Goal: Task Accomplishment & Management: Manage account settings

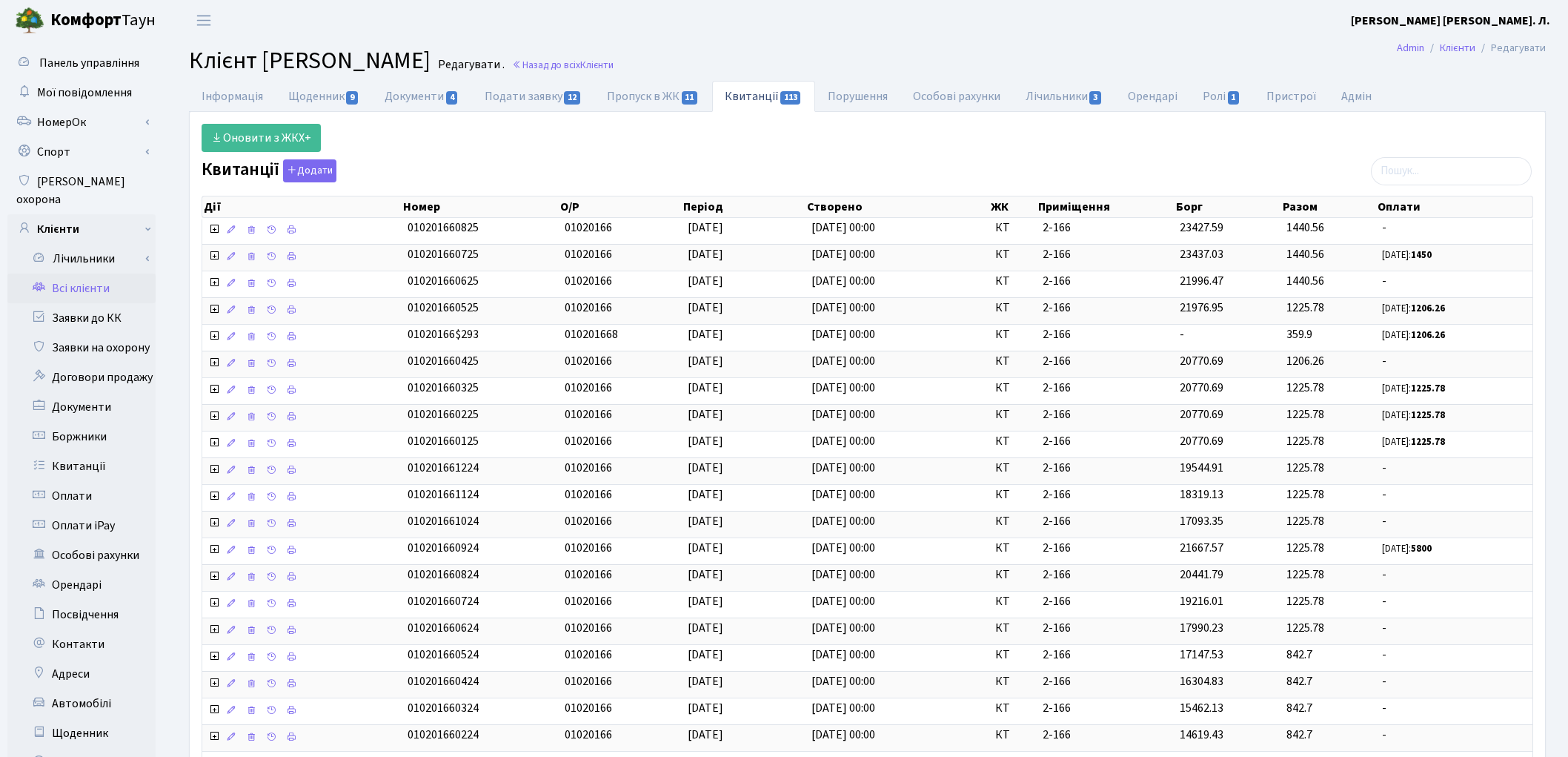
select select "25"
click at [79, 274] on link "Всі клієнти" at bounding box center [82, 288] width 149 height 30
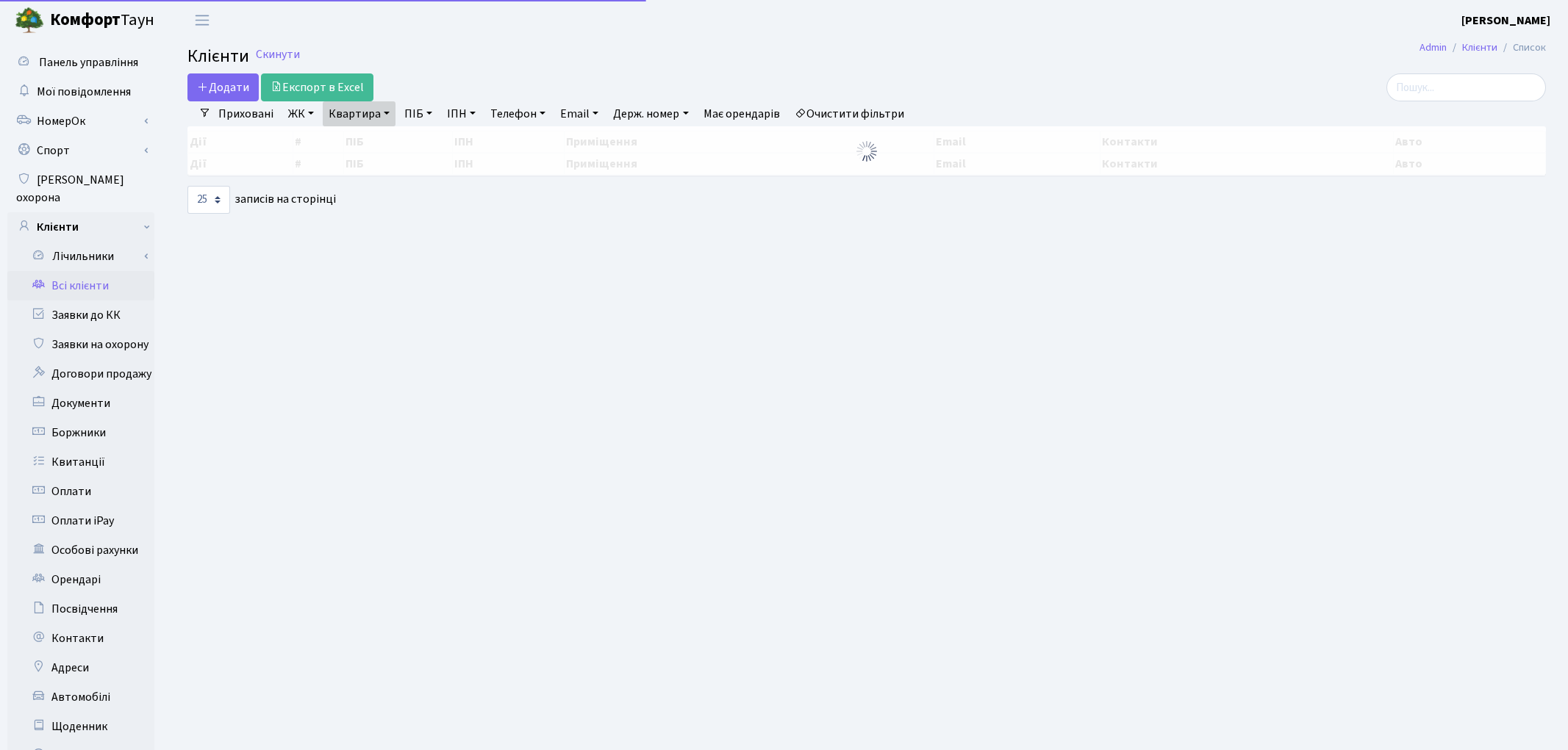
select select "25"
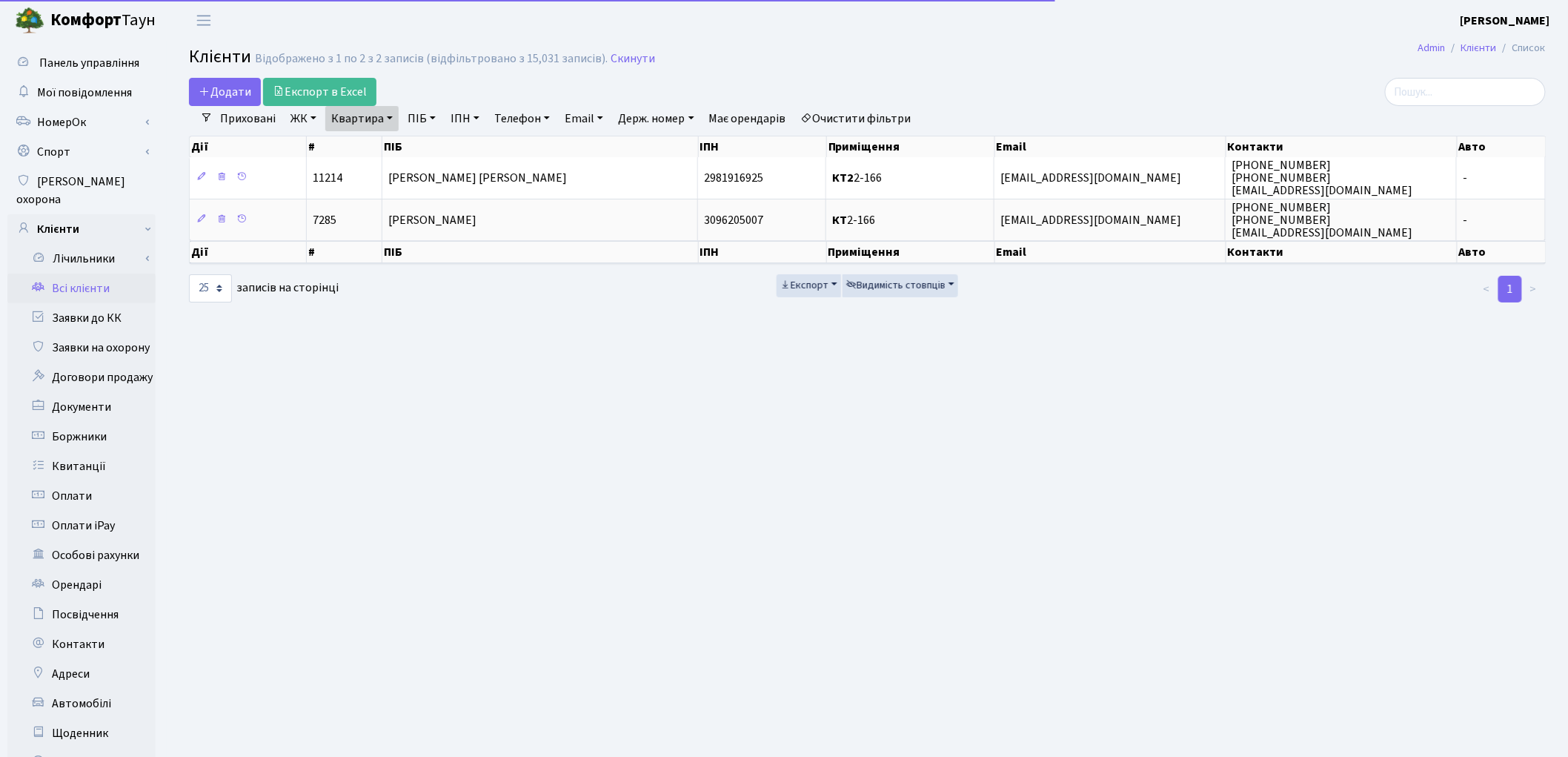
drag, startPoint x: 901, startPoint y: 115, endPoint x: 506, endPoint y: 76, distance: 396.9
click at [900, 115] on link "Очистити фільтри" at bounding box center [856, 119] width 122 height 25
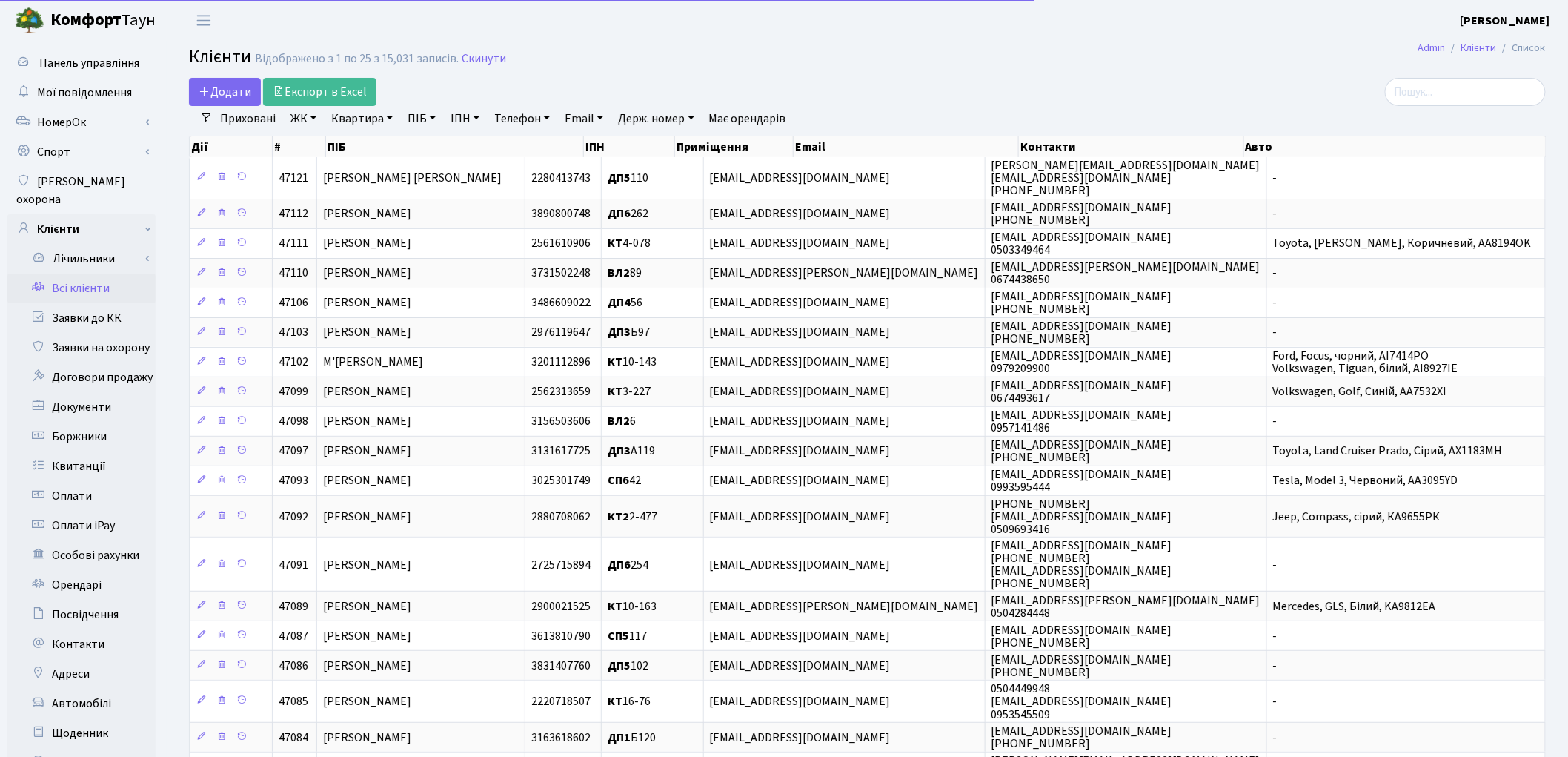
click at [359, 112] on link "Квартира" at bounding box center [361, 119] width 73 height 25
type input "8-67"
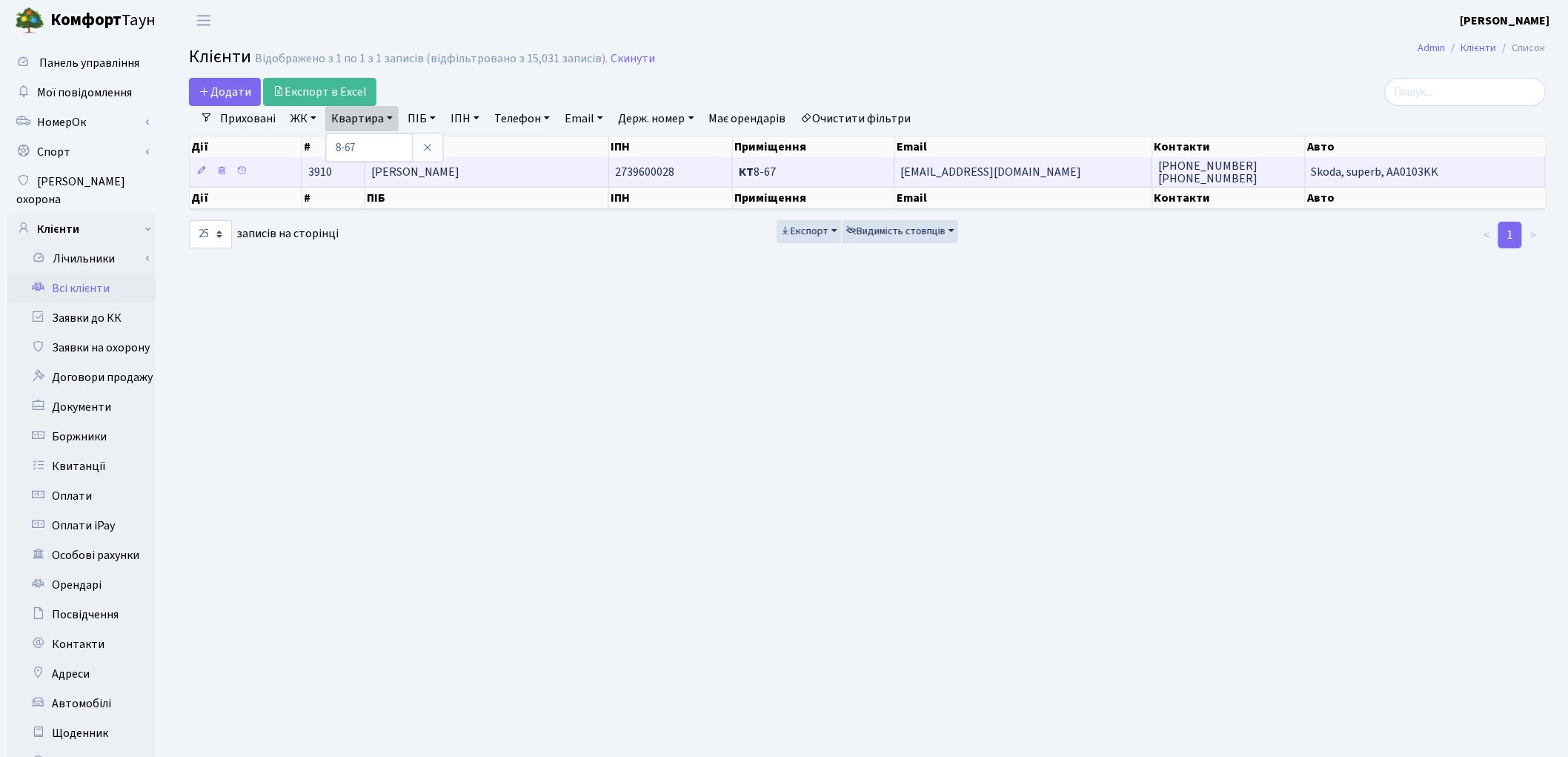
click at [505, 174] on td "Люта Тетяна Миколаївна" at bounding box center [487, 172] width 244 height 29
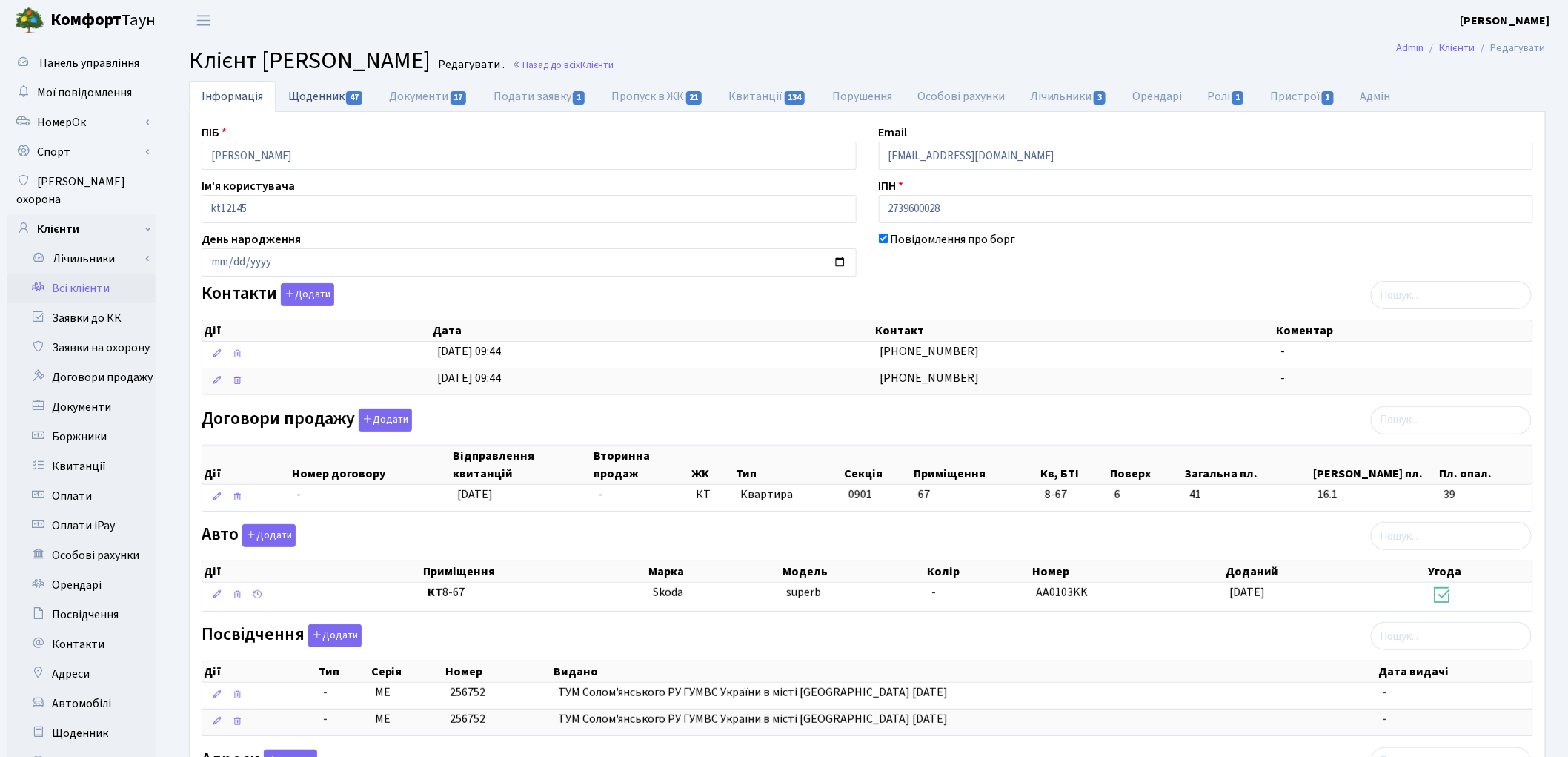
click at [309, 106] on link "Щоденник 47" at bounding box center [325, 96] width 100 height 30
select select "25"
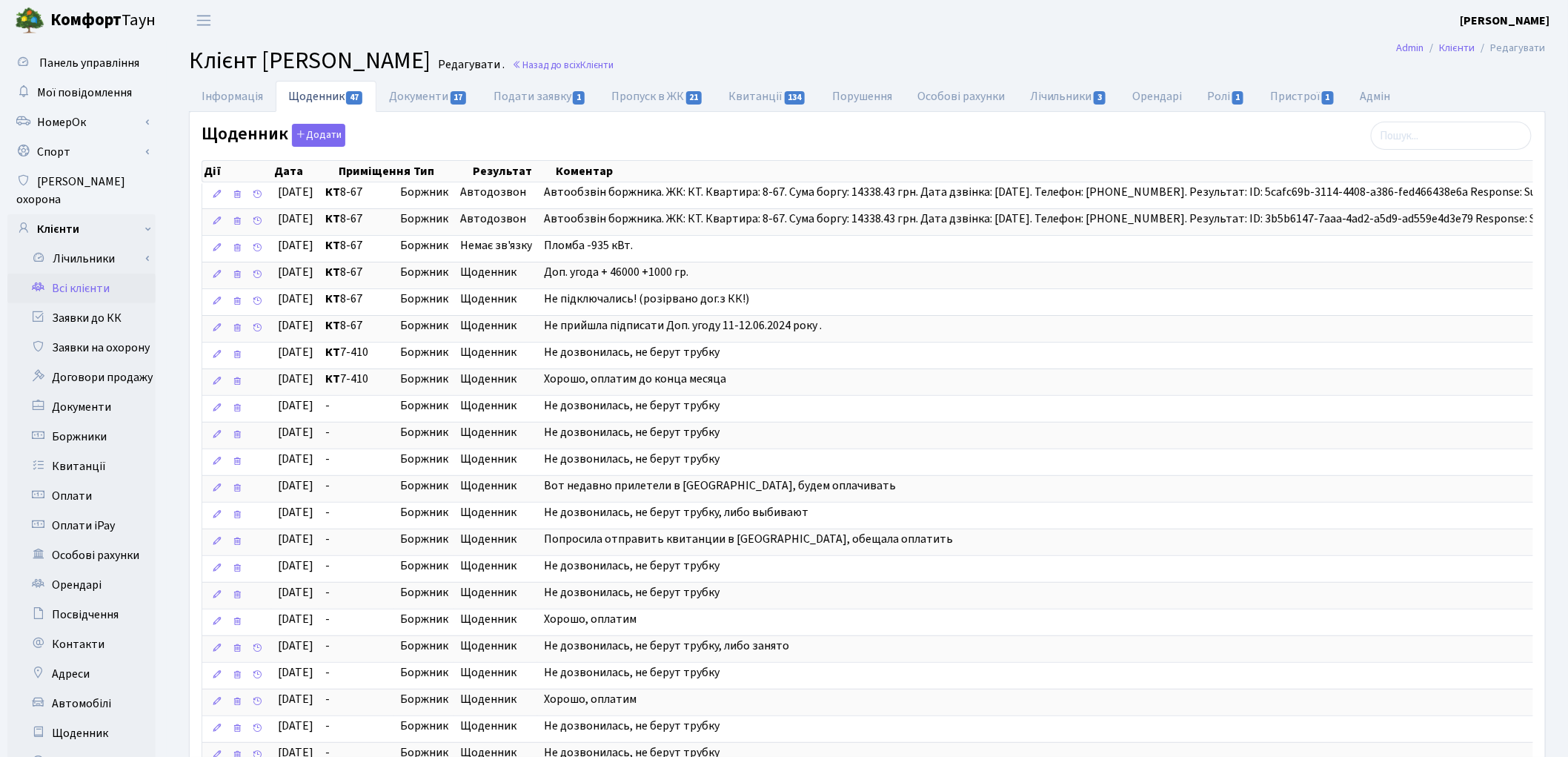
click at [79, 279] on link "Всі клієнти" at bounding box center [82, 288] width 149 height 30
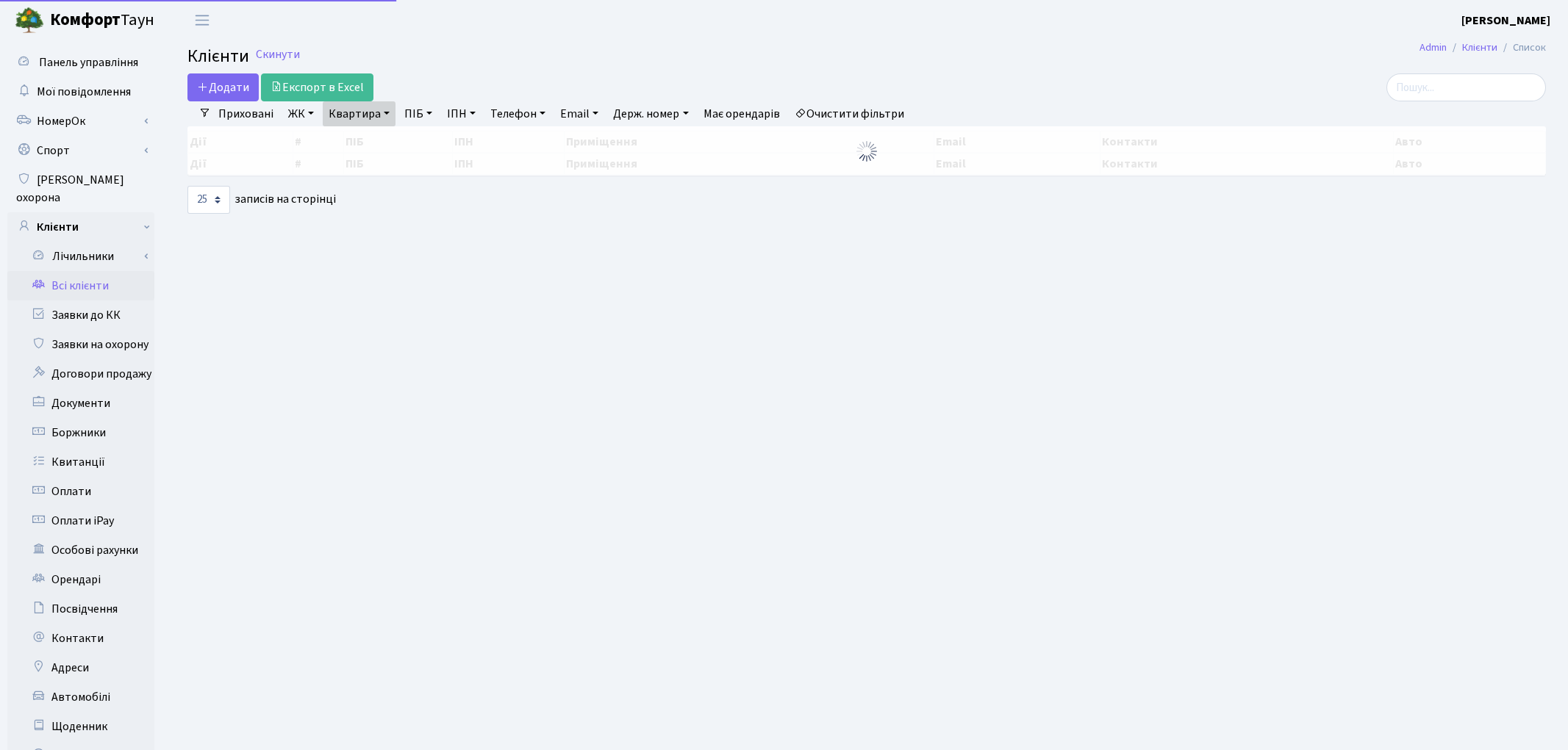
select select "25"
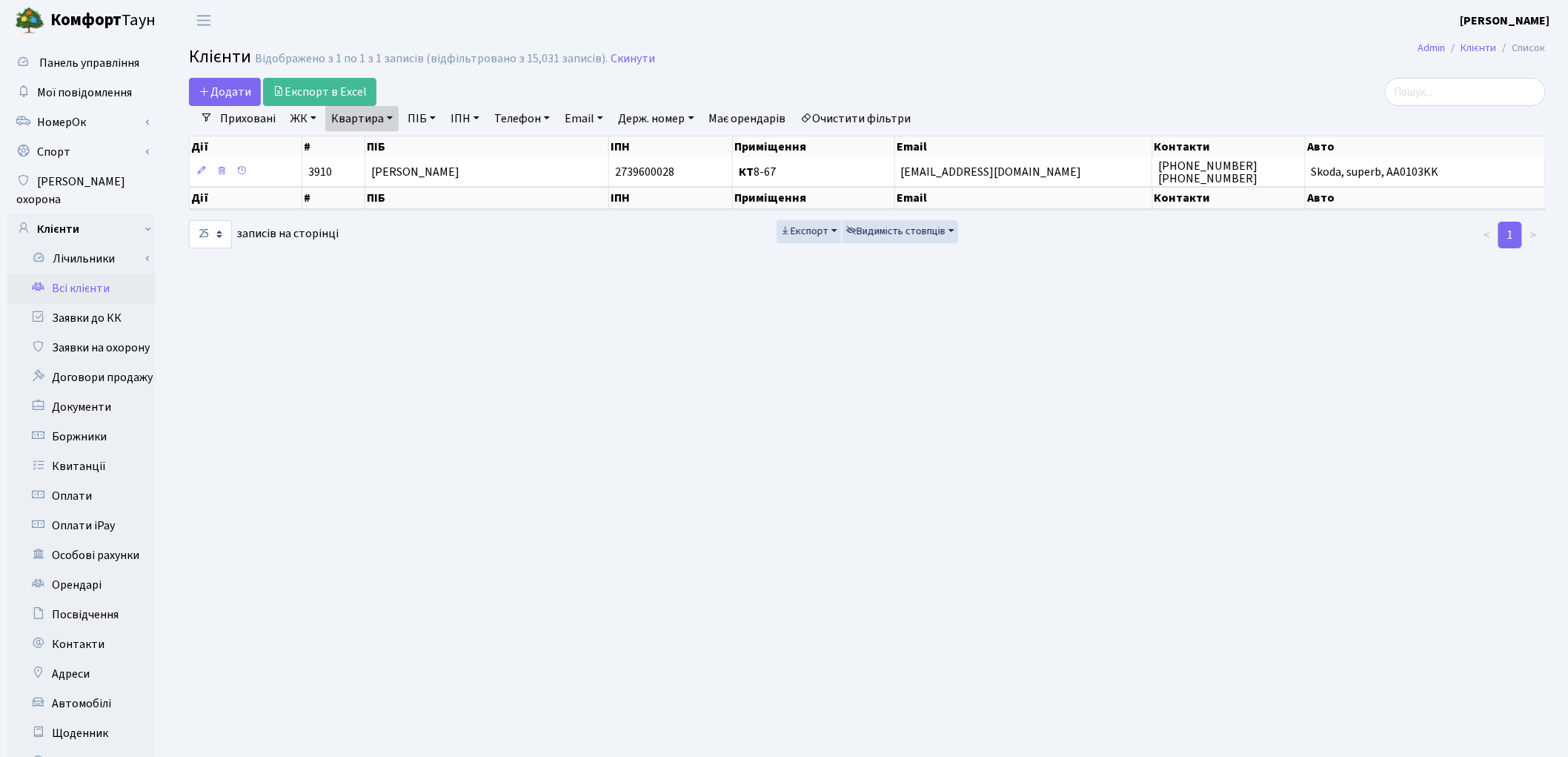
click at [878, 117] on link "Очистити фільтри" at bounding box center [856, 119] width 122 height 25
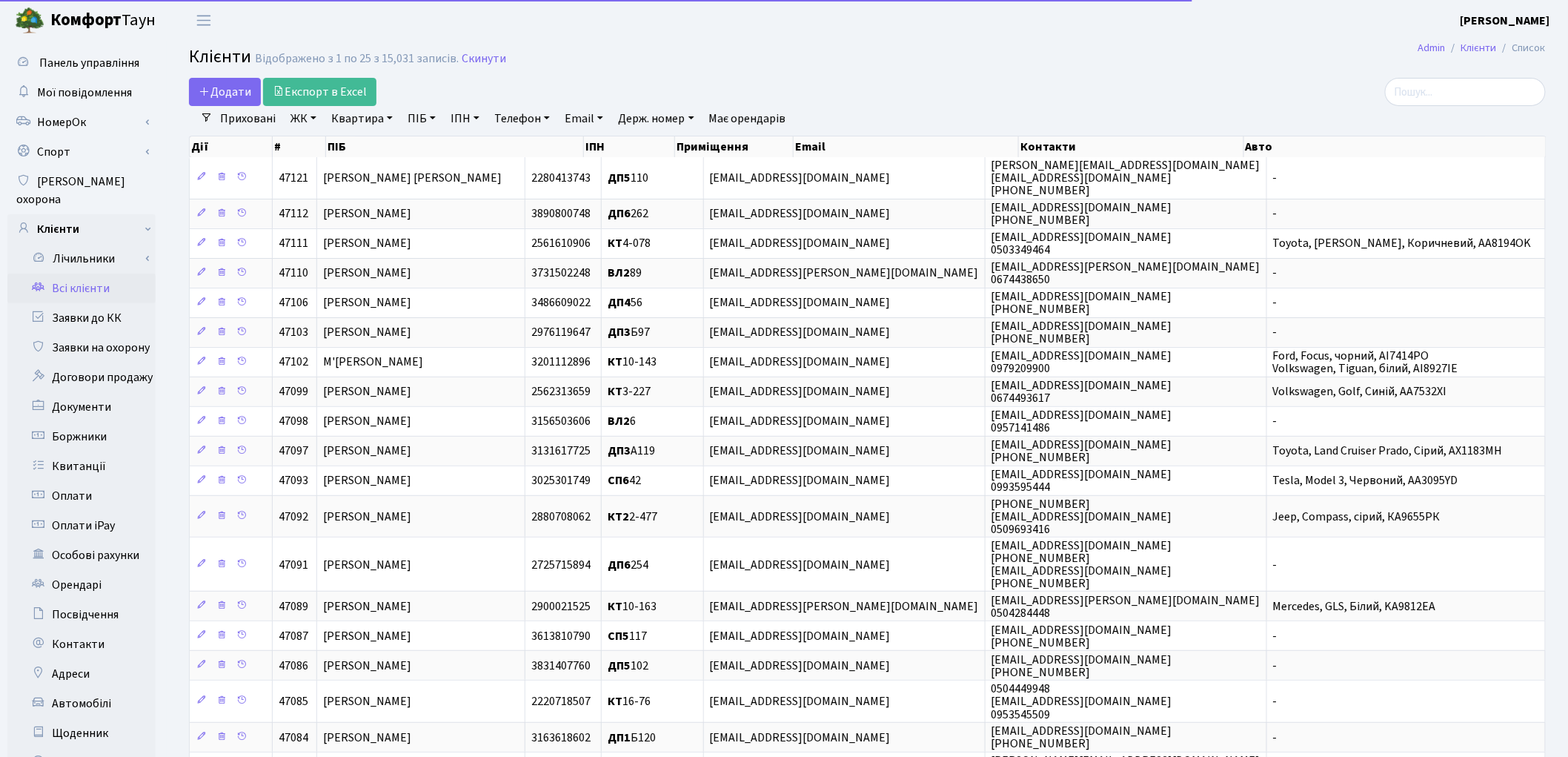
click at [355, 112] on link "Квартира" at bounding box center [361, 119] width 73 height 25
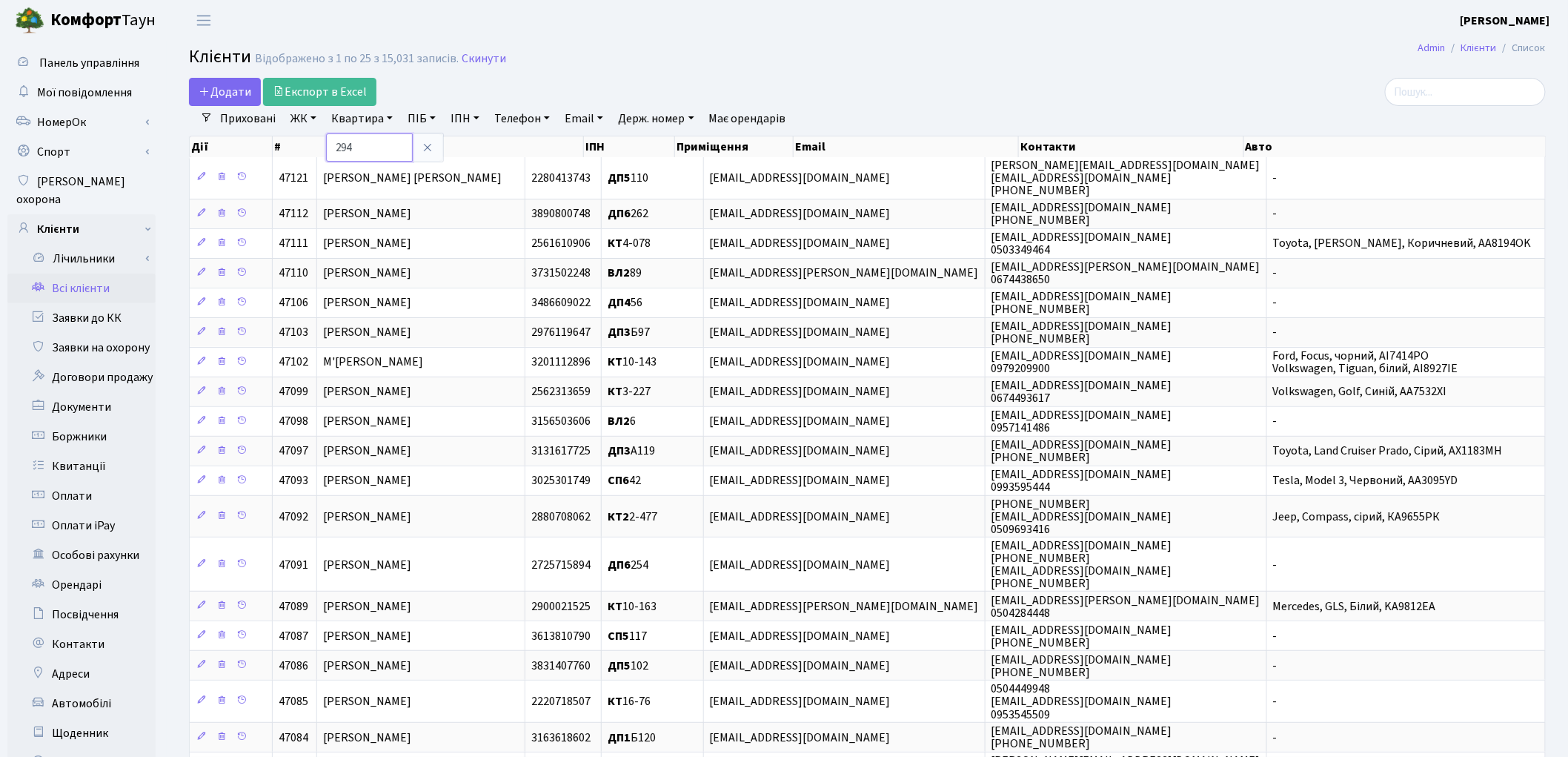
type input "294"
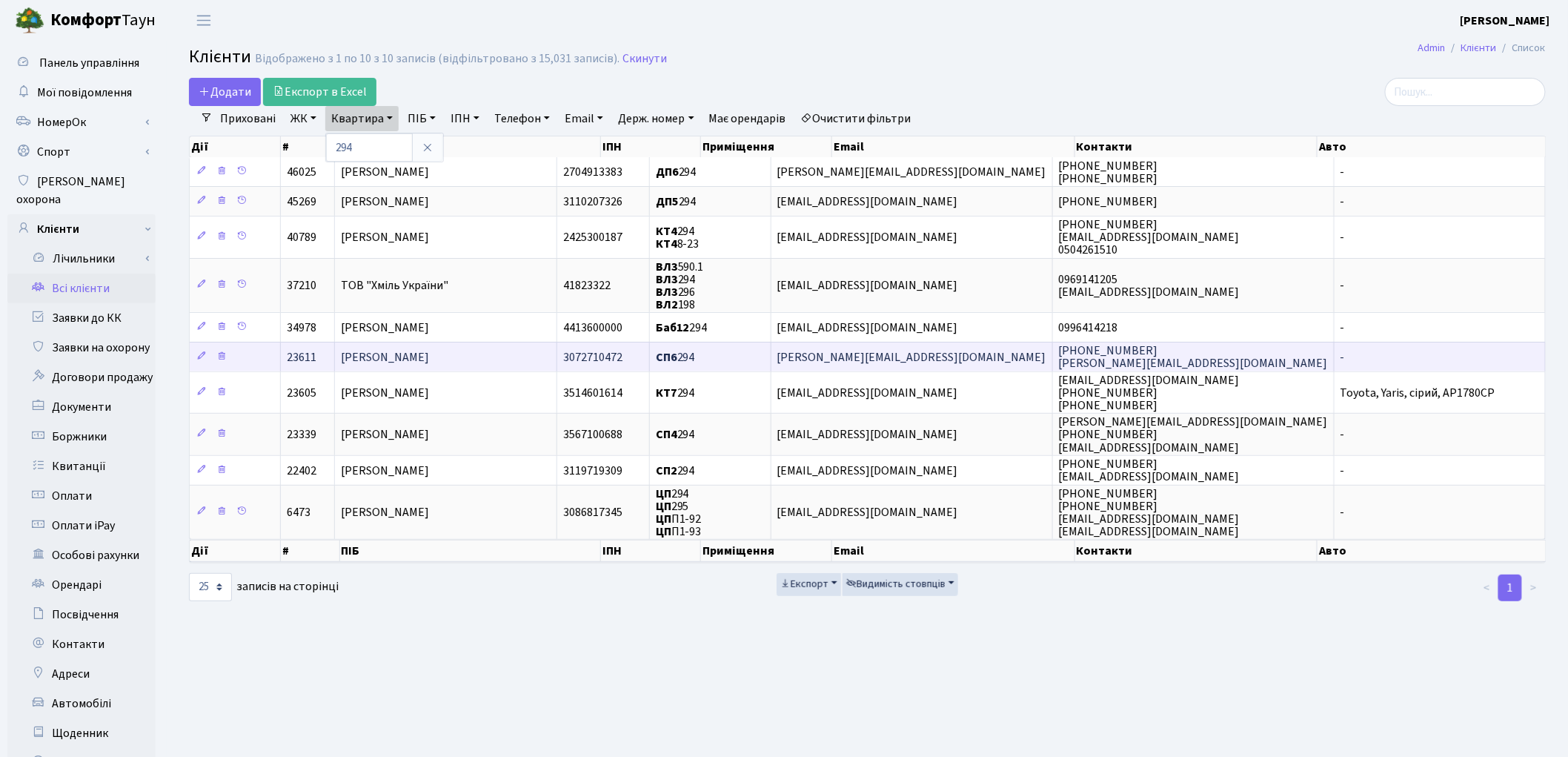
click at [416, 361] on span "Черненко Сергій Михайлович" at bounding box center [385, 357] width 88 height 16
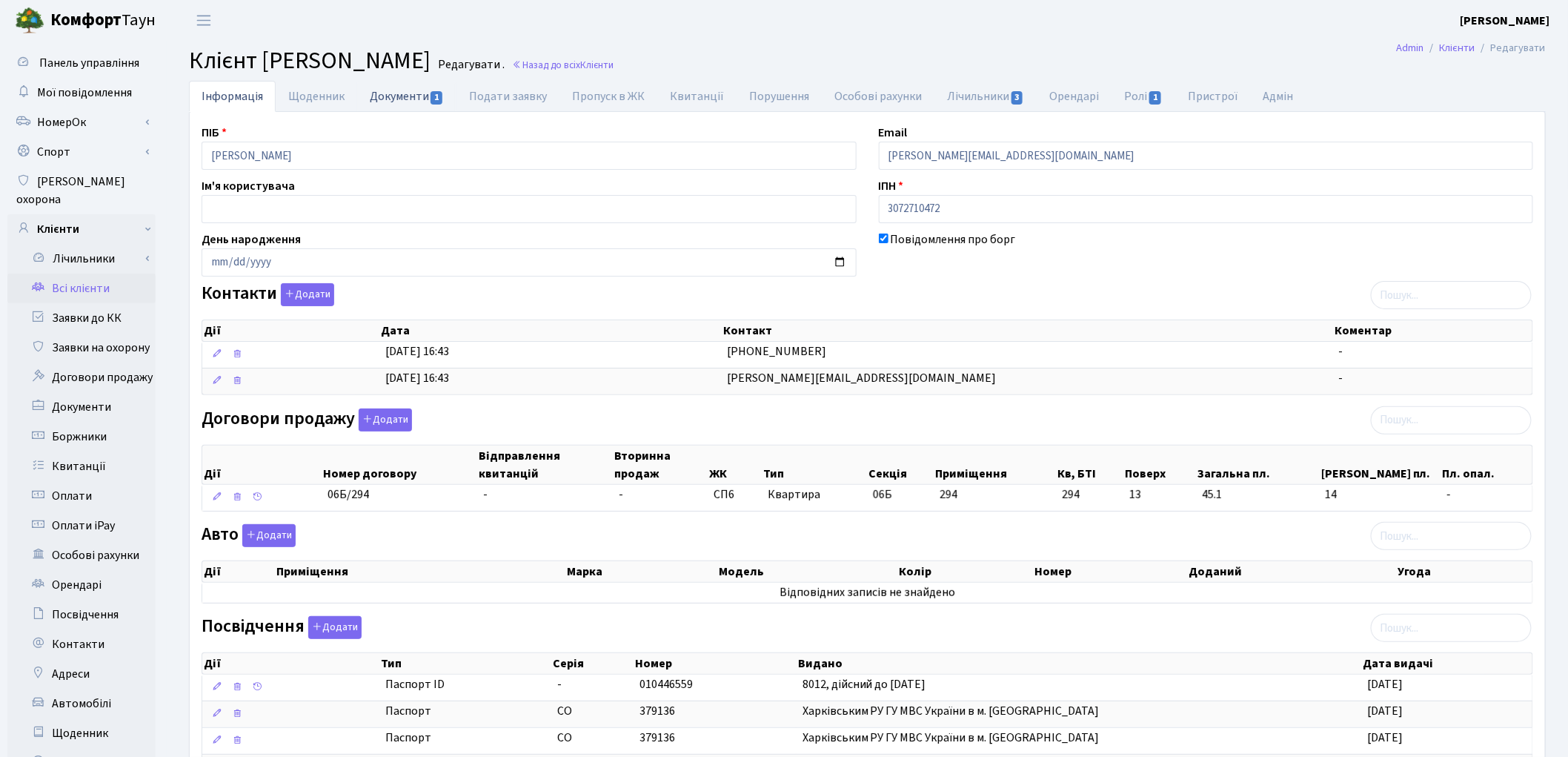
click at [401, 94] on link "Документи 1" at bounding box center [407, 96] width 100 height 30
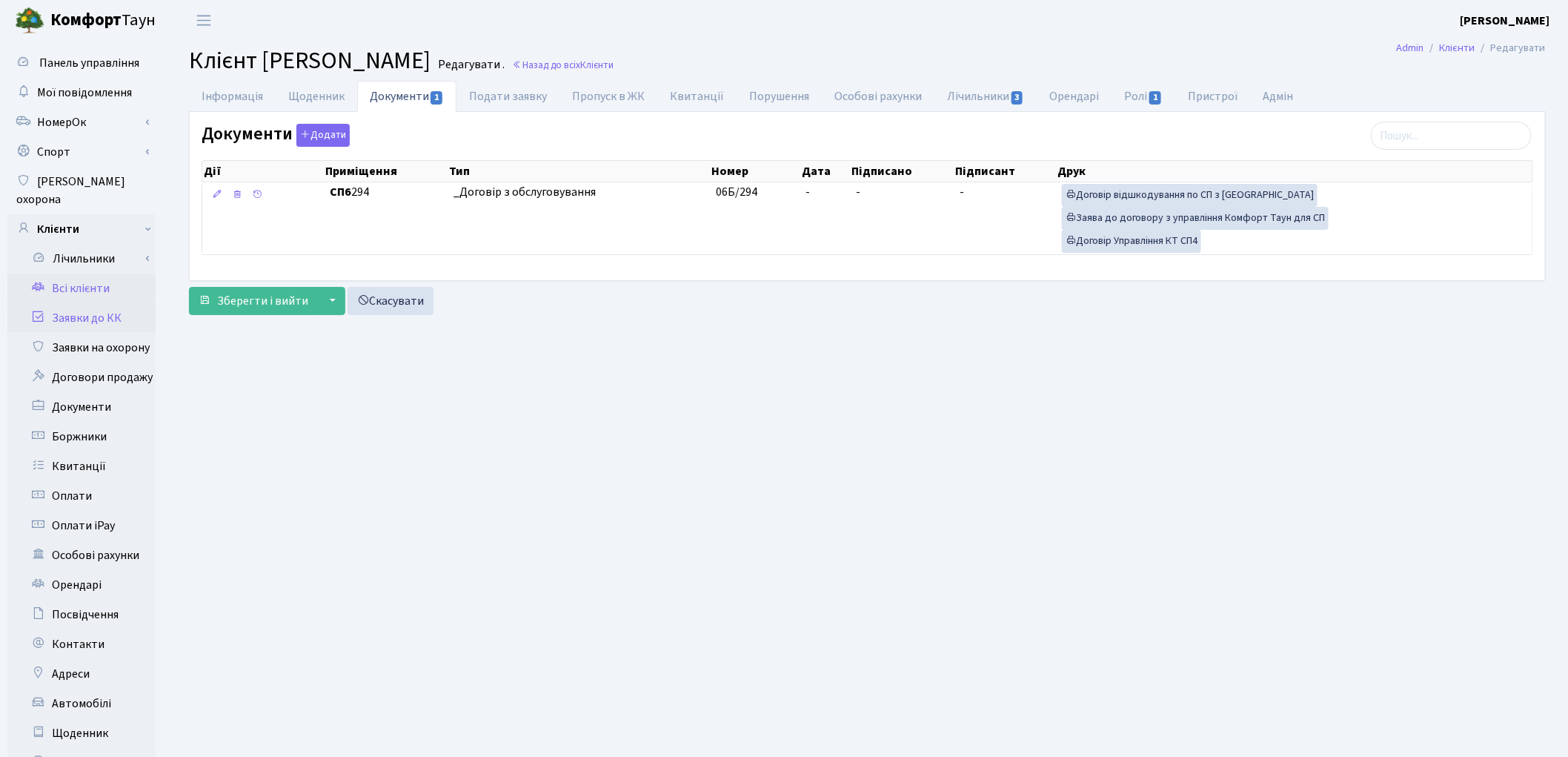
click at [79, 303] on link "Заявки до КК" at bounding box center [82, 318] width 149 height 30
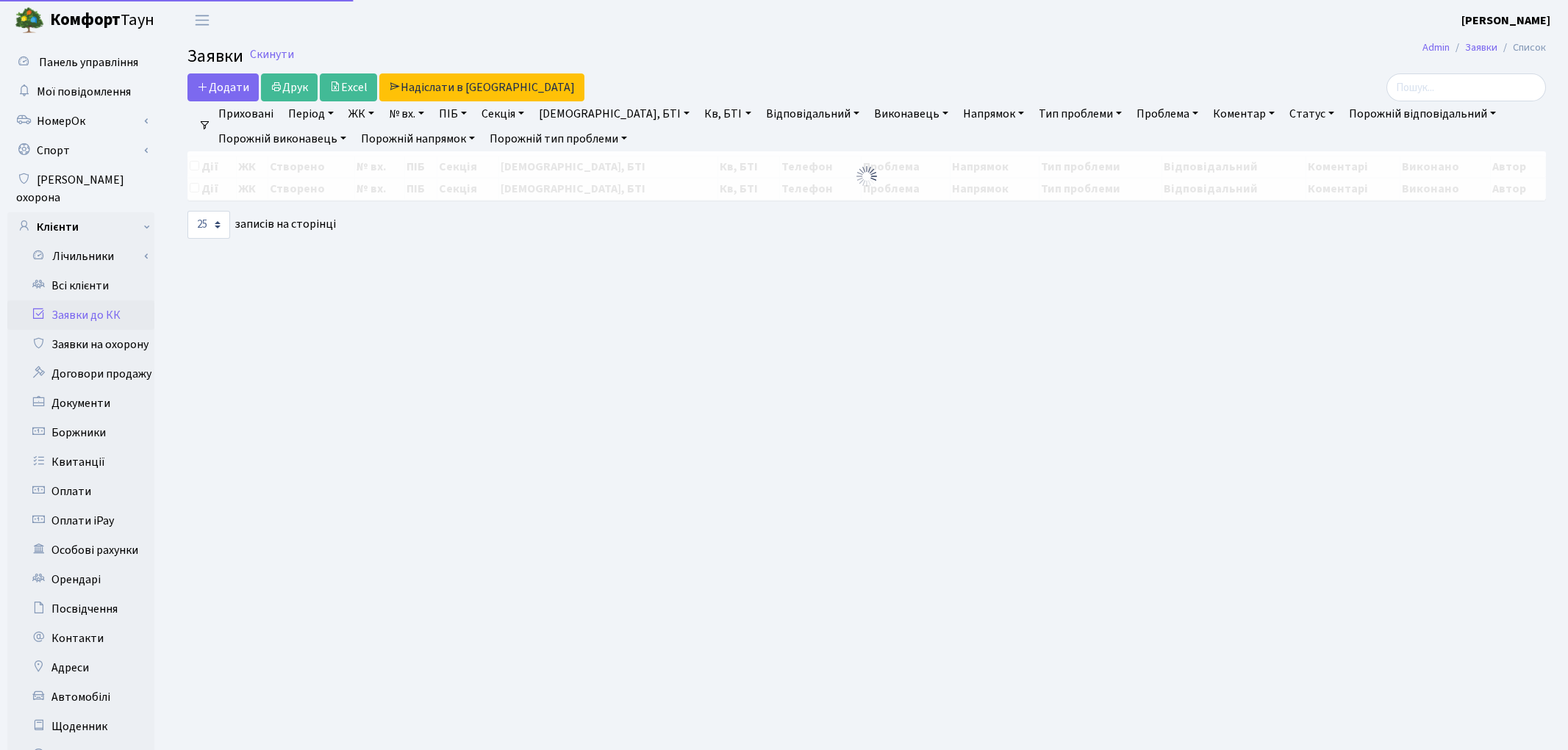
select select "25"
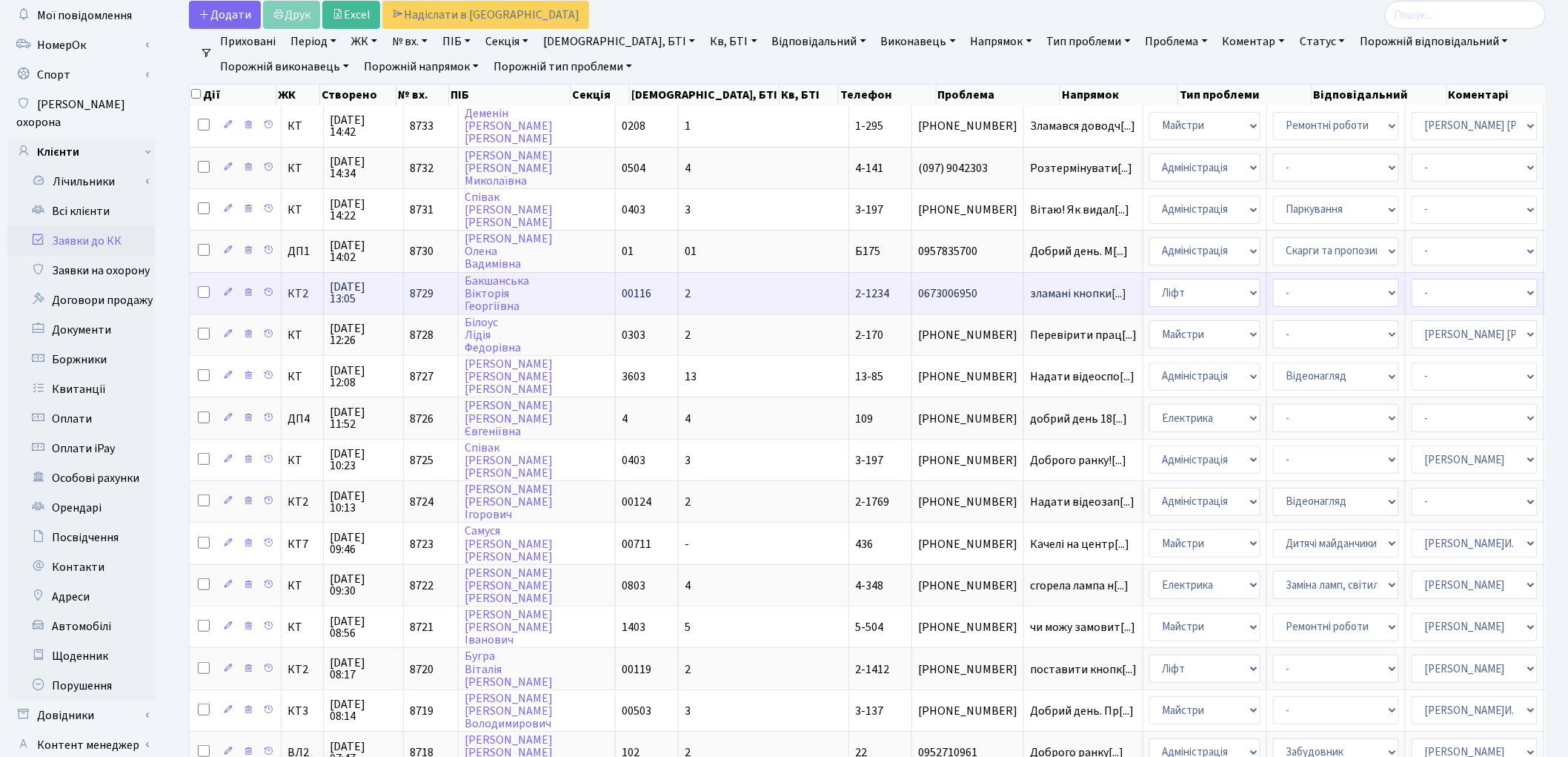
scroll to position [165, 0]
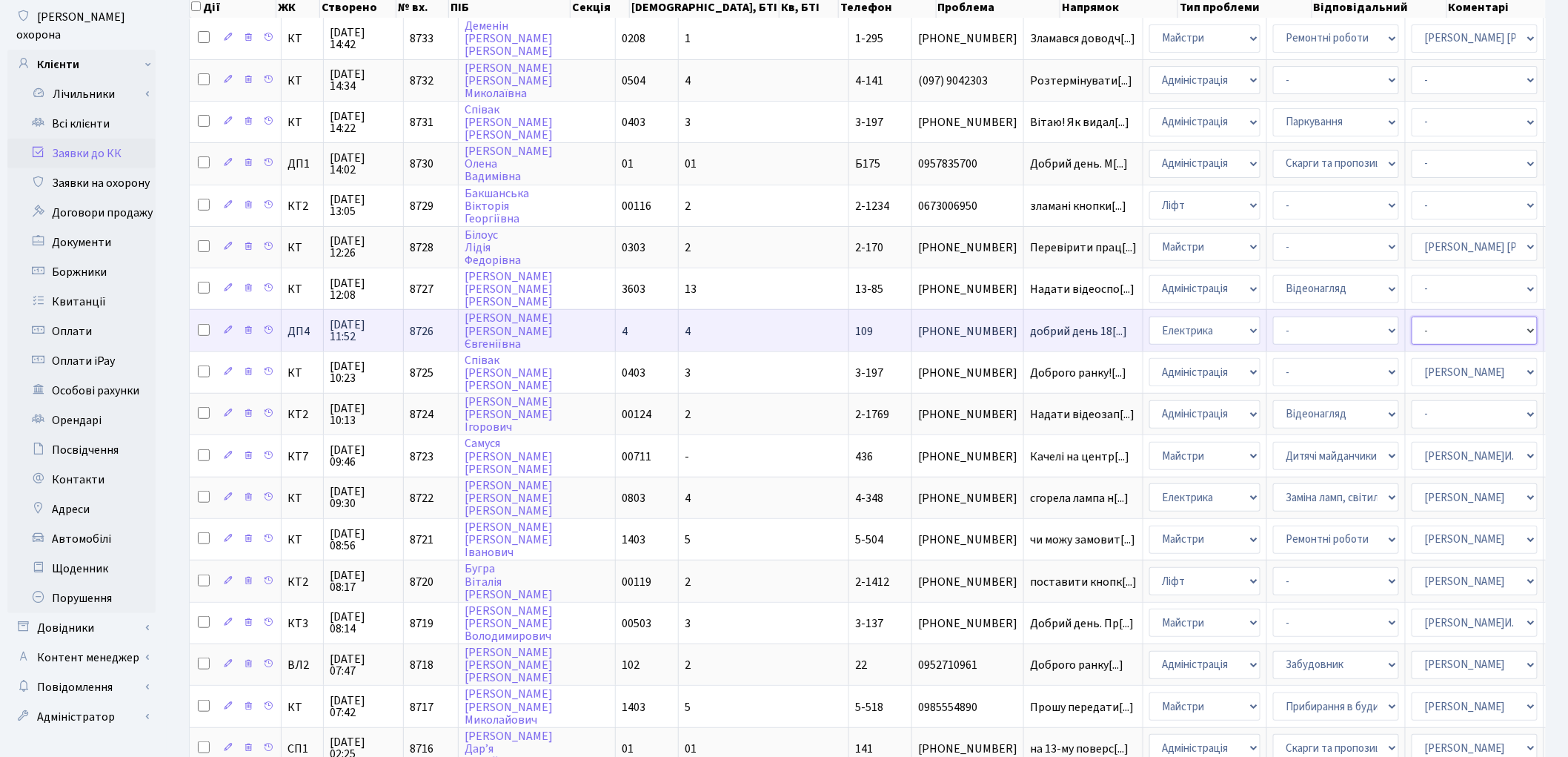
click at [1412, 321] on select "- Адміністратор ЖК ДП Адміністратор ЖК КТ Адміністратор ЖК СП Вижул В. В. Горді…" at bounding box center [1474, 330] width 126 height 28
select select "94"
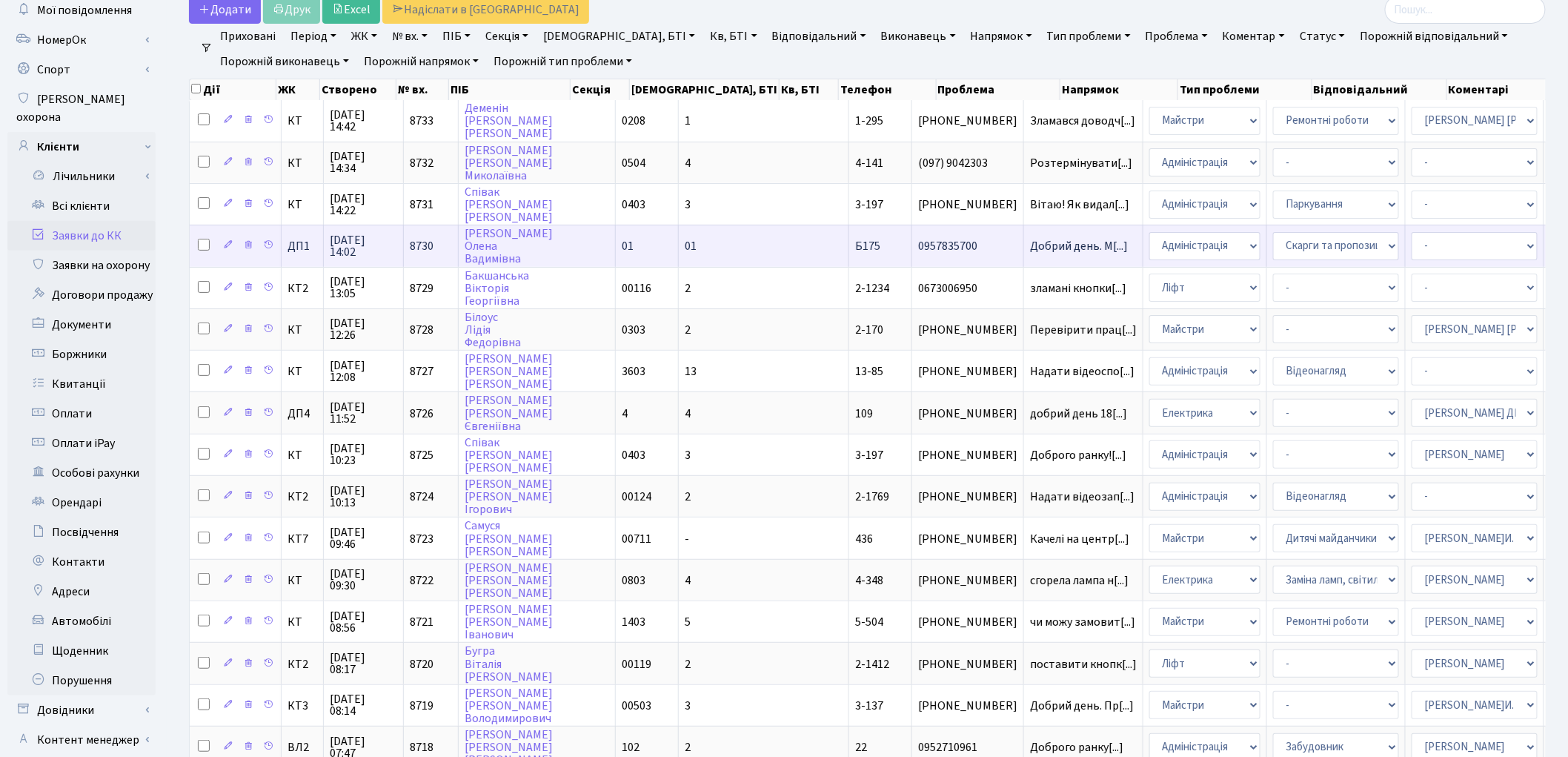
scroll to position [0, 0]
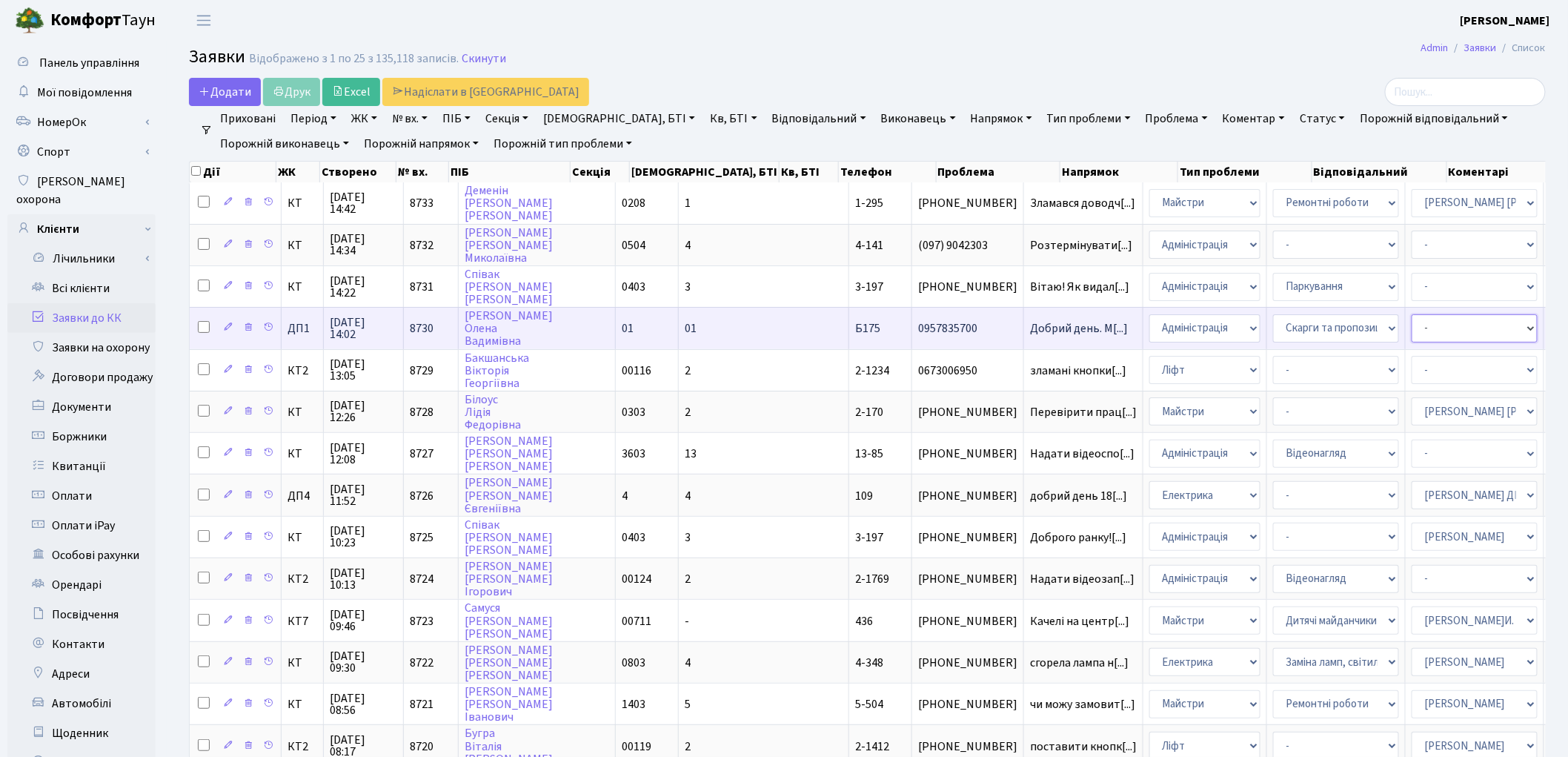
click at [1412, 314] on select "- Адміністратор ЖК ДП Адміністратор ЖК КТ Адміністратор ЖК СП Вижул В. В. Горді…" at bounding box center [1474, 328] width 126 height 28
select select "97"
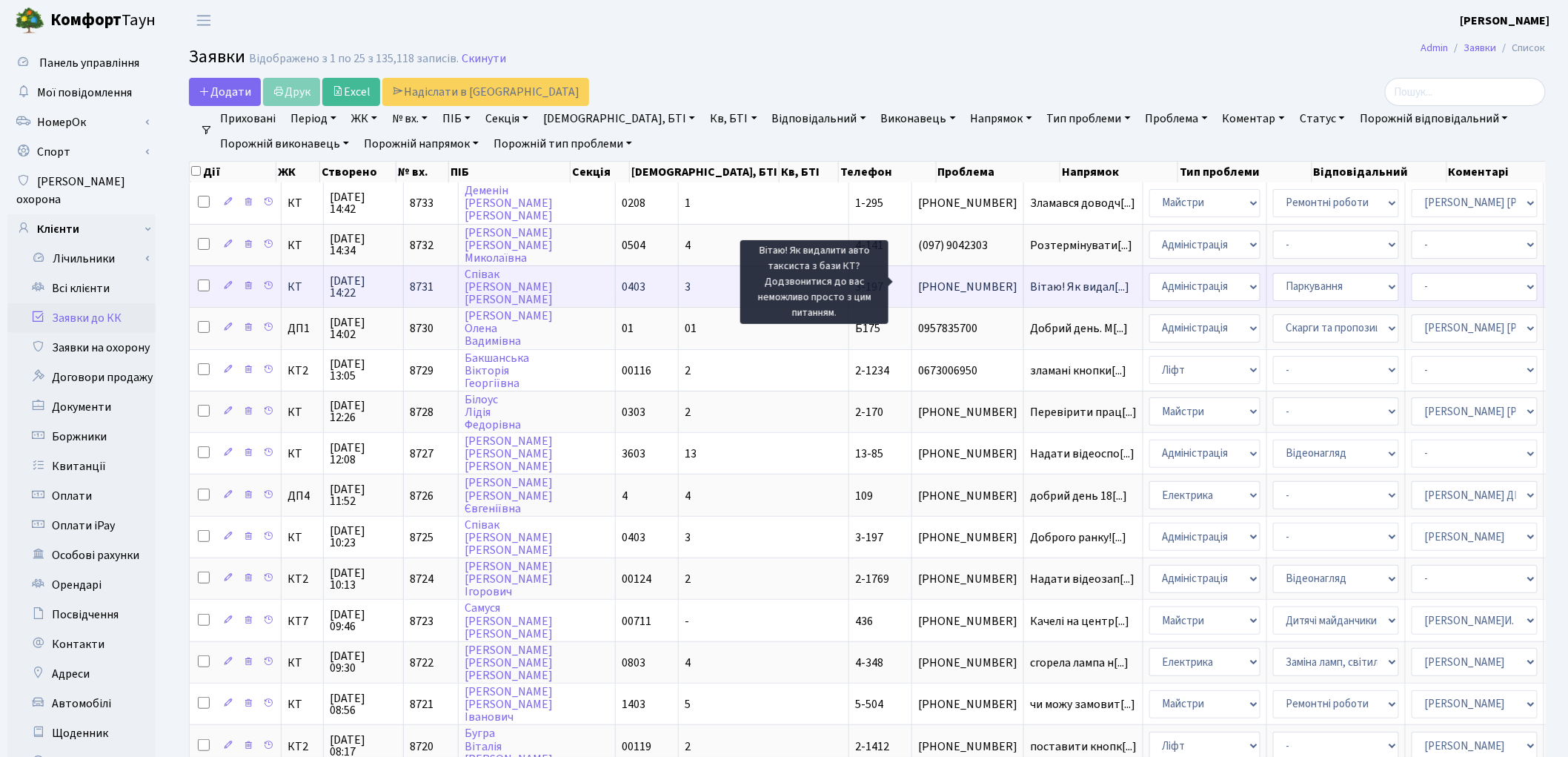
click at [1030, 279] on span "Вітаю! Як видал[...]" at bounding box center [1080, 286] width 100 height 16
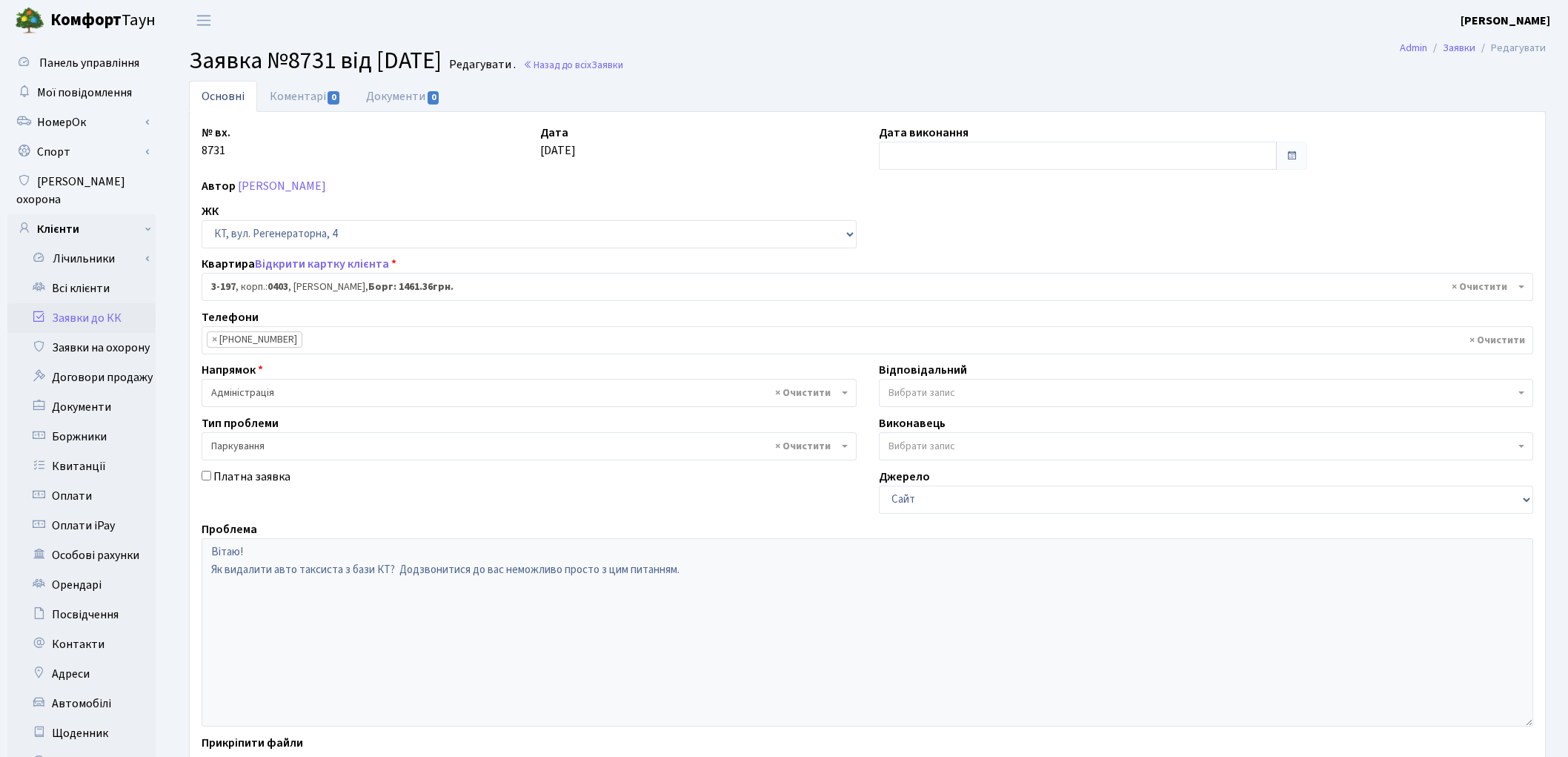
select select "864"
select select "66"
click at [328, 263] on link "Відкрити картку клієнта" at bounding box center [322, 264] width 134 height 16
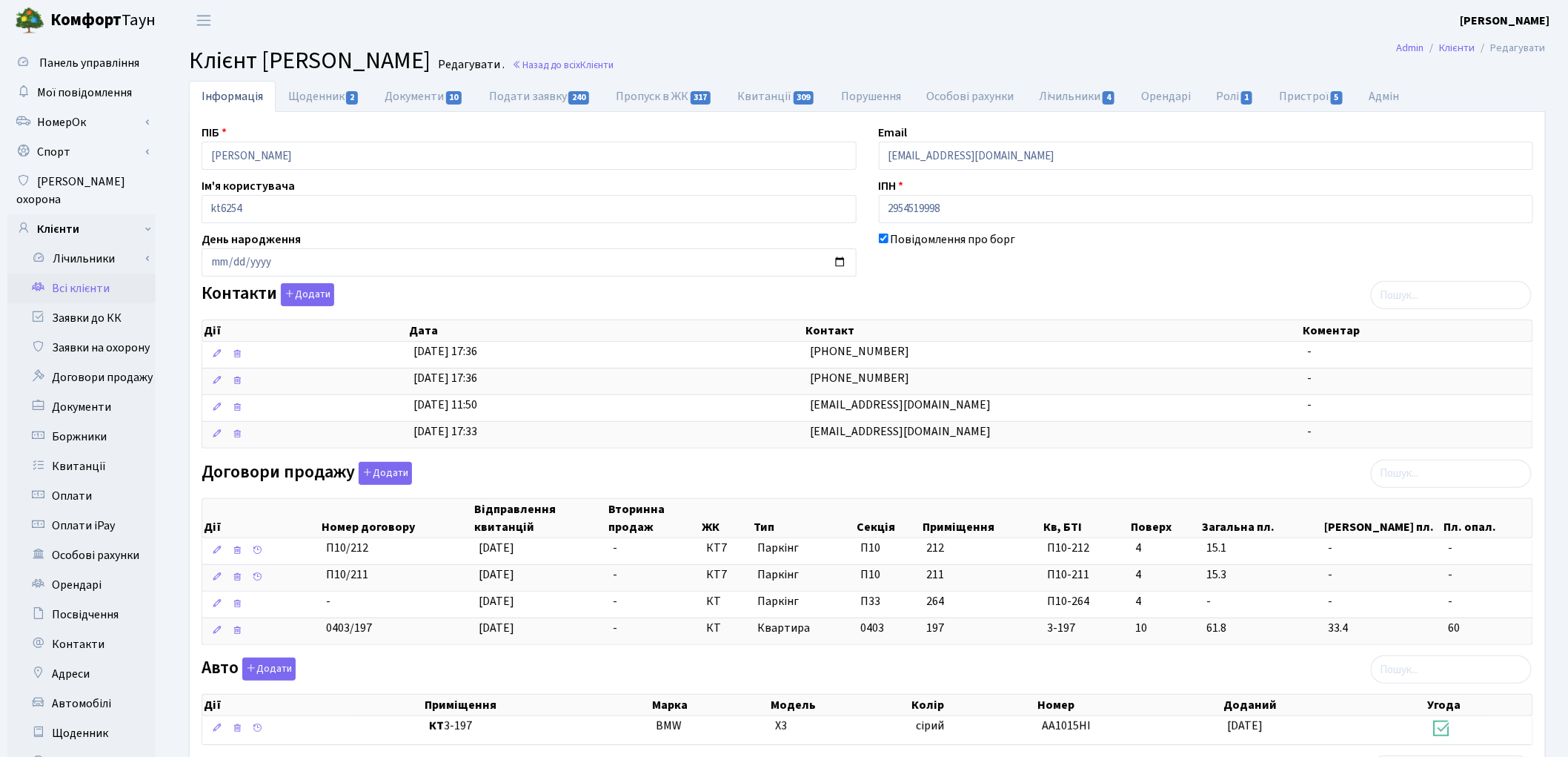
click at [100, 274] on link "Всі клієнти" at bounding box center [82, 288] width 149 height 30
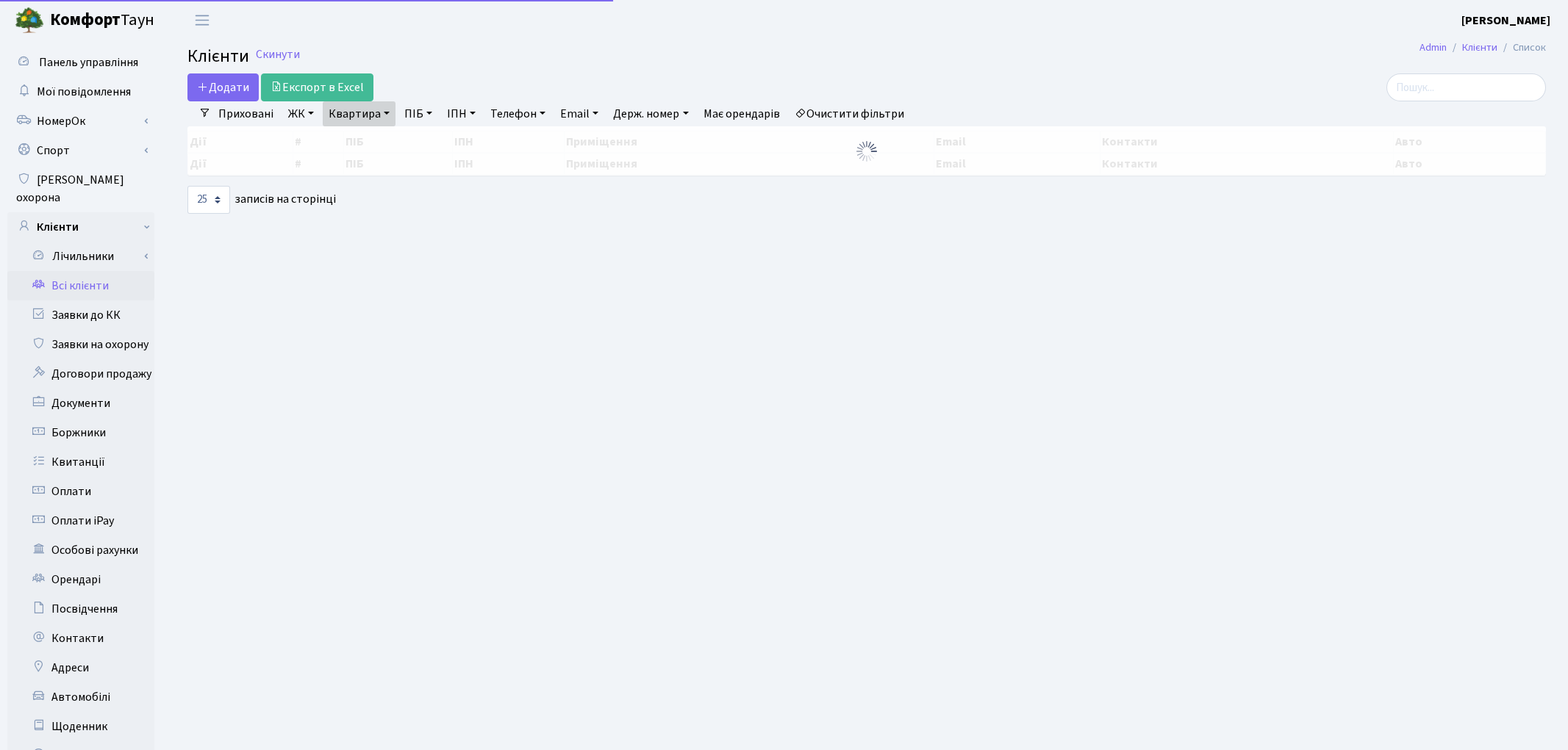
select select "25"
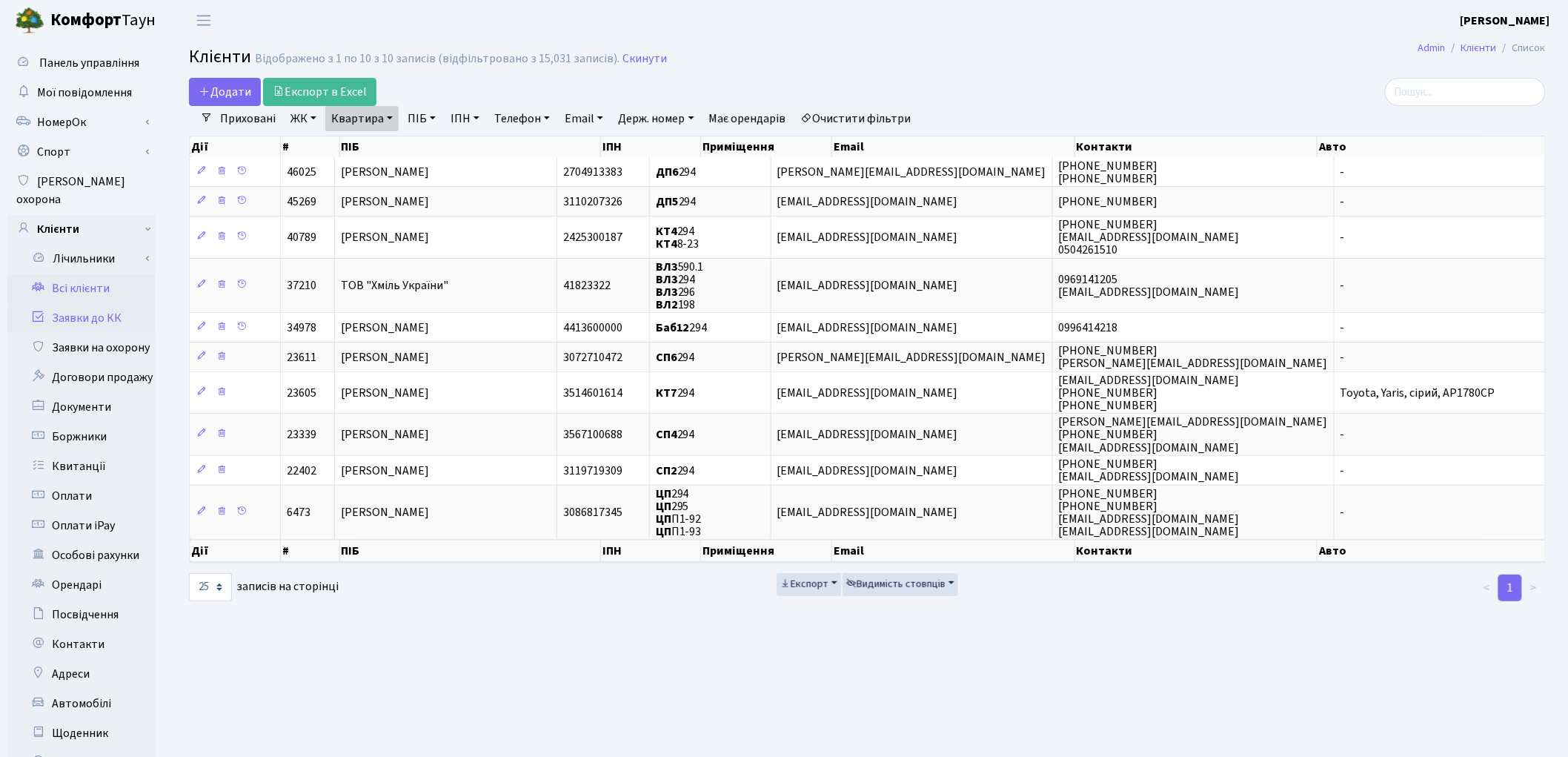
click at [121, 303] on link "Заявки до КК" at bounding box center [82, 318] width 149 height 30
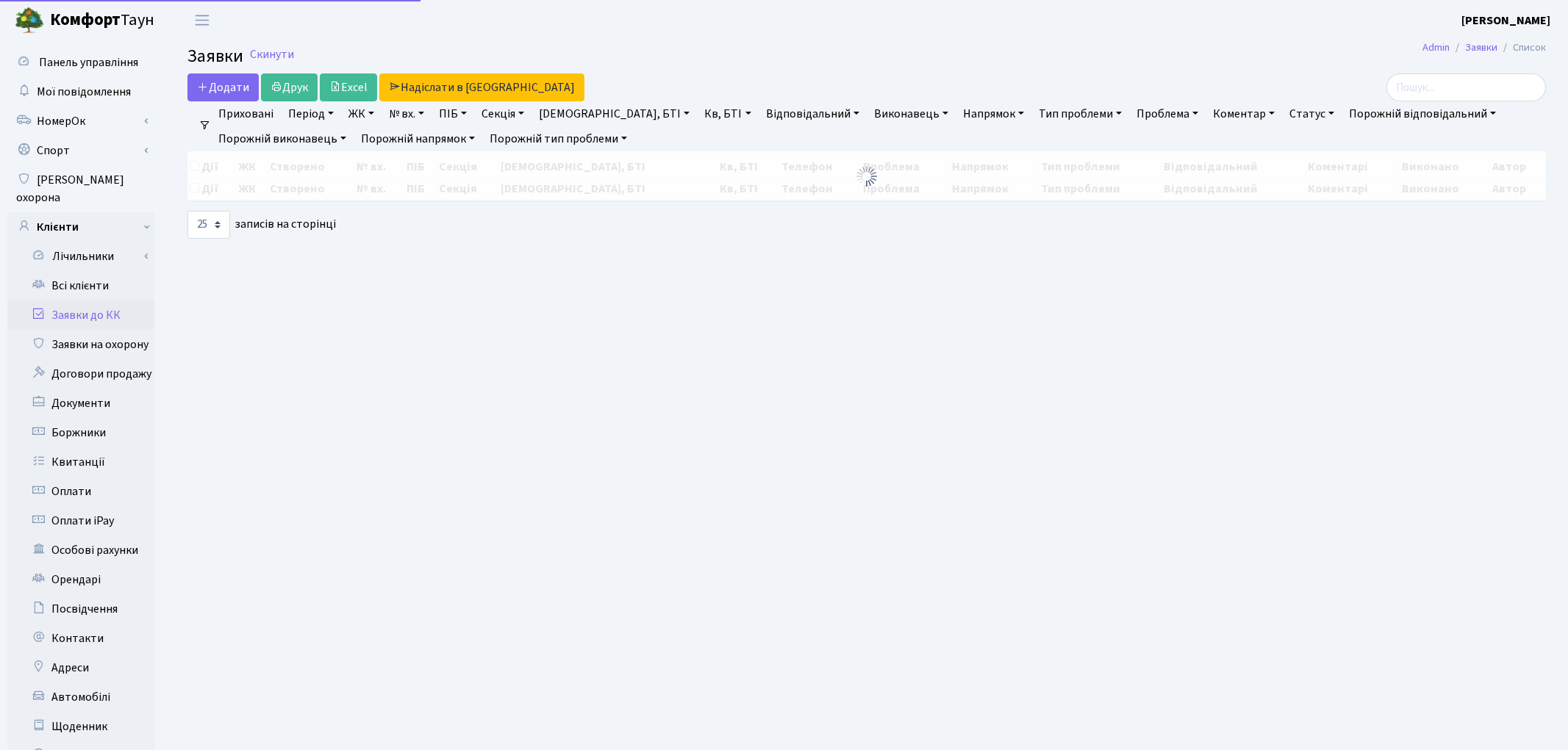
select select "25"
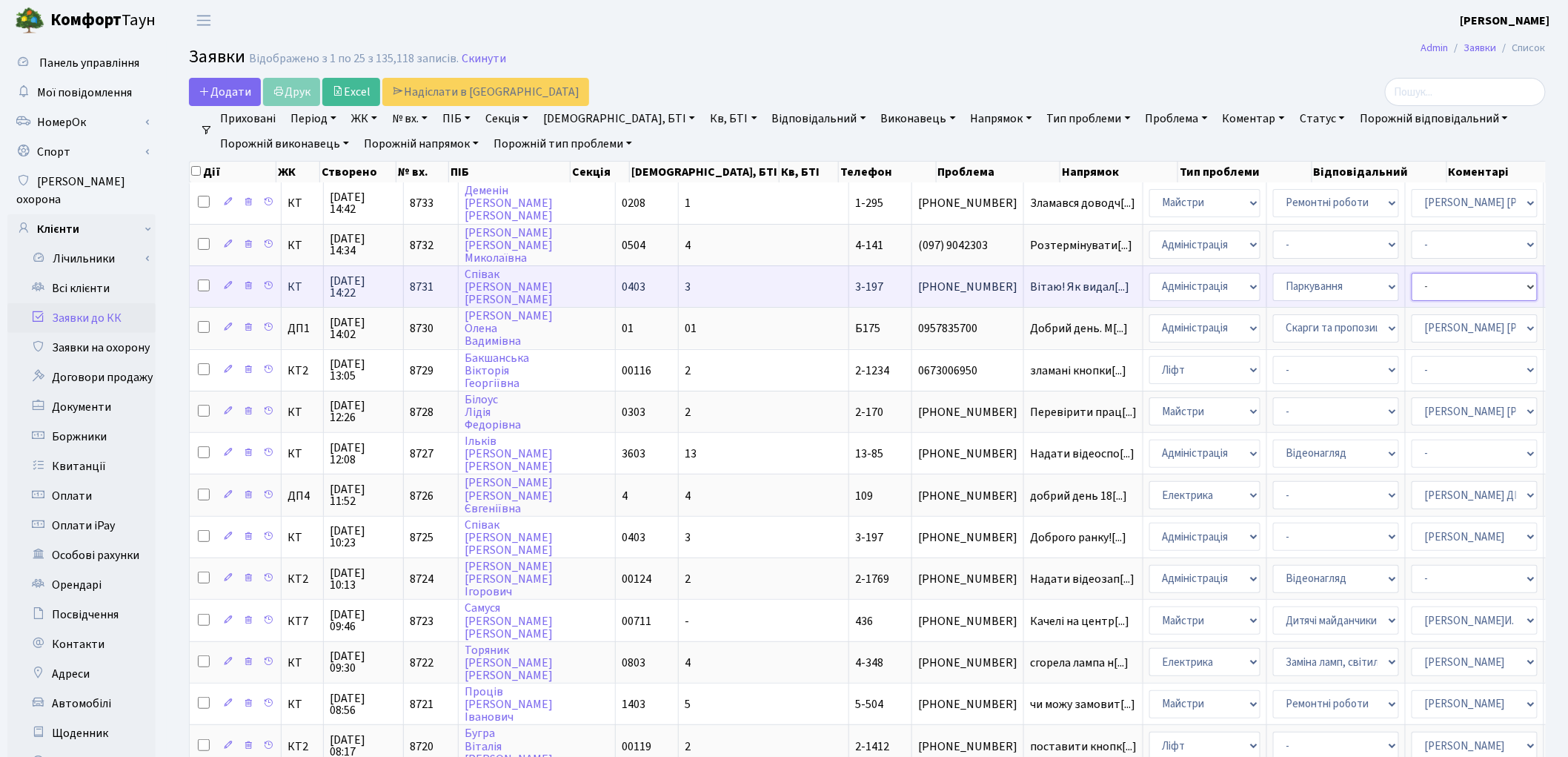
click at [1412, 286] on select "- Адміністратор ЖК ДП Адміністратор ЖК КТ Адміністратор ЖК СП Вижул В. В. Горді…" at bounding box center [1474, 286] width 126 height 28
select select "82"
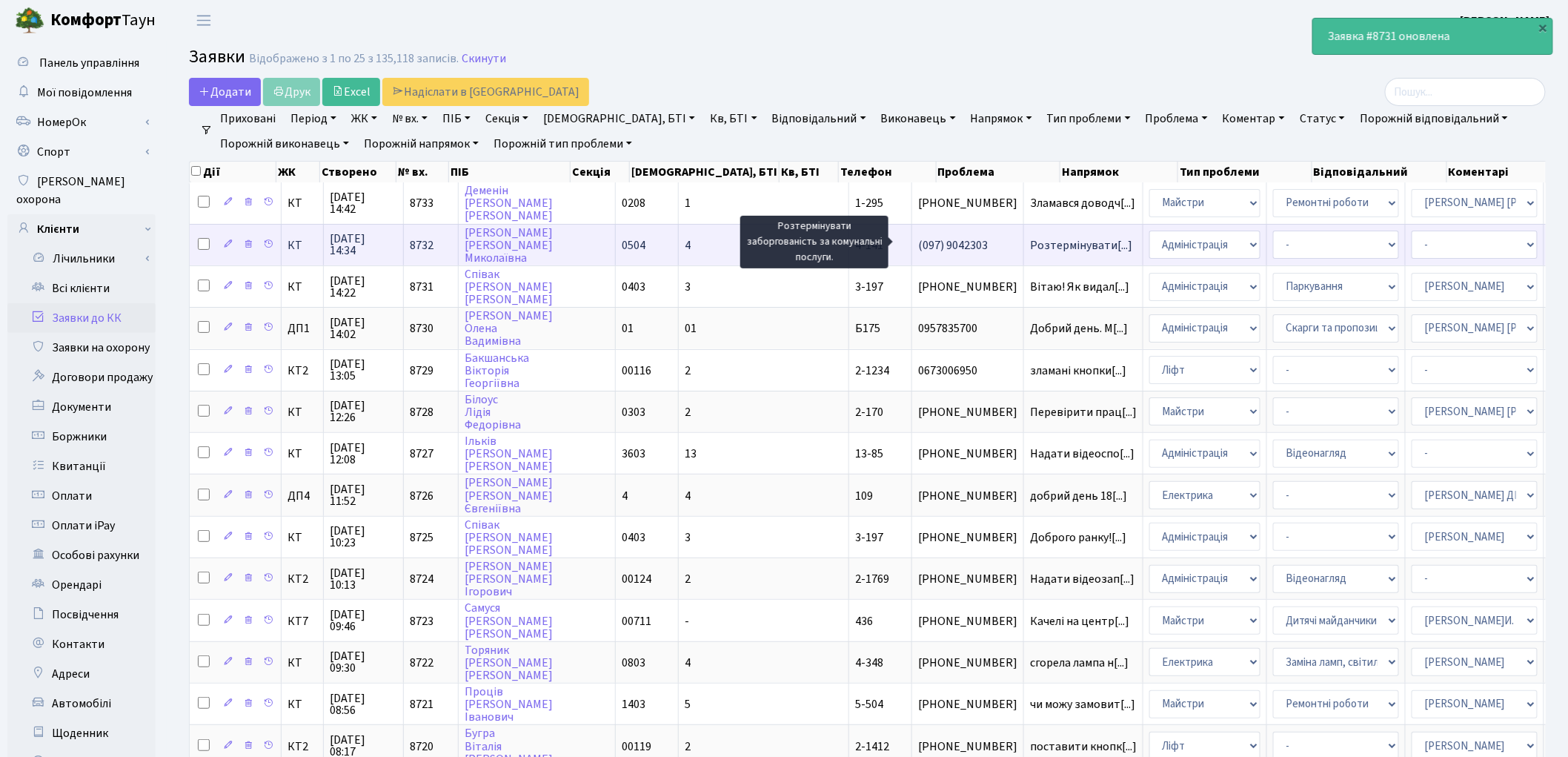
click at [1030, 243] on span "Розтермінувати[...]" at bounding box center [1081, 245] width 102 height 16
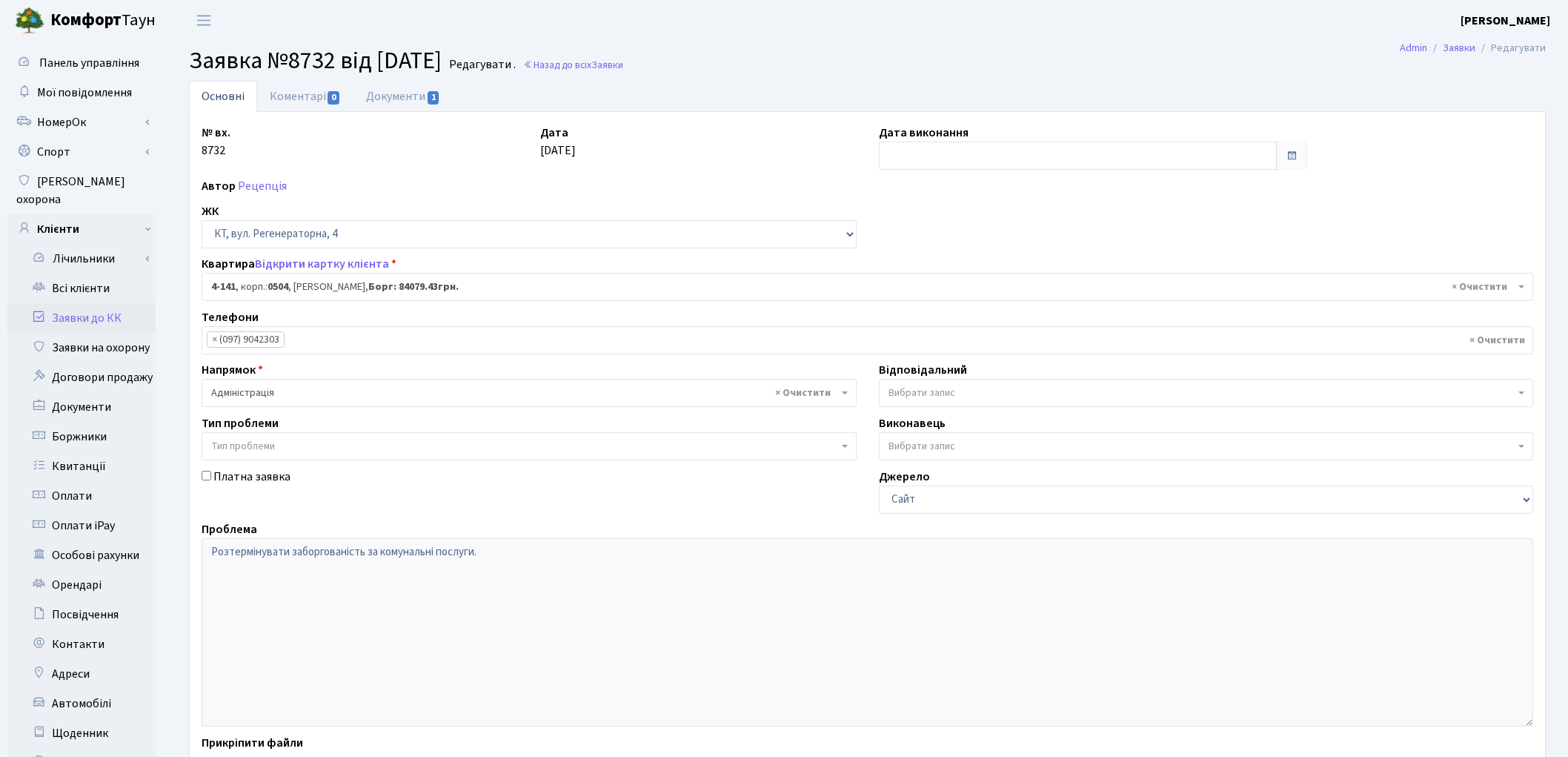
select select "1137"
click at [79, 303] on link "Заявки до КК" at bounding box center [82, 318] width 149 height 30
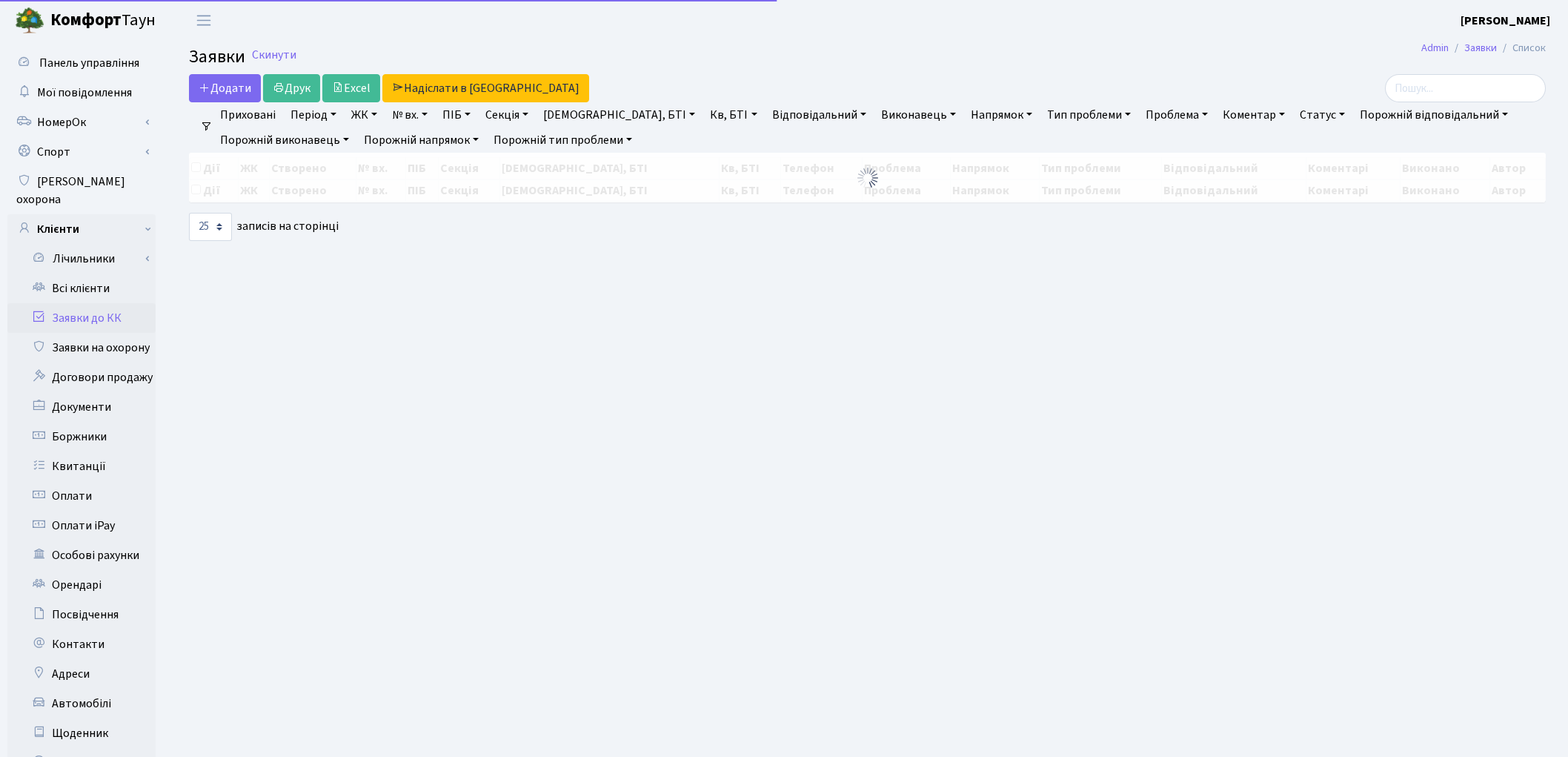
select select "25"
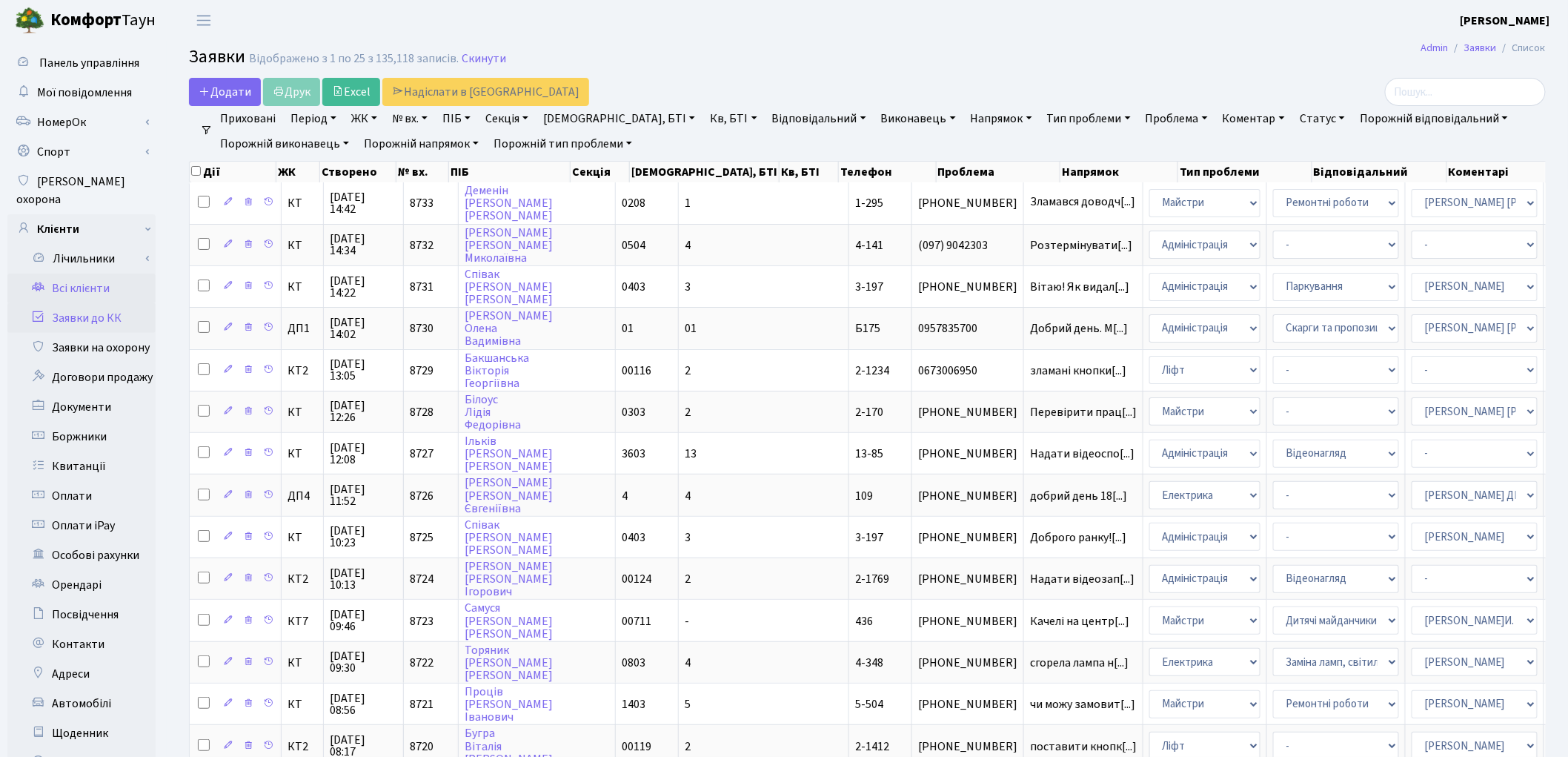
click at [91, 274] on link "Всі клієнти" at bounding box center [82, 288] width 149 height 30
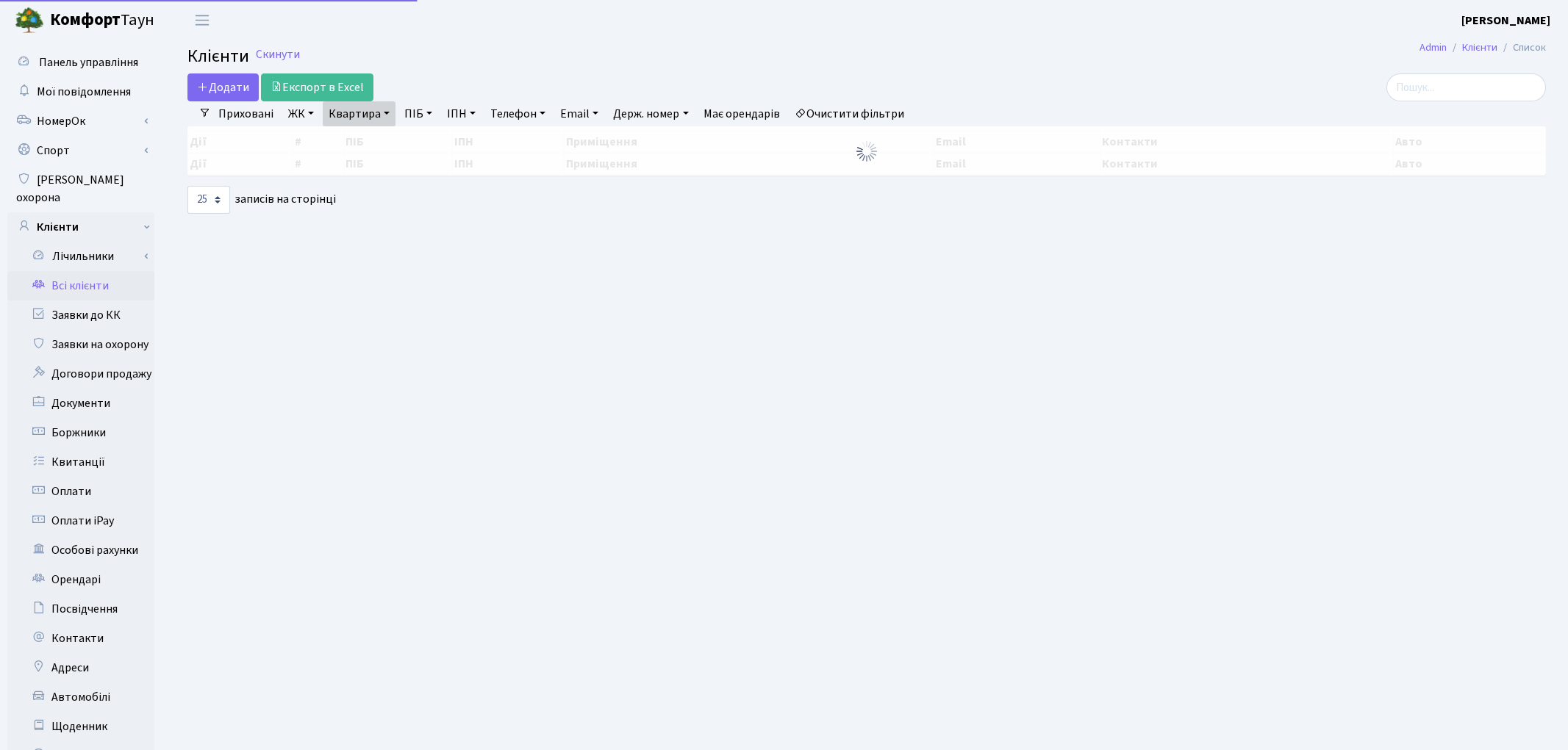
select select "25"
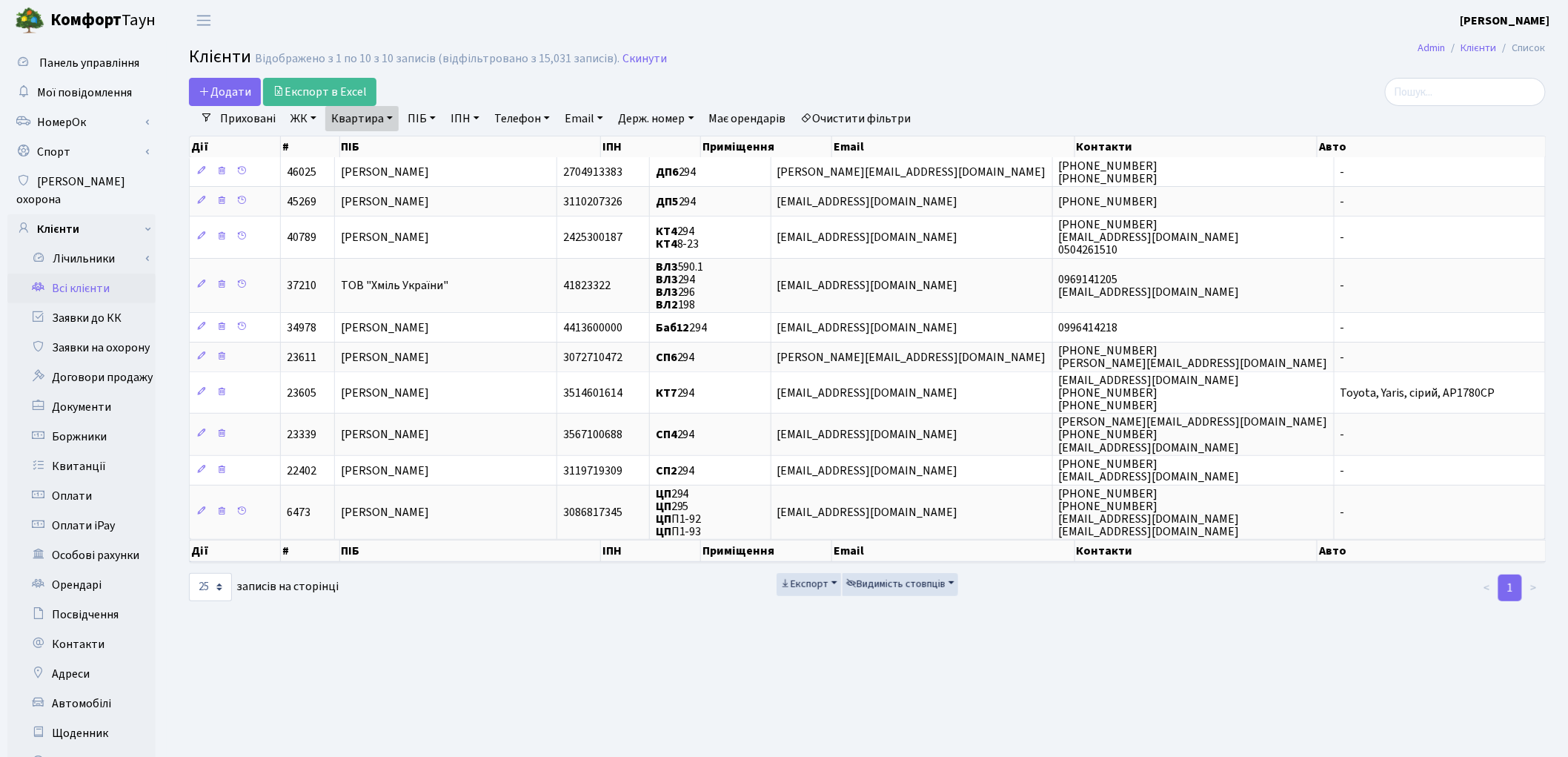
click at [851, 108] on link "Очистити фільтри" at bounding box center [856, 119] width 122 height 25
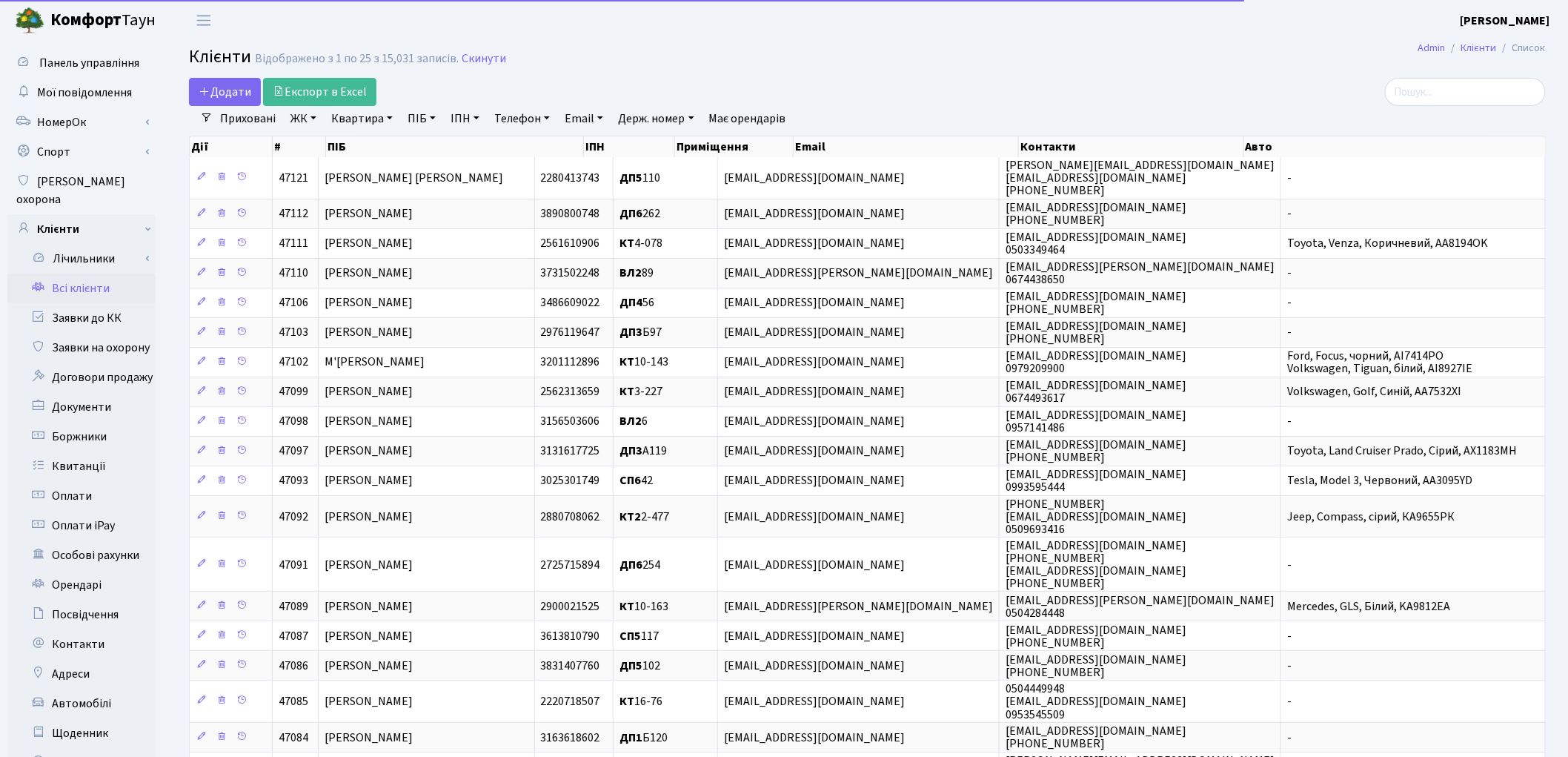
click at [412, 123] on link "ПІБ" at bounding box center [421, 119] width 40 height 25
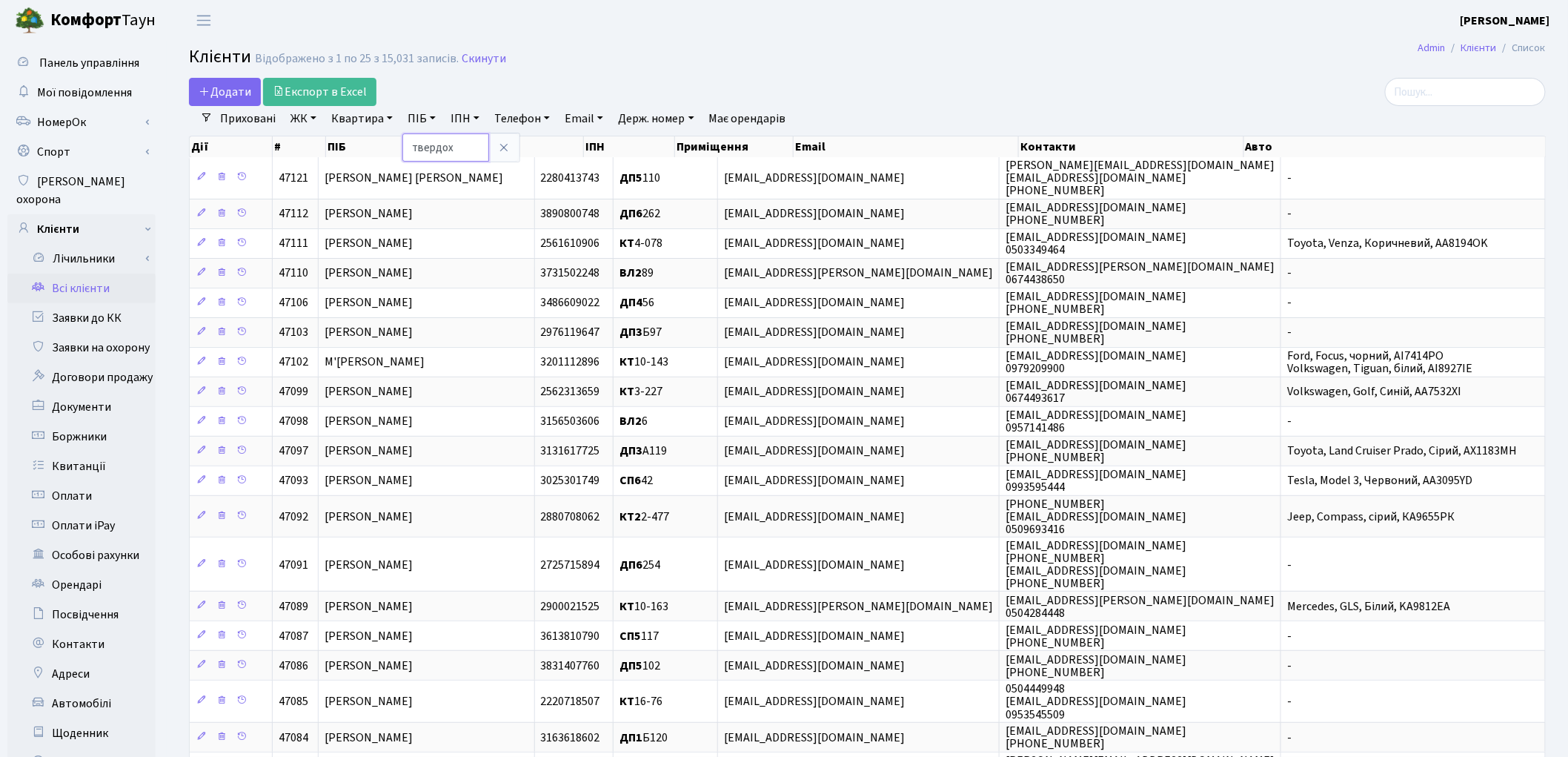
type input "твердох"
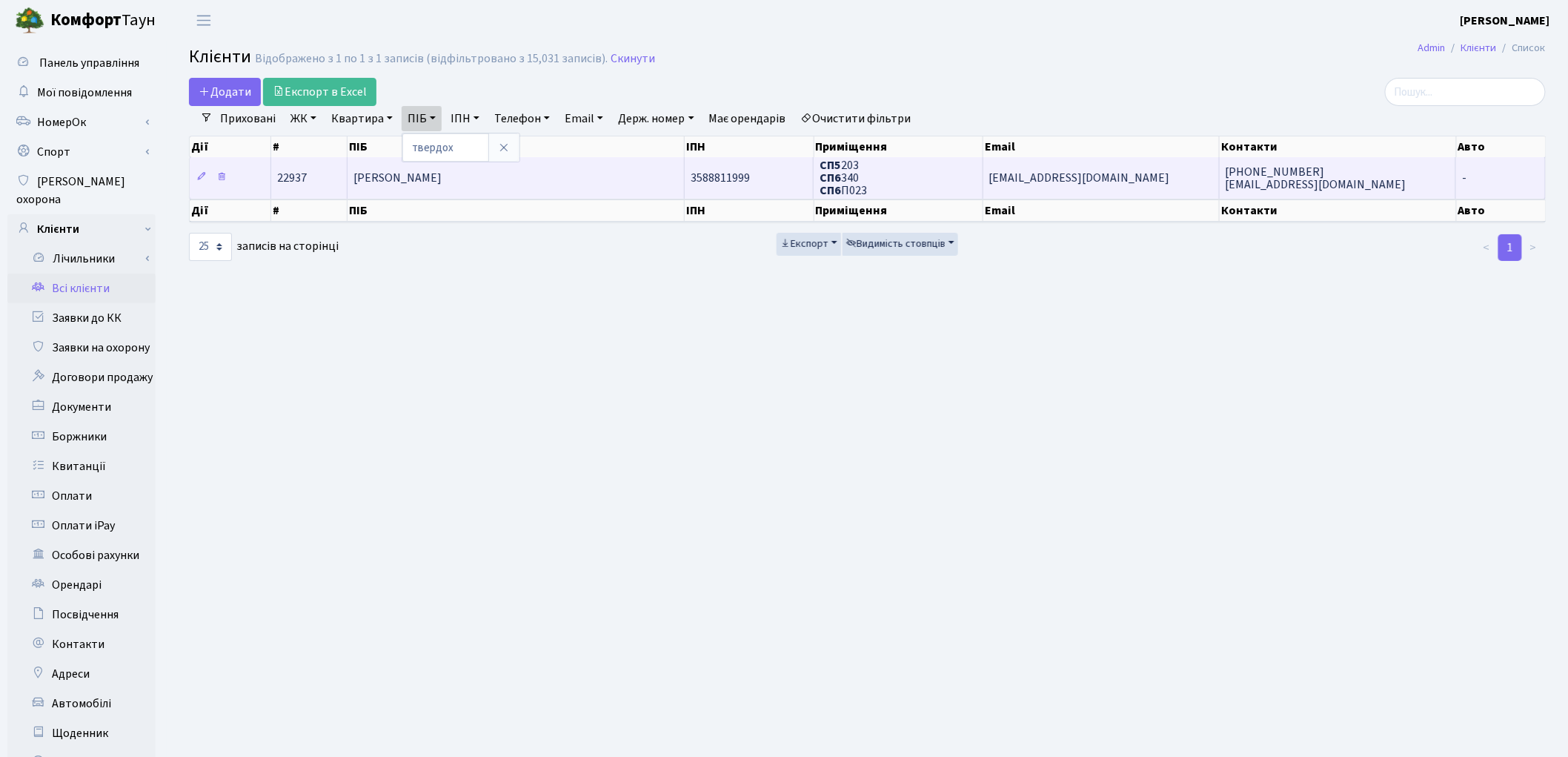
click at [442, 180] on span "Твердохлібов Дмитро Сергійович" at bounding box center [398, 177] width 88 height 16
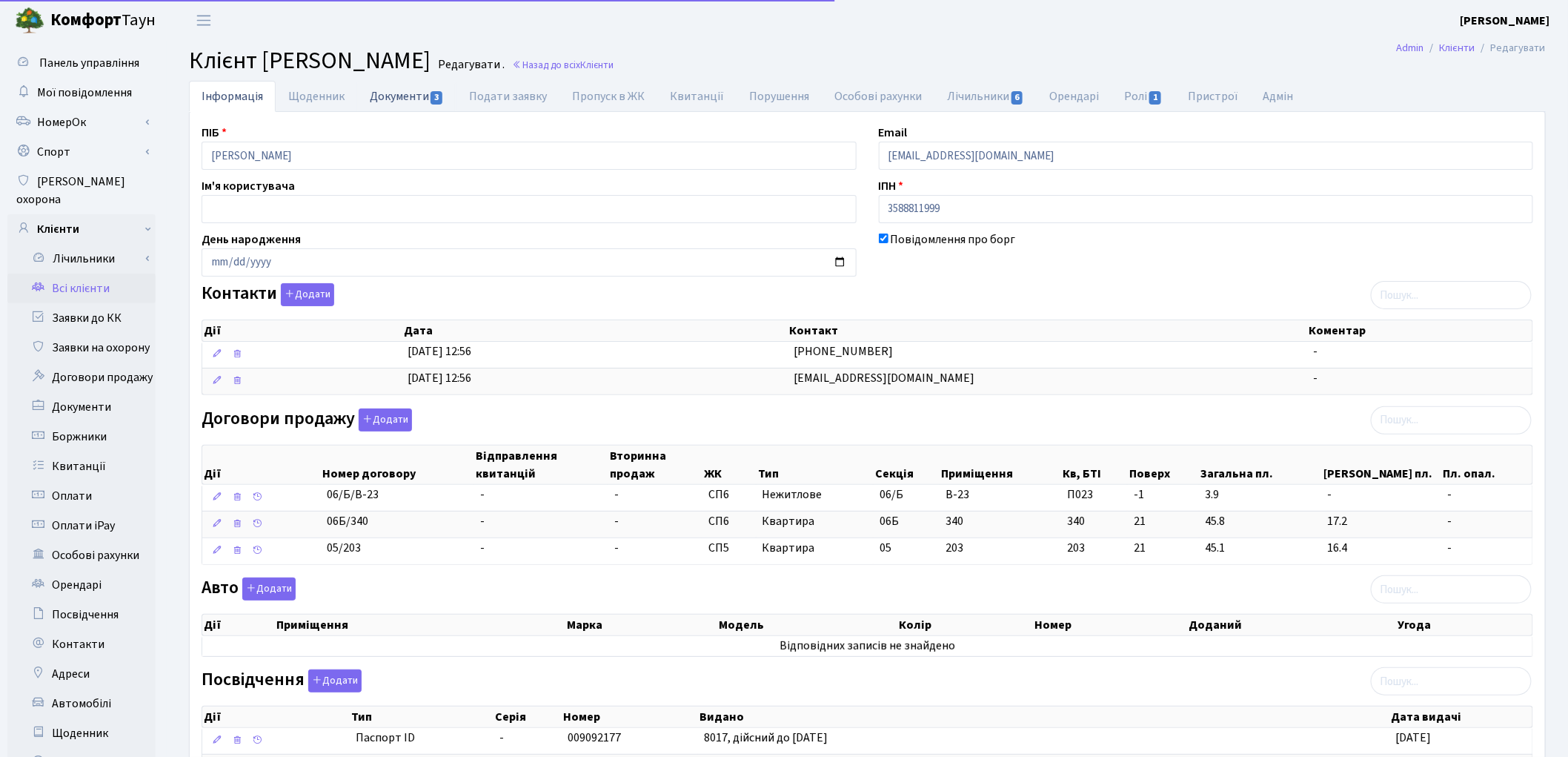
click at [420, 96] on link "Документи 3" at bounding box center [407, 96] width 100 height 30
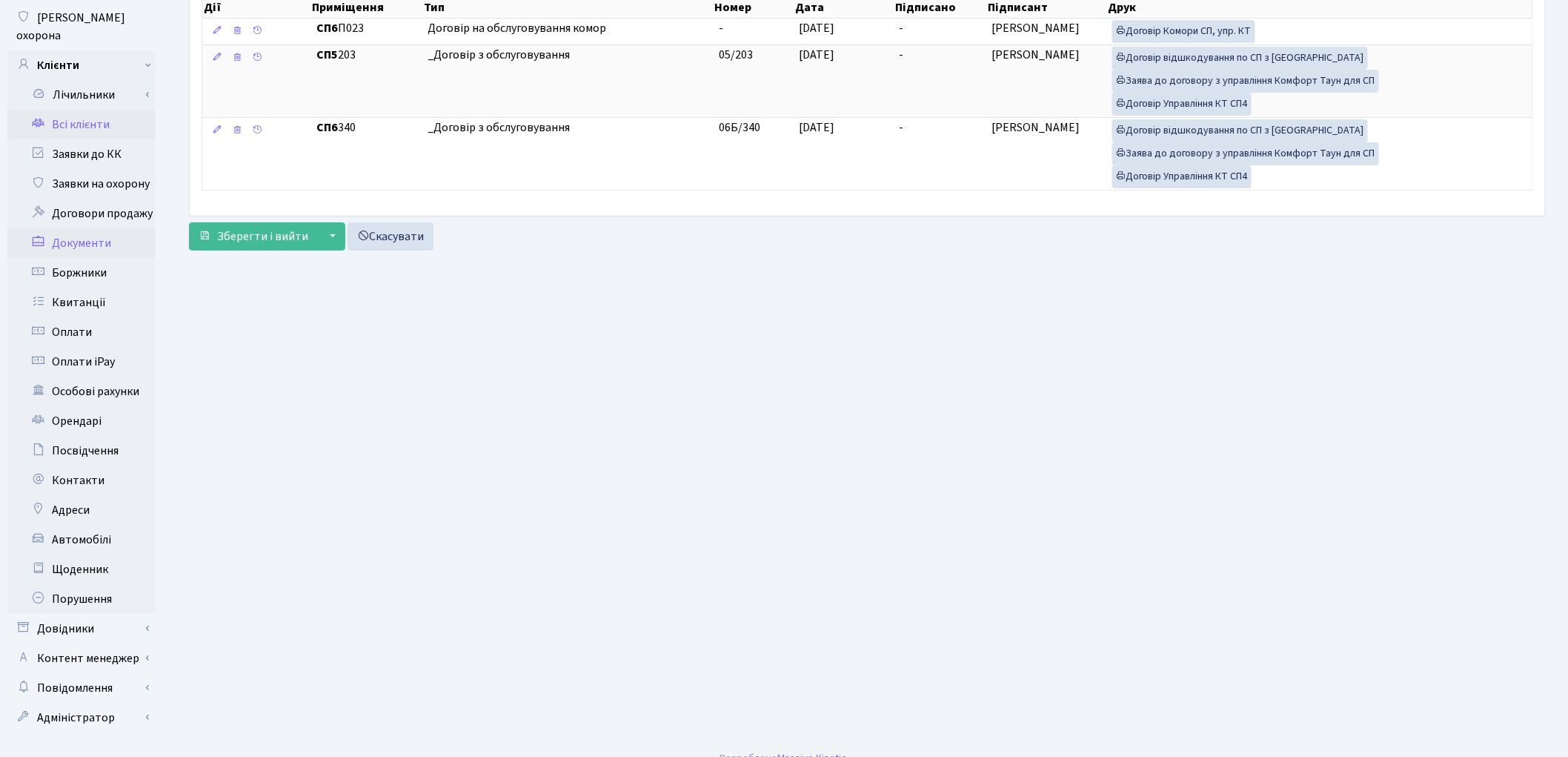
scroll to position [166, 0]
click at [106, 613] on link "Довідники" at bounding box center [82, 627] width 149 height 30
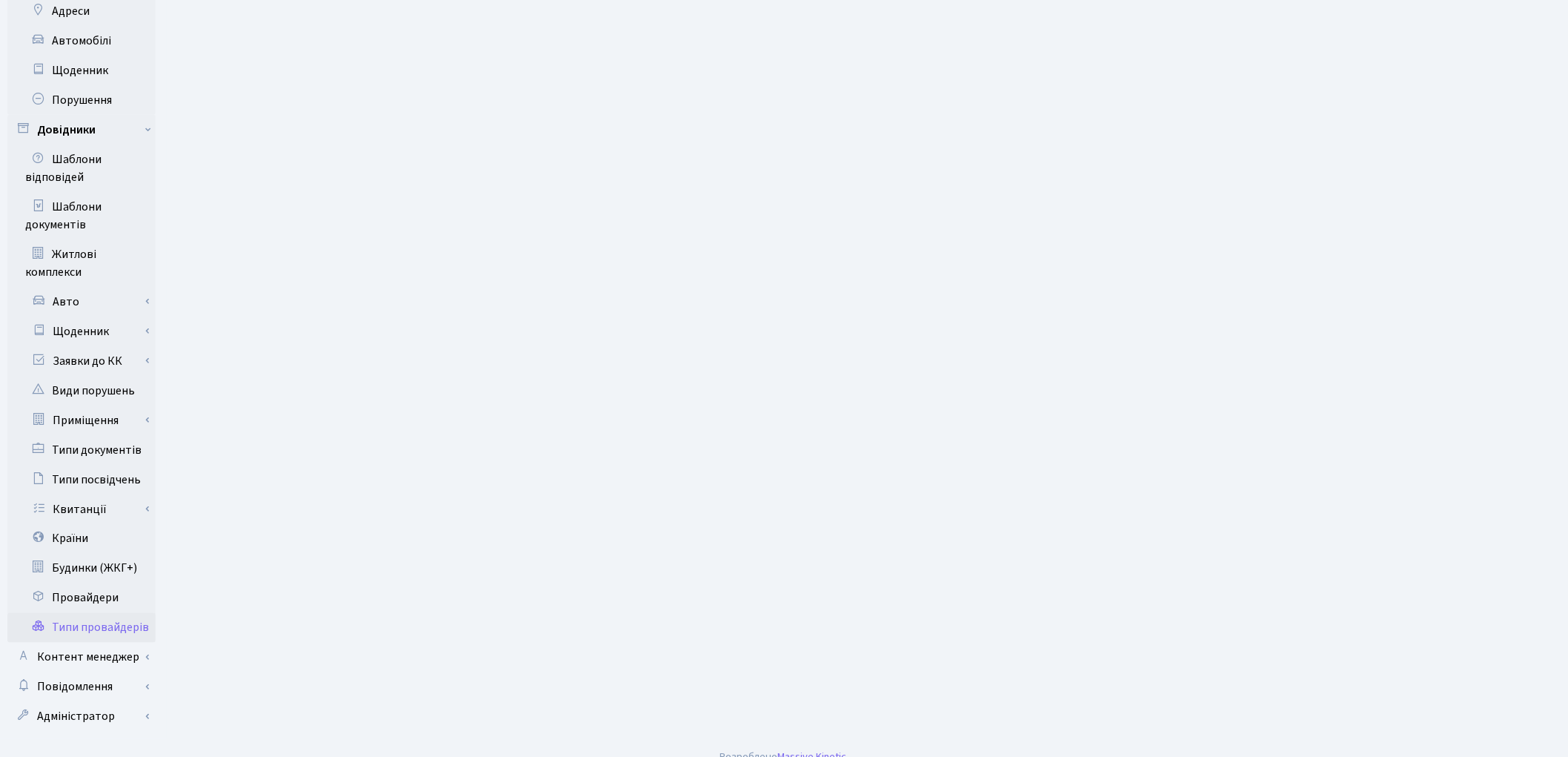
scroll to position [663, 0]
click at [104, 406] on link "Приміщення" at bounding box center [86, 419] width 138 height 30
click at [106, 434] on link "Всі приміщення" at bounding box center [86, 449] width 138 height 30
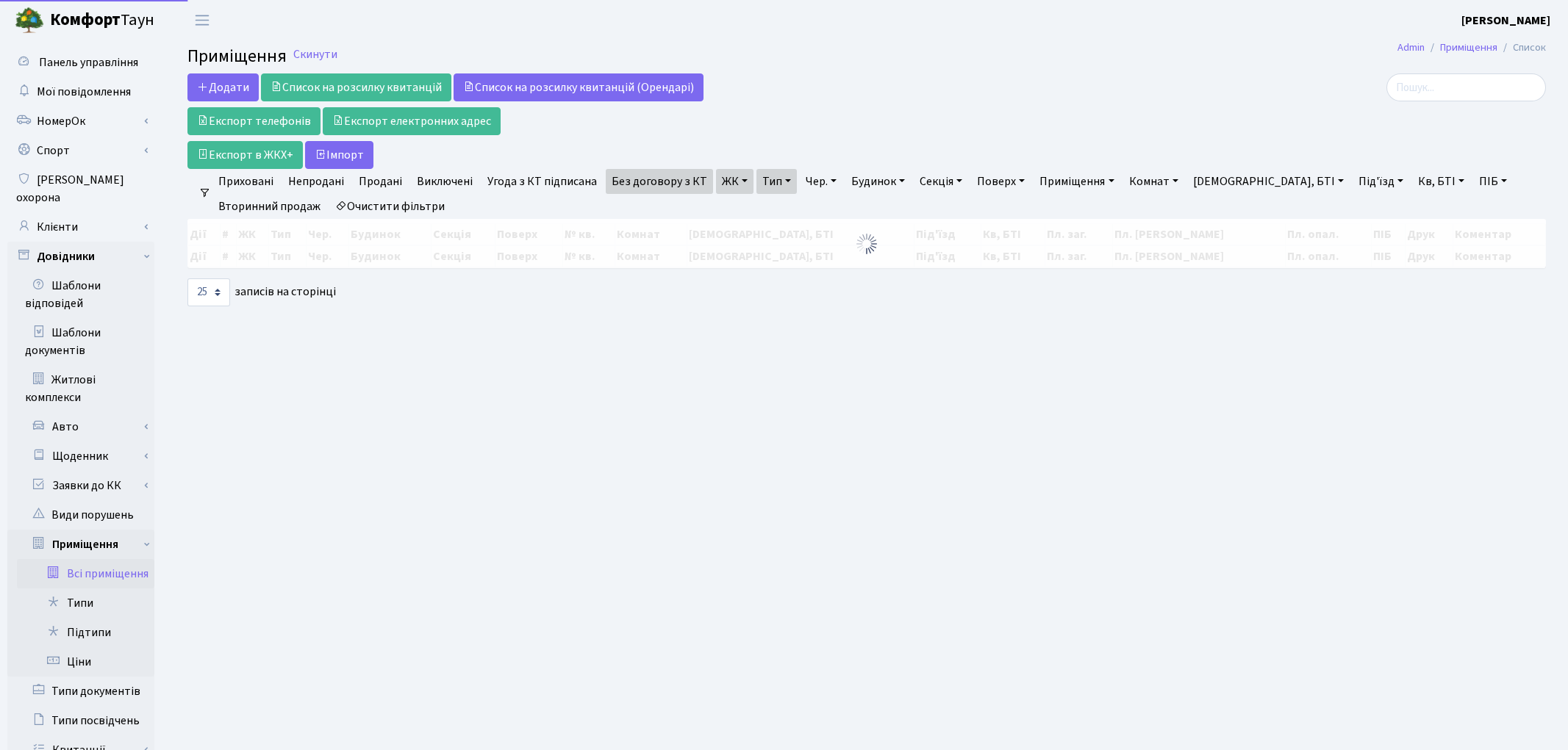
select select "25"
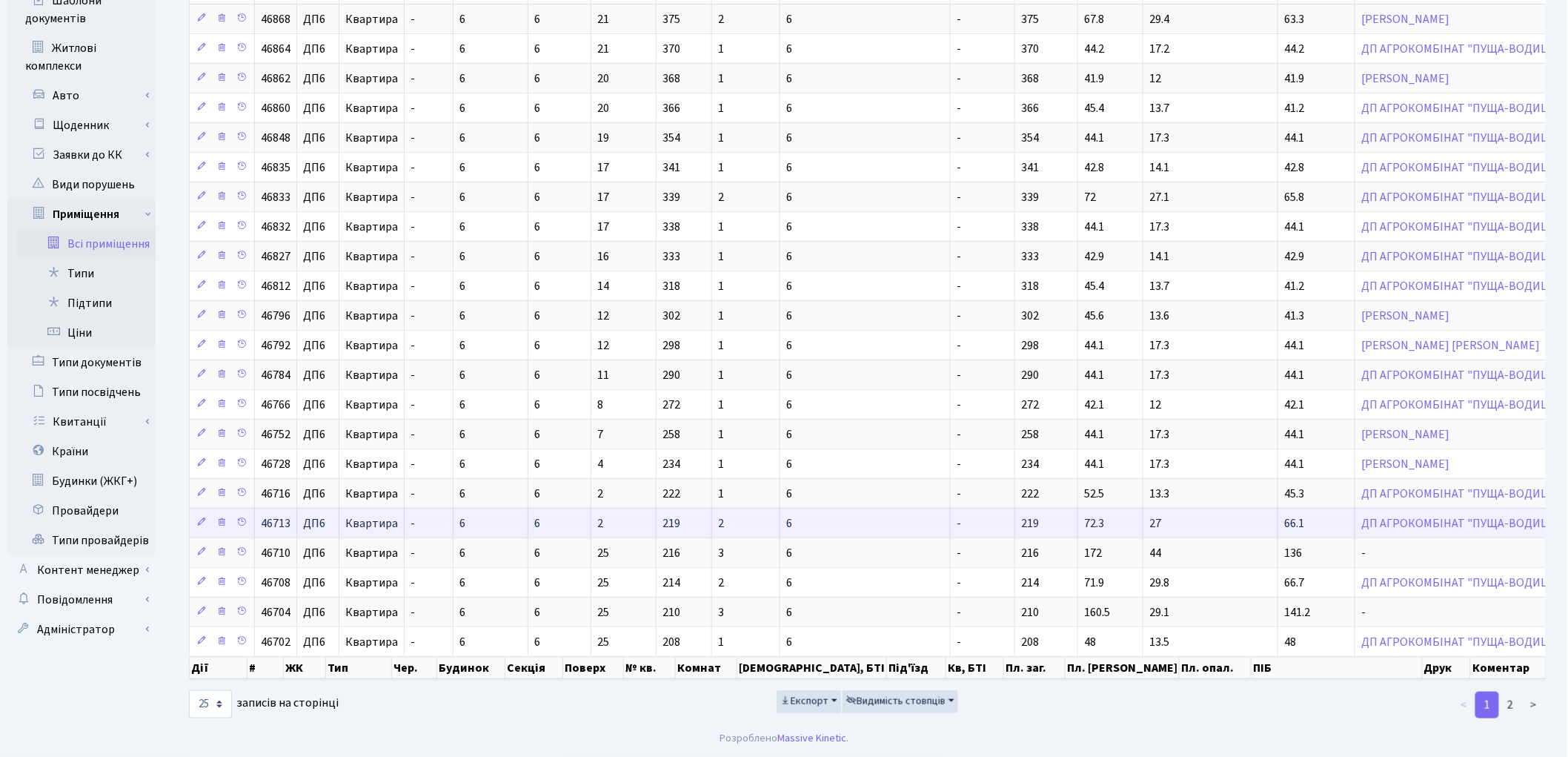
scroll to position [341, 0]
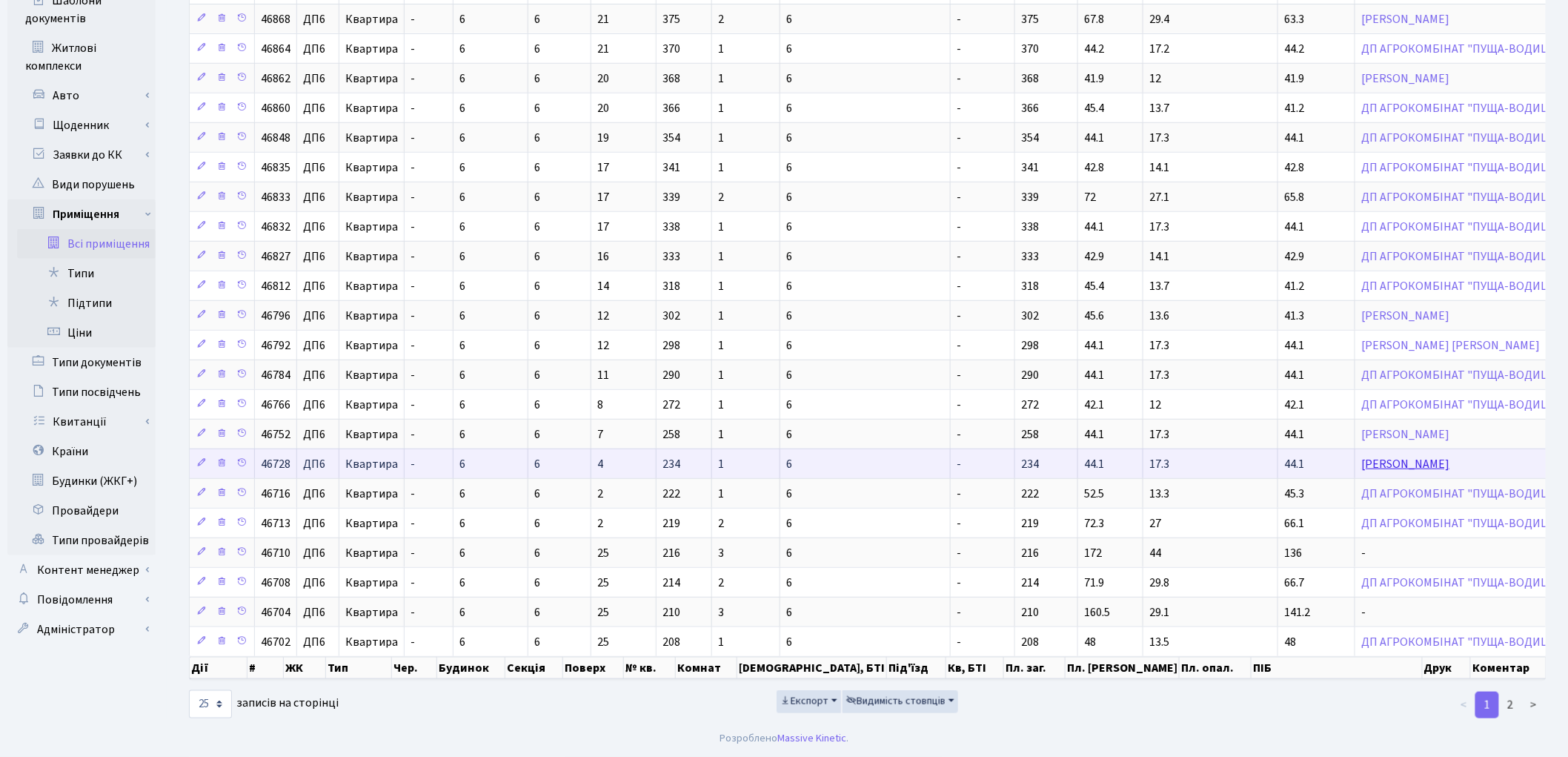
click at [1361, 464] on link "Корнат Ганна Гнатівна" at bounding box center [1405, 464] width 88 height 16
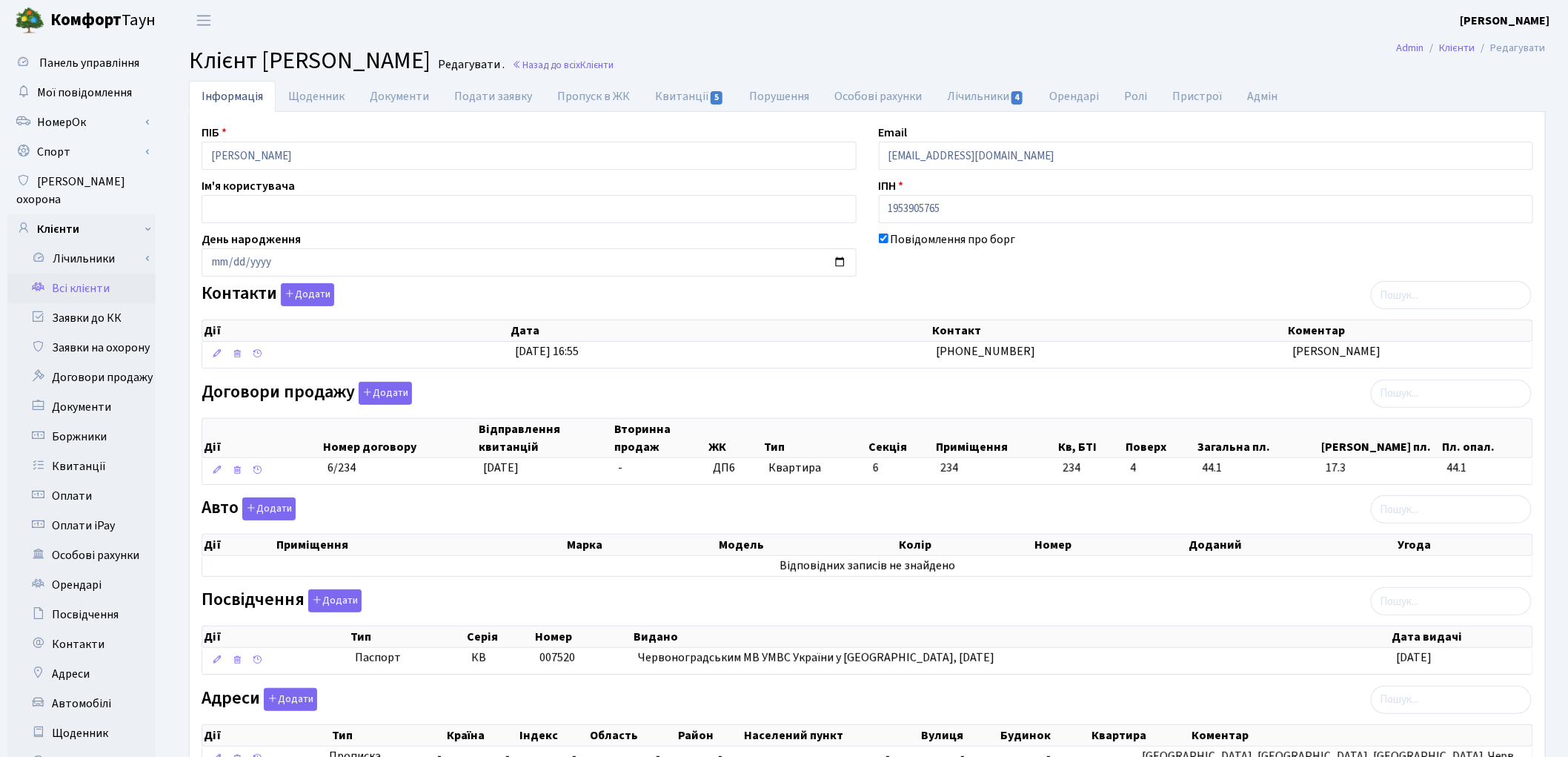
click at [1129, 53] on h2 "Клієнт [PERSON_NAME] . Назад до всіх Клієнти" at bounding box center [867, 60] width 1357 height 28
click at [383, 98] on link "Документи" at bounding box center [399, 96] width 84 height 30
select select "25"
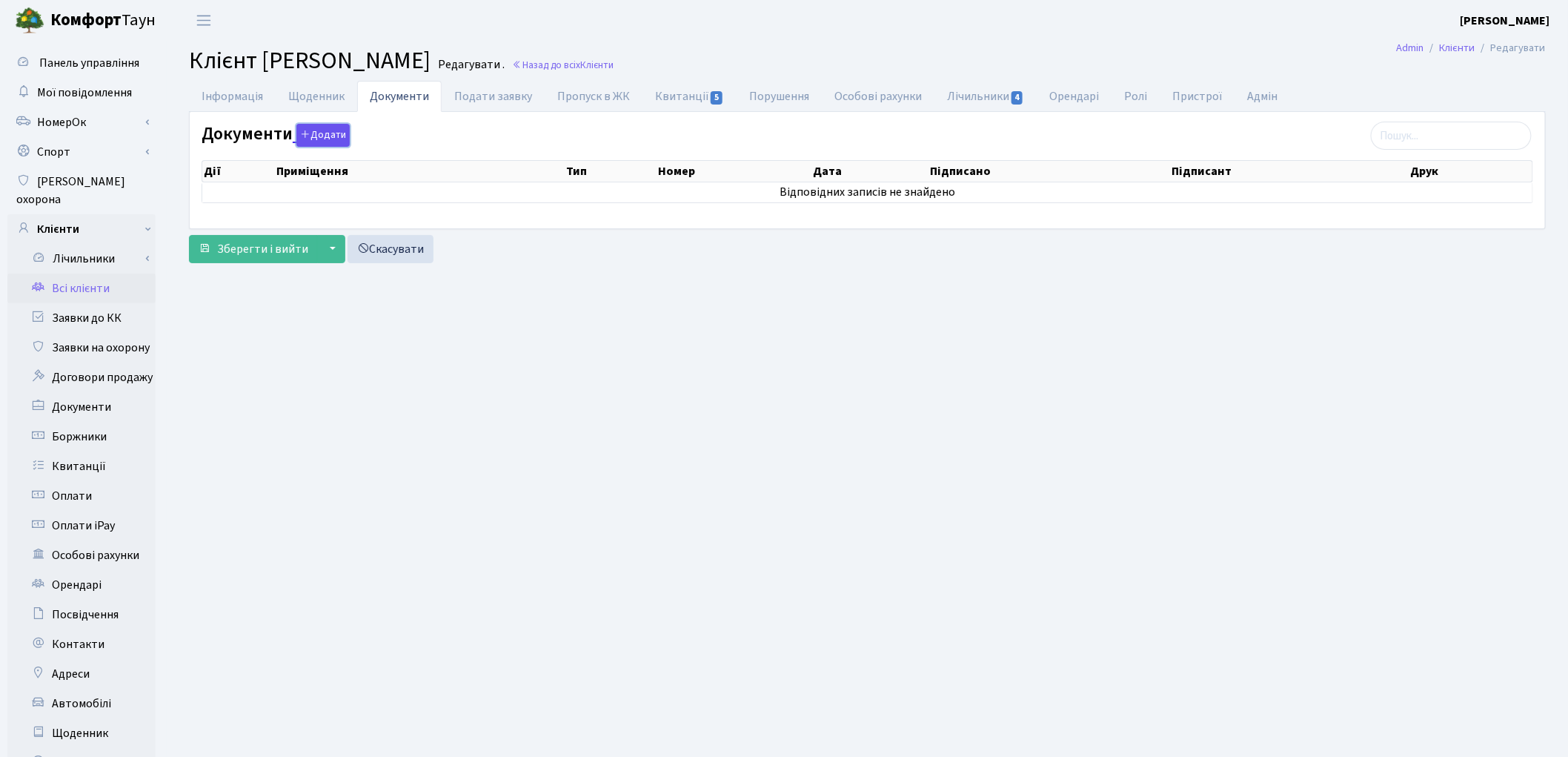
click at [323, 130] on button "Додати" at bounding box center [323, 135] width 53 height 23
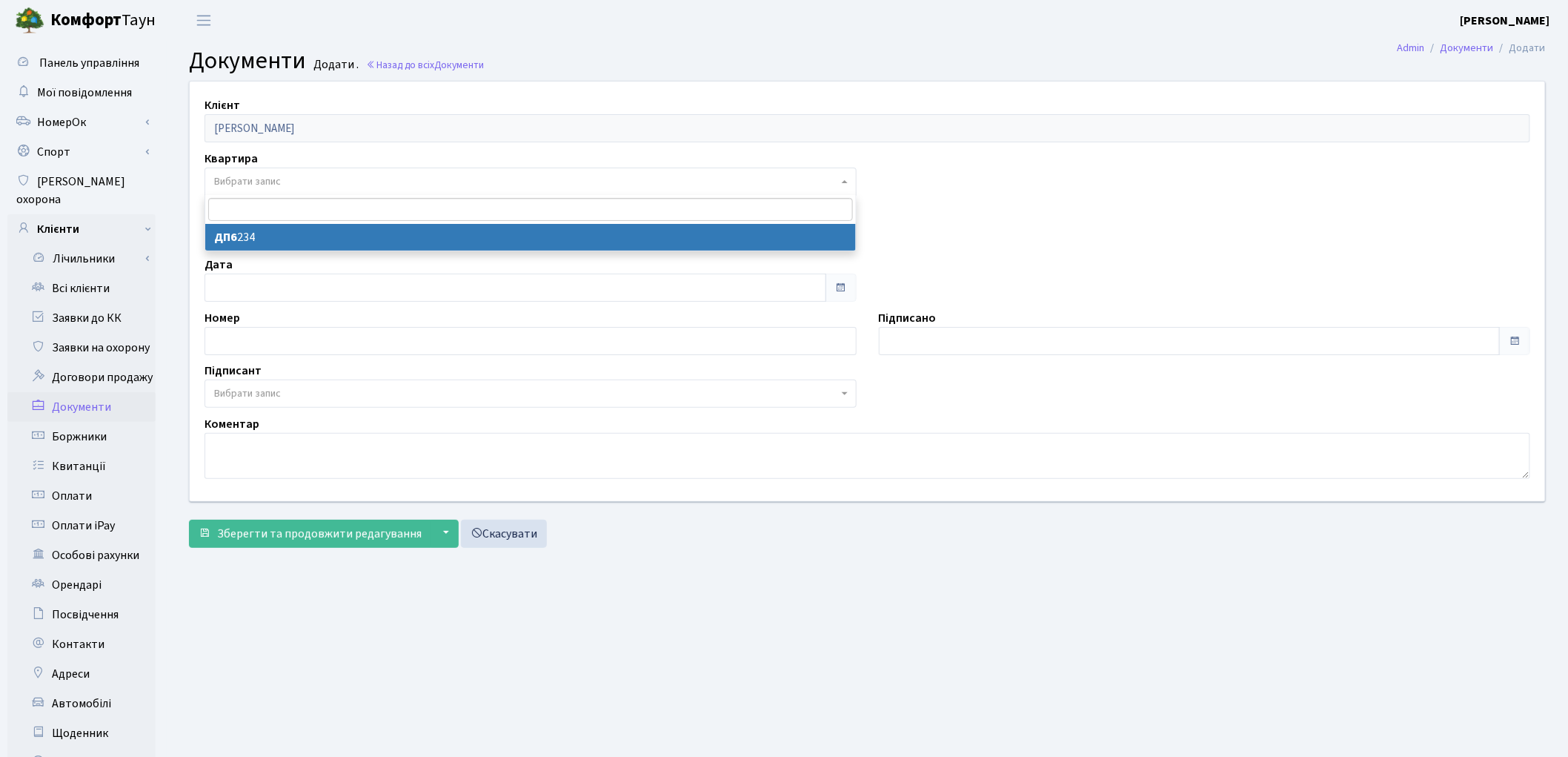
click at [251, 175] on span "Вибрати запис" at bounding box center [247, 182] width 67 height 15
select select "177017"
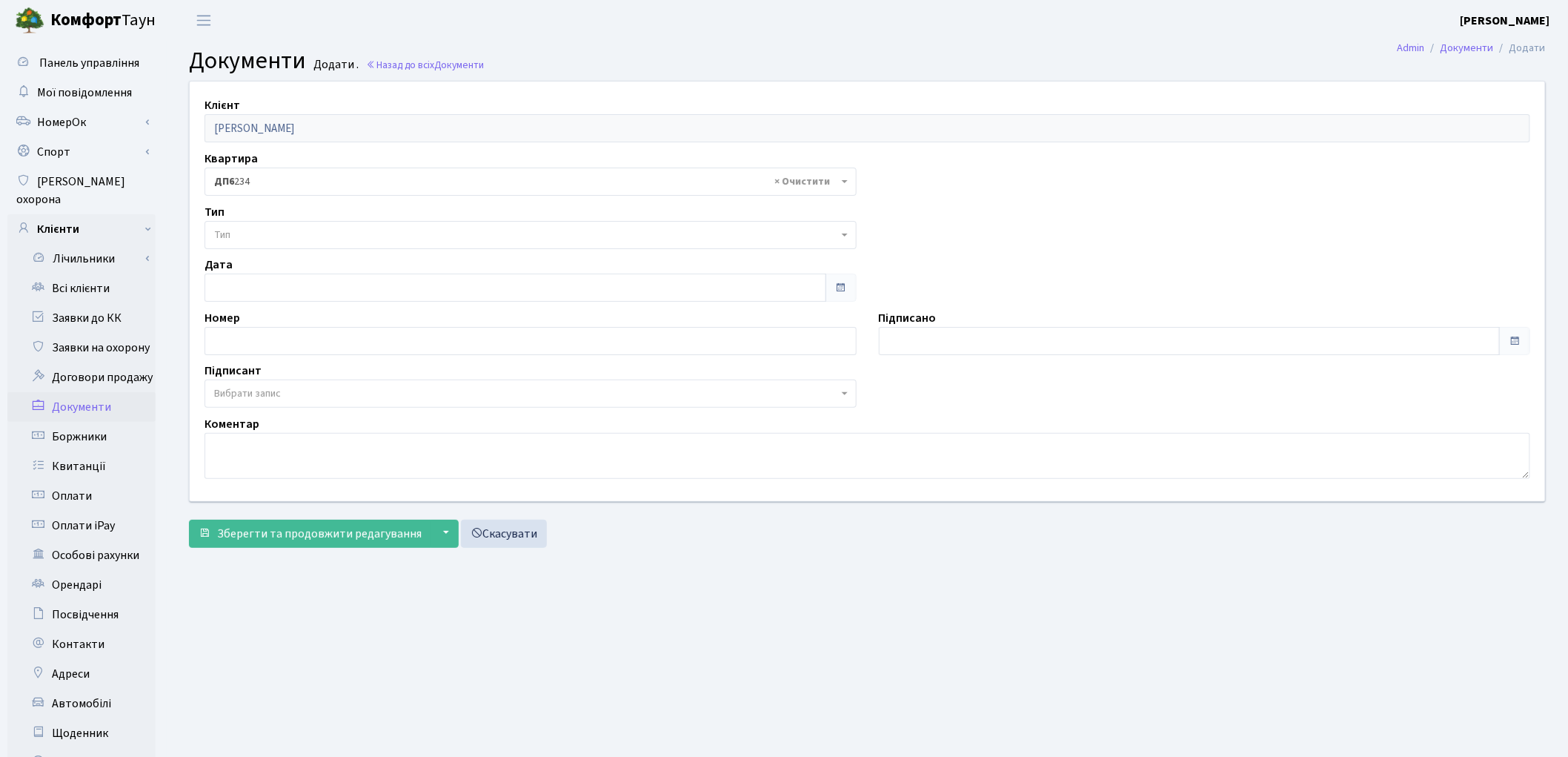
click at [249, 243] on span "Тип" at bounding box center [530, 235] width 652 height 28
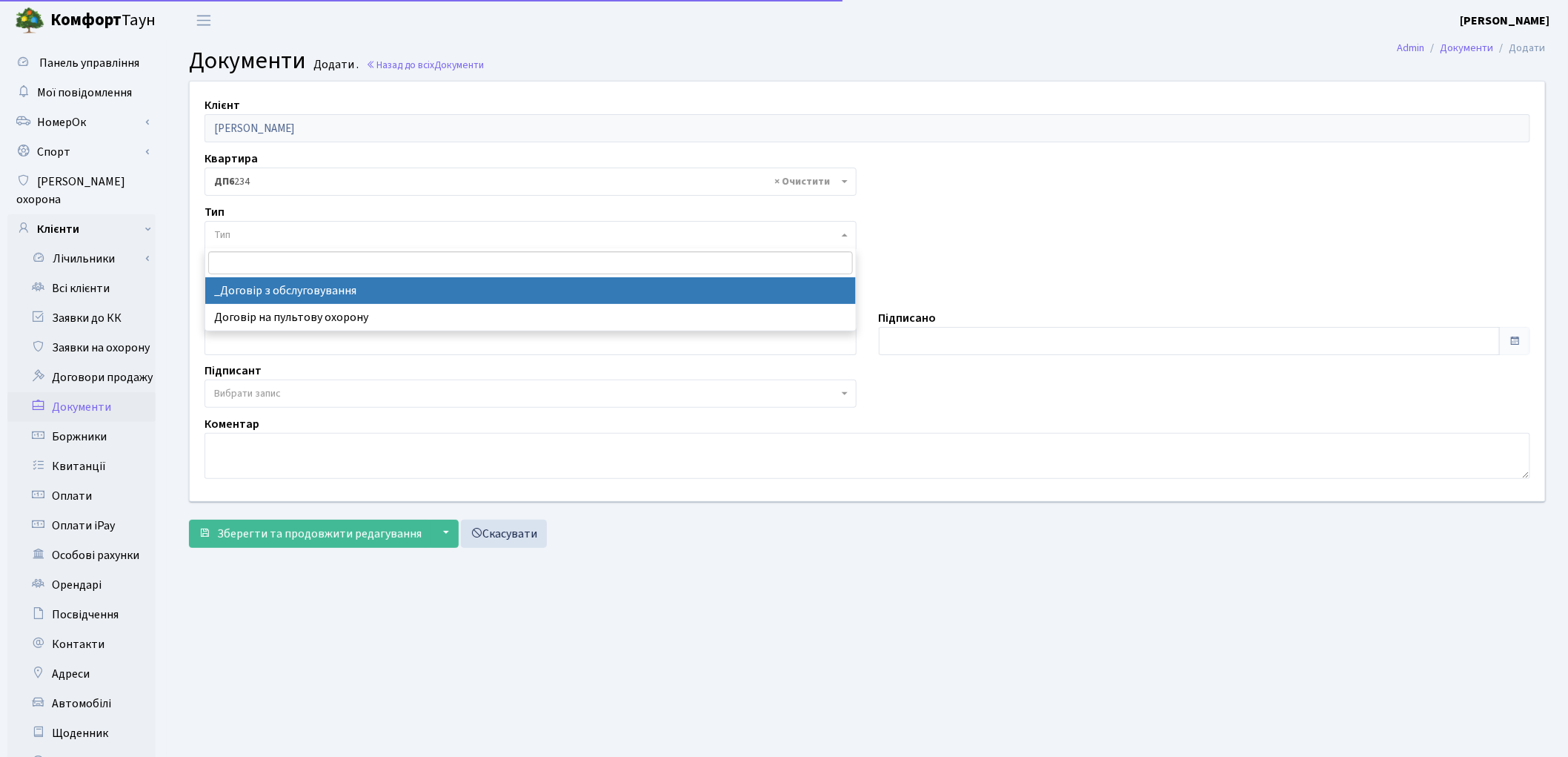
select select "289"
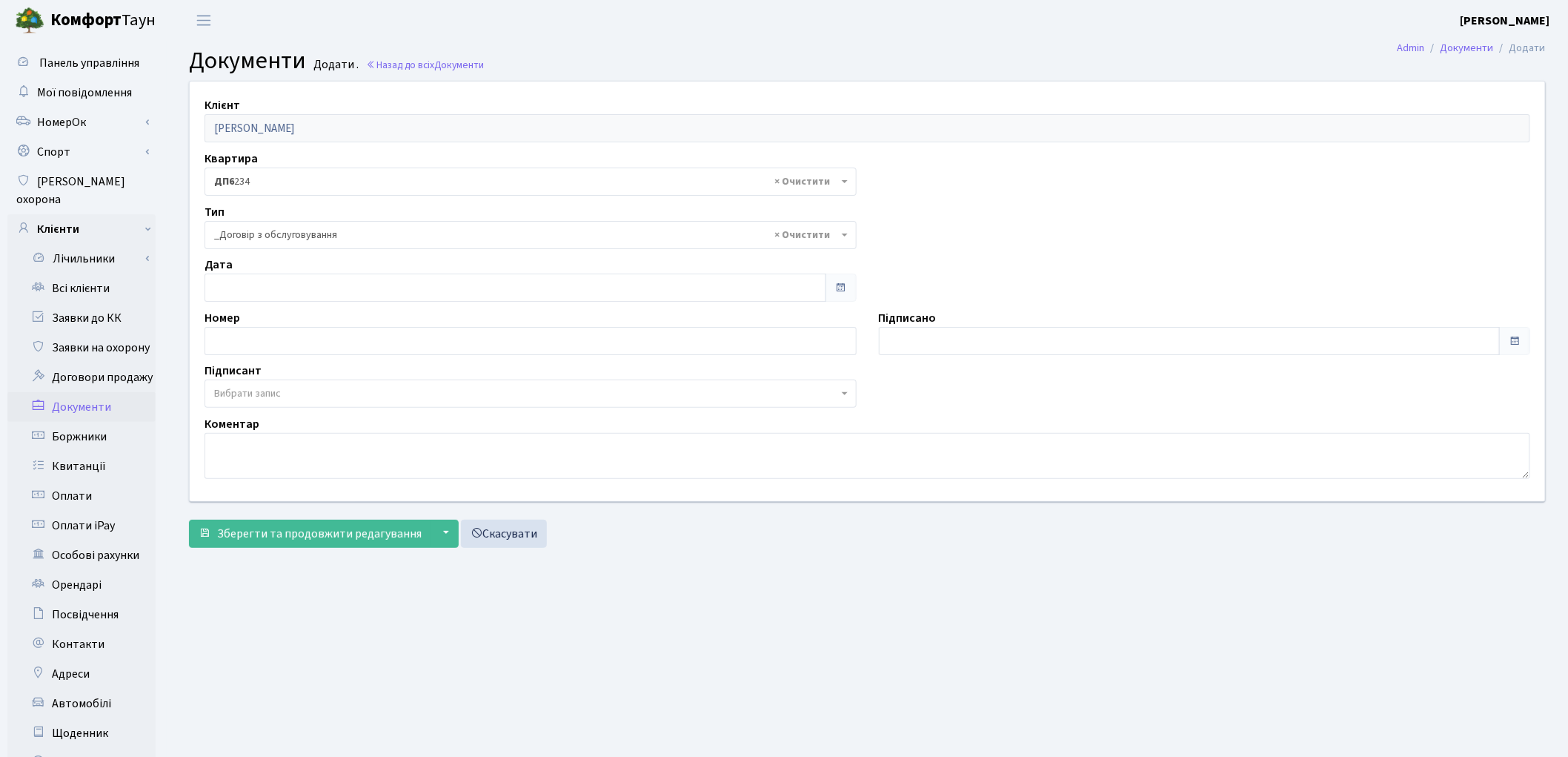
click at [274, 396] on span "Вибрати запис" at bounding box center [247, 394] width 67 height 15
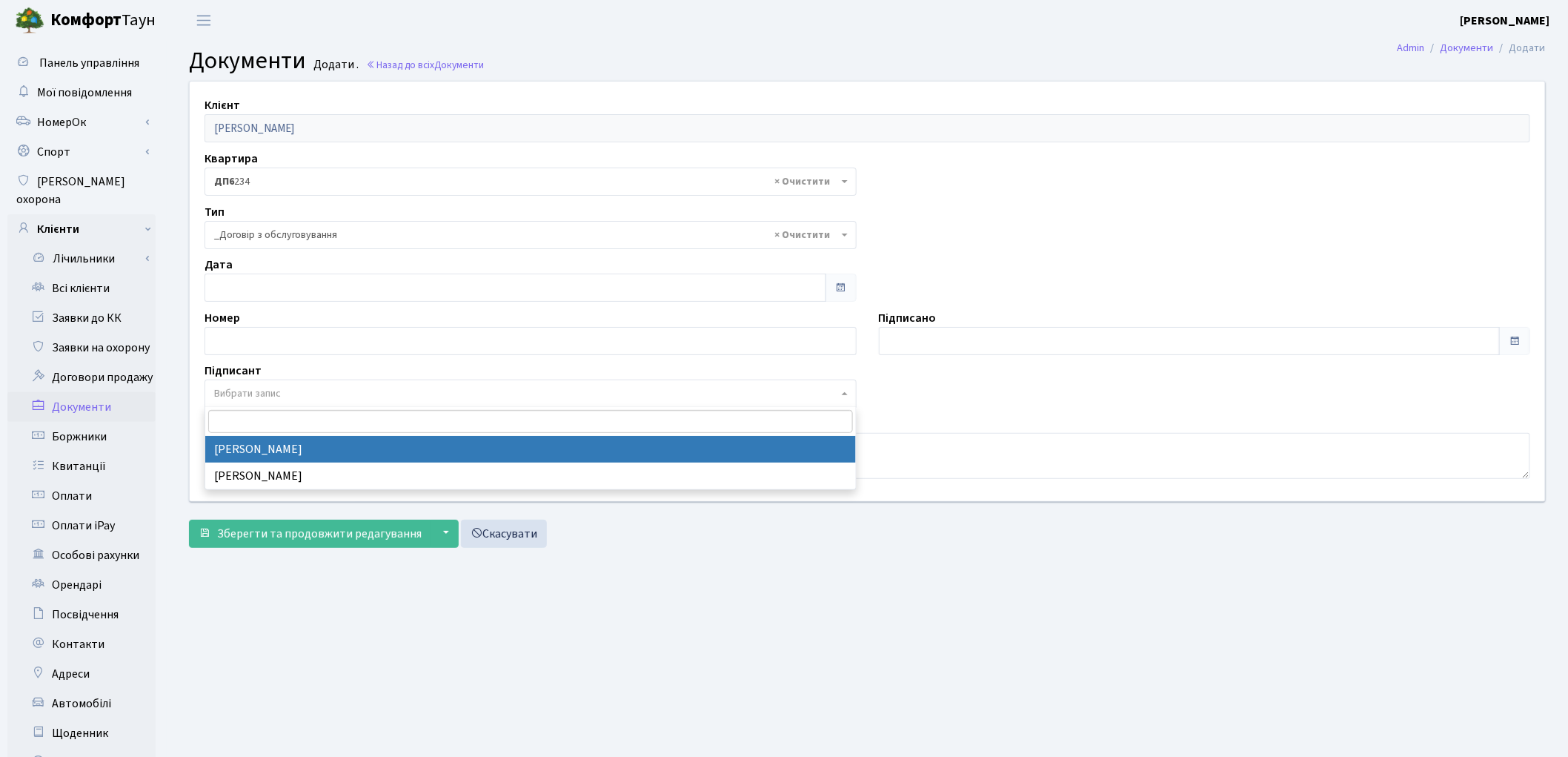
select select "74"
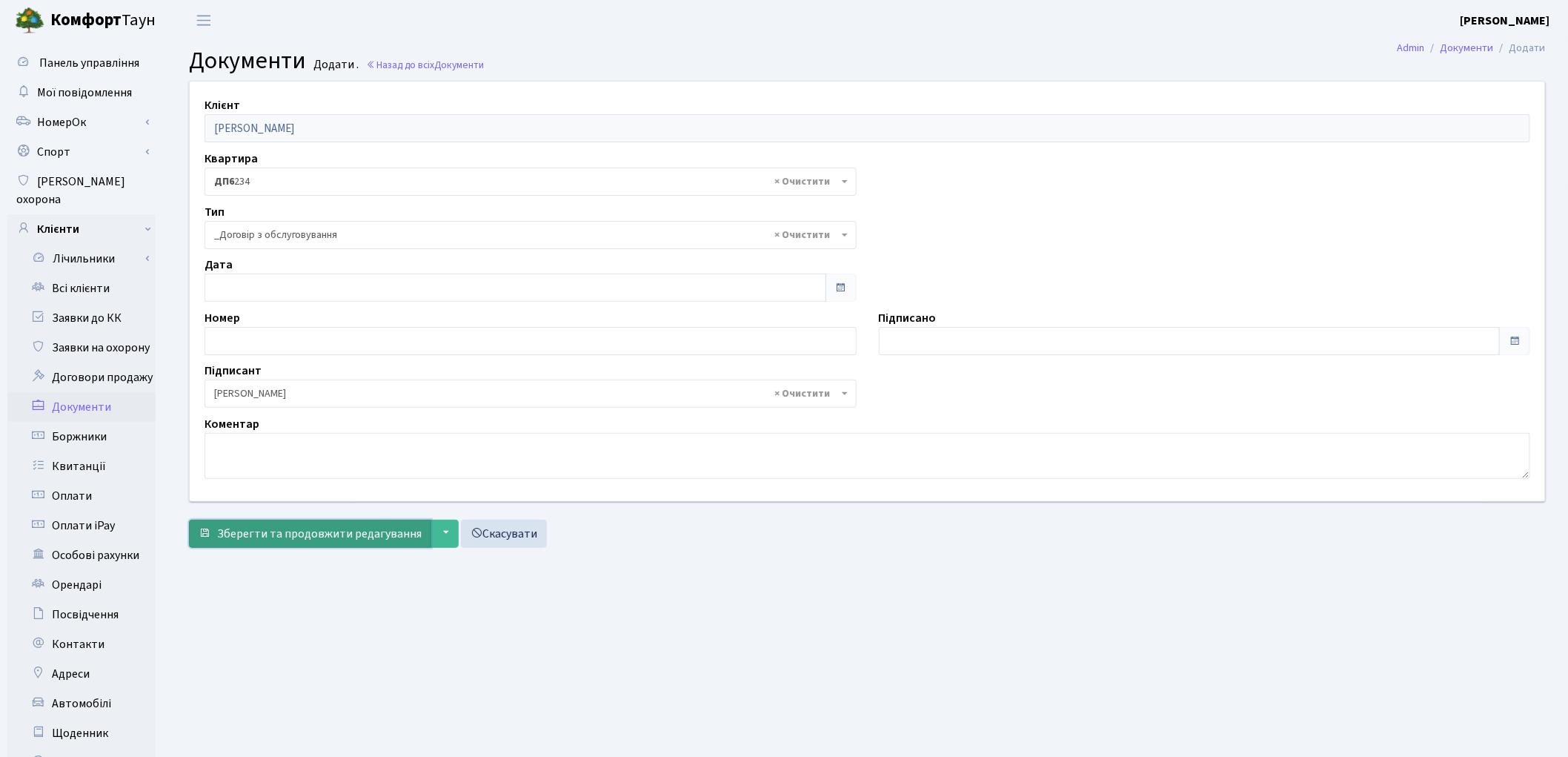
click at [301, 535] on span "Зберегти та продовжити редагування" at bounding box center [319, 533] width 204 height 16
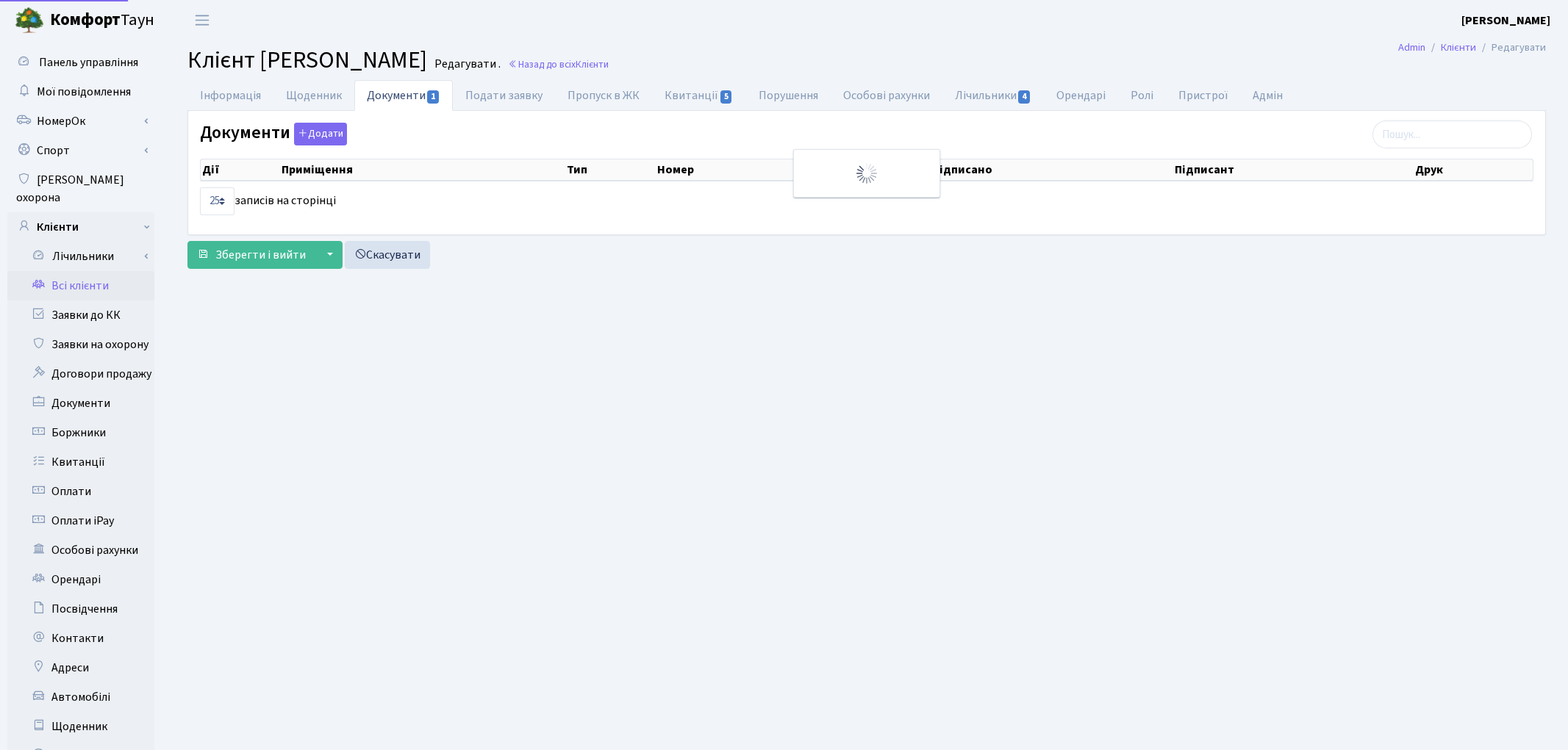
select select "25"
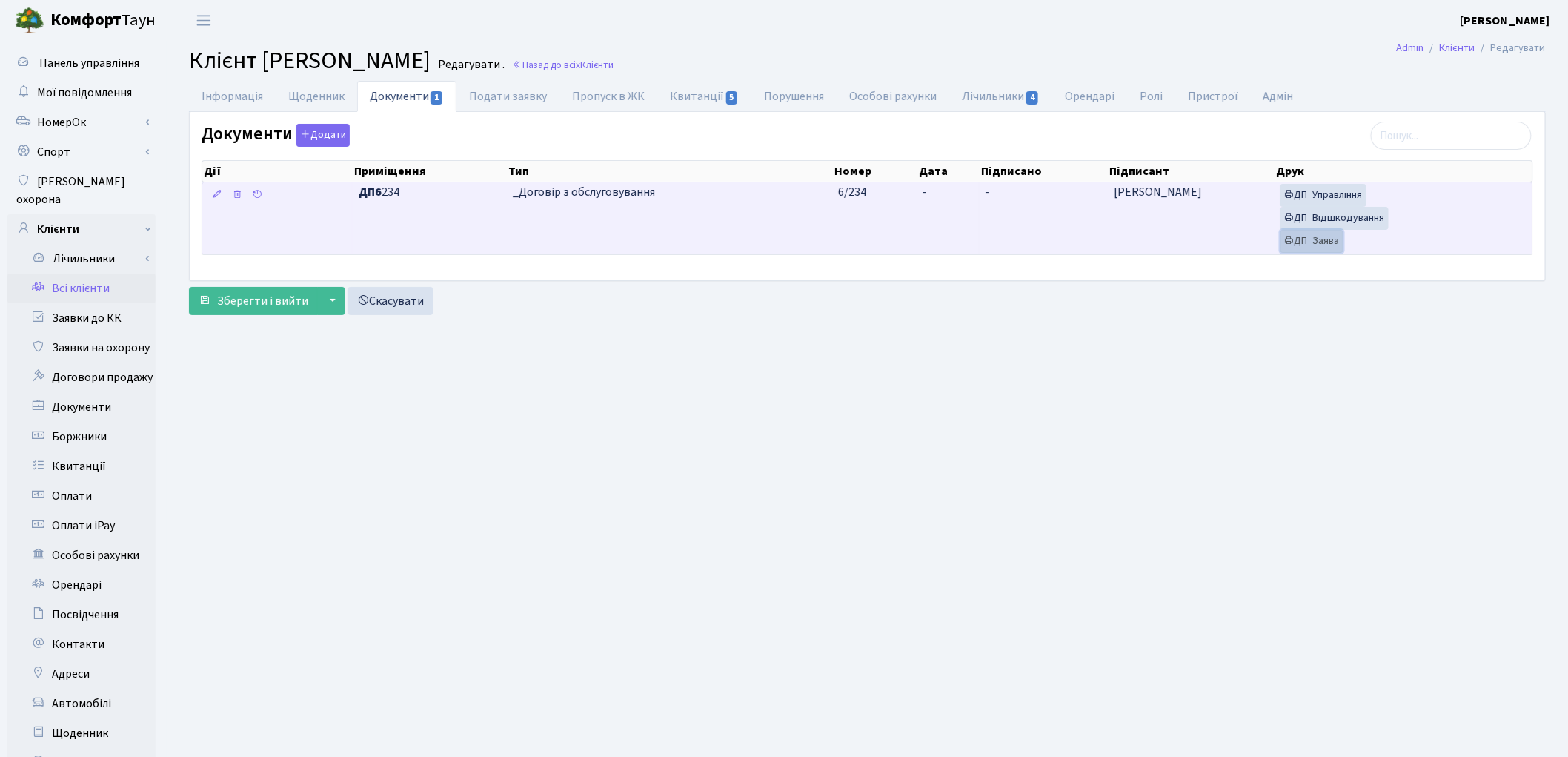
click at [1290, 236] on icon at bounding box center [1289, 240] width 10 height 10
click at [1336, 225] on link "ДП_Відшкодування" at bounding box center [1335, 218] width 108 height 23
click at [1312, 196] on link "ДП_Управління" at bounding box center [1324, 195] width 86 height 23
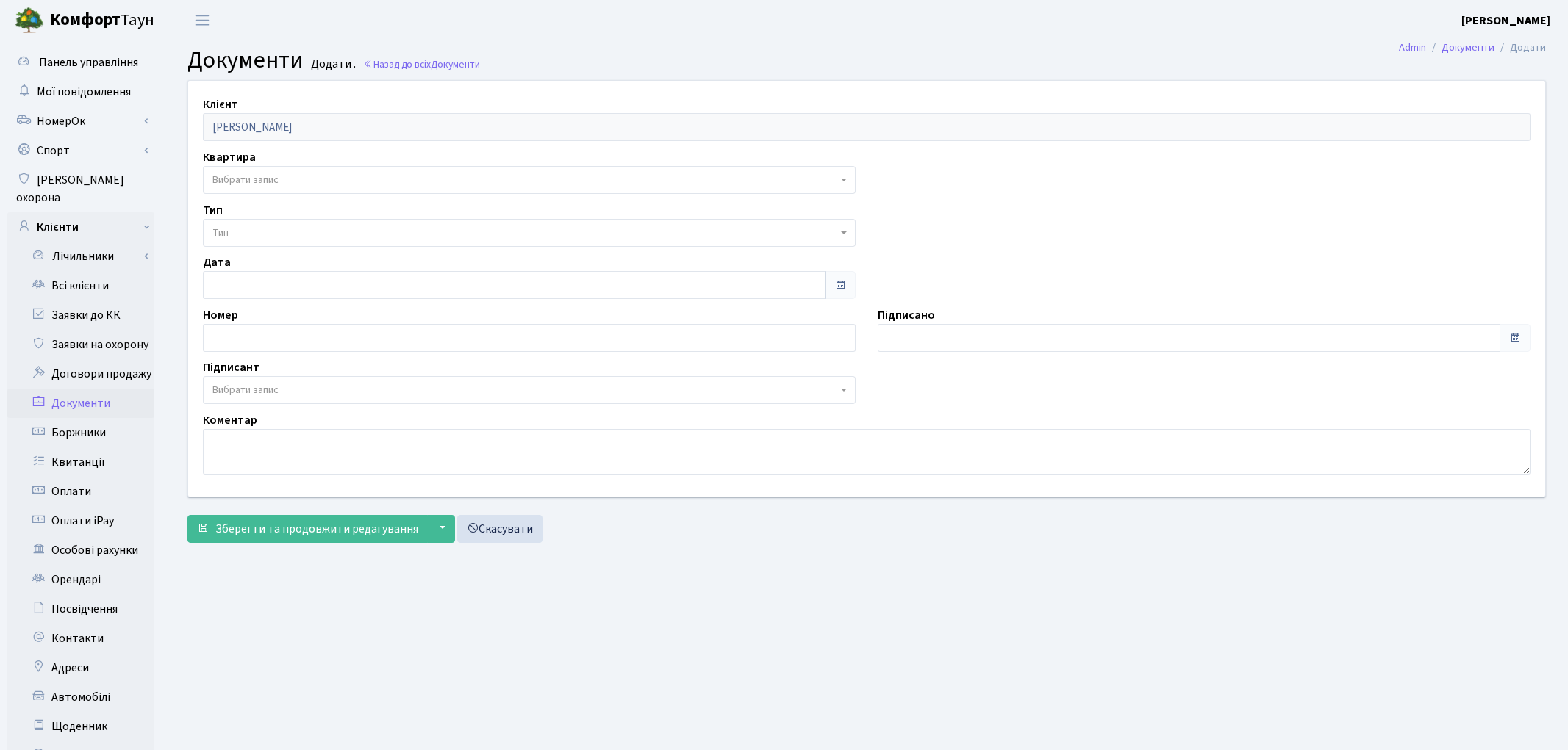
select select "177017"
select select "74"
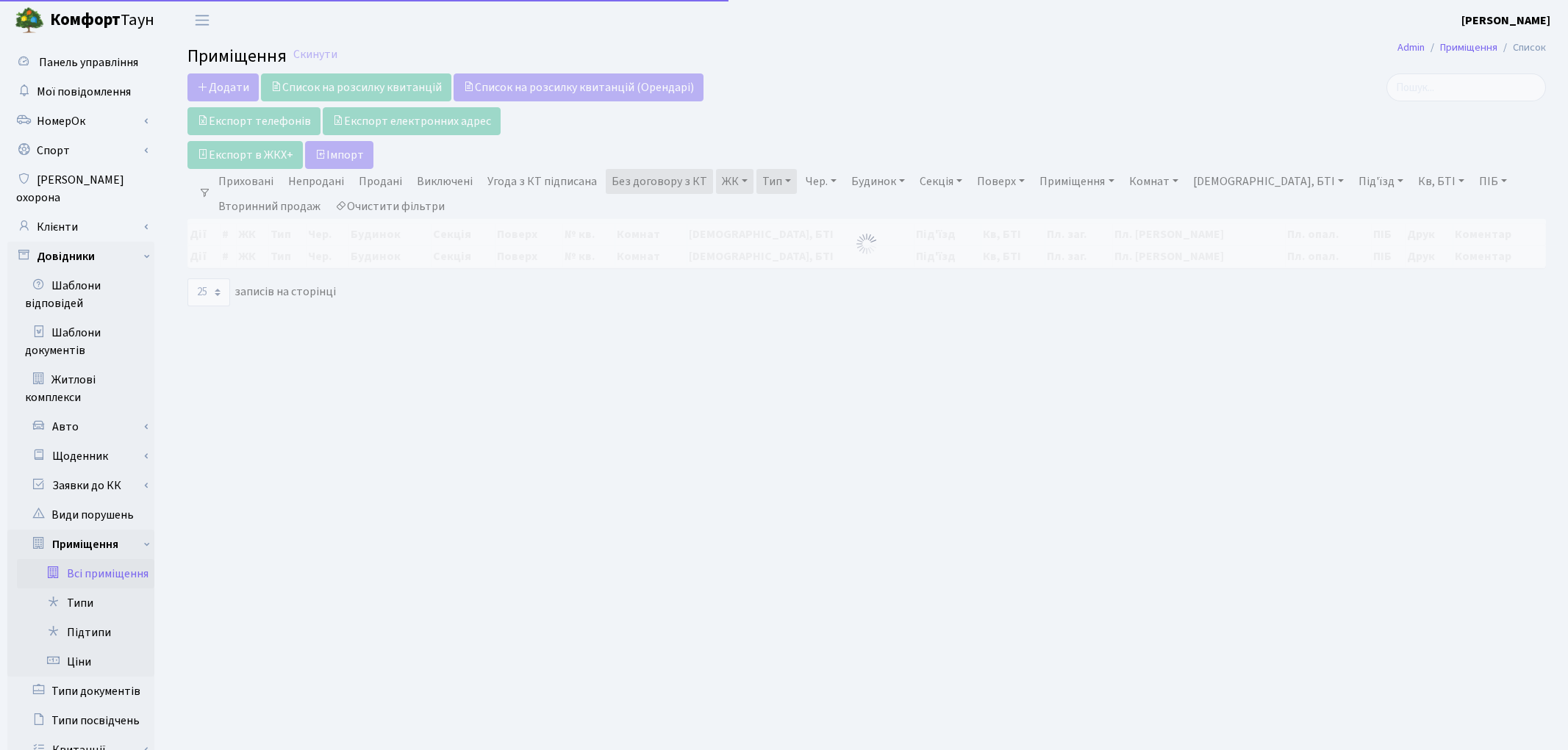
select select "25"
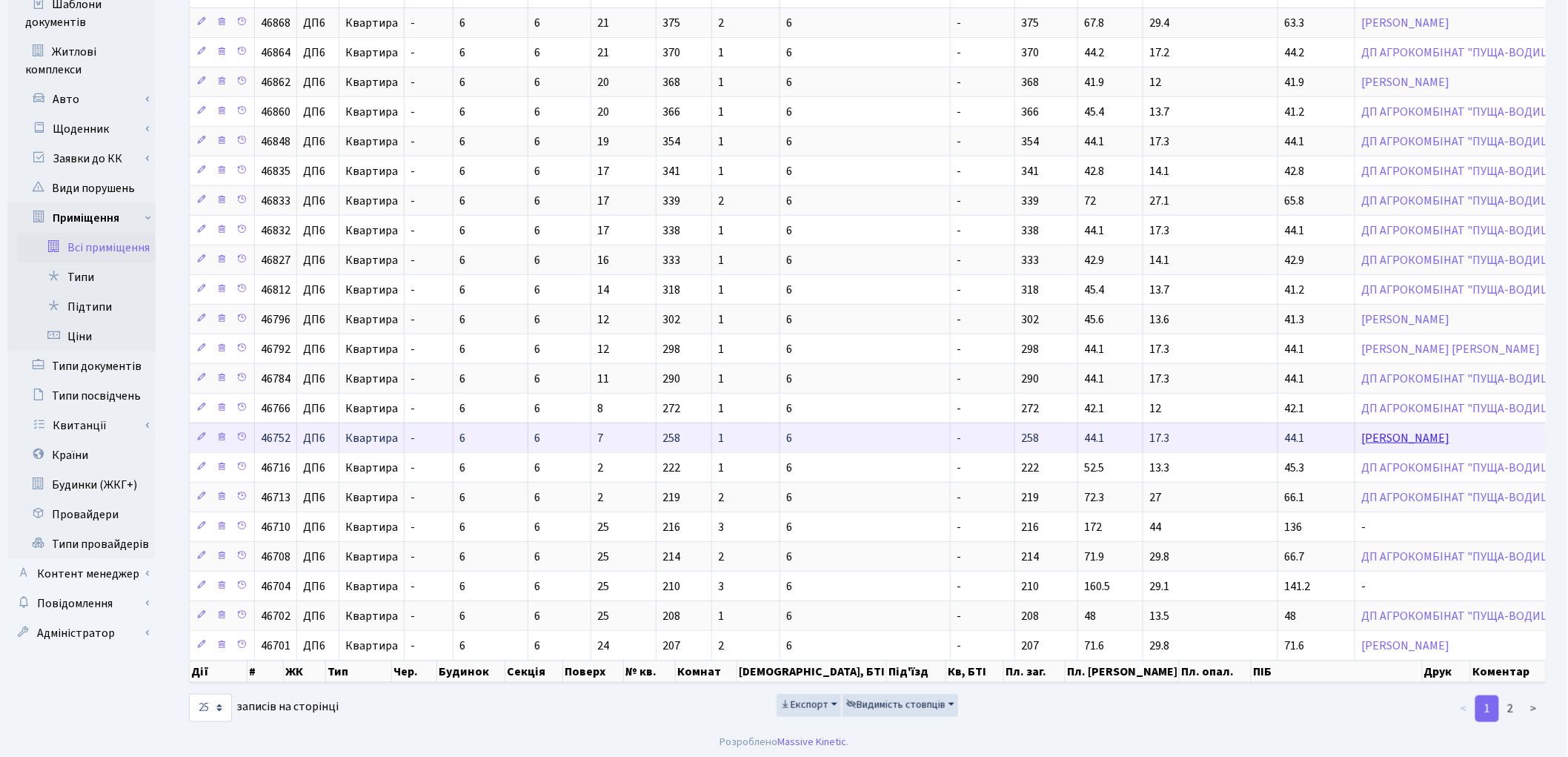
scroll to position [341, 0]
click at [1361, 433] on link "[PERSON_NAME]" at bounding box center [1405, 434] width 88 height 16
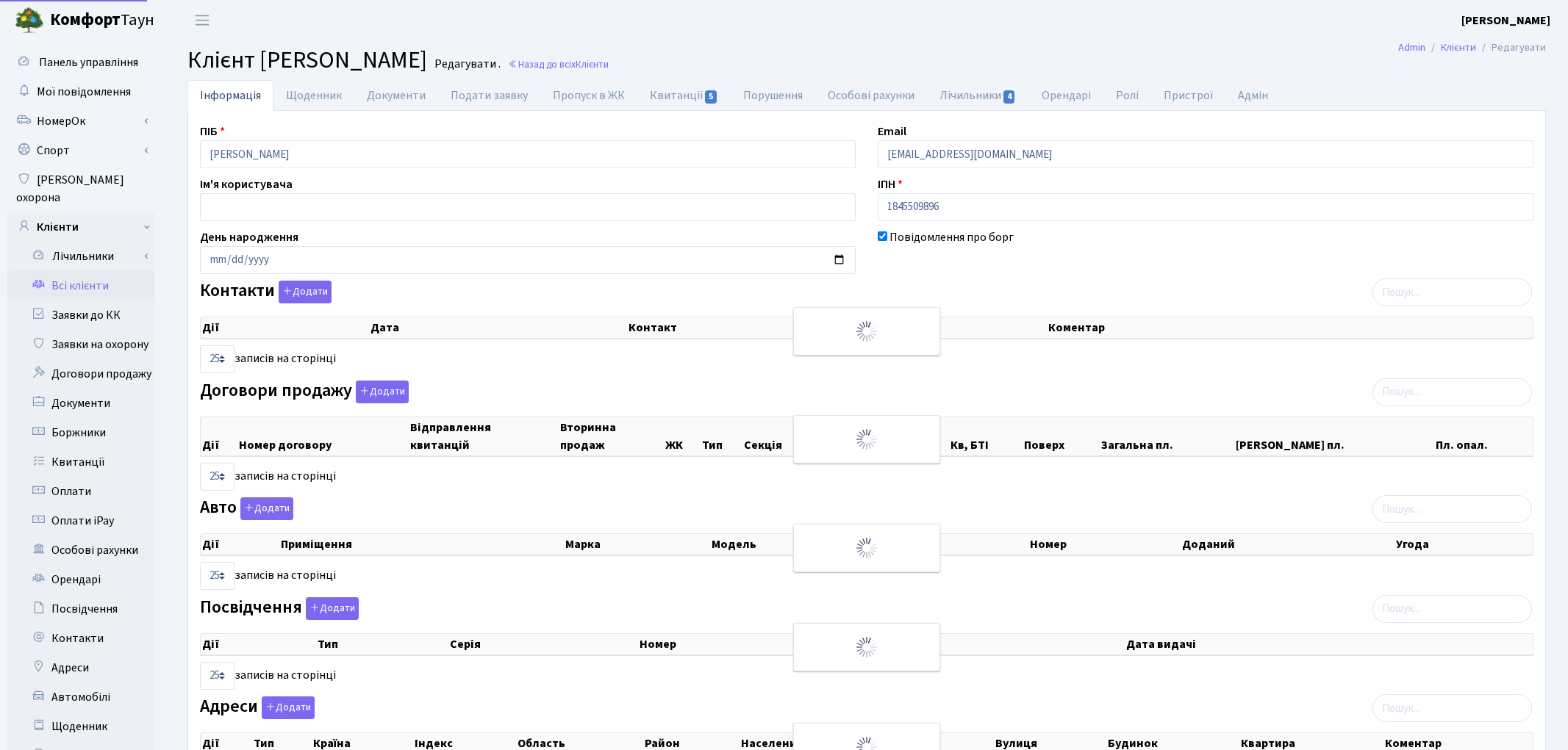
select select "25"
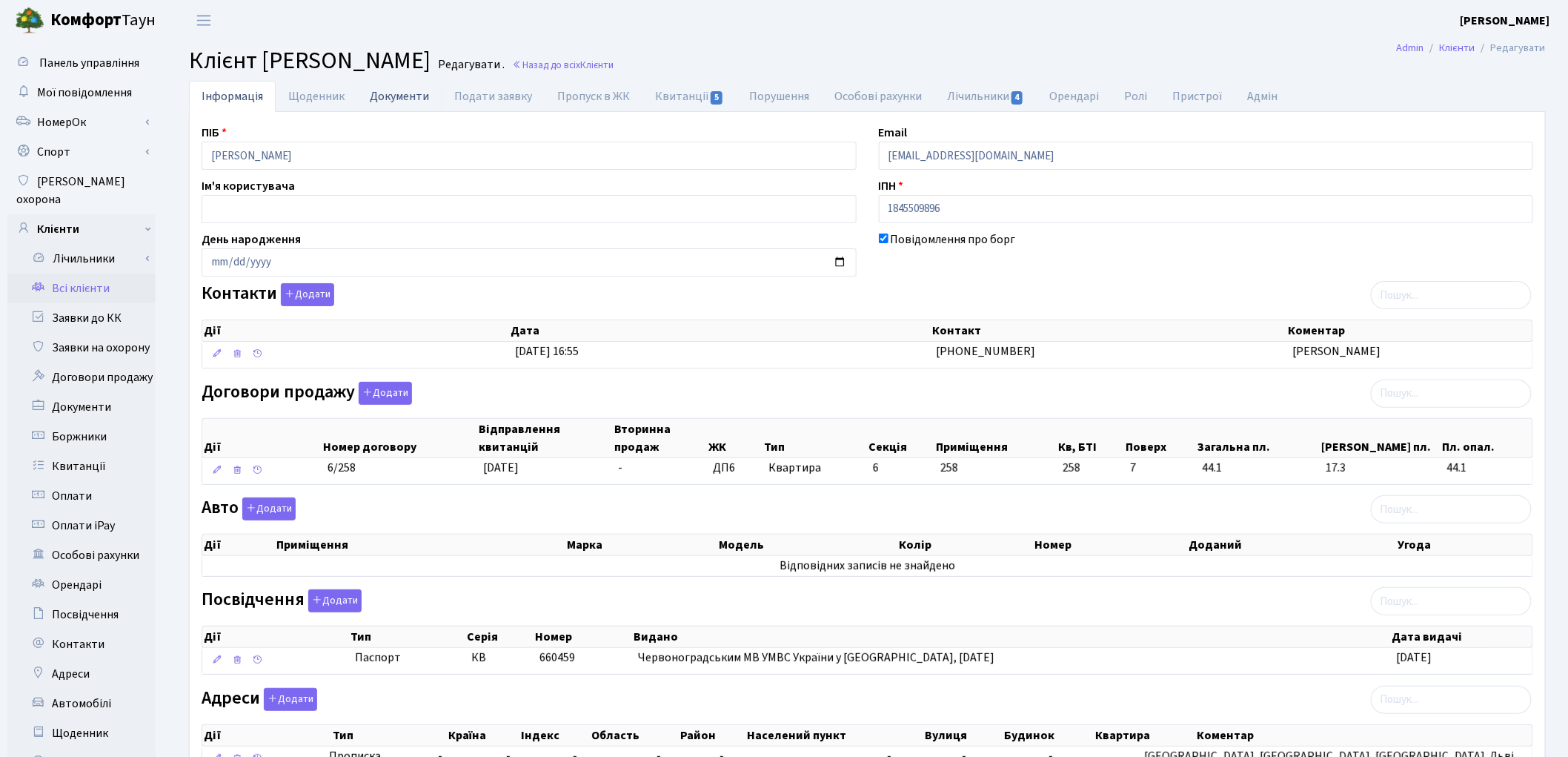
click at [378, 105] on link "Документи" at bounding box center [399, 96] width 84 height 30
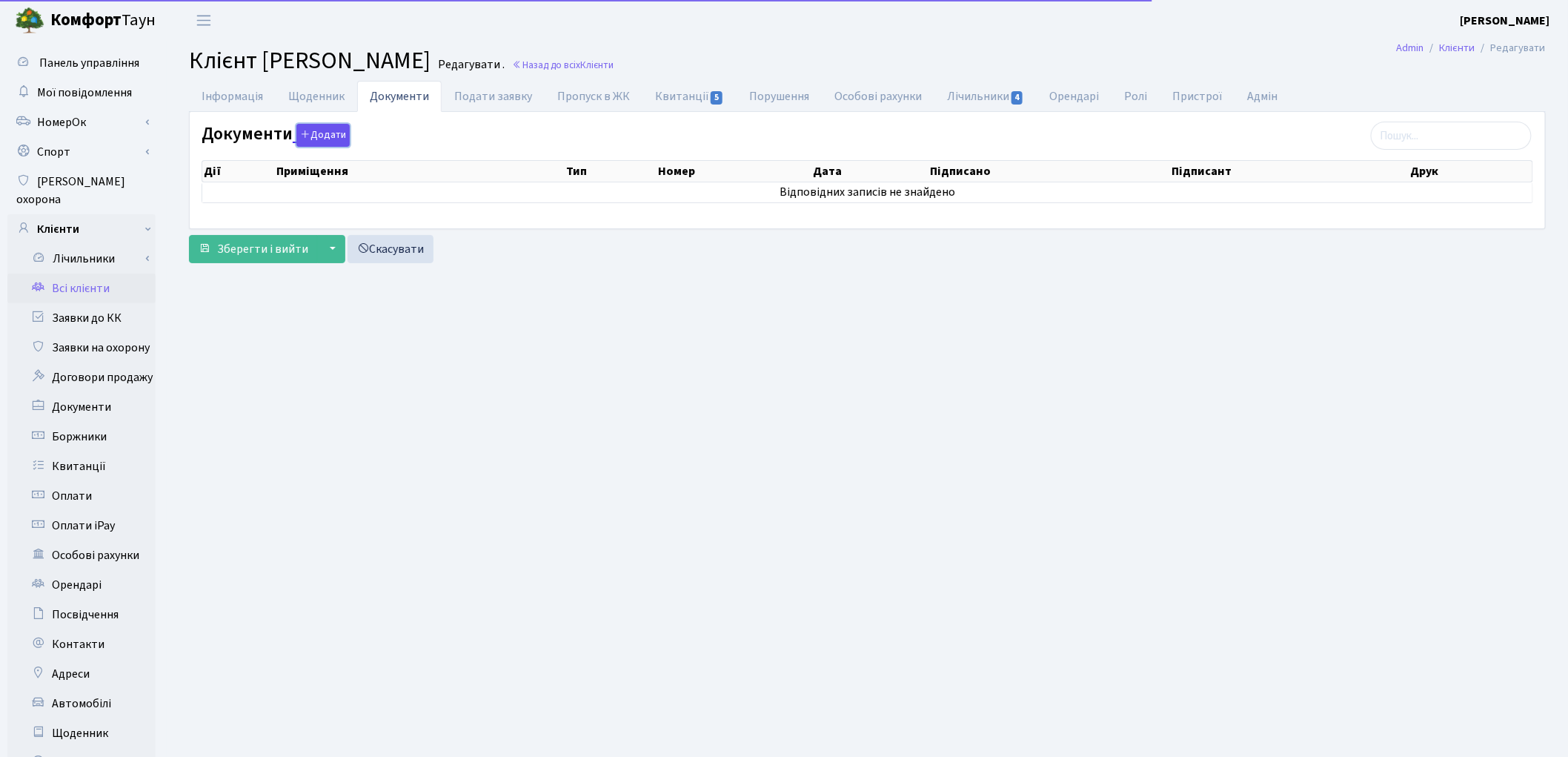
click at [318, 136] on button "Додати" at bounding box center [323, 135] width 53 height 23
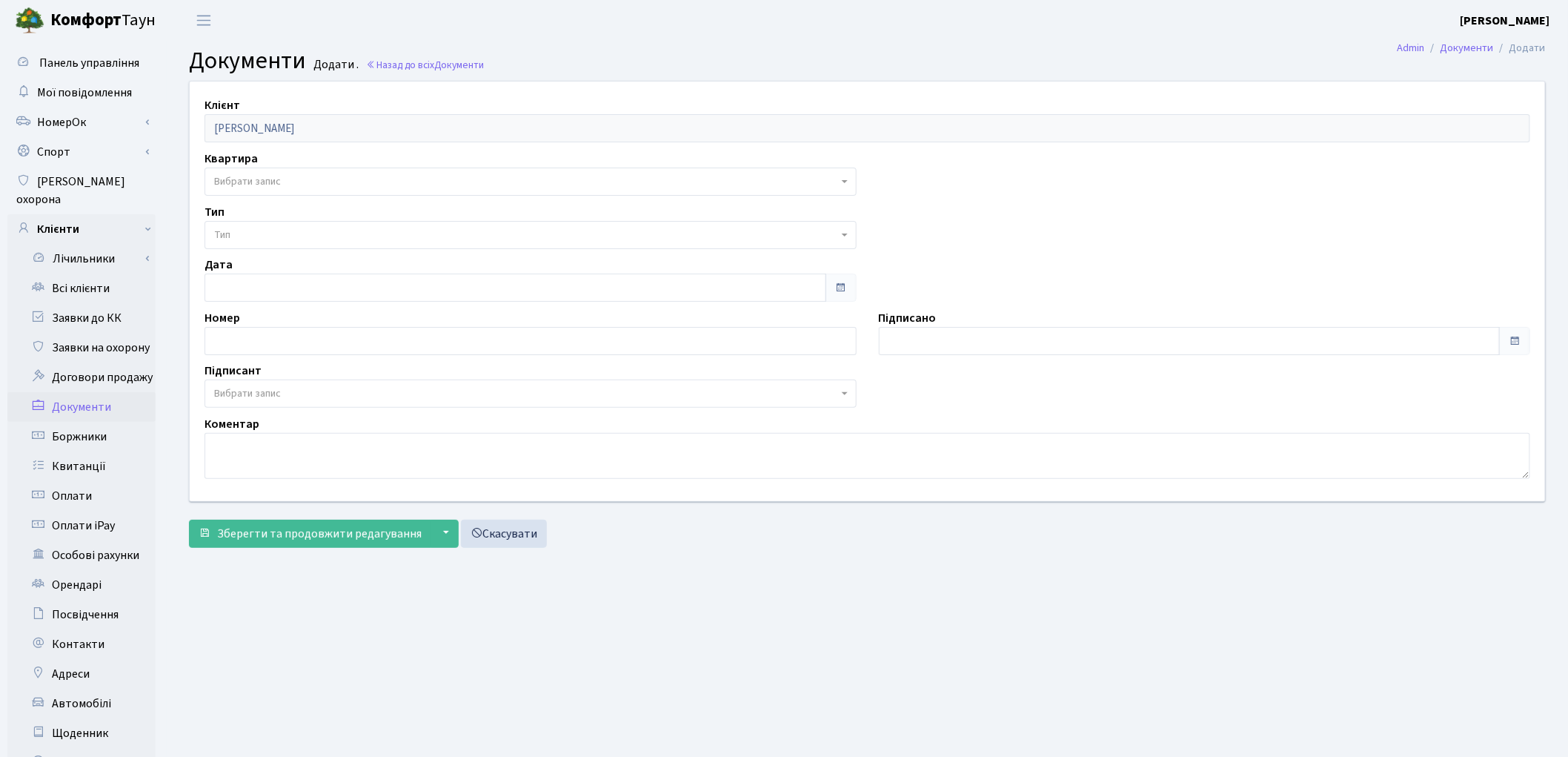
click at [284, 183] on span "Вибрати запис" at bounding box center [526, 182] width 624 height 15
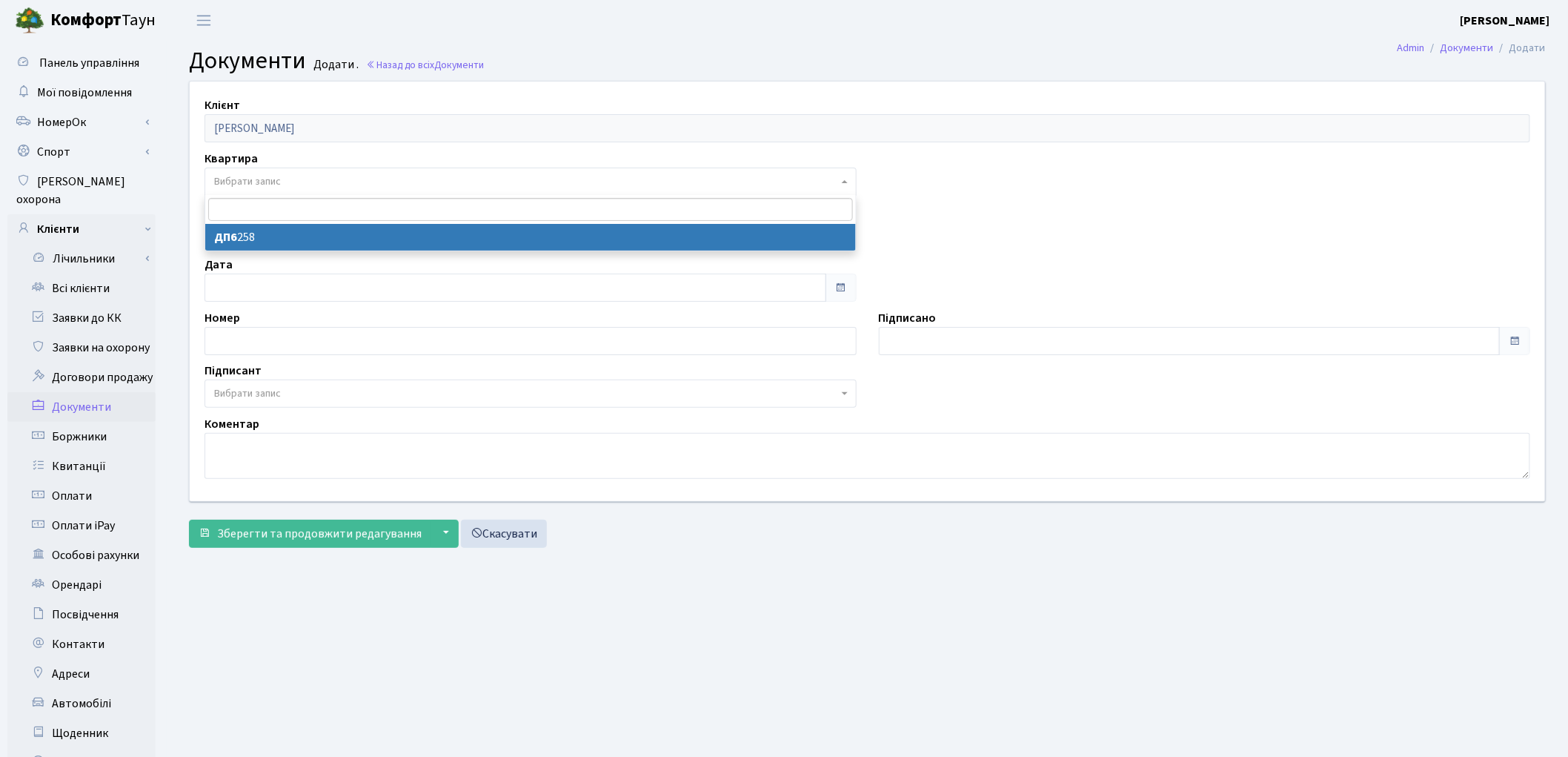
select select "177041"
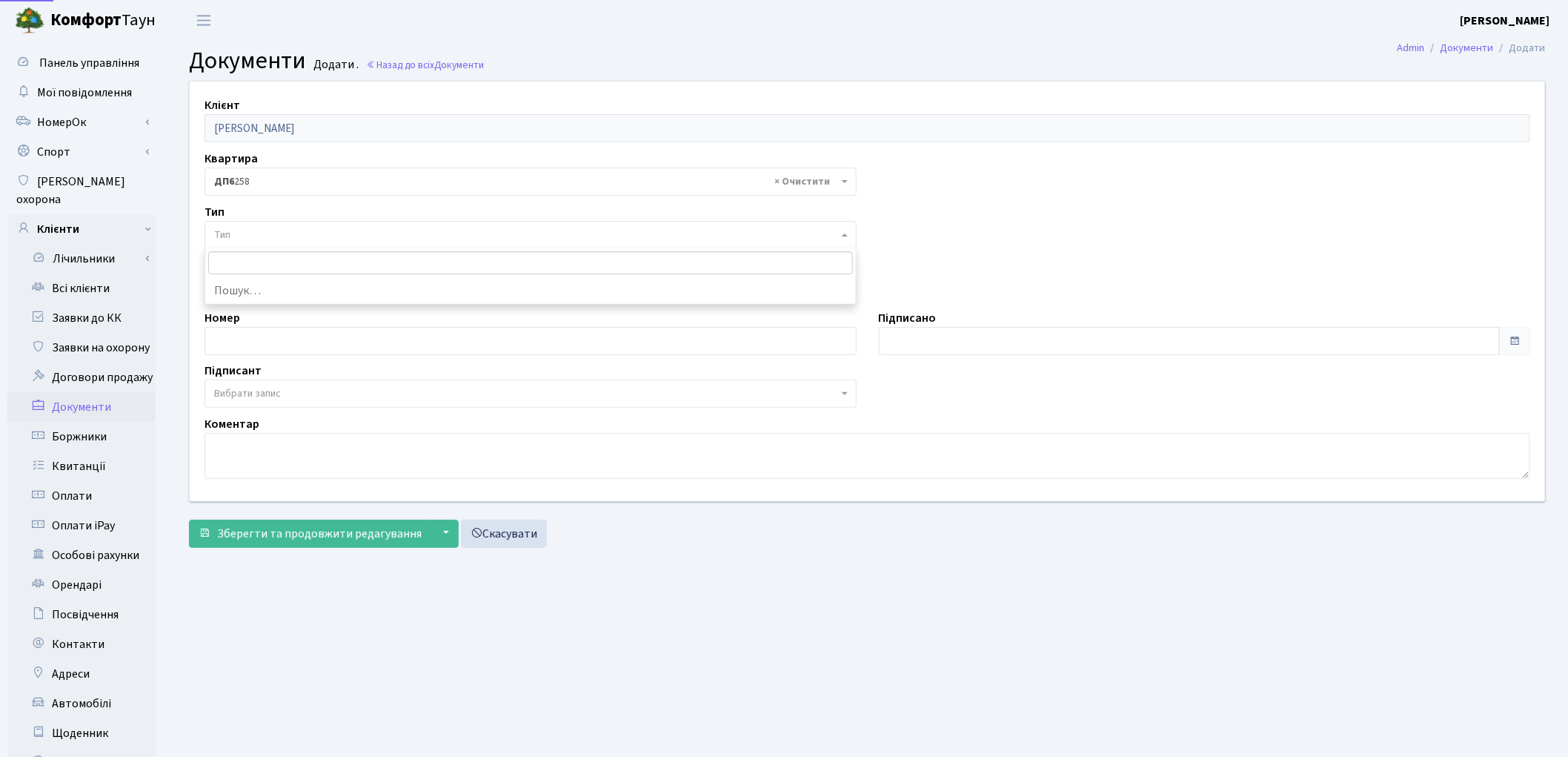
click at [288, 231] on span "Тип" at bounding box center [526, 235] width 624 height 15
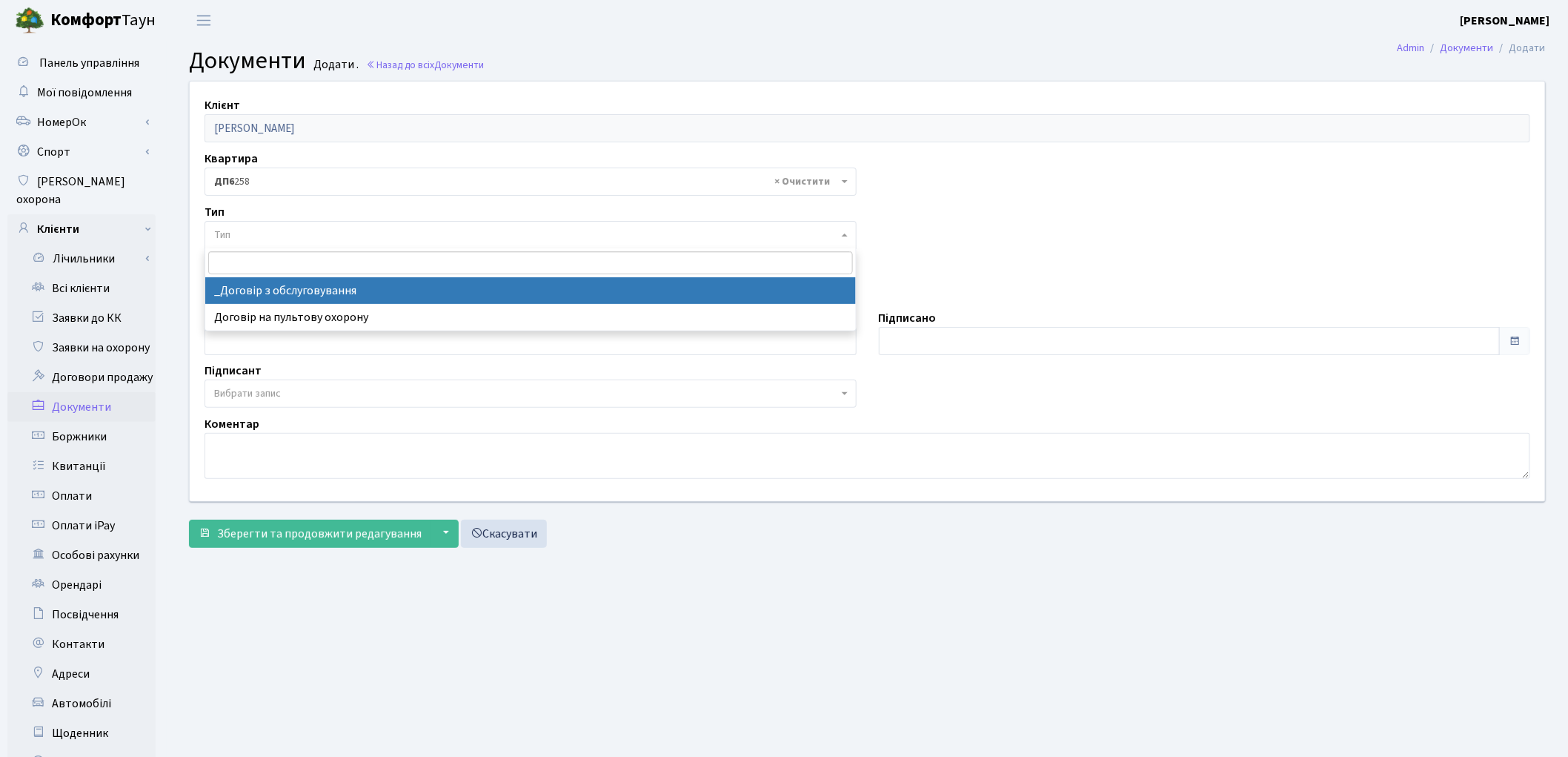
select select "289"
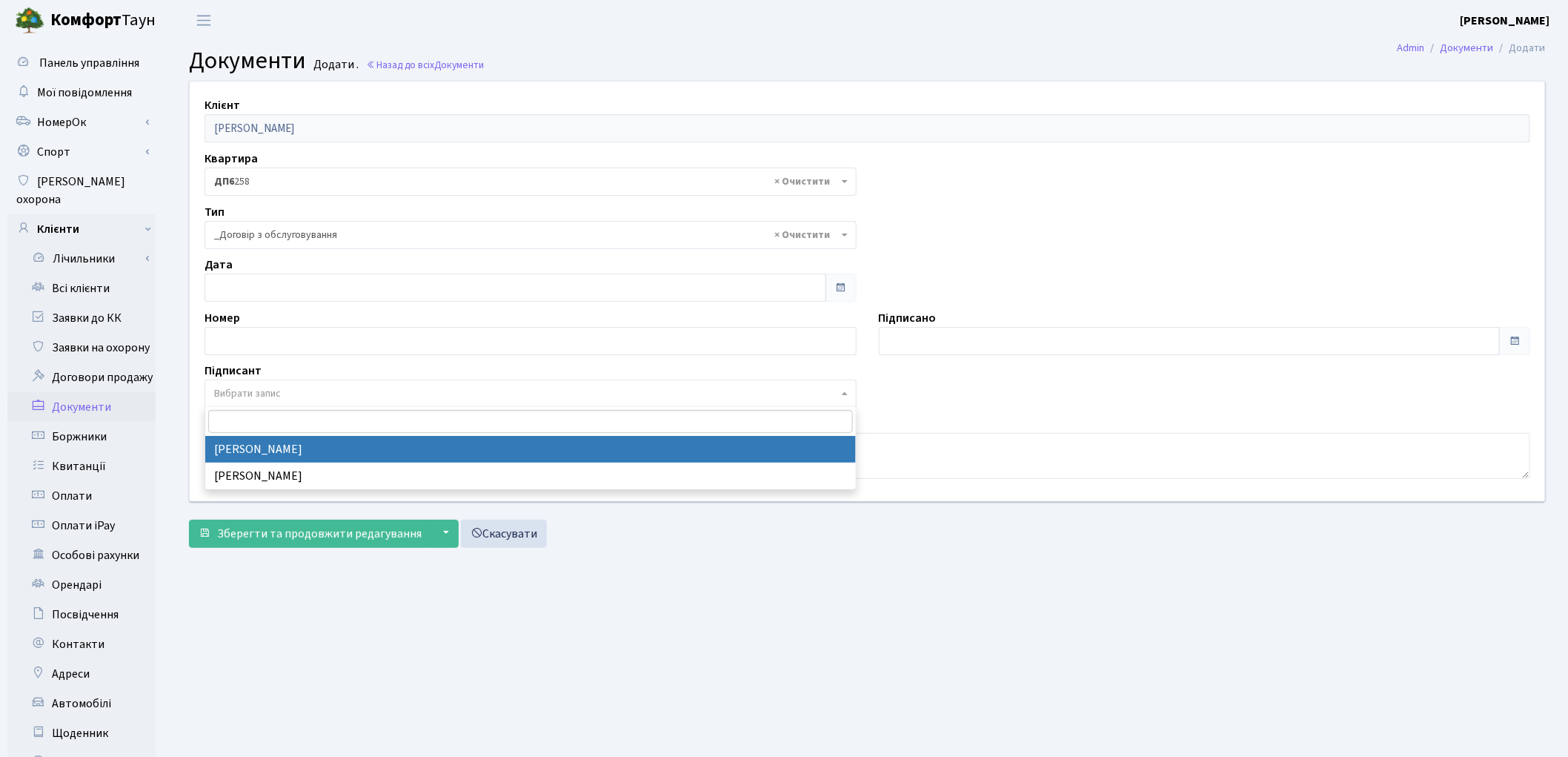
click at [254, 395] on span "Вибрати запис" at bounding box center [247, 394] width 67 height 15
select select "74"
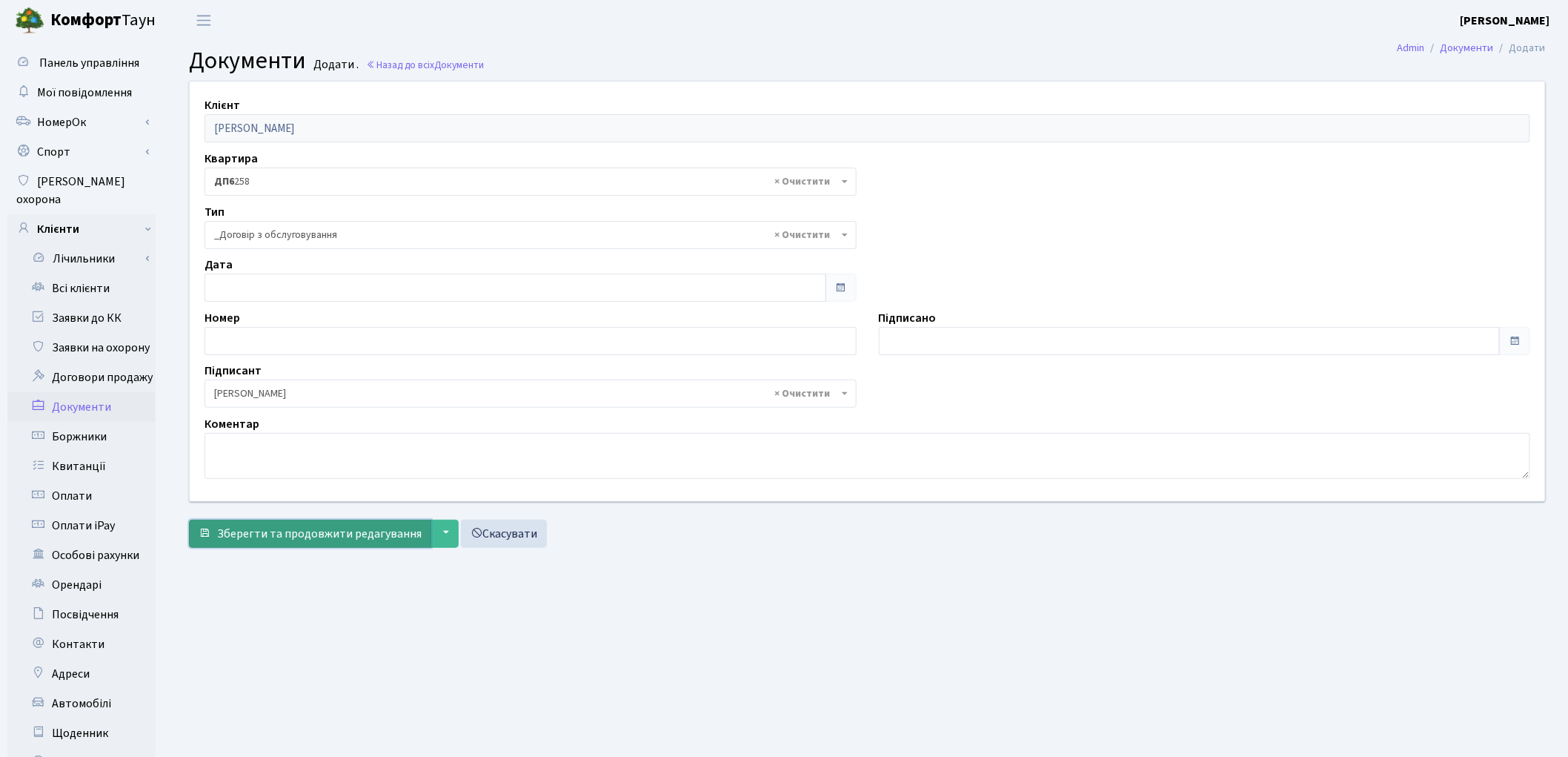
click at [329, 535] on span "Зберегти та продовжити редагування" at bounding box center [319, 533] width 204 height 16
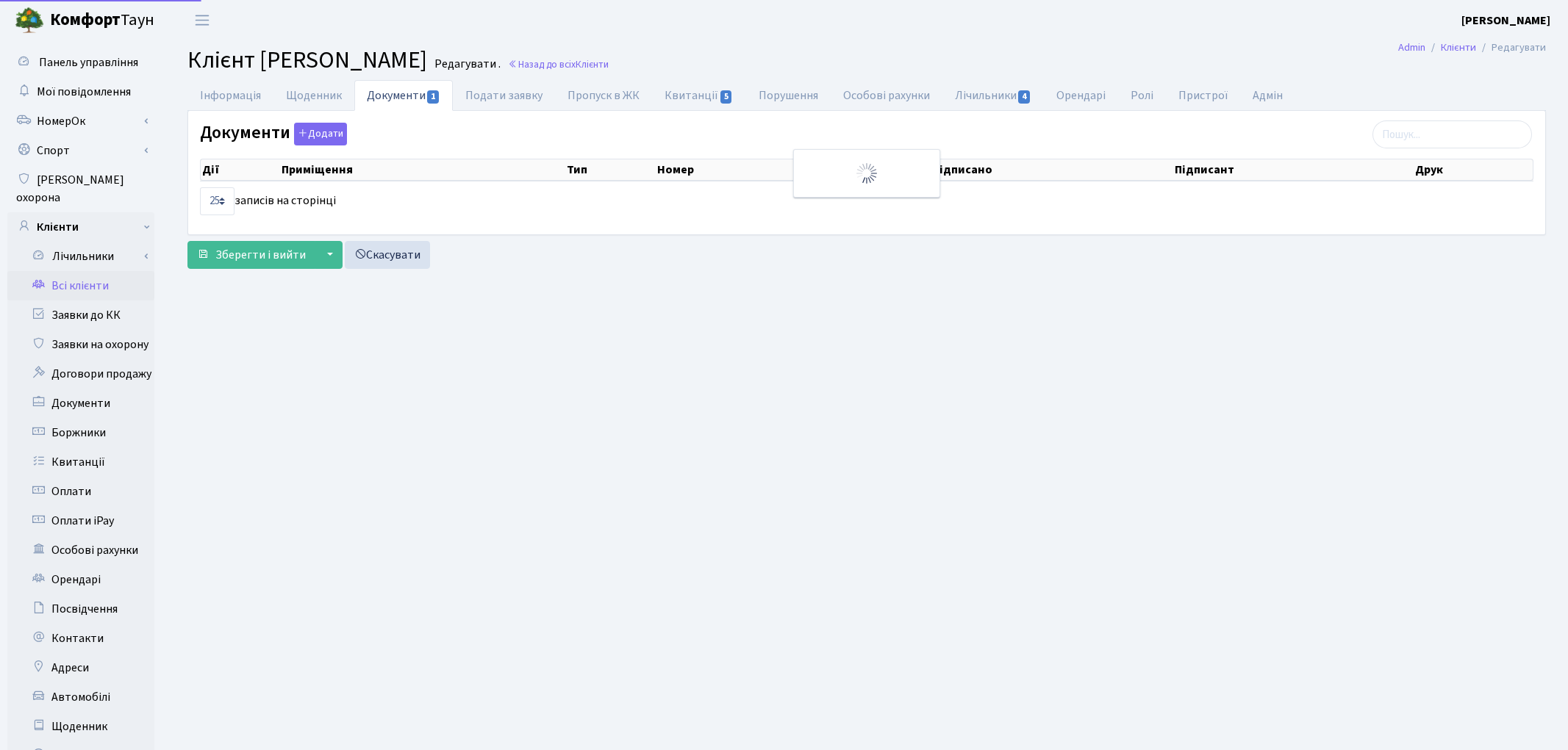
select select "25"
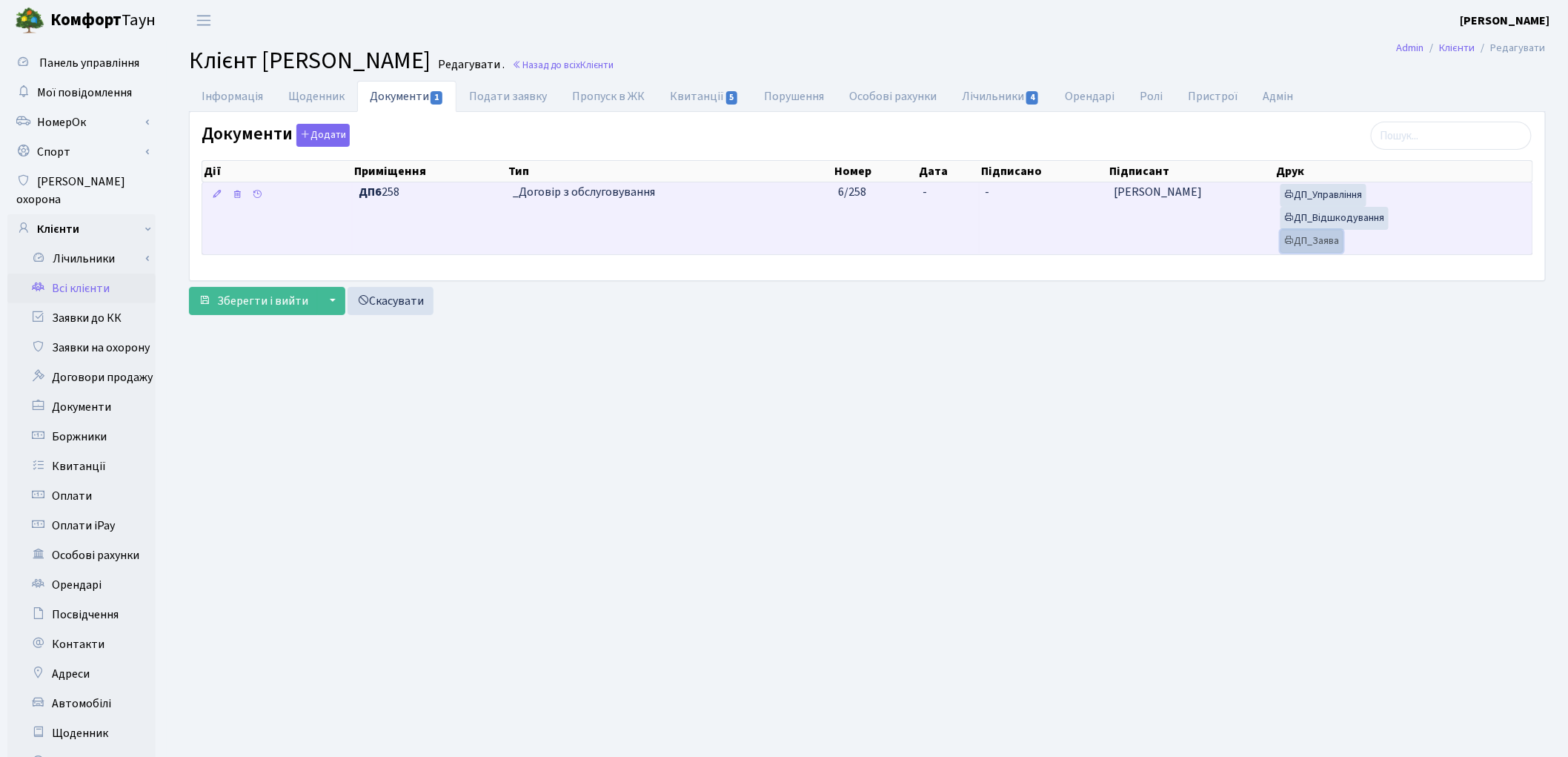
click at [1305, 248] on link "ДП_Заява" at bounding box center [1312, 241] width 63 height 23
click at [1306, 224] on link "ДП_Відшкодування" at bounding box center [1335, 218] width 108 height 23
click at [1329, 194] on link "ДП_Управління" at bounding box center [1324, 195] width 86 height 23
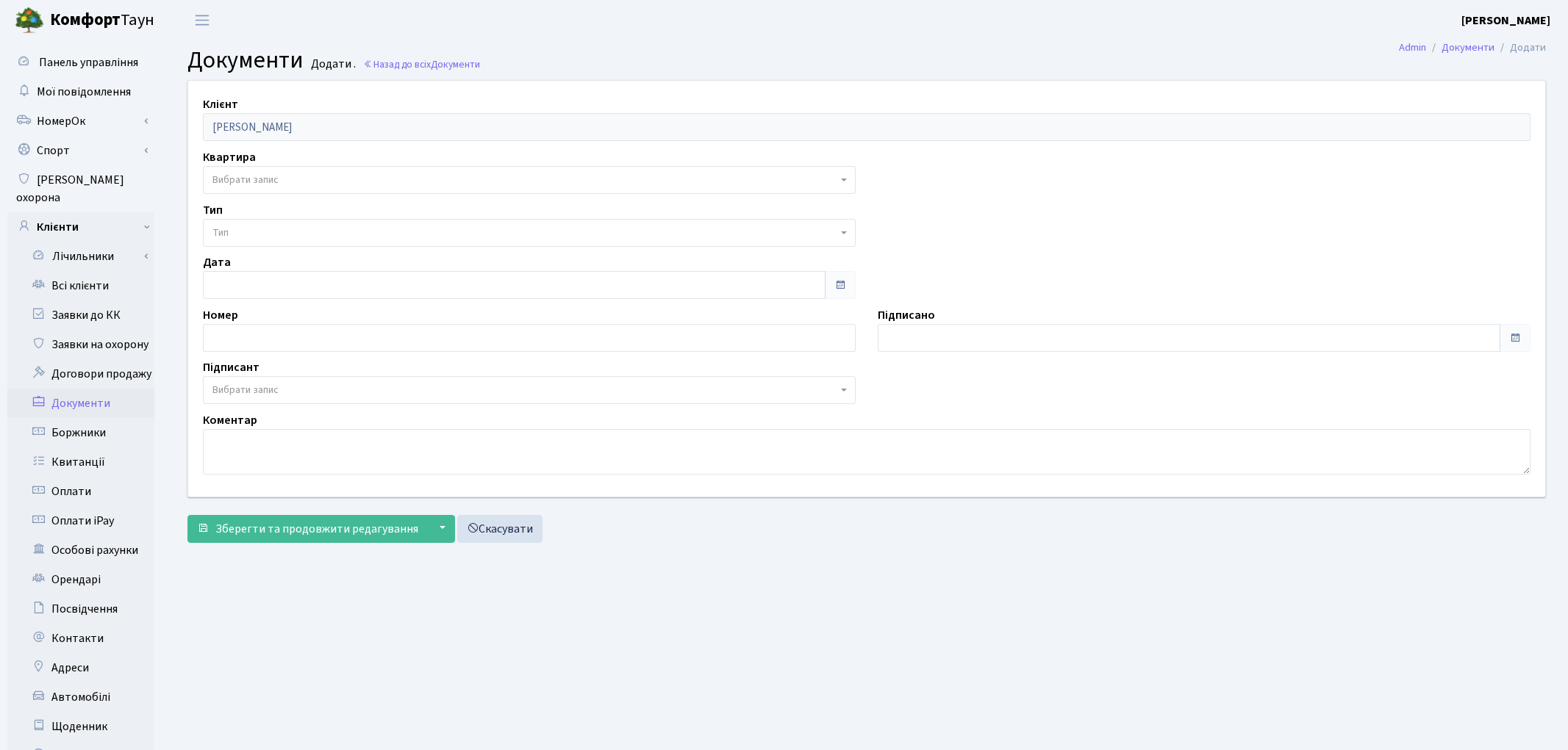
select select "177041"
select select "74"
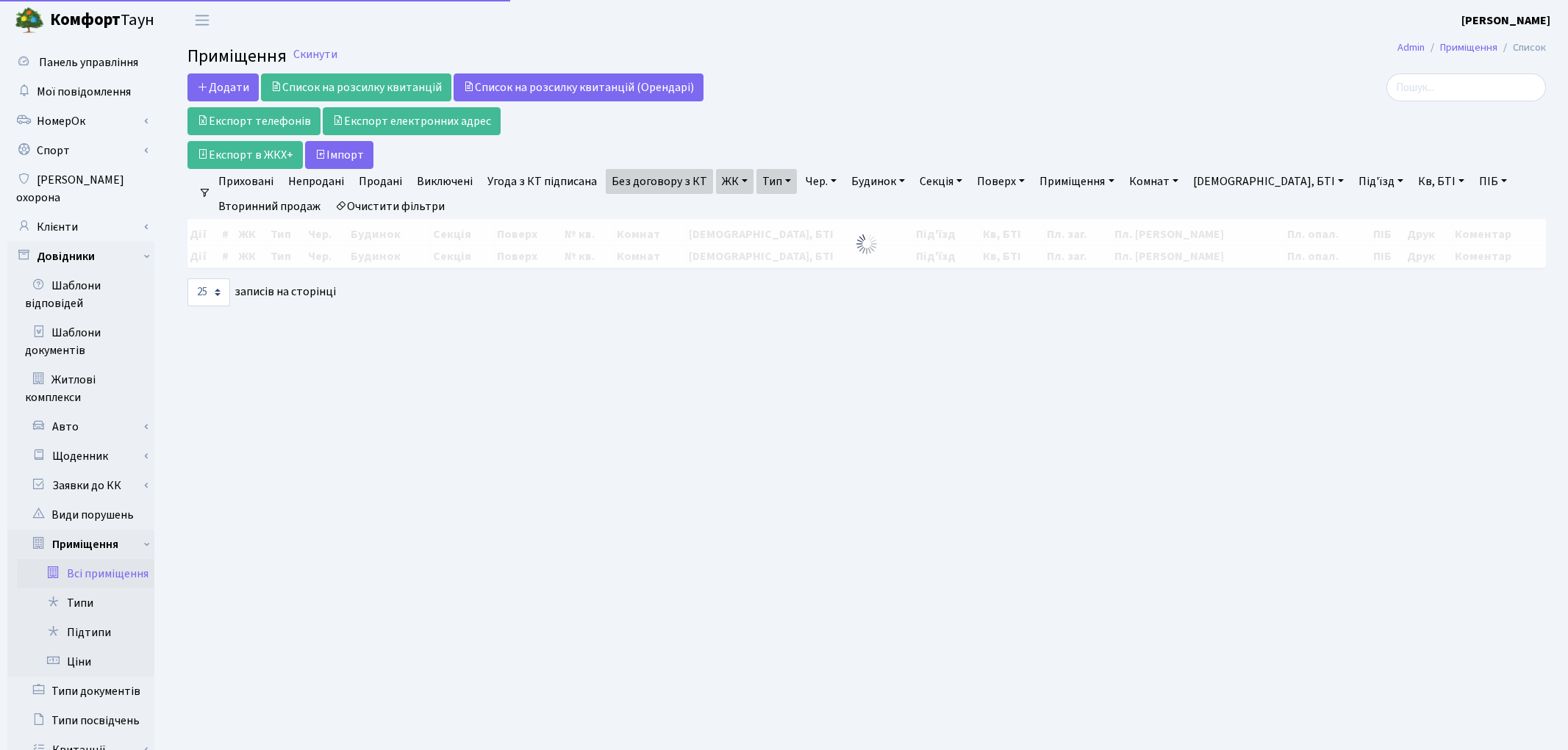
select select "25"
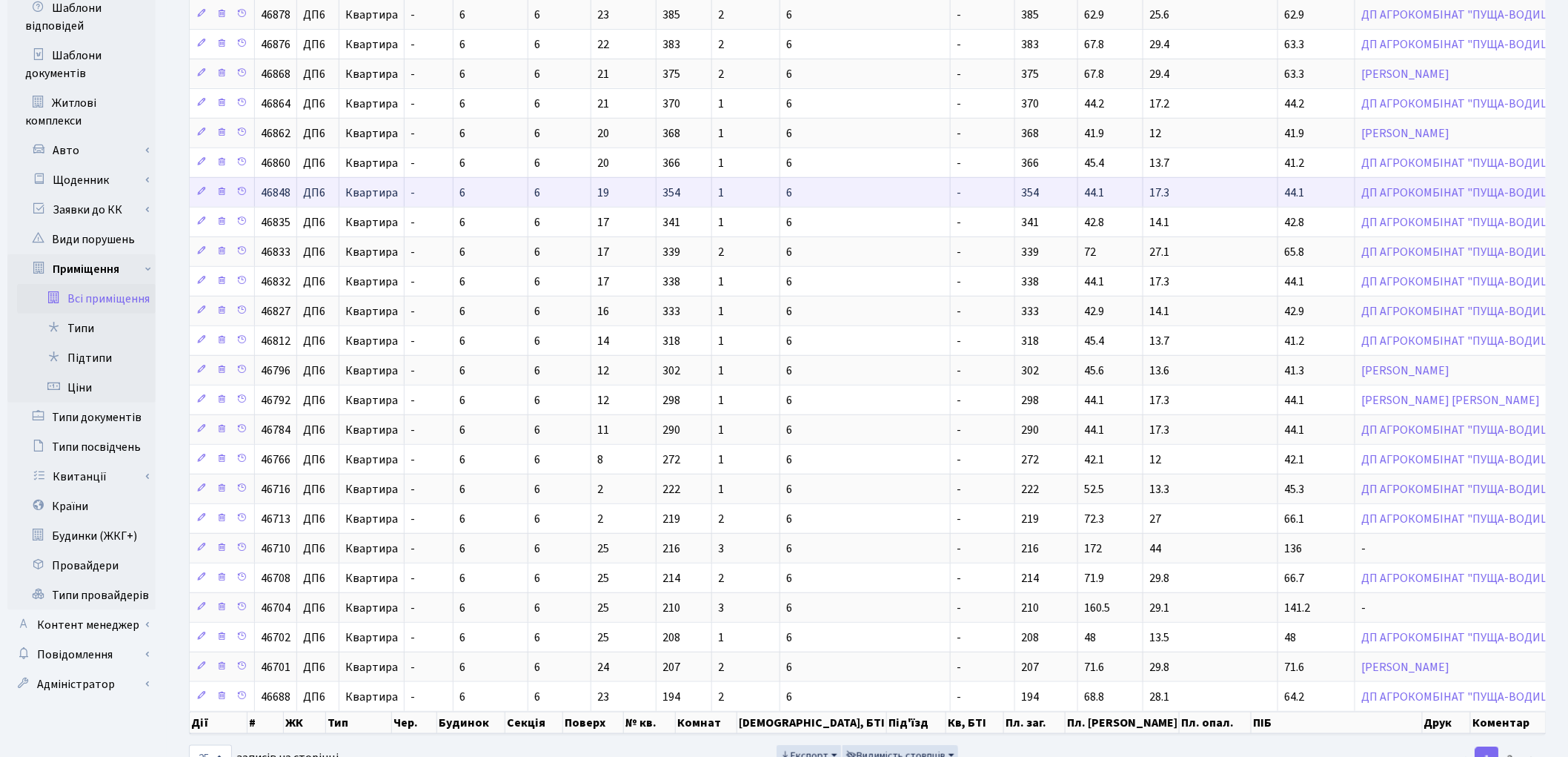
scroll to position [329, 0]
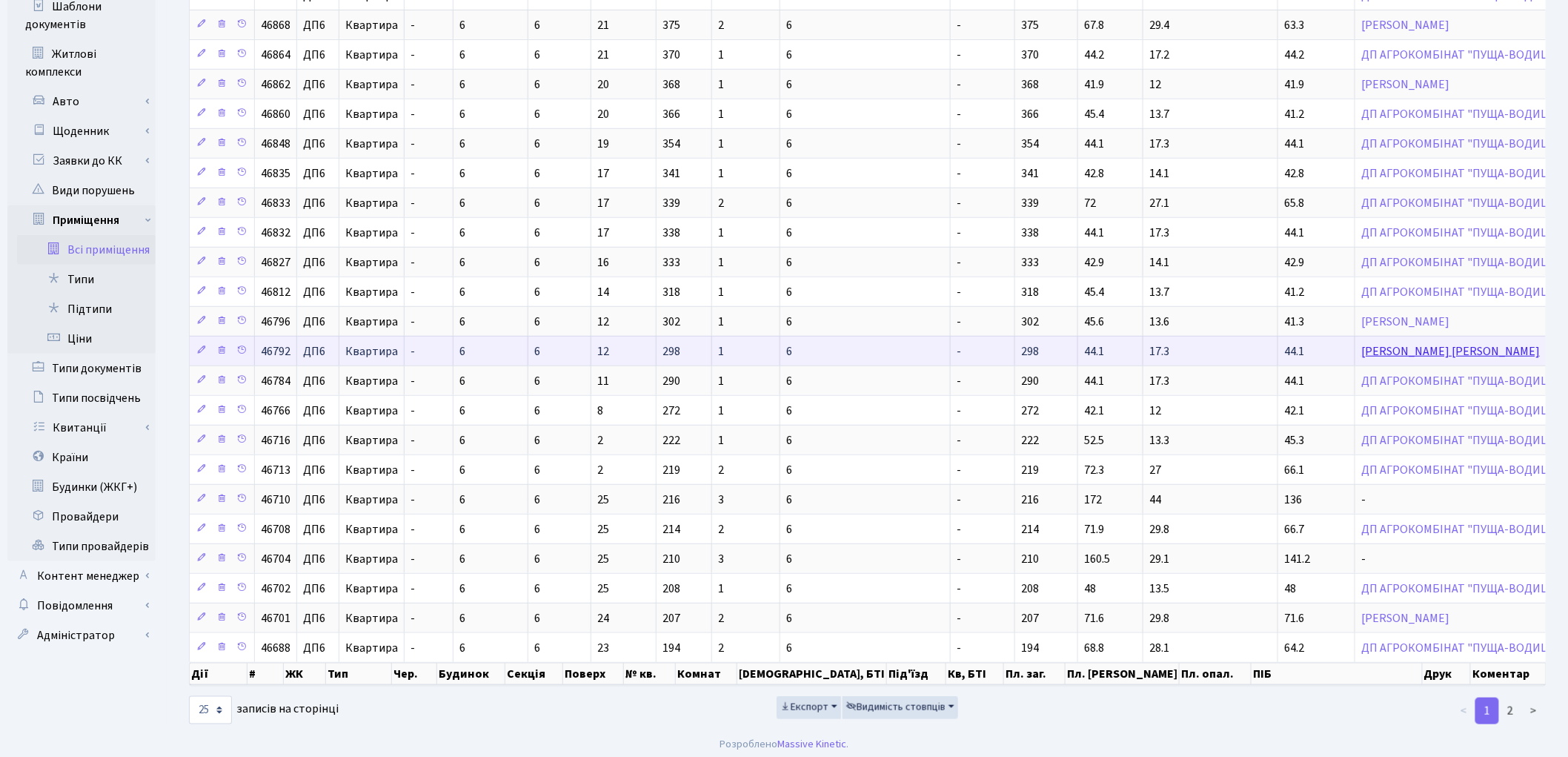
click at [1361, 354] on link "[PERSON_NAME] [PERSON_NAME]" at bounding box center [1451, 351] width 179 height 16
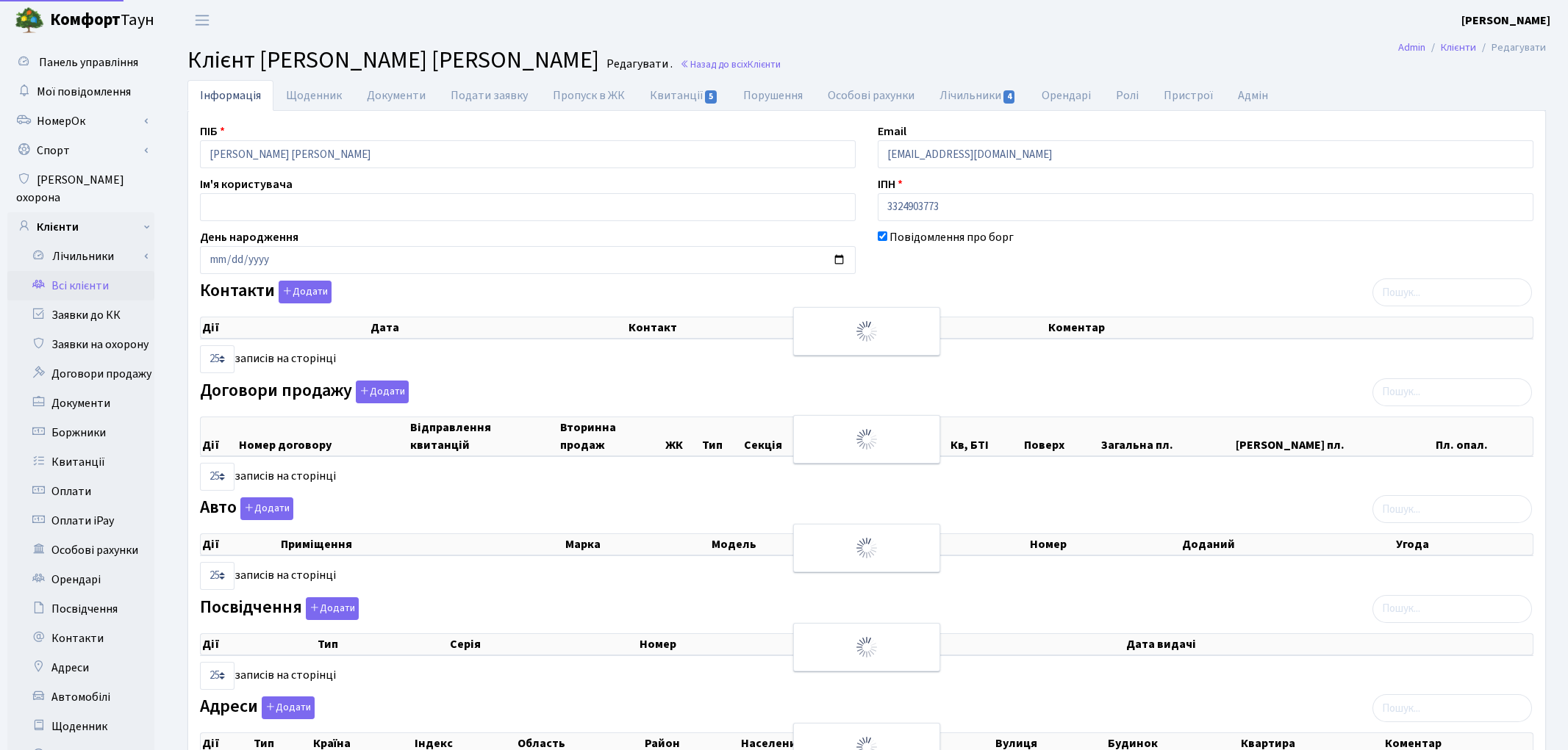
select select "25"
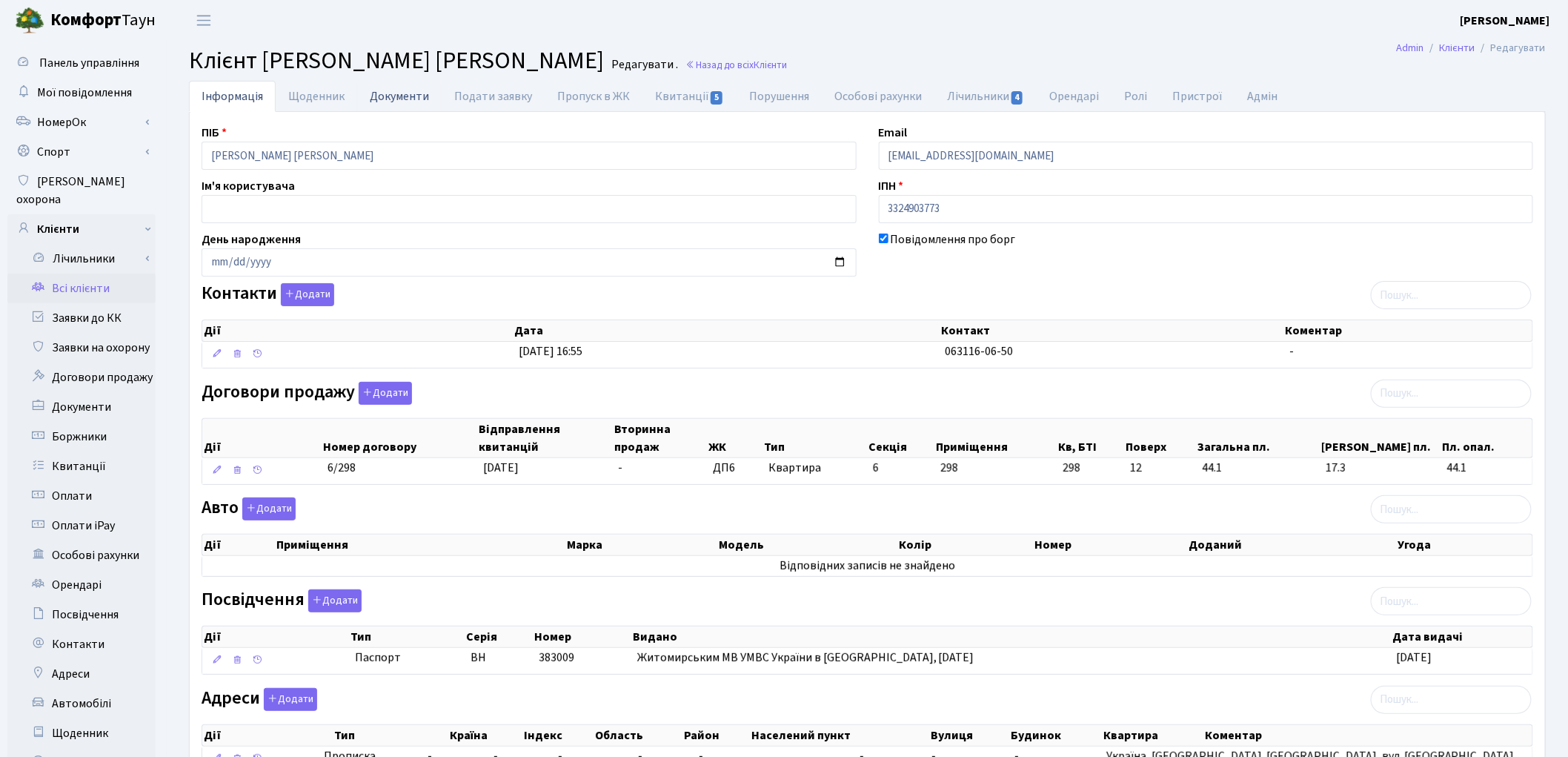
click at [388, 100] on link "Документи" at bounding box center [399, 96] width 84 height 30
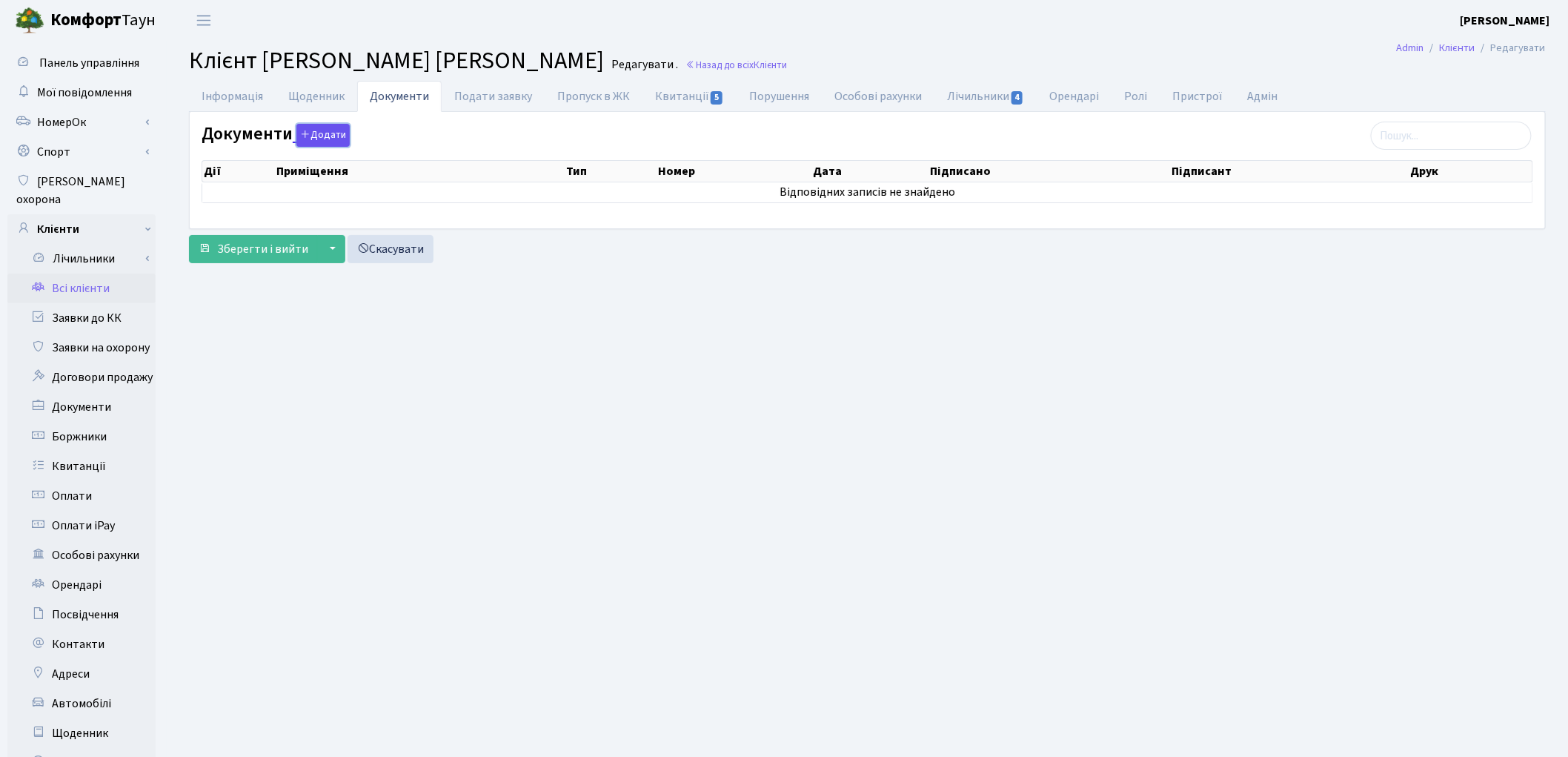
click at [320, 137] on button "Додати" at bounding box center [323, 135] width 53 height 23
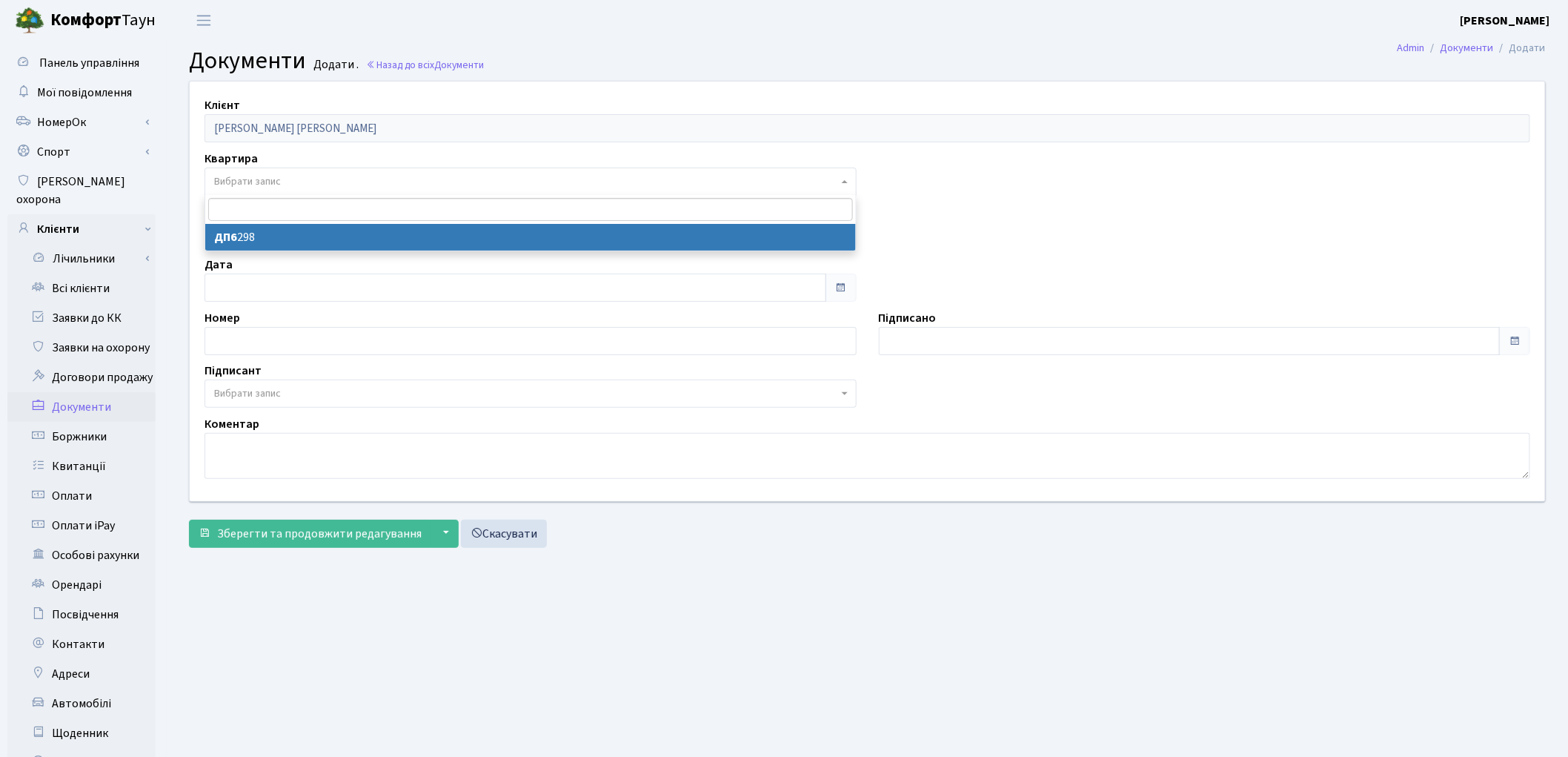
click at [341, 175] on span "Вибрати запис" at bounding box center [526, 182] width 624 height 15
select select "177079"
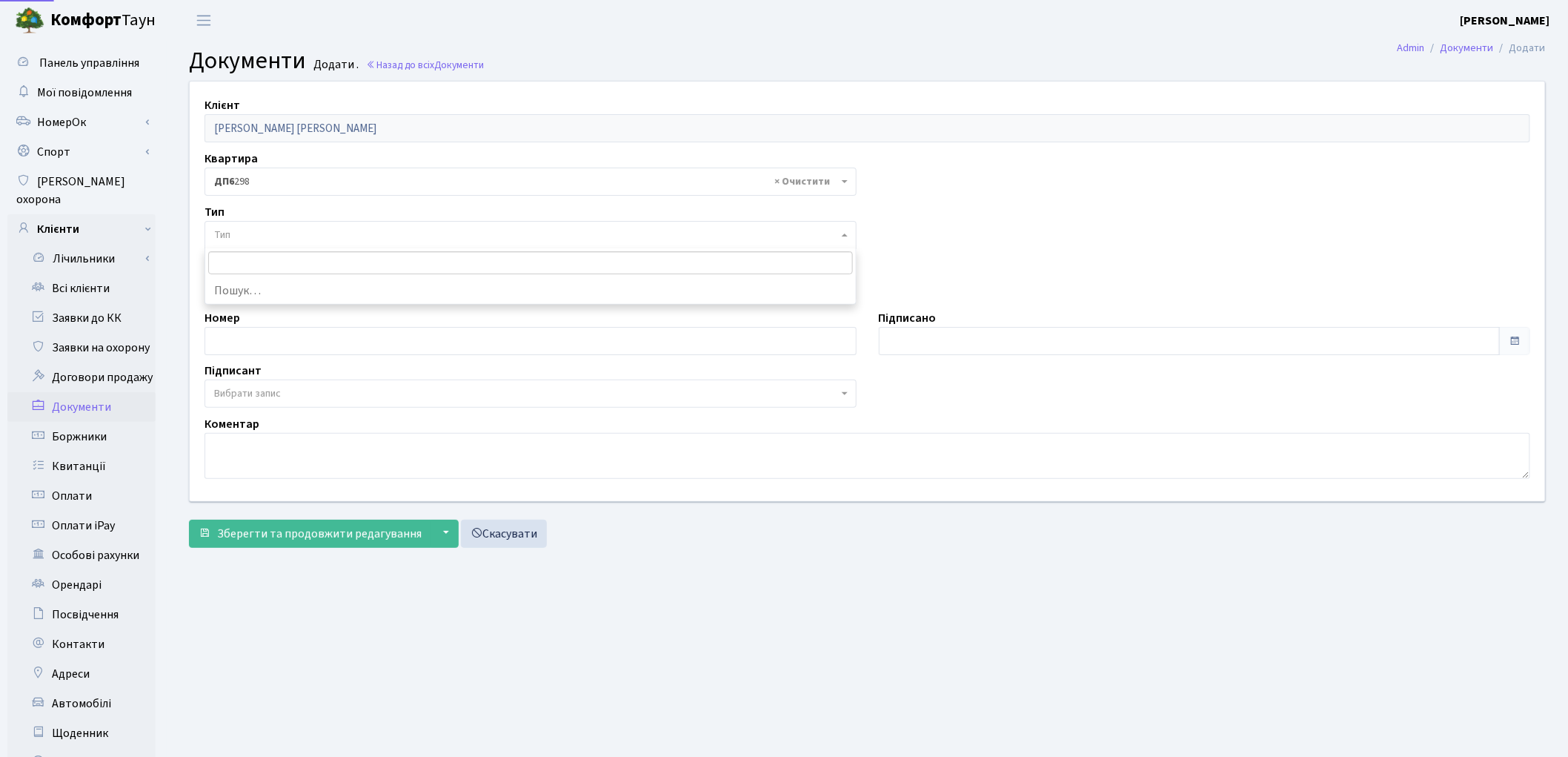
click at [372, 239] on span "Тип" at bounding box center [526, 235] width 624 height 15
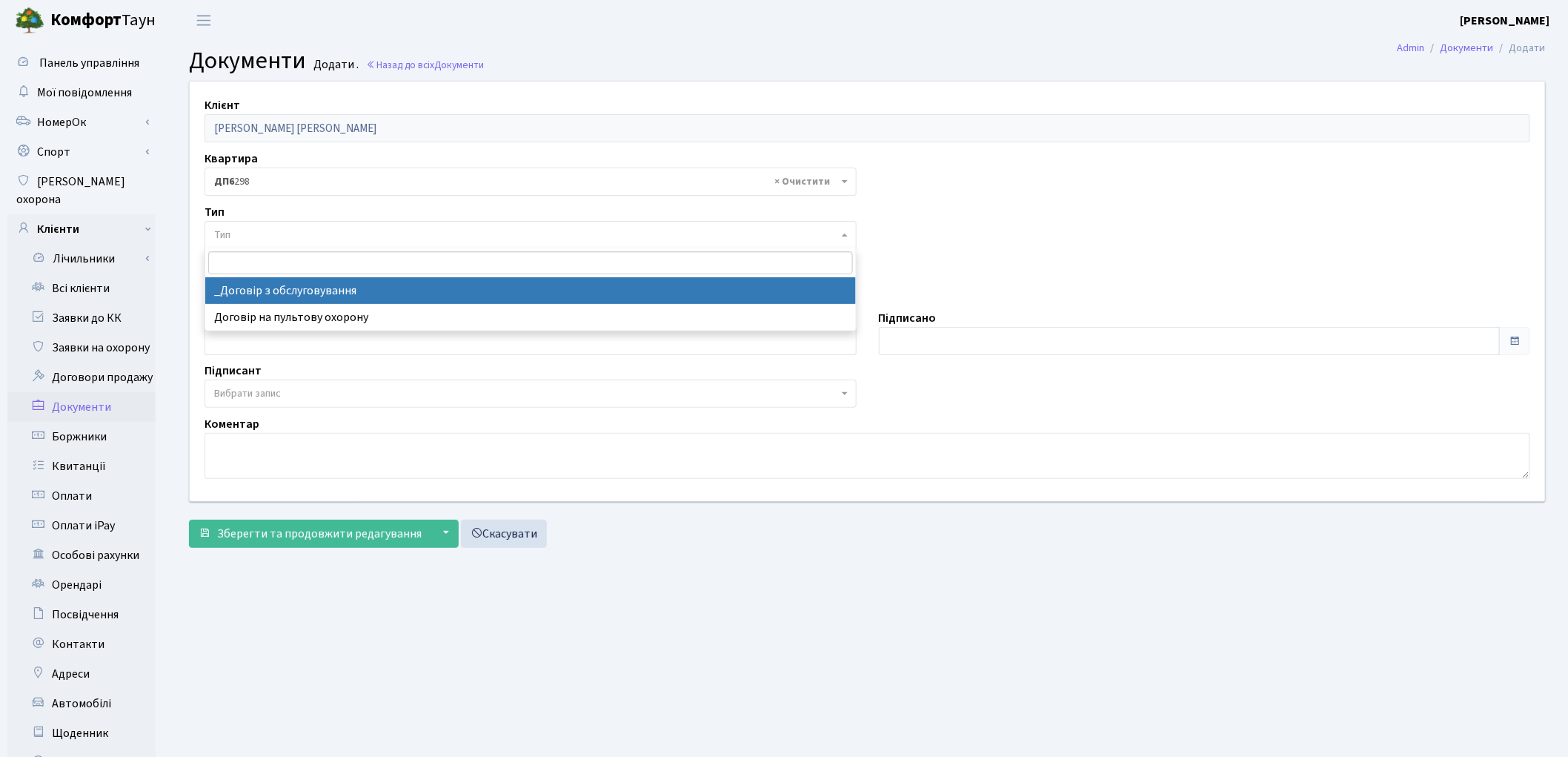
select select "289"
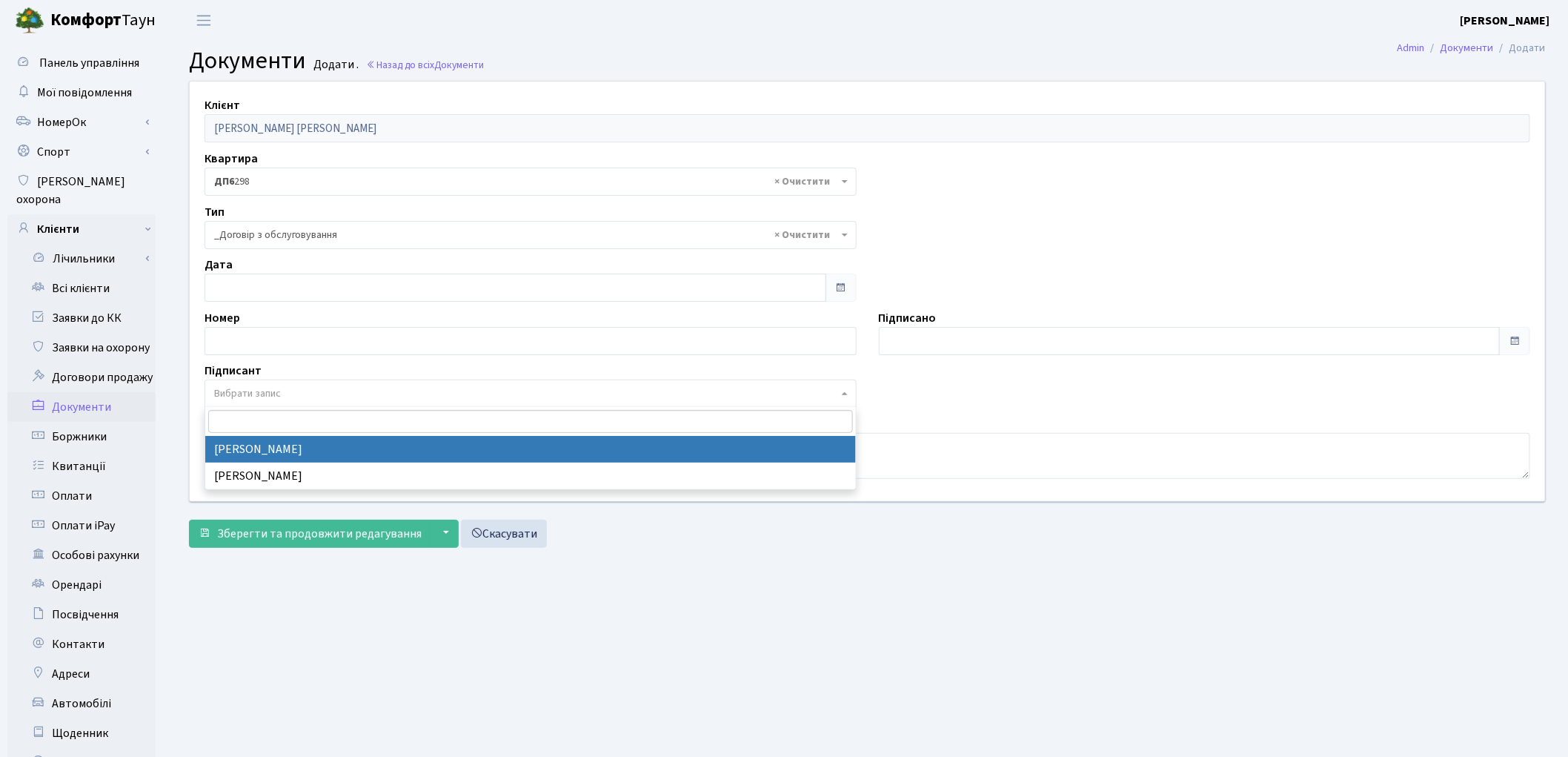
click at [262, 397] on span "Вибрати запис" at bounding box center [247, 394] width 67 height 15
select select "74"
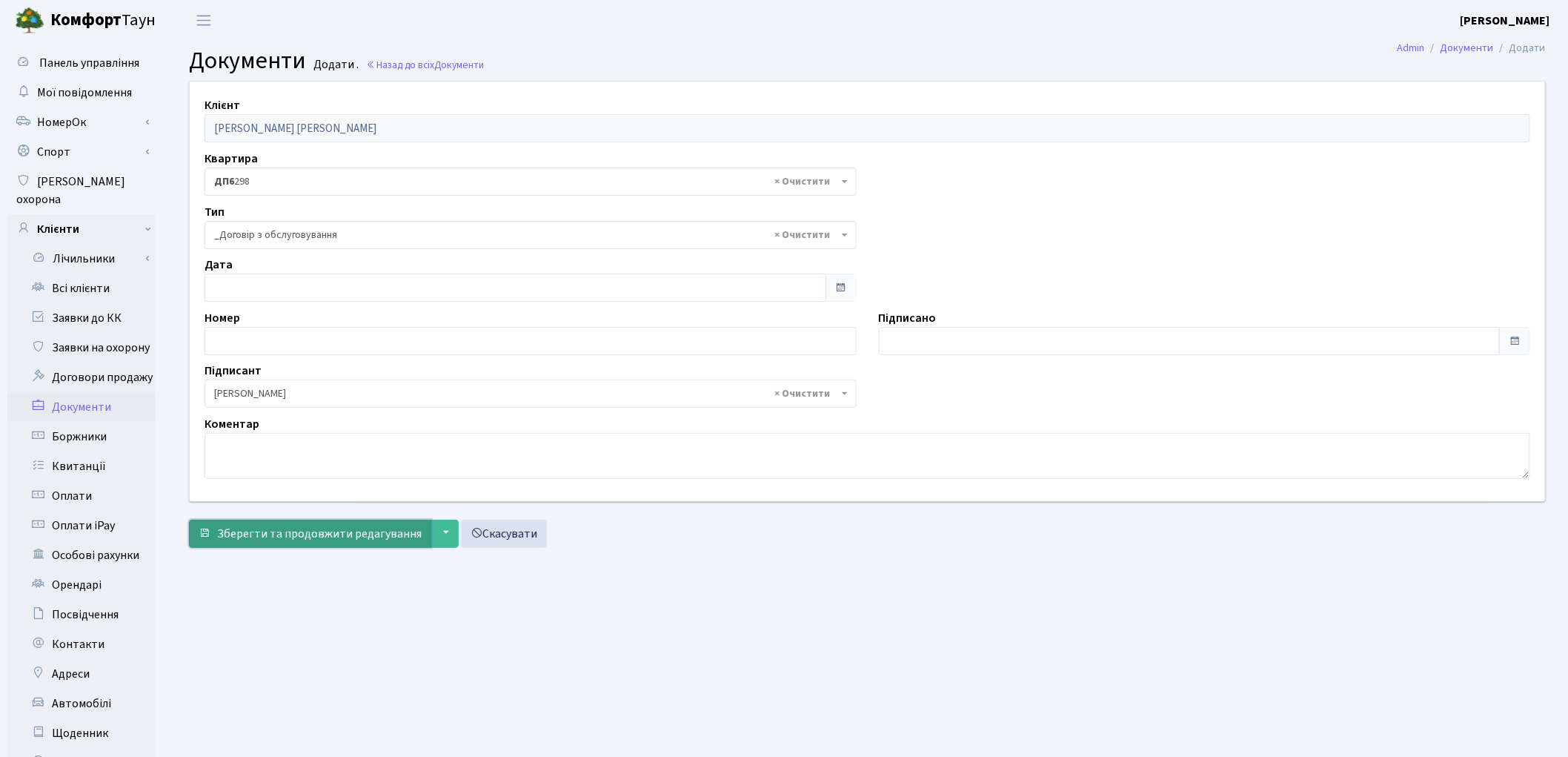
click at [270, 535] on span "Зберегти та продовжити редагування" at bounding box center [319, 533] width 204 height 16
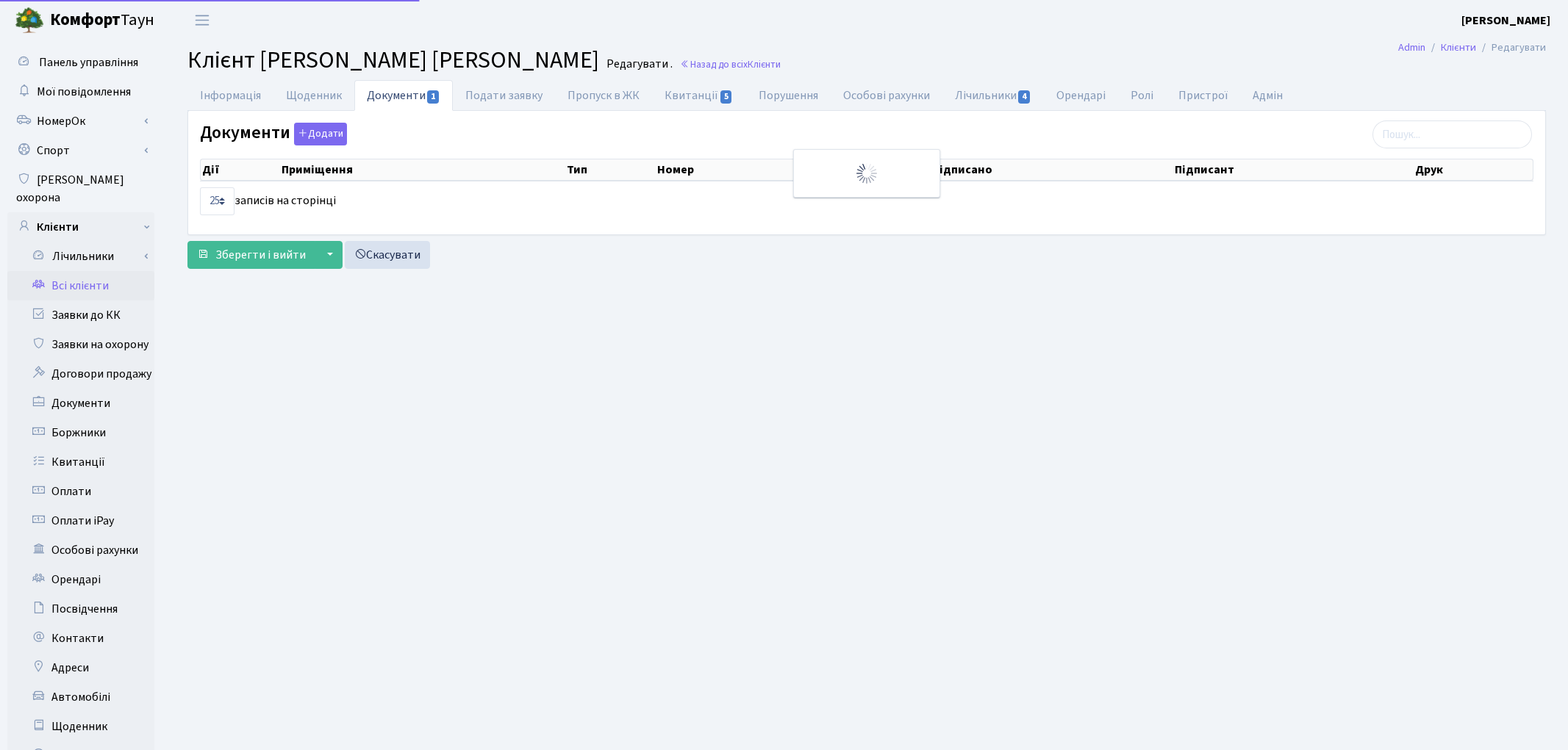
select select "25"
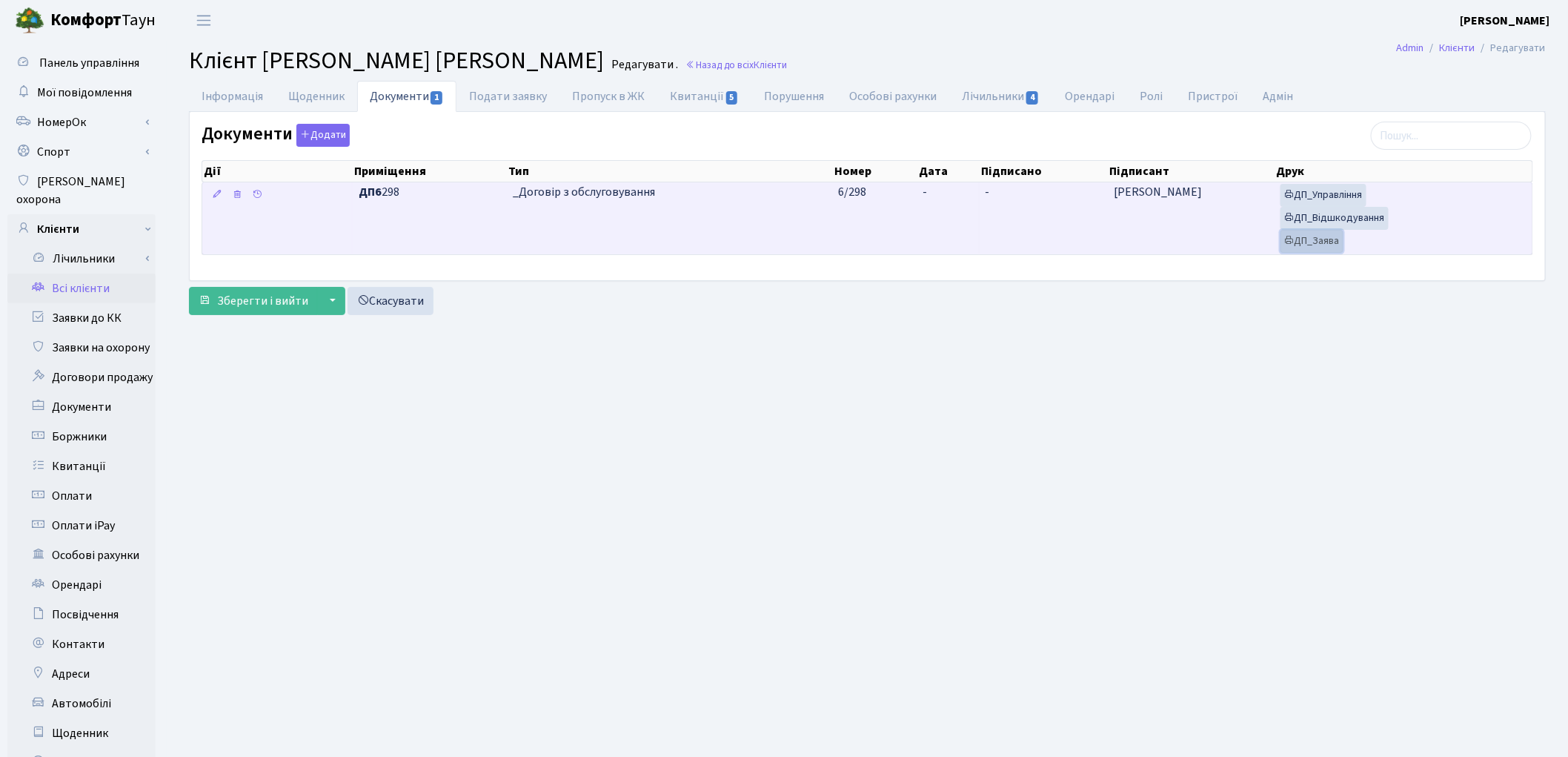
click at [1300, 246] on link "ДП_Заява" at bounding box center [1312, 241] width 63 height 23
click at [1305, 225] on link "ДП_Відшкодування" at bounding box center [1335, 218] width 108 height 23
click at [1350, 194] on link "ДП_Управління" at bounding box center [1324, 195] width 86 height 23
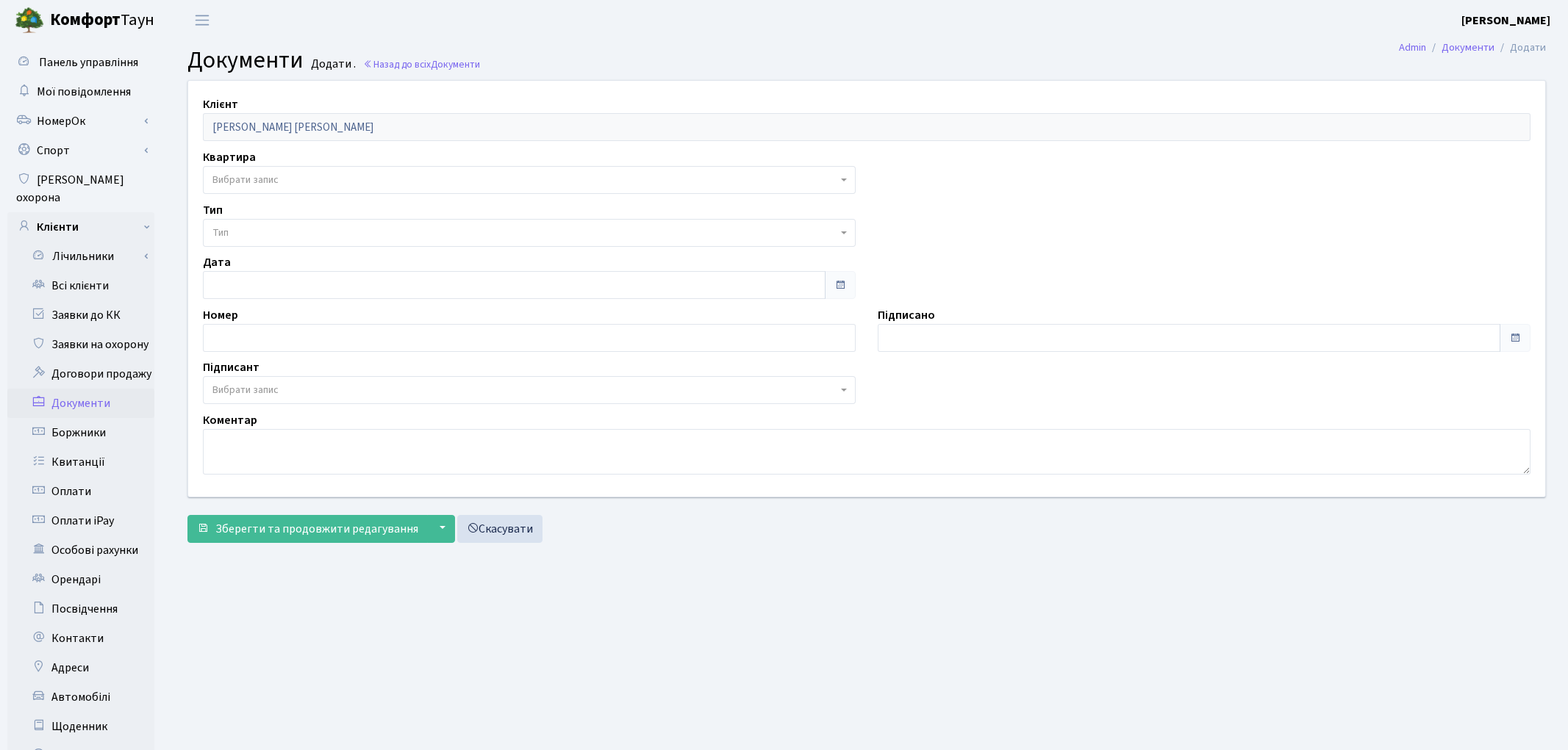
select select "177079"
select select "74"
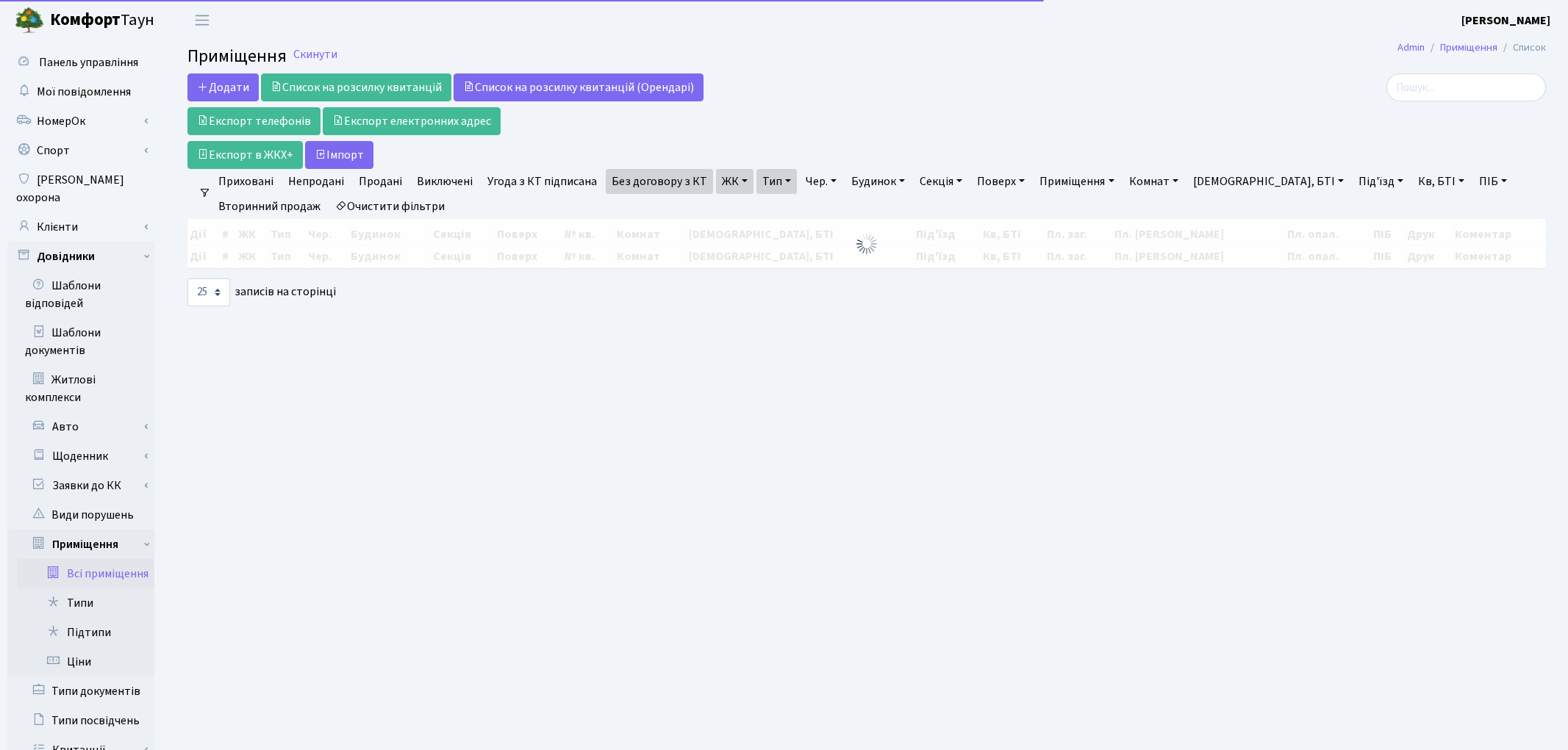
select select "25"
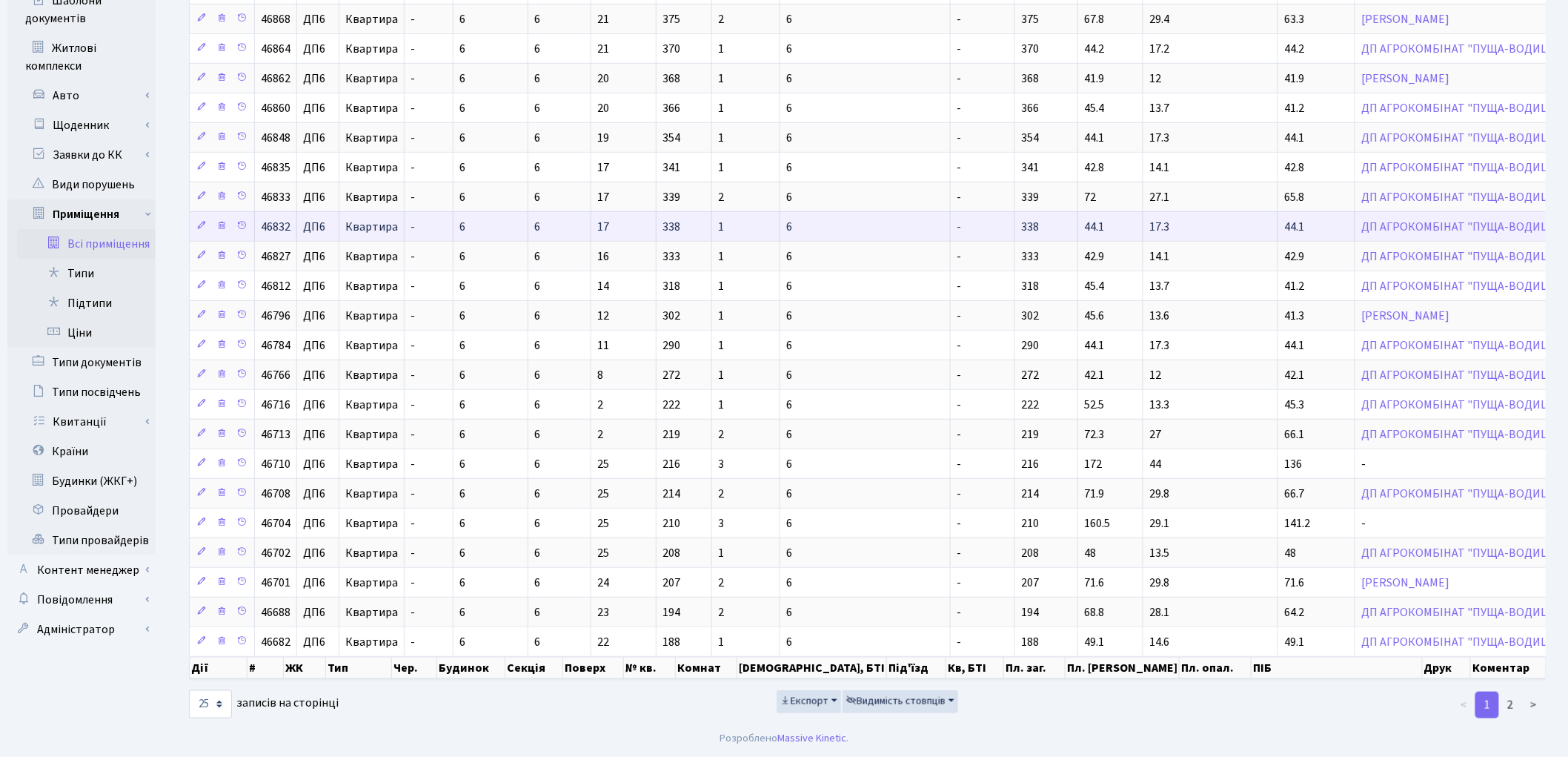
scroll to position [341, 0]
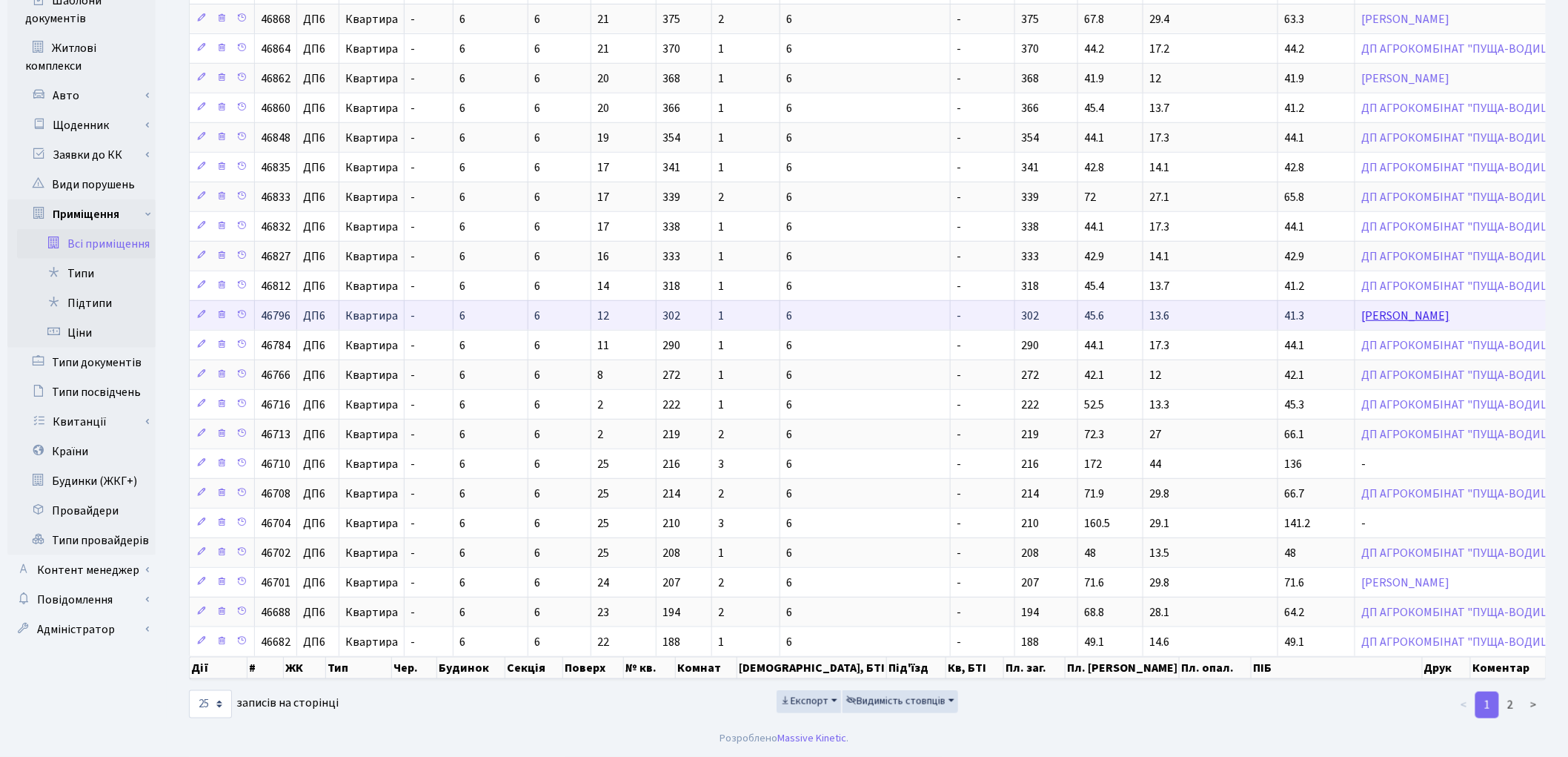
click at [1361, 310] on link "Окоча Олександр Володимирович" at bounding box center [1405, 315] width 88 height 16
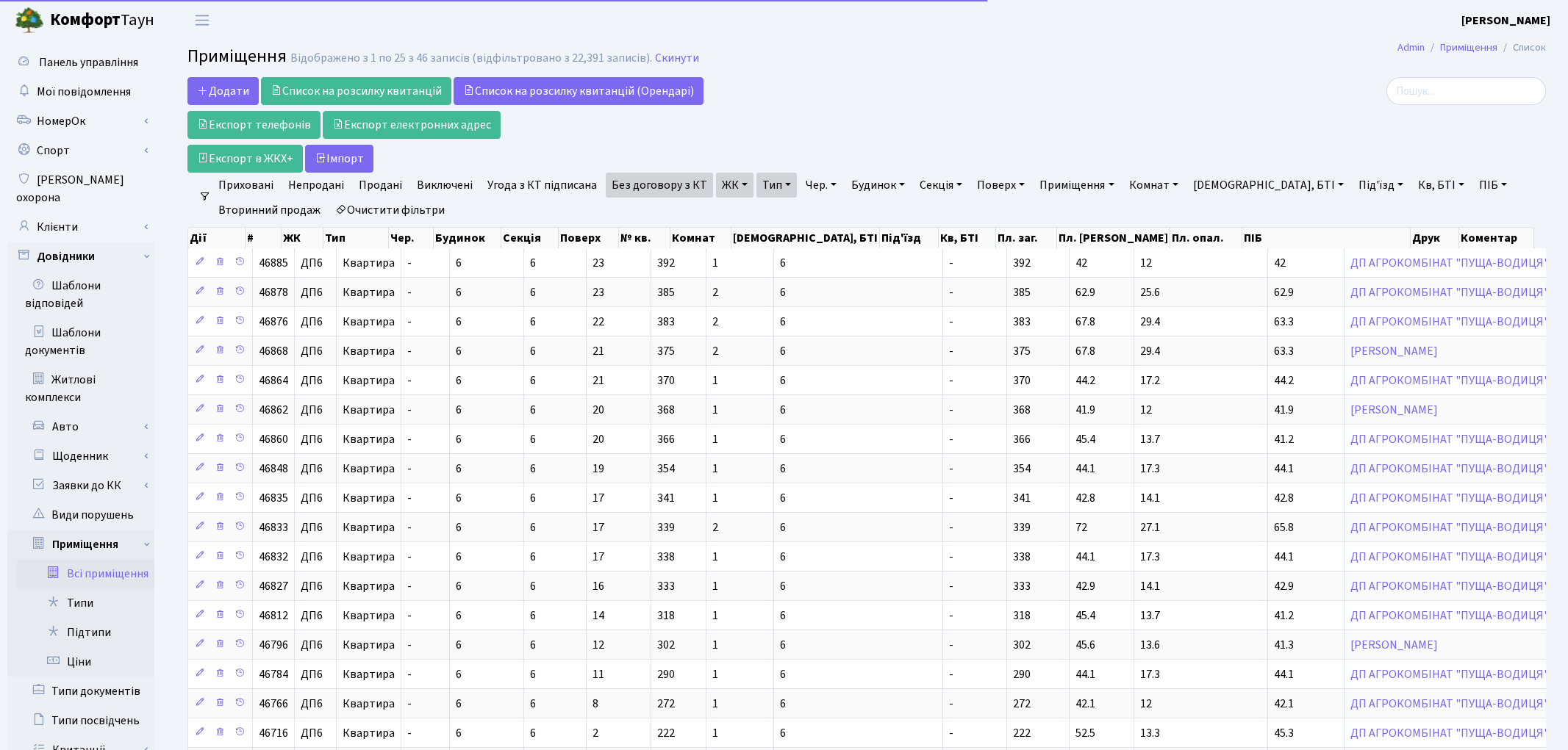
select select "25"
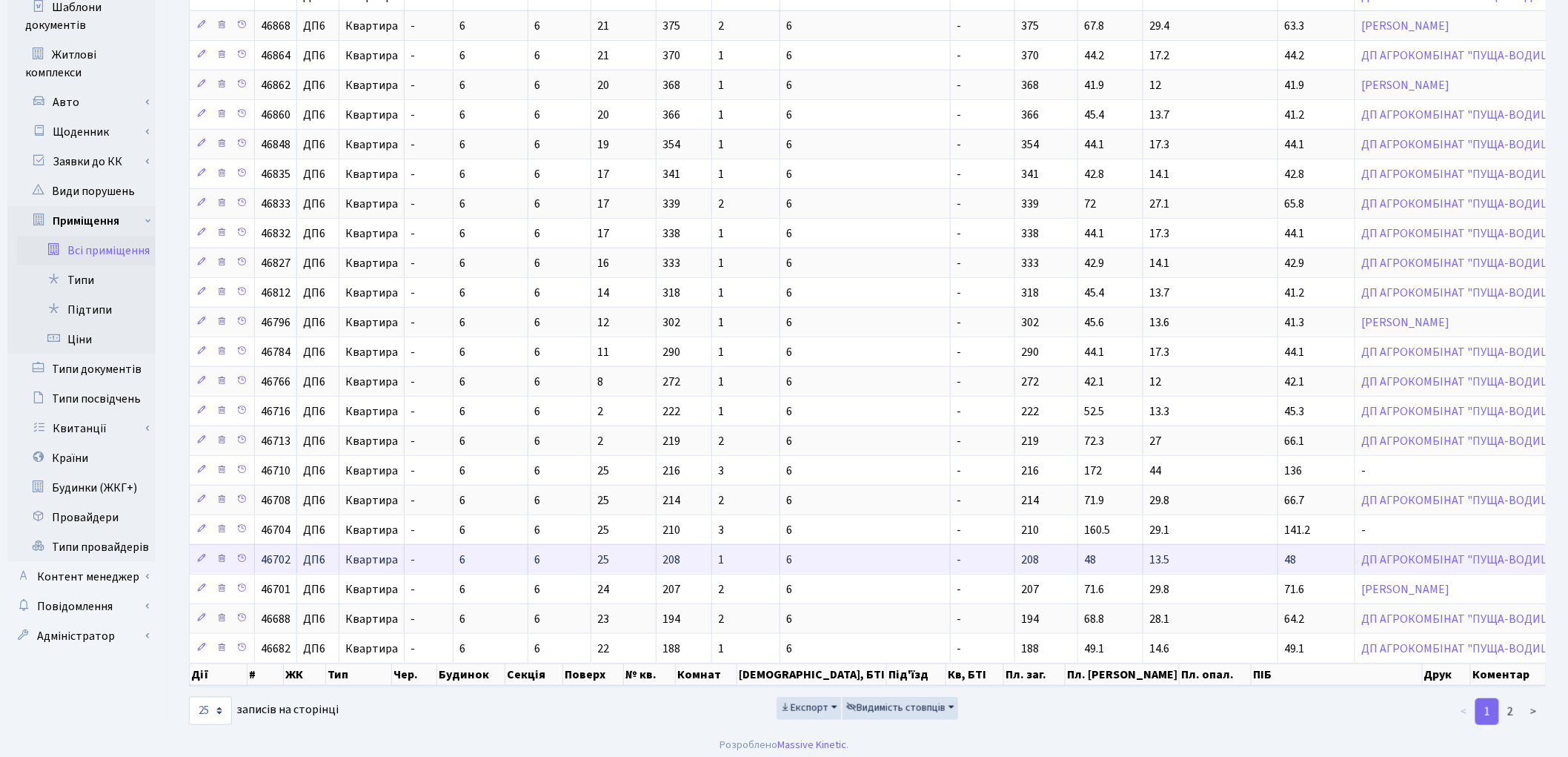
scroll to position [329, 0]
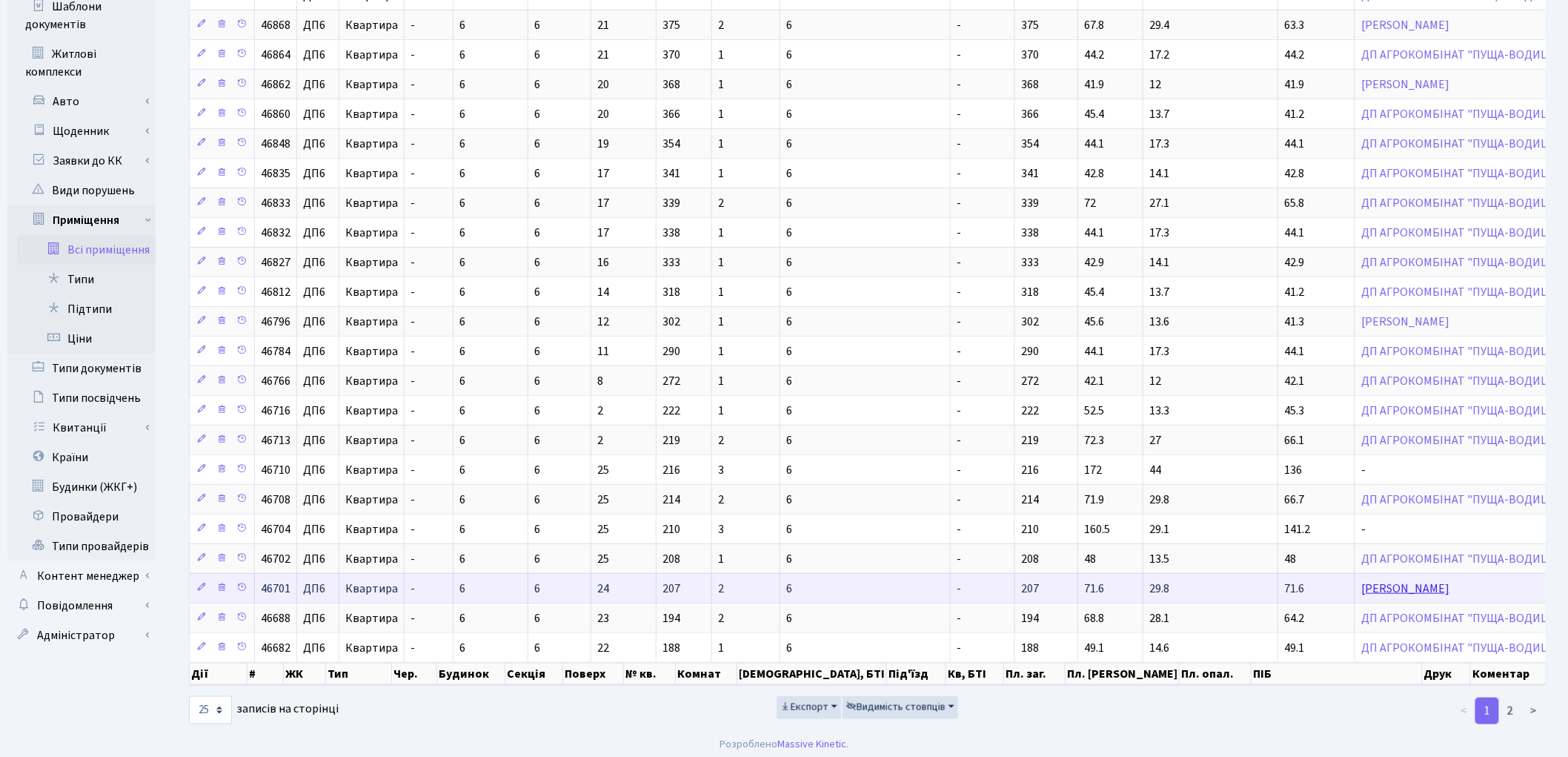
click at [1361, 593] on link "[PERSON_NAME]" at bounding box center [1405, 588] width 88 height 16
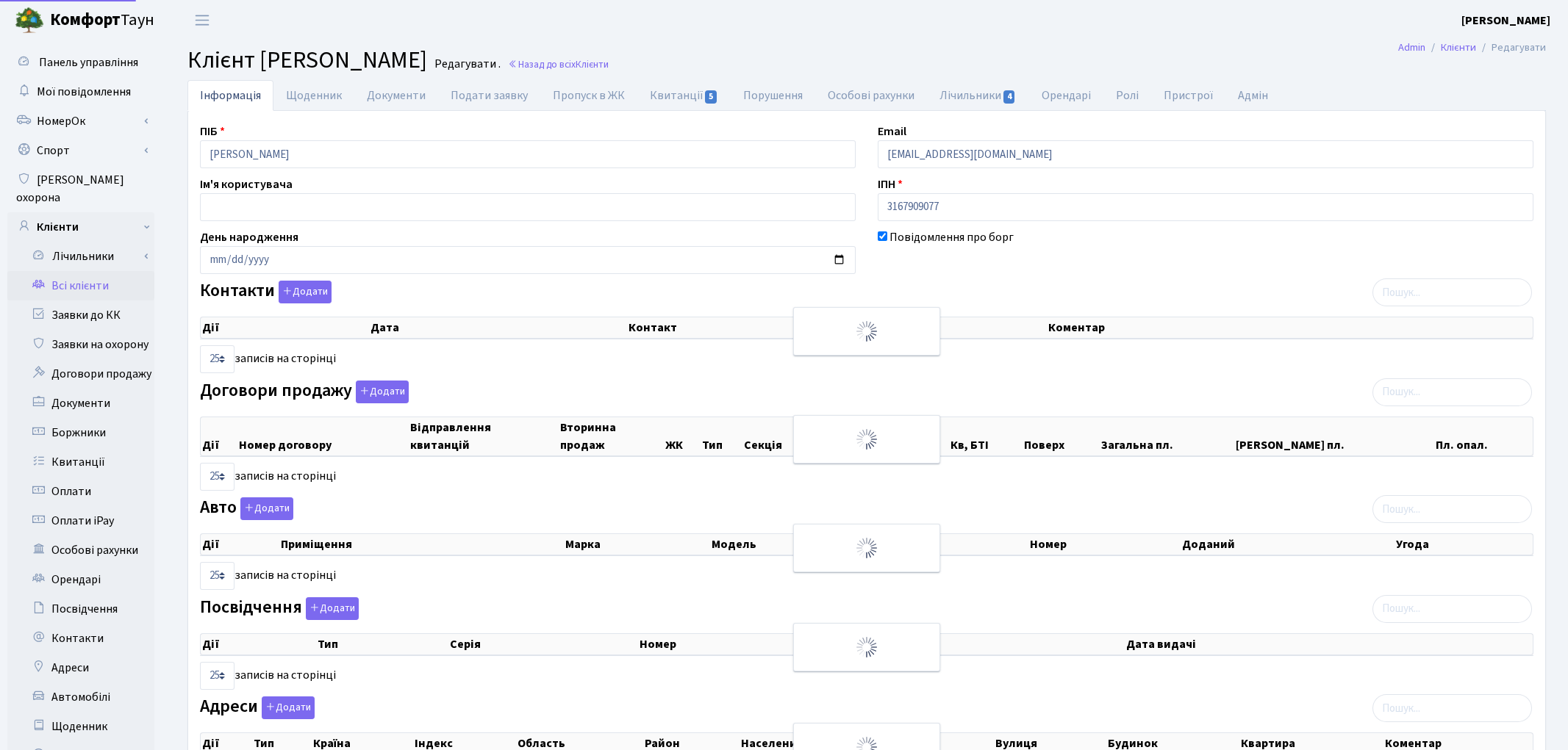
select select "25"
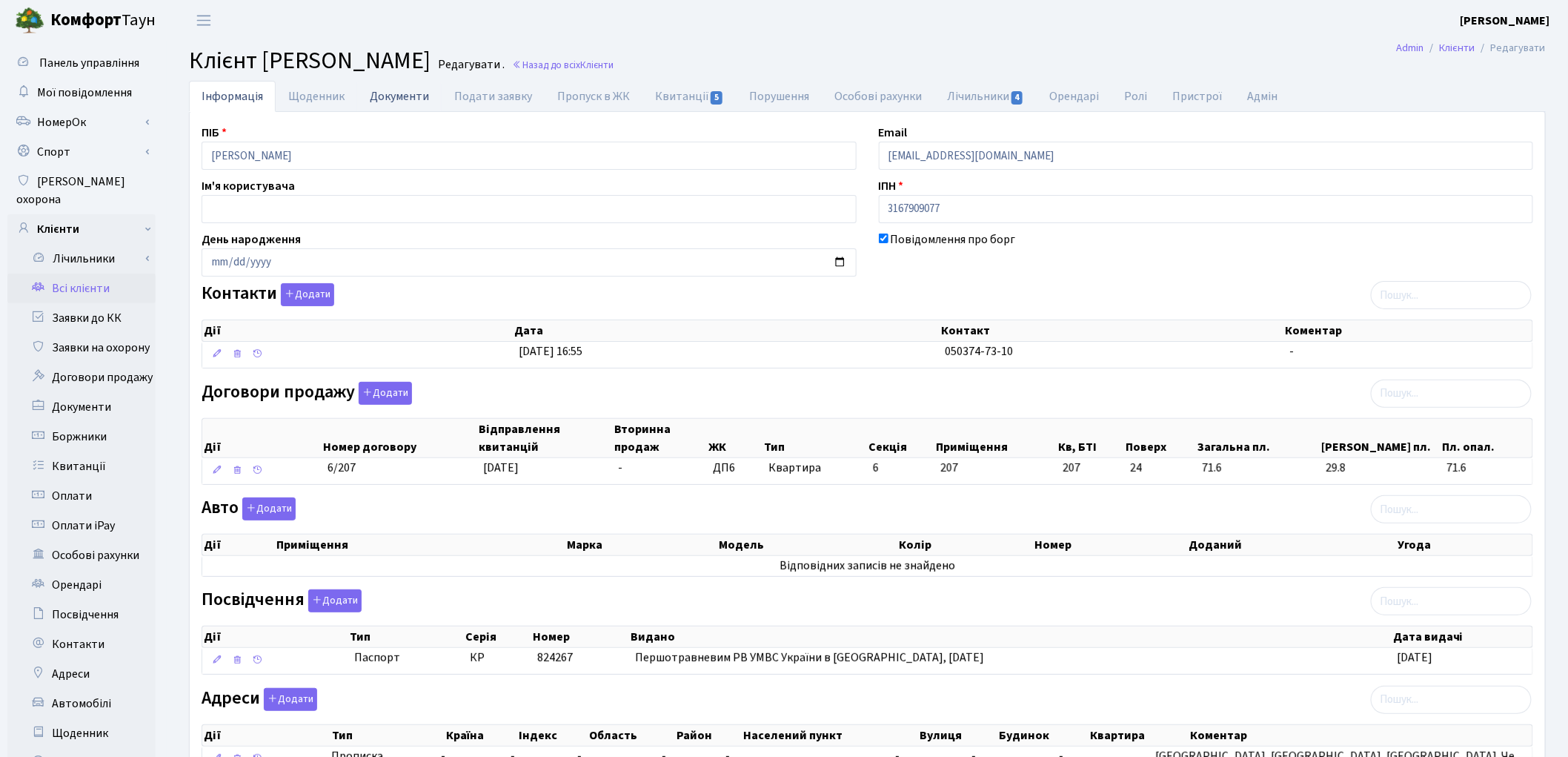
click at [415, 97] on link "Документи" at bounding box center [399, 96] width 84 height 30
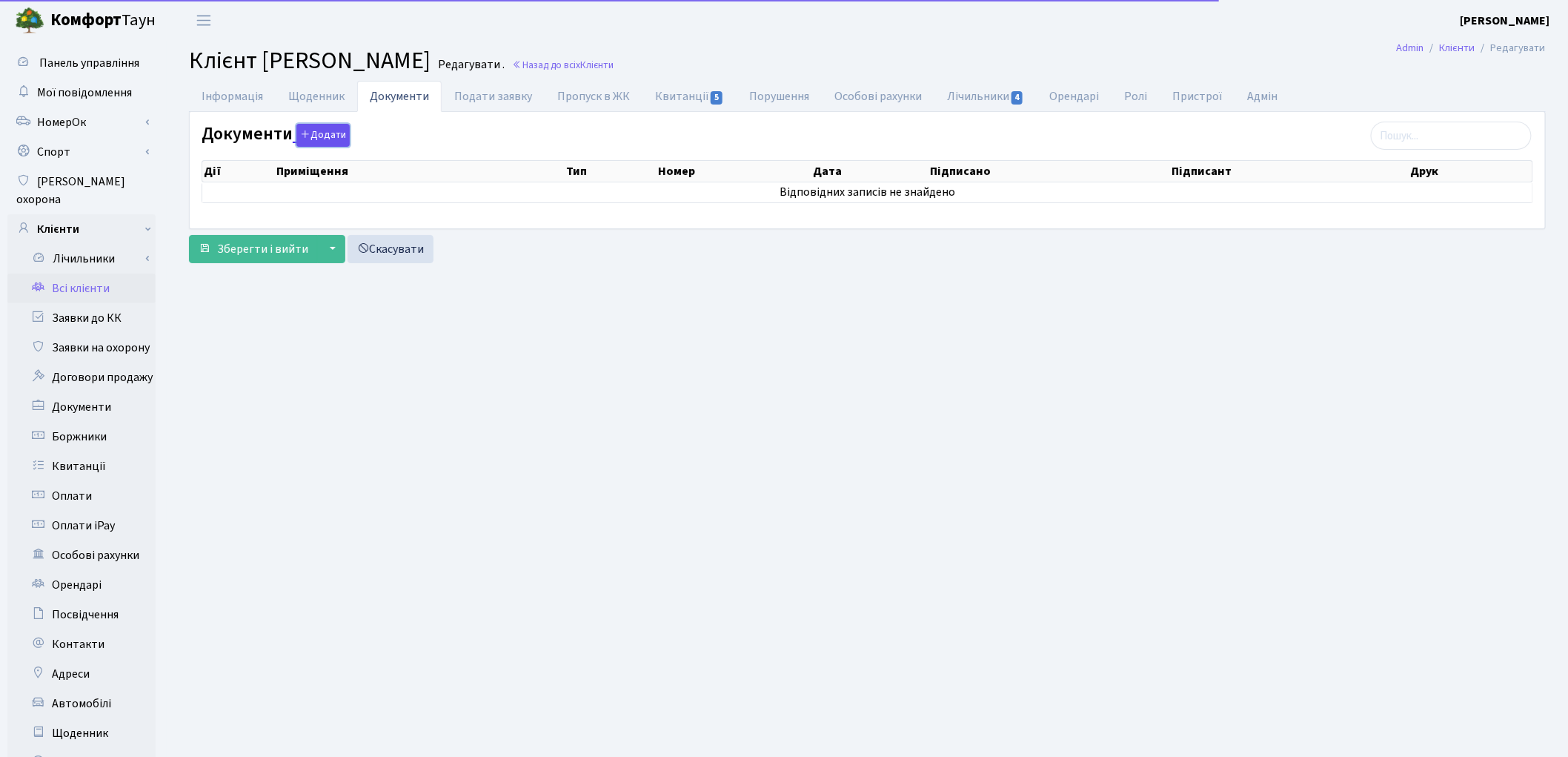
click at [335, 134] on button "Додати" at bounding box center [323, 135] width 53 height 23
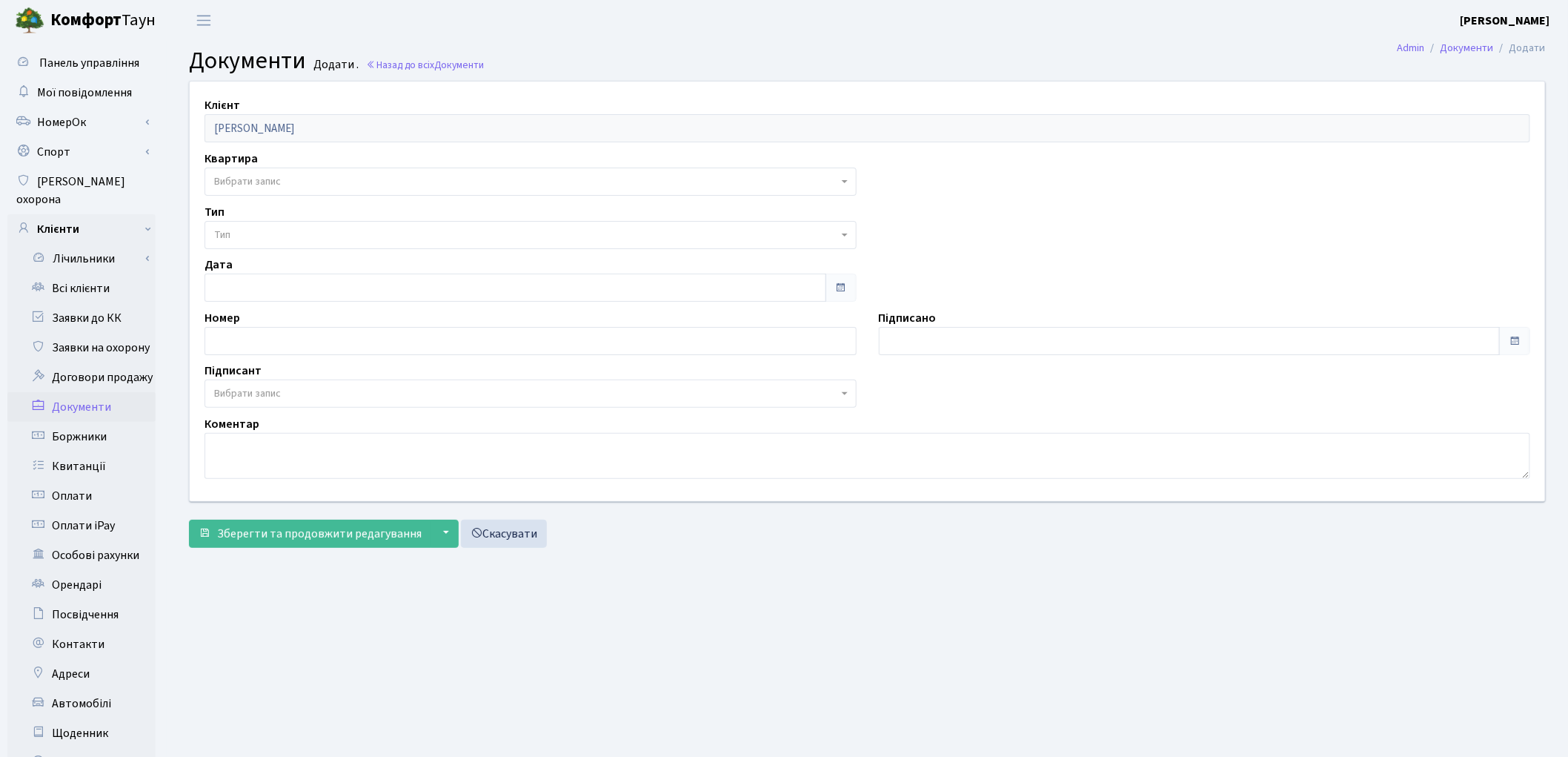
click at [289, 186] on span "Вибрати запис" at bounding box center [526, 182] width 624 height 15
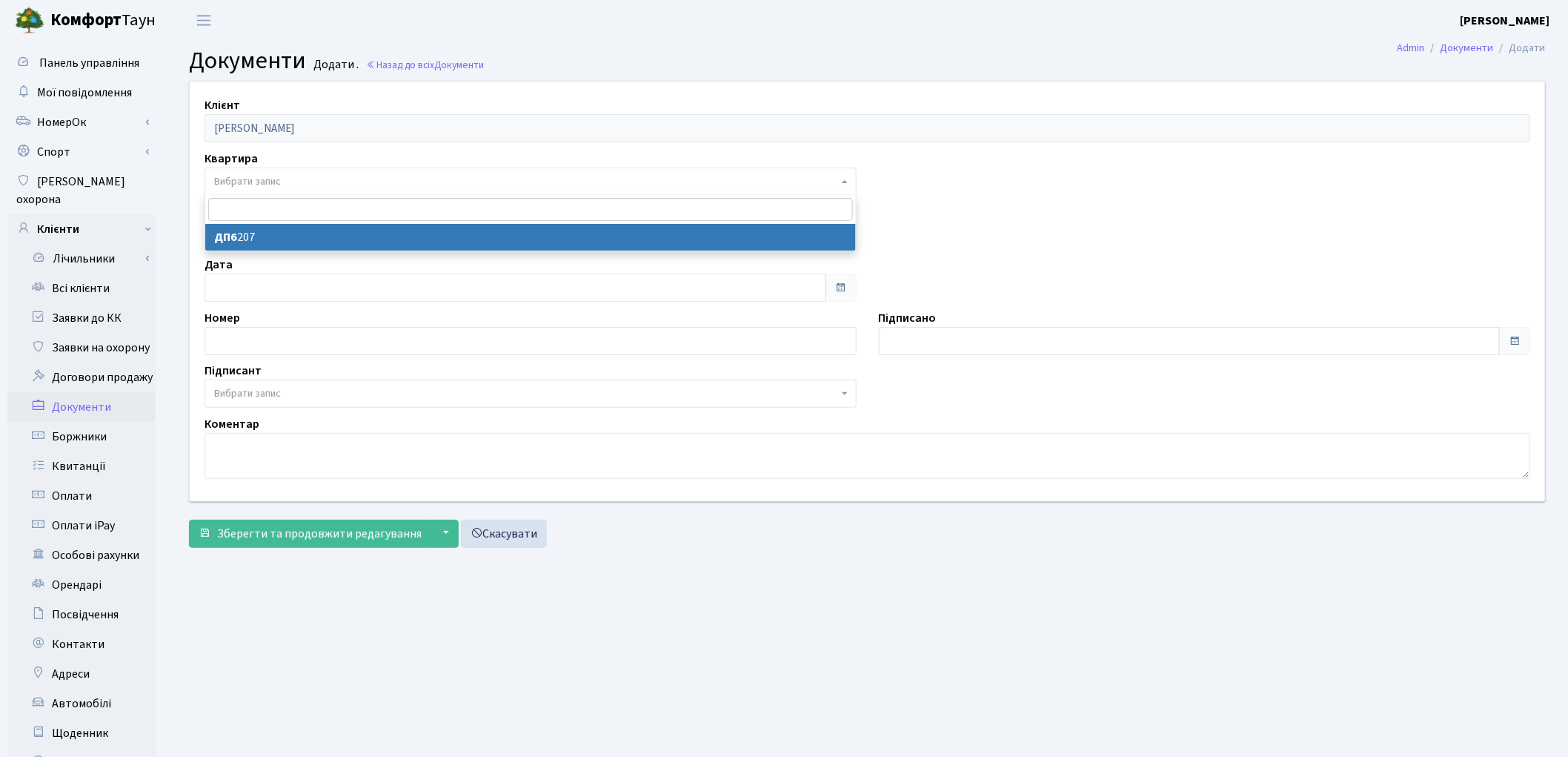
select select "176997"
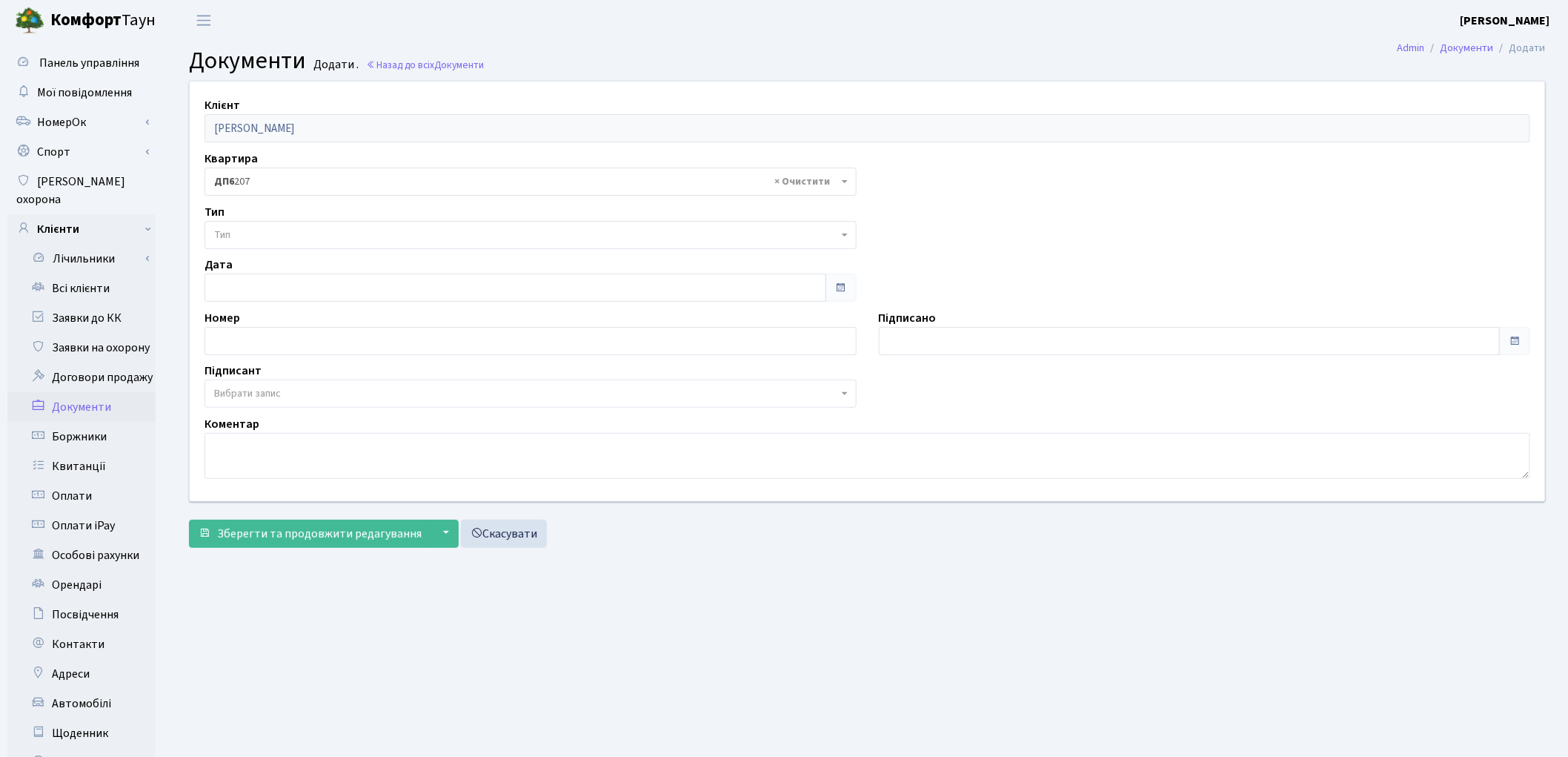
click at [289, 235] on span "Тип" at bounding box center [526, 235] width 624 height 15
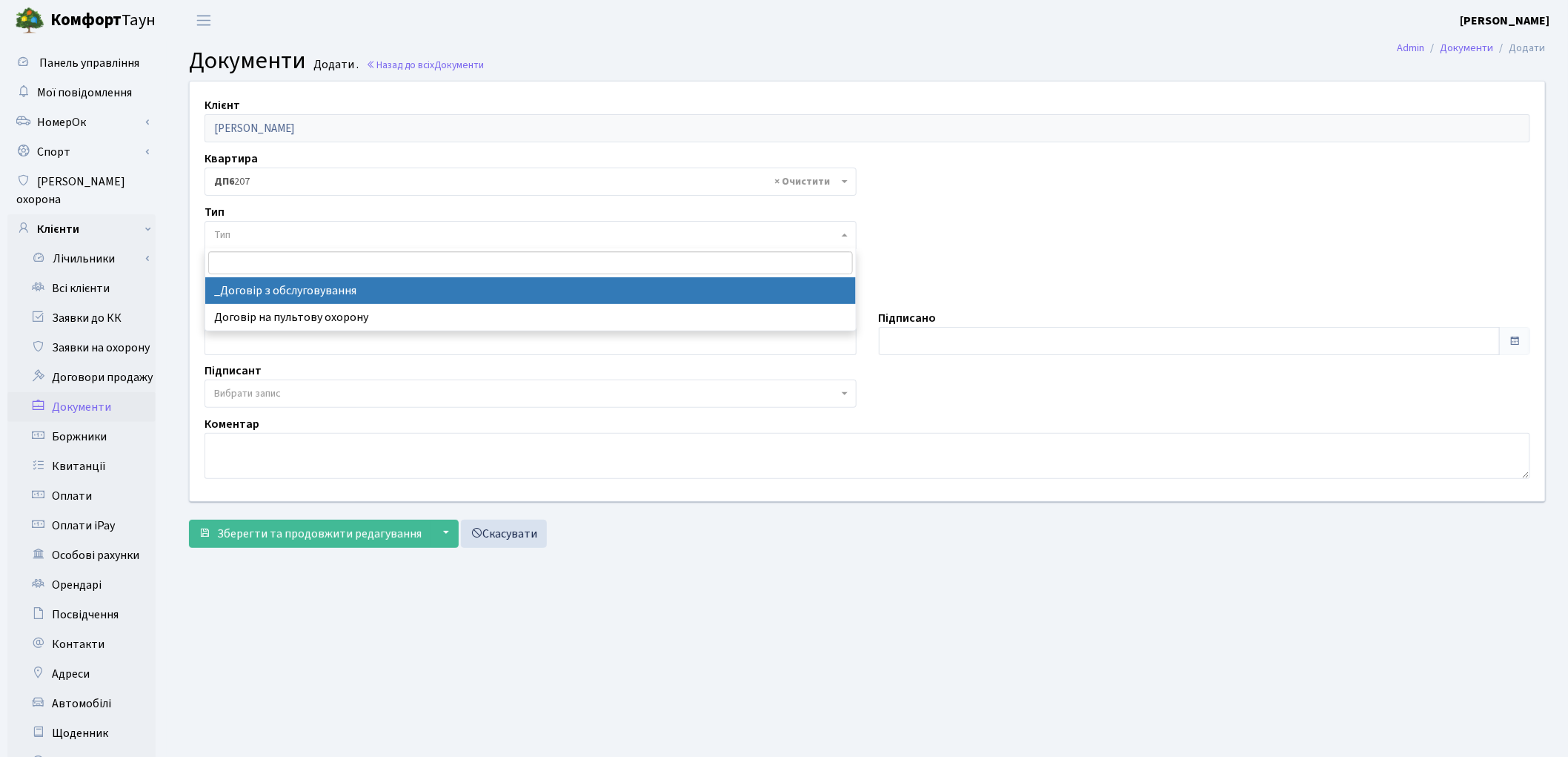
select select "289"
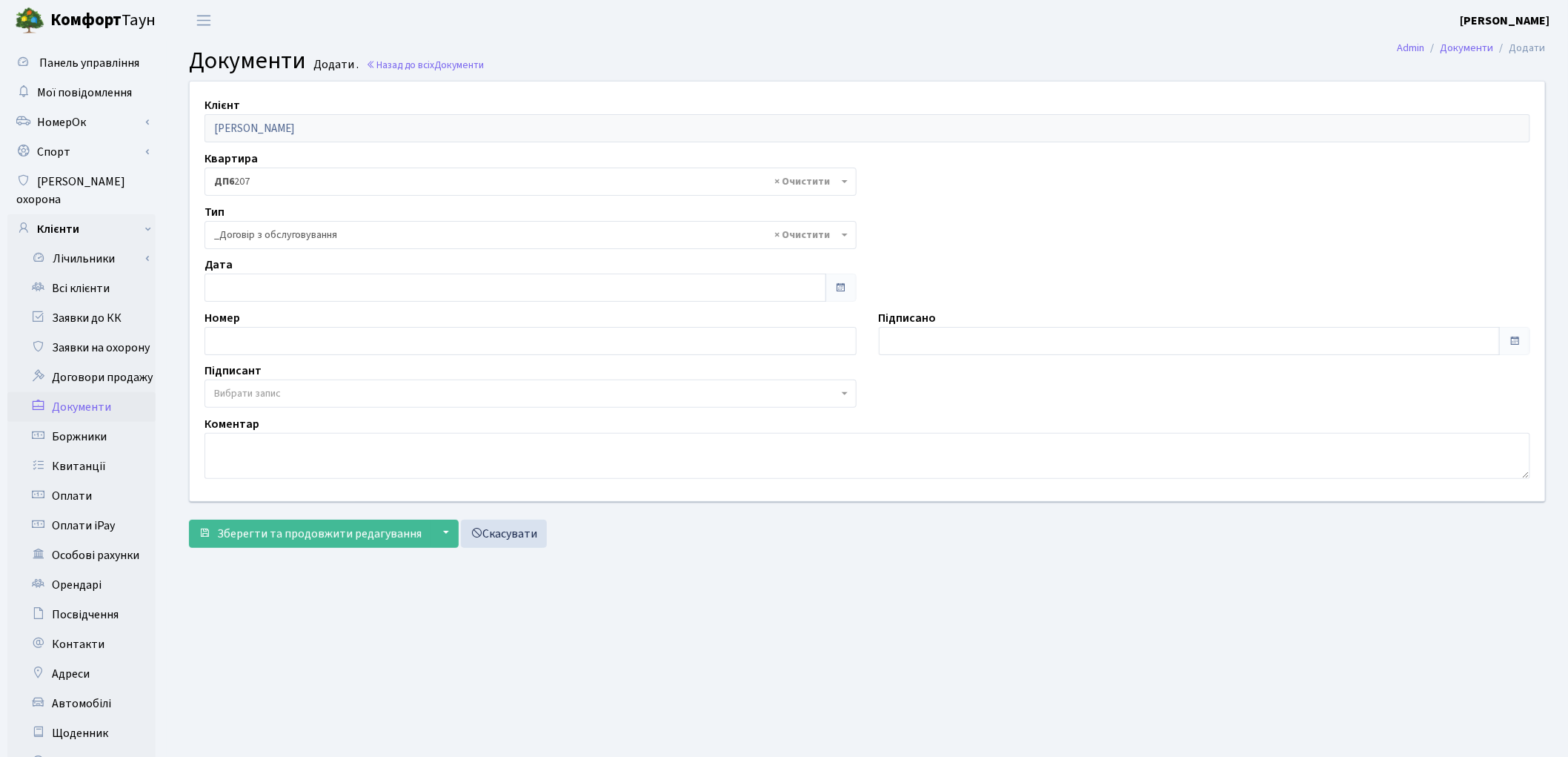
click at [258, 393] on span "Вибрати запис" at bounding box center [247, 394] width 67 height 15
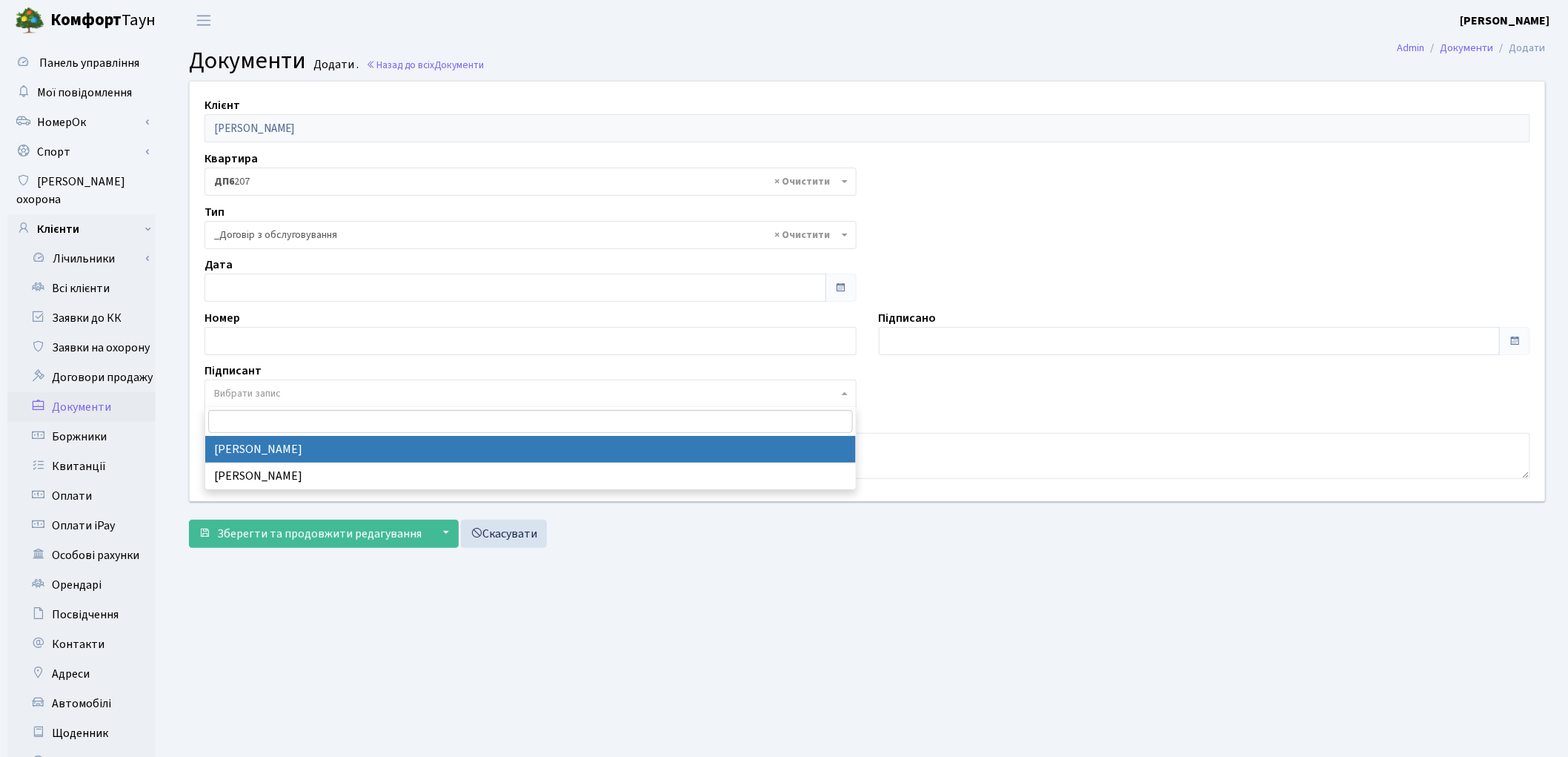
select select "74"
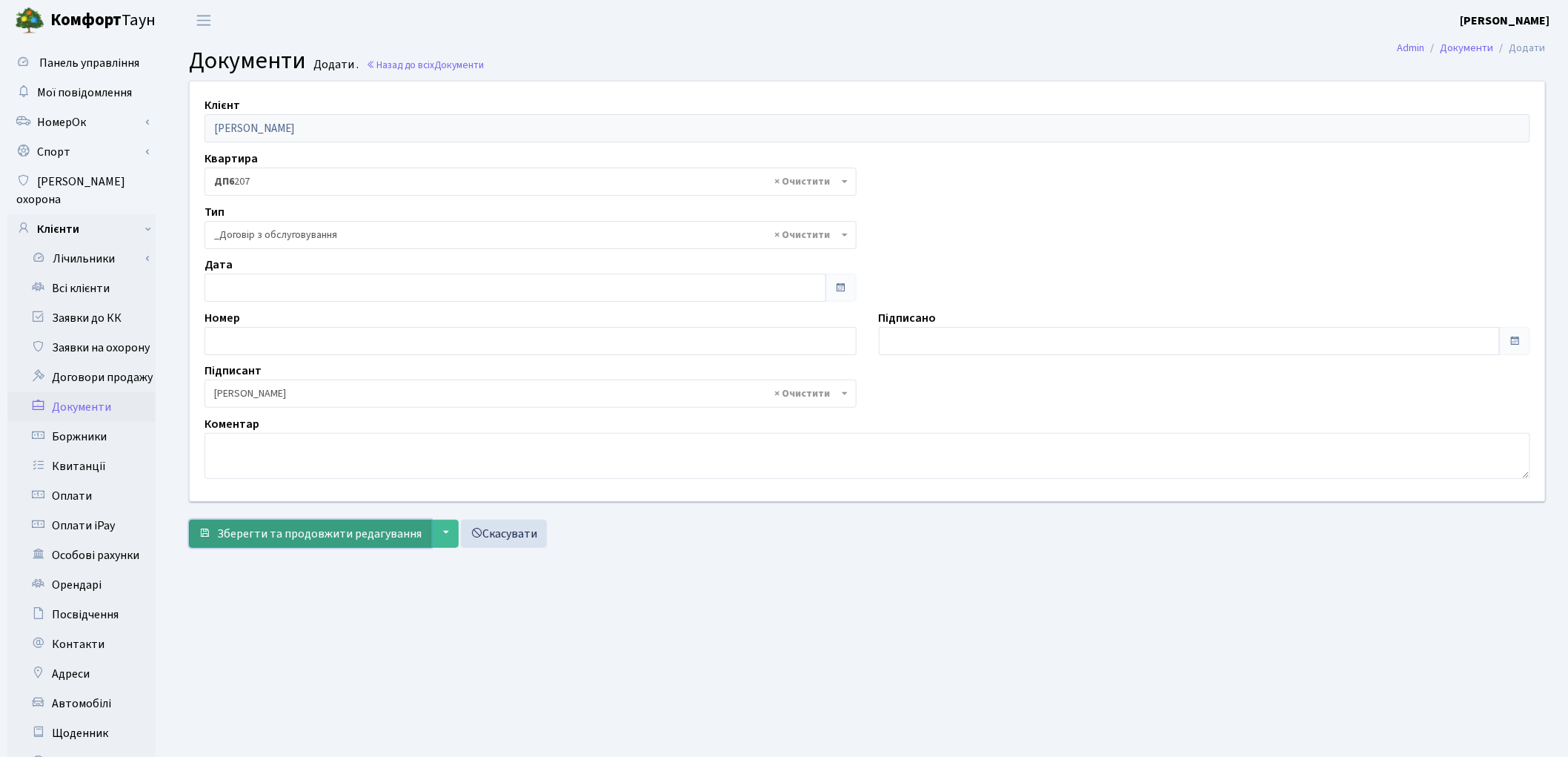
click at [288, 531] on span "Зберегти та продовжити редагування" at bounding box center [319, 533] width 204 height 16
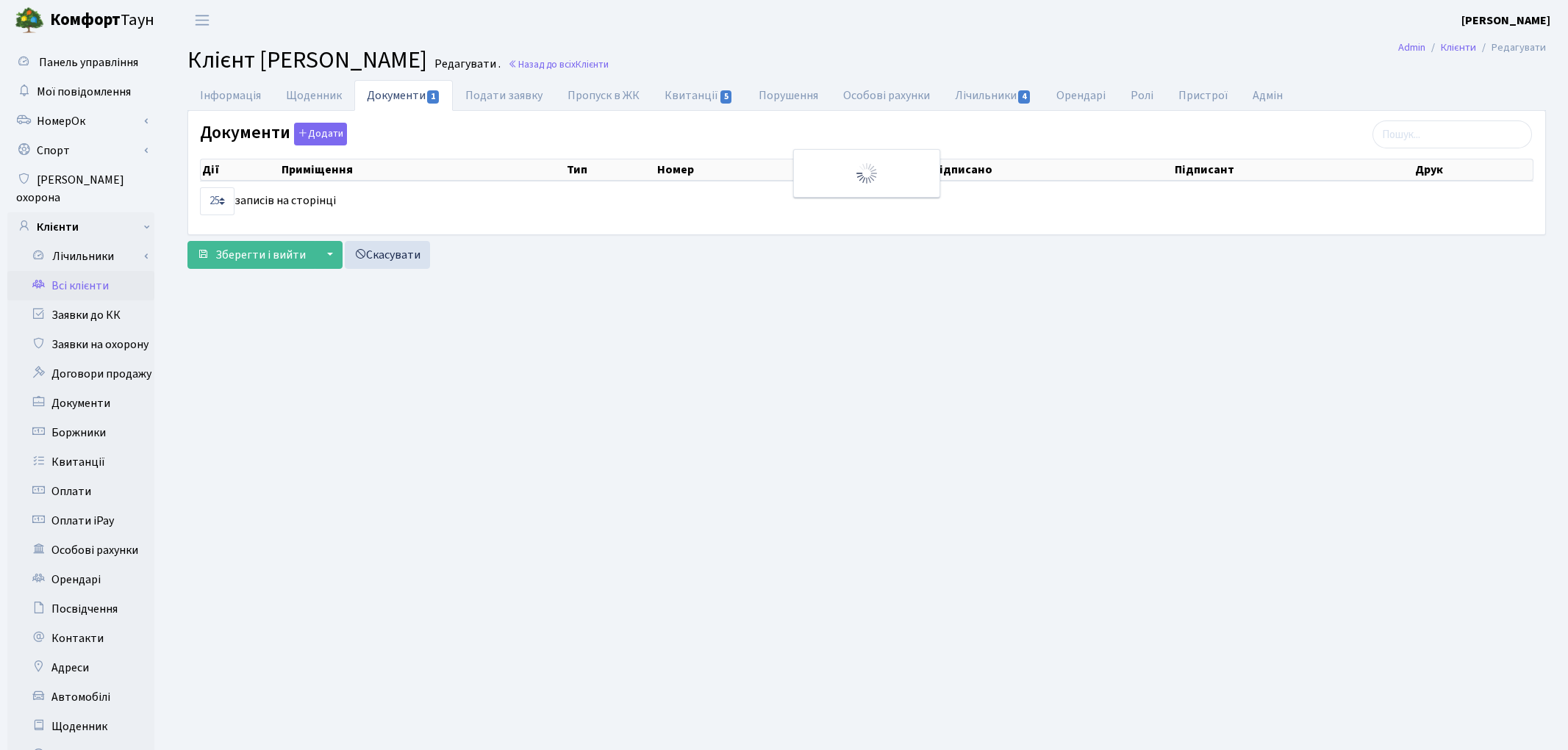
select select "25"
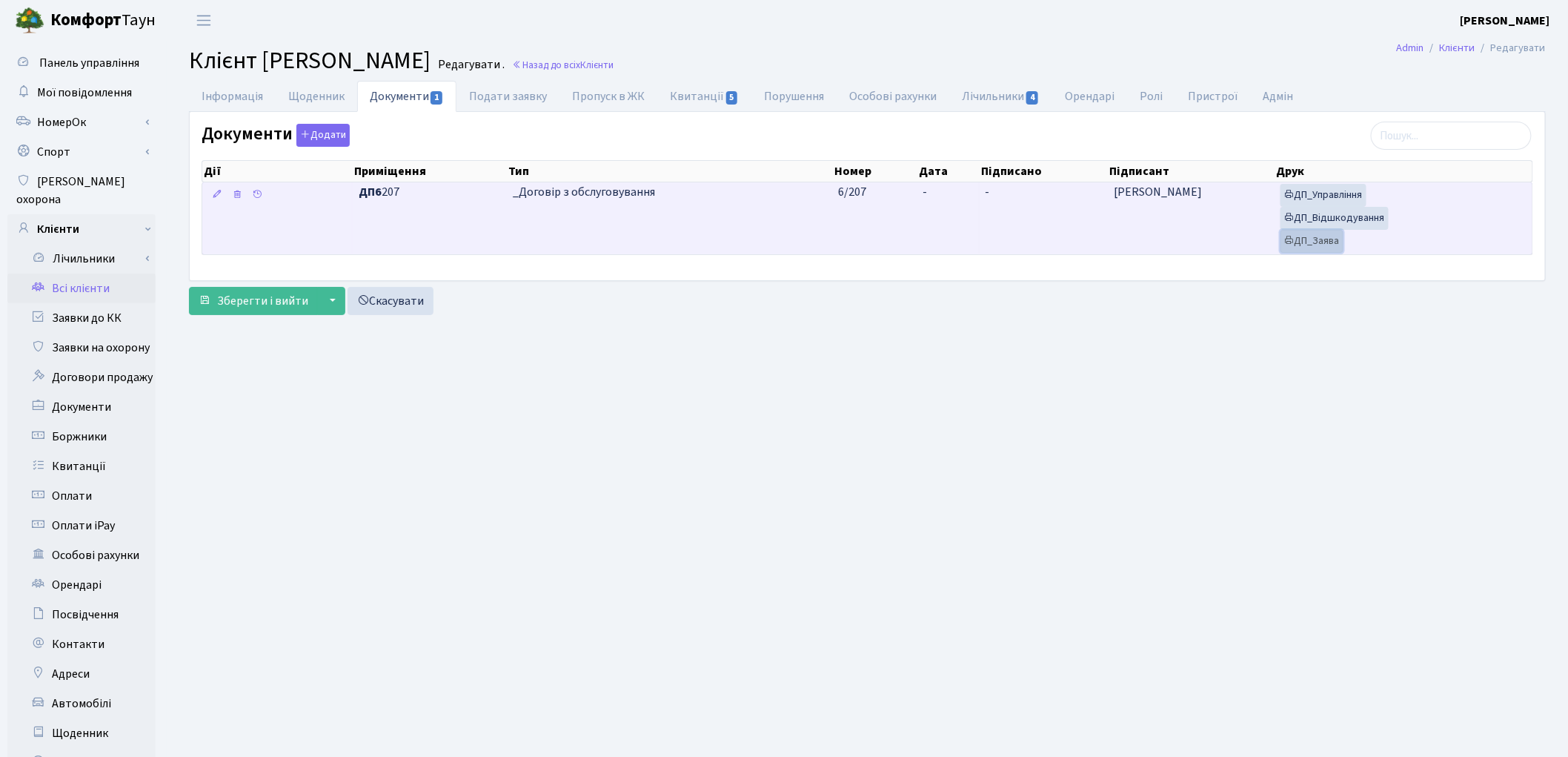
click at [1301, 248] on link "ДП_Заява" at bounding box center [1312, 241] width 63 height 23
click at [1365, 215] on link "ДП_Відшкодування" at bounding box center [1335, 218] width 108 height 23
click at [1342, 195] on link "ДП_Управління" at bounding box center [1324, 195] width 86 height 23
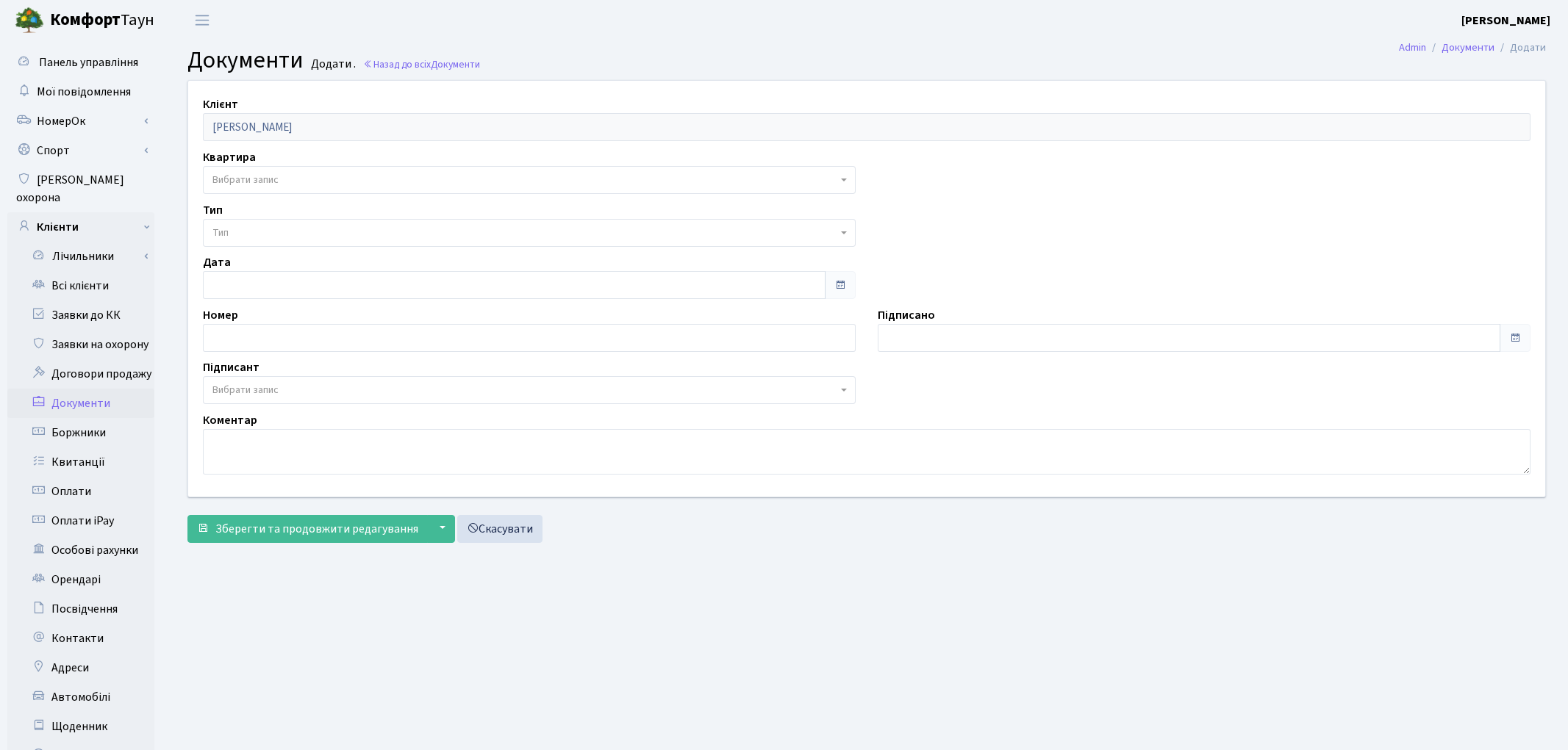
select select "176997"
select select "74"
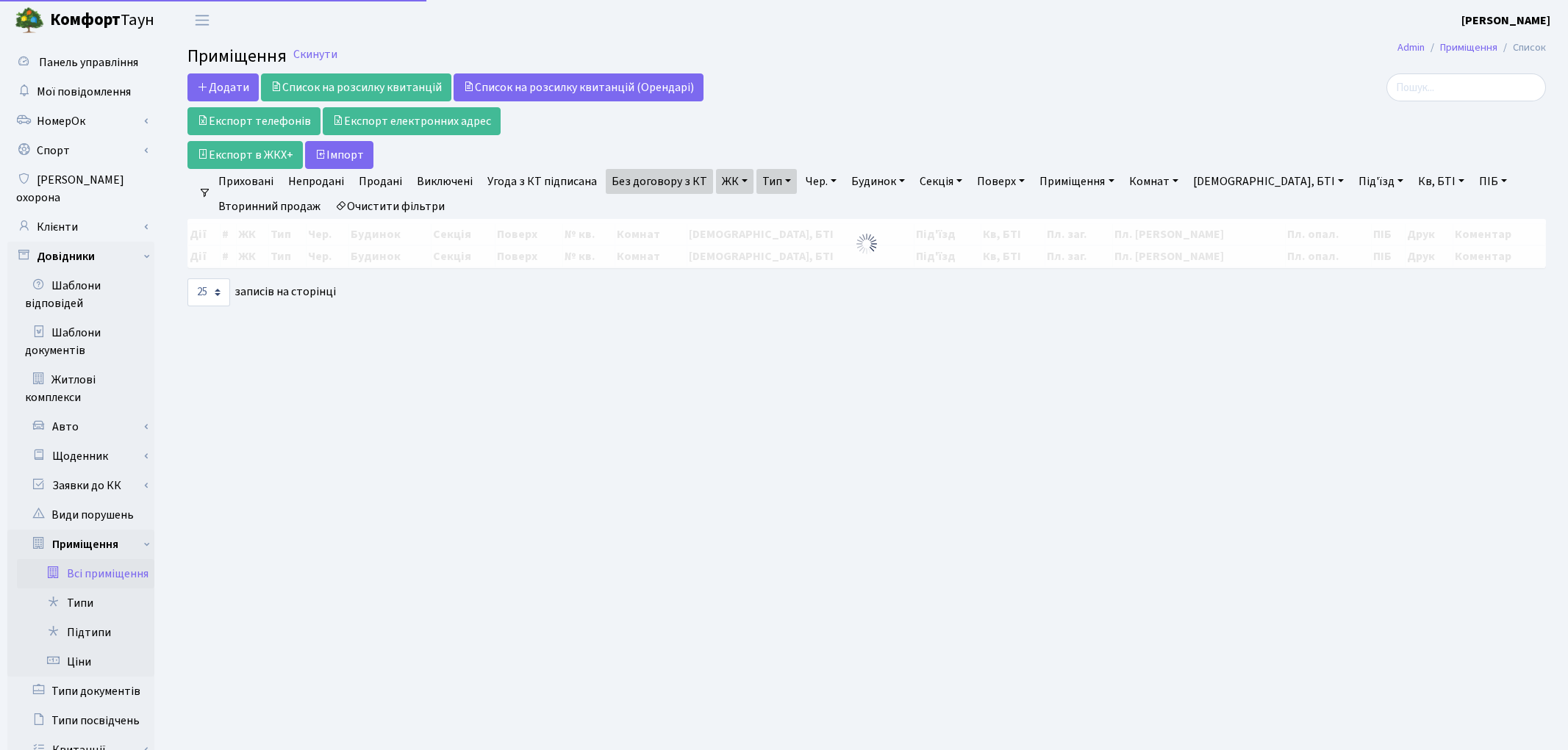
select select "25"
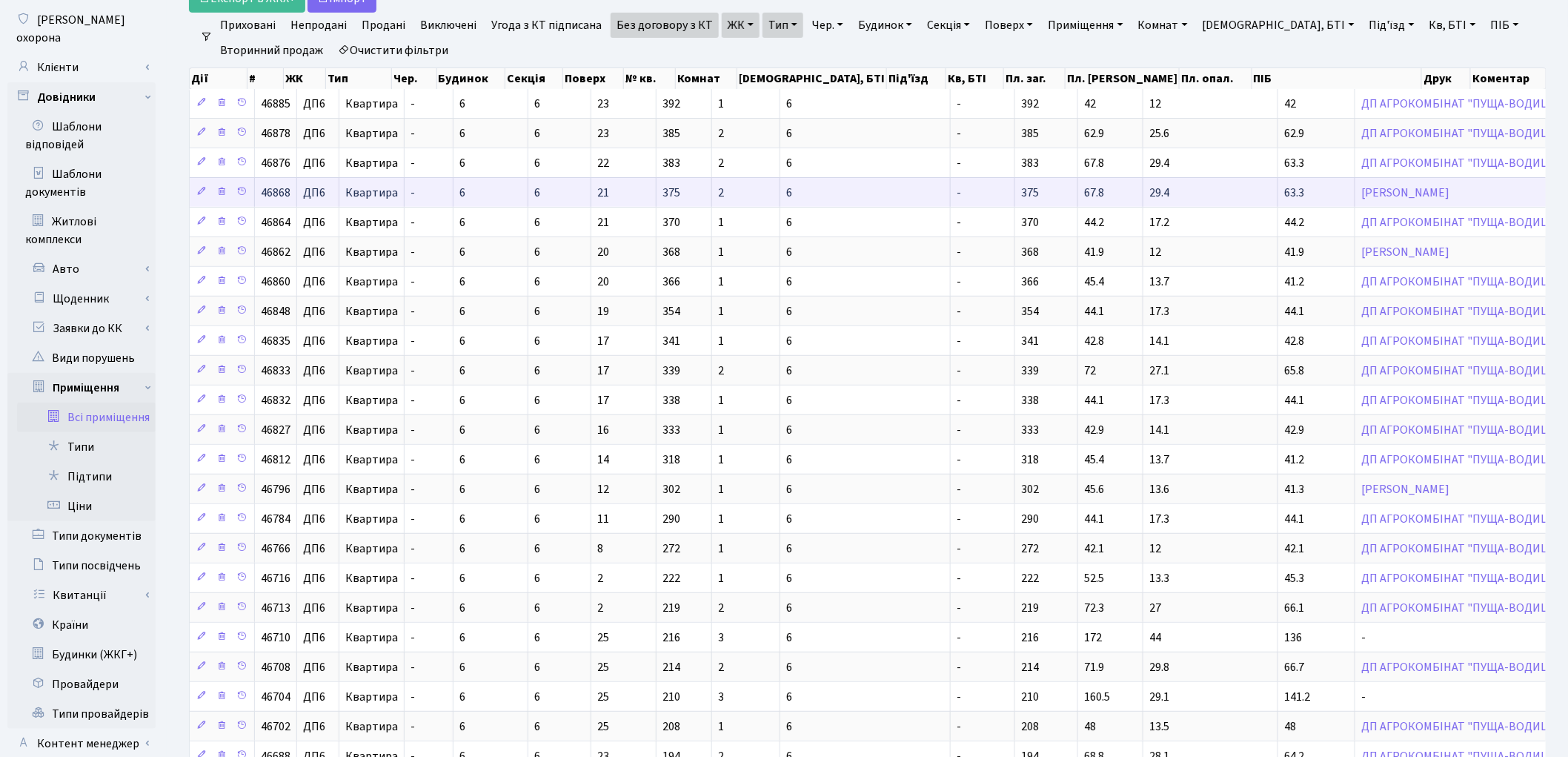
scroll to position [329, 0]
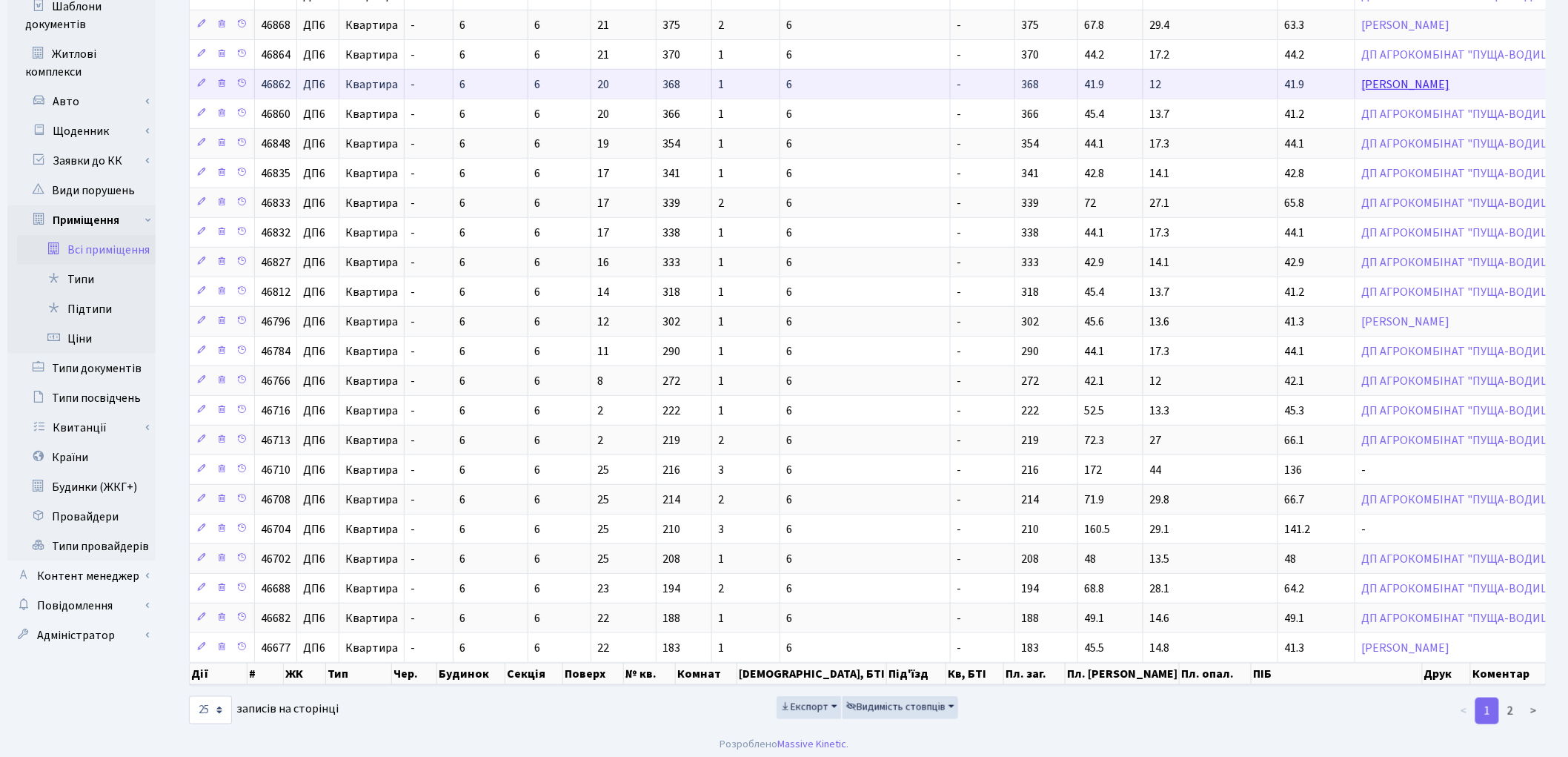
click at [1361, 89] on link "[PERSON_NAME]" at bounding box center [1405, 84] width 88 height 16
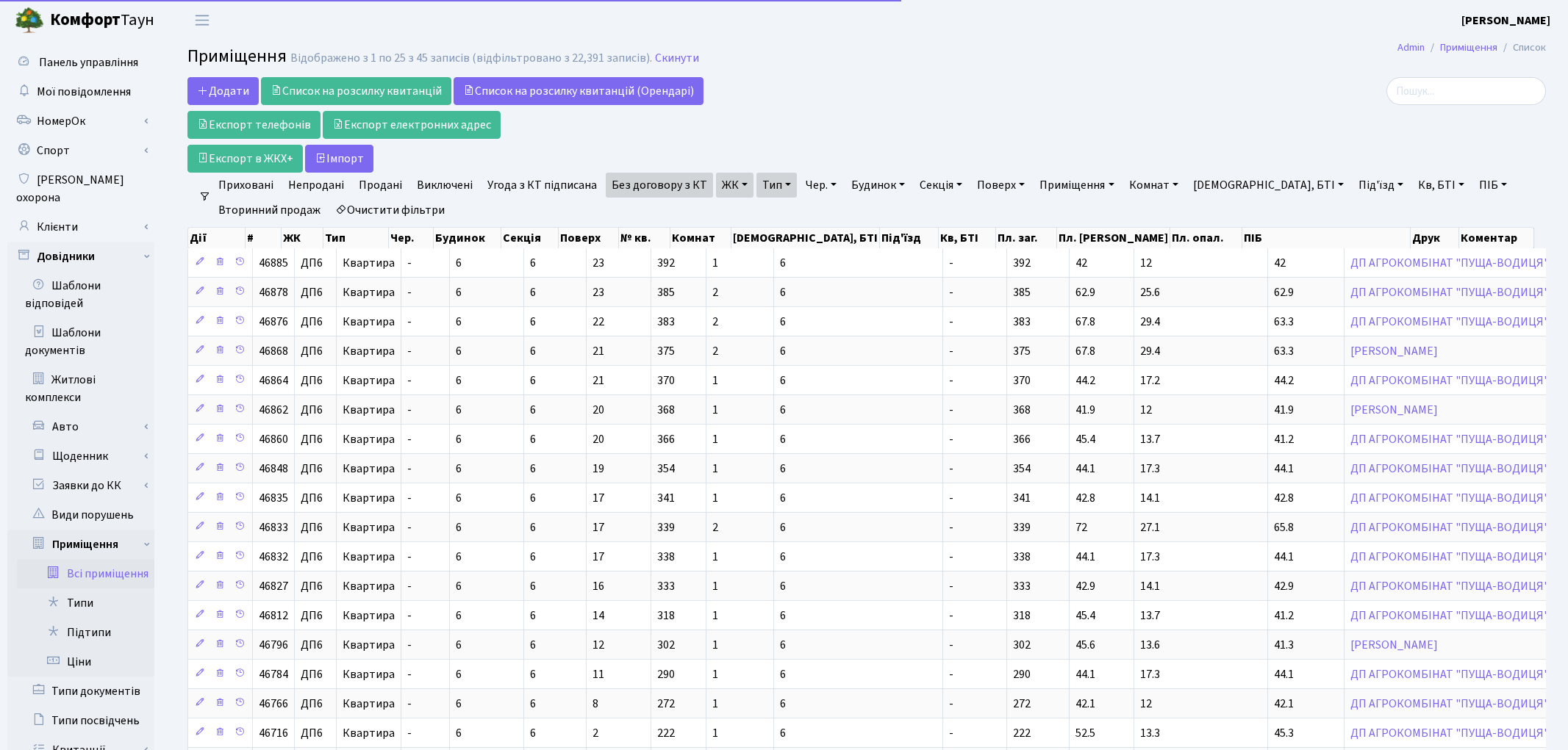
select select "25"
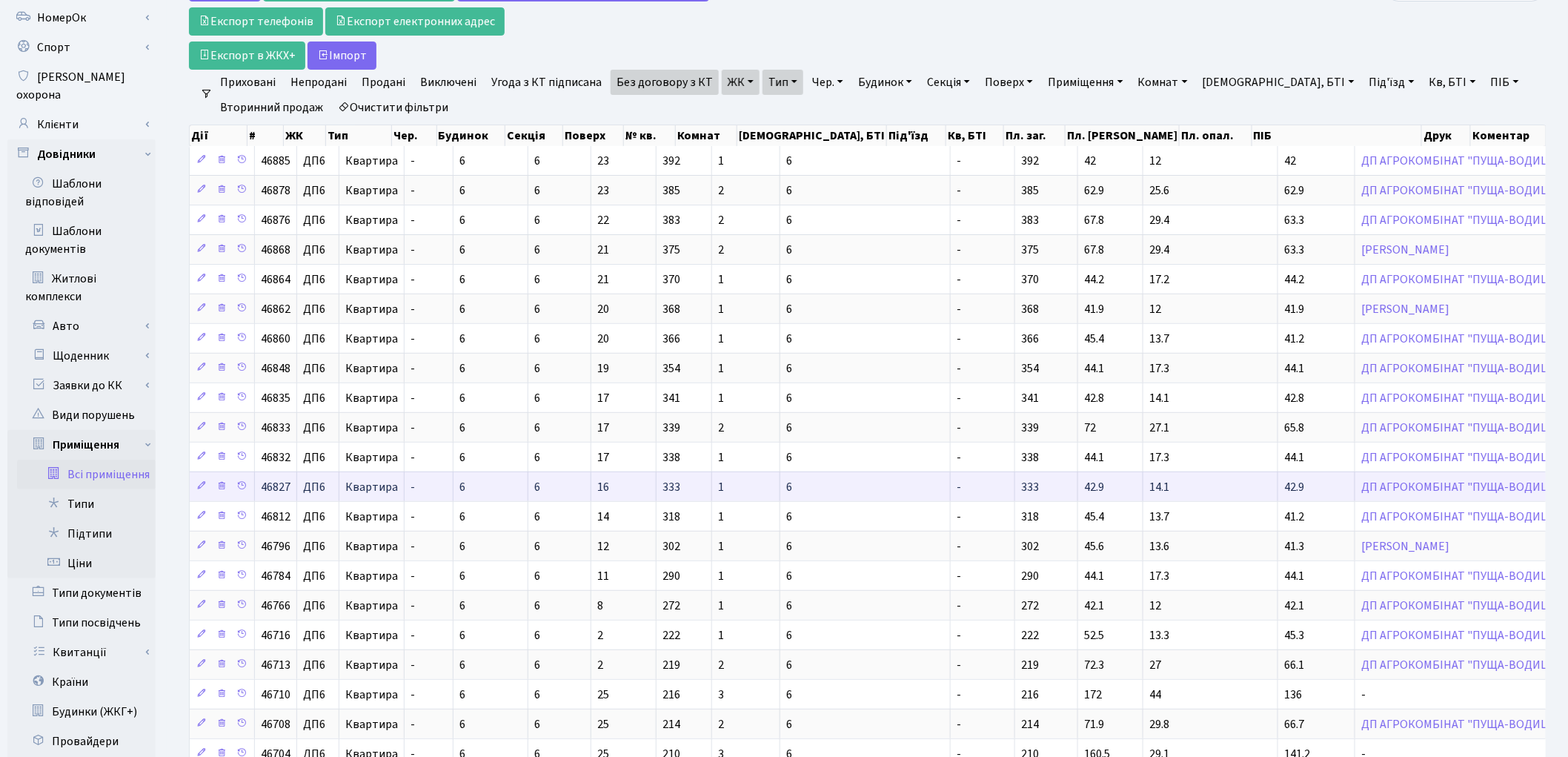
scroll to position [82, 0]
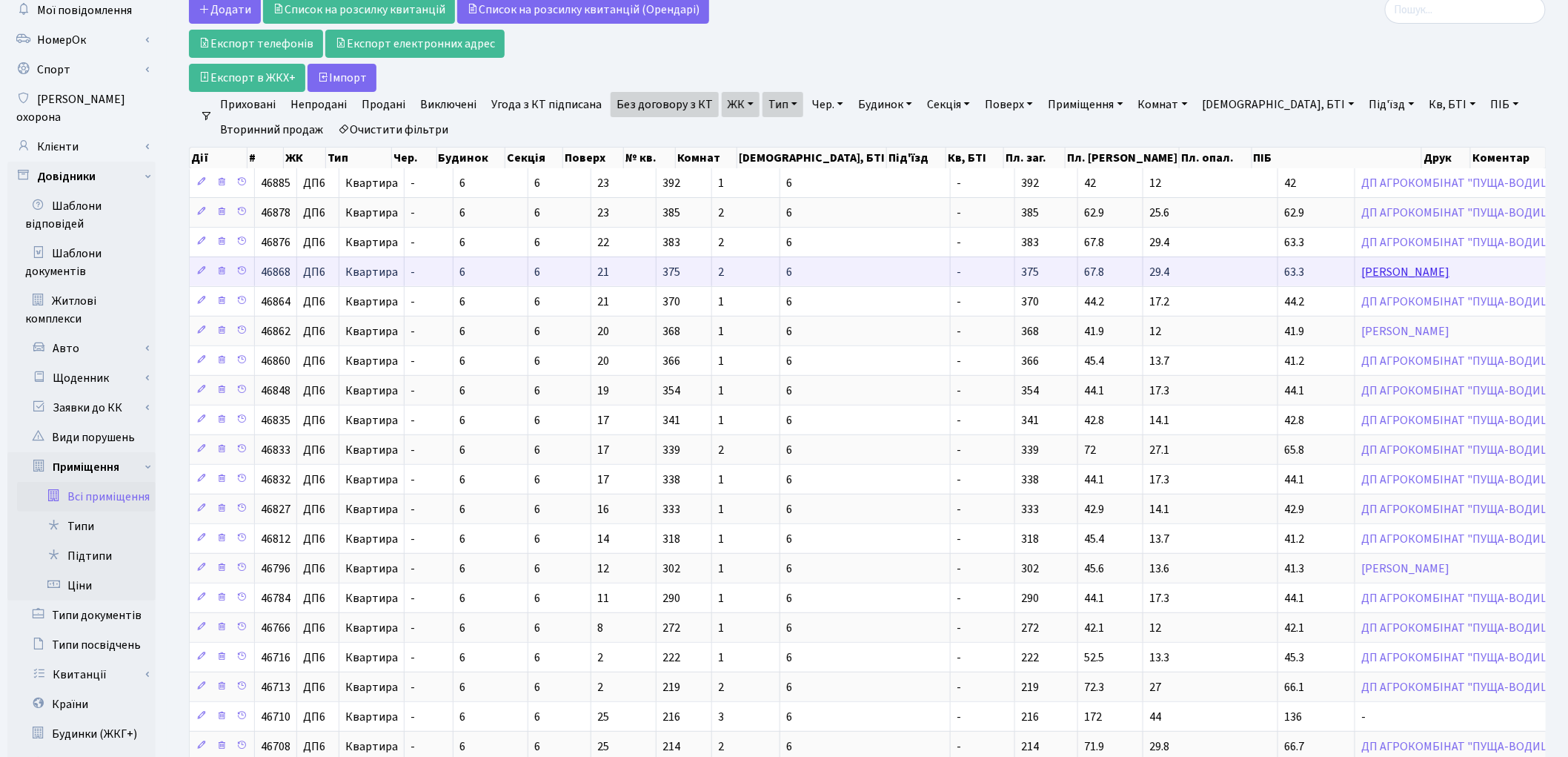
click at [1361, 271] on link "Олійник Олександр Дмитрович" at bounding box center [1405, 271] width 88 height 16
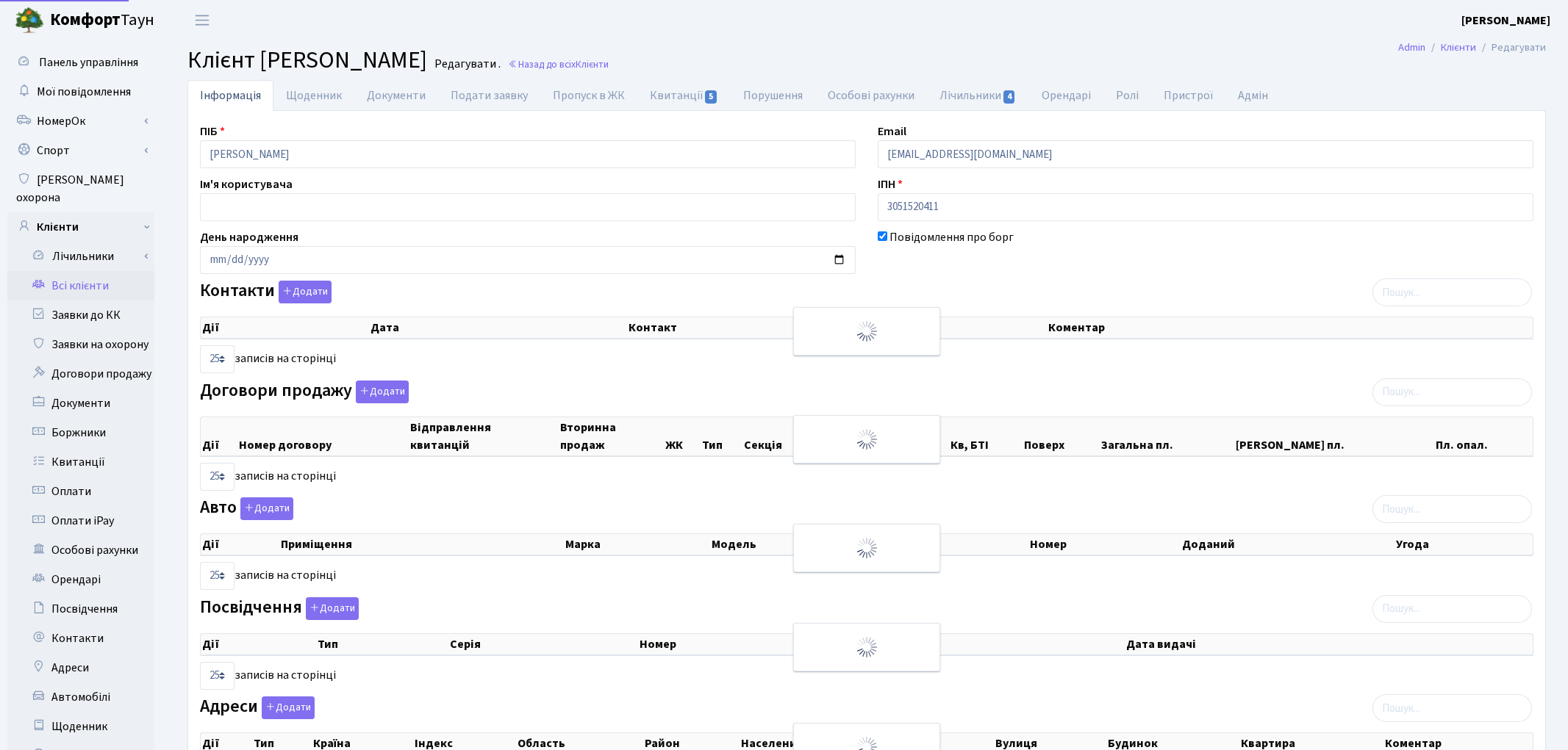
select select "25"
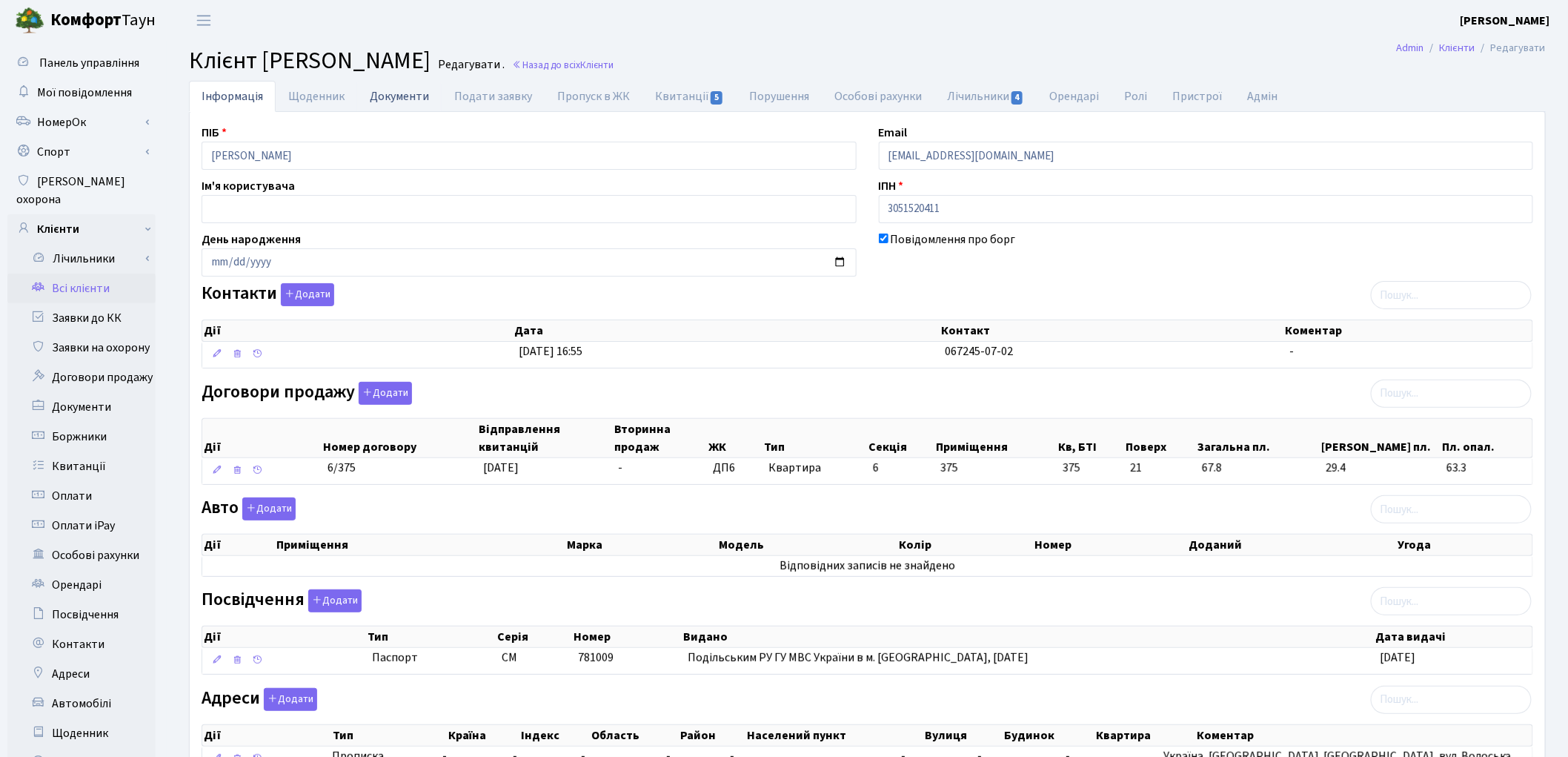
click at [375, 94] on link "Документи" at bounding box center [399, 96] width 84 height 30
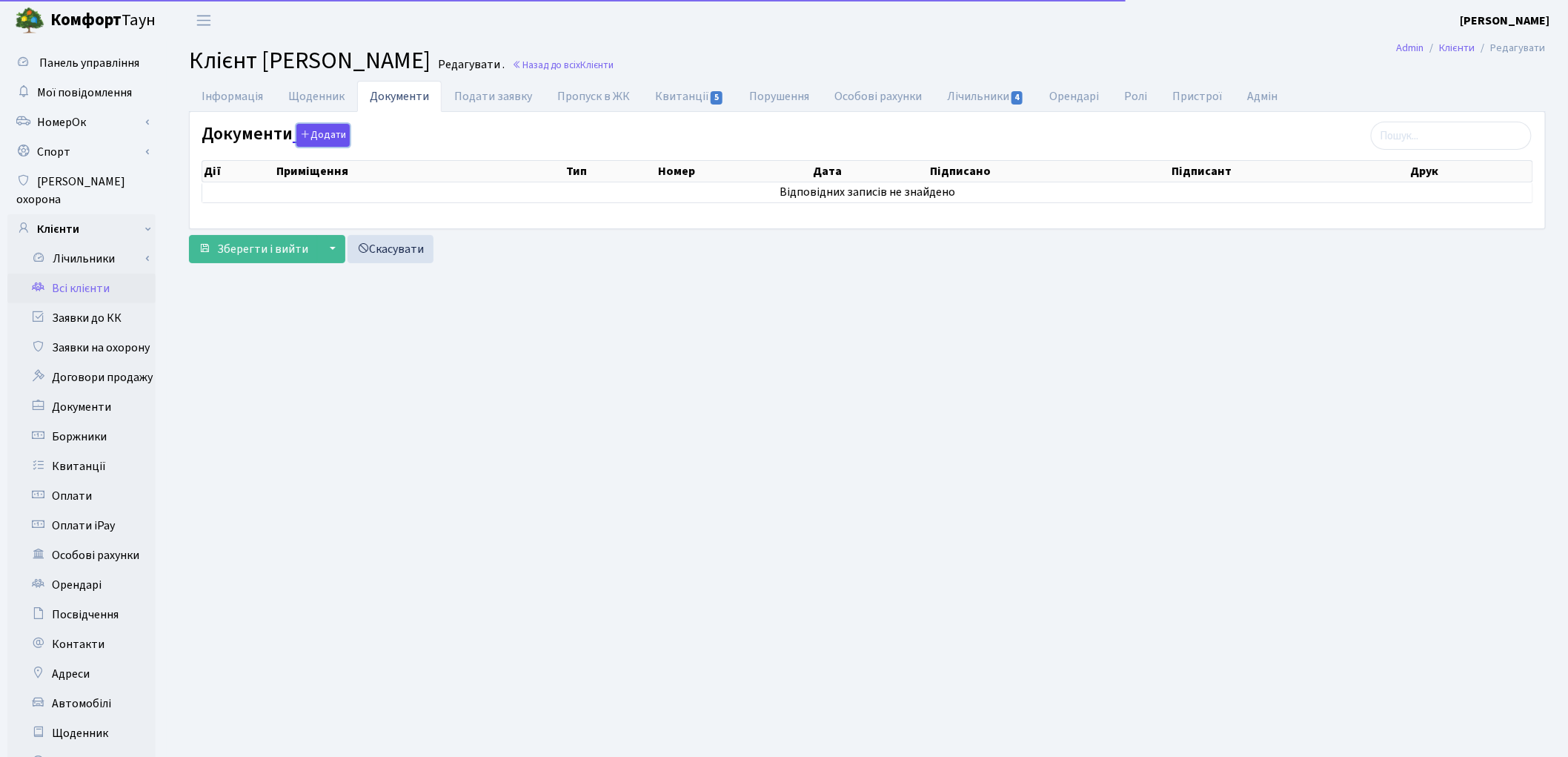
click at [320, 138] on button "Додати" at bounding box center [323, 135] width 53 height 23
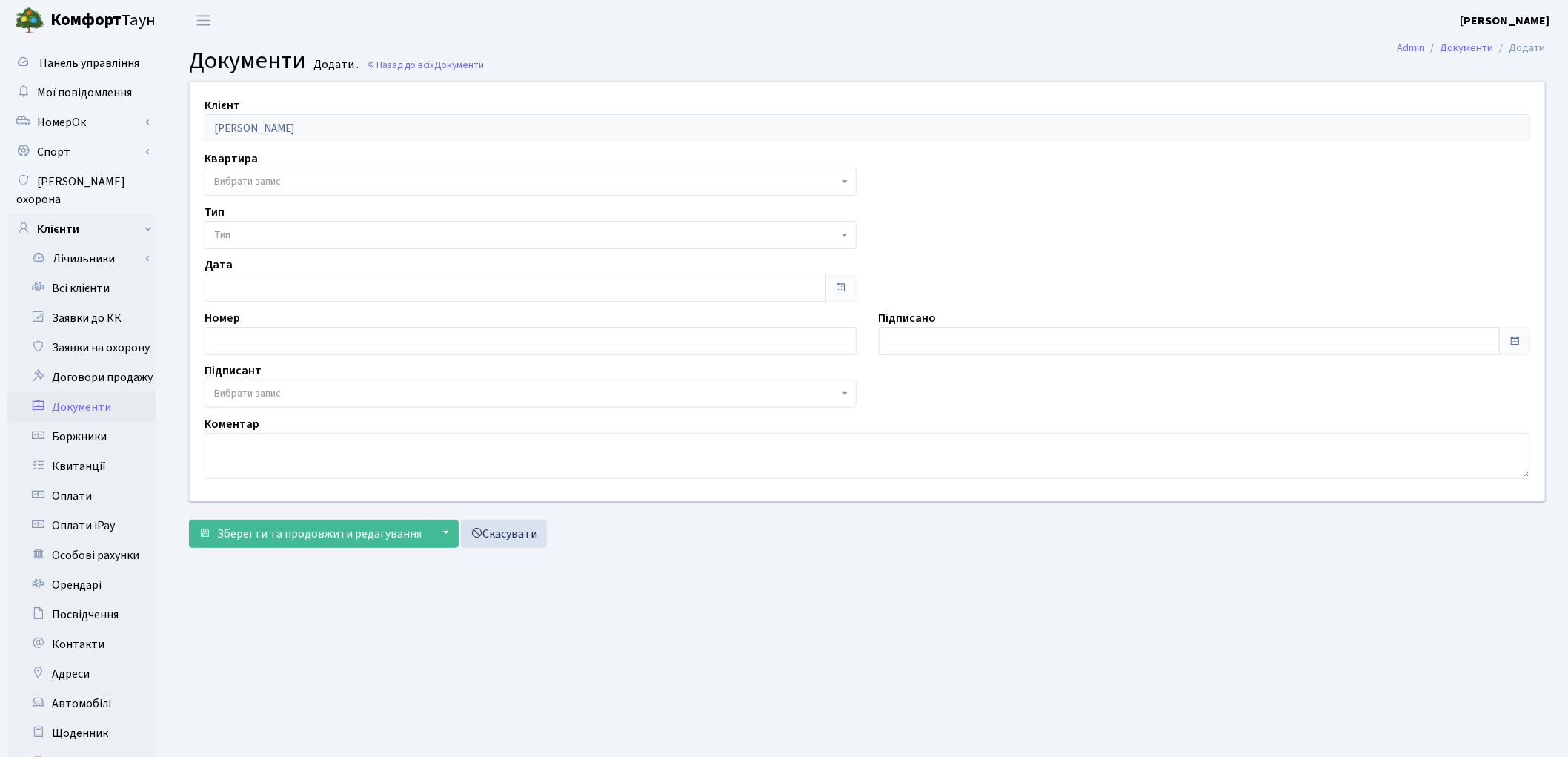
click at [285, 188] on span "Вибрати запис" at bounding box center [526, 182] width 624 height 15
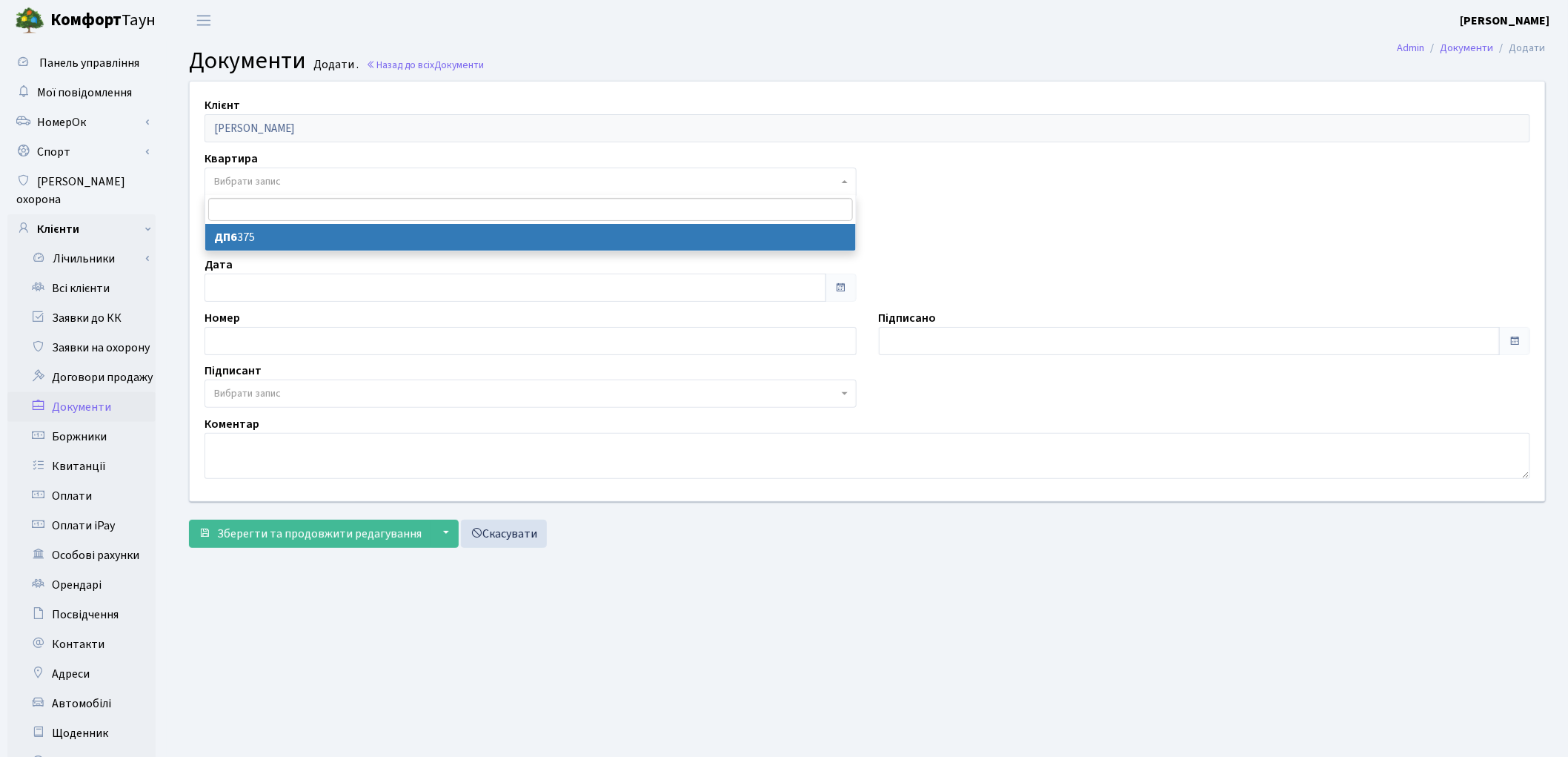
select select "177147"
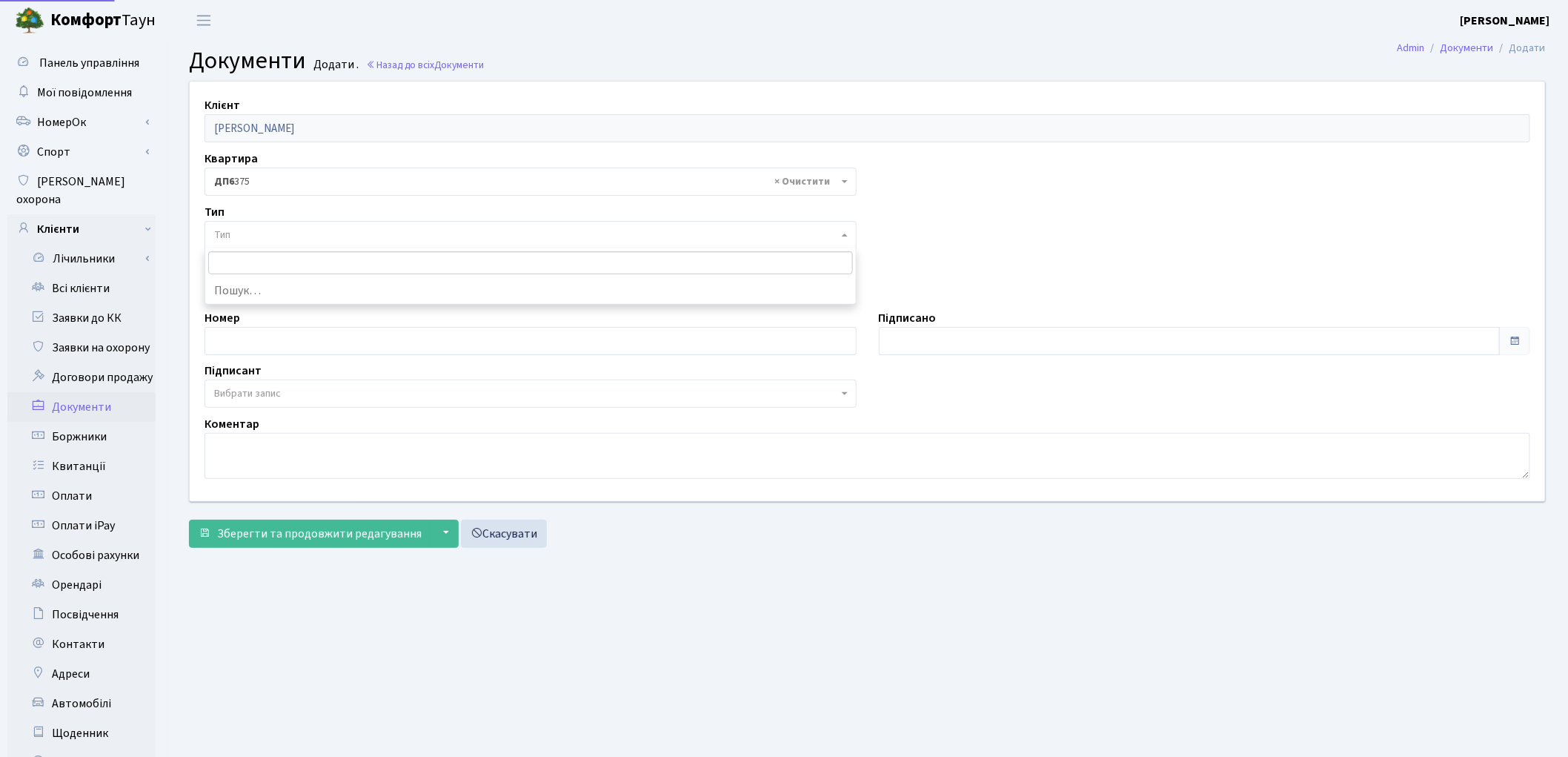
click at [282, 233] on span "Тип" at bounding box center [526, 235] width 624 height 15
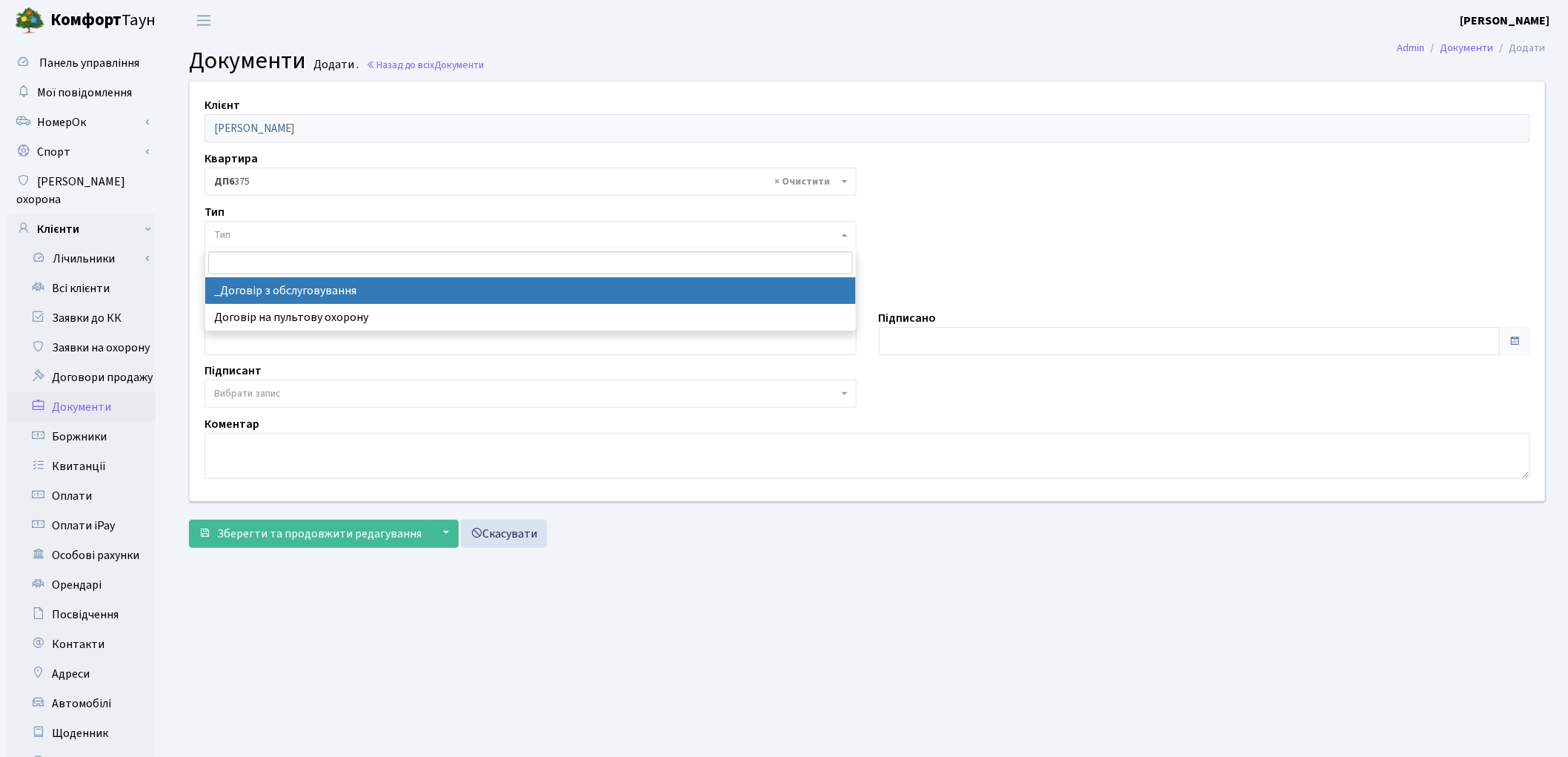
select select "289"
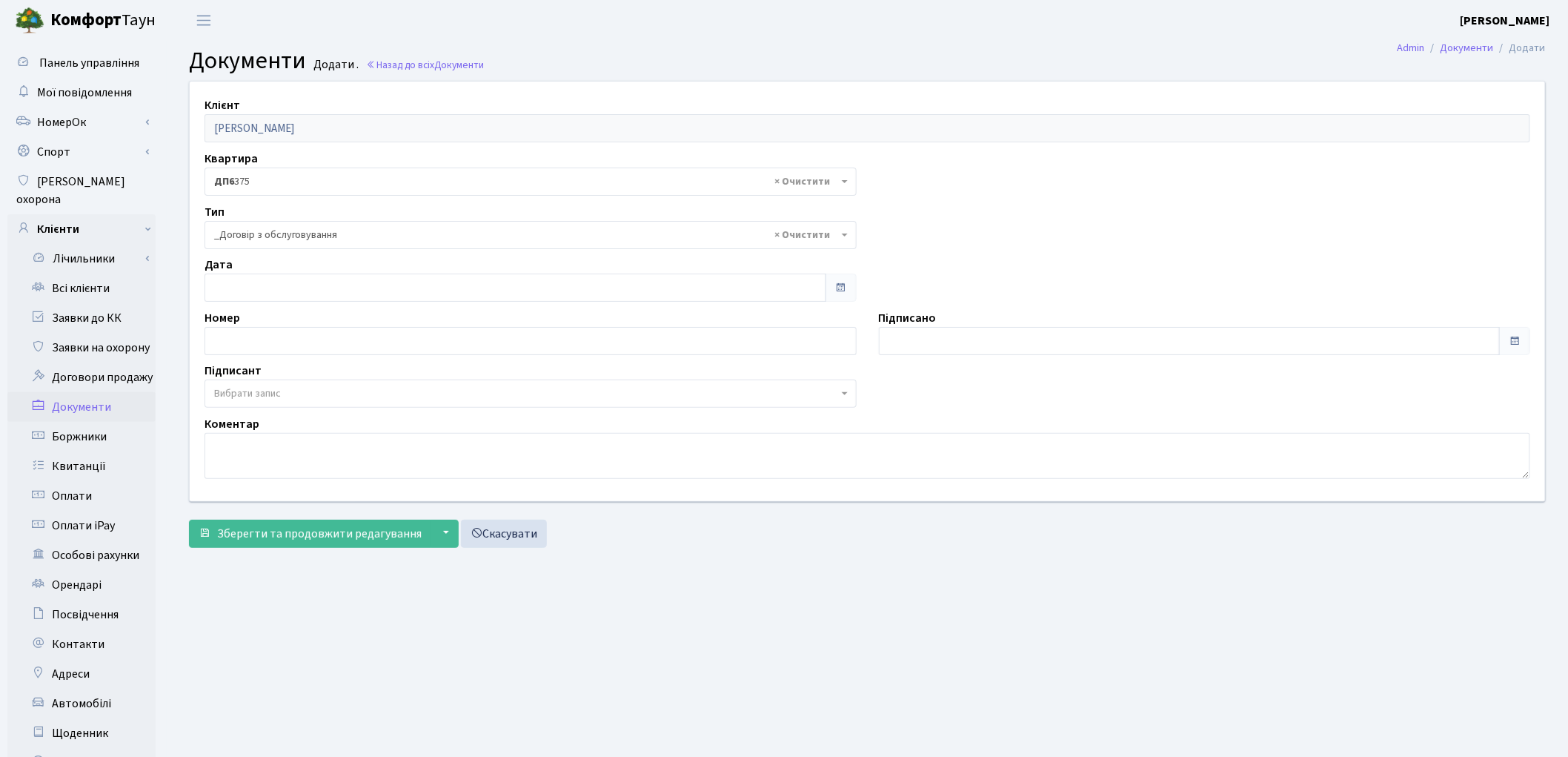
click at [276, 391] on span "Вибрати запис" at bounding box center [247, 394] width 67 height 15
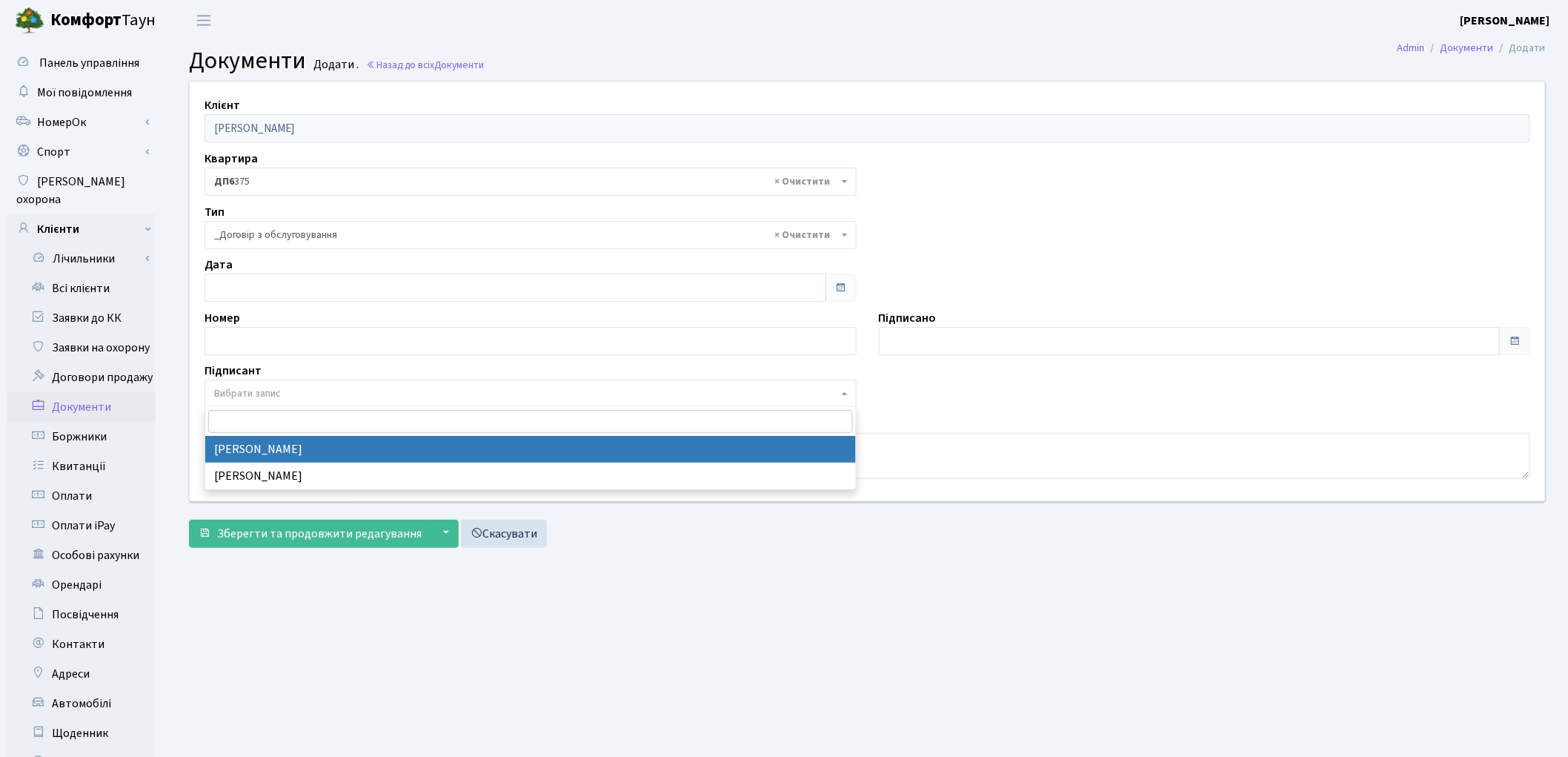
select select "74"
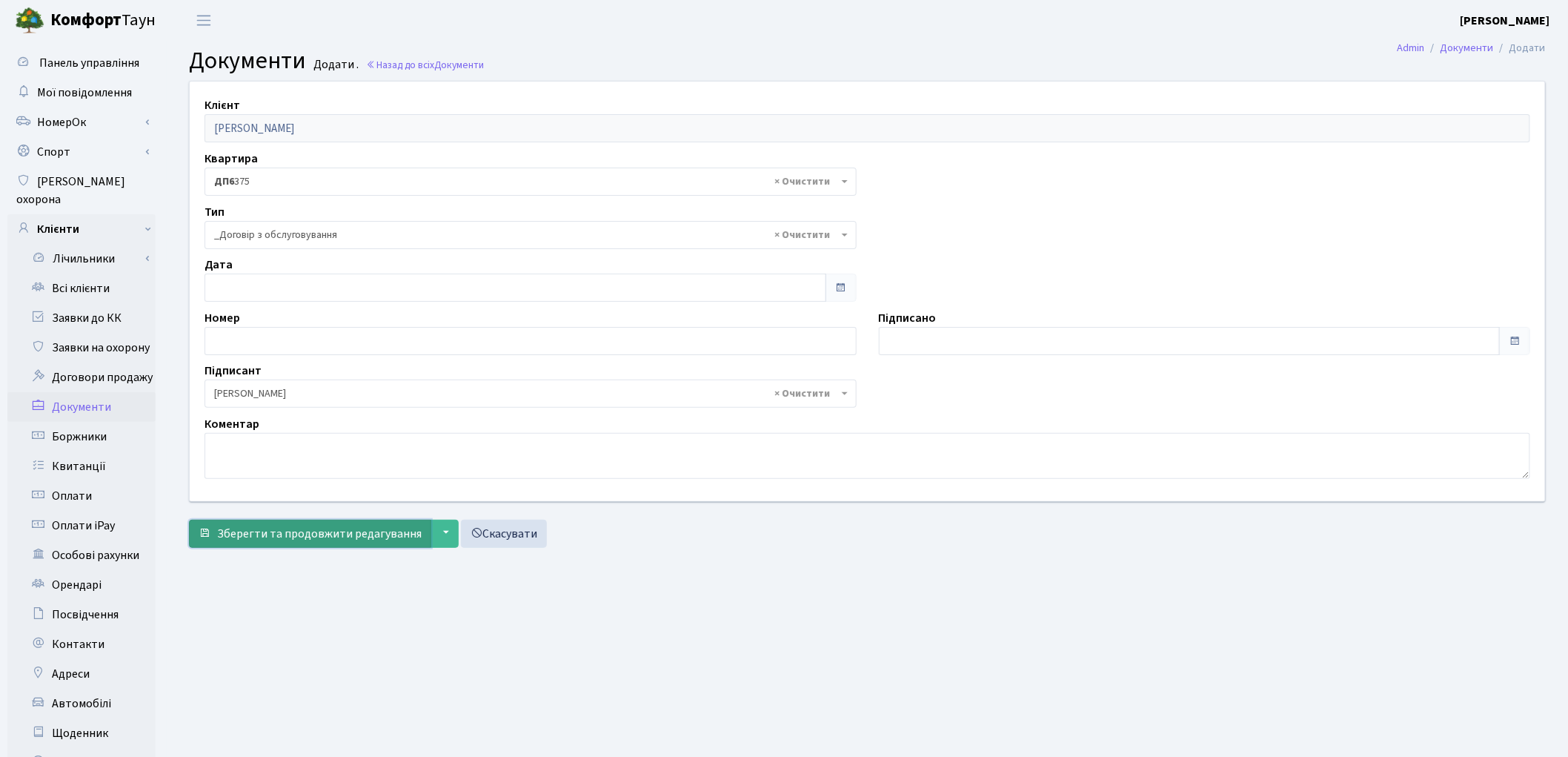
click at [294, 542] on span "Зберегти та продовжити редагування" at bounding box center [319, 533] width 204 height 16
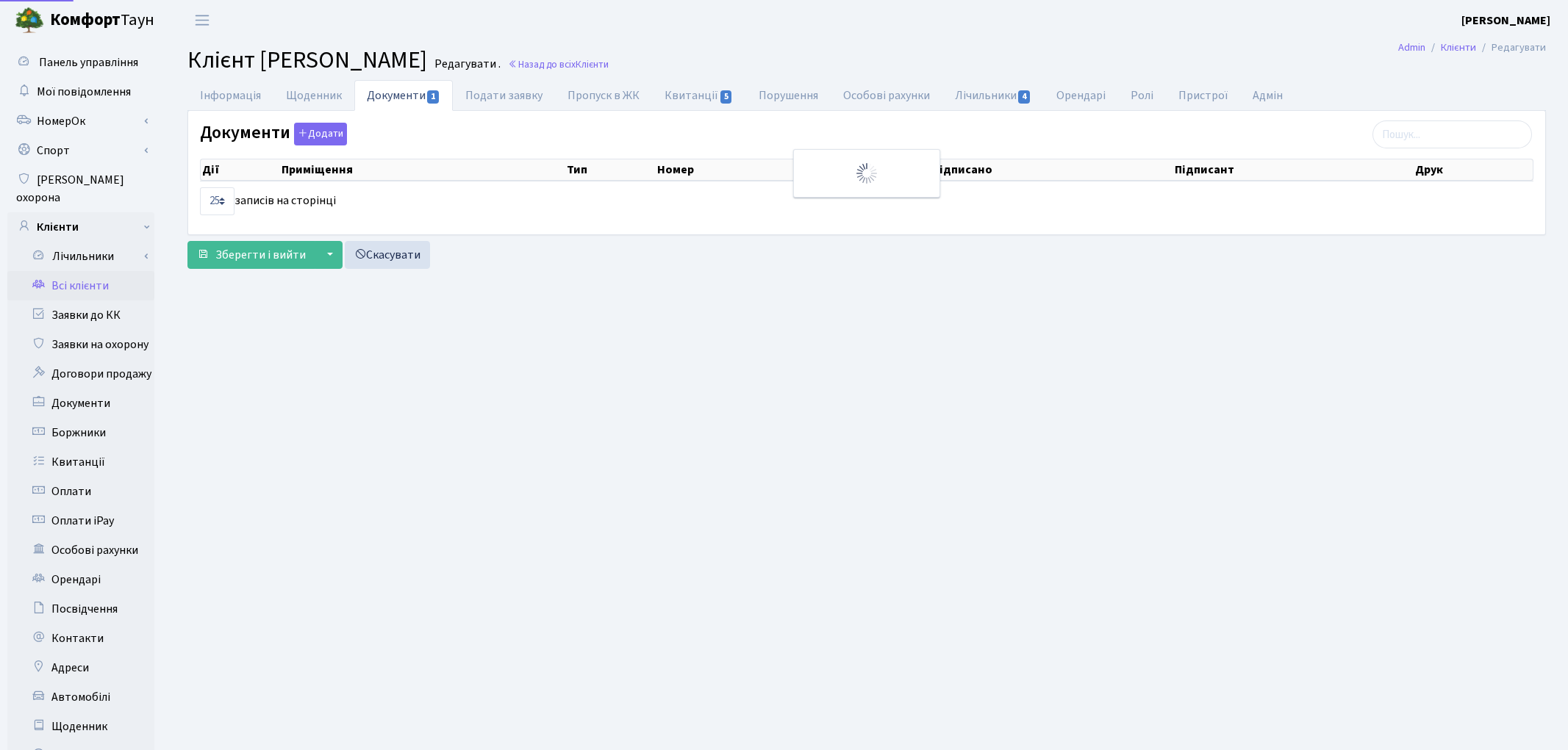
select select "25"
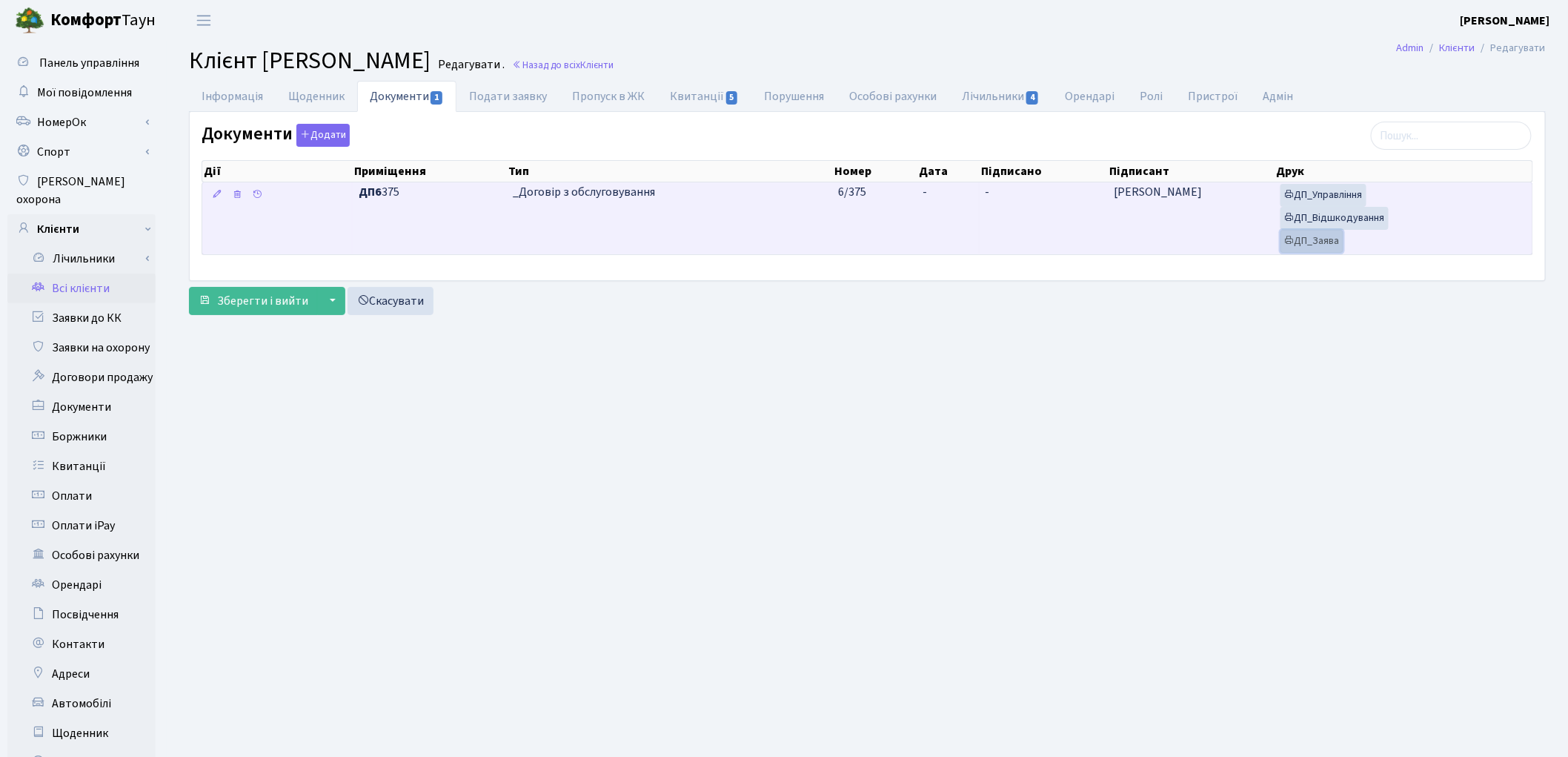
click at [1310, 245] on link "ДП_Заява" at bounding box center [1312, 241] width 63 height 23
click at [1356, 219] on link "ДП_Відшкодування" at bounding box center [1335, 218] width 108 height 23
click at [1310, 194] on link "ДП_Управління" at bounding box center [1324, 195] width 86 height 23
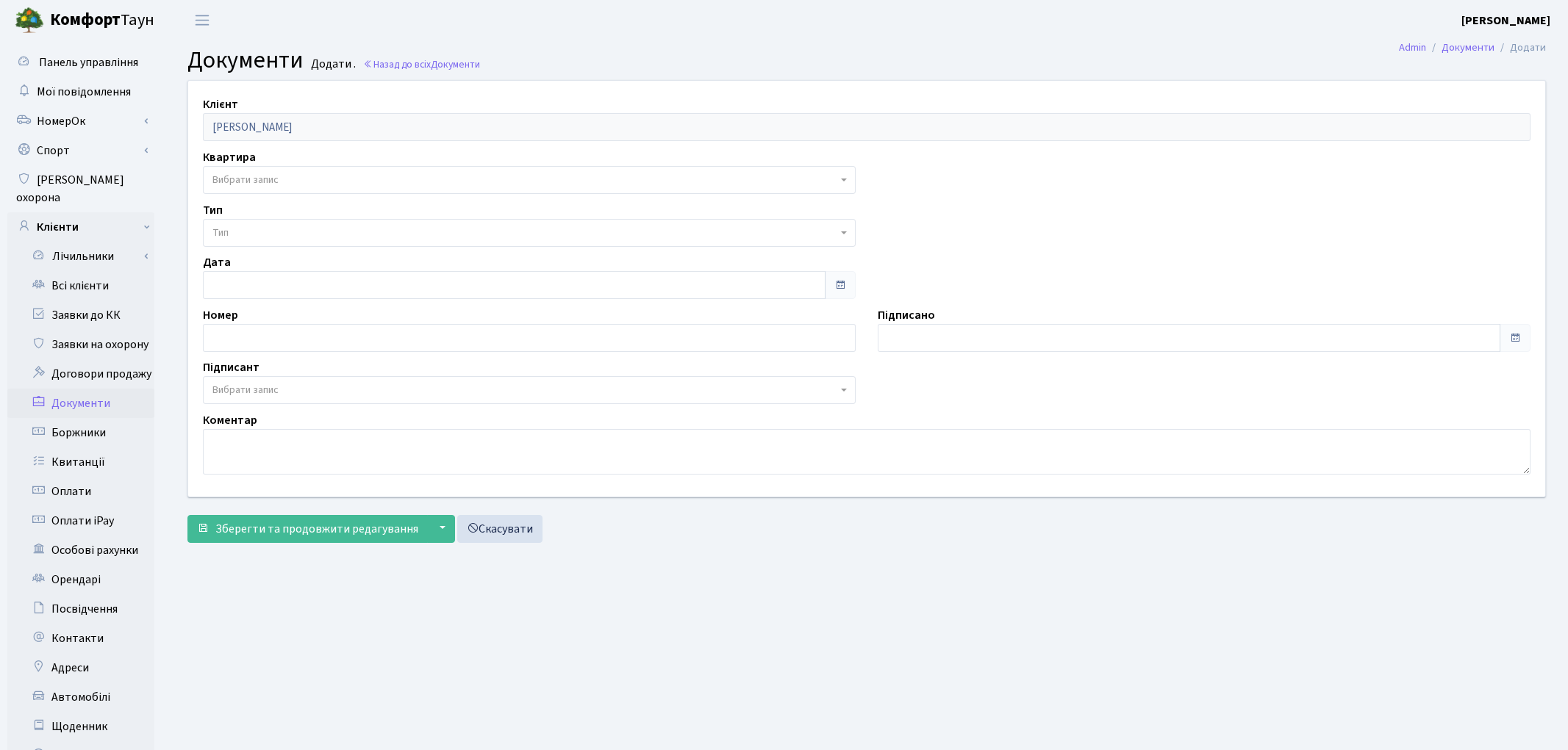
select select "177147"
select select "74"
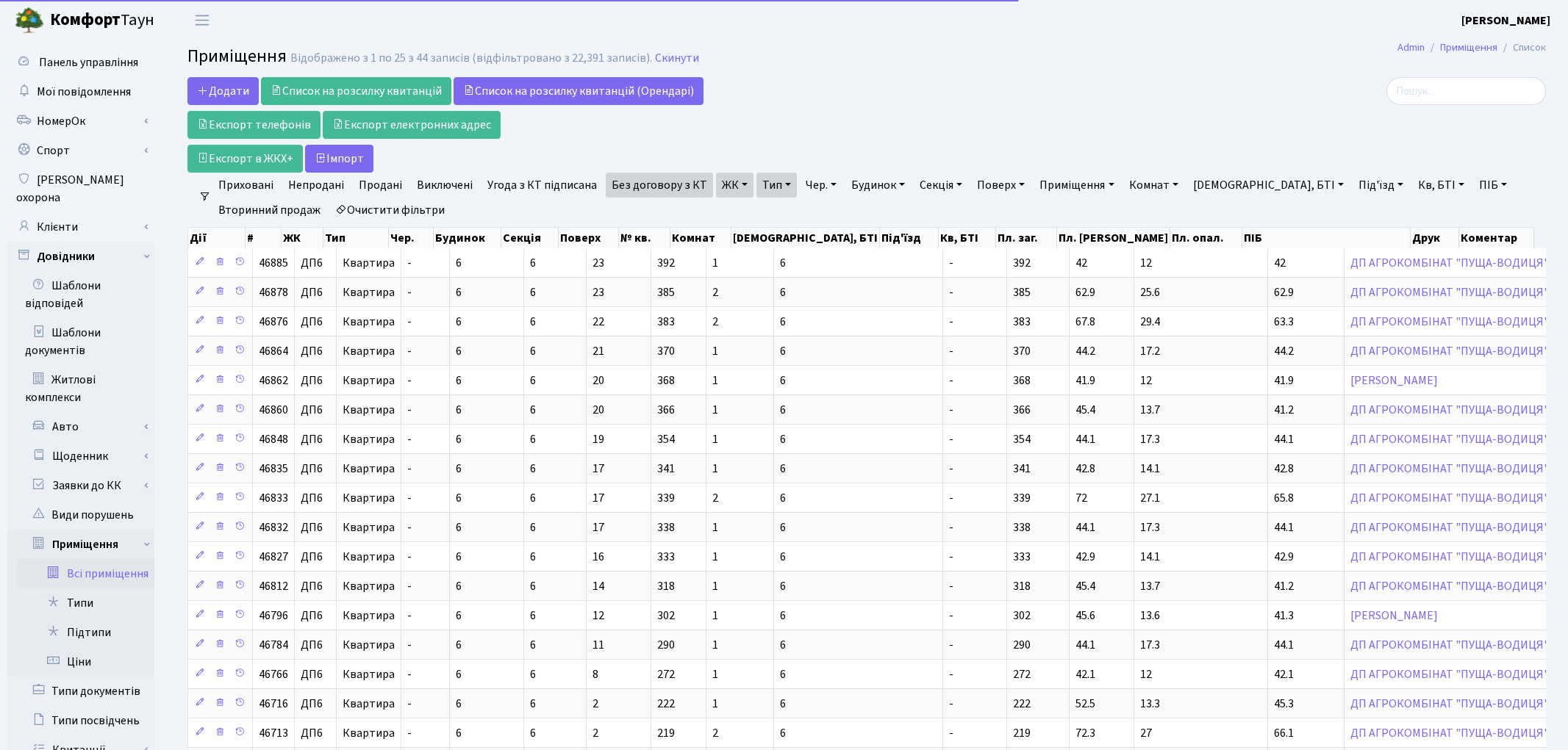
select select "25"
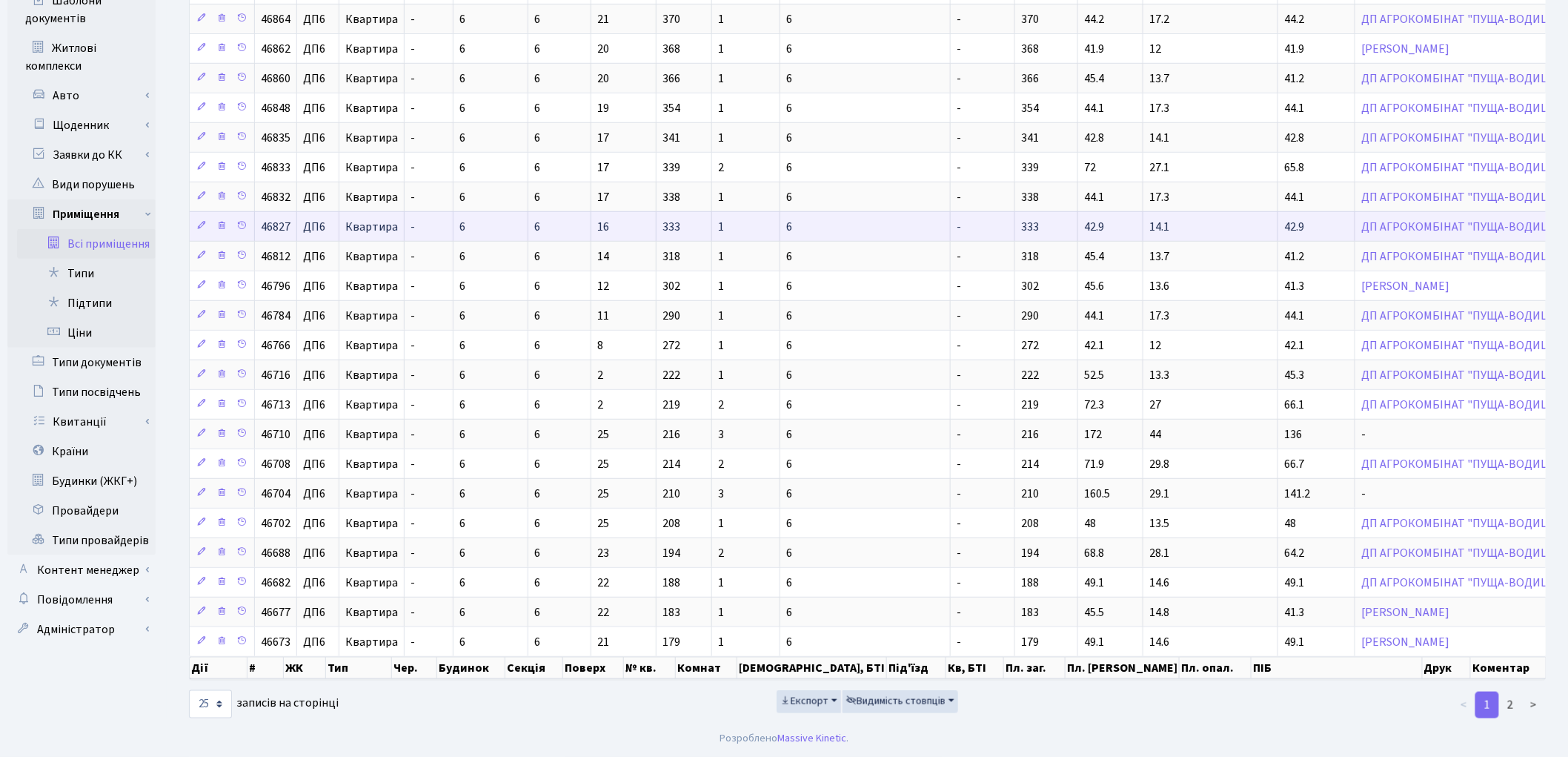
scroll to position [341, 0]
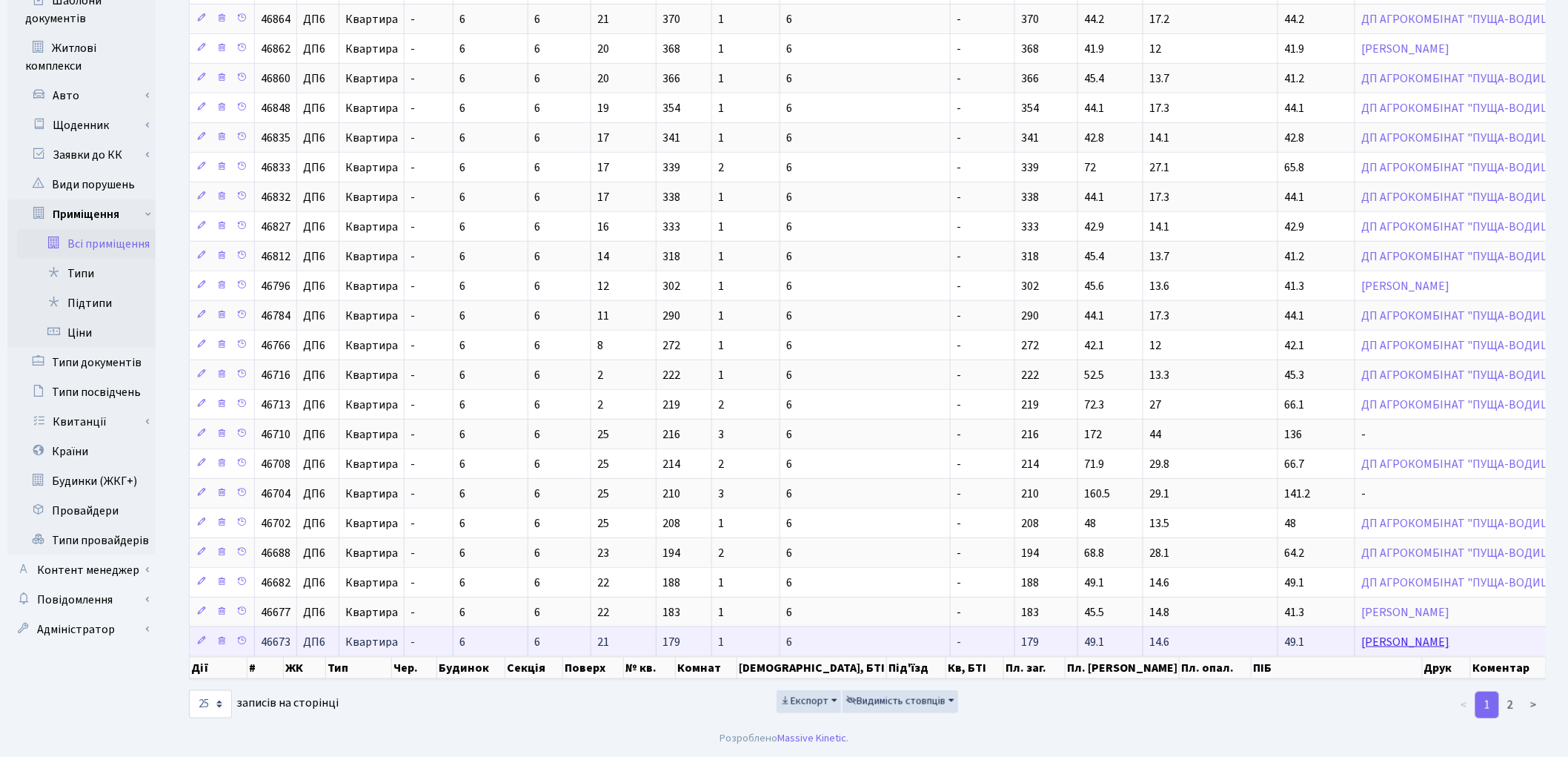
click at [1361, 640] on link "[PERSON_NAME]" at bounding box center [1405, 641] width 88 height 16
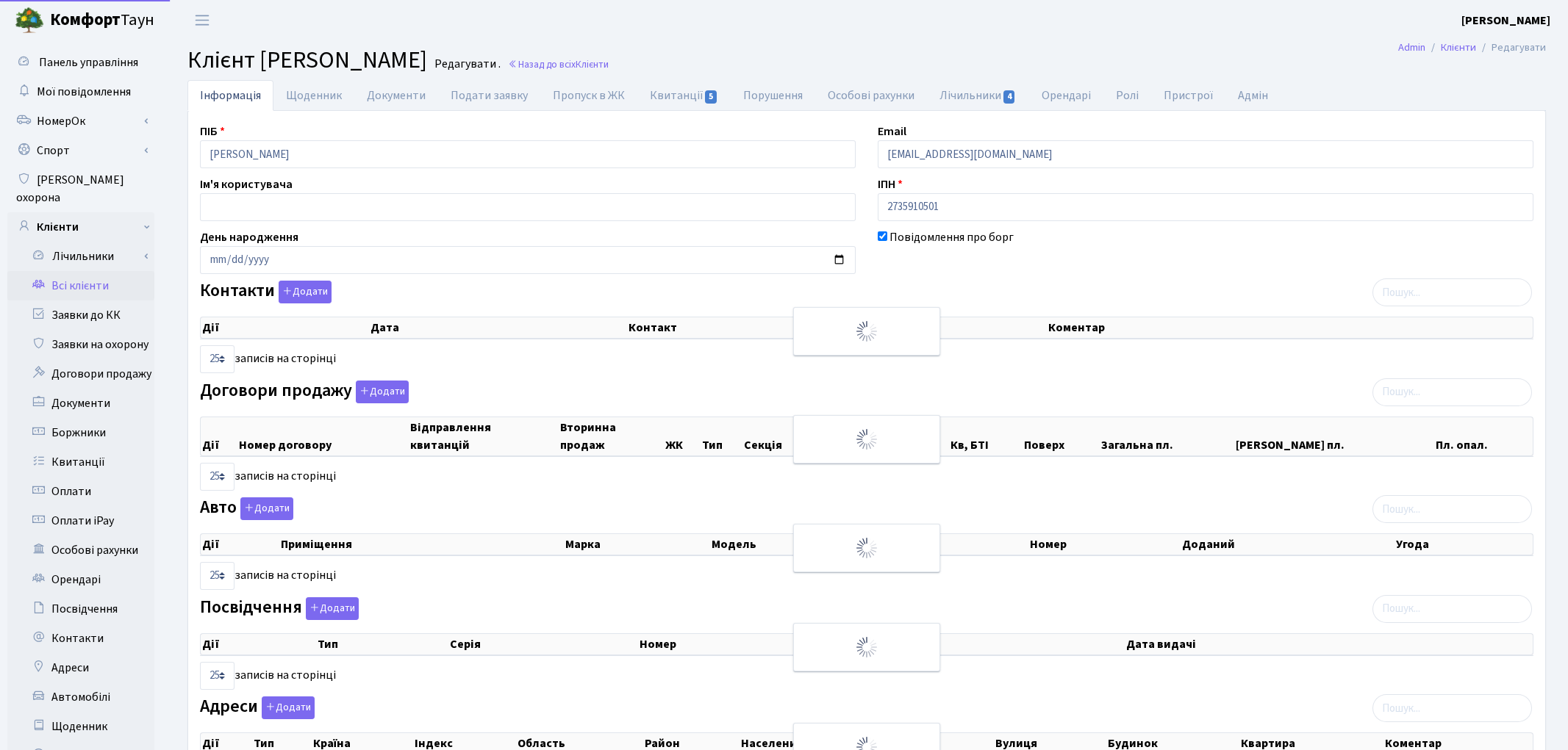
select select "25"
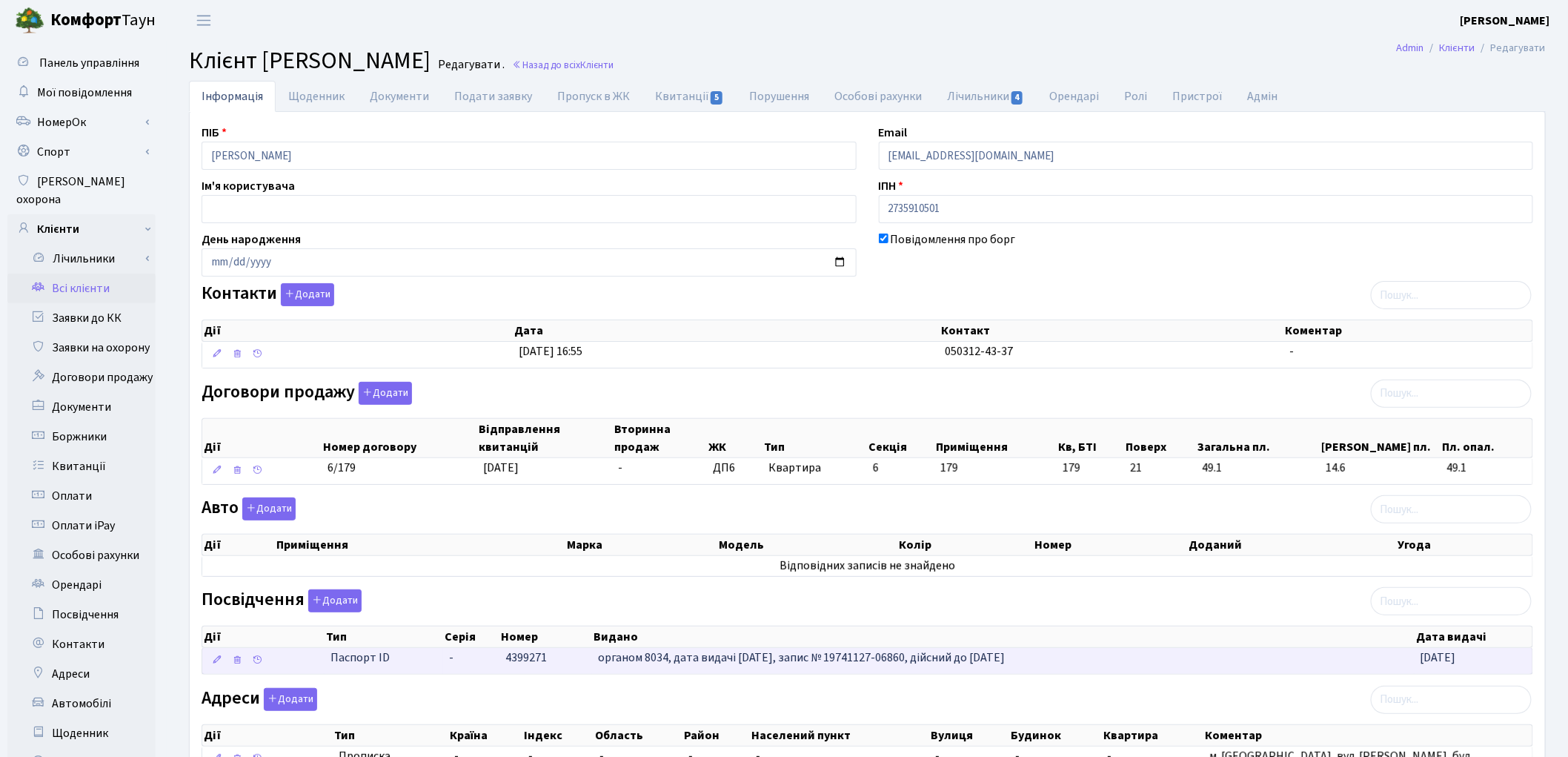
click at [524, 670] on td "4399271" at bounding box center [545, 661] width 92 height 26
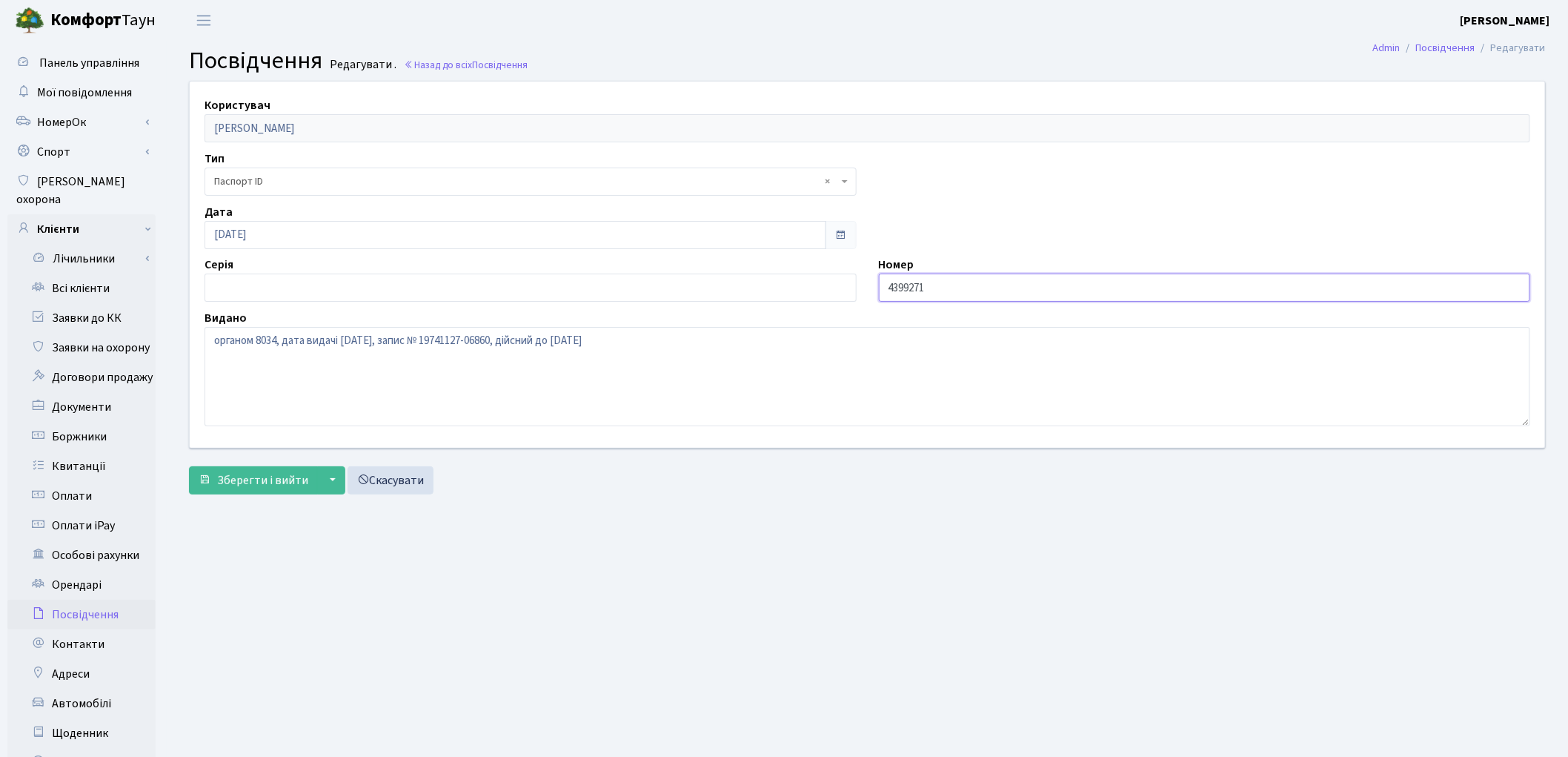
click at [885, 285] on input "4399271" at bounding box center [1205, 287] width 652 height 28
type input "004399271"
click at [245, 486] on span "Зберегти і вийти" at bounding box center [263, 480] width 91 height 16
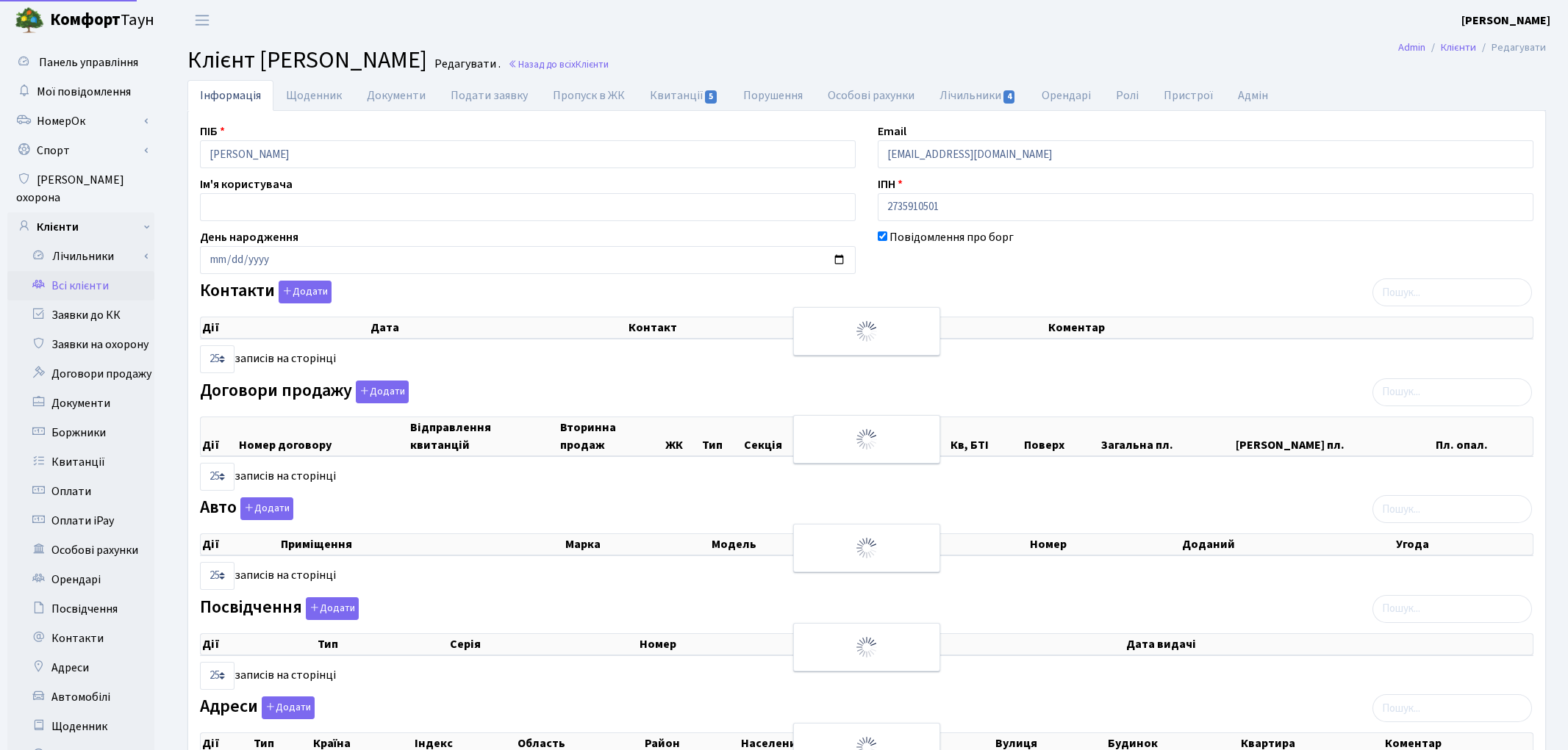
select select "25"
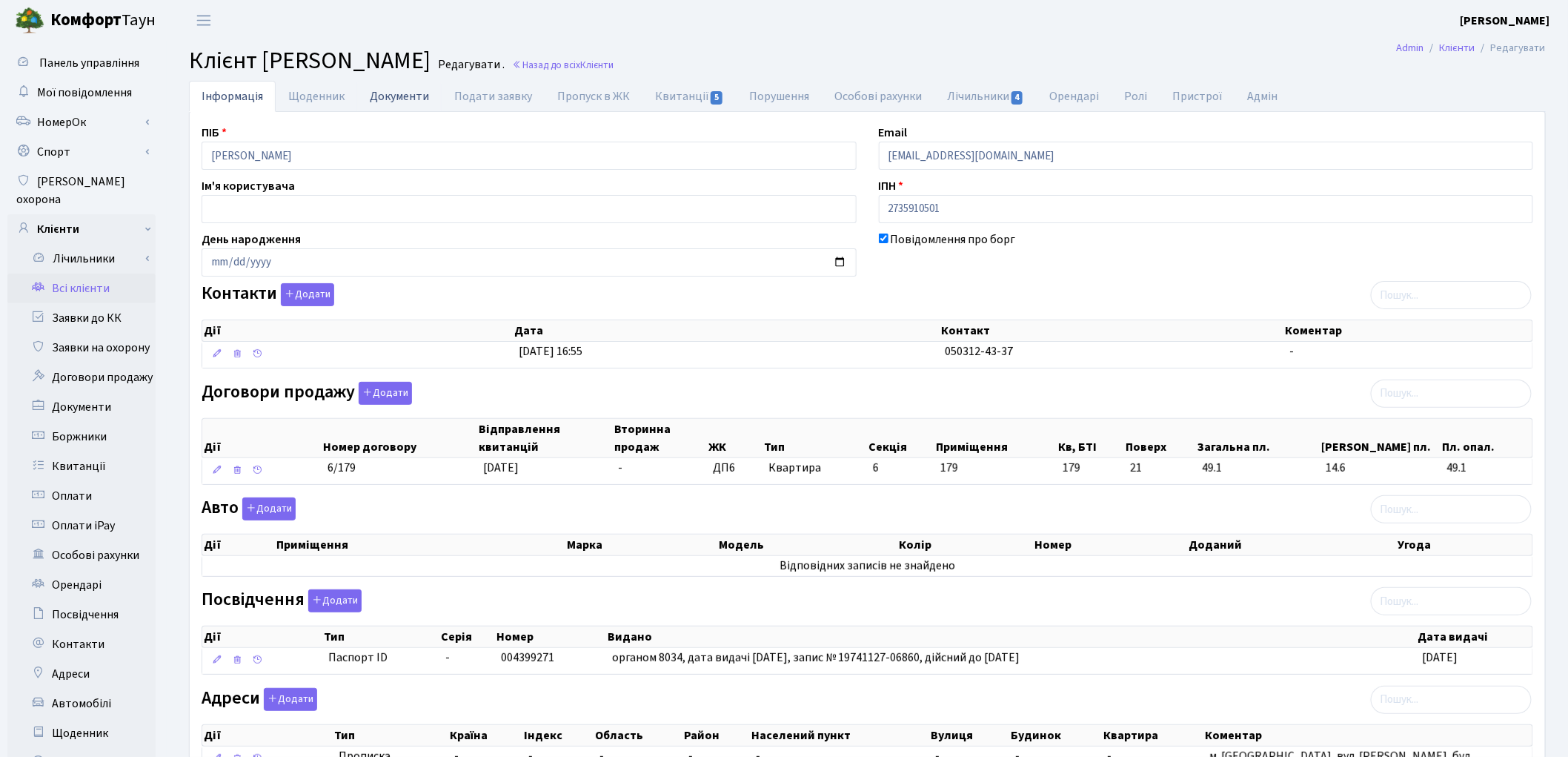
click at [379, 98] on link "Документи" at bounding box center [399, 96] width 84 height 30
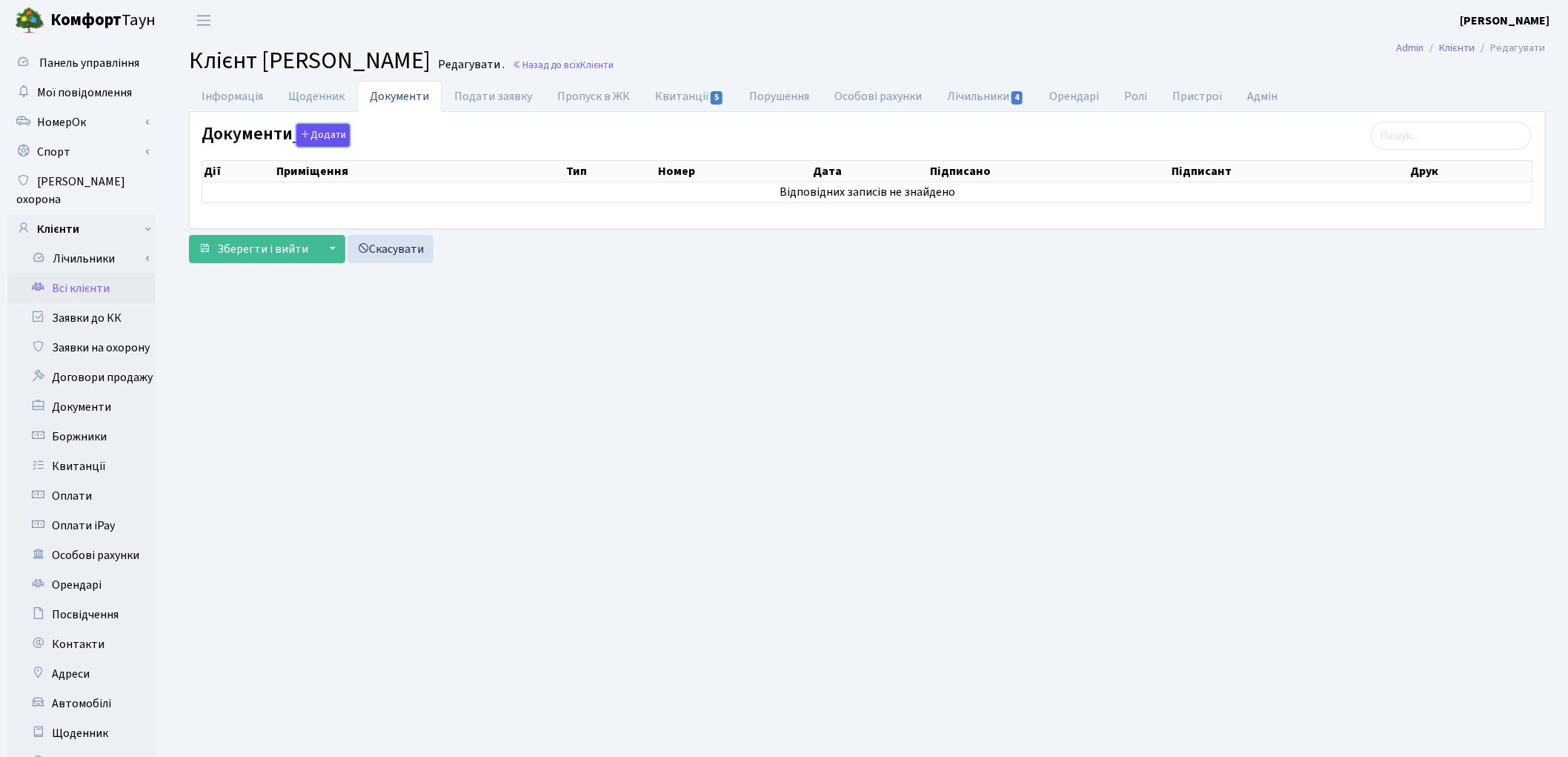
click at [336, 144] on button "Додати" at bounding box center [323, 135] width 53 height 23
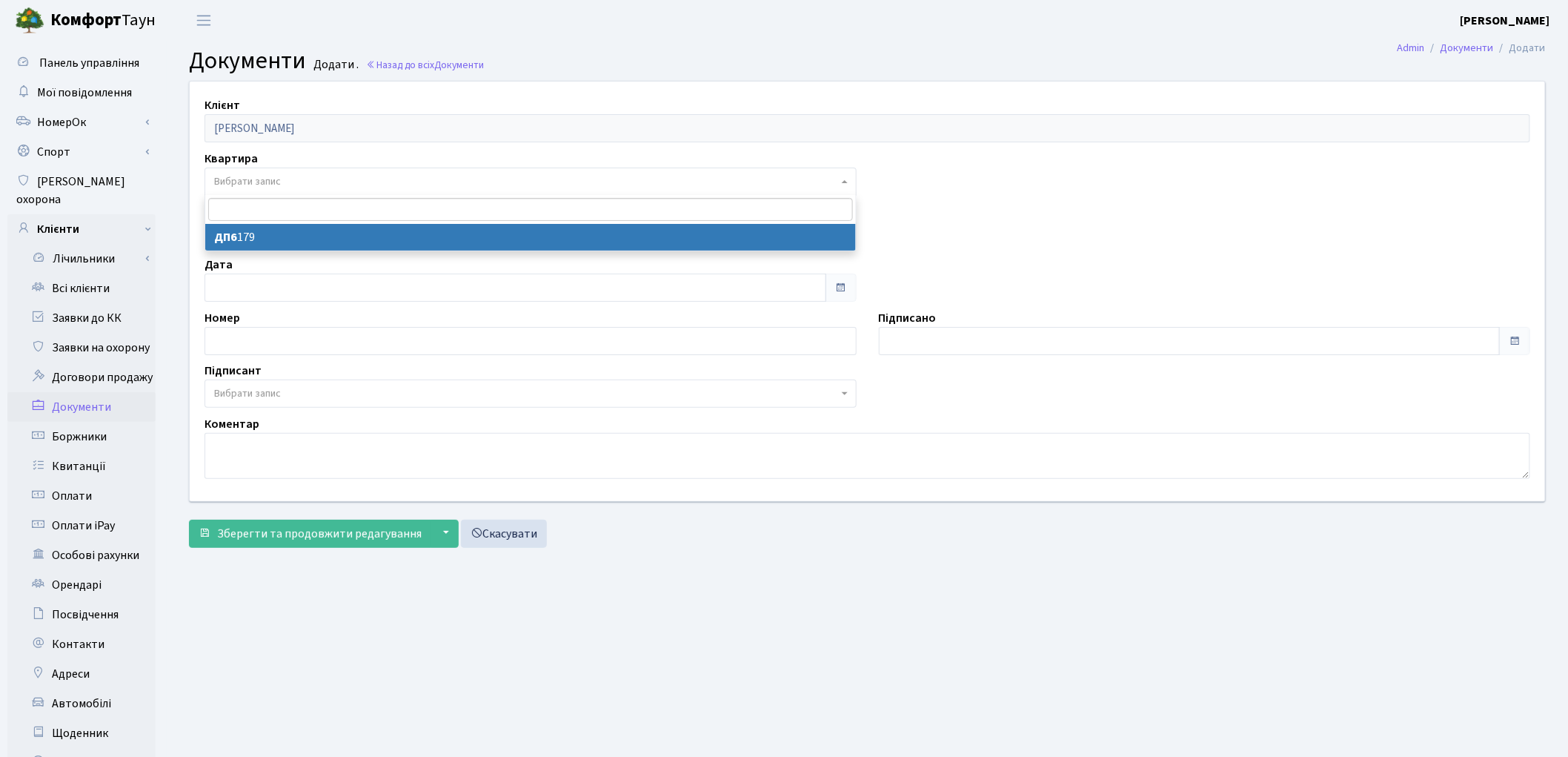
click at [290, 177] on span "Вибрати запис" at bounding box center [526, 182] width 624 height 15
select select "176972"
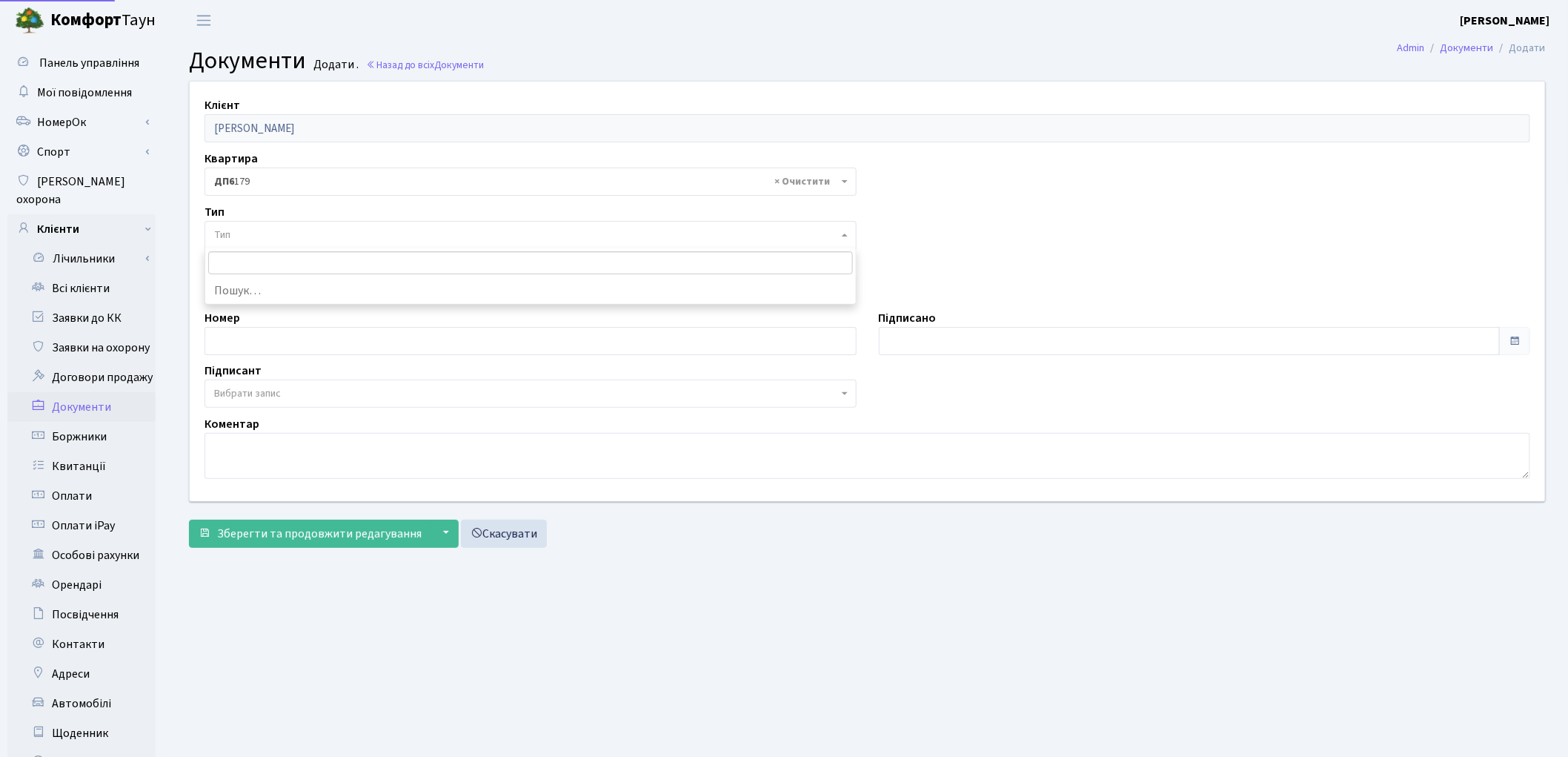
click at [289, 231] on span "Тип" at bounding box center [526, 235] width 624 height 15
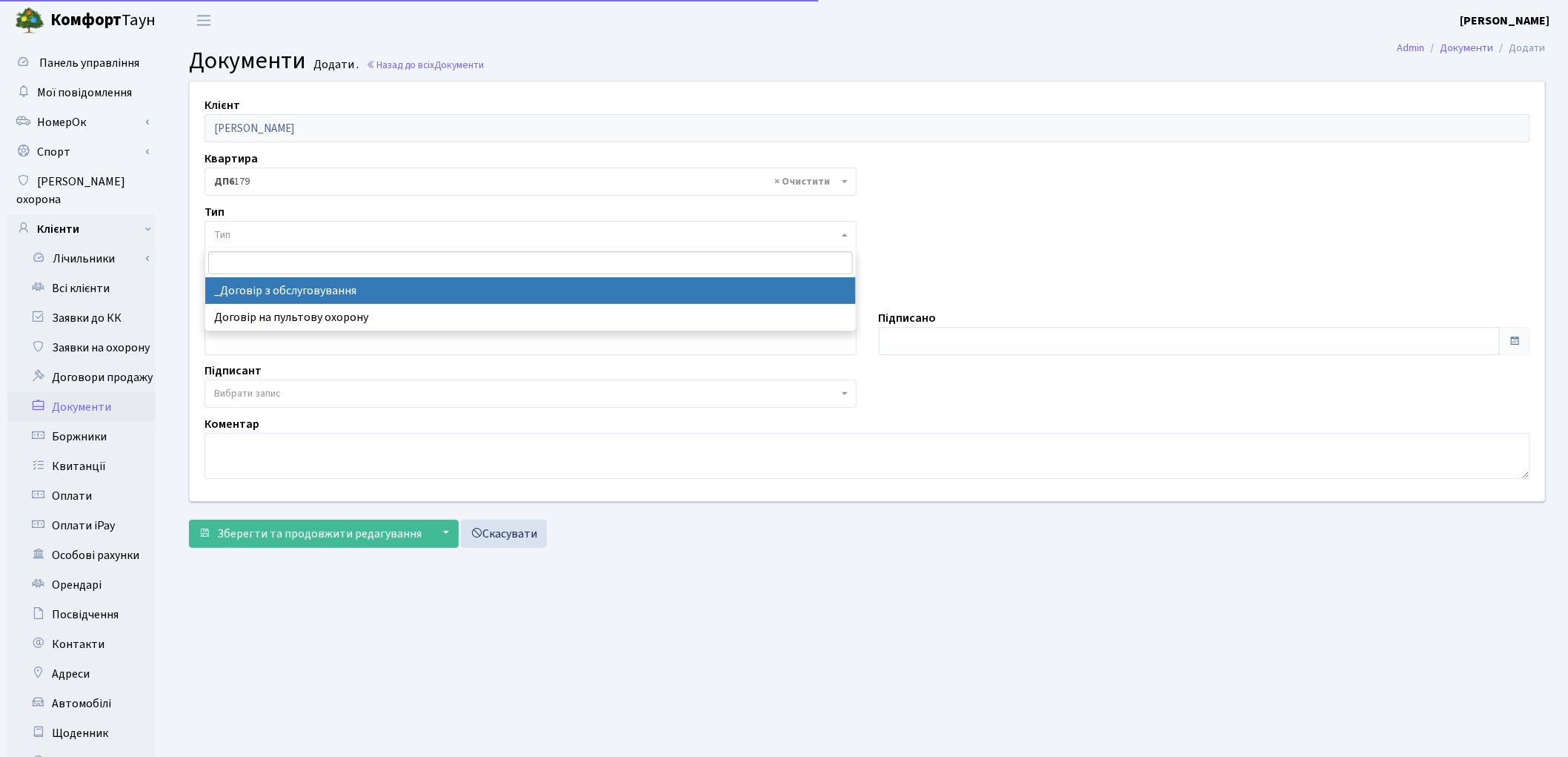
select select "289"
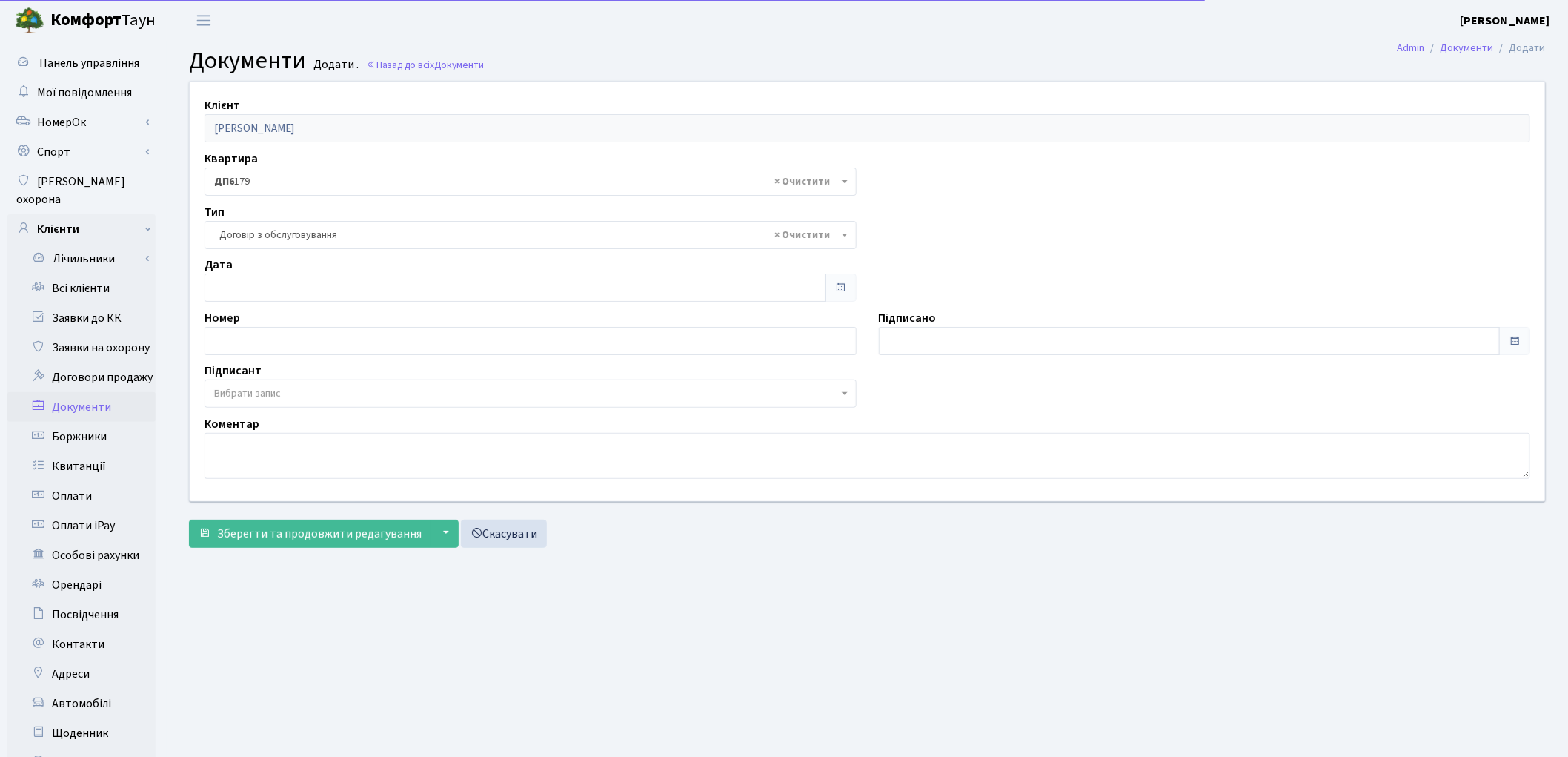
click at [258, 398] on span "Вибрати запис" at bounding box center [247, 394] width 67 height 15
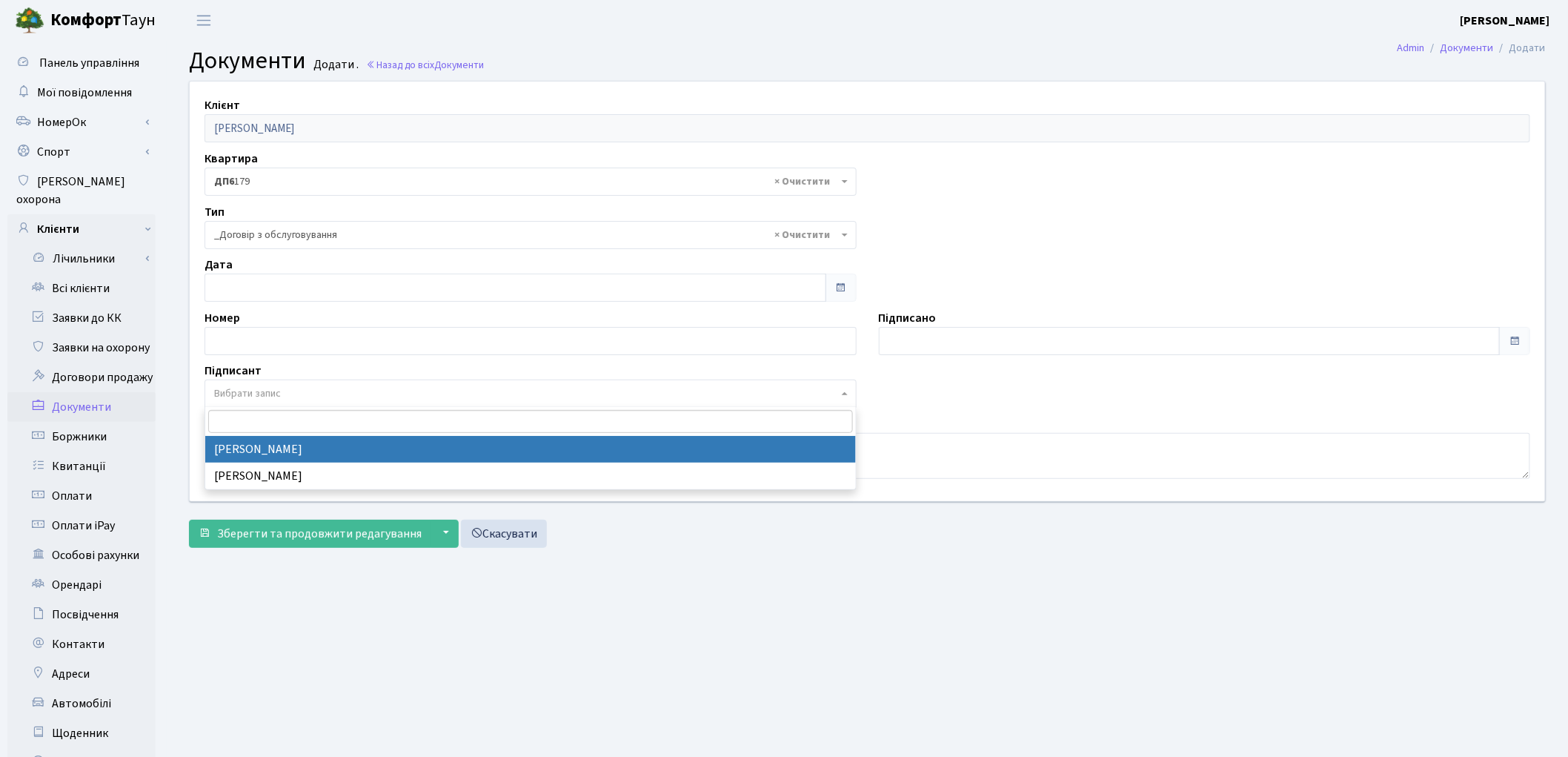
select select "74"
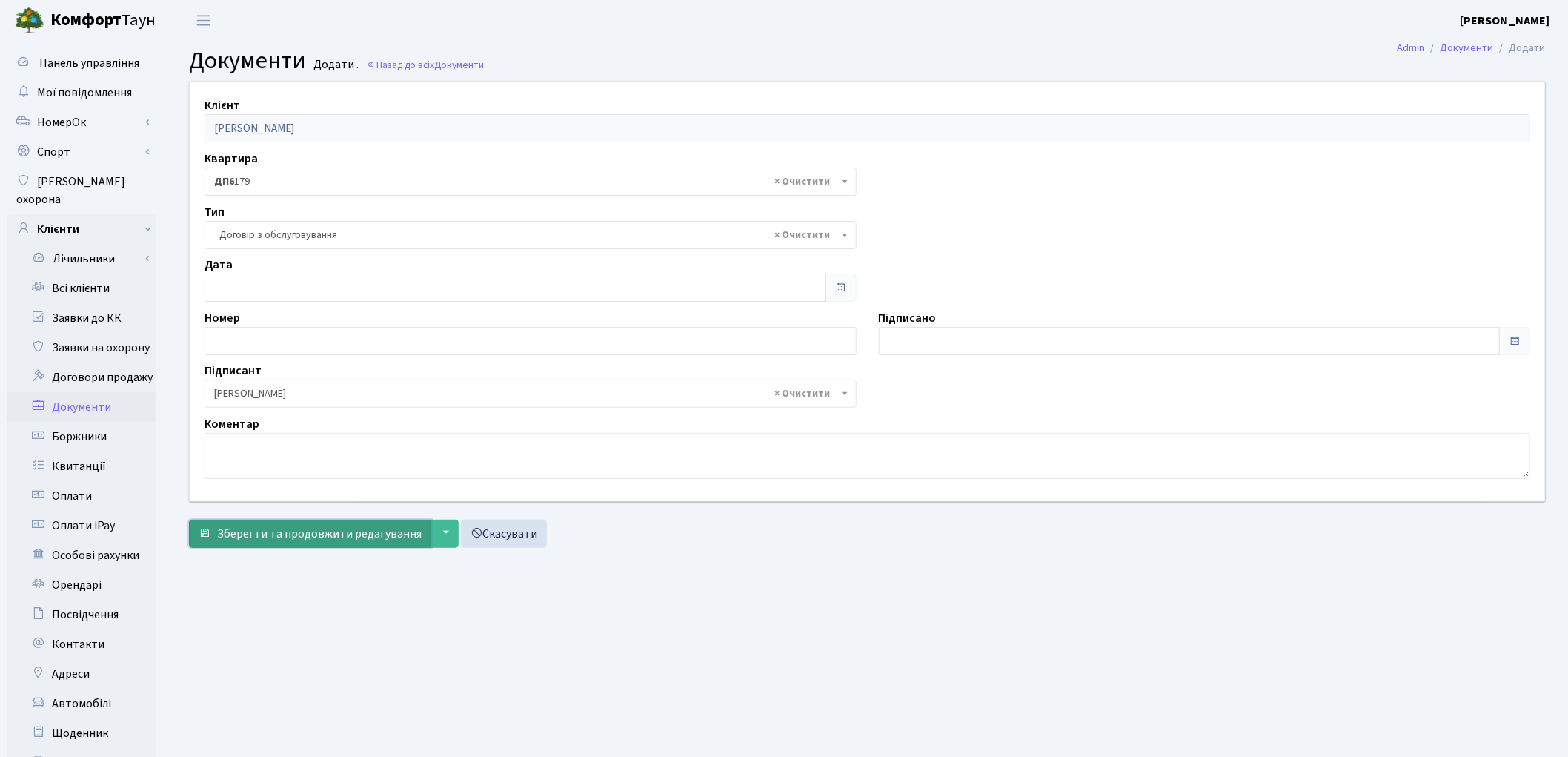
click at [289, 531] on span "Зберегти та продовжити редагування" at bounding box center [319, 533] width 204 height 16
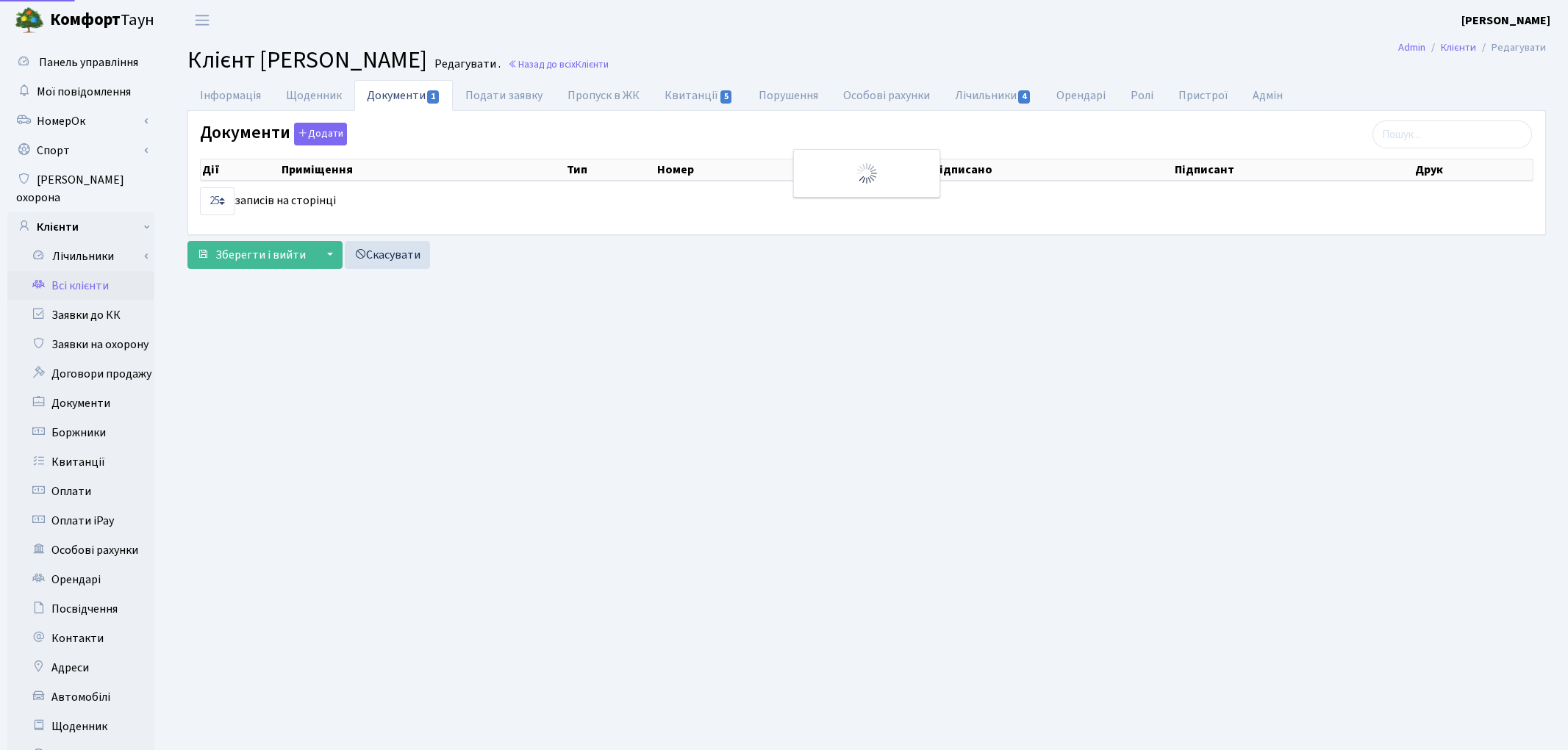
select select "25"
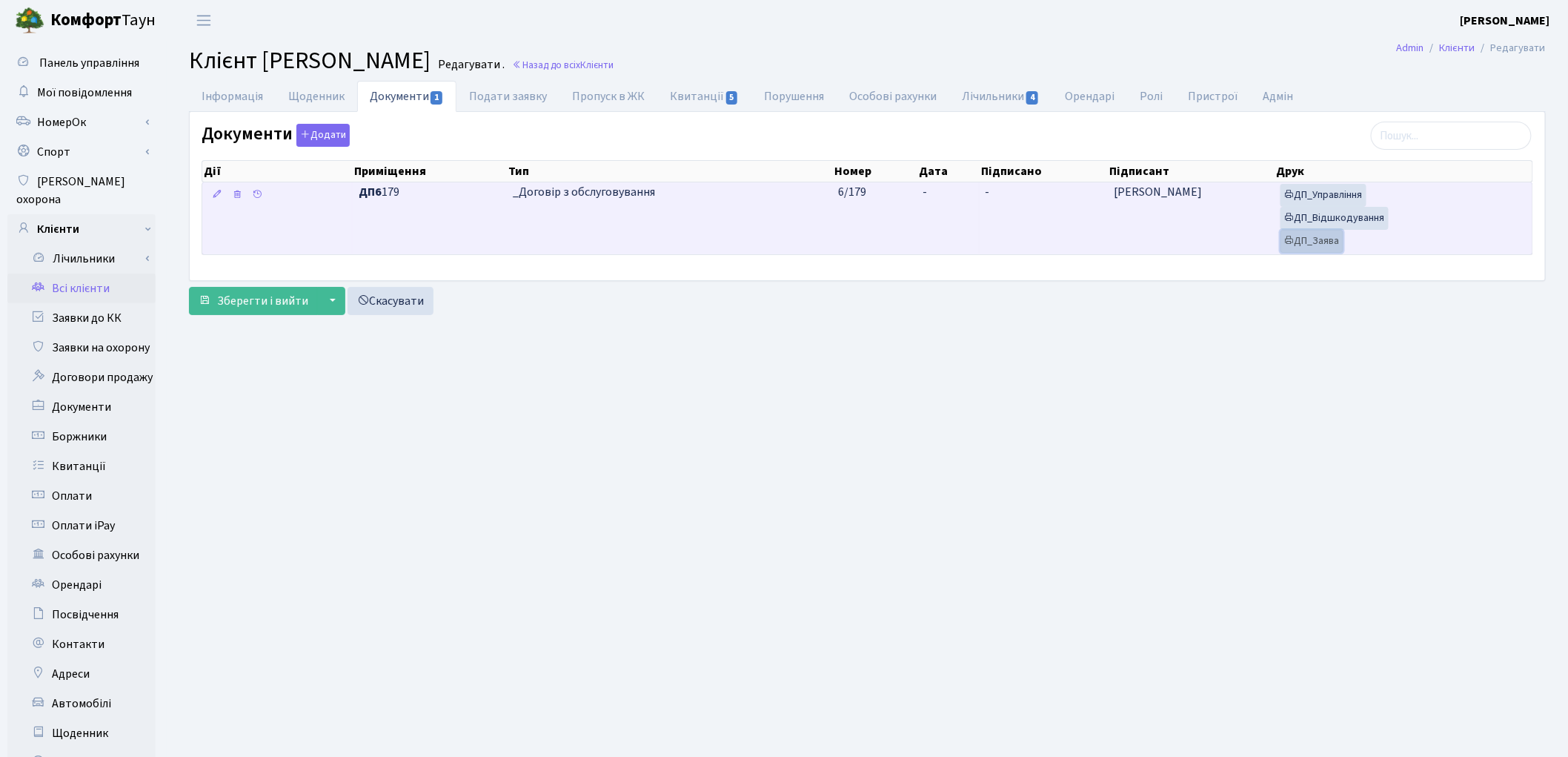
click at [1305, 246] on link "ДП_Заява" at bounding box center [1312, 241] width 63 height 23
click at [1356, 220] on link "ДП_Відшкодування" at bounding box center [1335, 218] width 108 height 23
click at [1321, 187] on link "ДП_Управління" at bounding box center [1324, 195] width 86 height 23
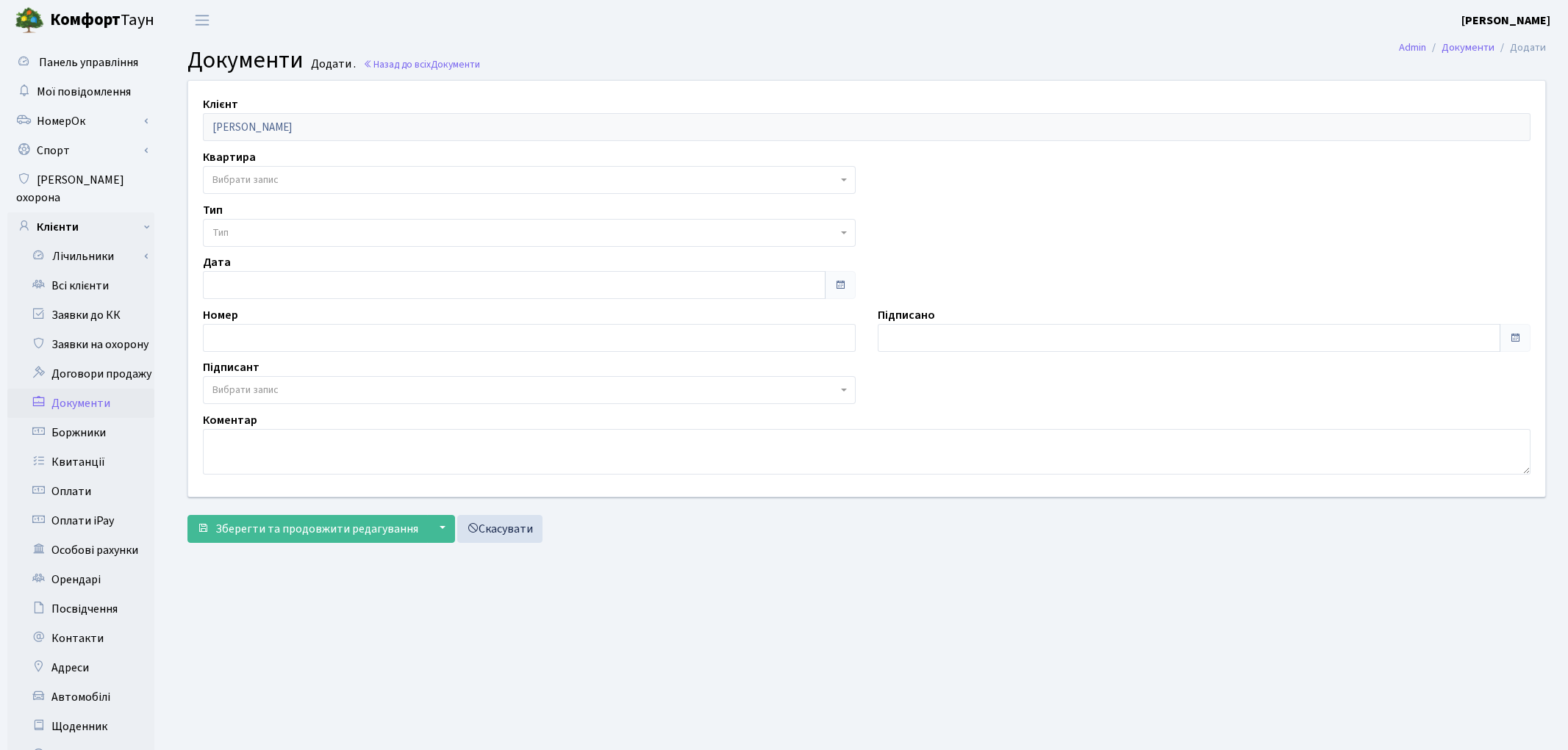
select select "176972"
select select "74"
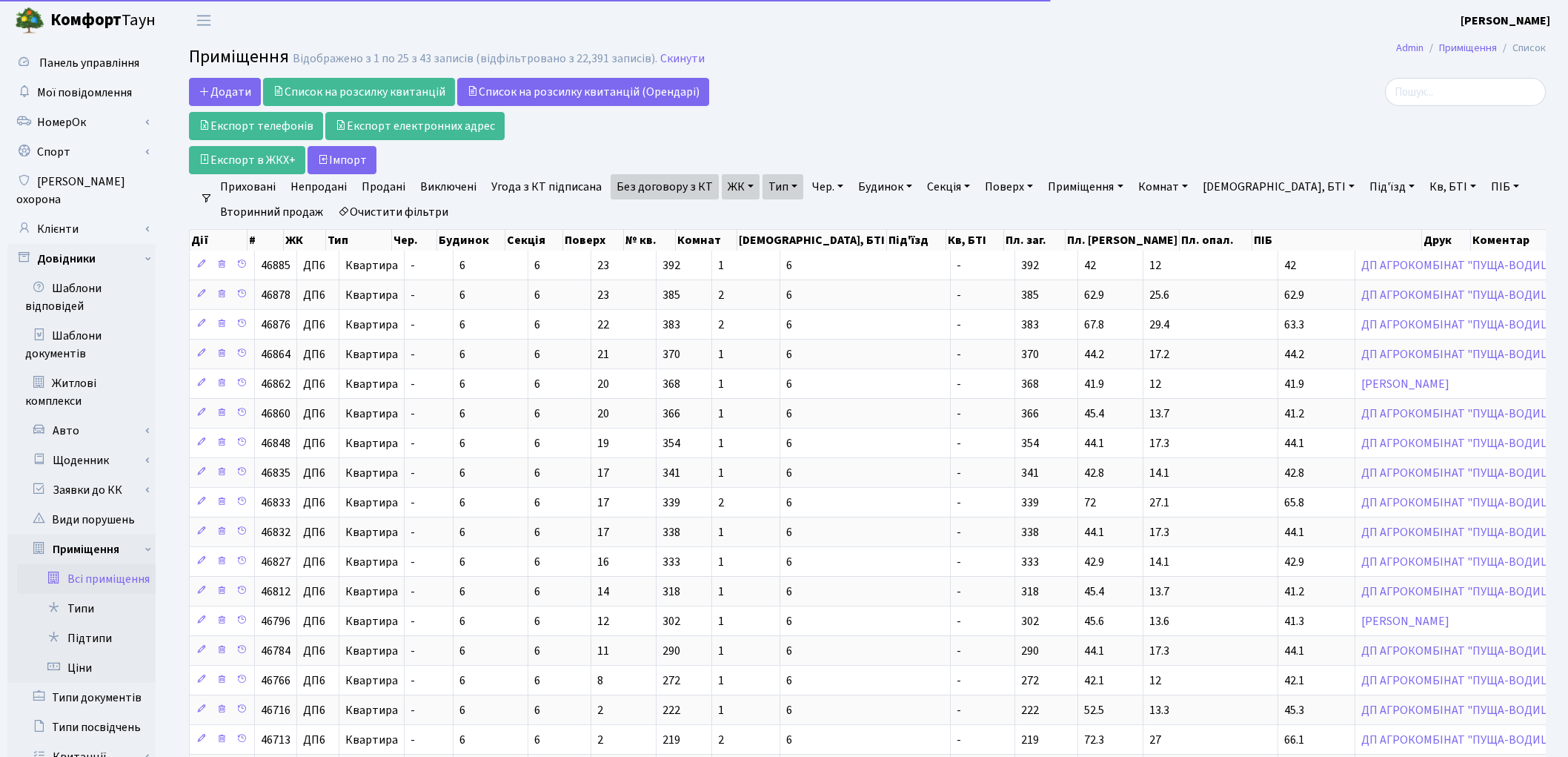
select select "25"
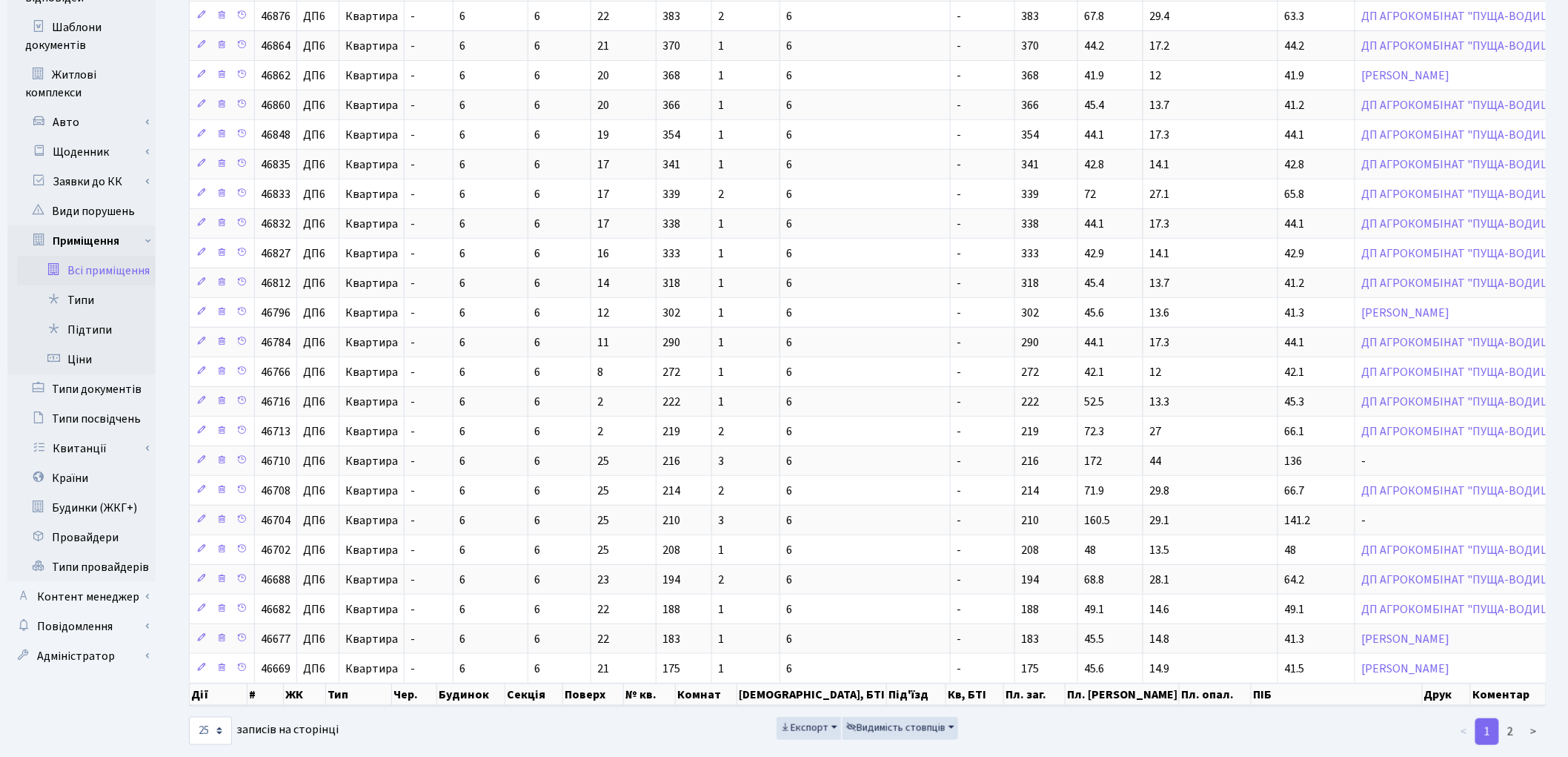
scroll to position [341, 0]
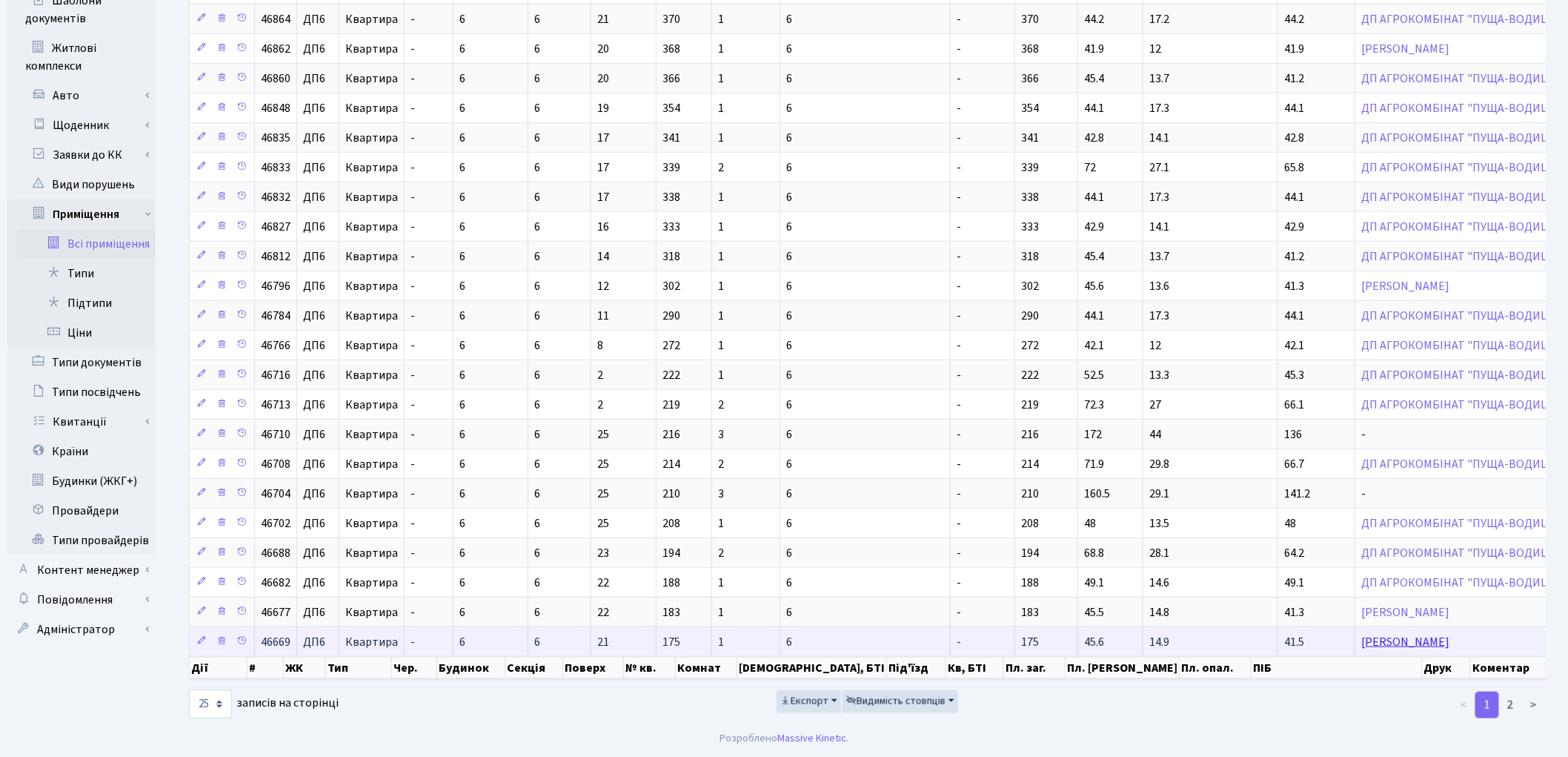
click at [1361, 640] on link "[PERSON_NAME]" at bounding box center [1405, 641] width 88 height 16
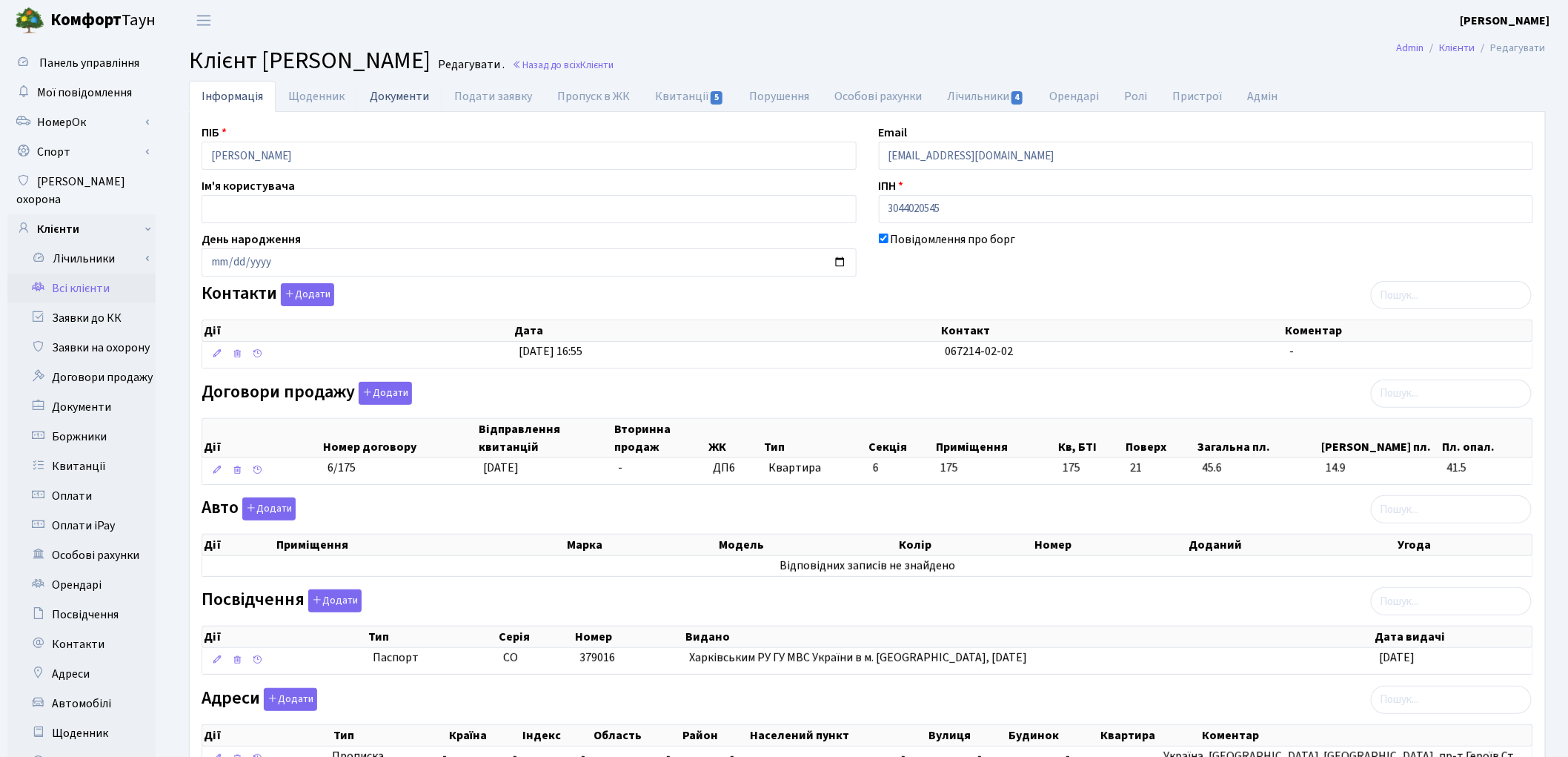
click at [390, 94] on link "Документи" at bounding box center [399, 96] width 84 height 30
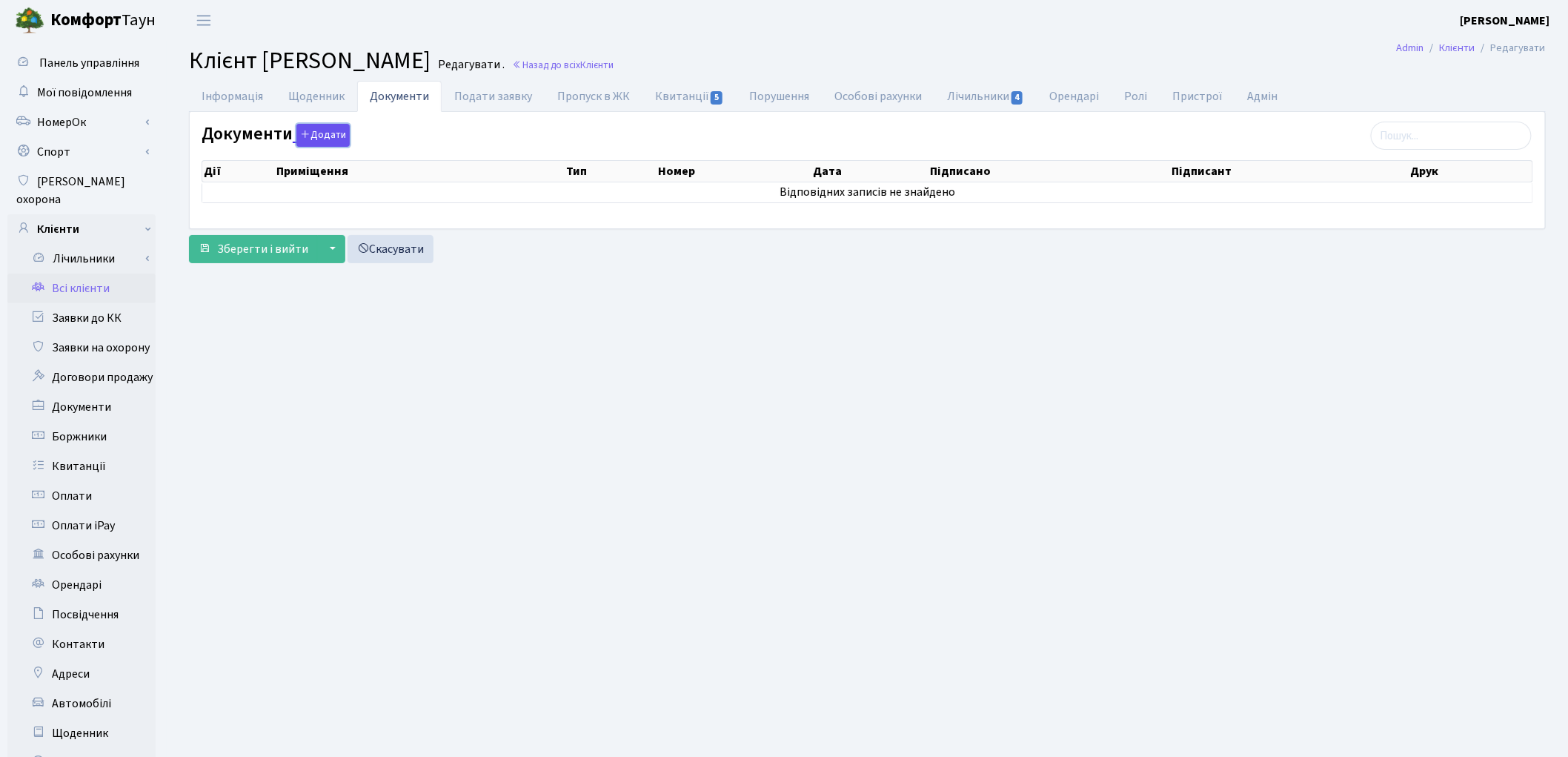
click at [334, 137] on button "Додати" at bounding box center [323, 135] width 53 height 23
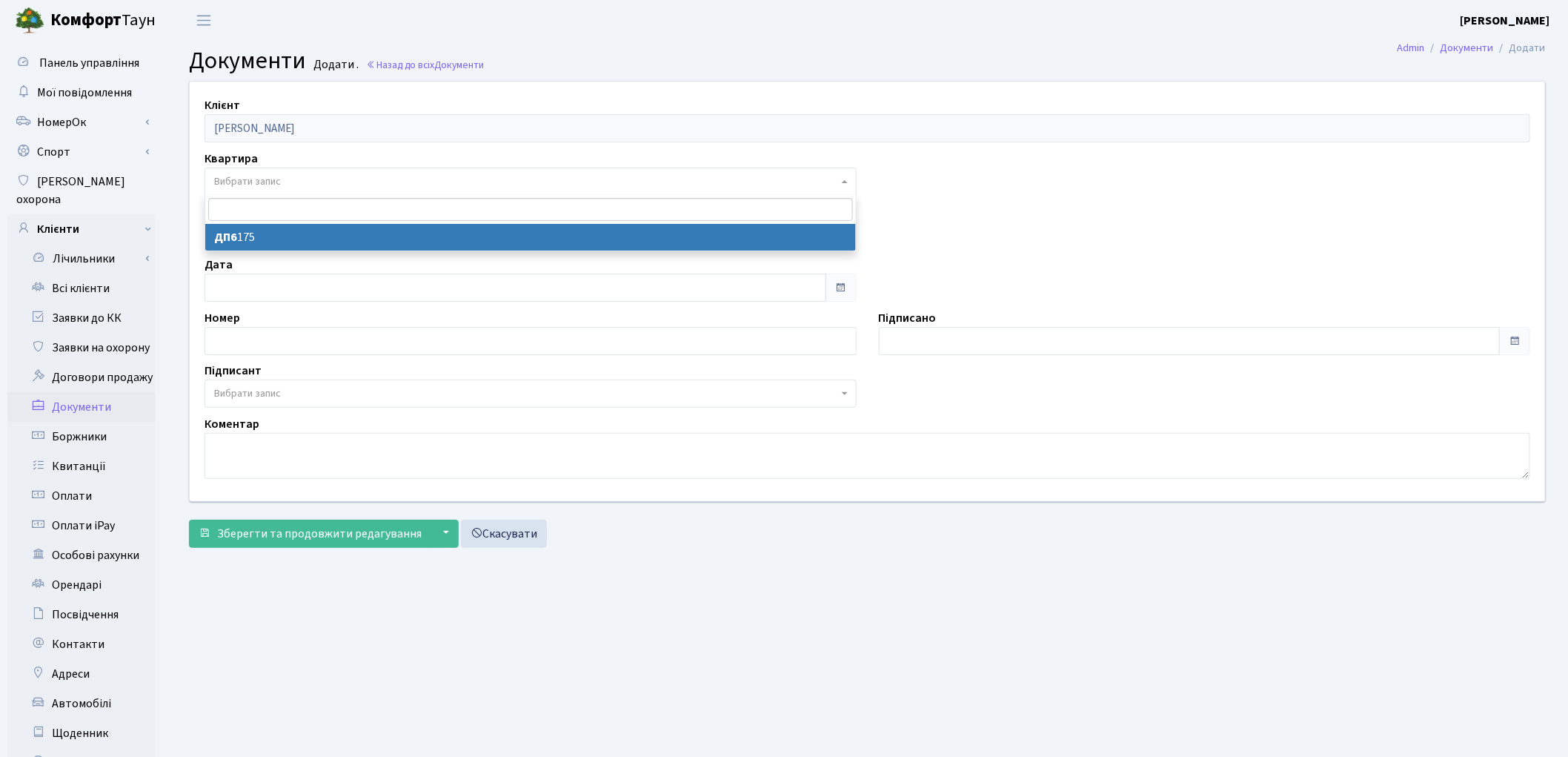
click at [343, 181] on span "Вибрати запис" at bounding box center [526, 182] width 624 height 15
select select "176968"
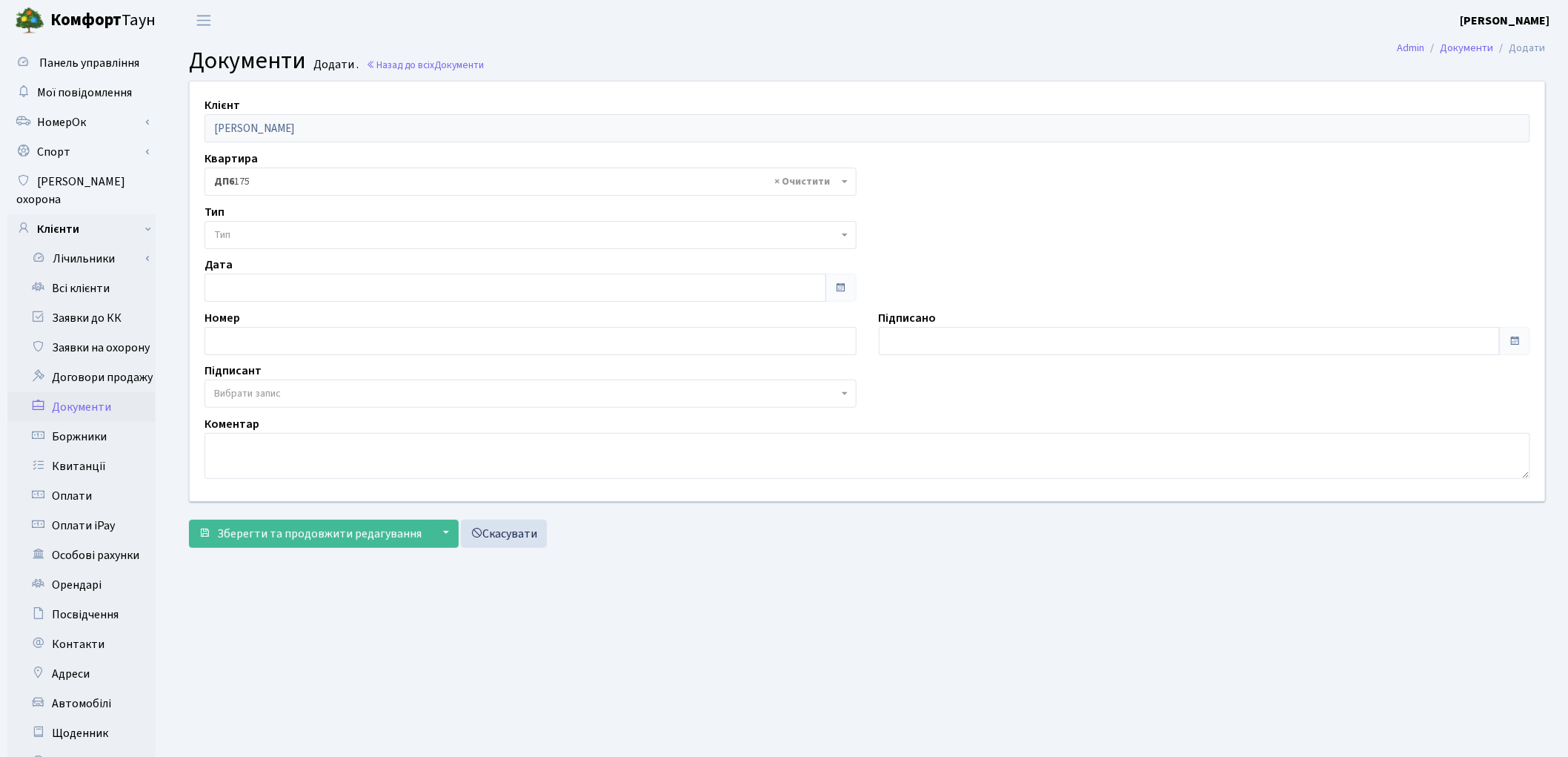
click at [343, 236] on span "Тип" at bounding box center [526, 235] width 624 height 15
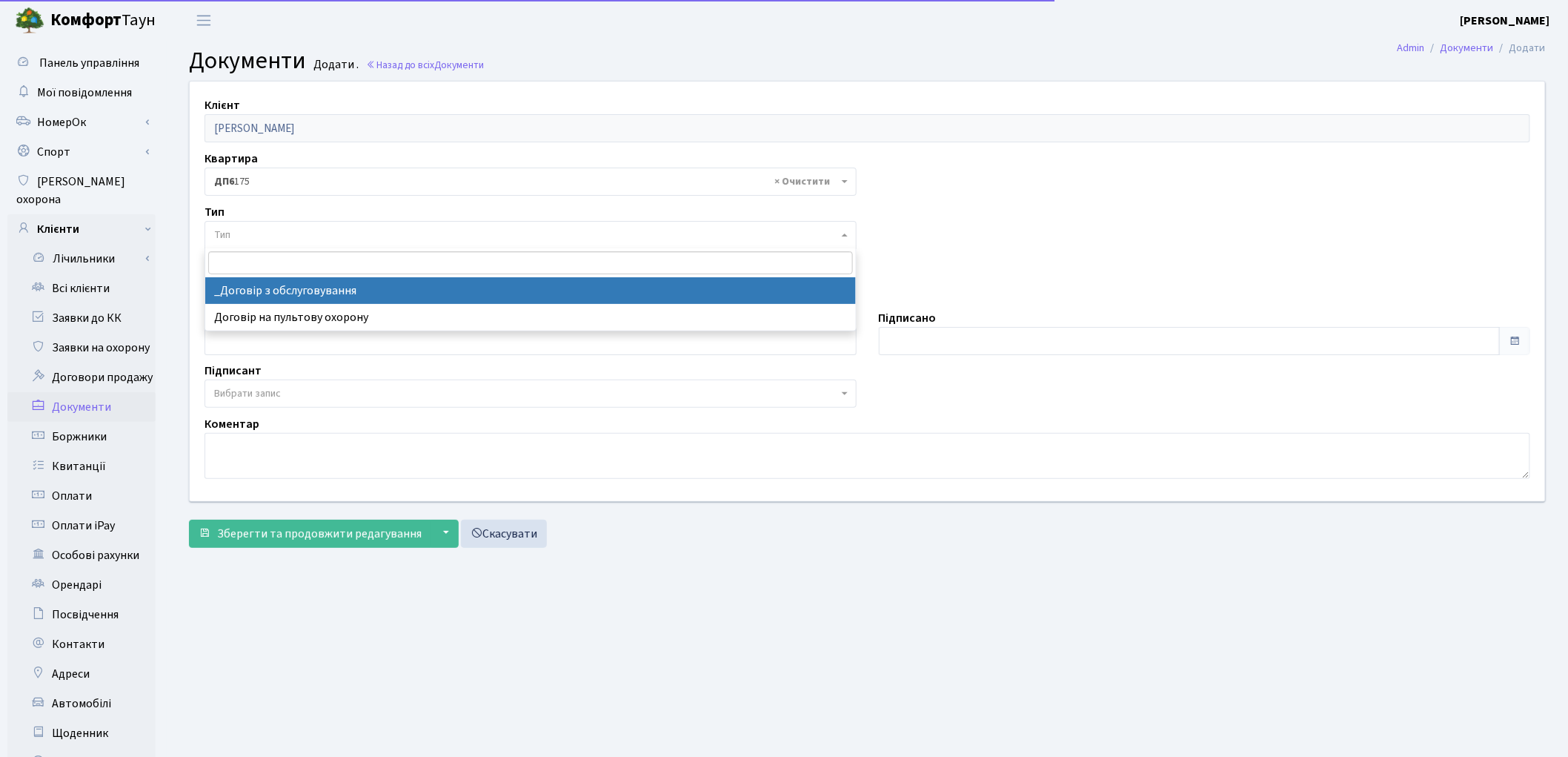
select select "289"
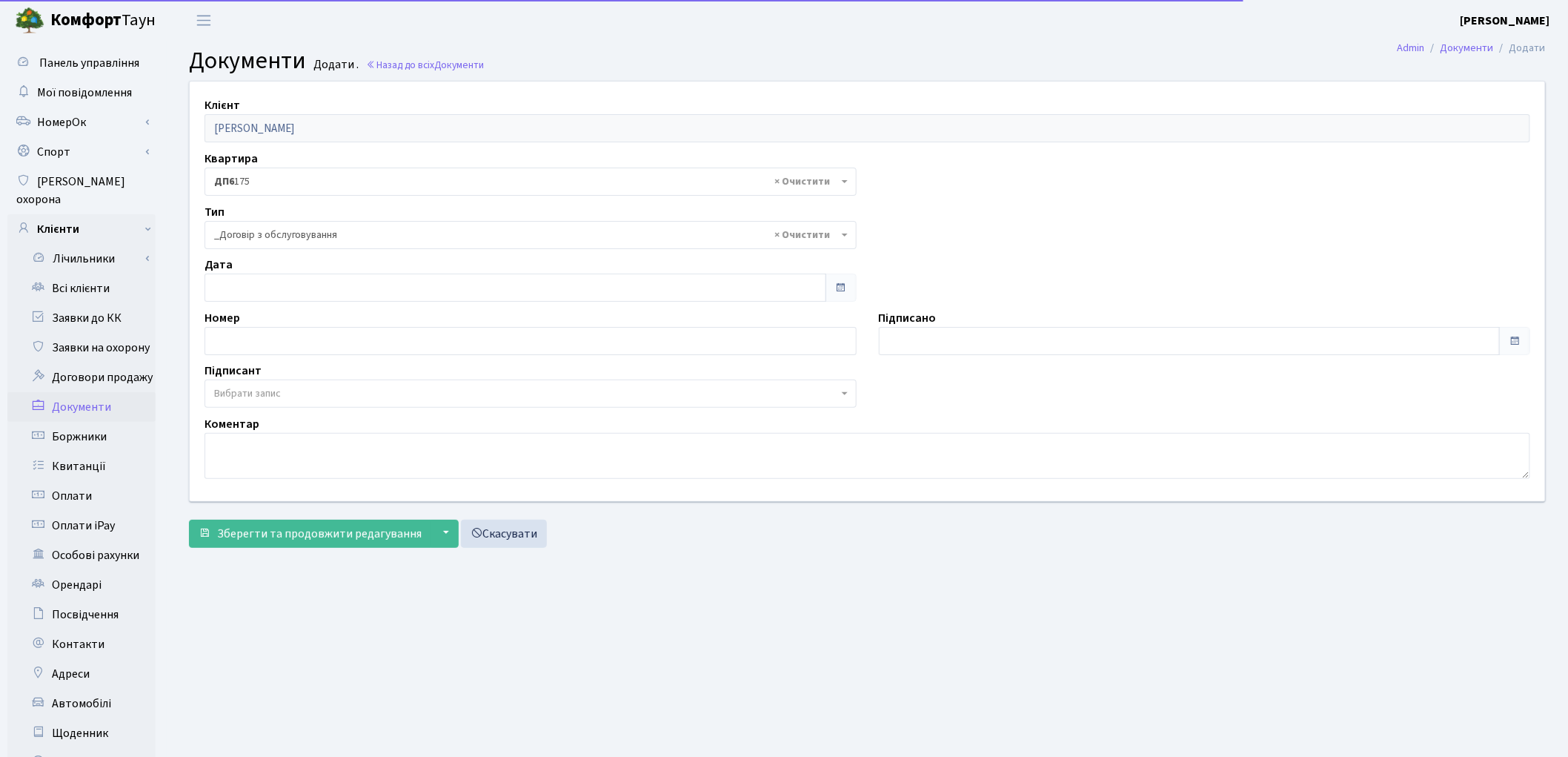
click at [231, 400] on span "Вибрати запис" at bounding box center [247, 394] width 67 height 15
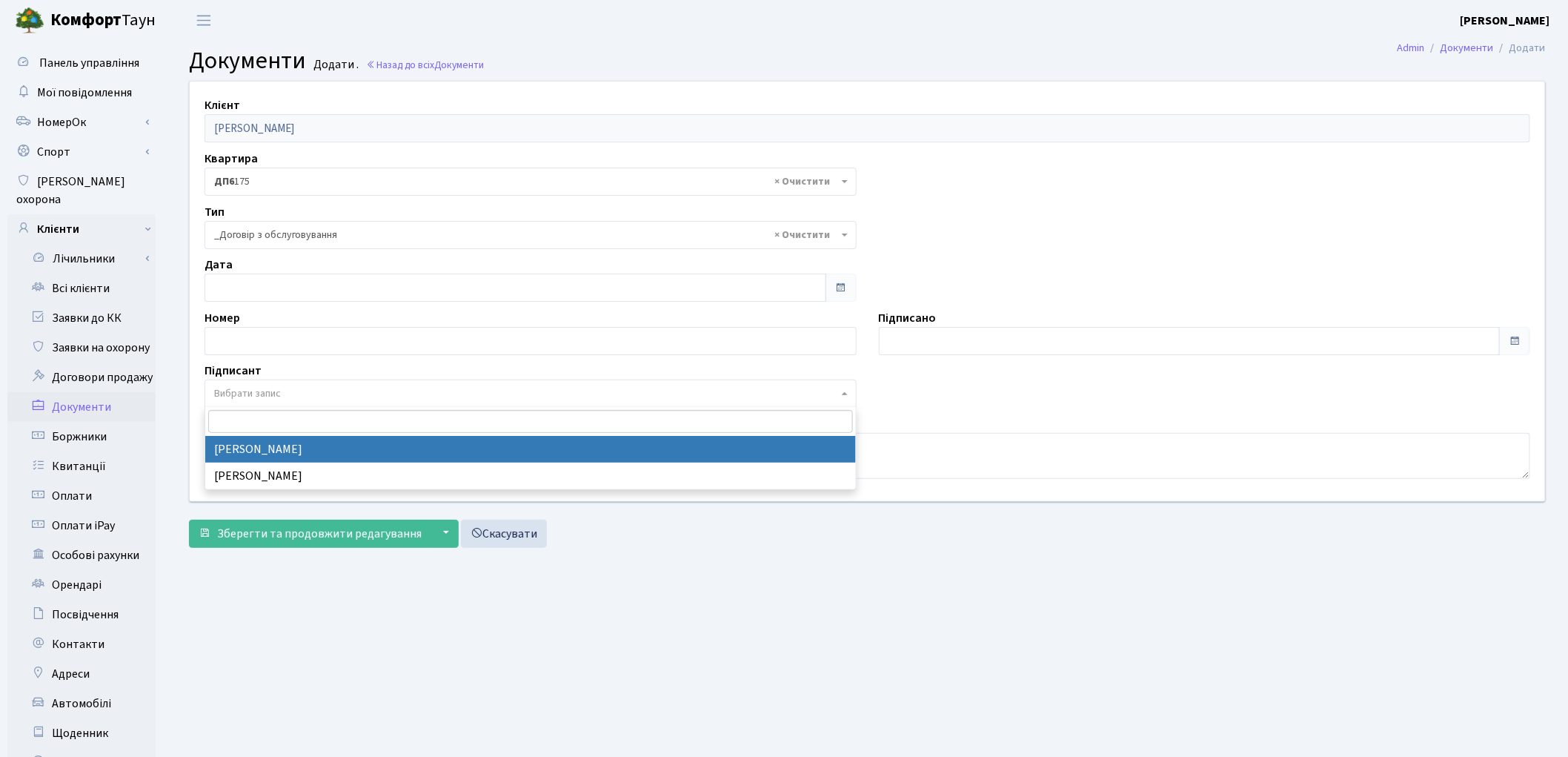
select select "74"
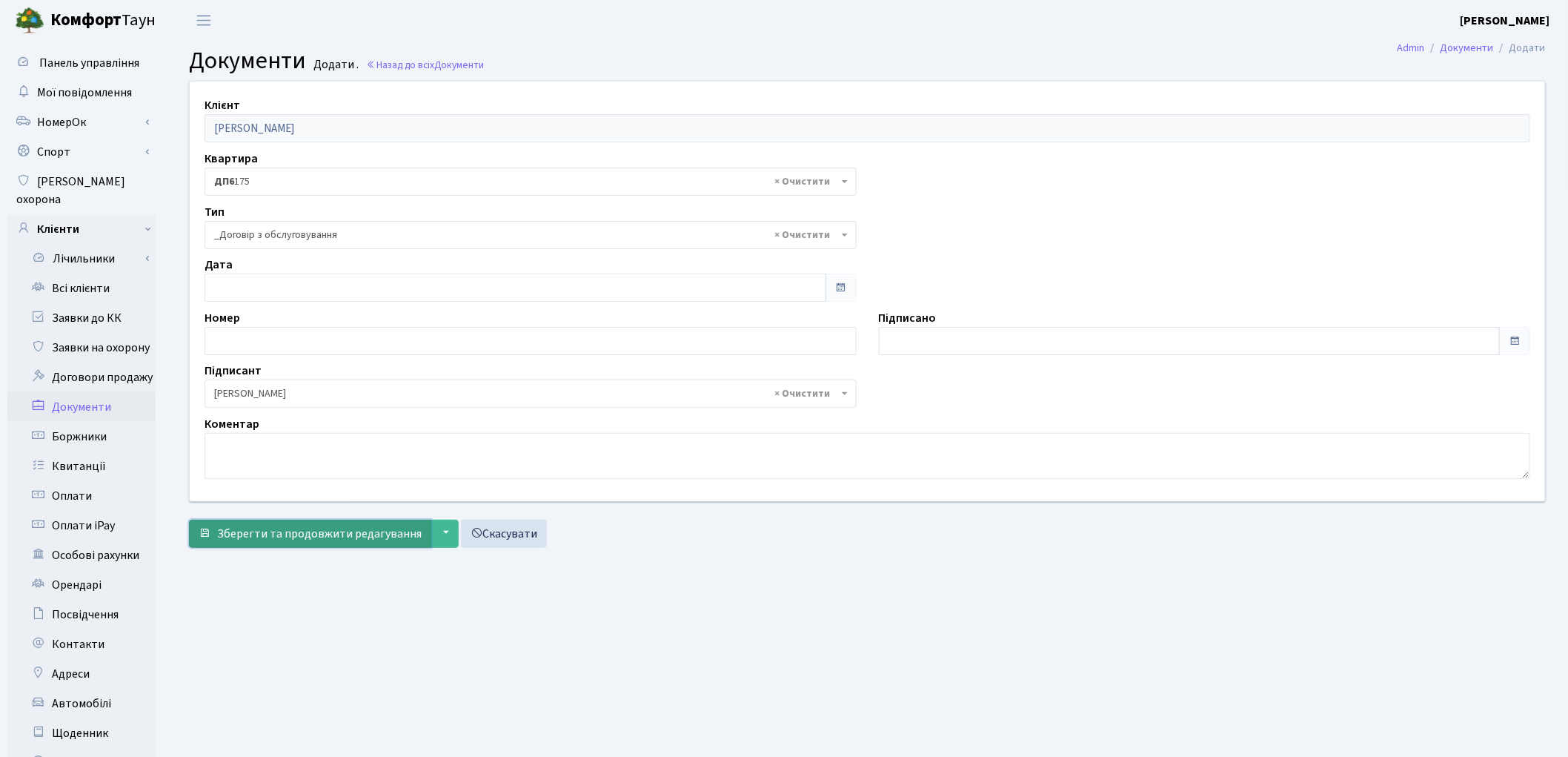
click at [245, 524] on button "Зберегти та продовжити редагування" at bounding box center [310, 533] width 242 height 28
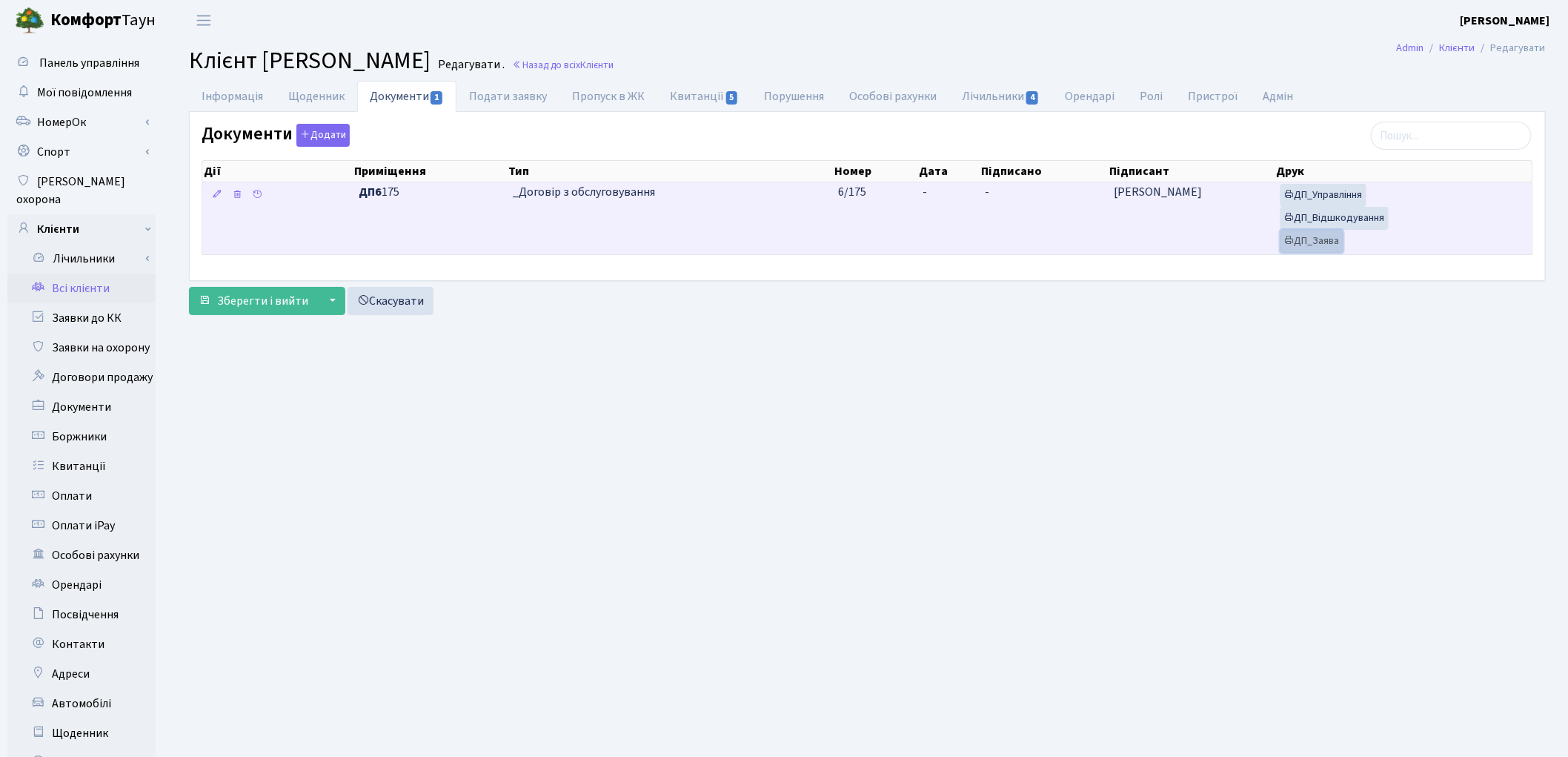
click at [1308, 242] on link "ДП_Заява" at bounding box center [1312, 241] width 63 height 23
click at [1332, 221] on link "ДП_Відшкодування" at bounding box center [1335, 218] width 108 height 23
click at [1338, 197] on link "ДП_Управління" at bounding box center [1324, 195] width 86 height 23
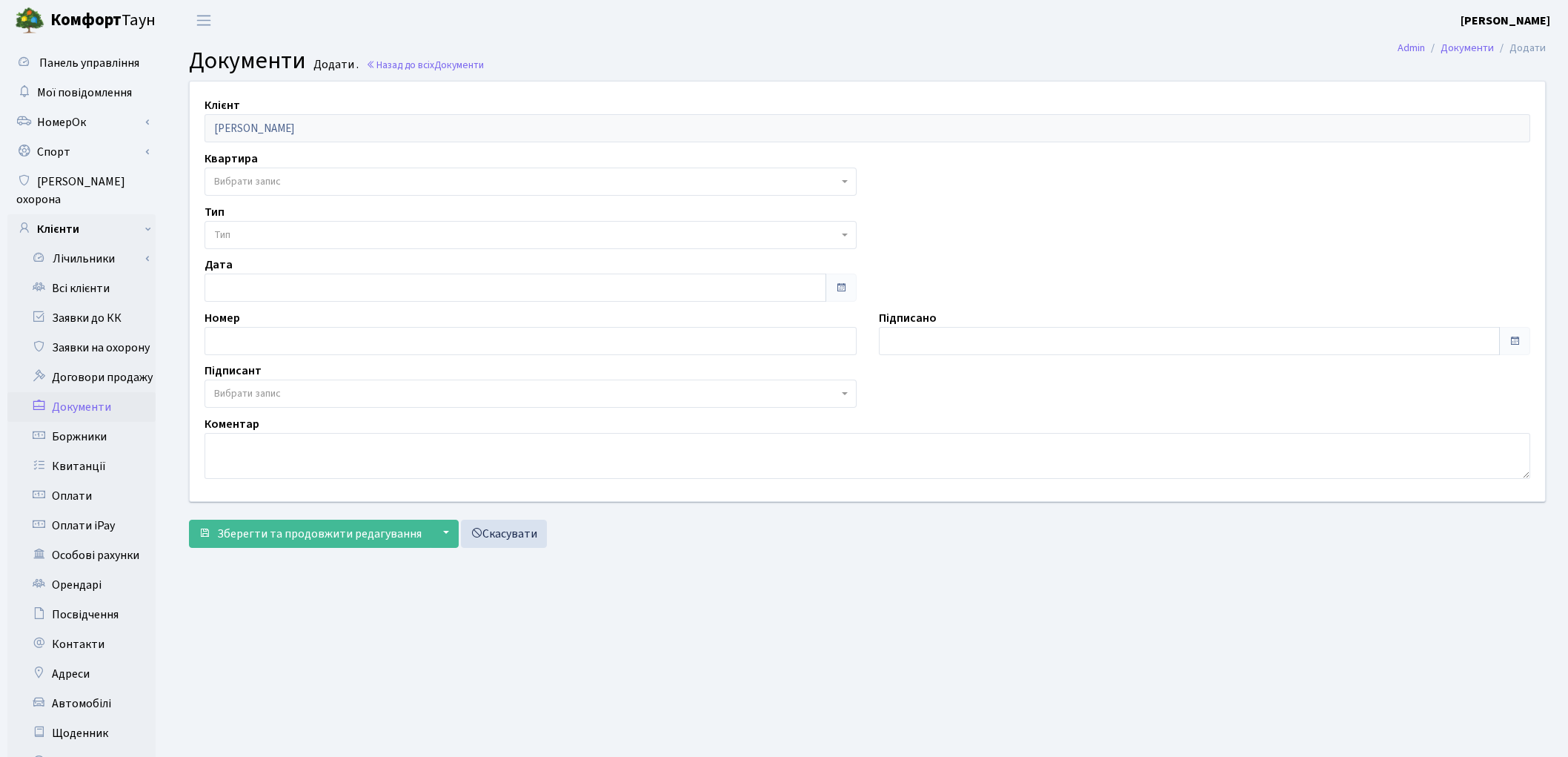
select select "176968"
select select "74"
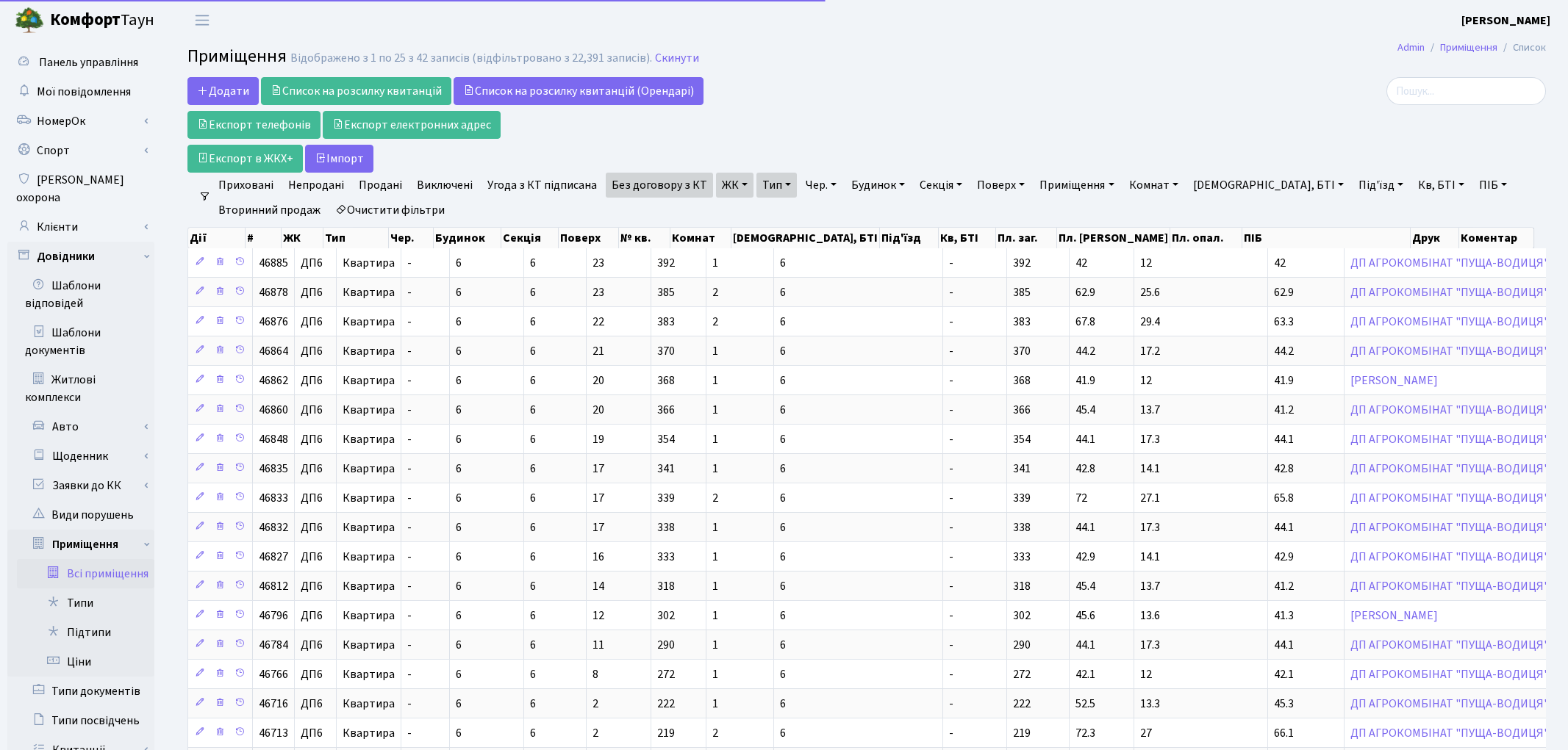
select select "25"
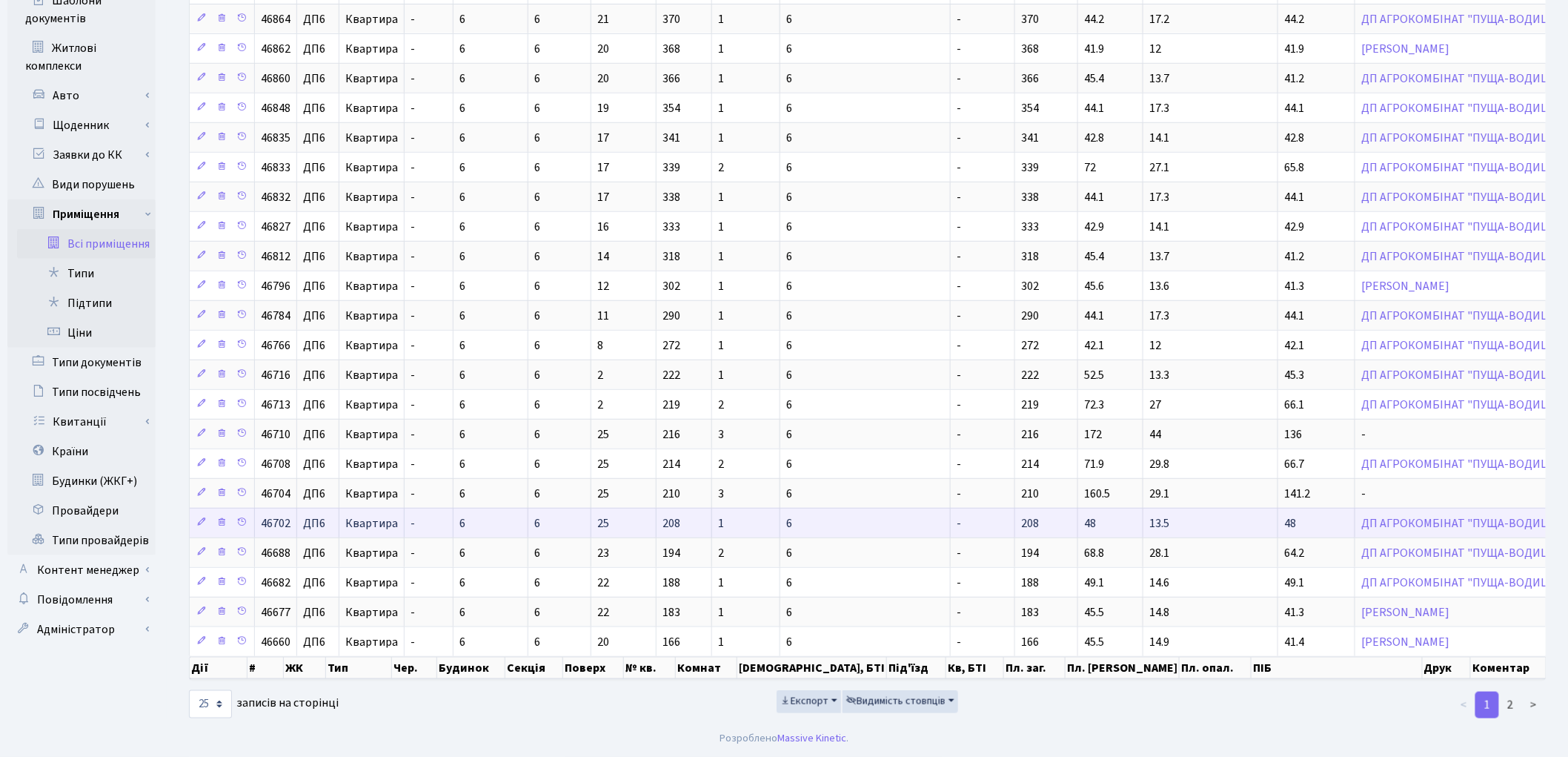
scroll to position [341, 0]
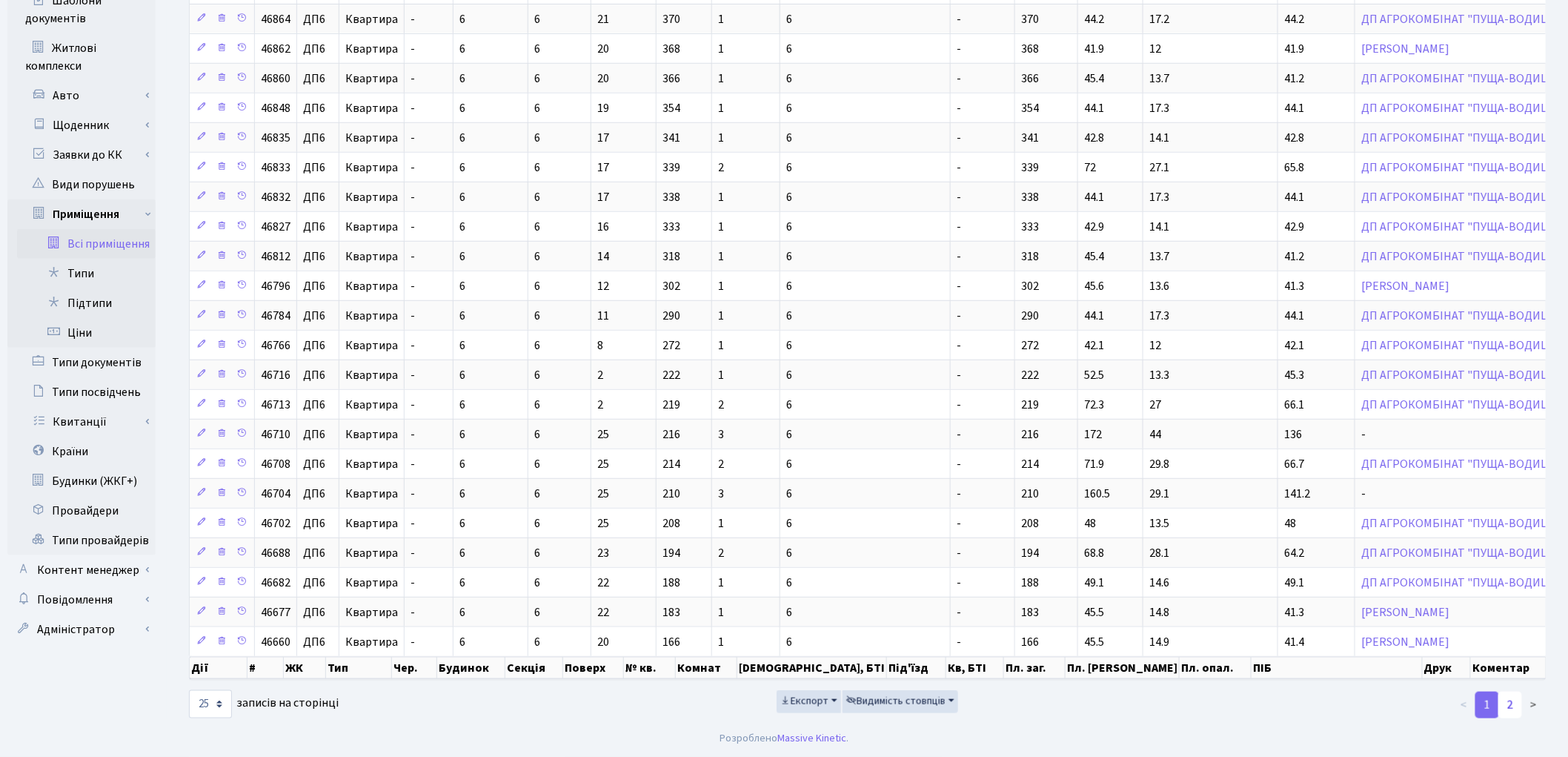
click at [1512, 706] on link "2" at bounding box center [1511, 705] width 24 height 27
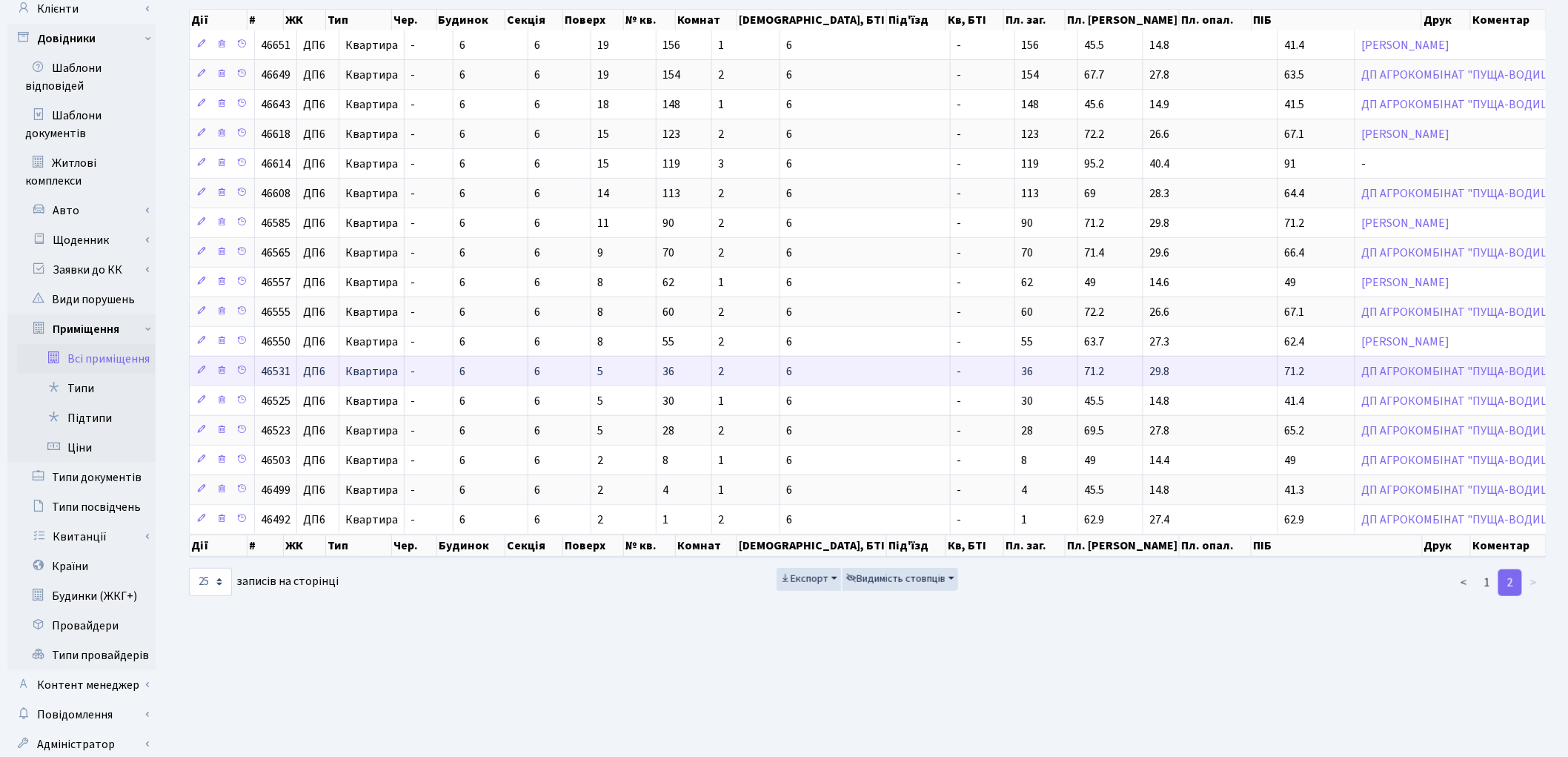
scroll to position [248, 0]
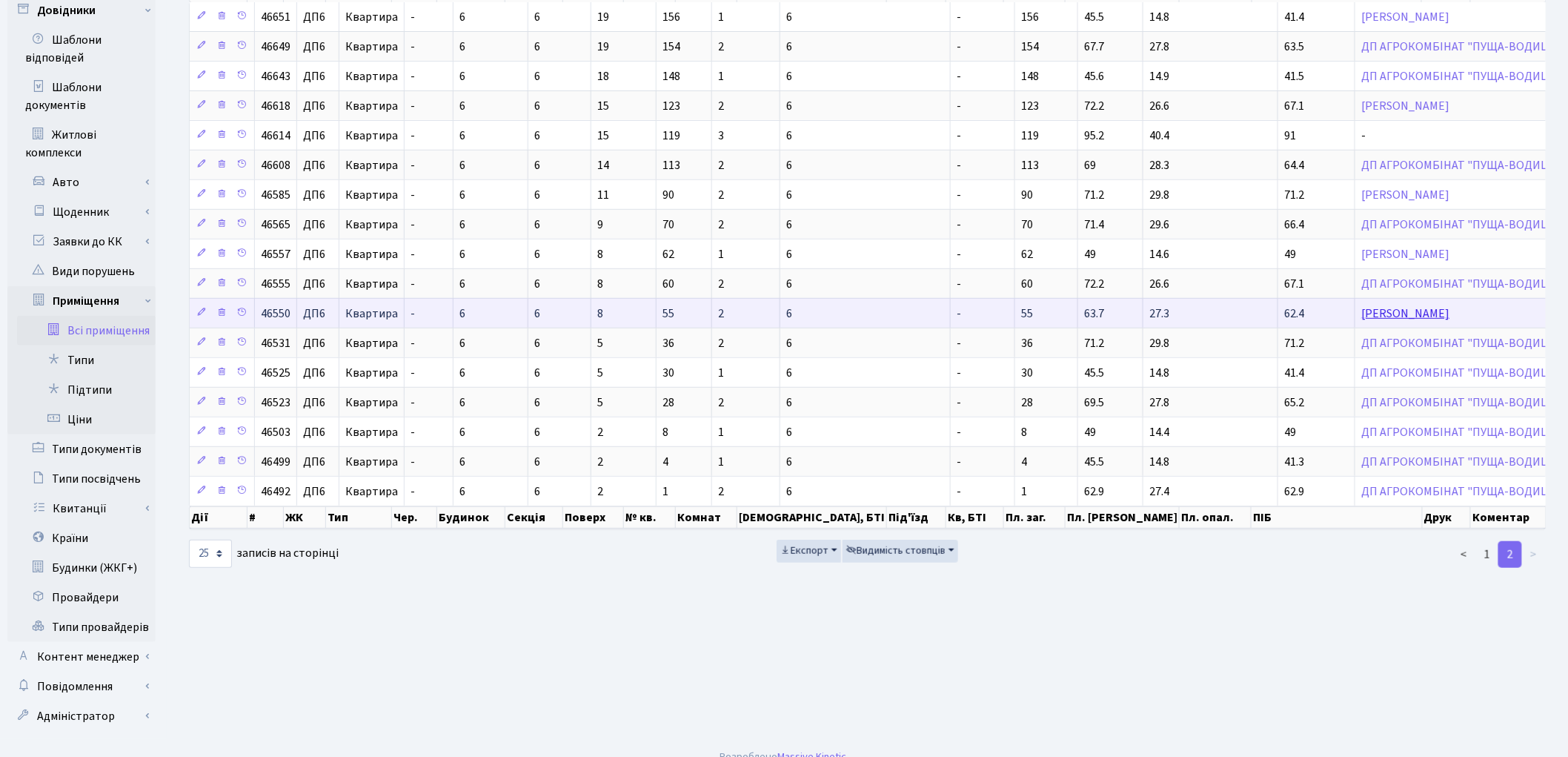
click at [1361, 314] on link "[PERSON_NAME]" at bounding box center [1405, 313] width 88 height 16
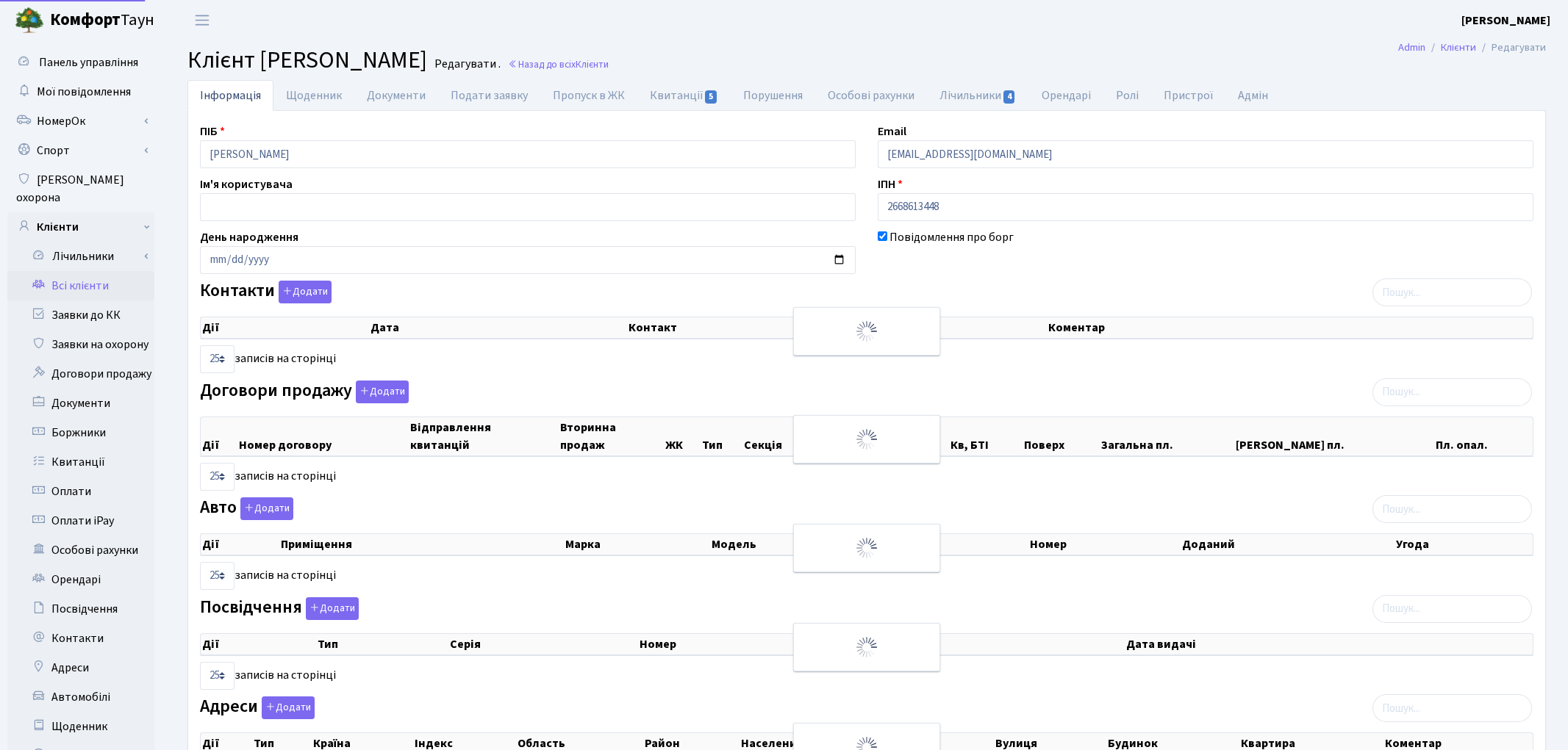
select select "25"
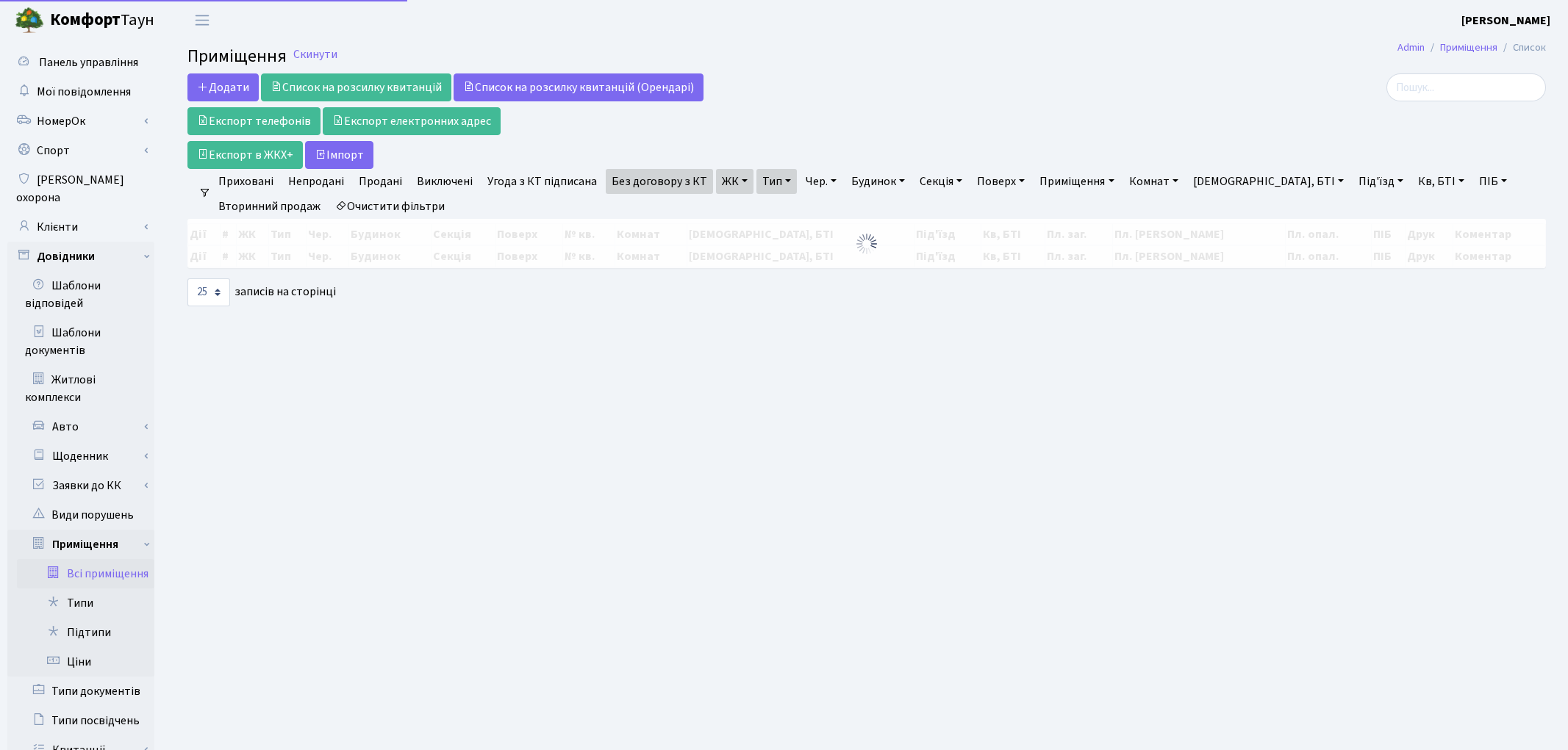
select select "25"
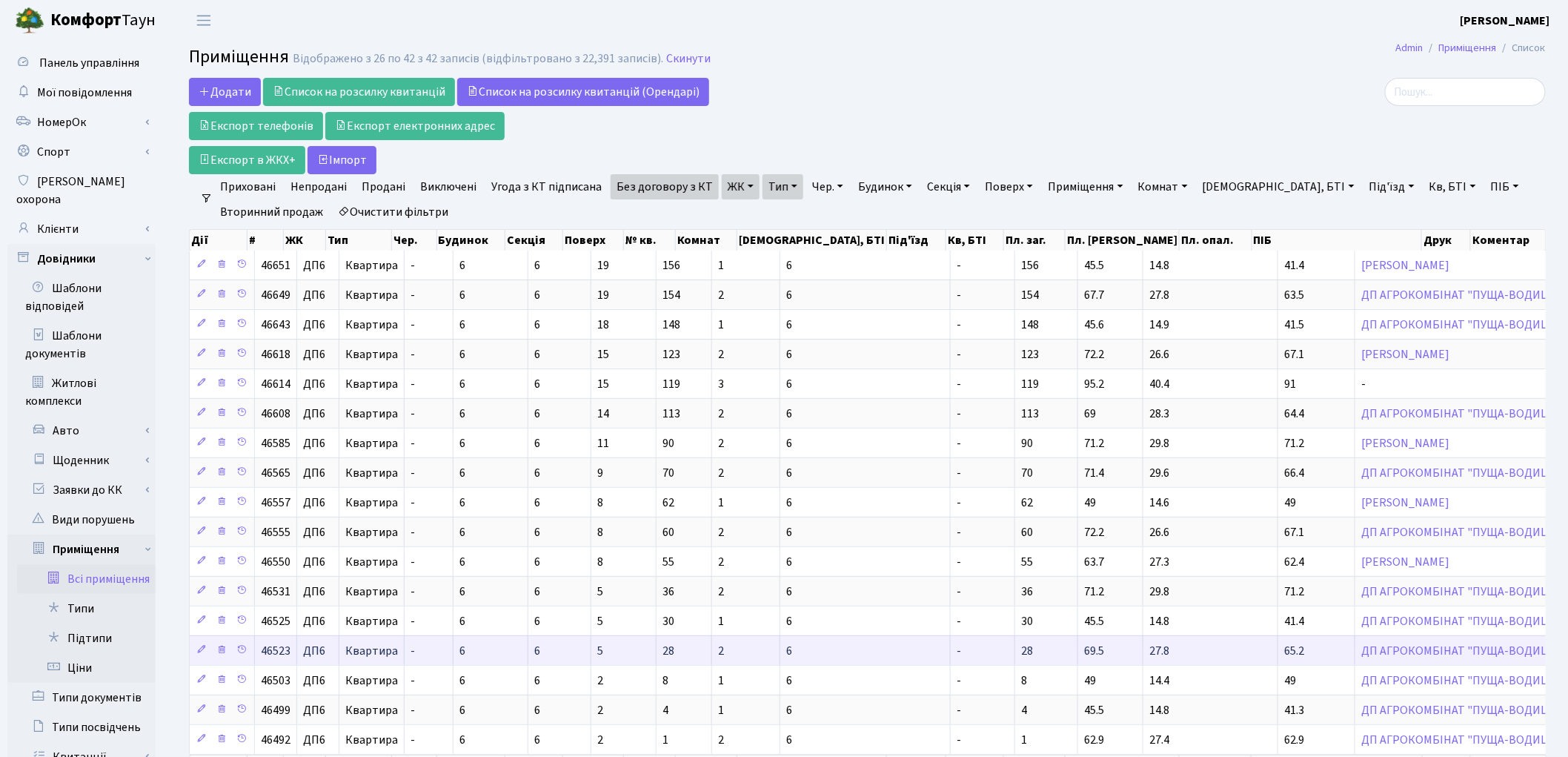
scroll to position [248, 0]
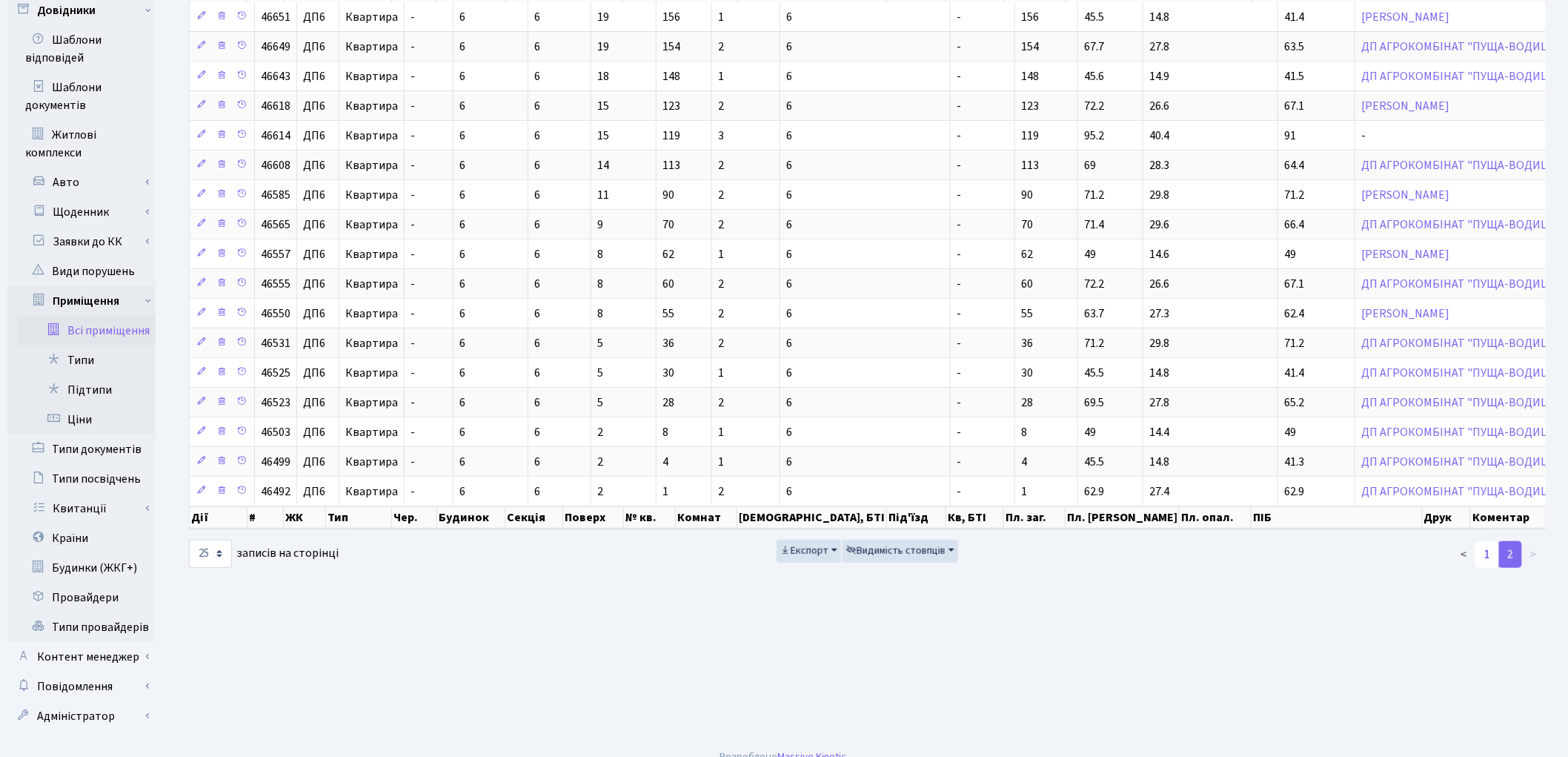
click at [1492, 566] on link "1" at bounding box center [1487, 555] width 24 height 27
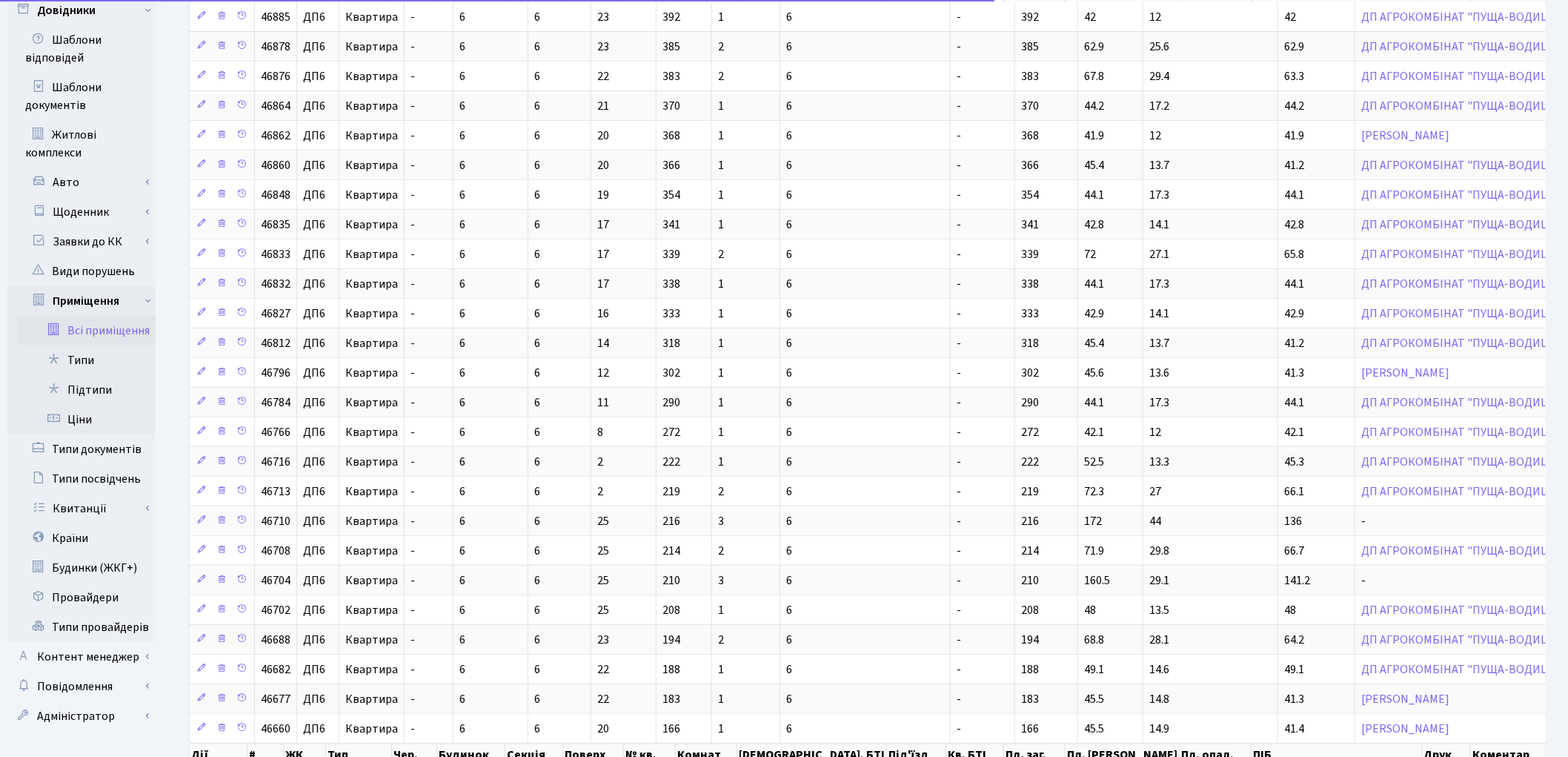
scroll to position [341, 0]
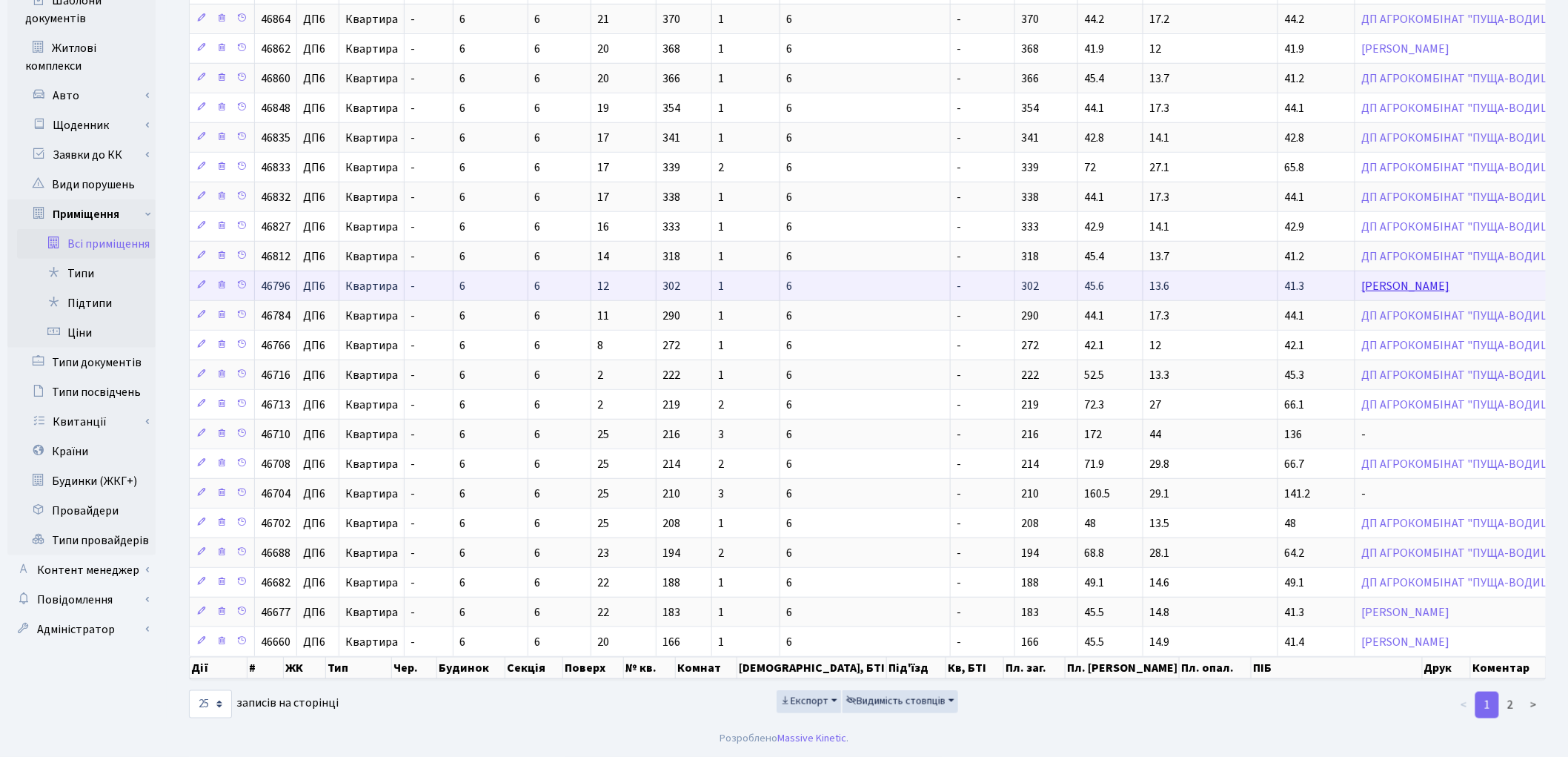
click at [1361, 282] on link "[PERSON_NAME]" at bounding box center [1405, 286] width 88 height 16
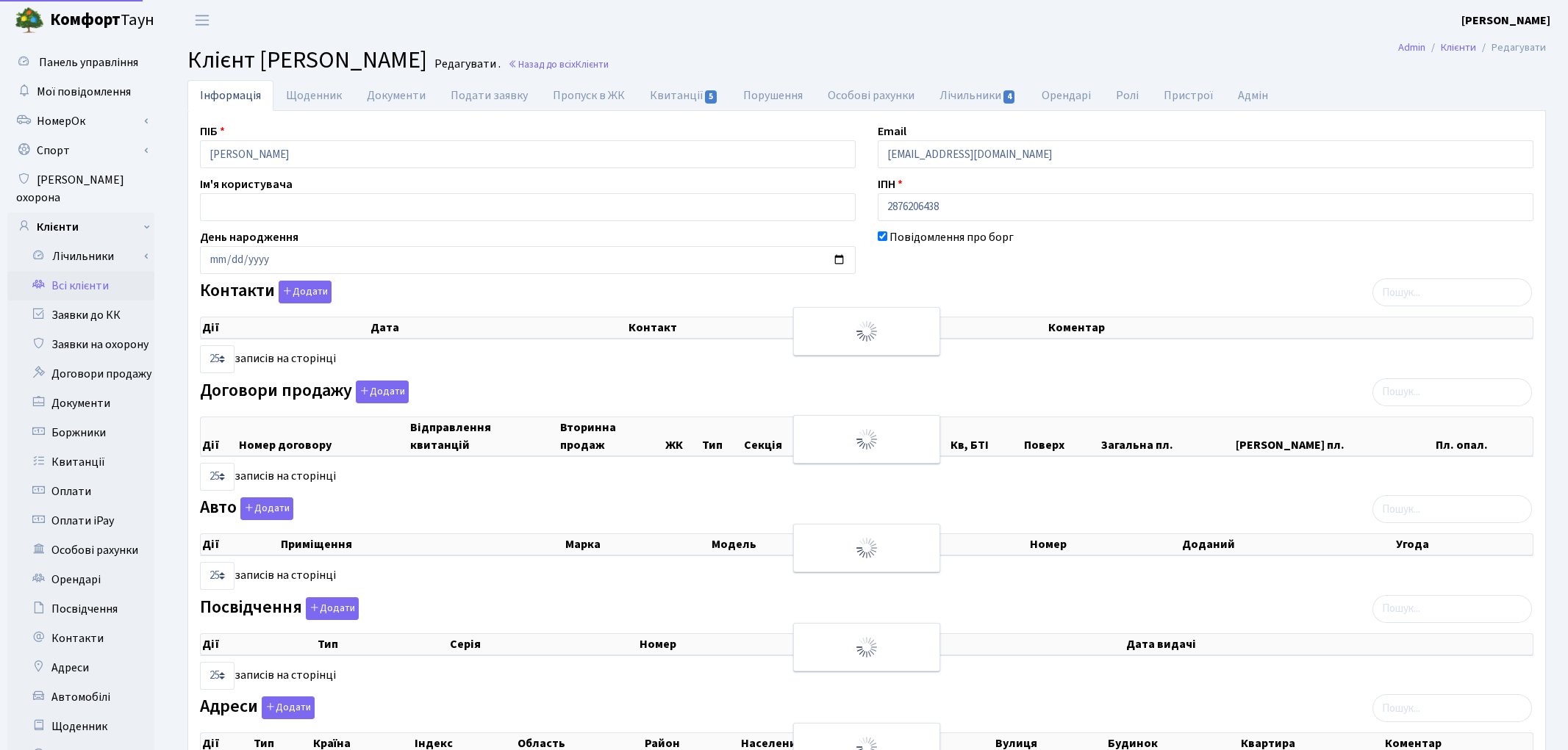
select select "25"
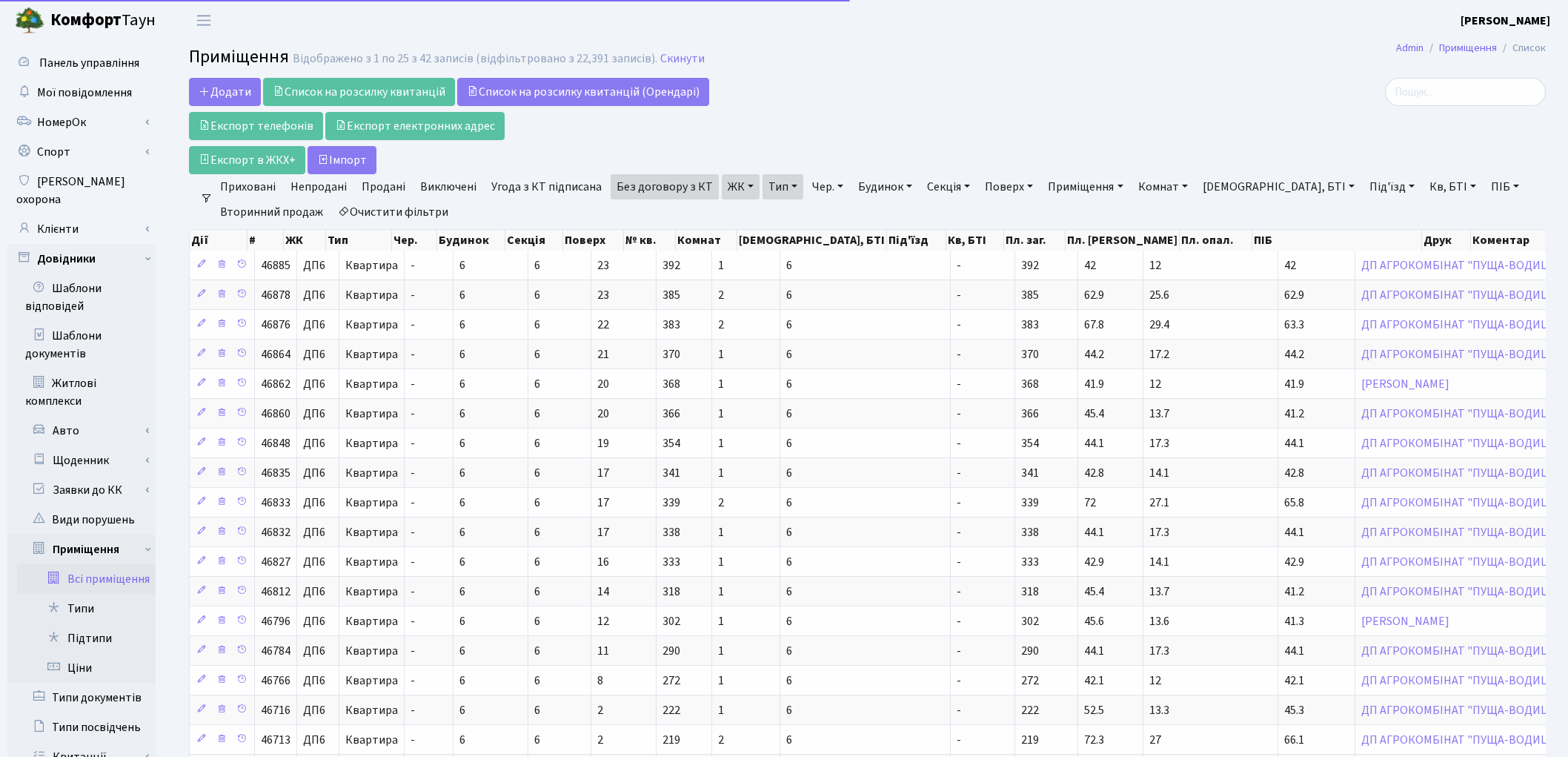
select select "25"
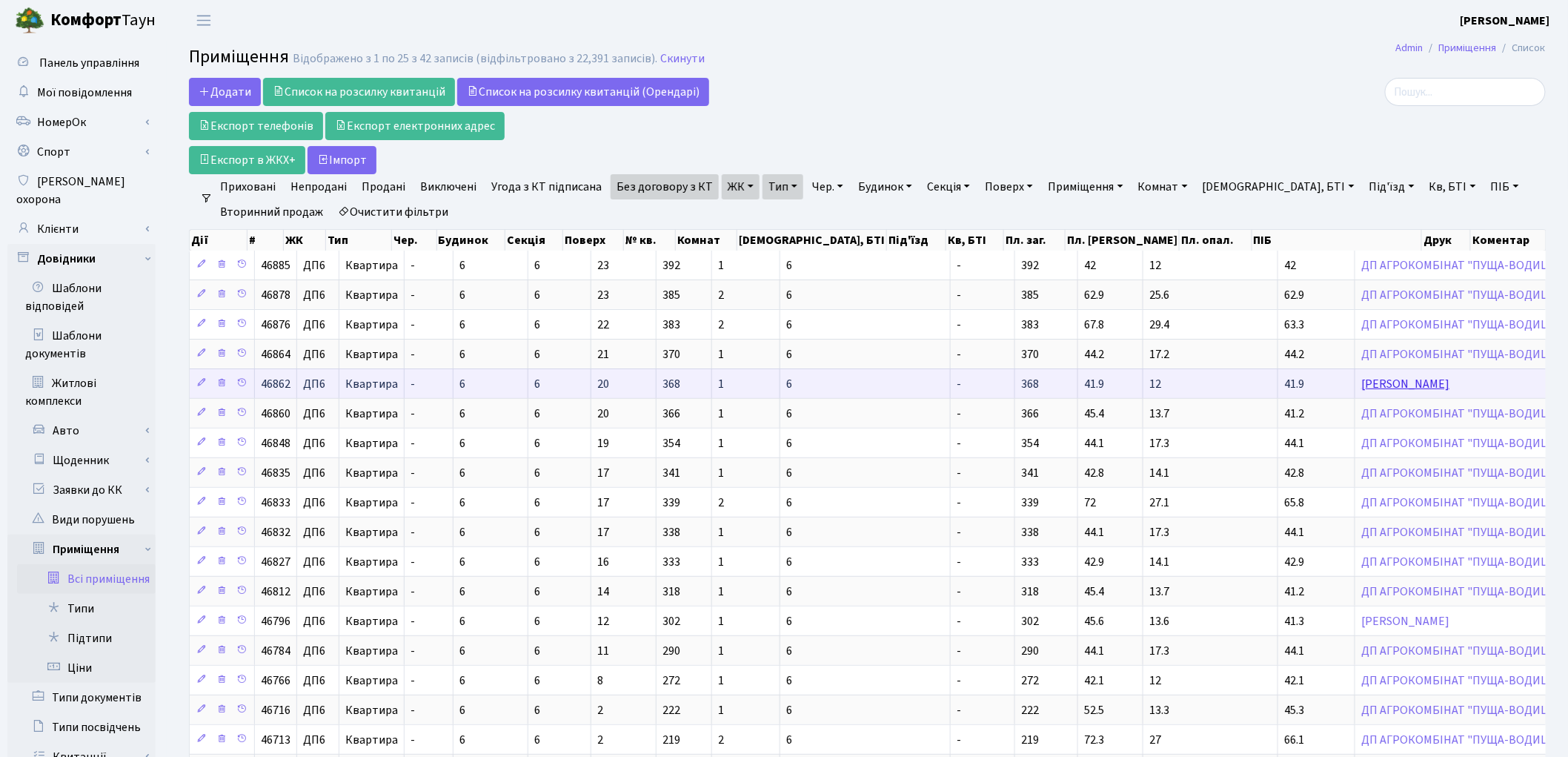
click at [1361, 380] on link "[PERSON_NAME]" at bounding box center [1405, 384] width 88 height 16
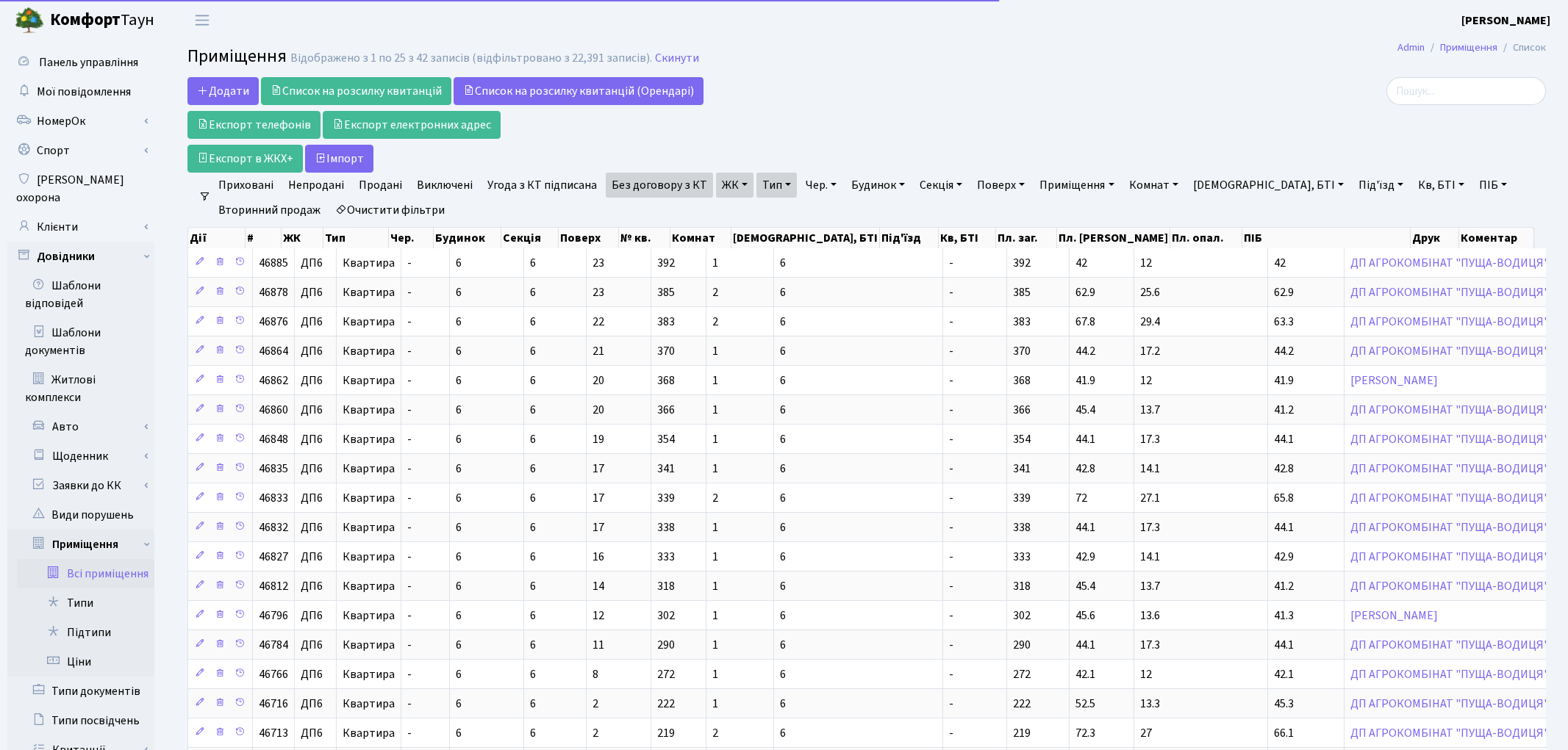
select select "25"
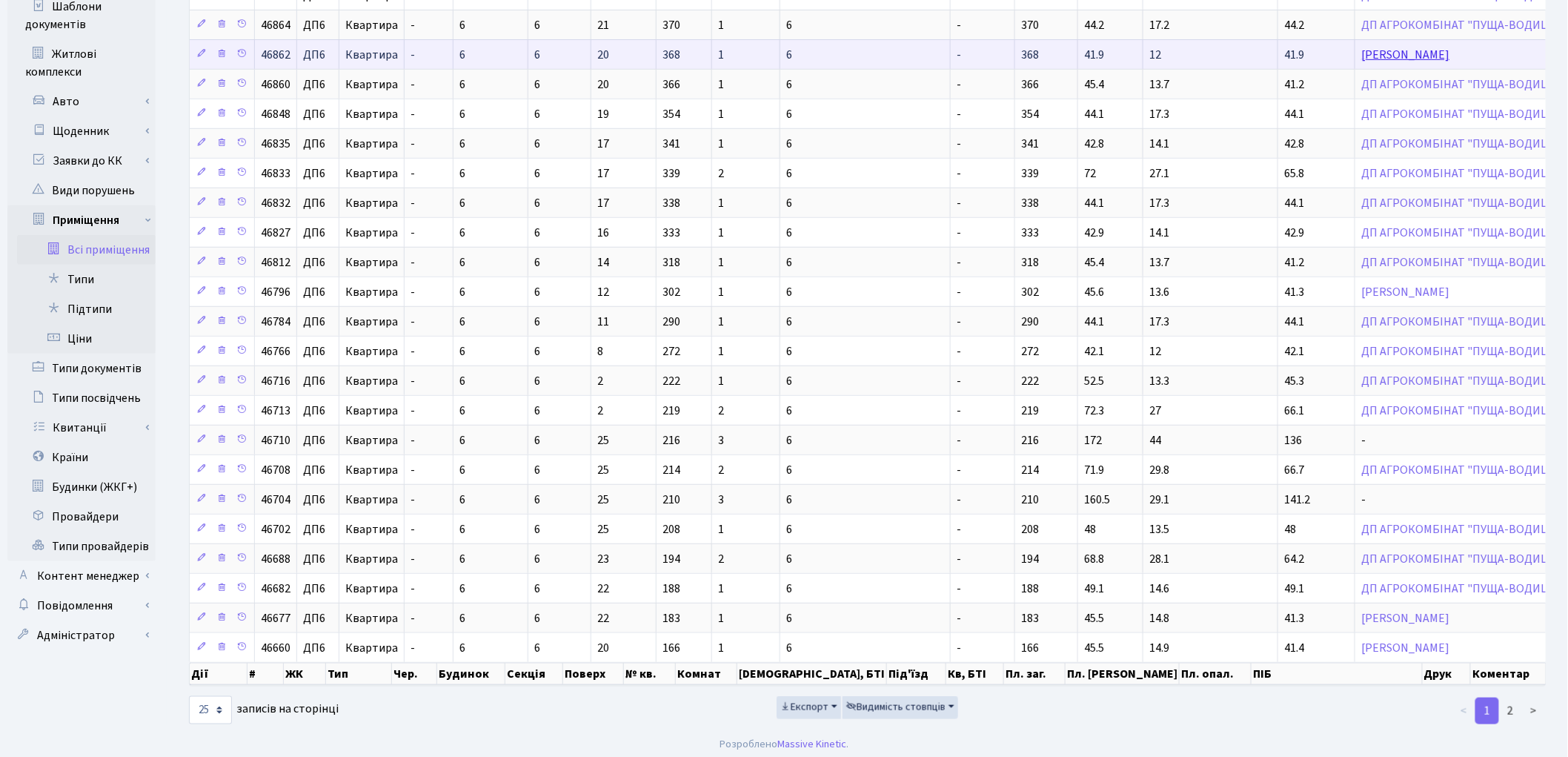
scroll to position [341, 0]
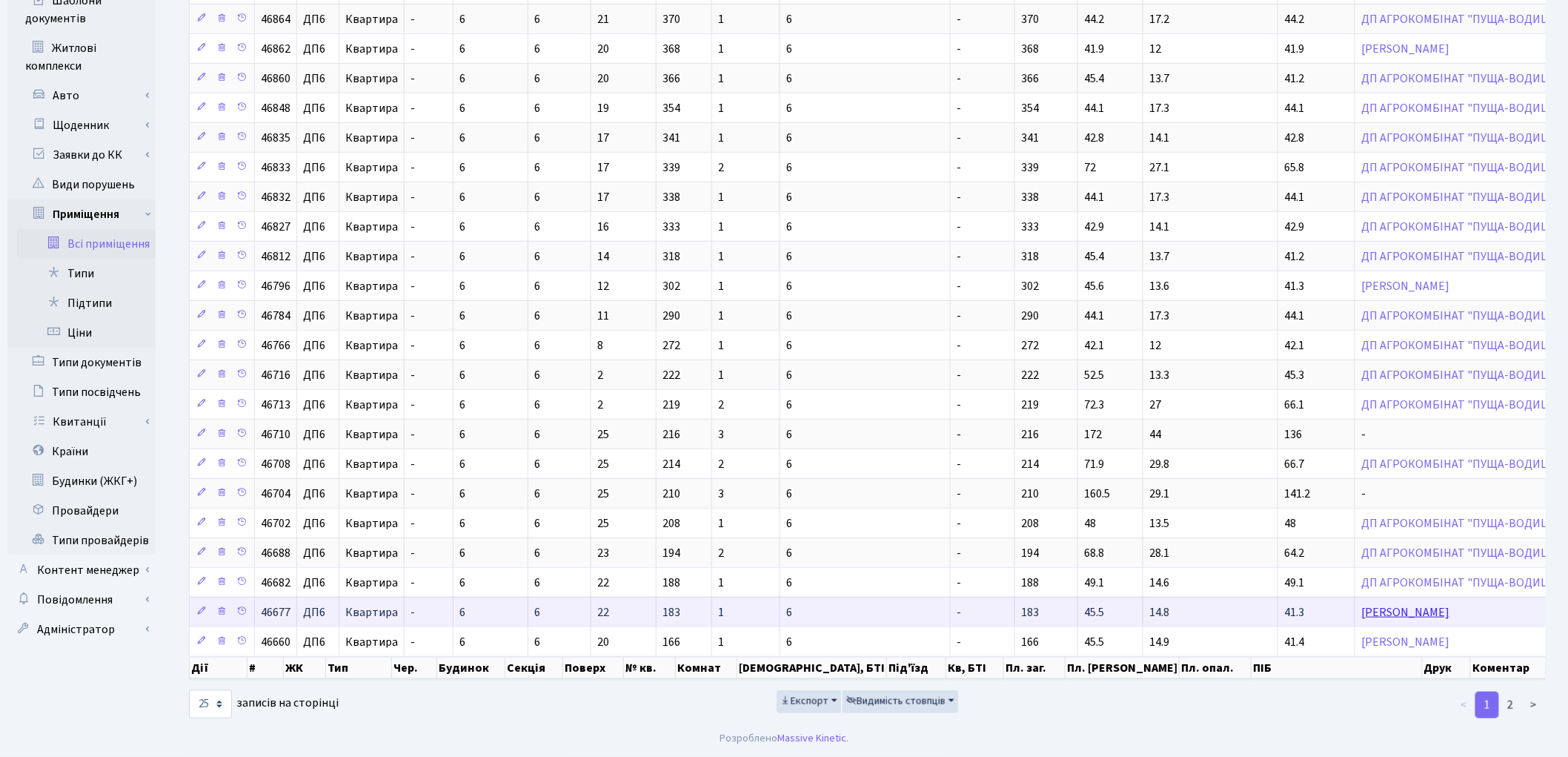
click at [1361, 612] on link "[PERSON_NAME]" at bounding box center [1405, 612] width 88 height 16
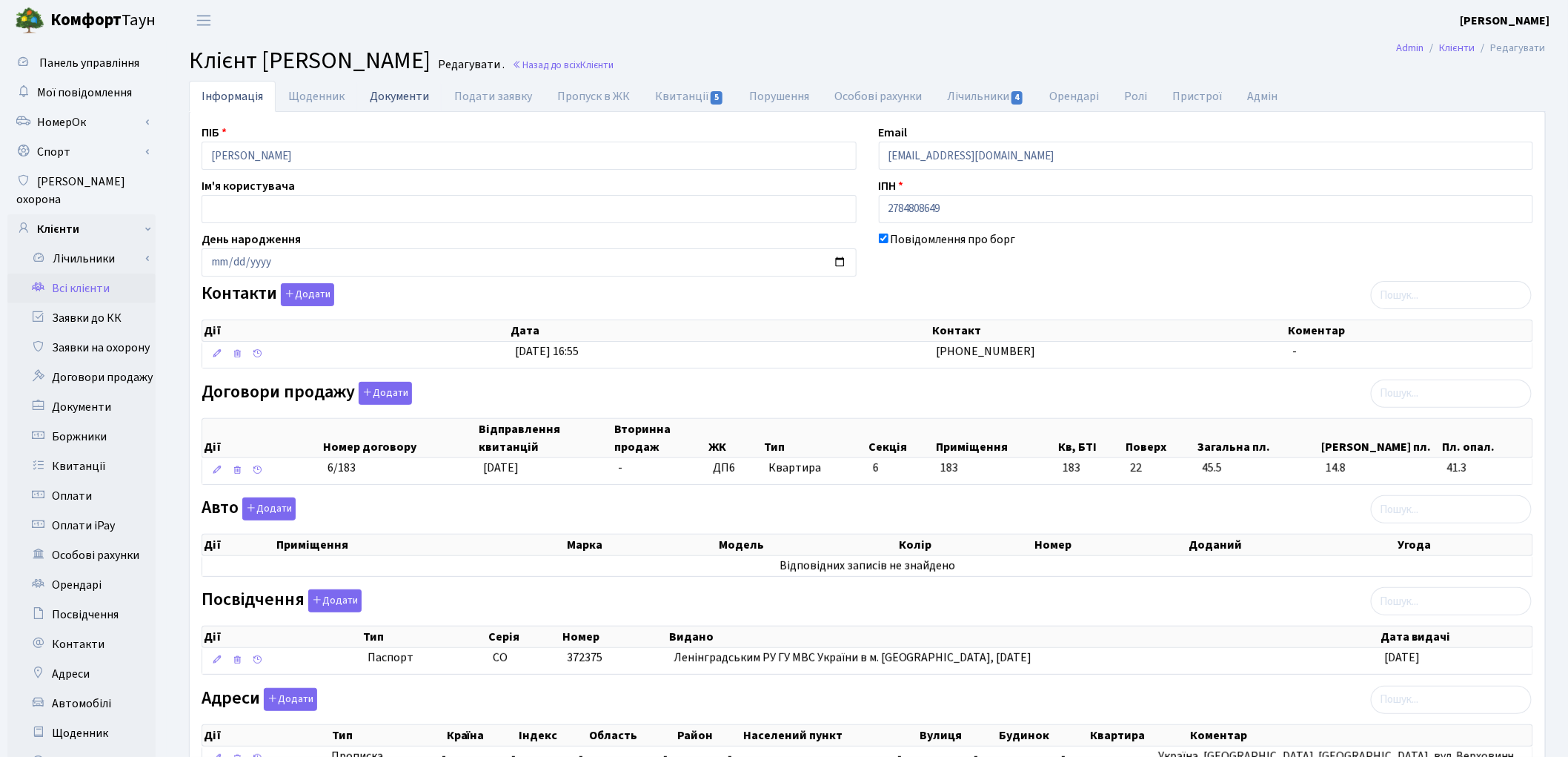
click at [387, 99] on link "Документи" at bounding box center [399, 96] width 84 height 30
select select "25"
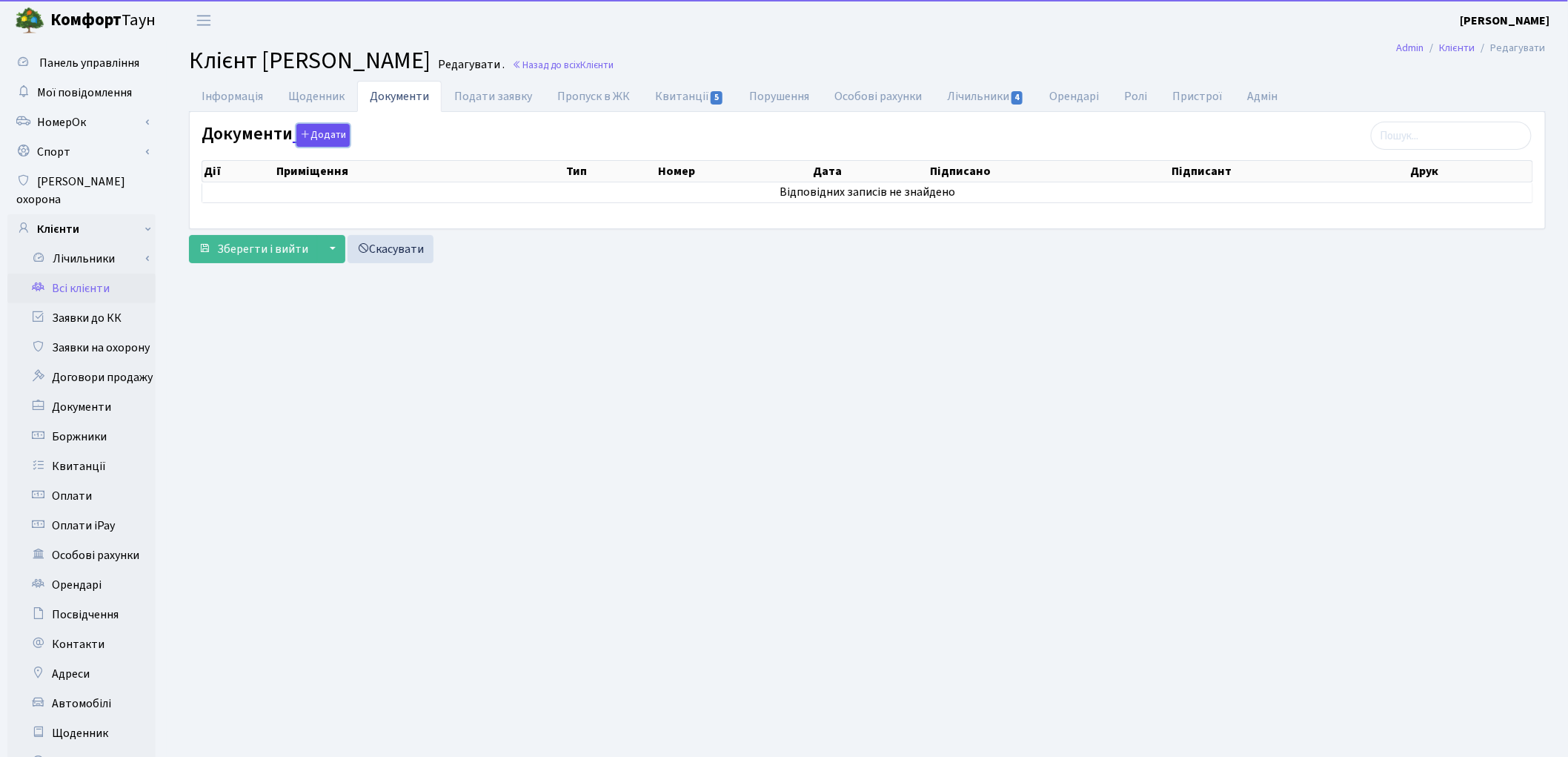
click at [310, 134] on button "Додати" at bounding box center [323, 135] width 53 height 23
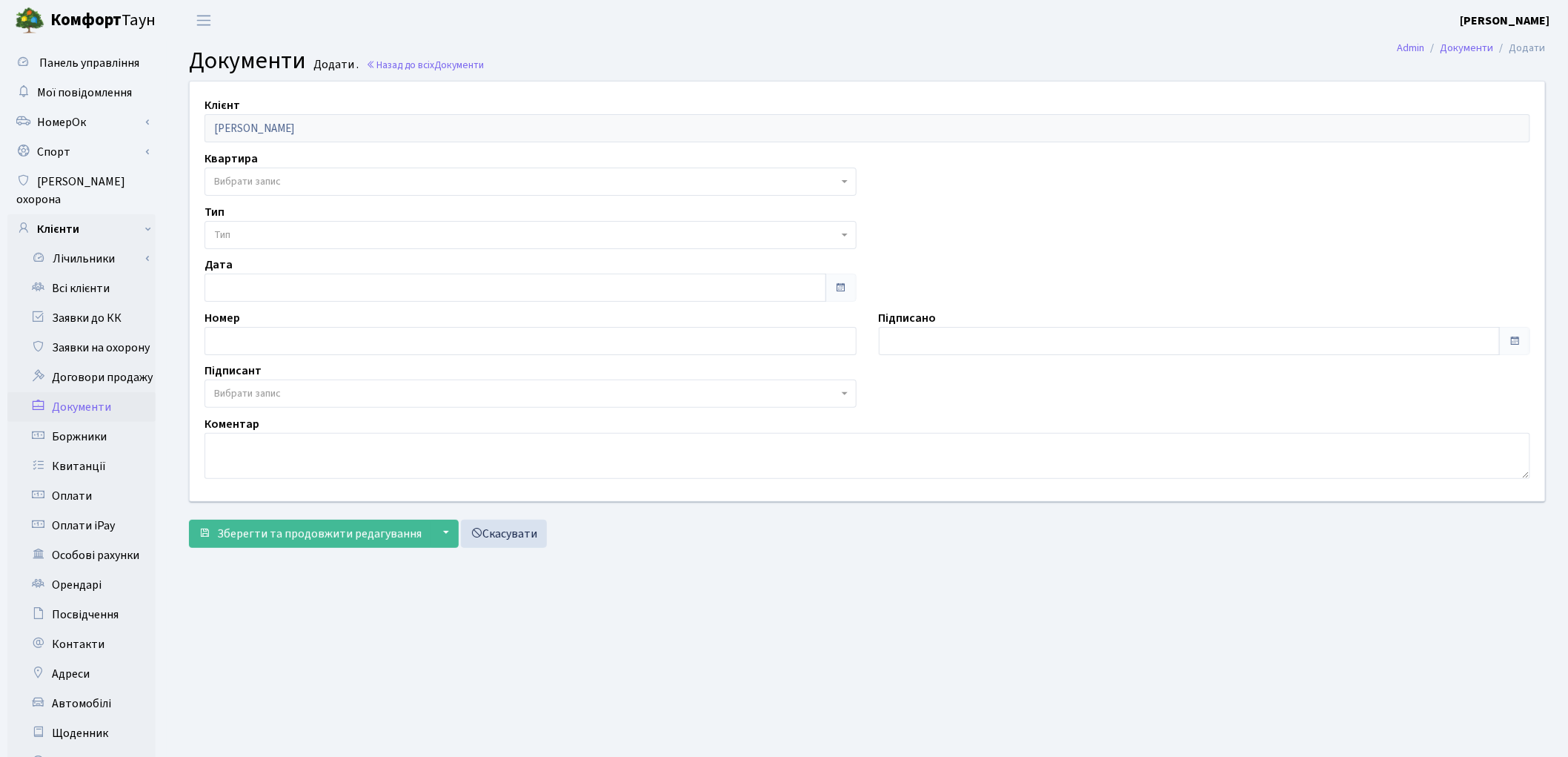
click at [283, 172] on span "Вибрати запис" at bounding box center [530, 181] width 652 height 28
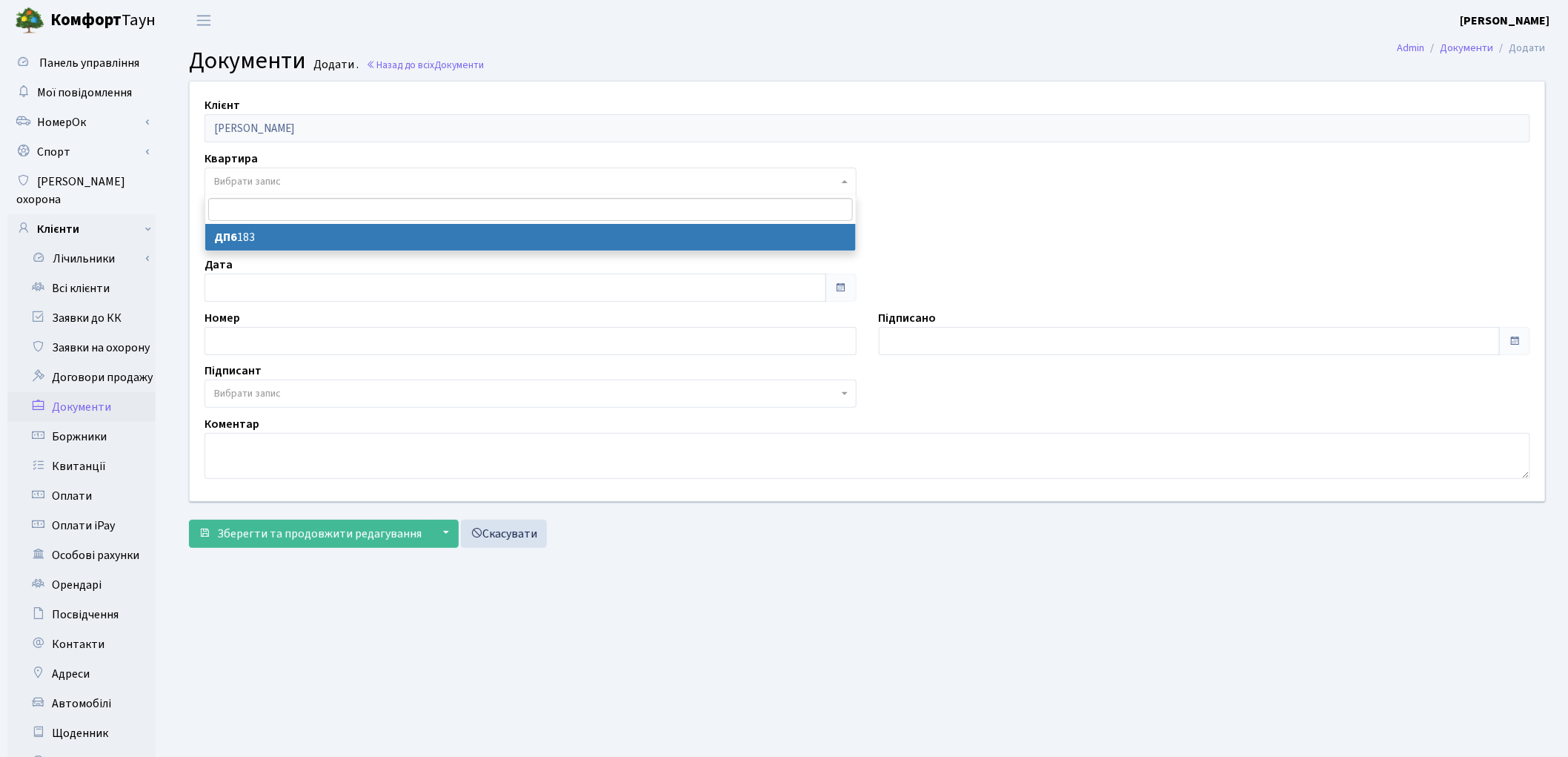
select select "176976"
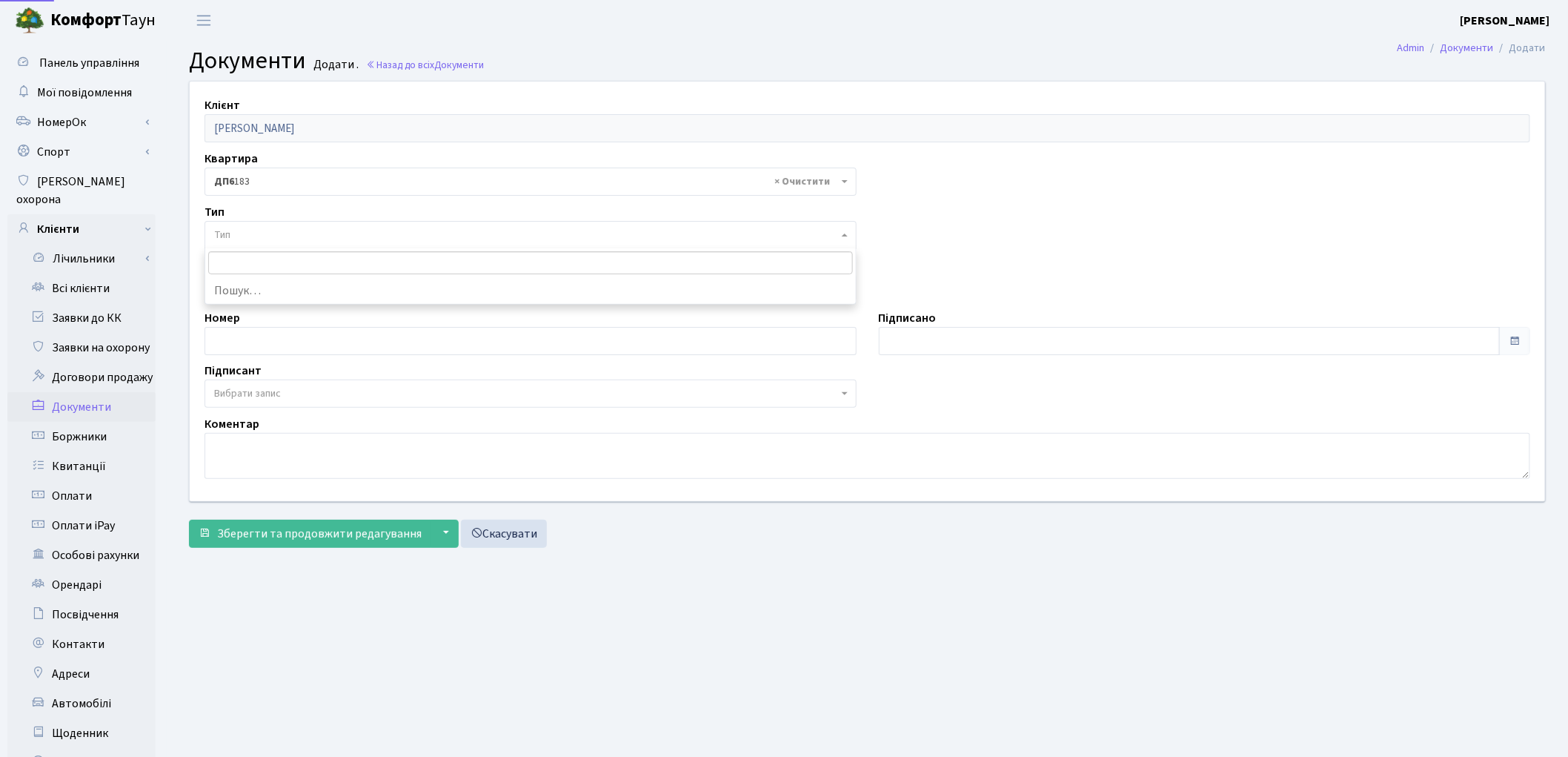
click at [283, 233] on span "Тип" at bounding box center [526, 235] width 624 height 15
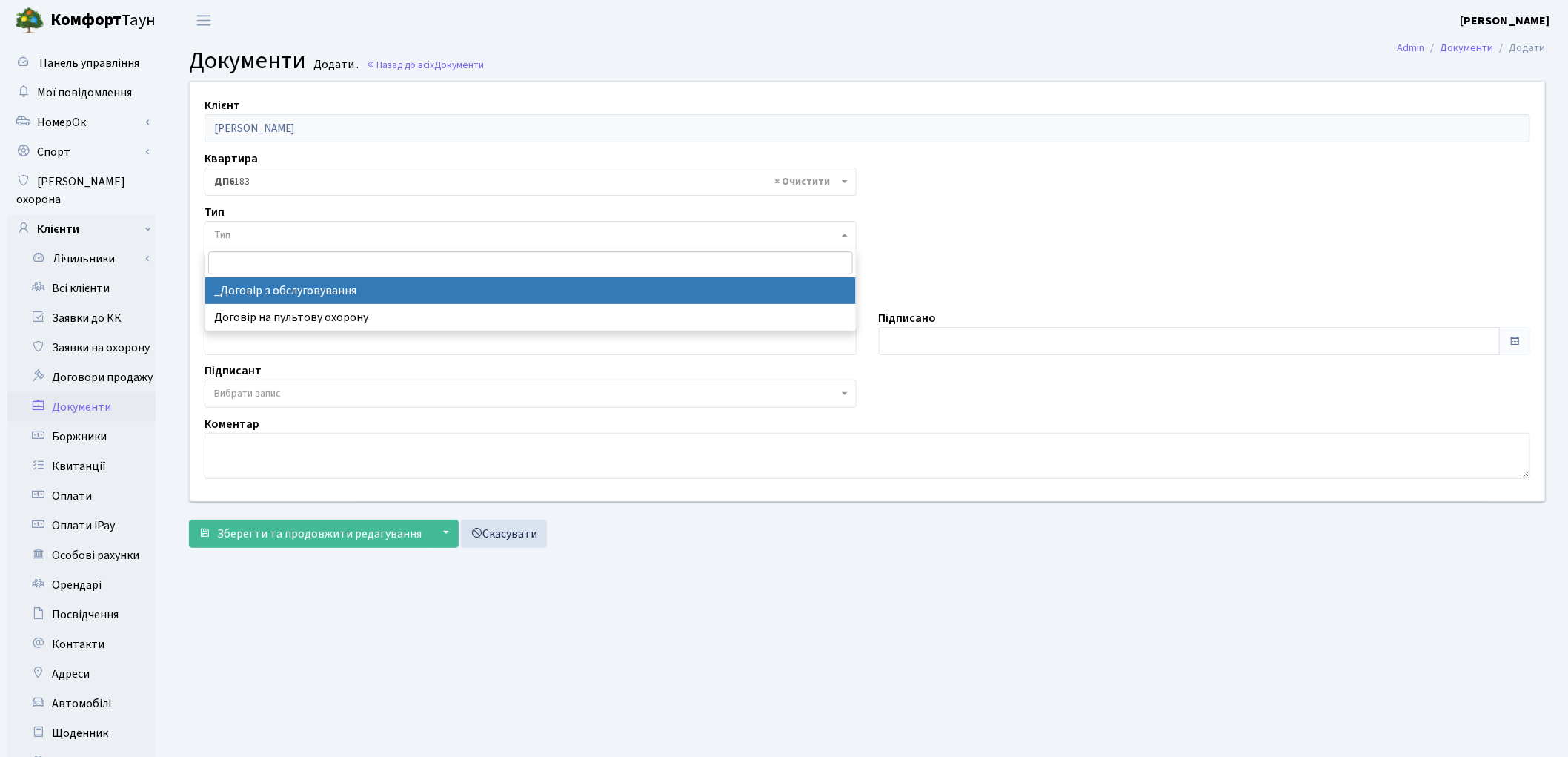
select select "289"
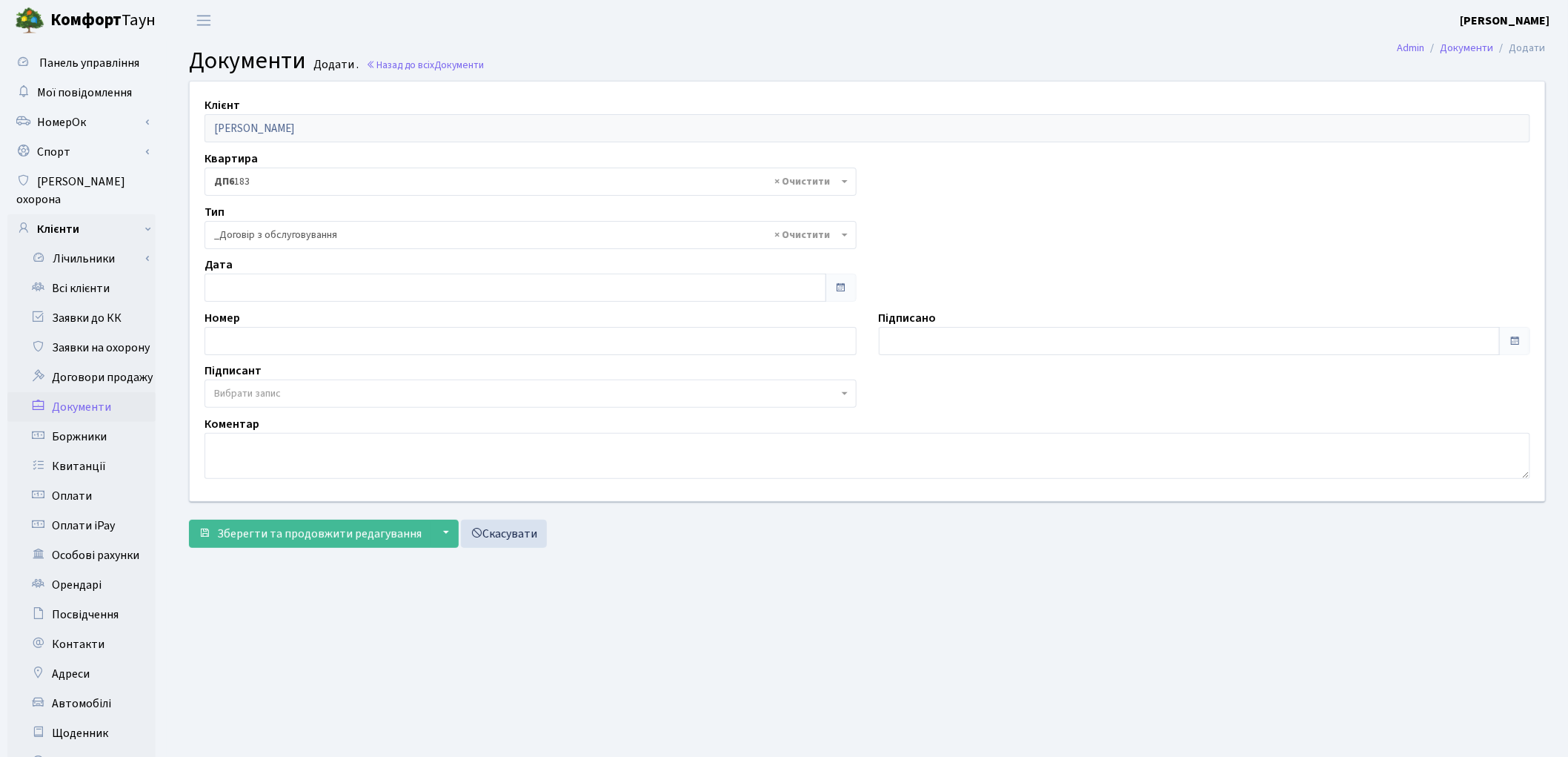
click at [297, 395] on span "Вибрати запис" at bounding box center [526, 394] width 624 height 15
select select "74"
click at [324, 538] on span "Зберегти та продовжити редагування" at bounding box center [319, 533] width 204 height 16
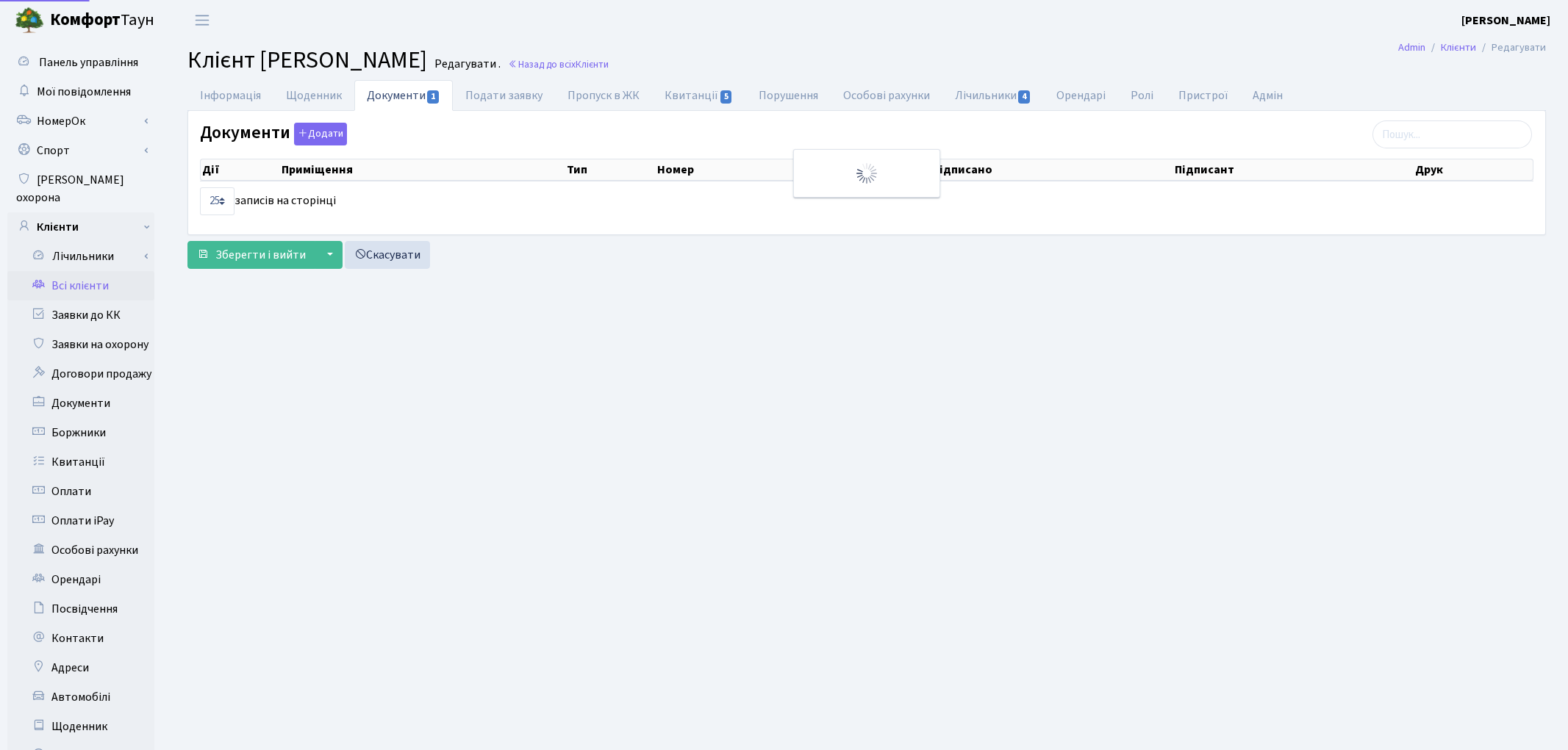
select select "25"
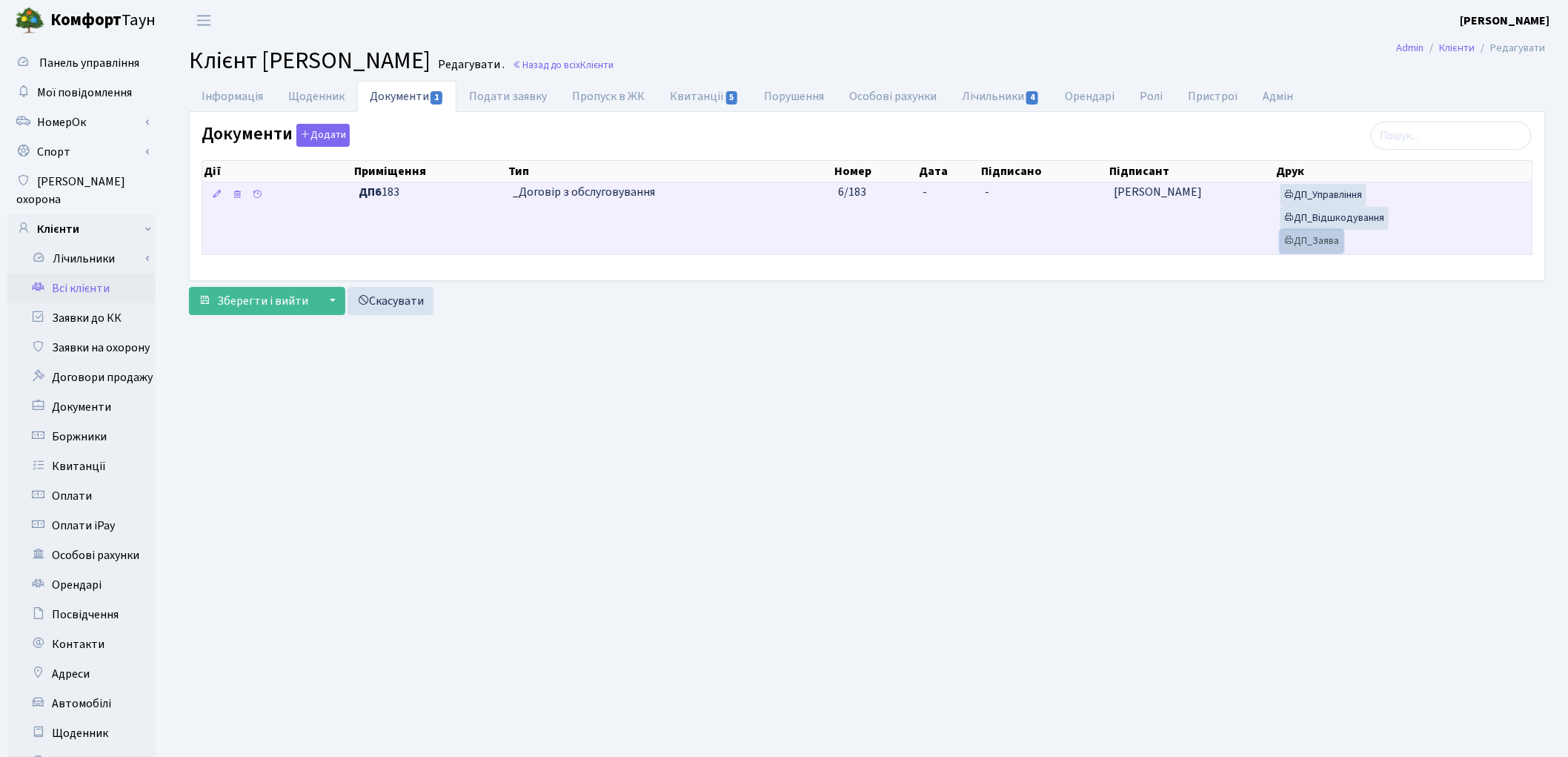
click at [1305, 242] on link "ДП_Заява" at bounding box center [1312, 241] width 63 height 23
click at [1337, 224] on link "ДП_Відшкодування" at bounding box center [1335, 218] width 108 height 23
click at [1312, 195] on link "ДП_Управління" at bounding box center [1324, 195] width 86 height 23
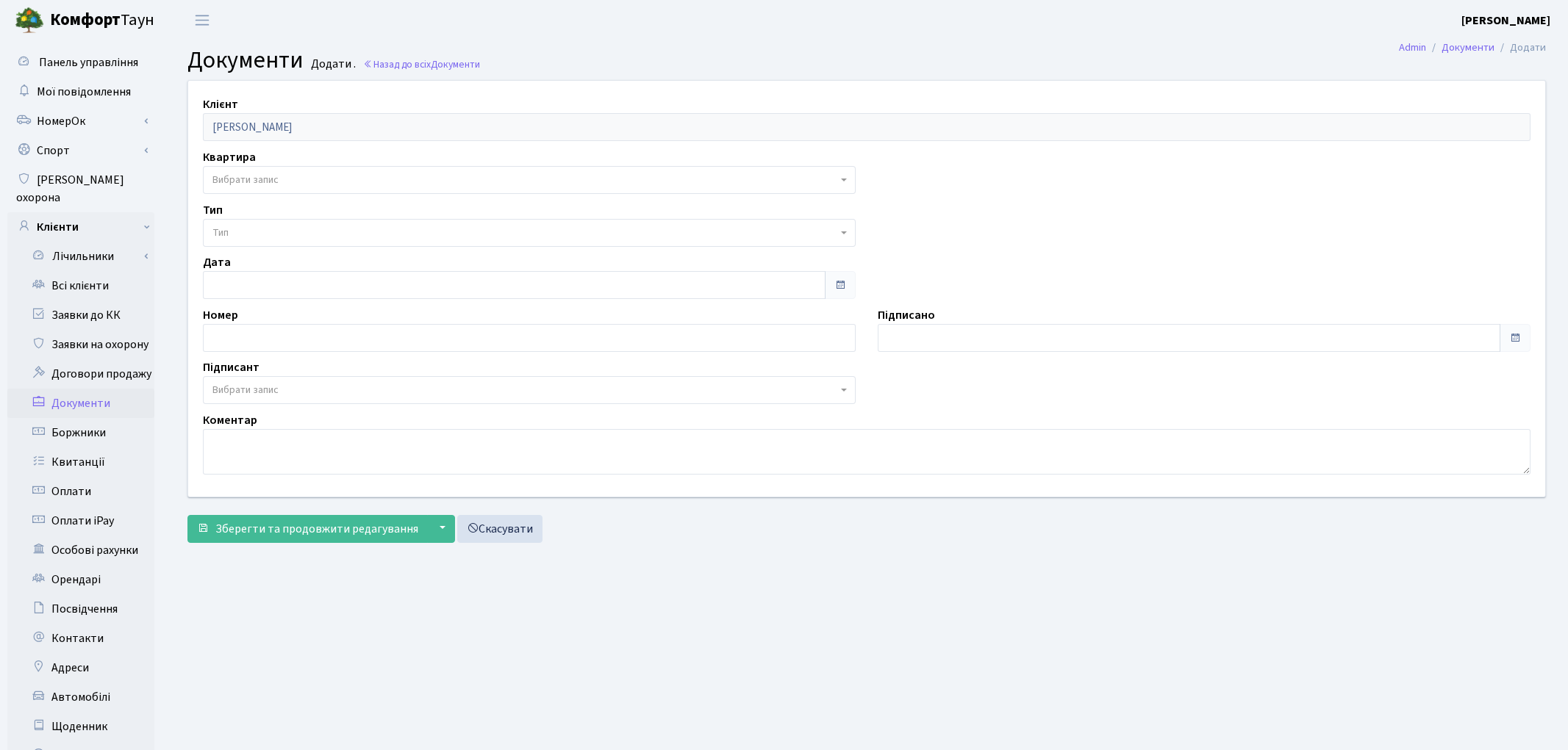
select select "176976"
select select "74"
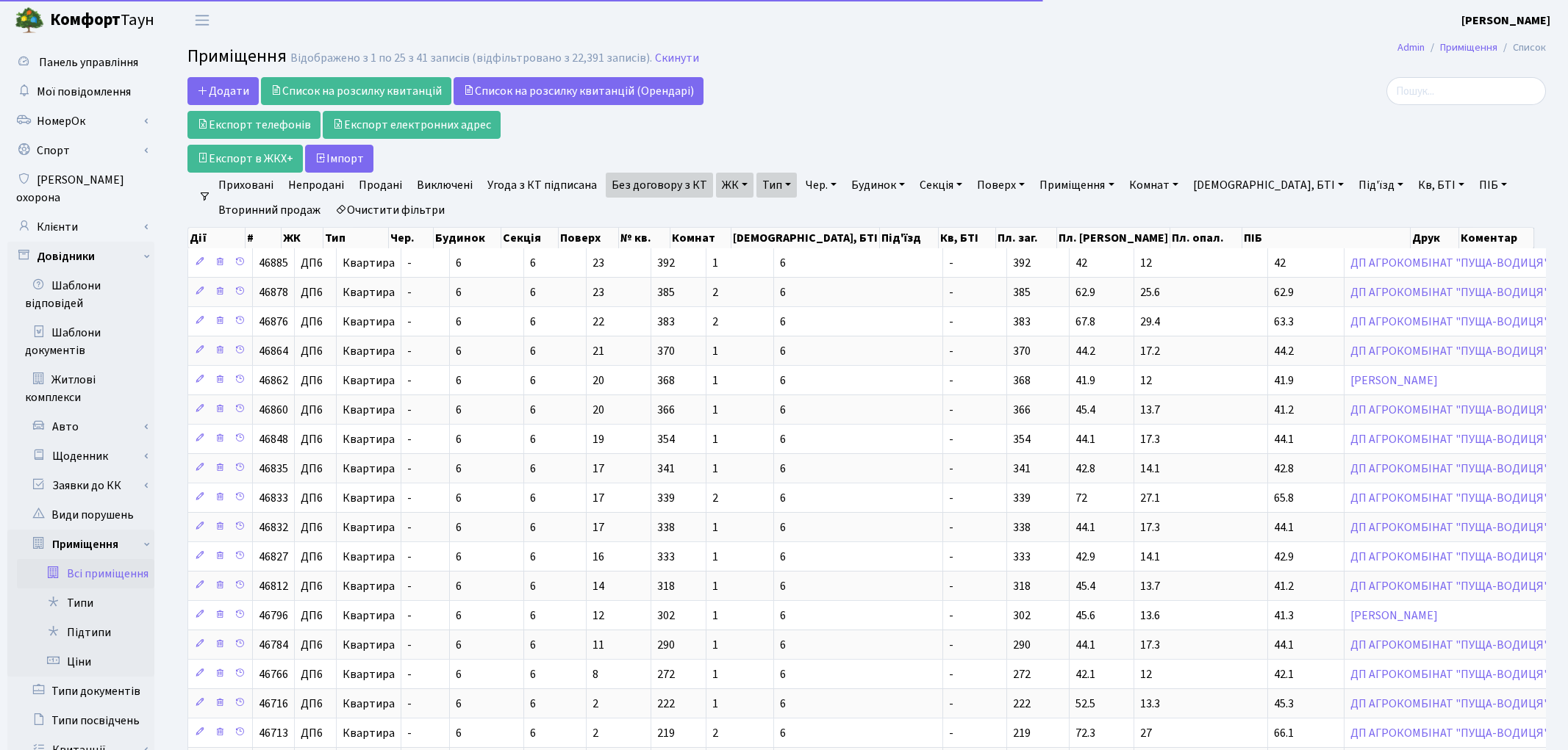
select select "25"
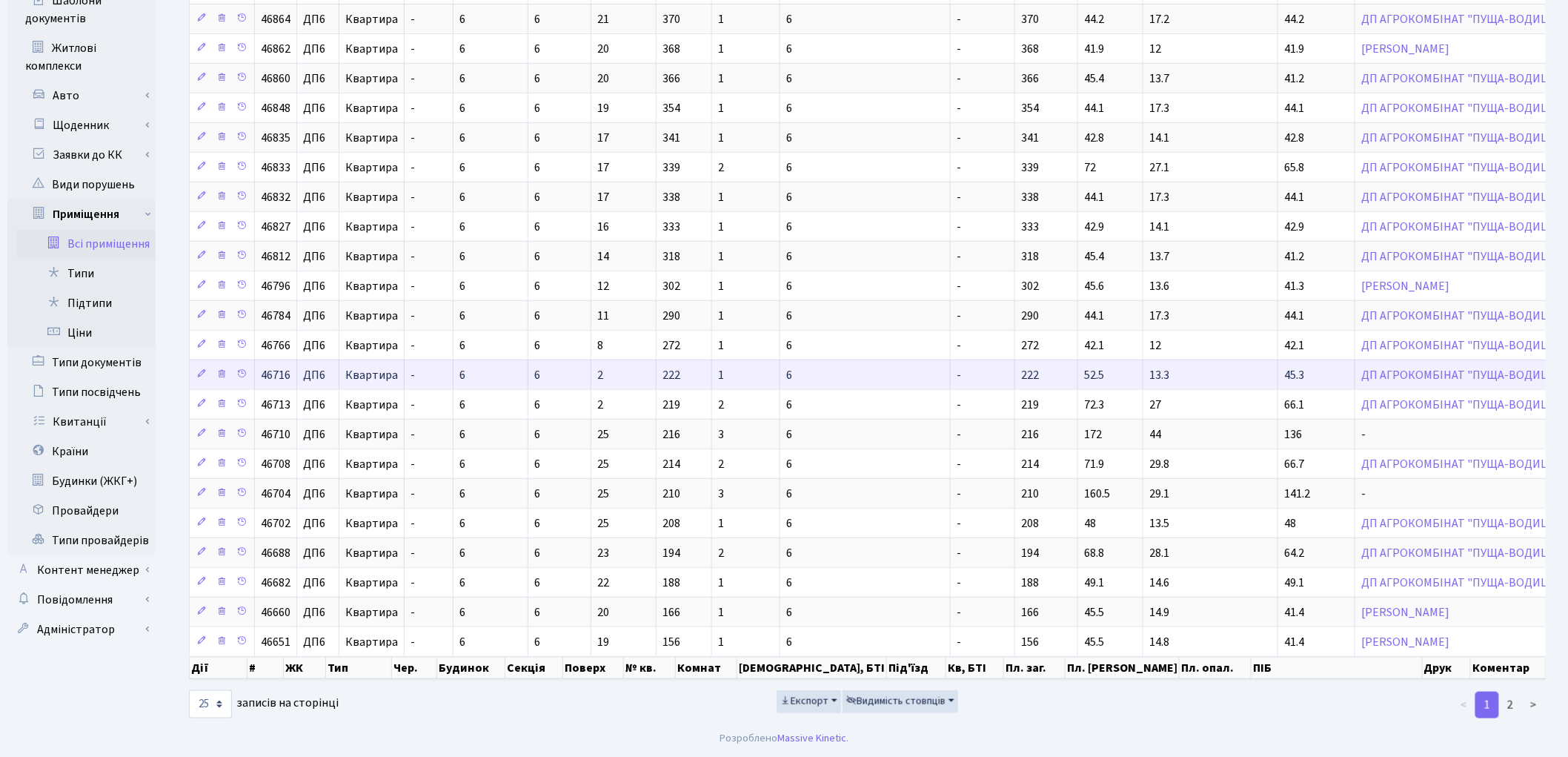
scroll to position [341, 0]
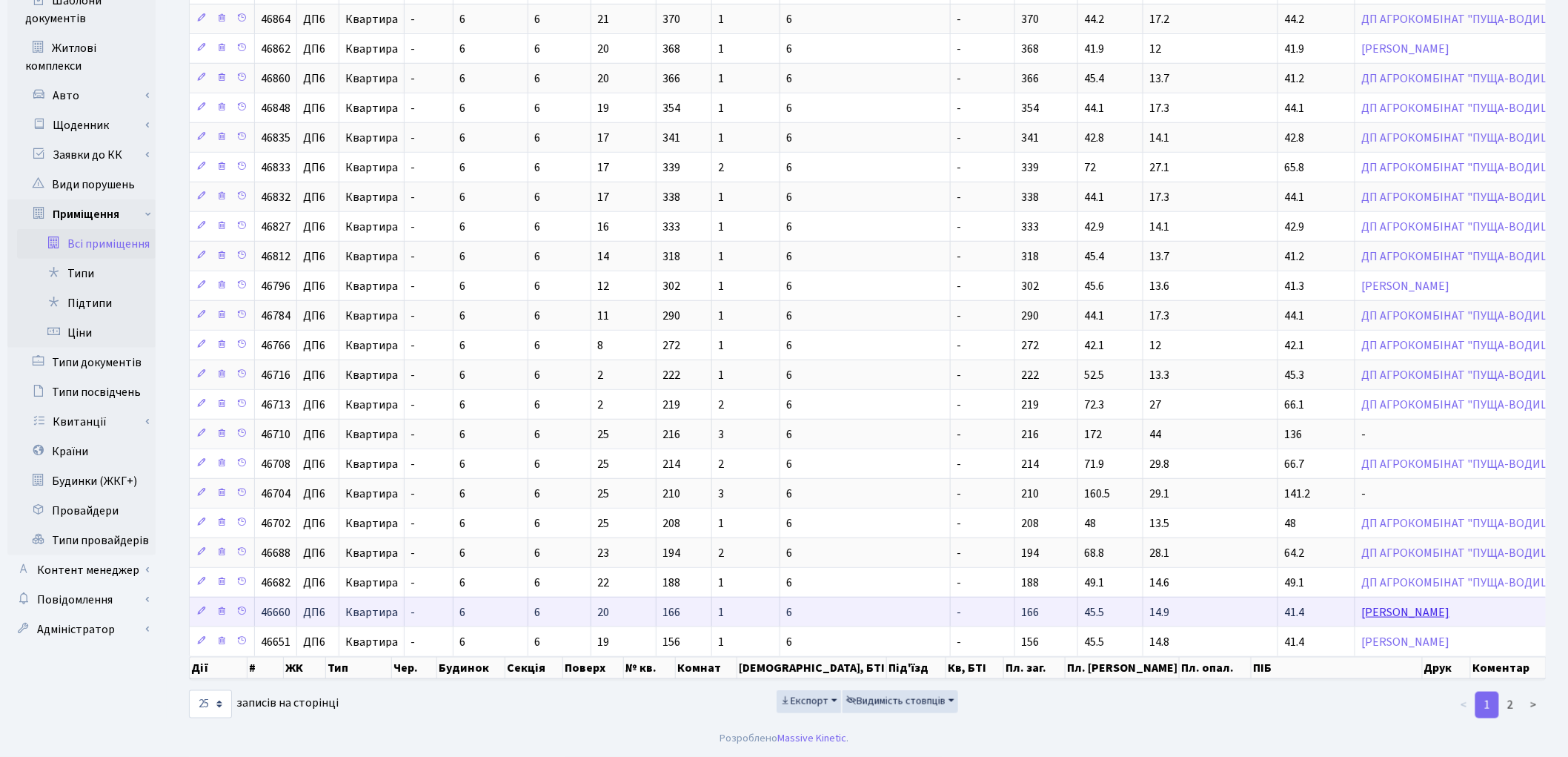
click at [1361, 614] on link "[PERSON_NAME]" at bounding box center [1405, 612] width 88 height 16
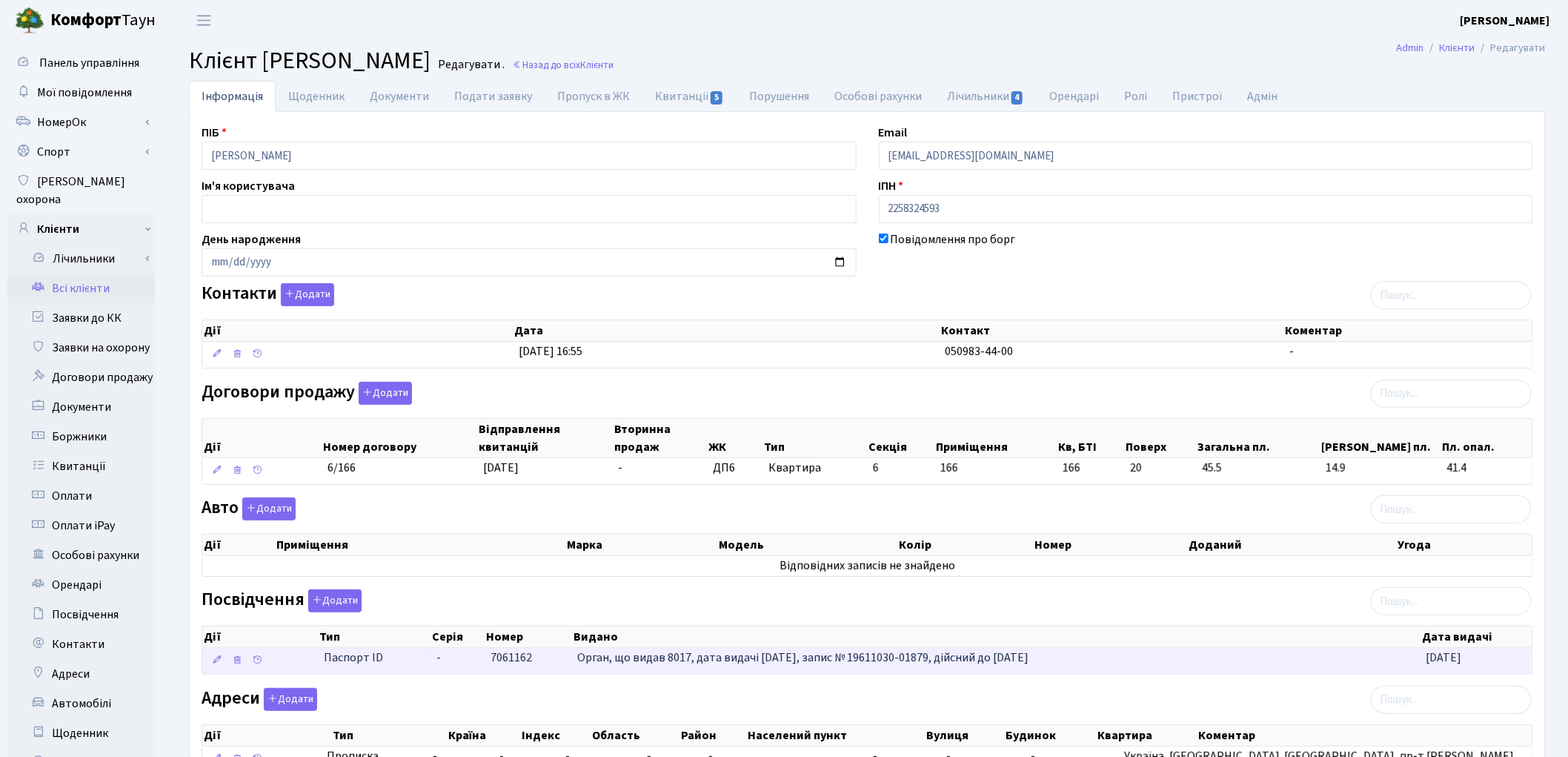
click at [536, 668] on td "7061162" at bounding box center [529, 661] width 88 height 26
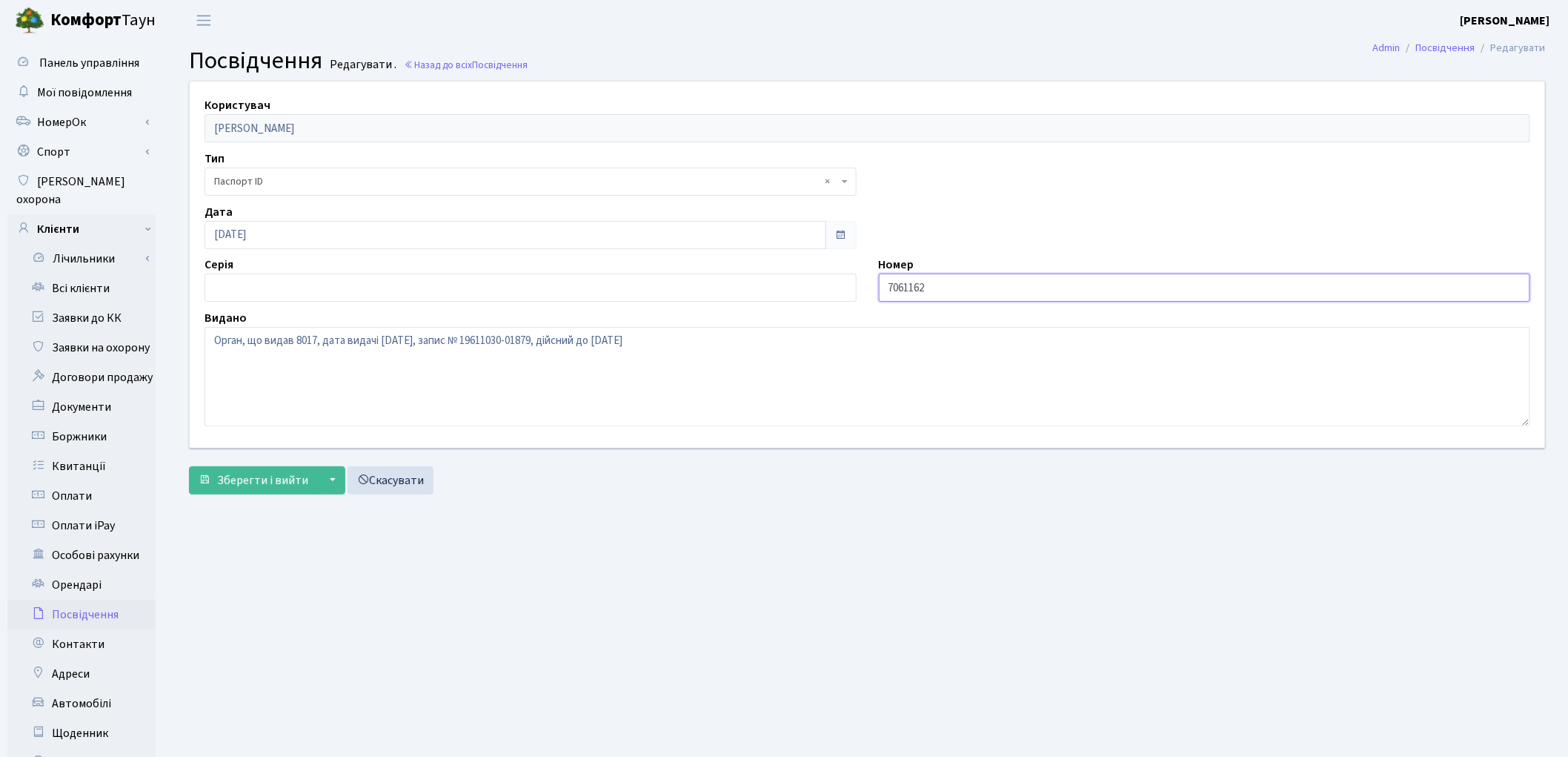
click at [887, 284] on input "7061162" at bounding box center [1205, 287] width 652 height 28
type input "007061162"
click at [279, 475] on span "Зберегти і вийти" at bounding box center [263, 480] width 91 height 16
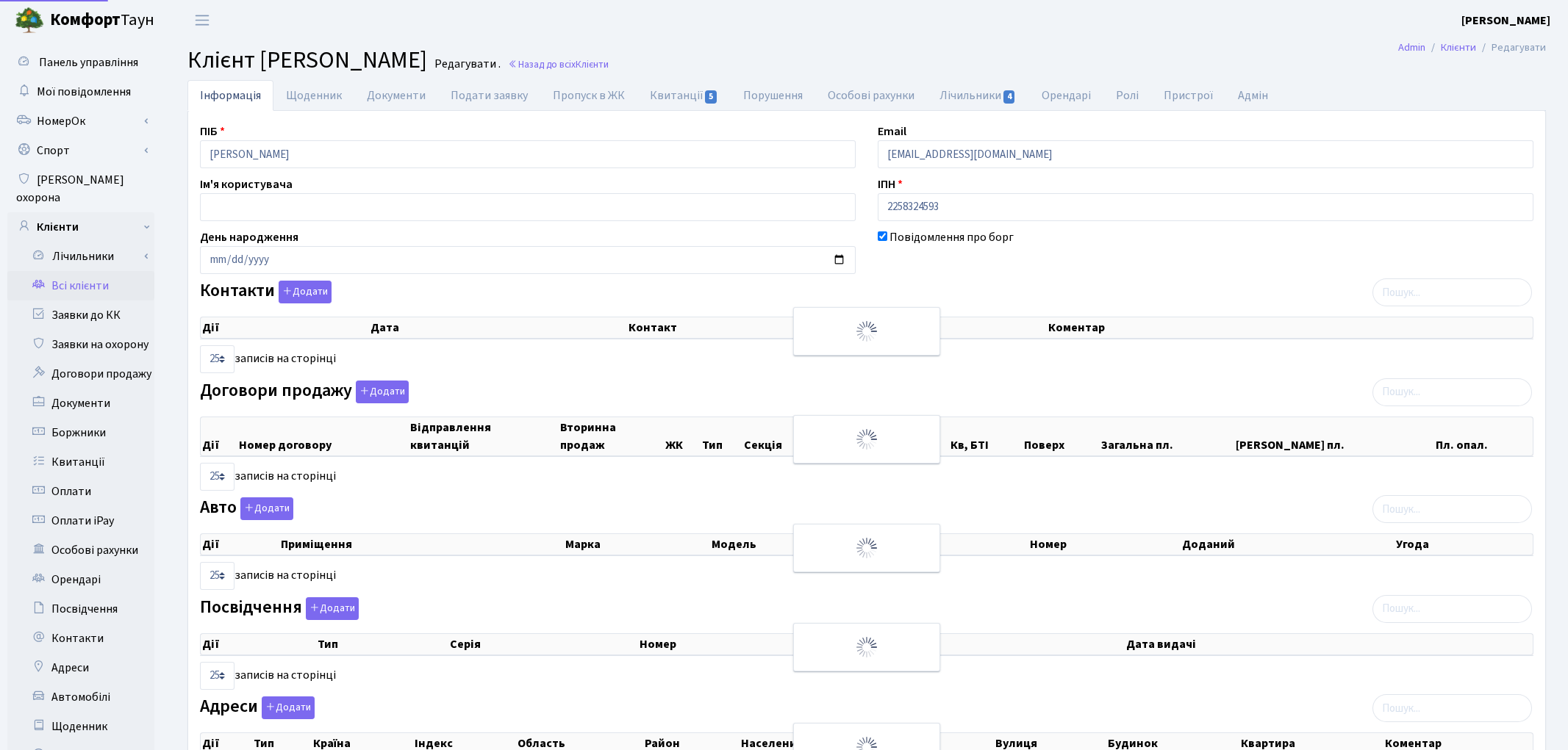
select select "25"
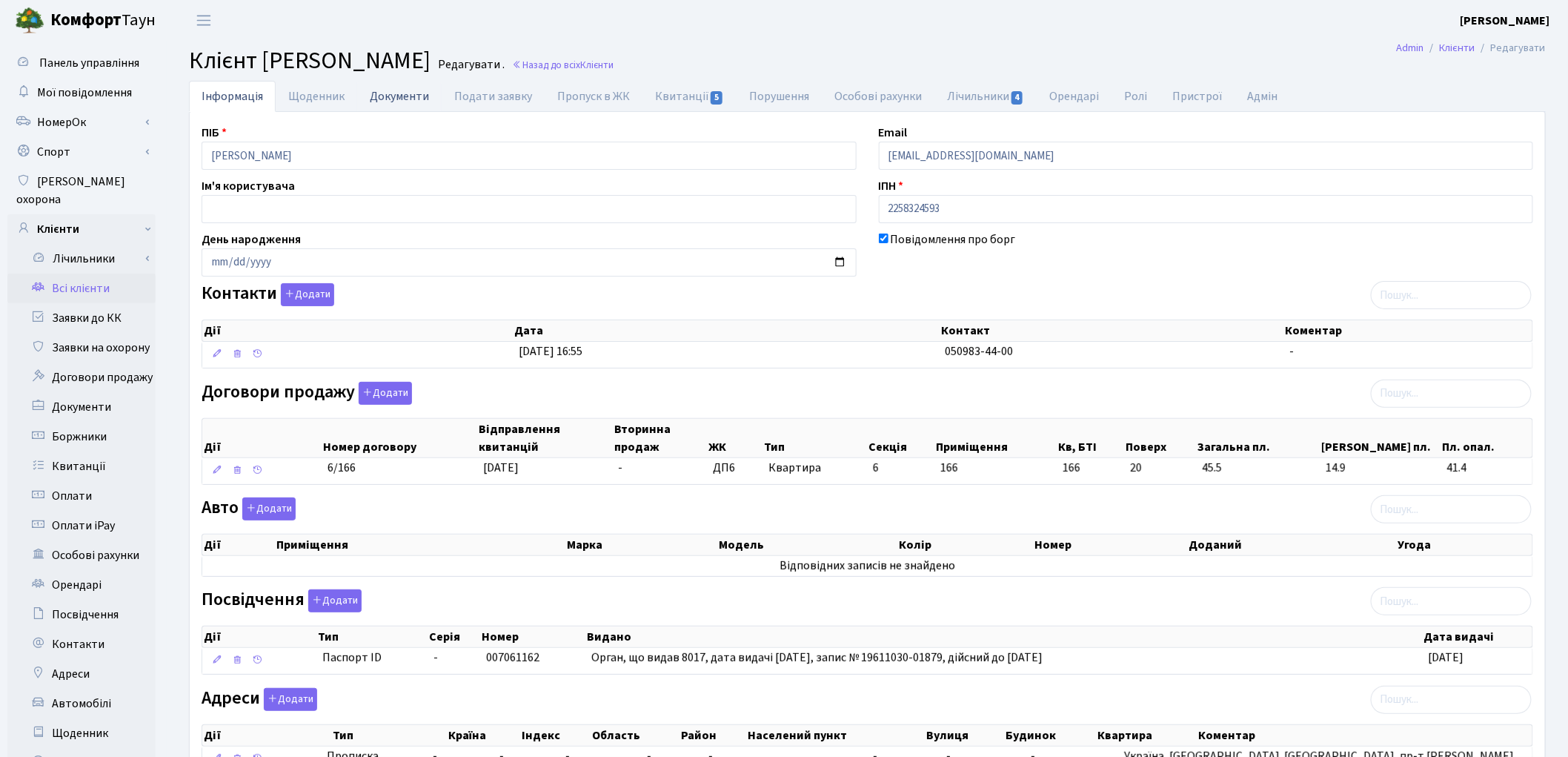
click at [402, 100] on link "Документи" at bounding box center [399, 96] width 84 height 30
select select "25"
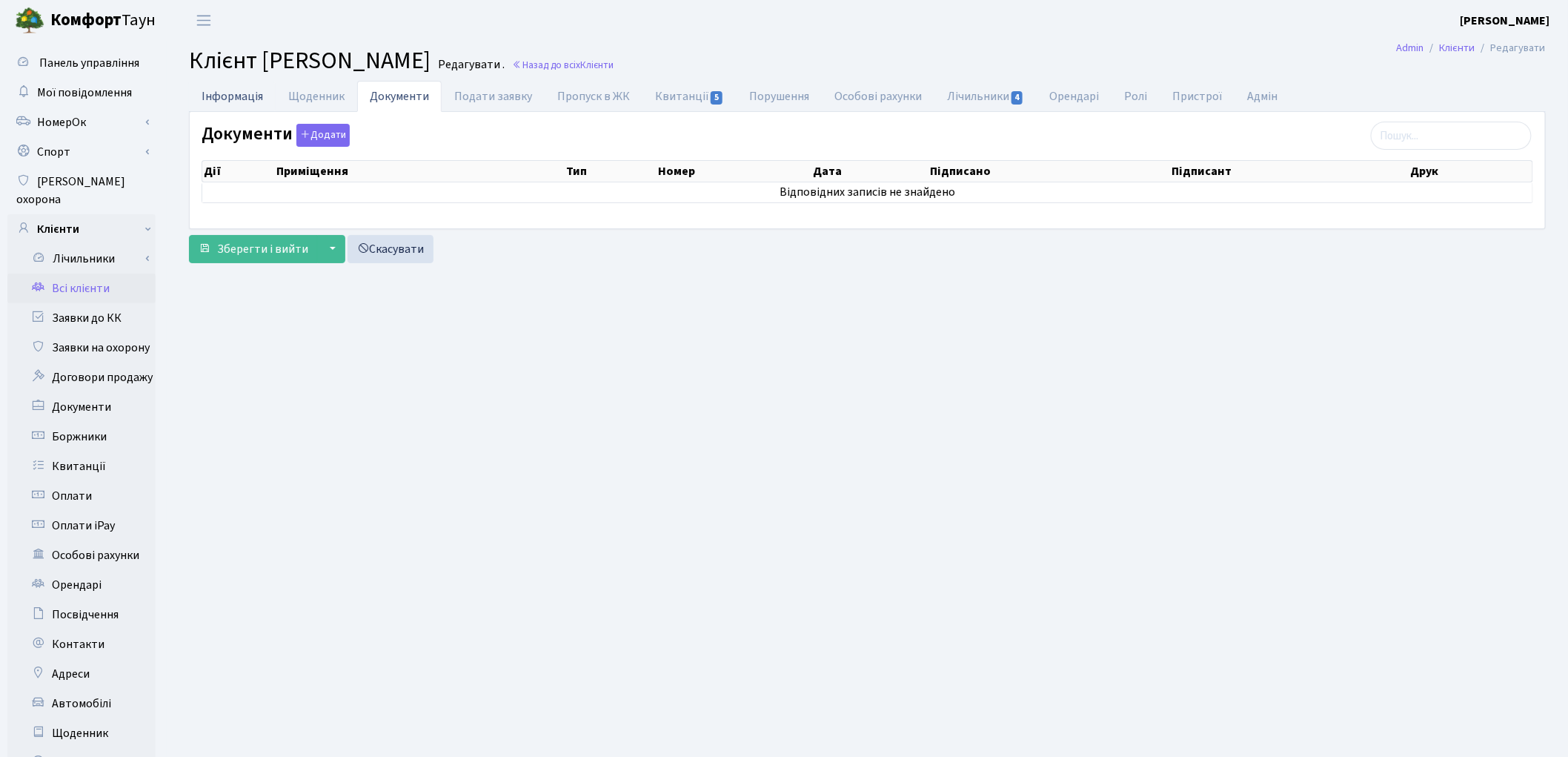
click at [211, 91] on link "Інформація" at bounding box center [232, 96] width 87 height 30
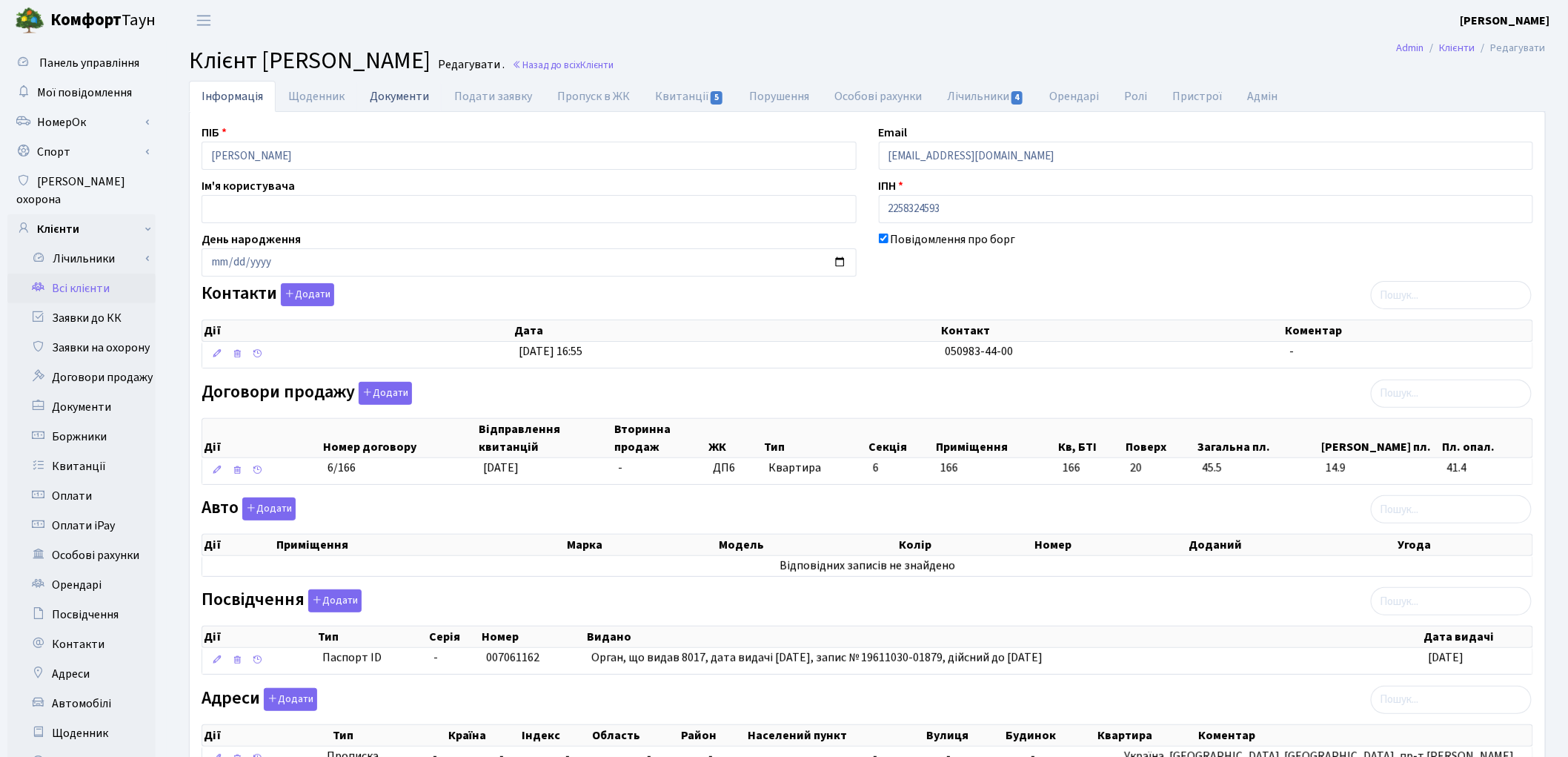
click at [380, 100] on link "Документи" at bounding box center [399, 96] width 84 height 30
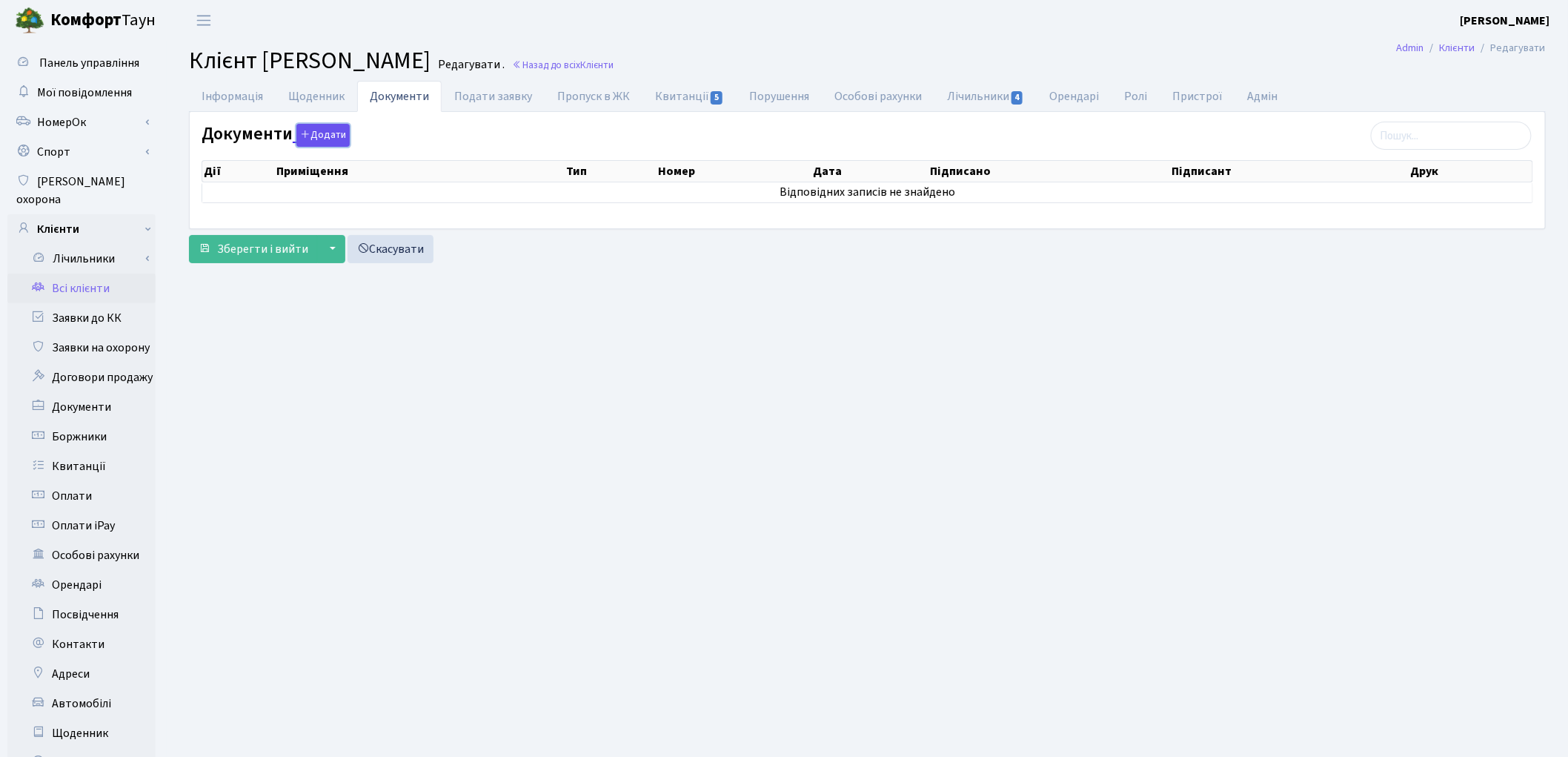
click at [323, 133] on button "Додати" at bounding box center [323, 135] width 53 height 23
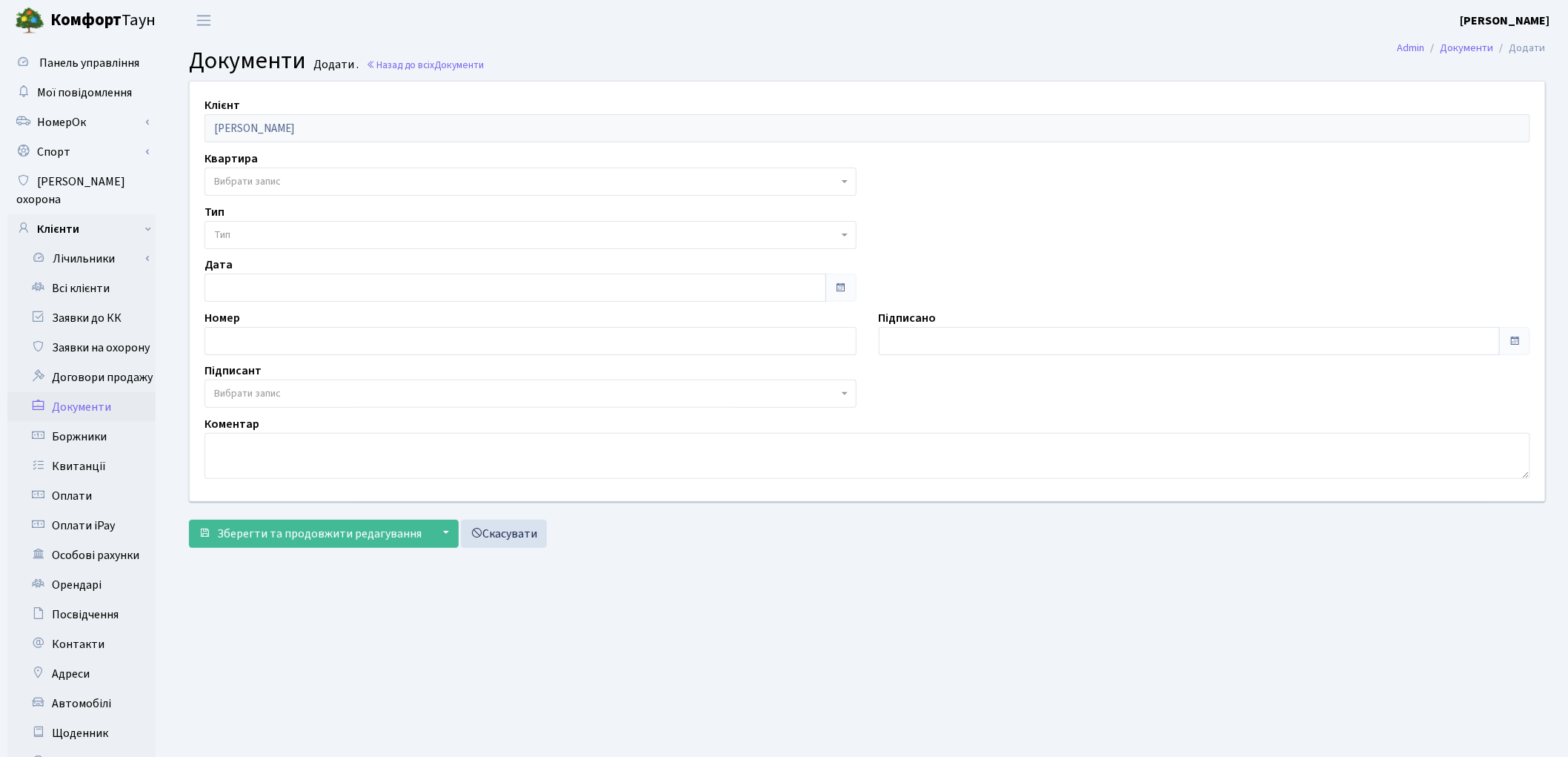
click at [269, 175] on span "Вибрати запис" at bounding box center [247, 182] width 67 height 15
select select "176959"
click at [264, 232] on span "Тип" at bounding box center [526, 235] width 624 height 15
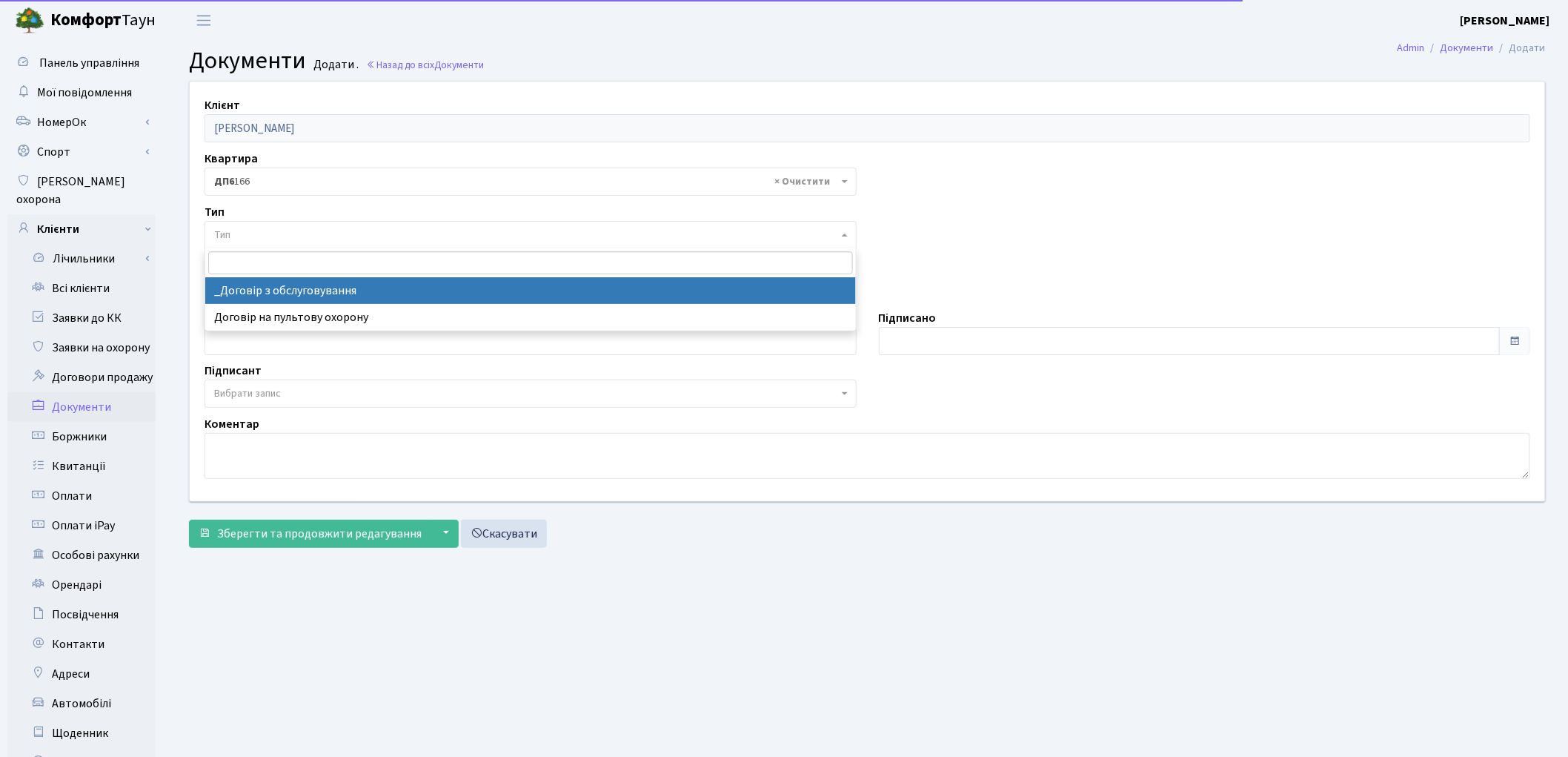
select select "289"
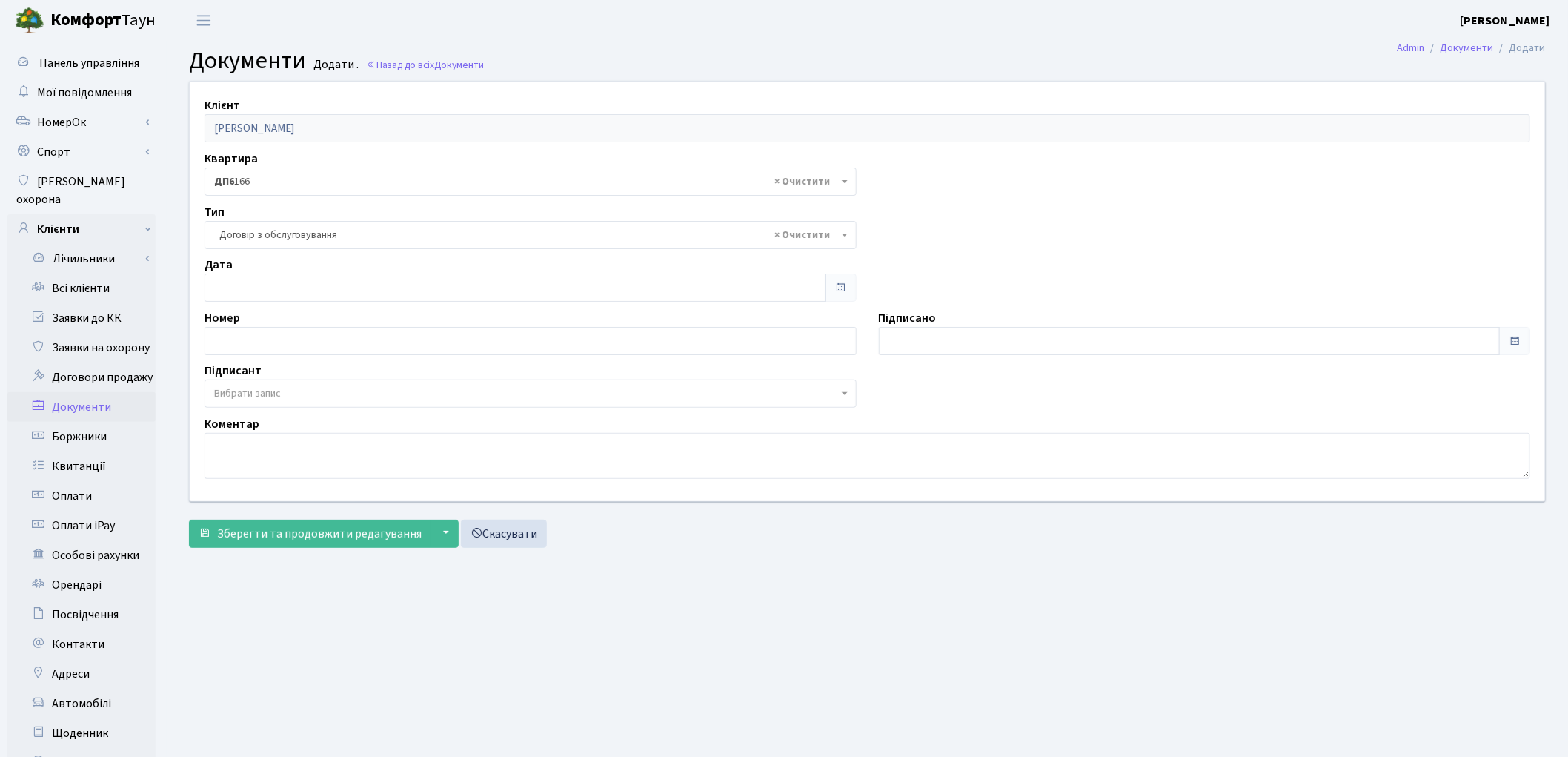
click at [255, 391] on span "Вибрати запис" at bounding box center [247, 394] width 67 height 15
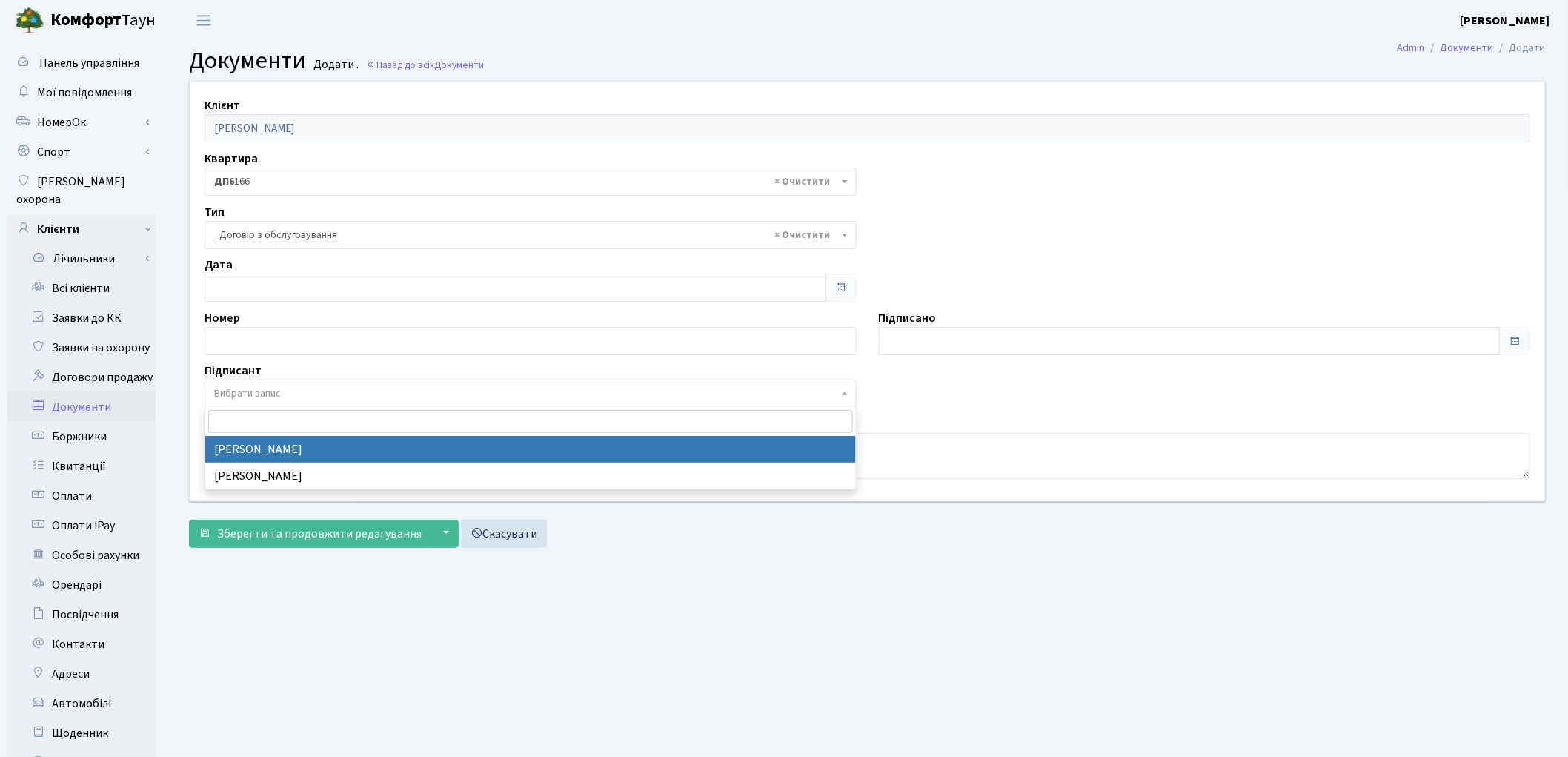
select select "74"
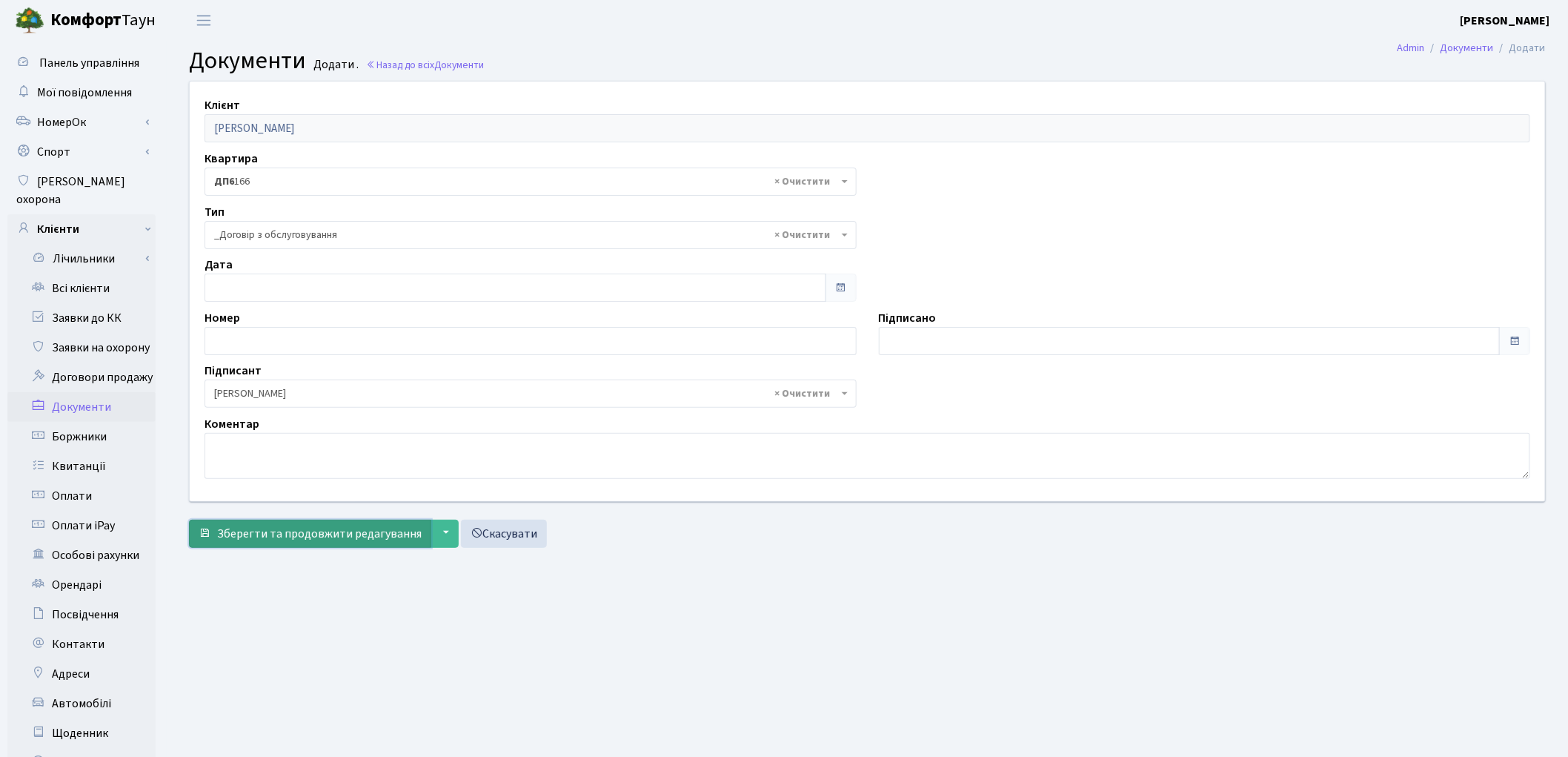
click at [270, 527] on span "Зберегти та продовжити редагування" at bounding box center [319, 533] width 204 height 16
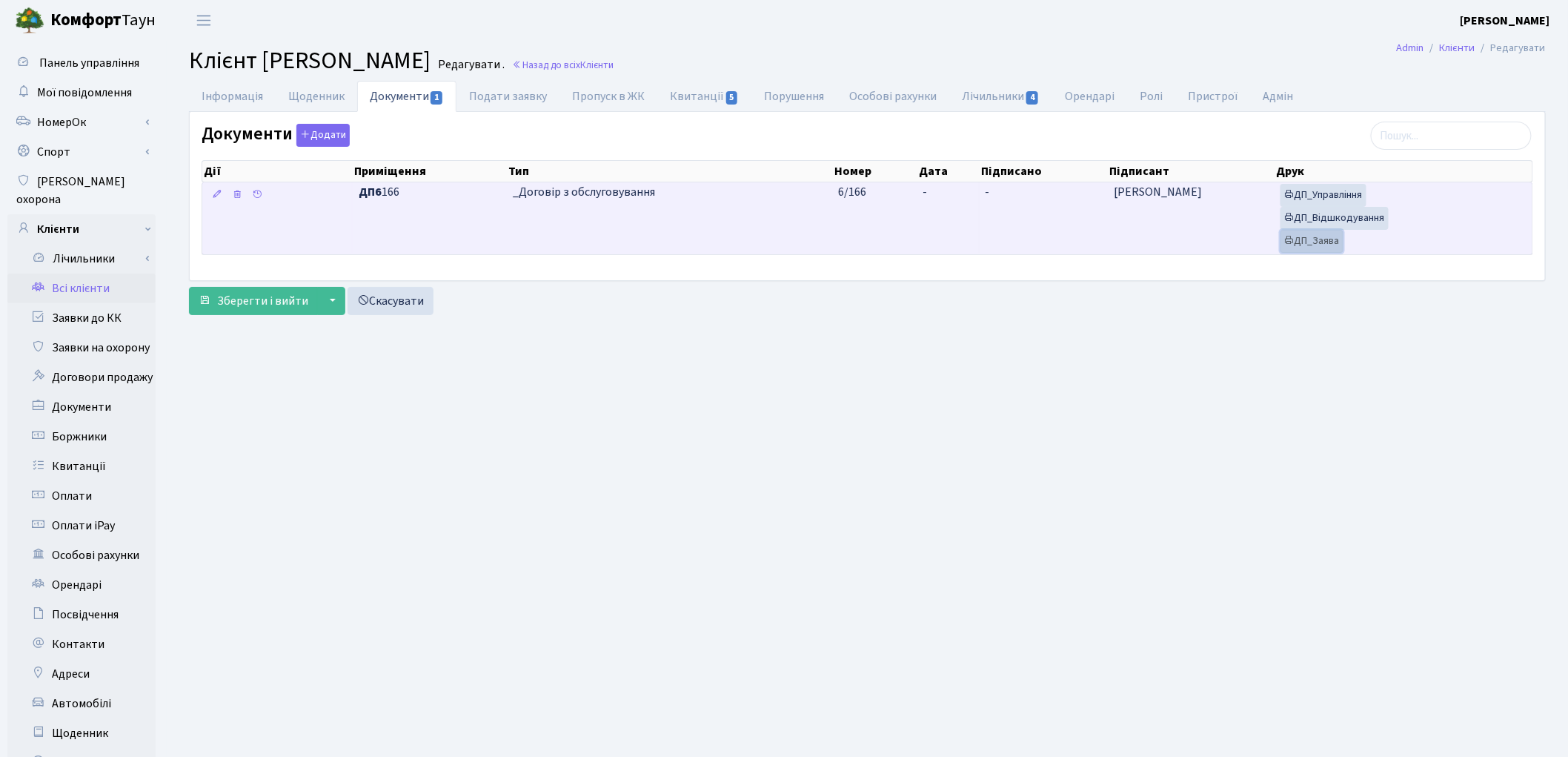
click at [1323, 248] on link "ДП_Заява" at bounding box center [1312, 241] width 63 height 23
click at [1342, 221] on link "ДП_Відшкодування" at bounding box center [1335, 218] width 108 height 23
click at [1349, 197] on link "ДП_Управління" at bounding box center [1324, 195] width 86 height 23
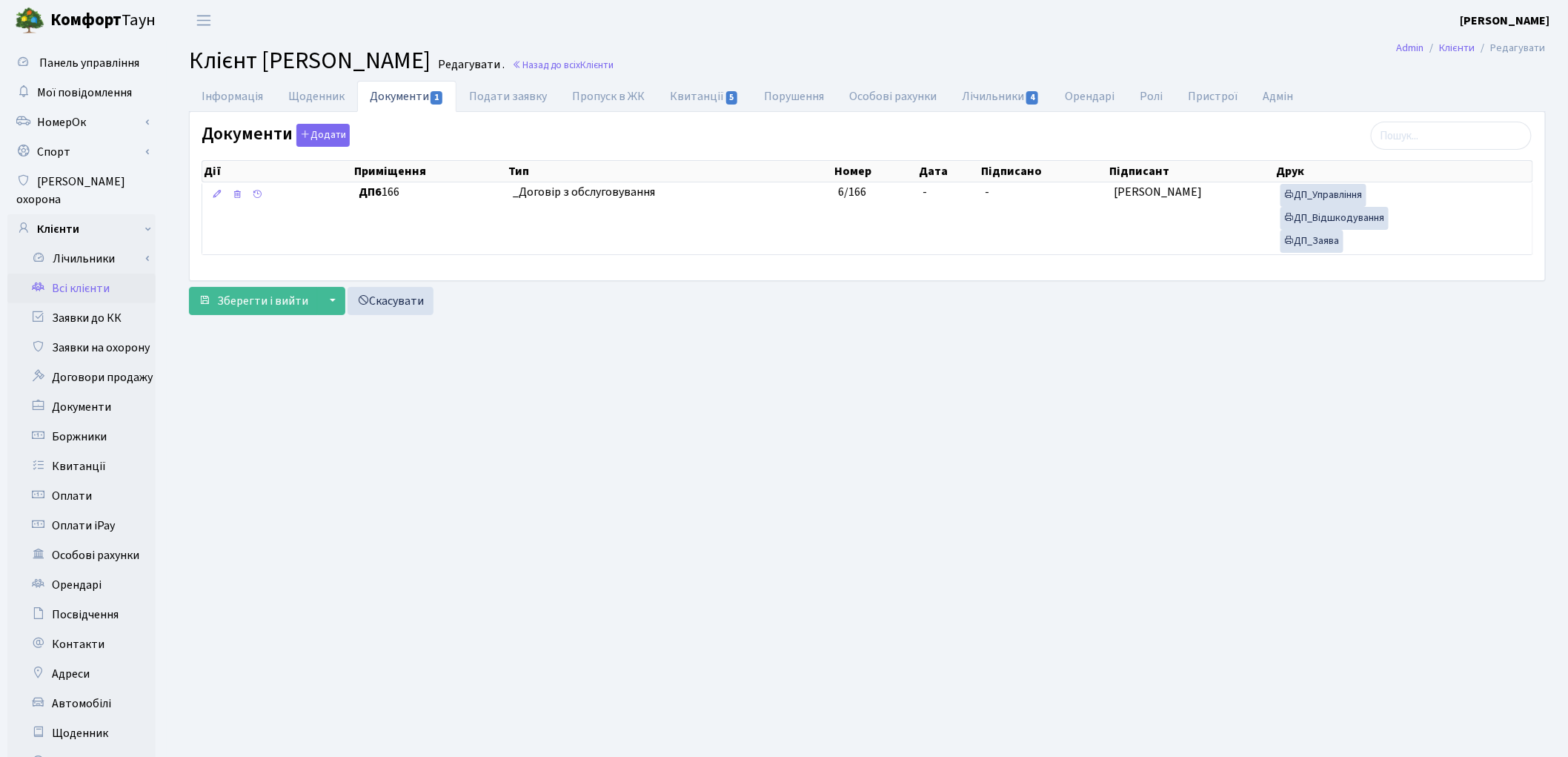
click at [1153, 413] on main "Admin Клієнти Редагувати Клієнт [PERSON_NAME] . Назад до всіх Клієнти Інформаці…" at bounding box center [867, 472] width 1402 height 863
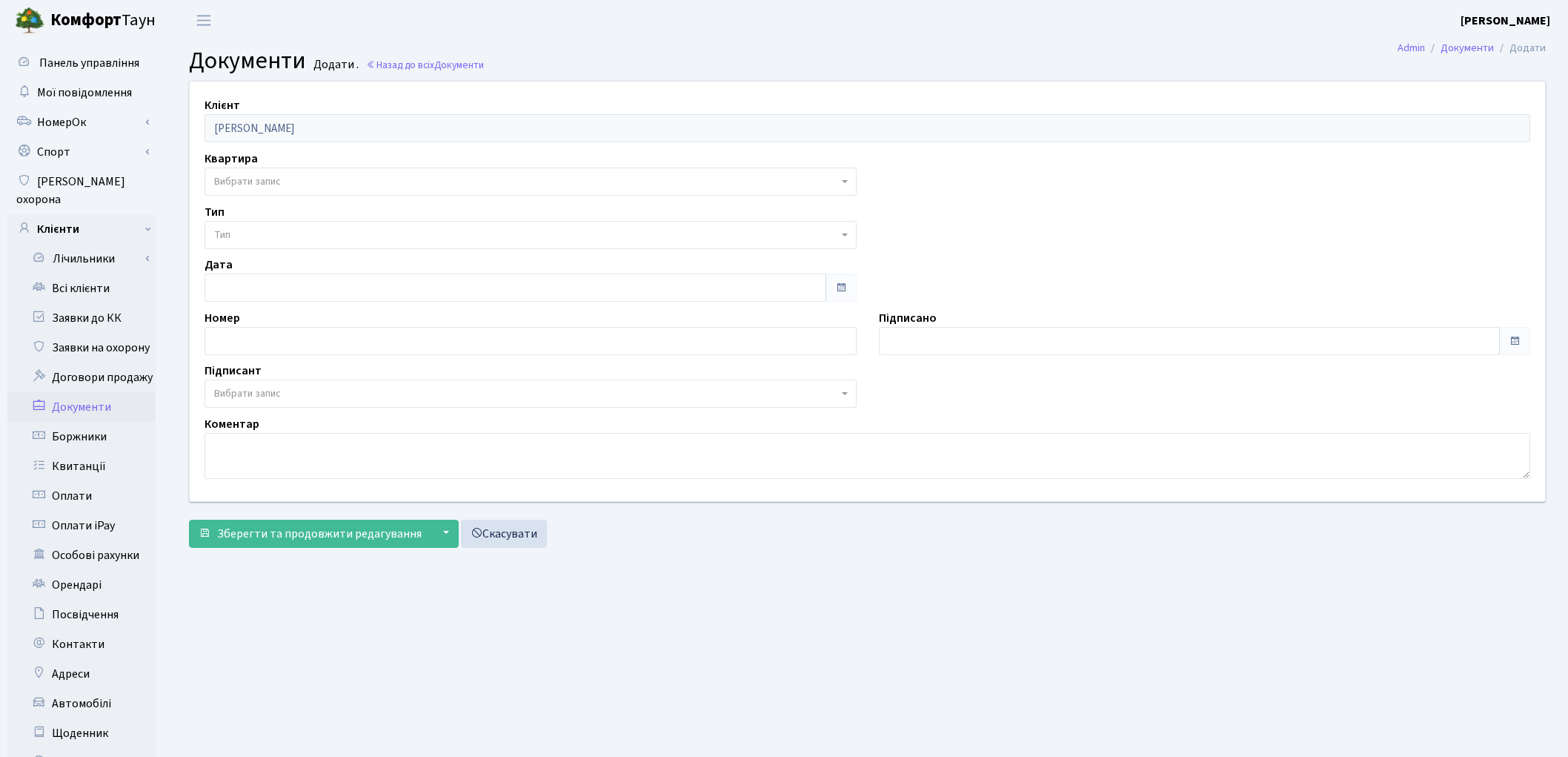
select select "176959"
select select "74"
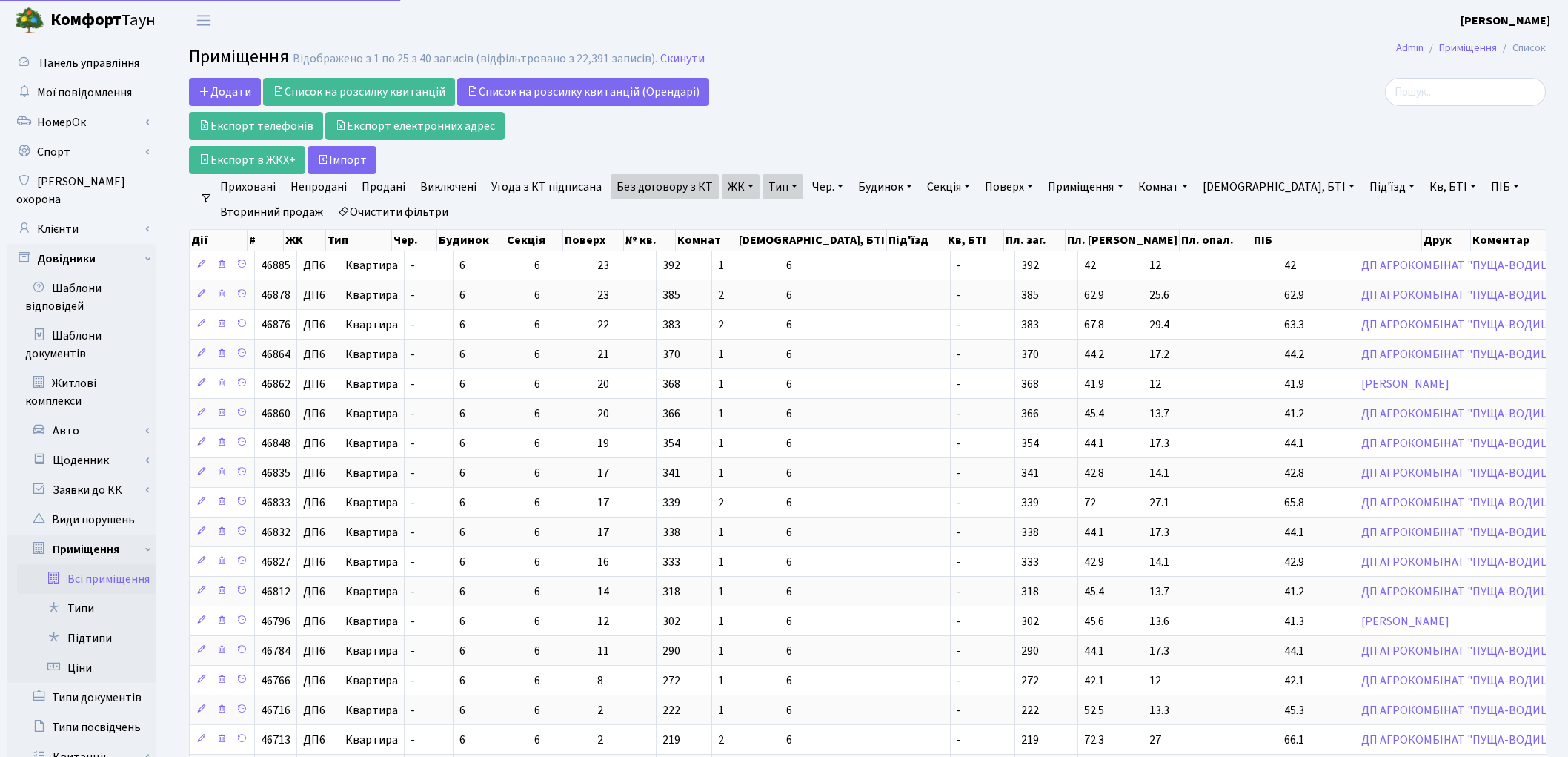
select select "25"
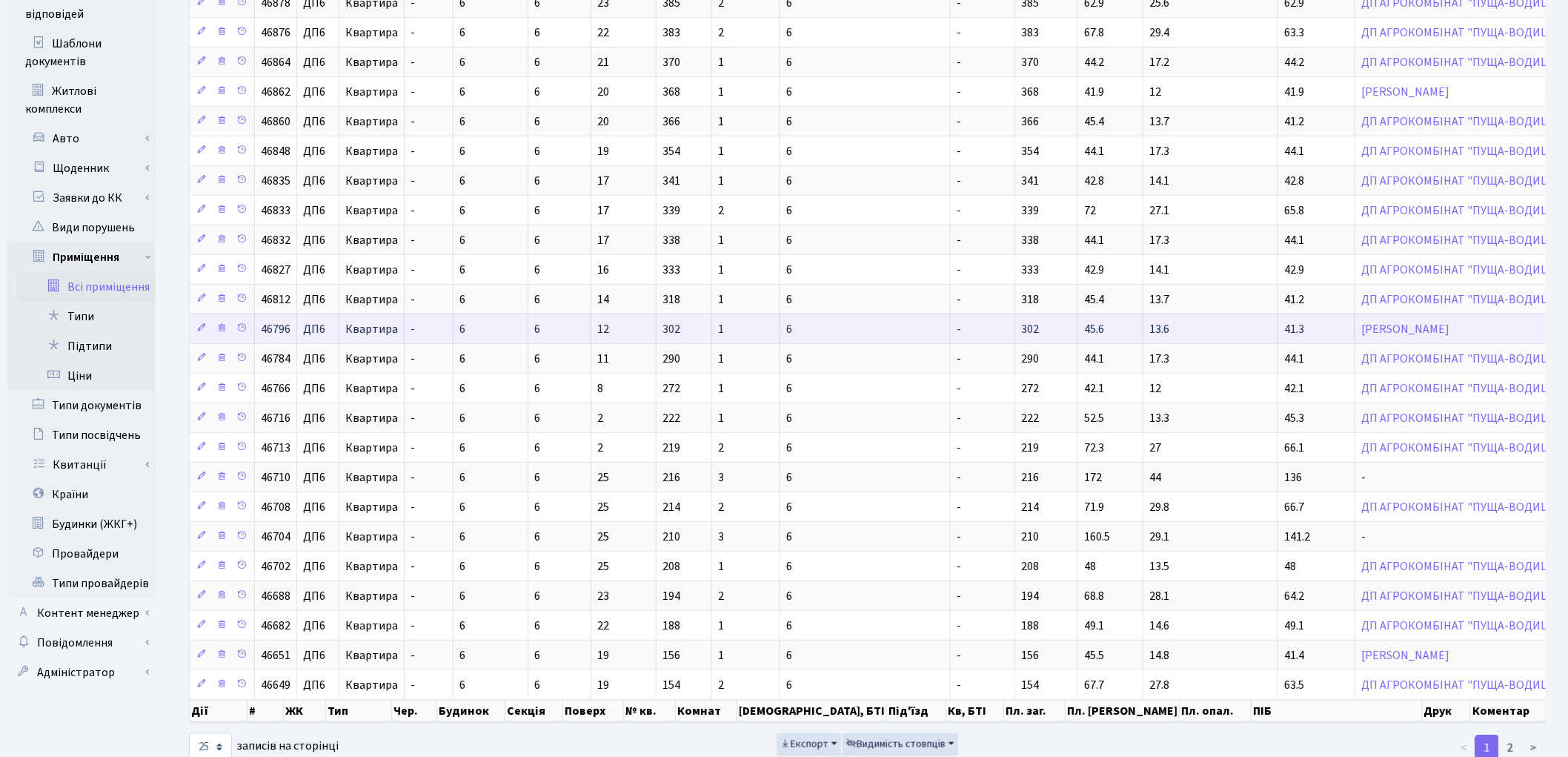
scroll to position [341, 0]
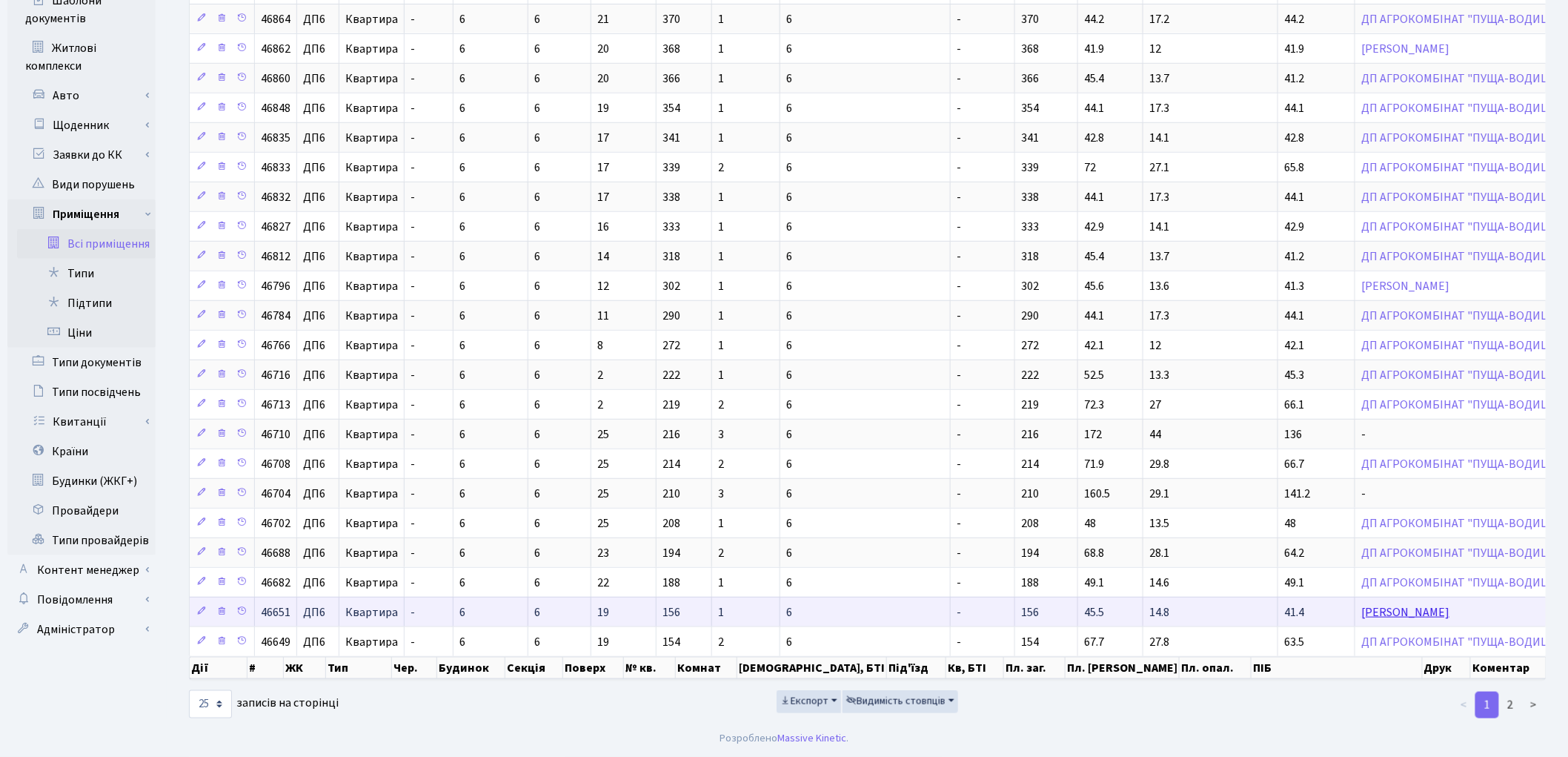
click at [1361, 617] on link "[PERSON_NAME]" at bounding box center [1405, 612] width 88 height 16
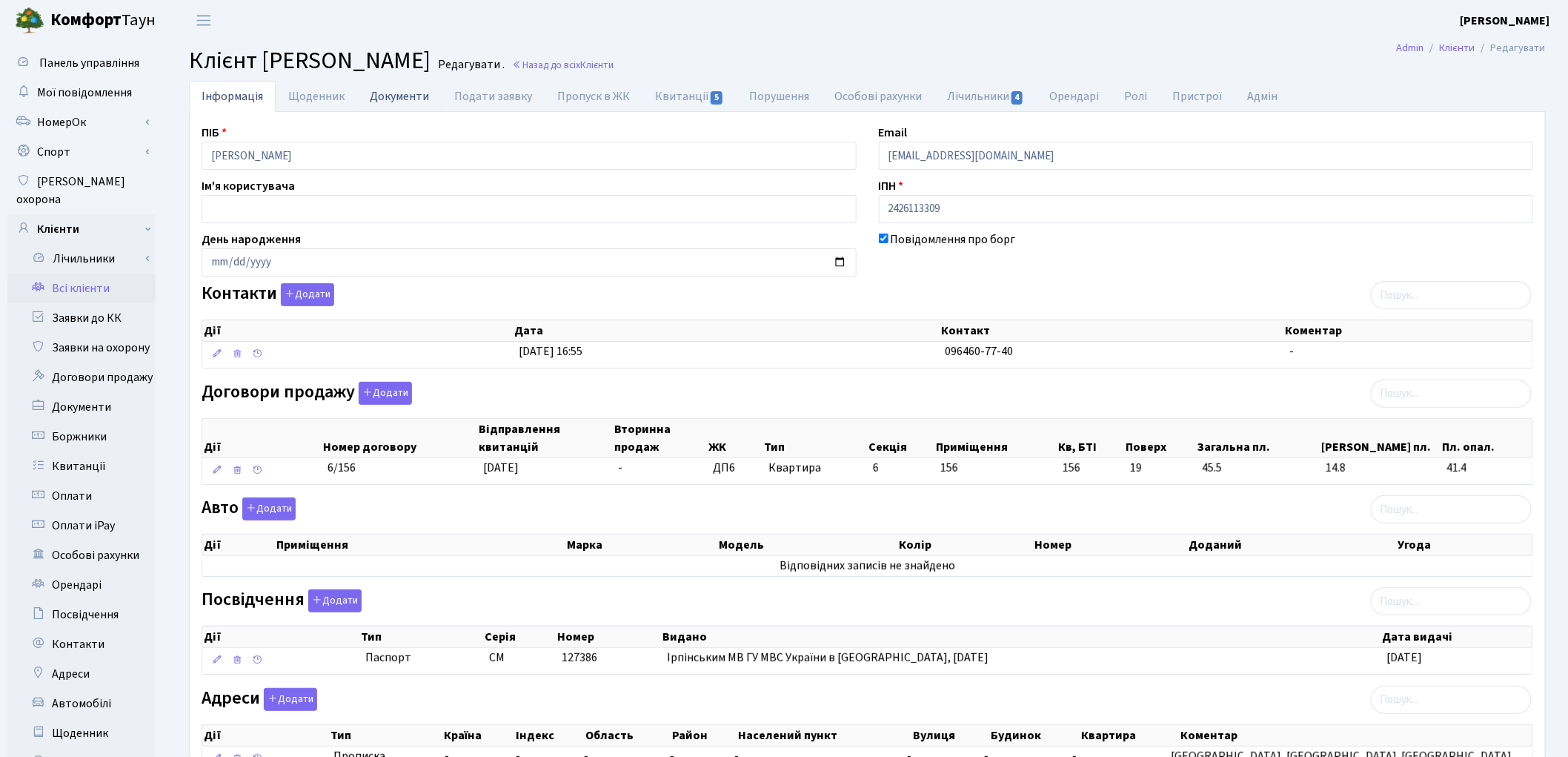
click at [397, 95] on link "Документи" at bounding box center [399, 96] width 84 height 30
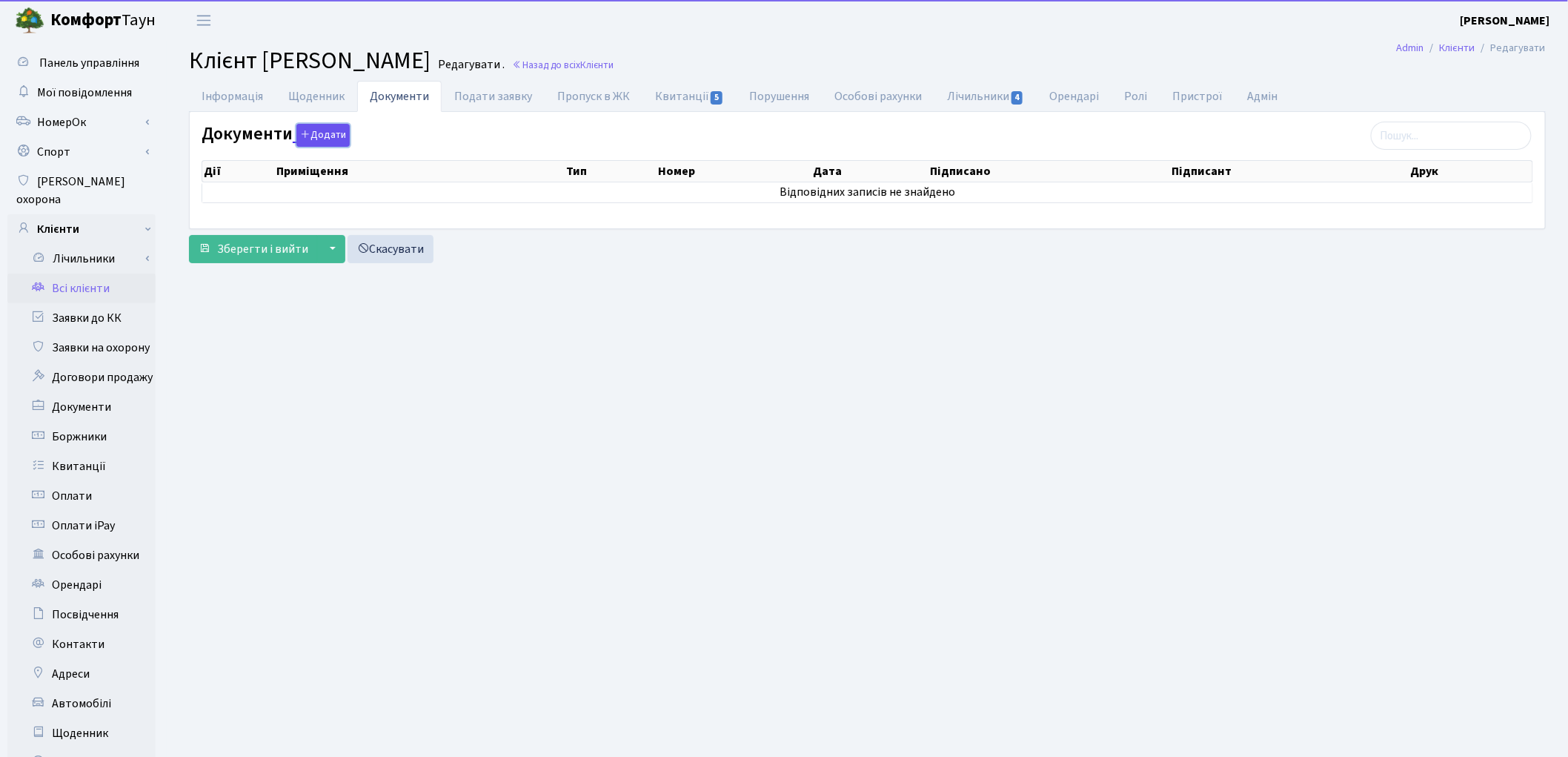
click at [302, 131] on icon "button" at bounding box center [305, 134] width 10 height 10
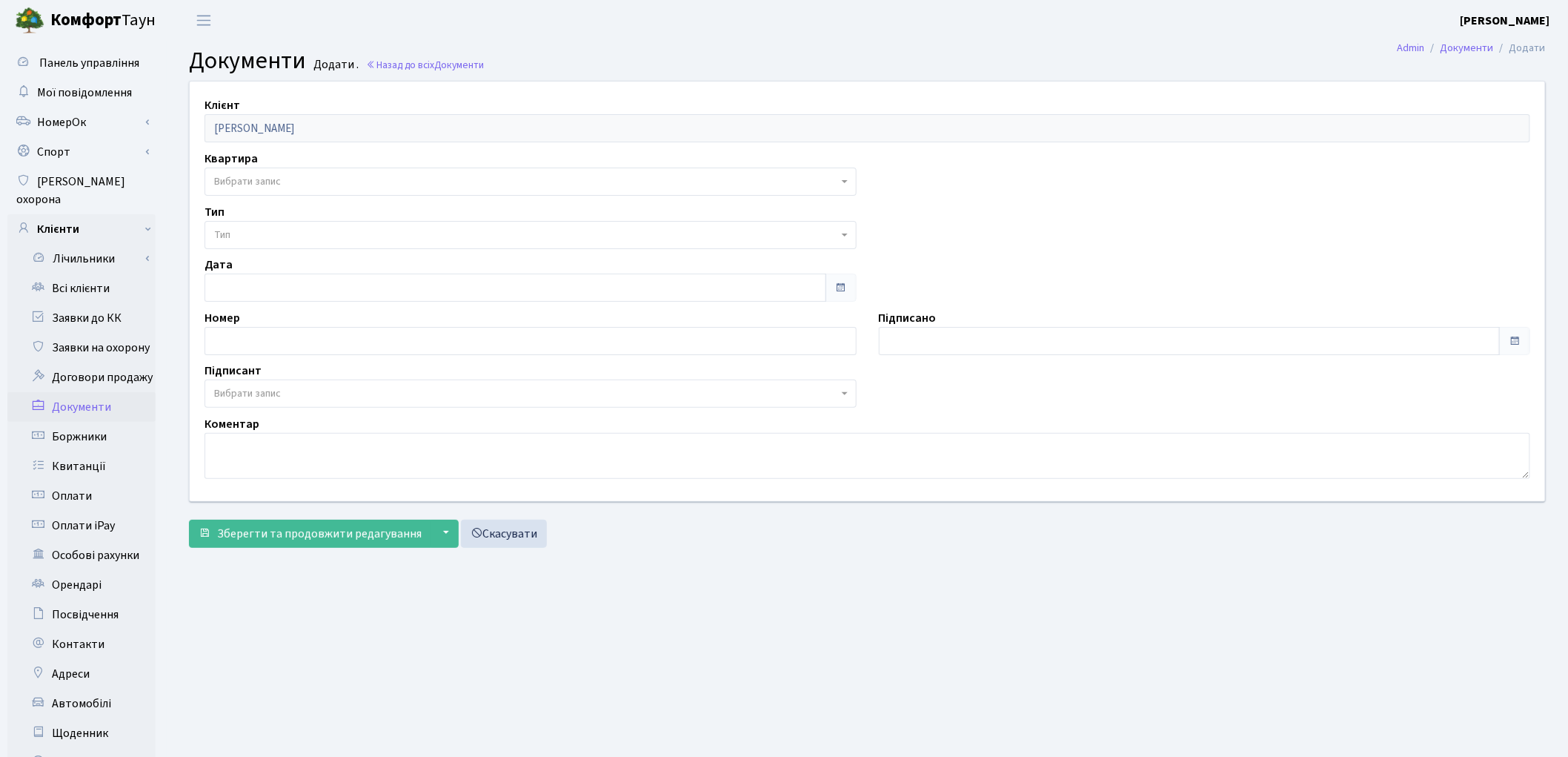
click at [263, 181] on span "Вибрати запис" at bounding box center [247, 182] width 67 height 15
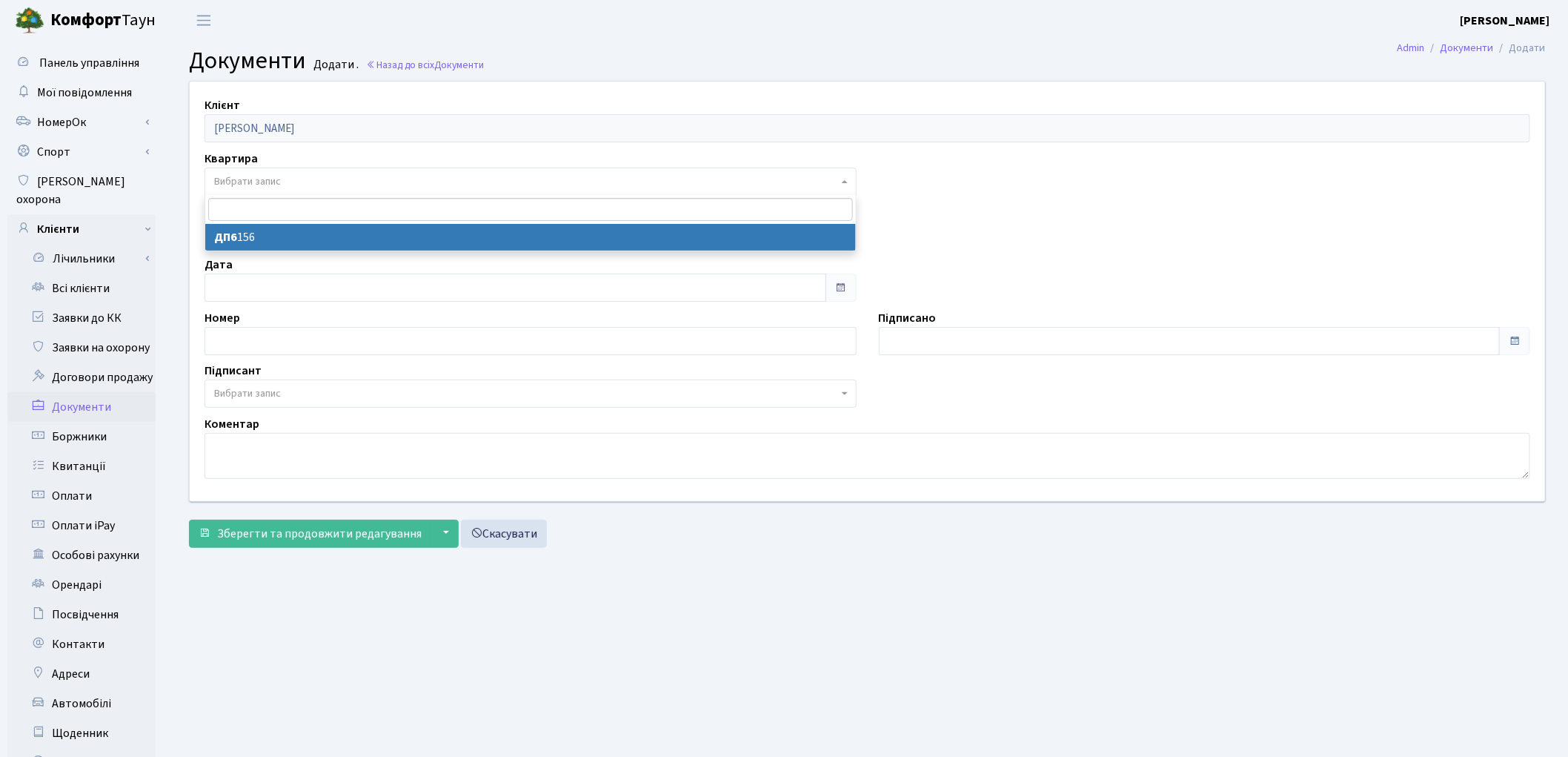
select select "176950"
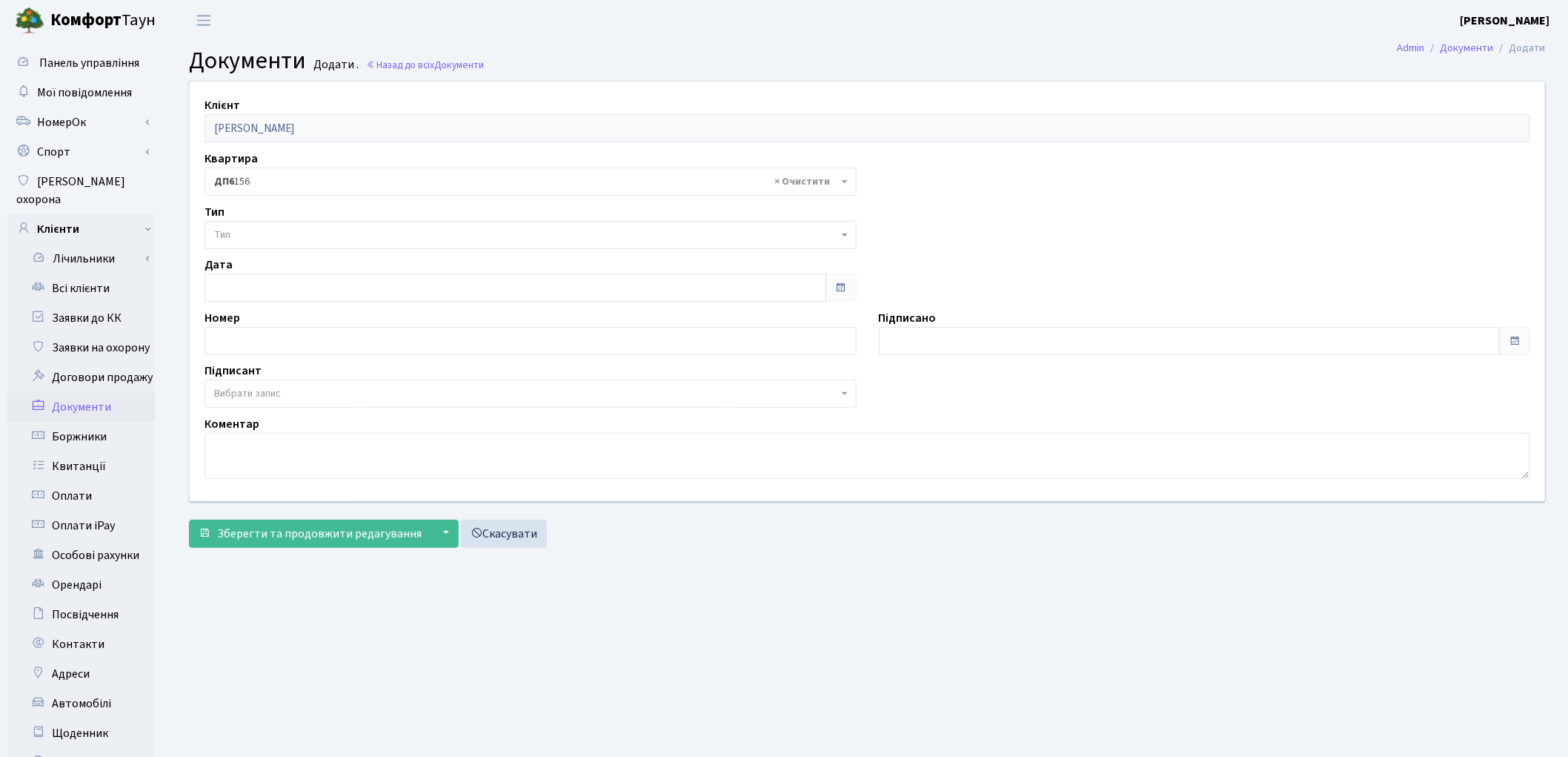
click at [295, 236] on span "Тип" at bounding box center [526, 235] width 624 height 15
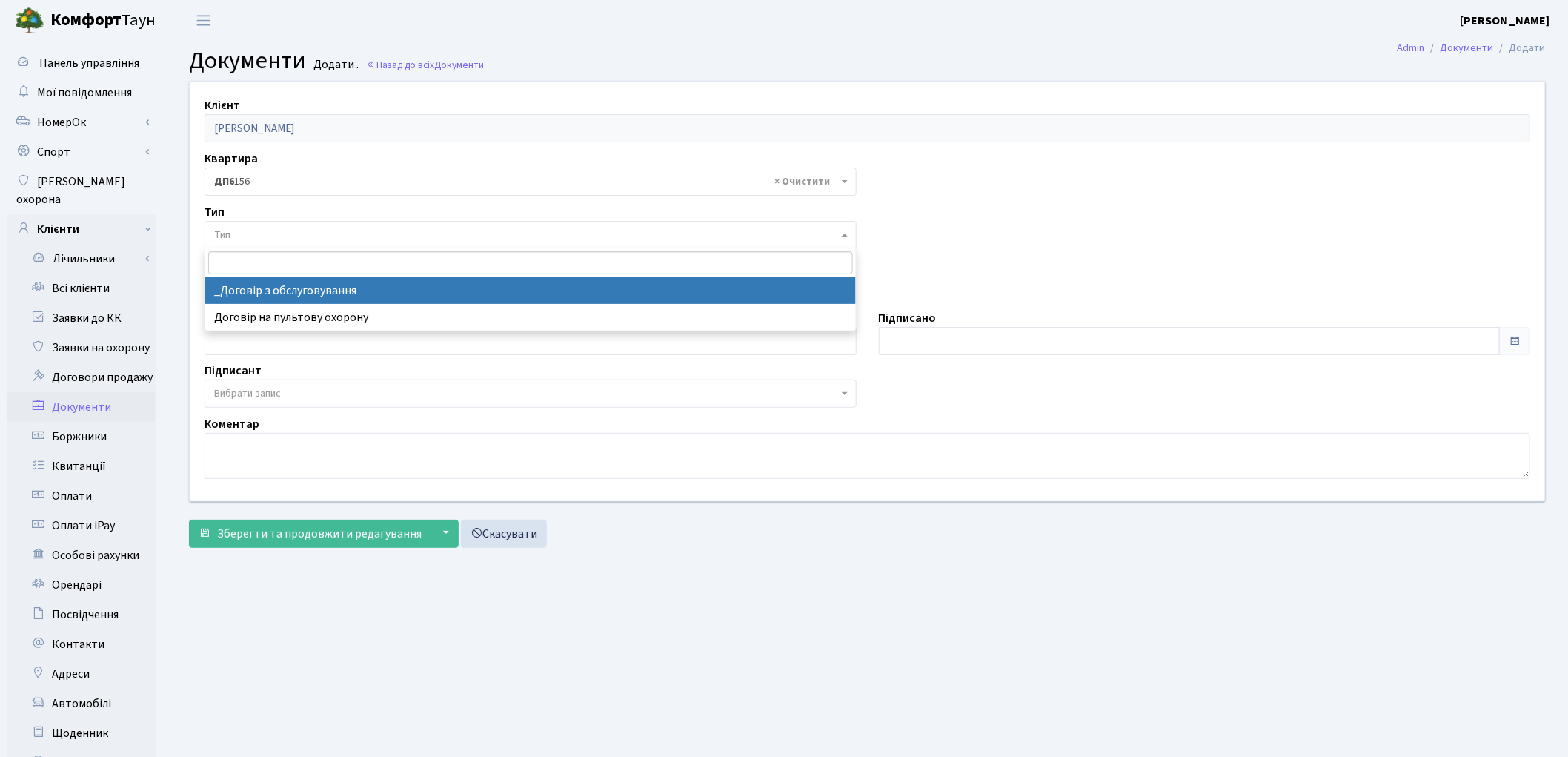
select select "289"
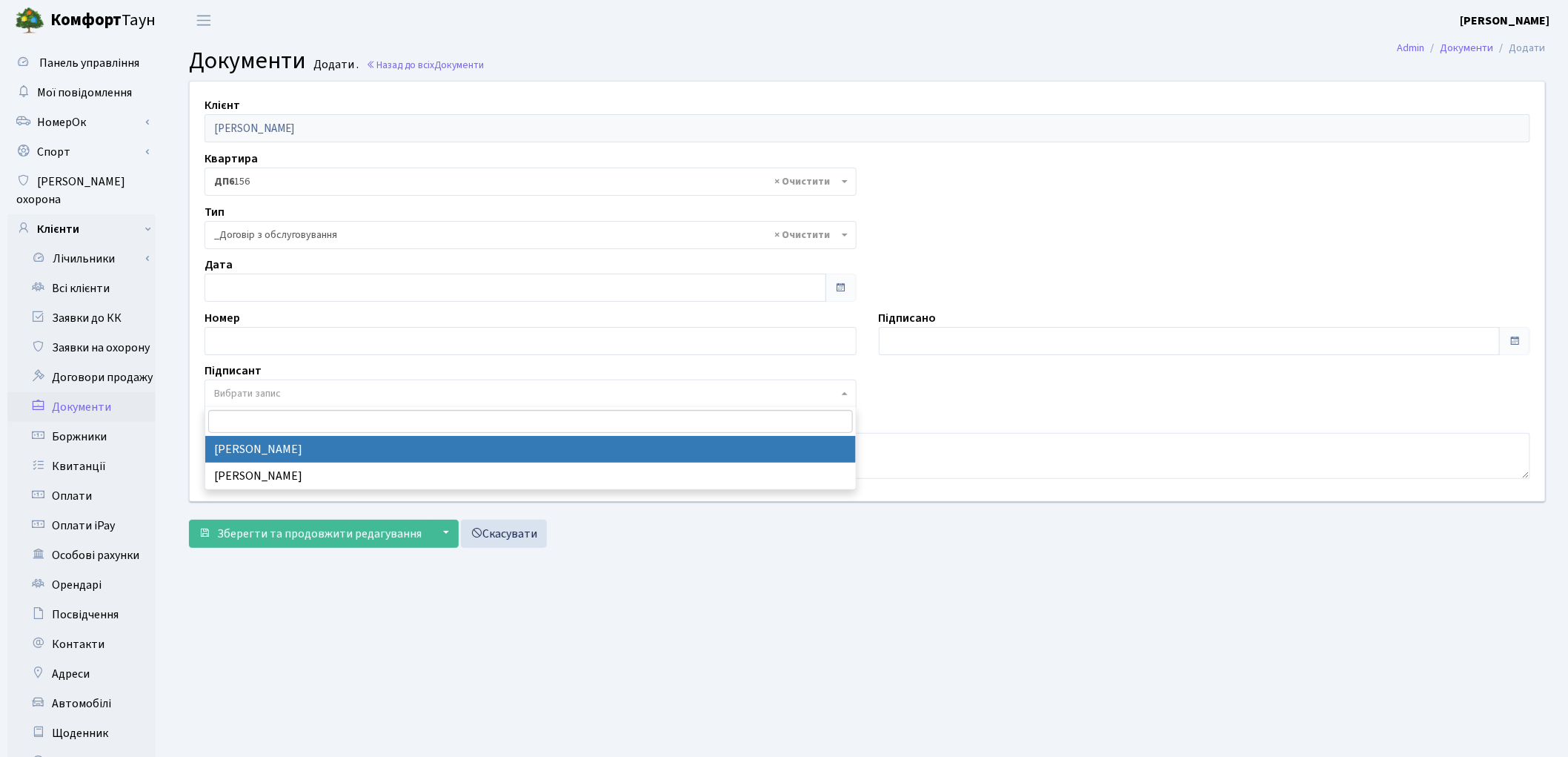
click at [297, 397] on span "Вибрати запис" at bounding box center [526, 394] width 624 height 15
select select "74"
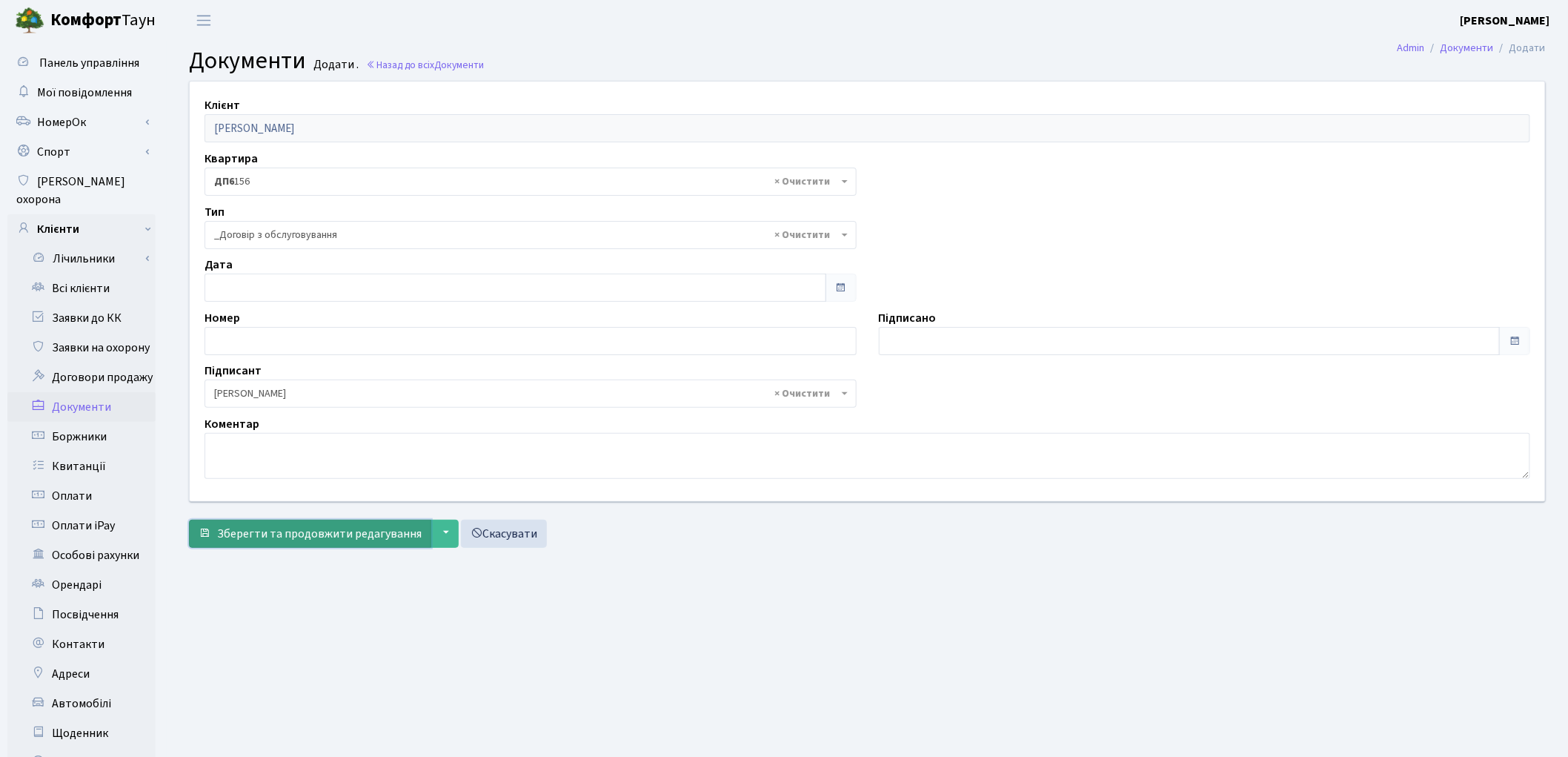
click at [312, 535] on span "Зберегти та продовжити редагування" at bounding box center [319, 533] width 204 height 16
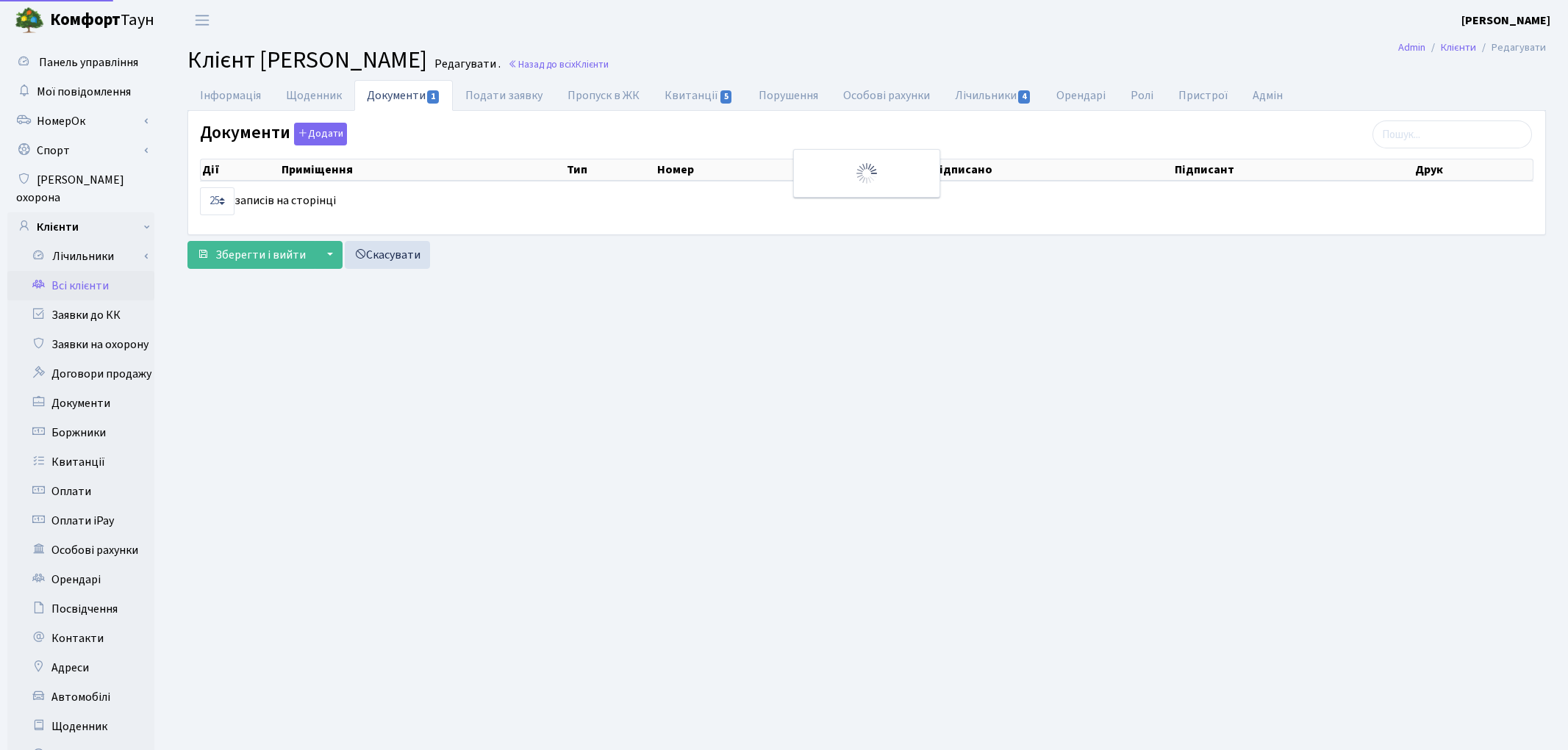
select select "25"
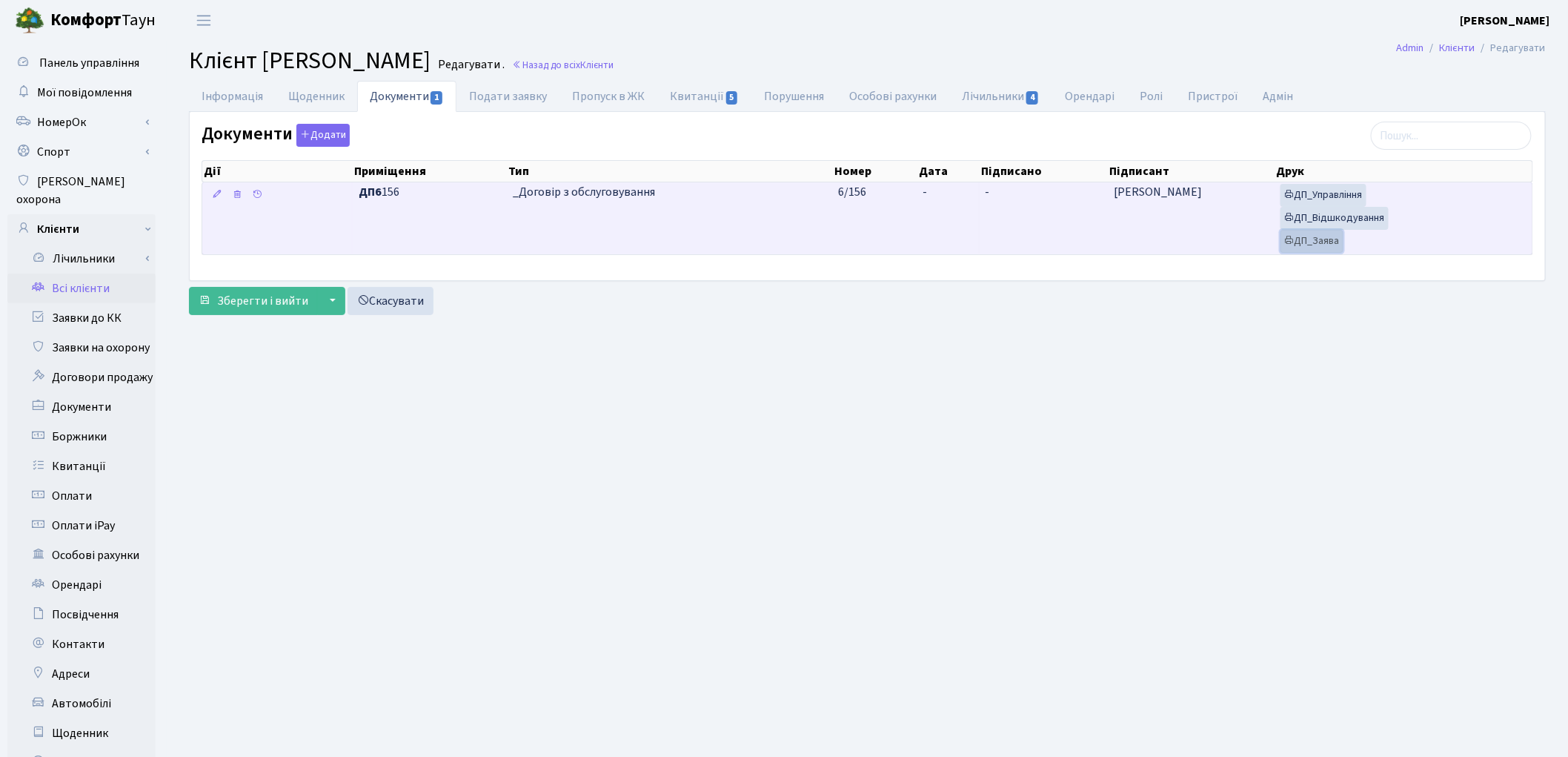
click at [1311, 242] on link "ДП_Заява" at bounding box center [1312, 241] width 63 height 23
click at [1293, 215] on icon at bounding box center [1289, 217] width 10 height 10
click at [1328, 196] on link "ДП_Управління" at bounding box center [1324, 195] width 86 height 23
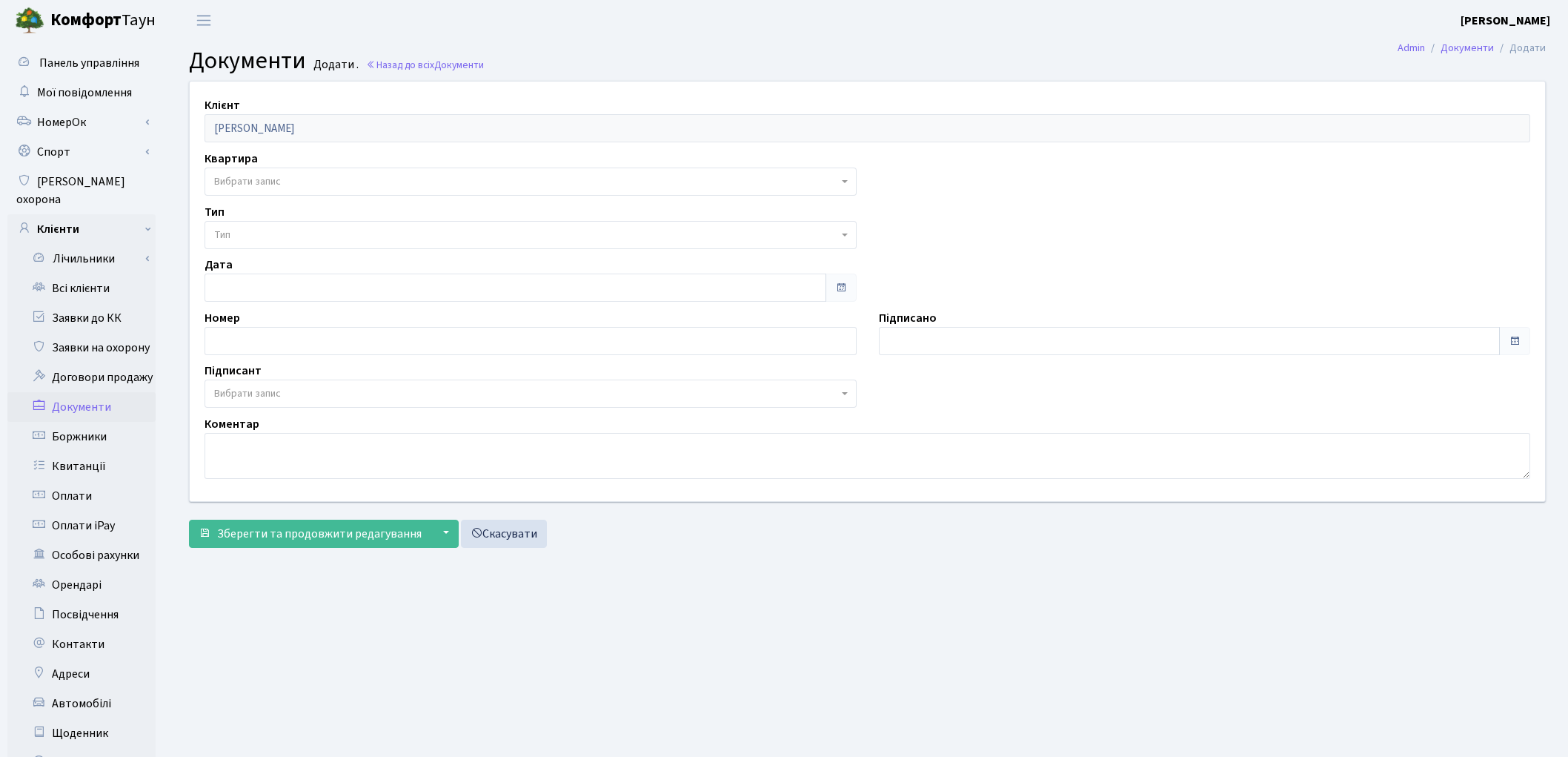
select select "176950"
select select "74"
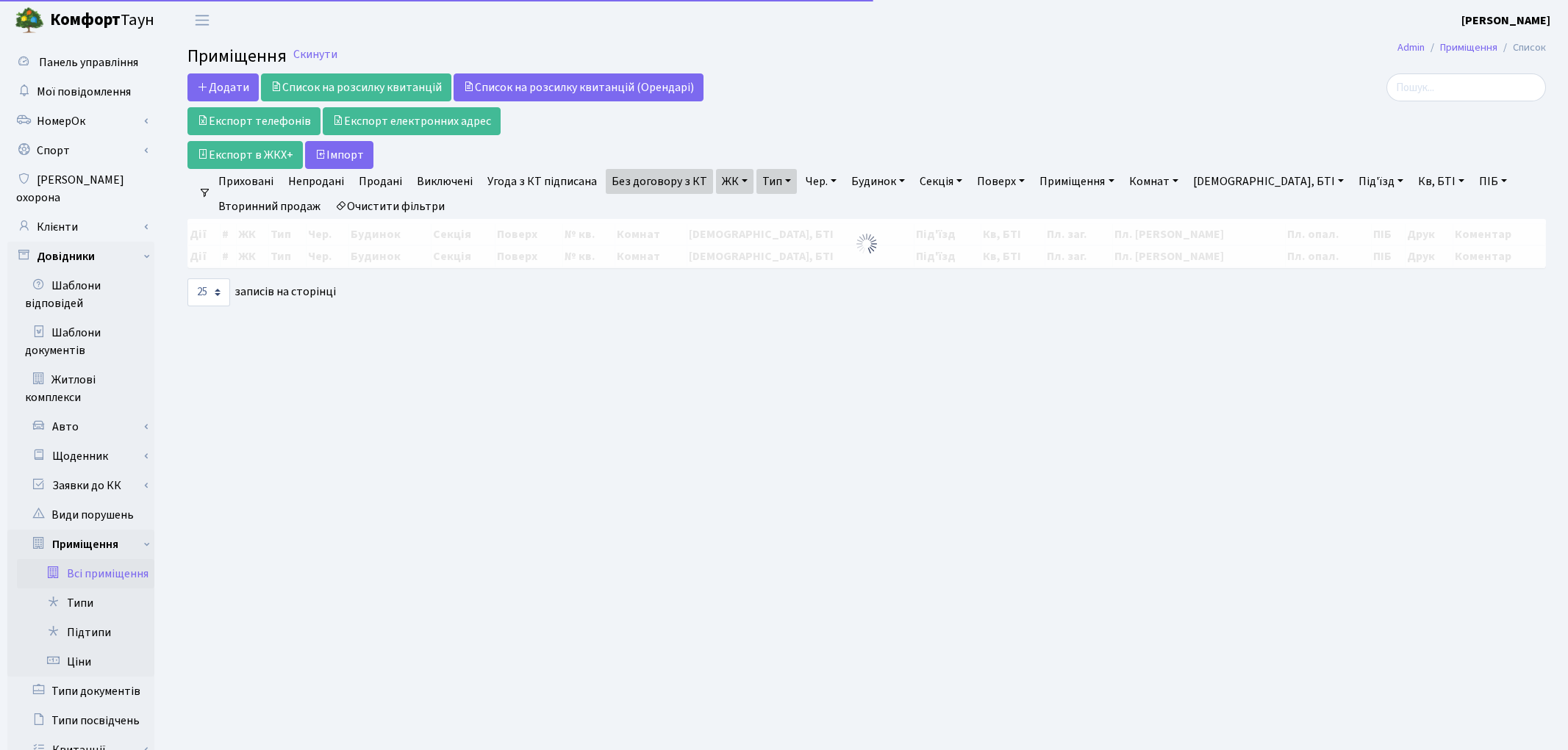
select select "25"
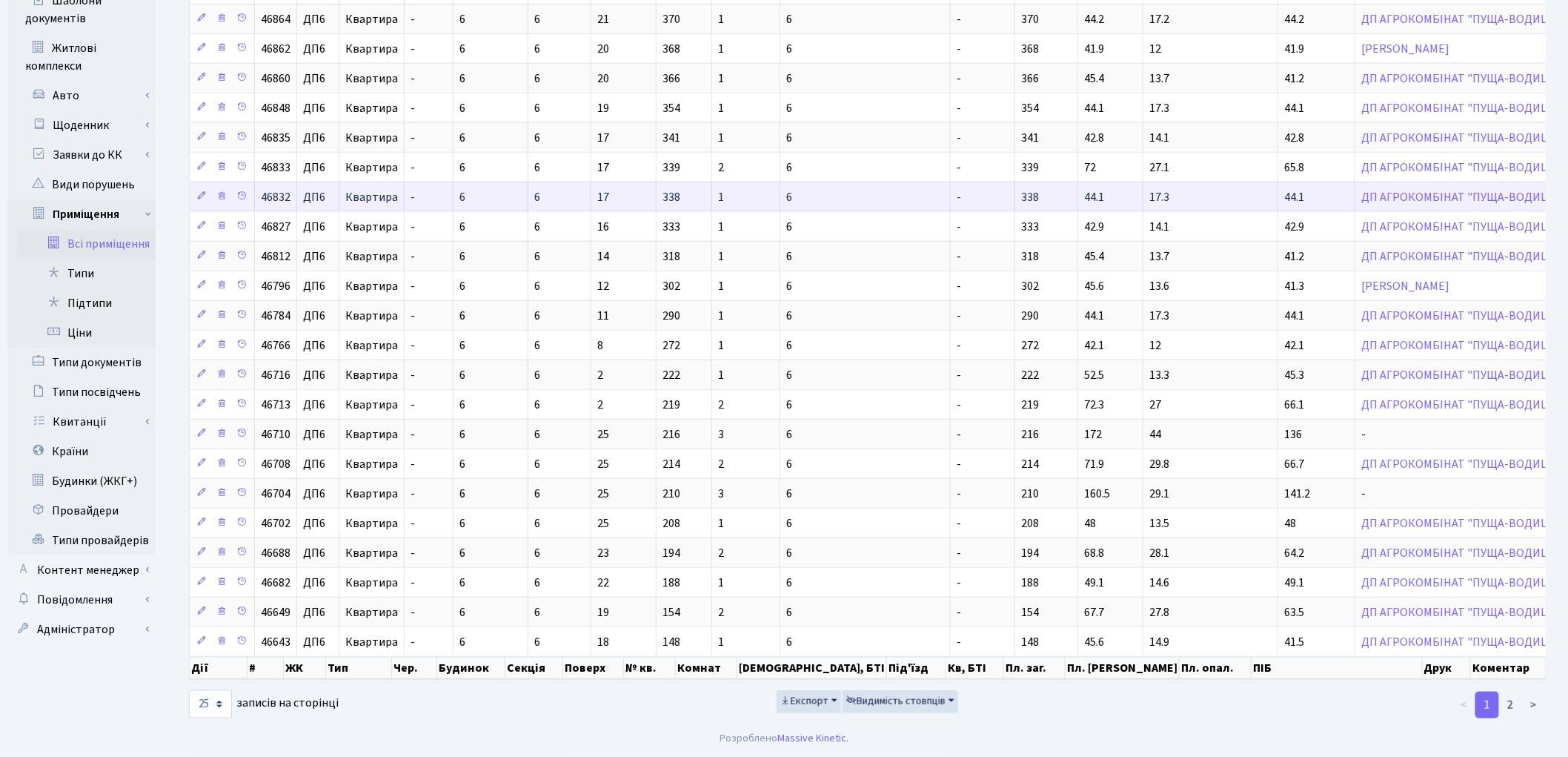
scroll to position [341, 0]
click at [1511, 705] on link "2" at bounding box center [1511, 705] width 24 height 27
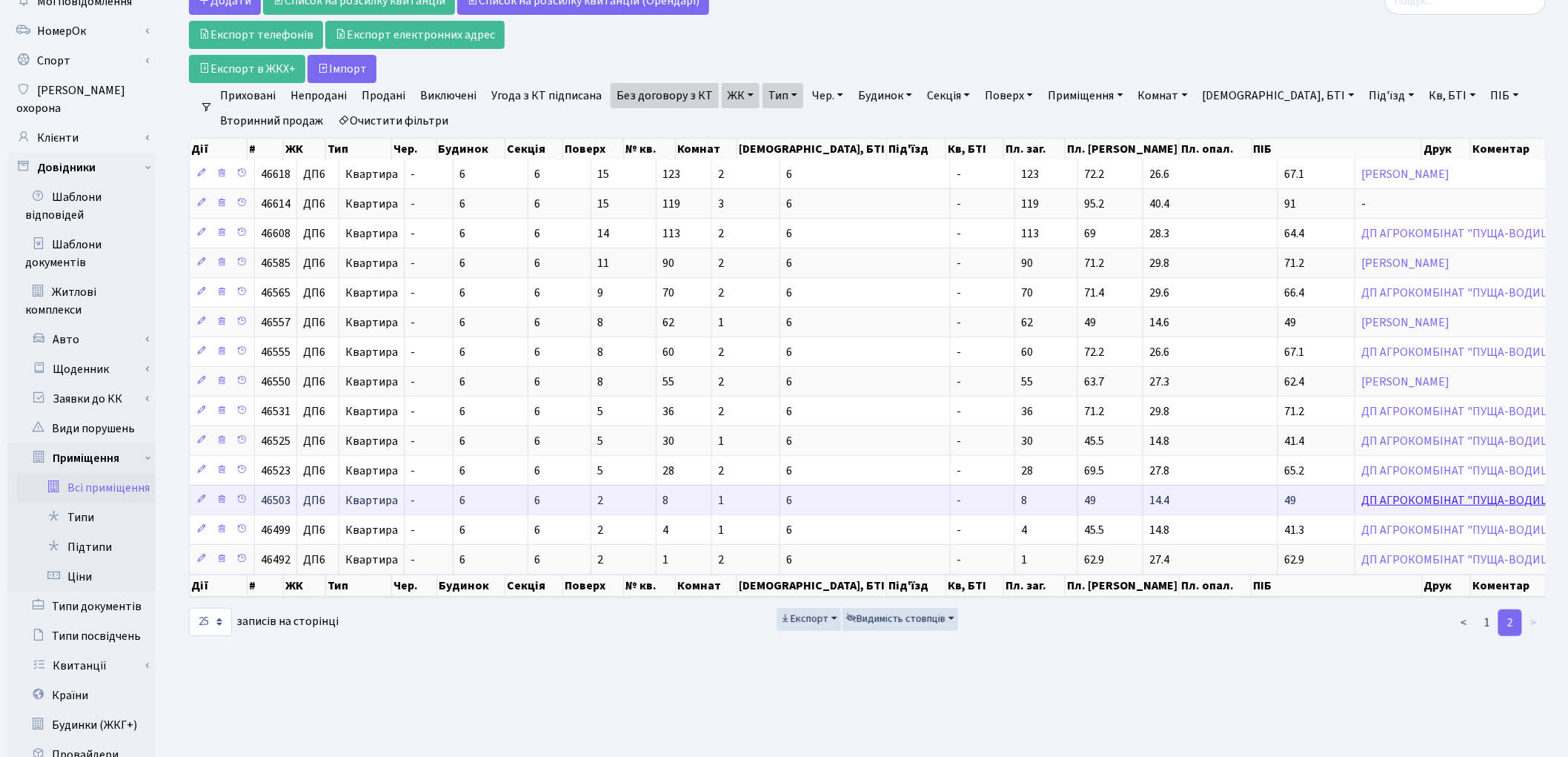
scroll to position [84, 0]
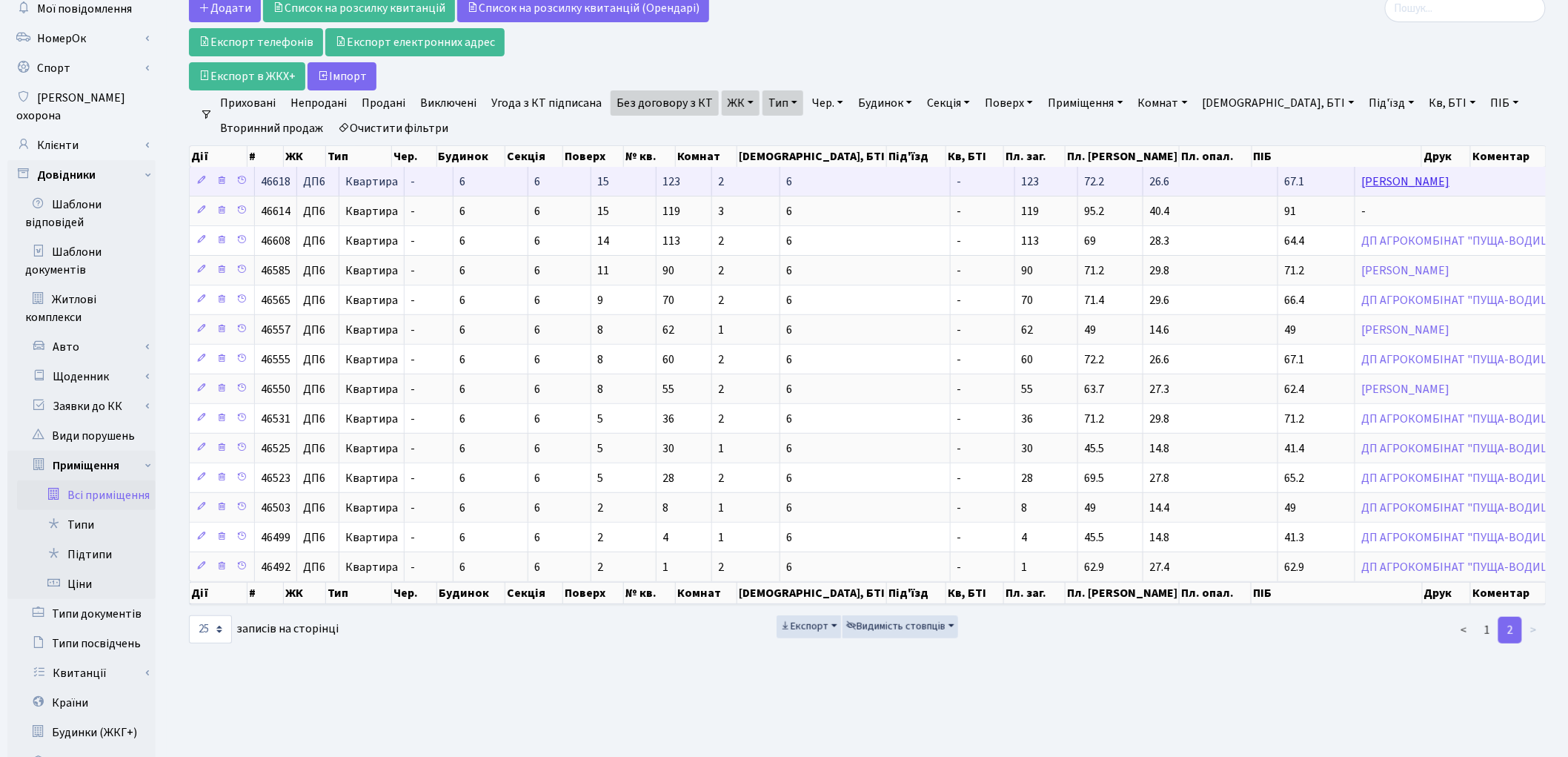
click at [1361, 185] on link "Данилова Мирослава Ігорівна" at bounding box center [1405, 181] width 88 height 16
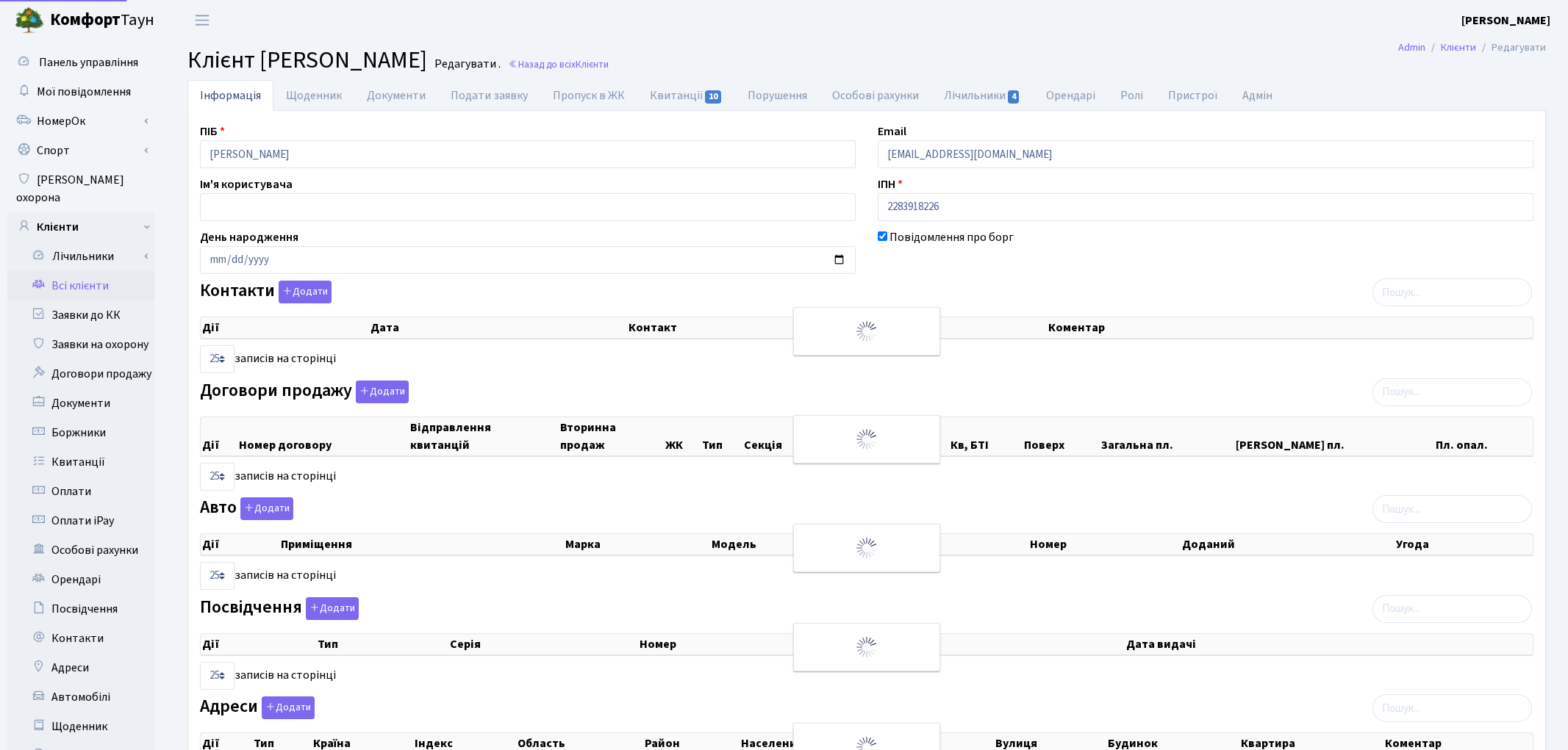
select select "25"
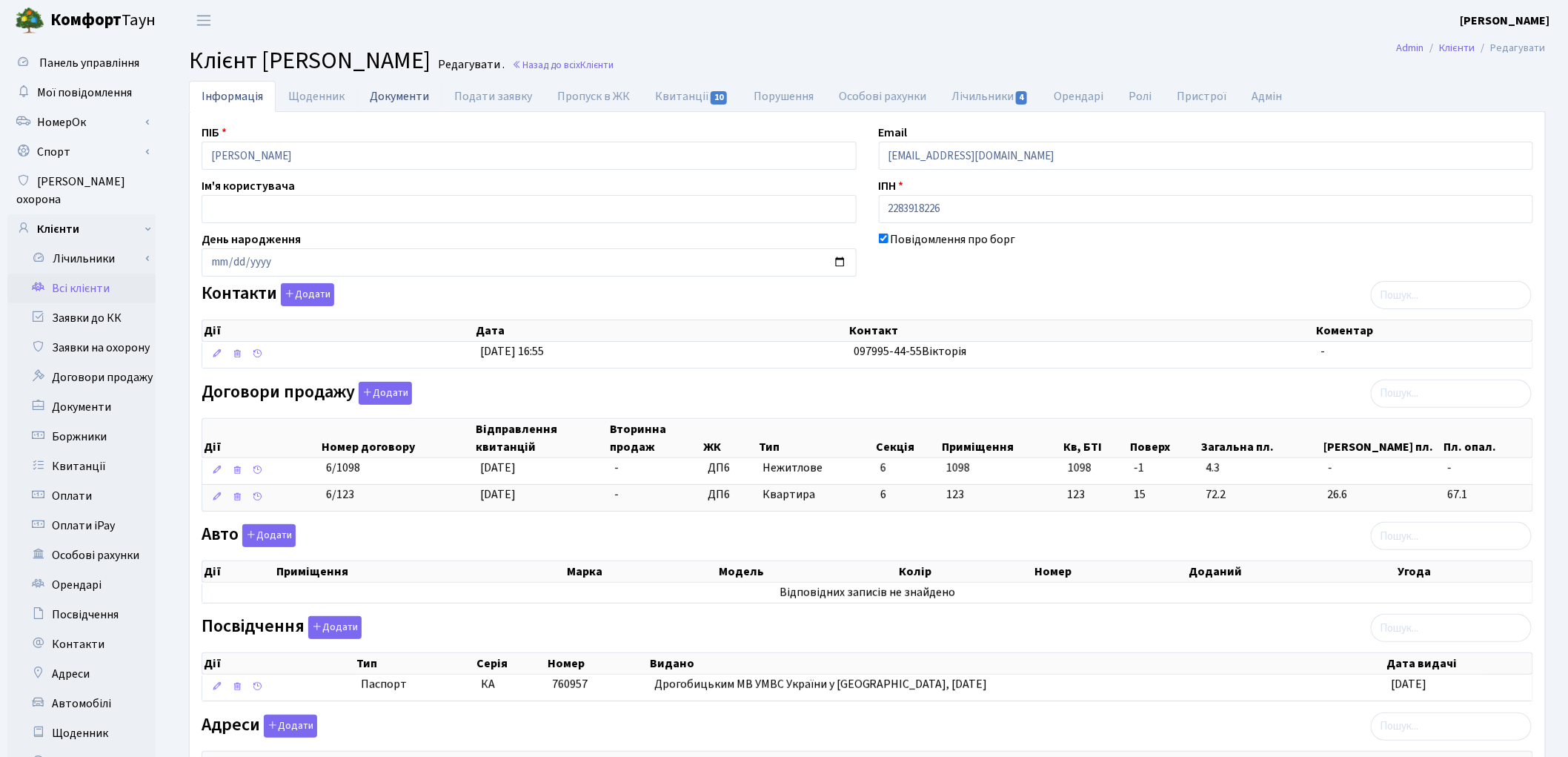
click at [387, 92] on link "Документи" at bounding box center [399, 96] width 84 height 30
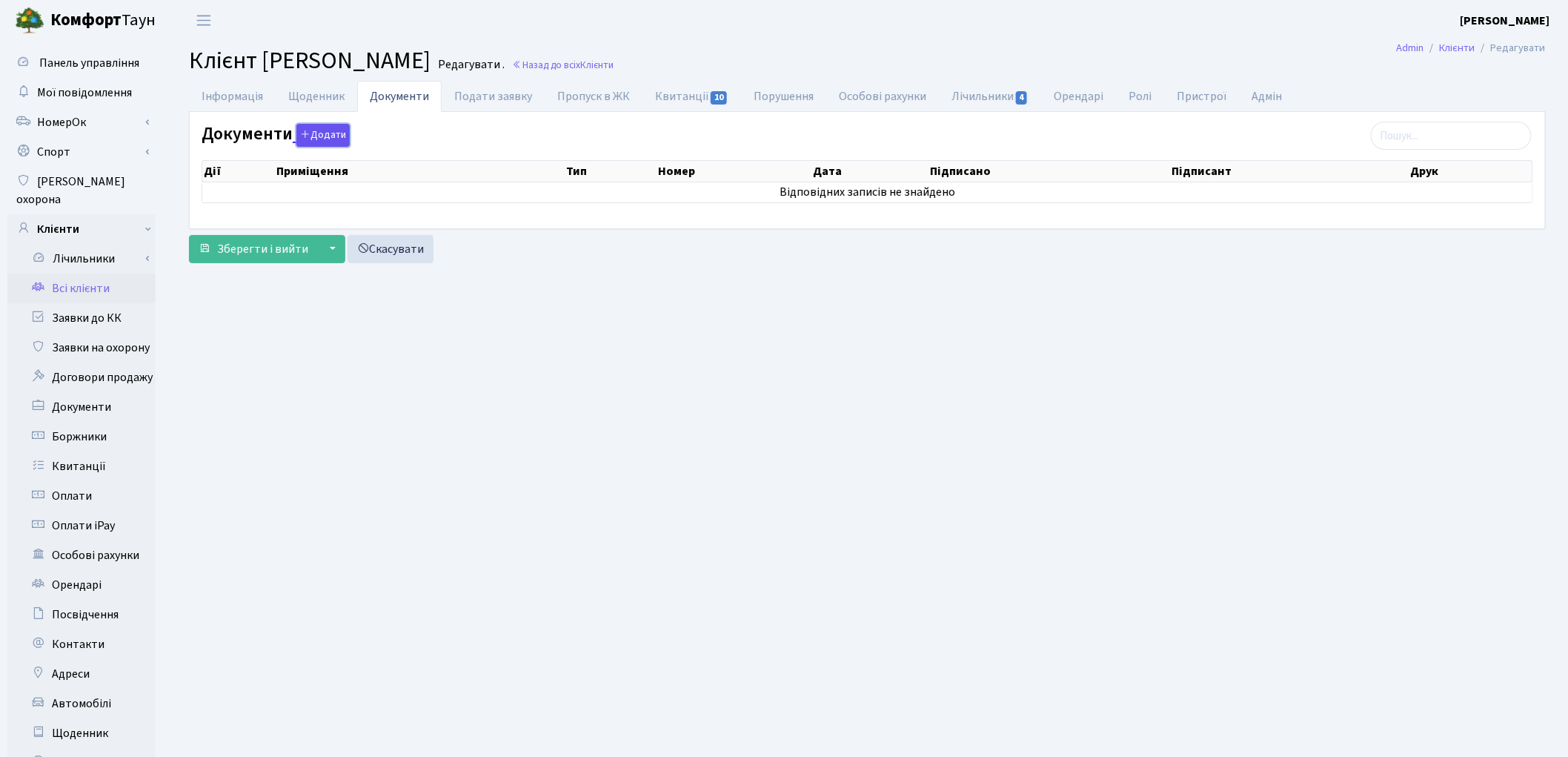
click at [306, 135] on icon "button" at bounding box center [305, 134] width 10 height 10
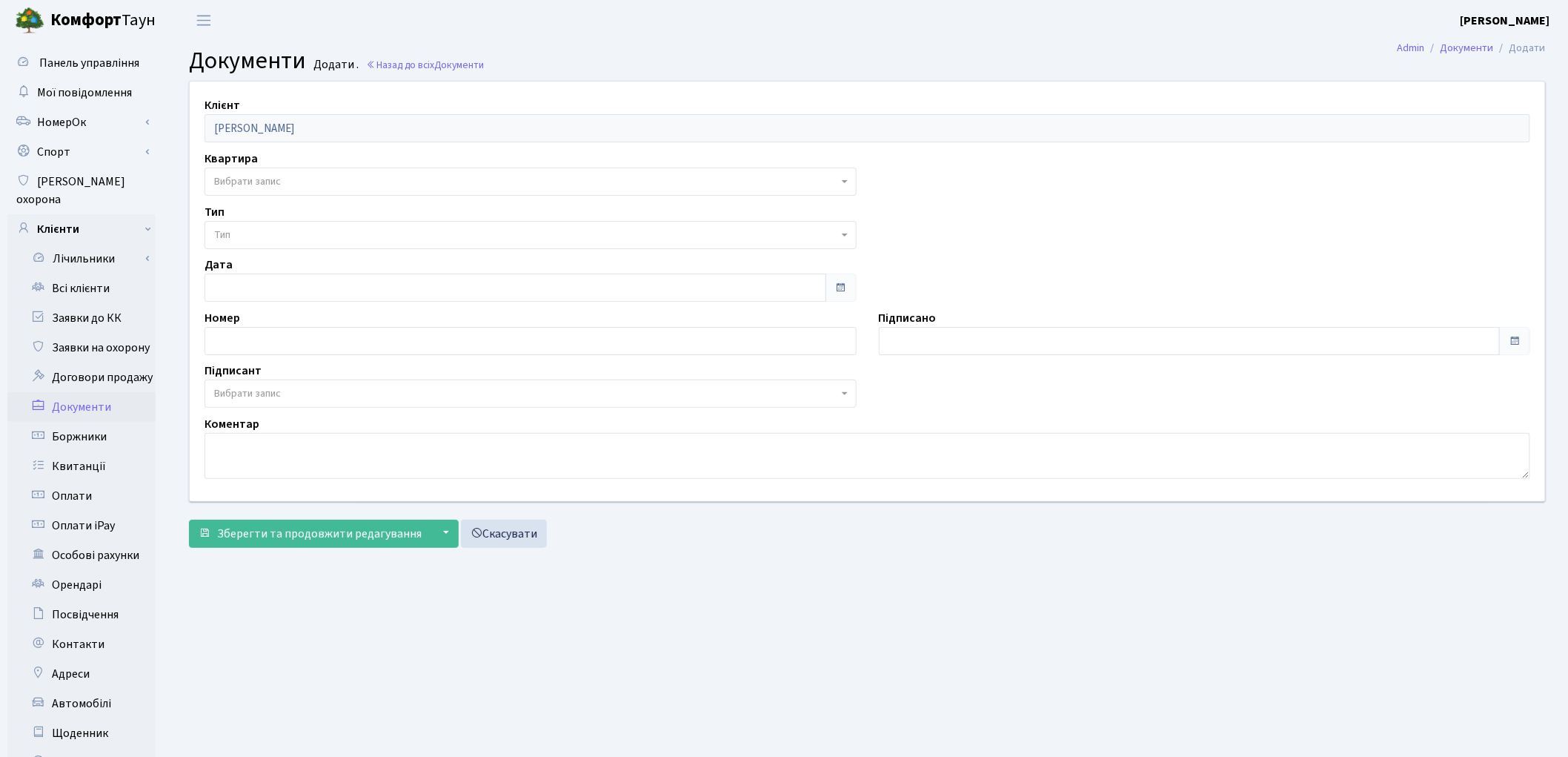
click at [249, 186] on span "Вибрати запис" at bounding box center [247, 182] width 67 height 15
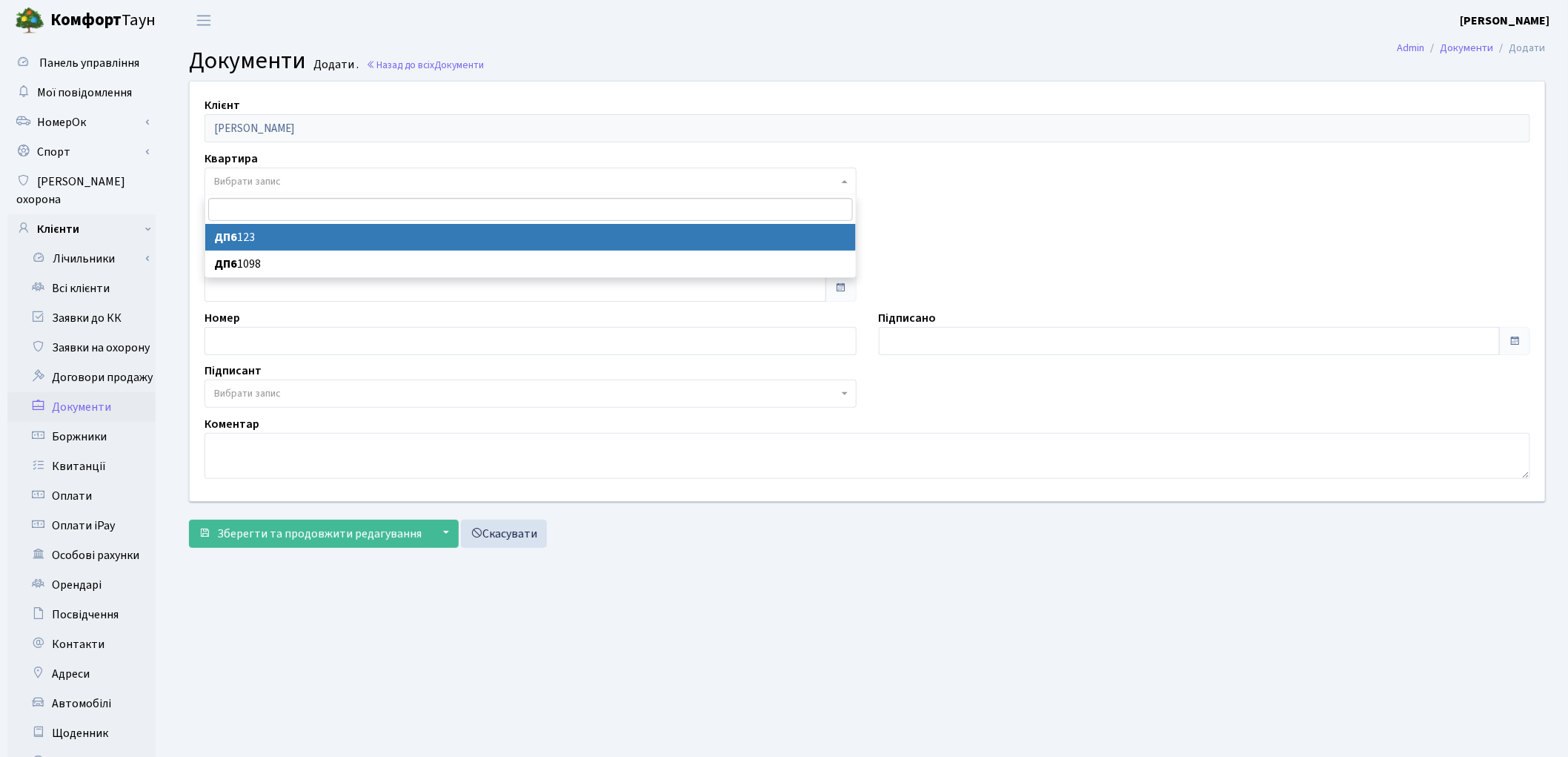
select select "176921"
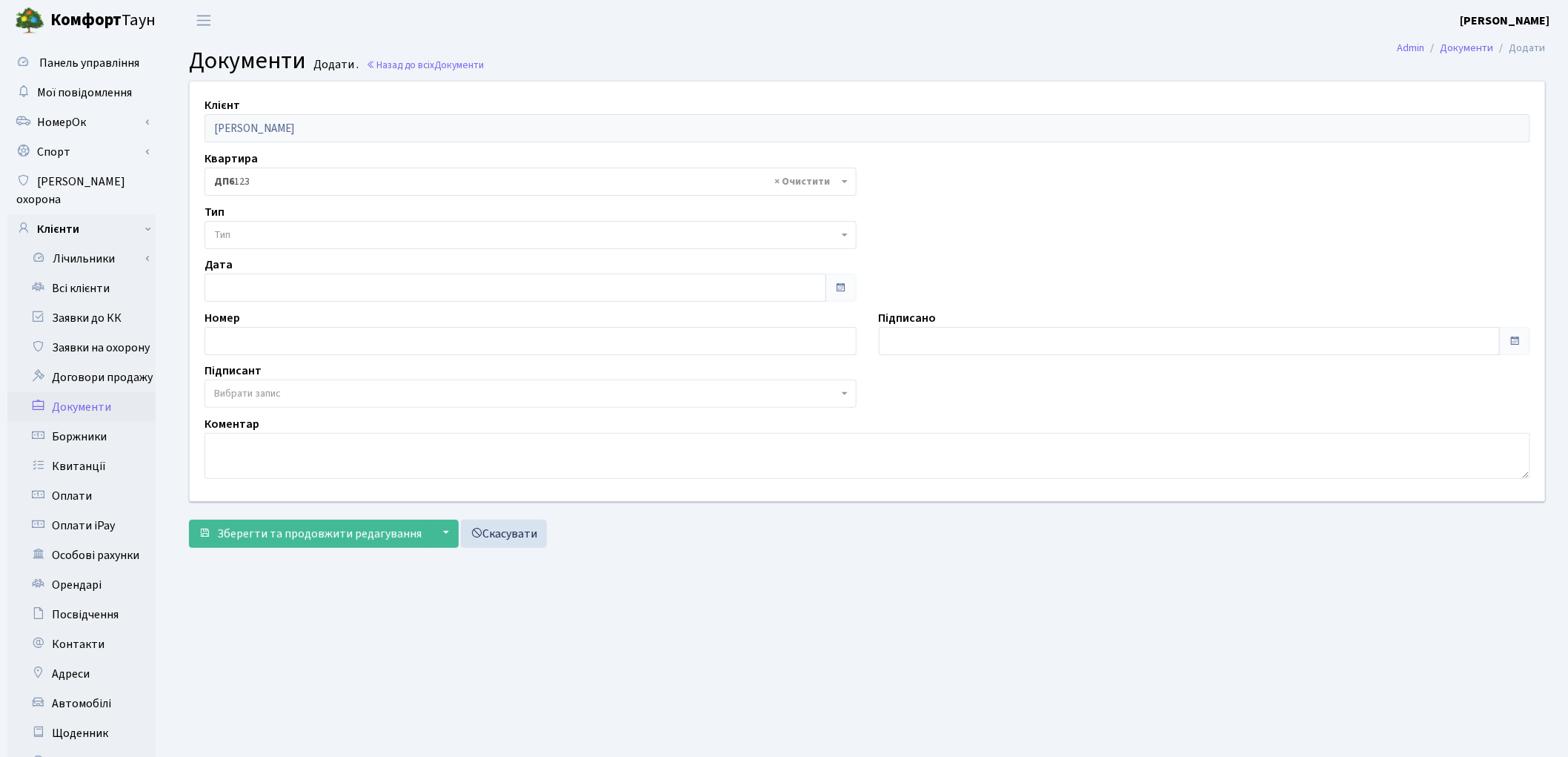
click at [290, 232] on span "Тип" at bounding box center [526, 235] width 624 height 15
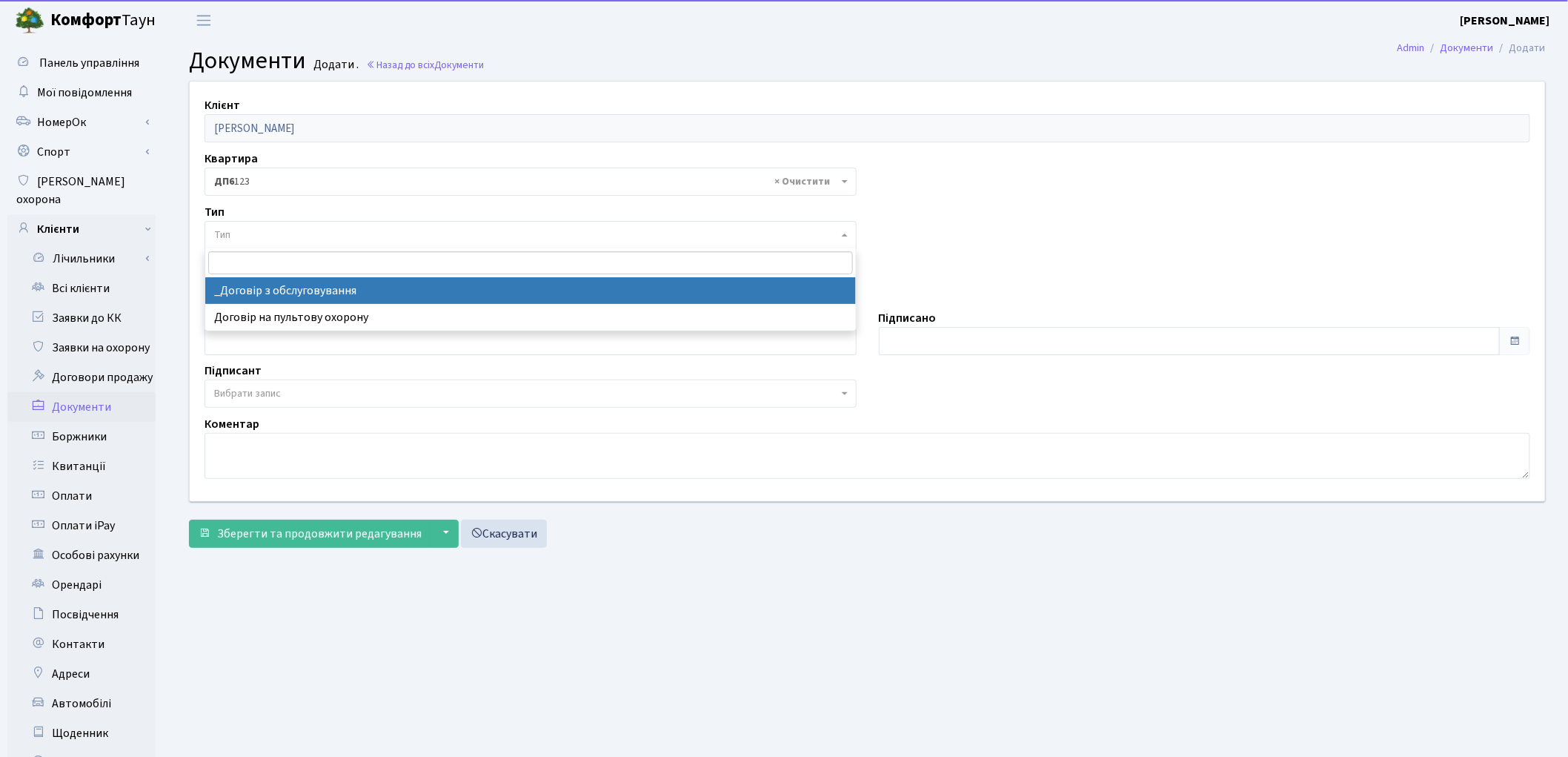
select select "289"
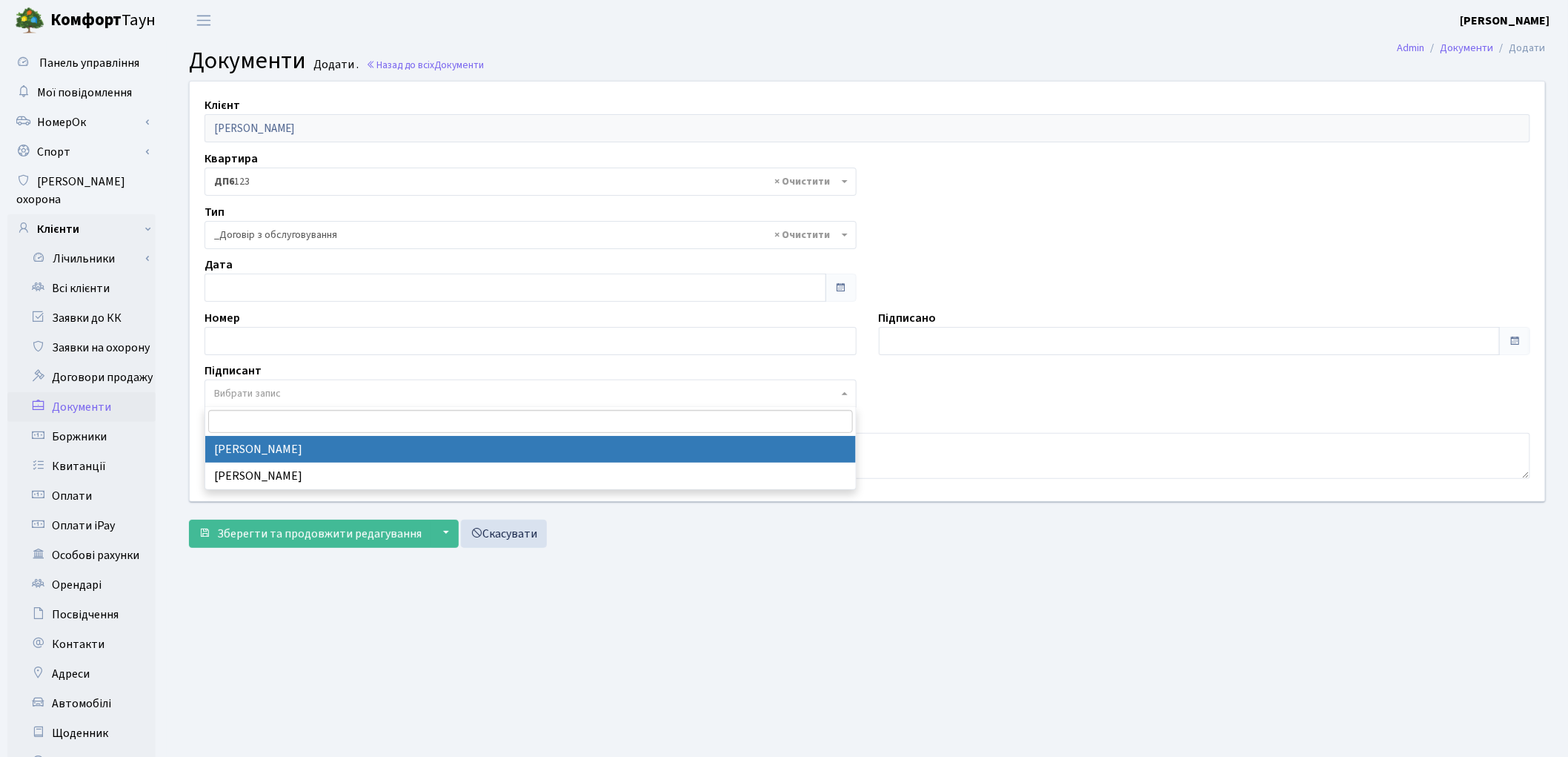
click at [278, 393] on span "Вибрати запис" at bounding box center [247, 394] width 67 height 15
select select "74"
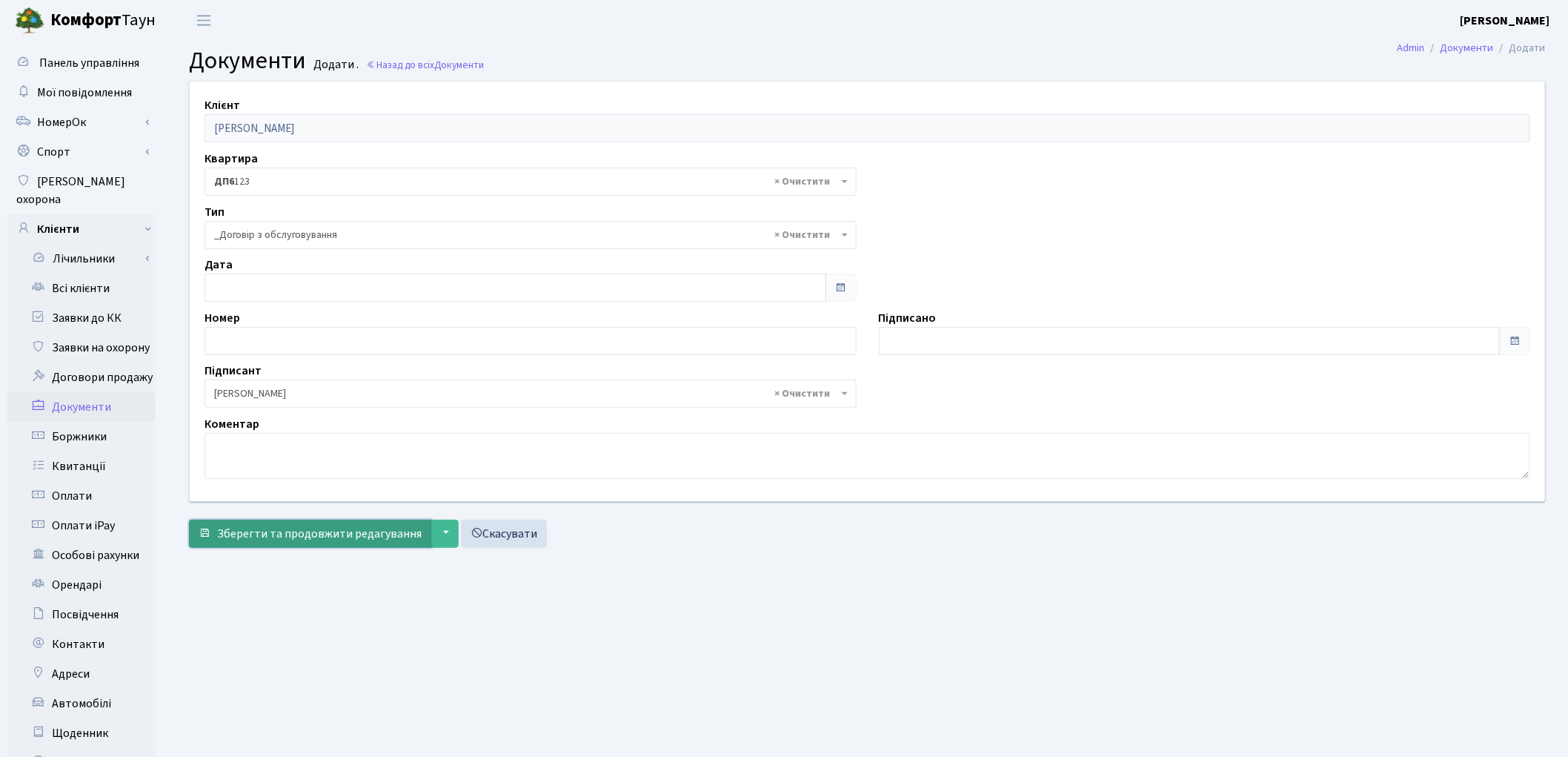
click at [285, 542] on span "Зберегти та продовжити редагування" at bounding box center [319, 533] width 204 height 16
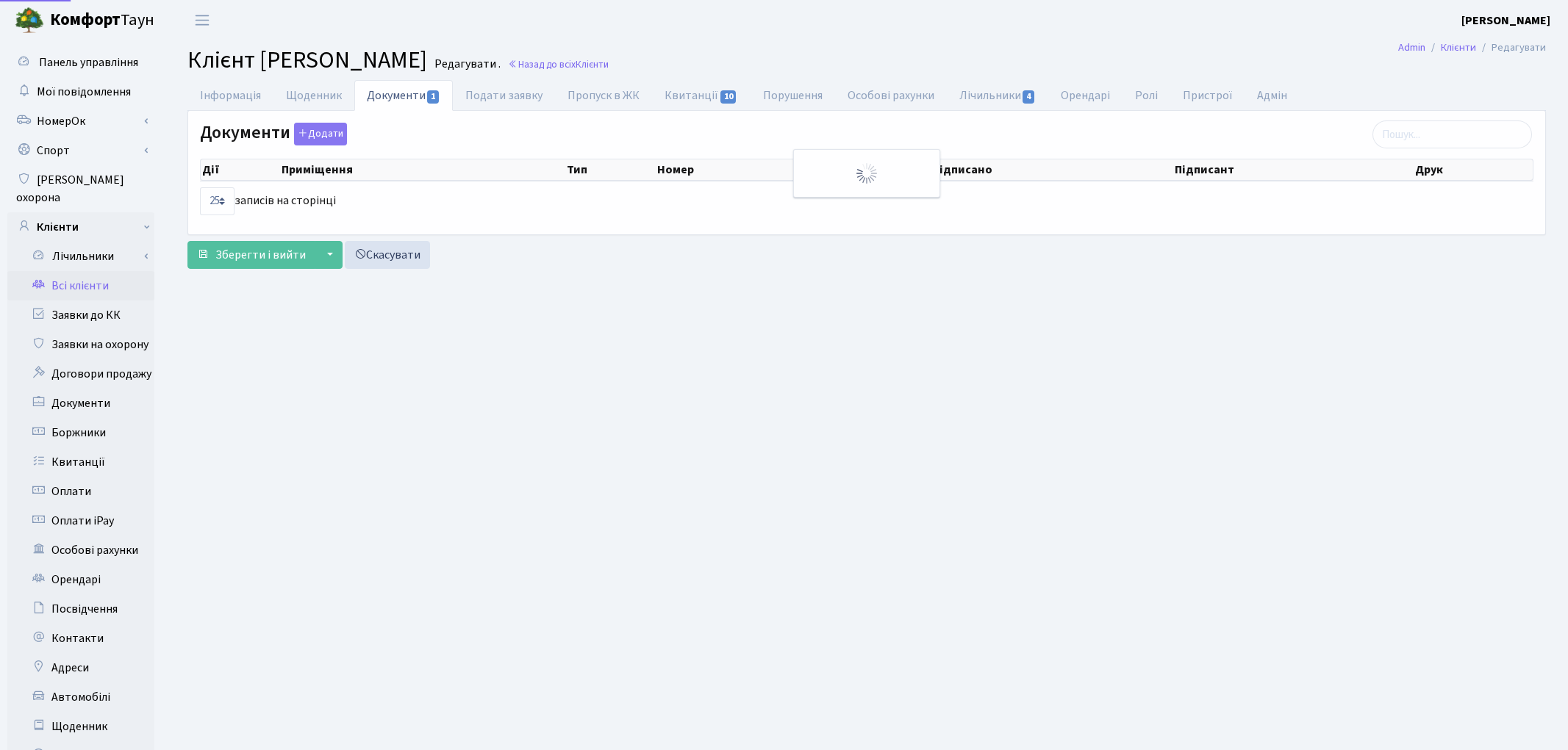
select select "25"
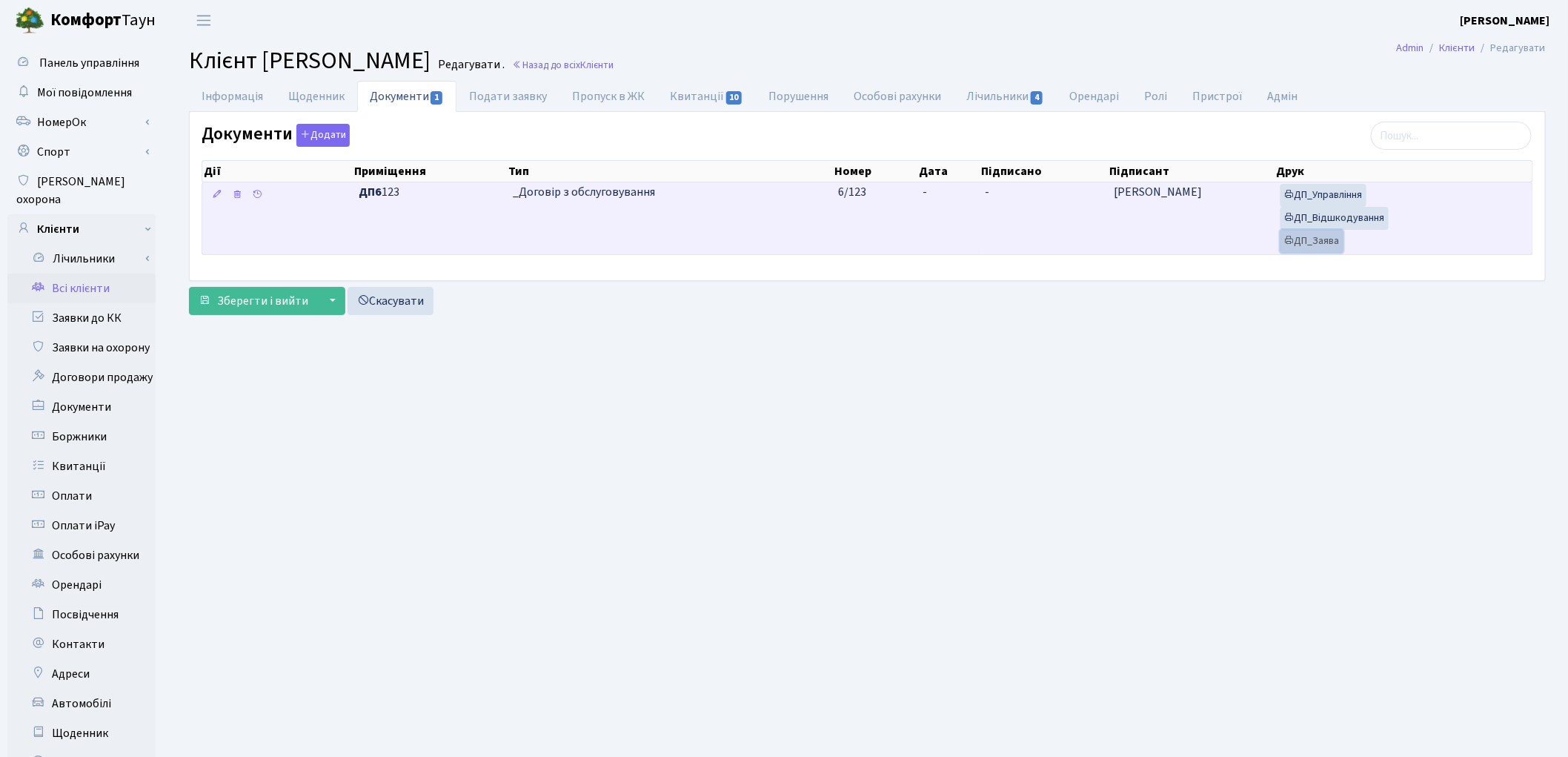
click at [1312, 240] on link "ДП_Заява" at bounding box center [1312, 241] width 63 height 23
click at [1317, 221] on link "ДП_Відшкодування" at bounding box center [1335, 218] width 108 height 23
click at [1348, 193] on link "ДП_Управління" at bounding box center [1324, 195] width 86 height 23
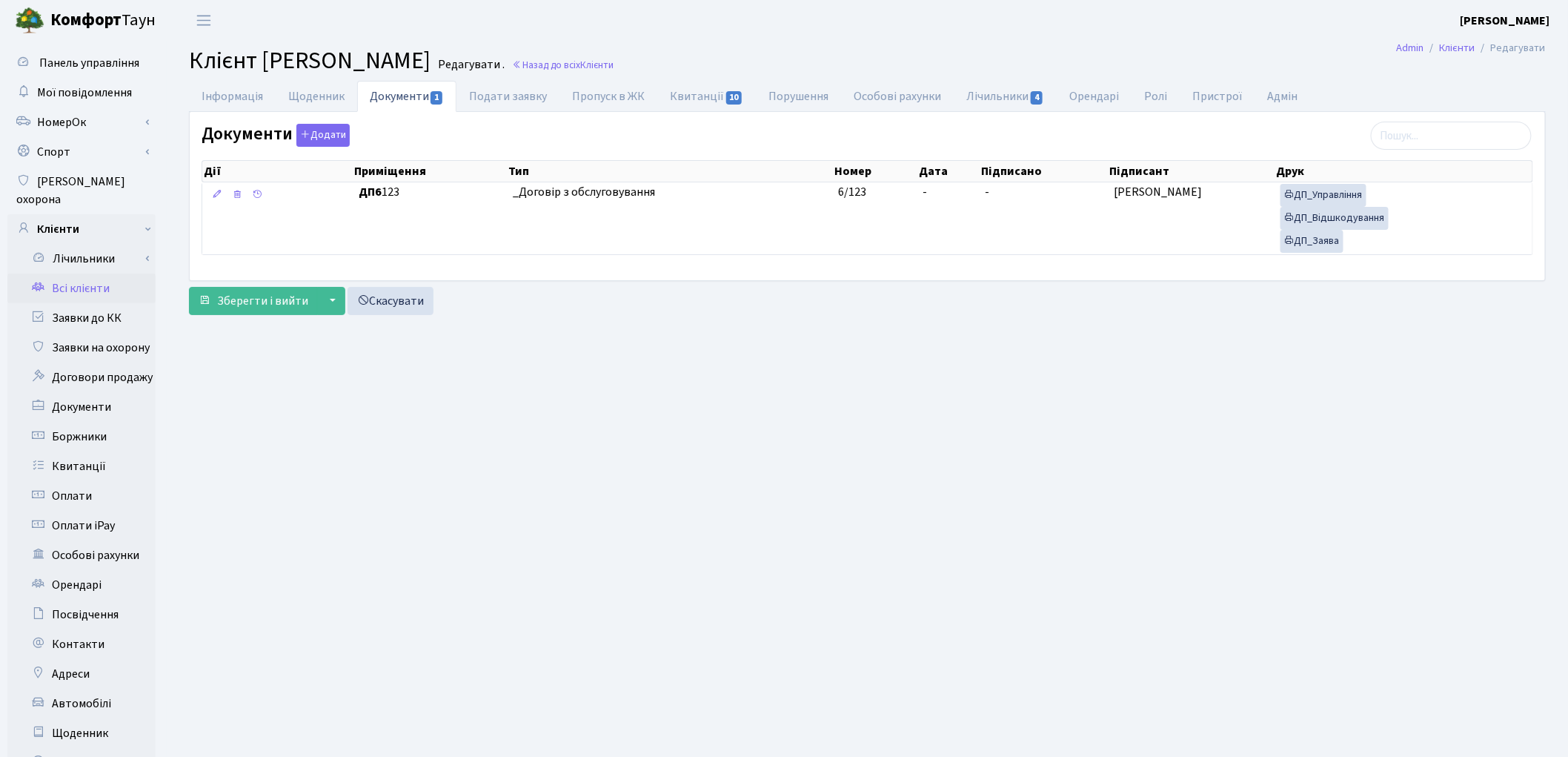
click at [1085, 509] on main "Admin Клієнти Редагувати Клієнт Данилова Мирослава Ігорівна Редагувати . Назад …" at bounding box center [867, 472] width 1402 height 863
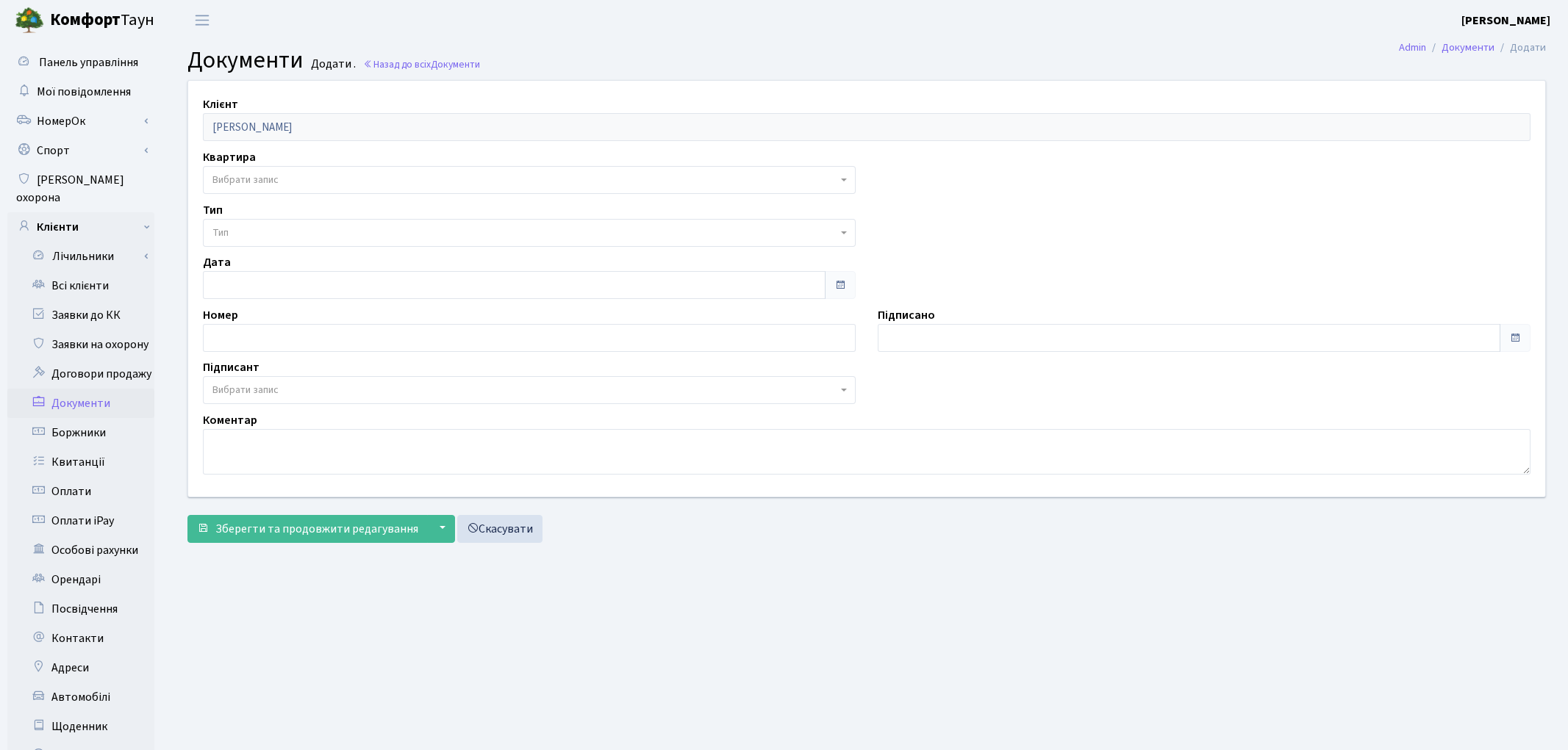
select select "176921"
select select "74"
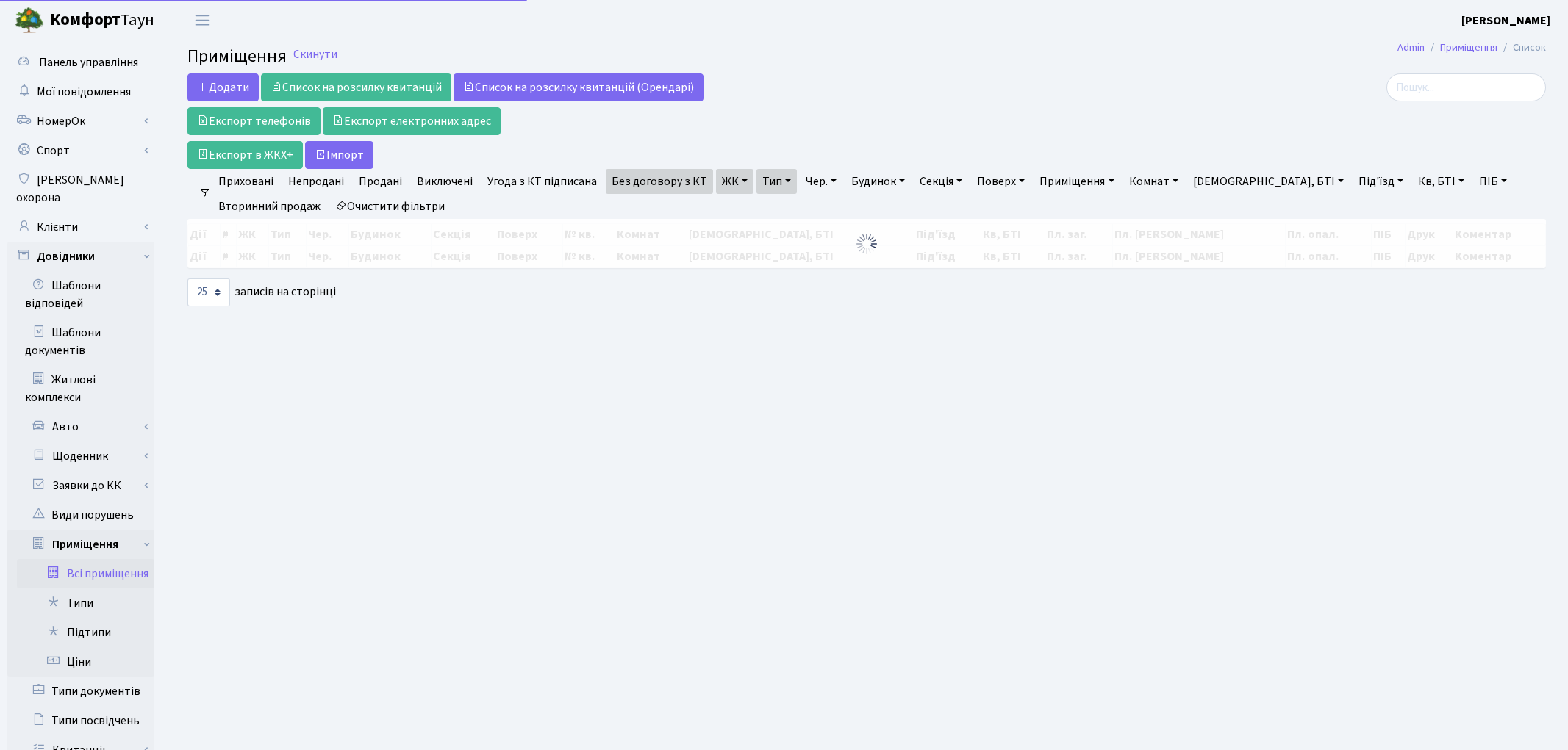
select select "25"
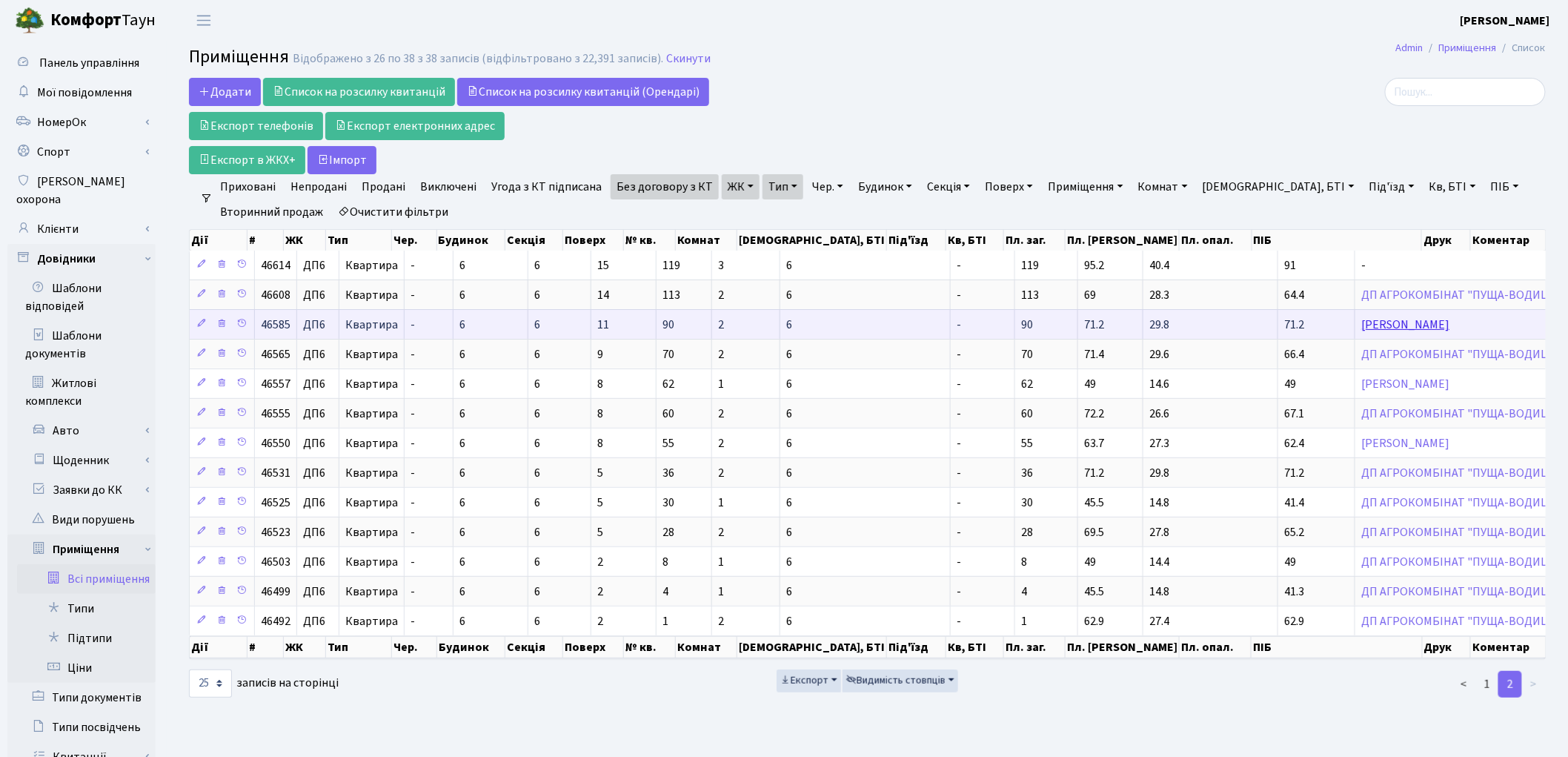
click at [1361, 324] on link "Іванцов Дмитро Ігорович" at bounding box center [1405, 324] width 88 height 16
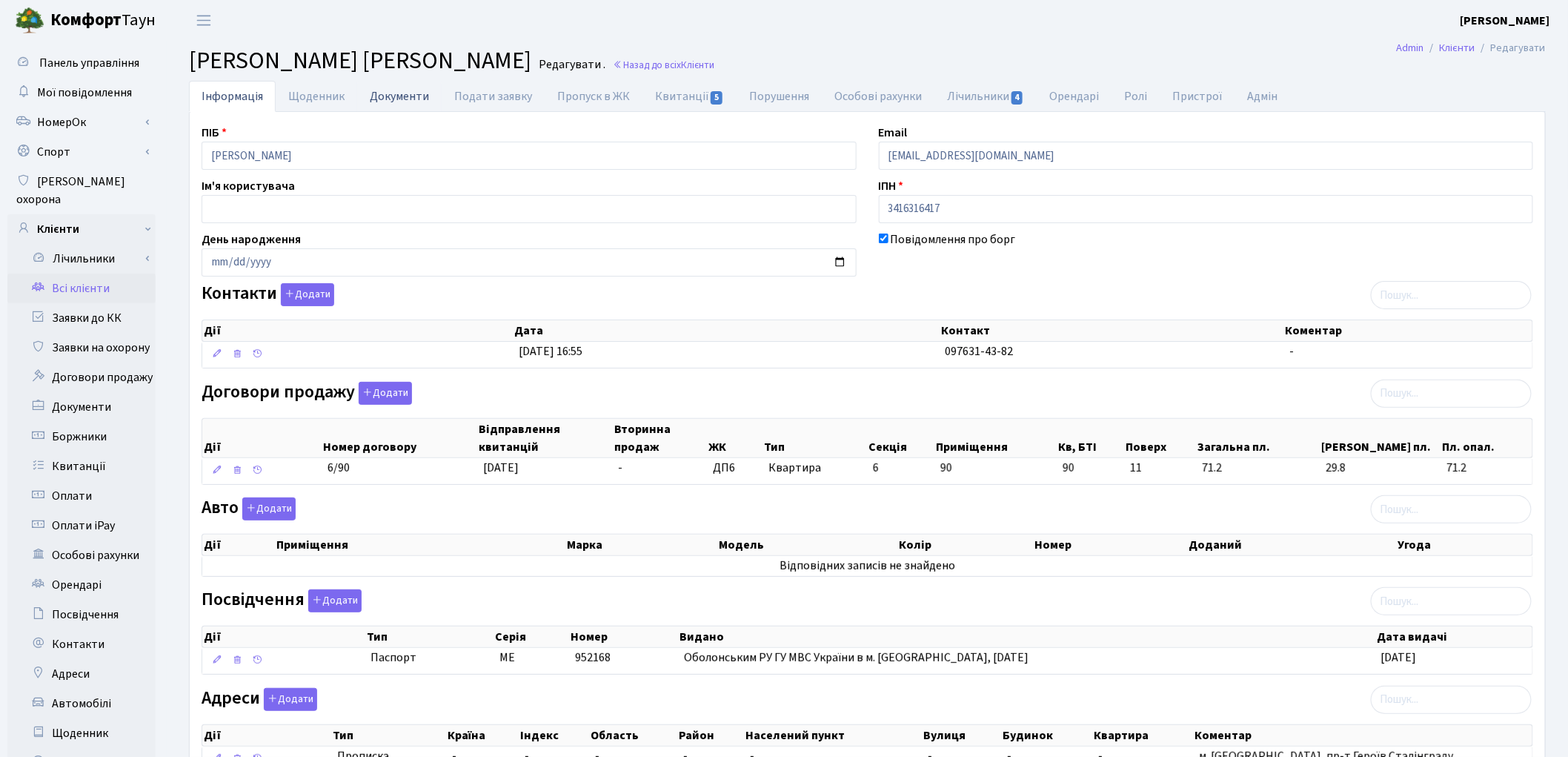
click at [400, 95] on link "Документи" at bounding box center [399, 96] width 84 height 30
select select "25"
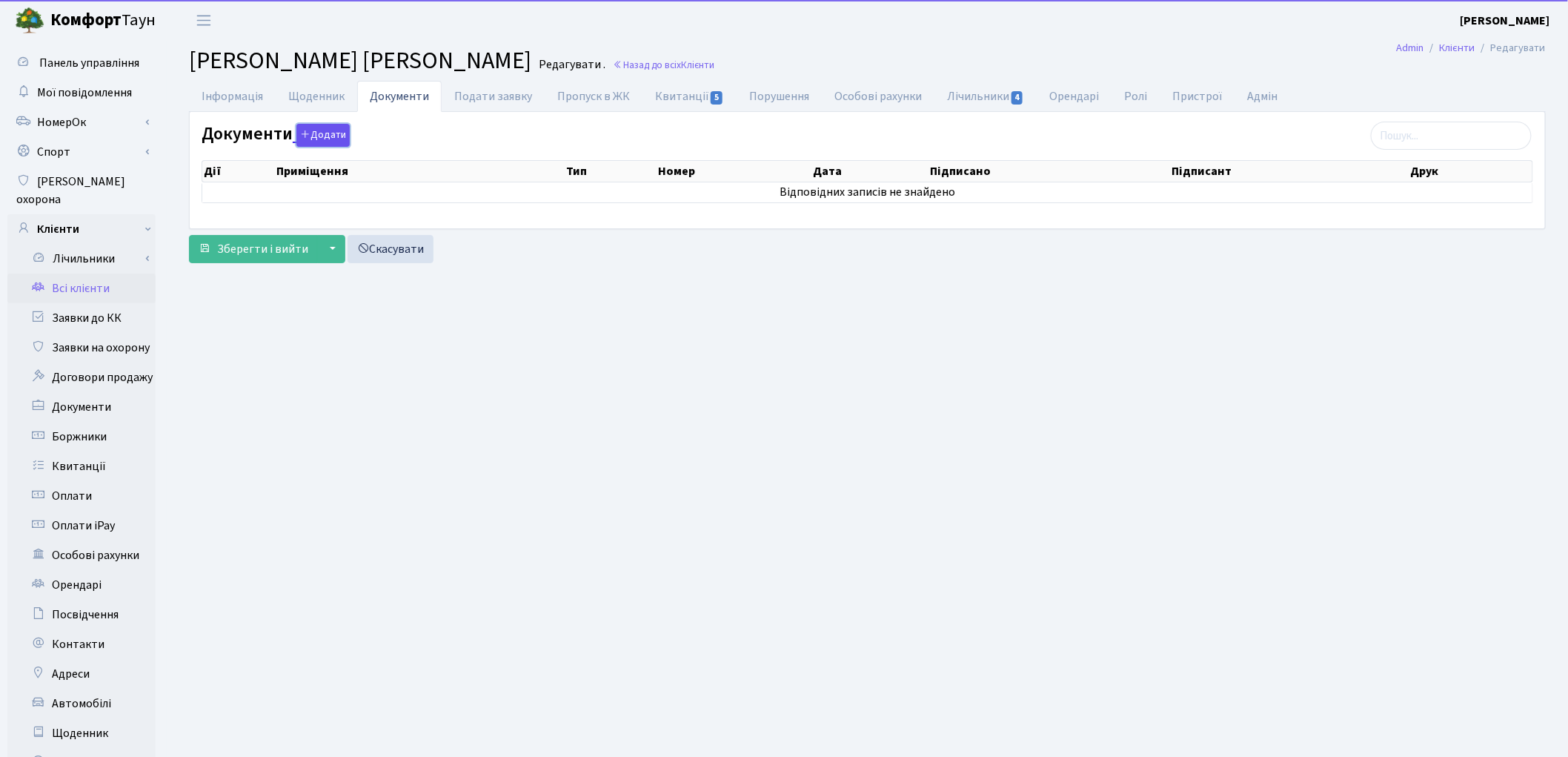
click at [317, 139] on button "Додати" at bounding box center [323, 135] width 53 height 23
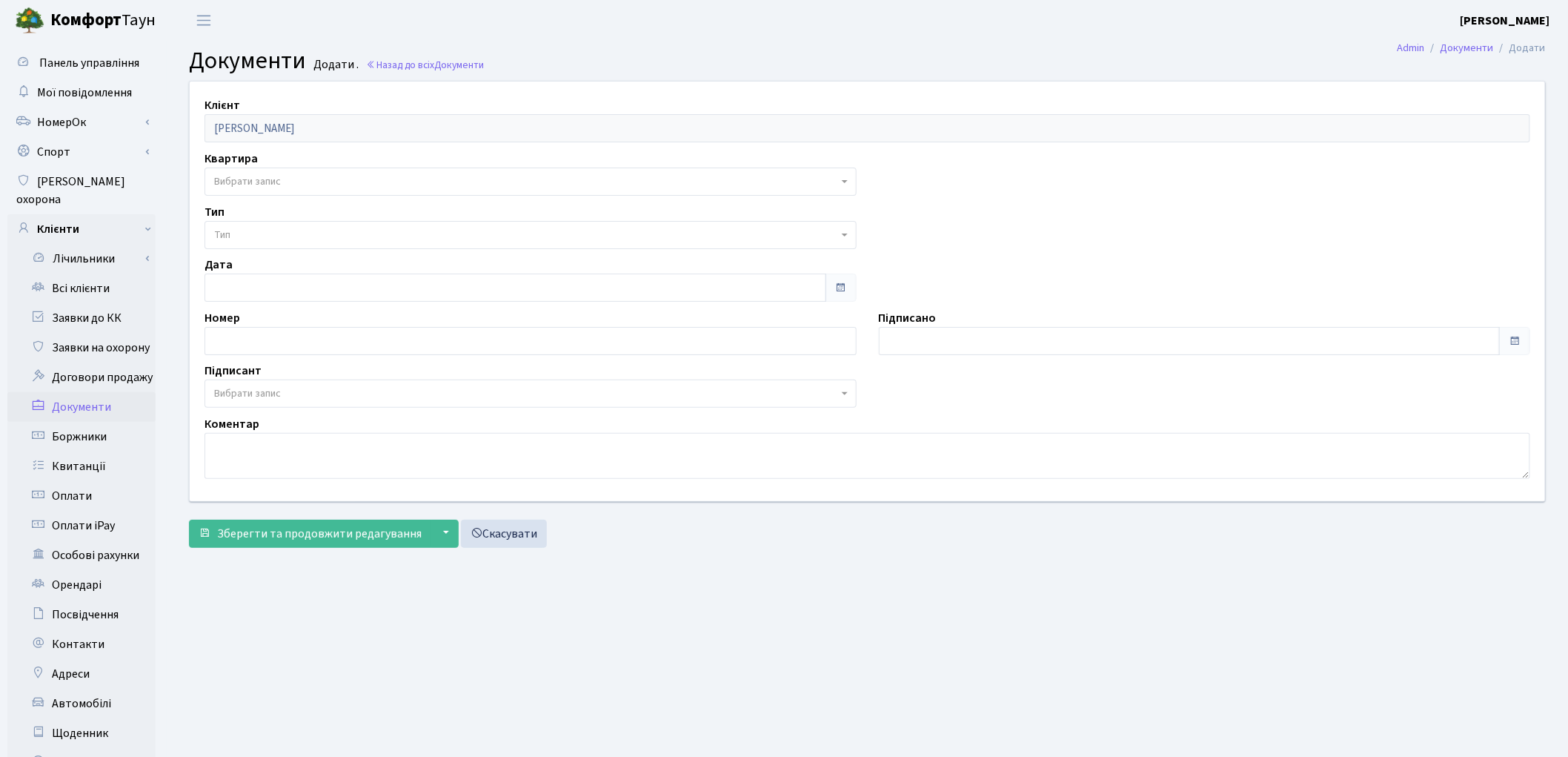
click at [302, 180] on span "Вибрати запис" at bounding box center [526, 182] width 624 height 15
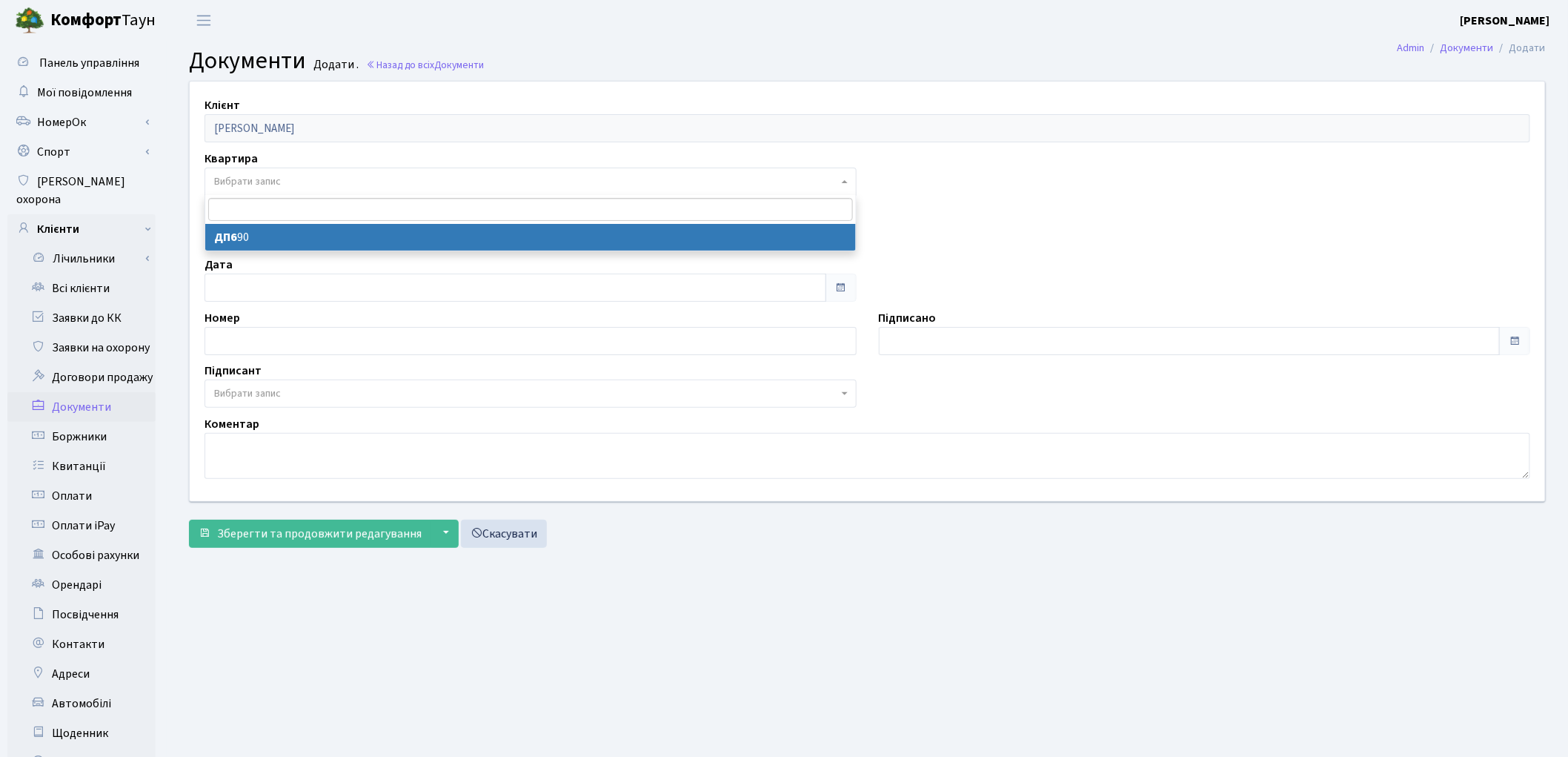
select select "176890"
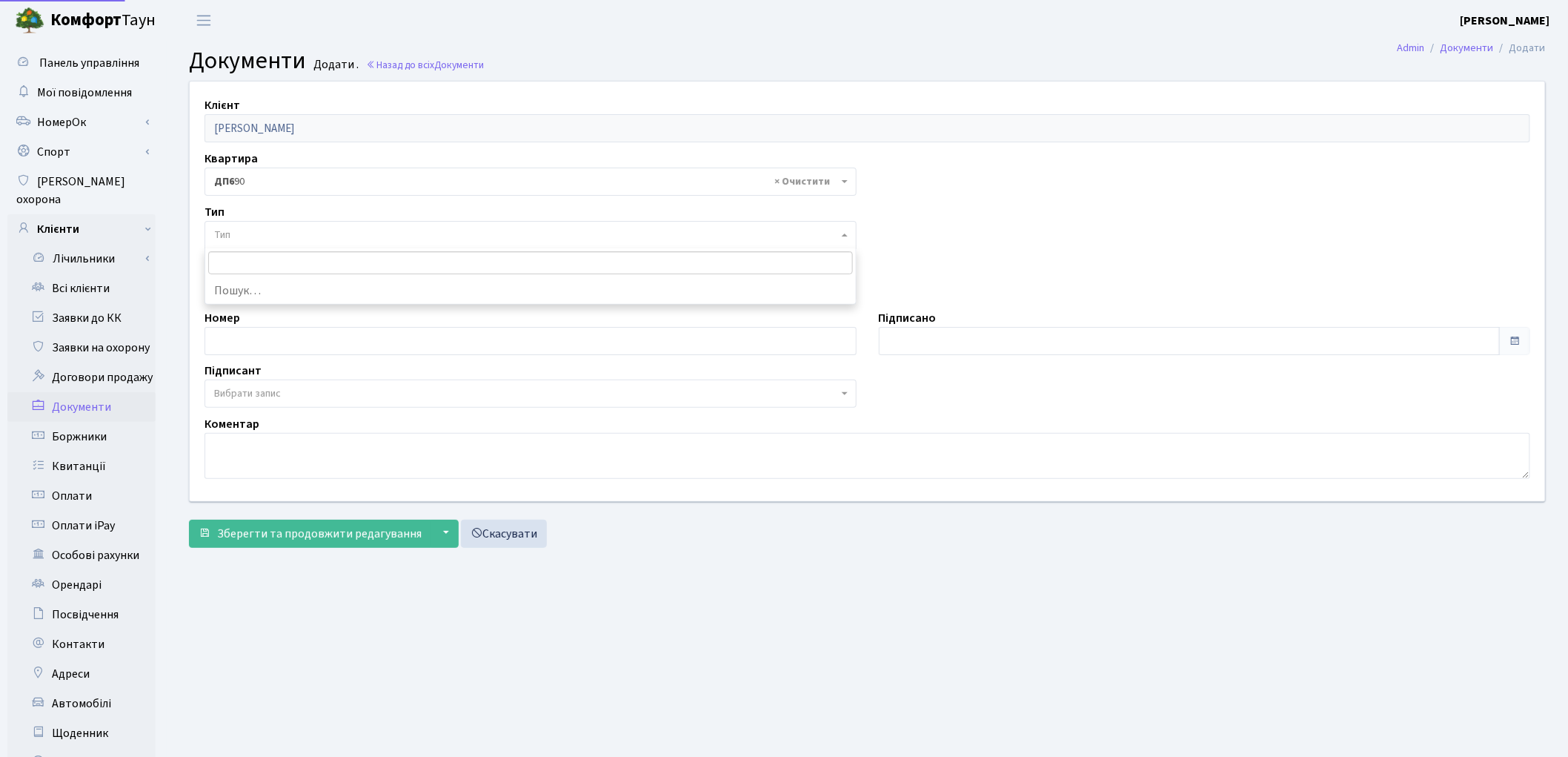
click at [305, 230] on span "Тип" at bounding box center [526, 235] width 624 height 15
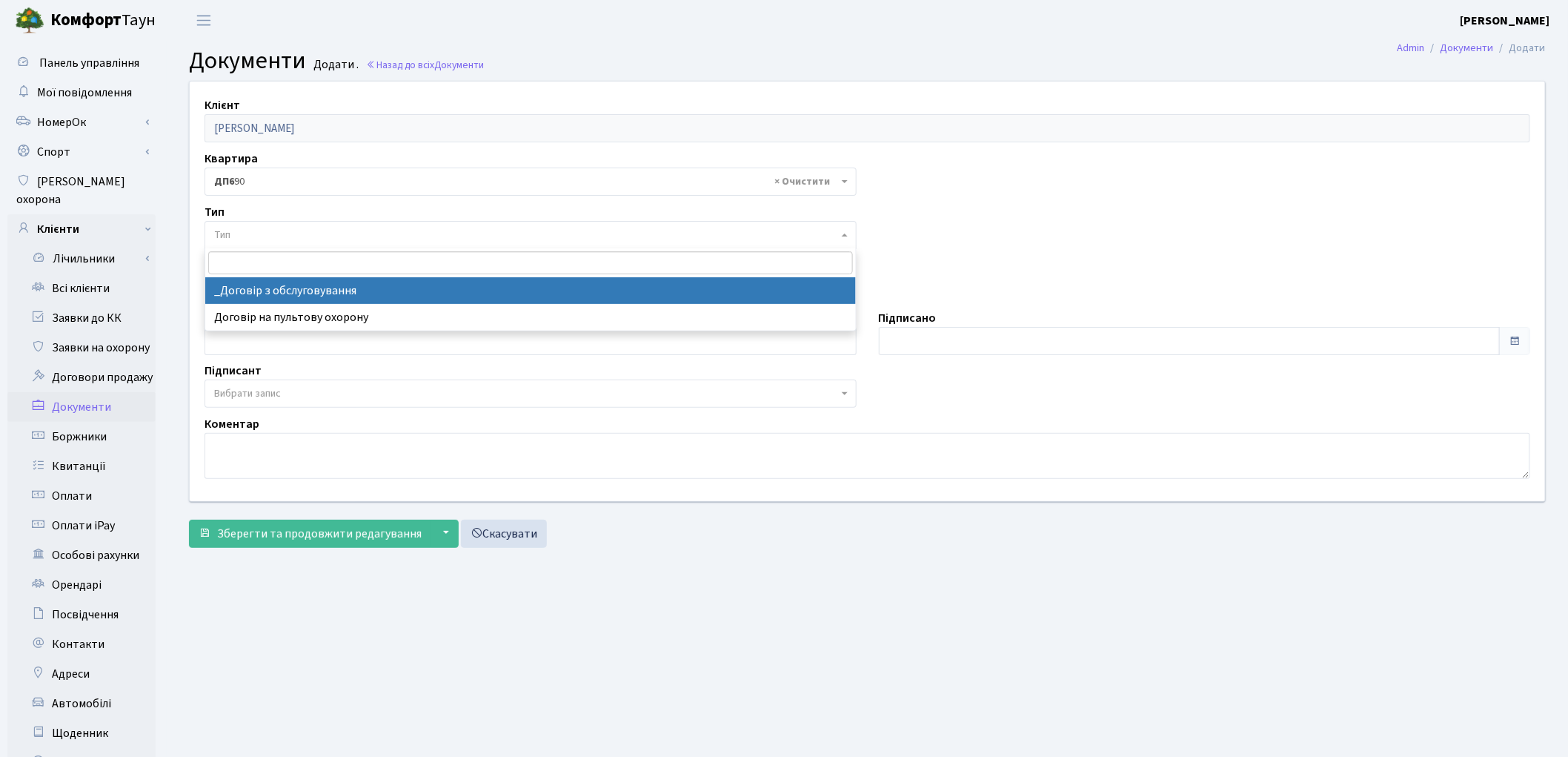
select select "289"
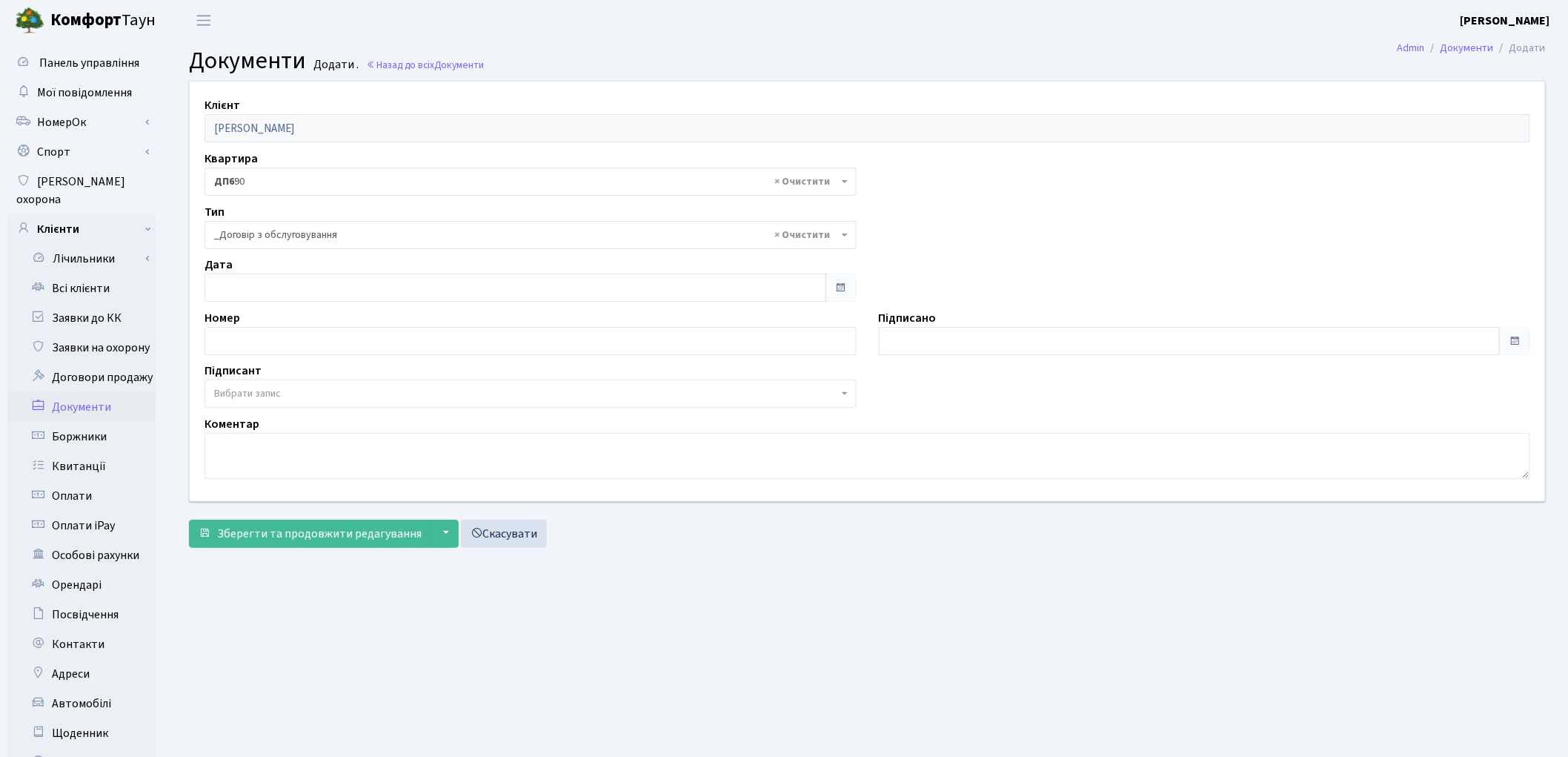
click at [271, 399] on span "Вибрати запис" at bounding box center [247, 394] width 67 height 15
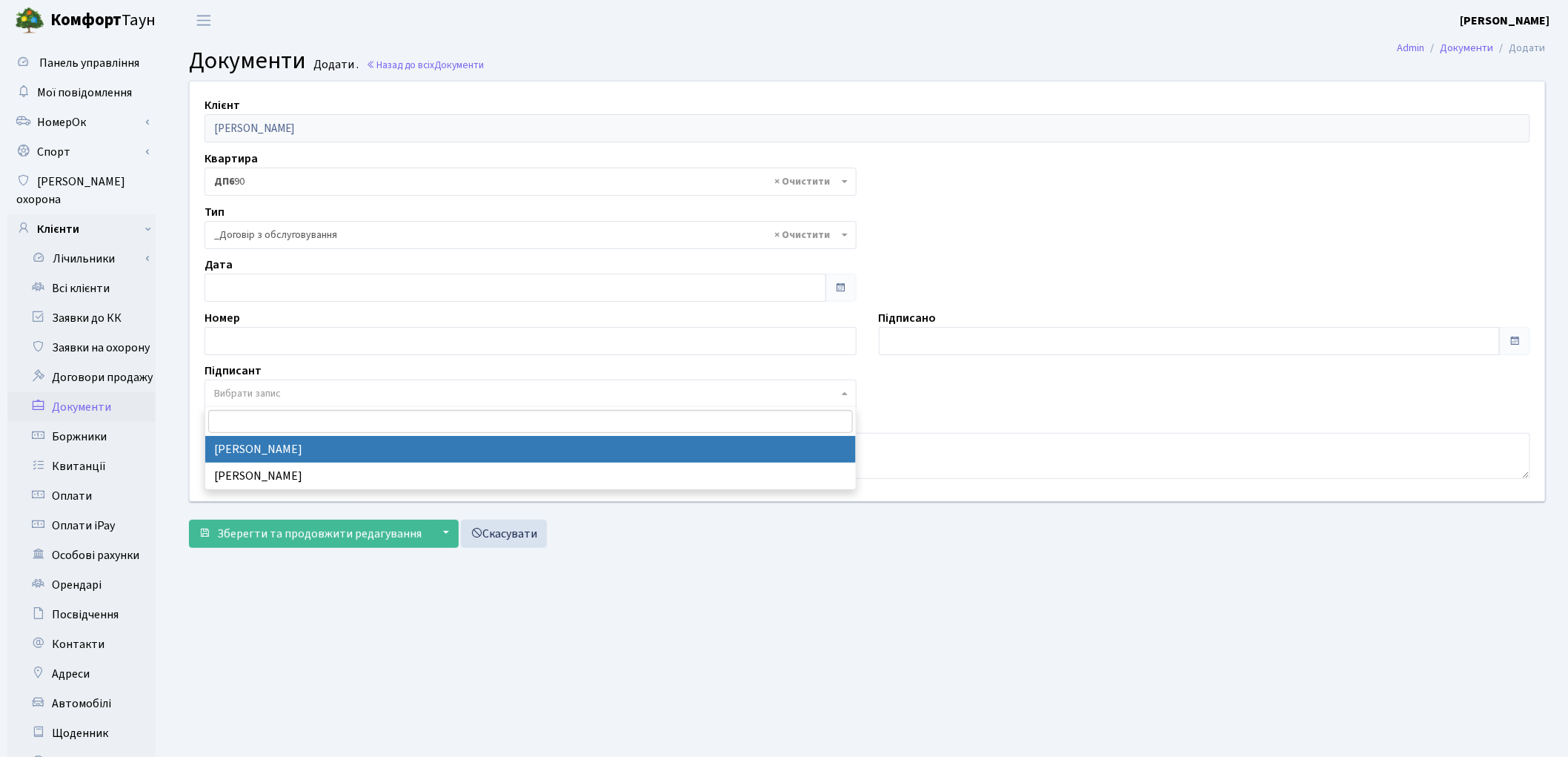
select select "74"
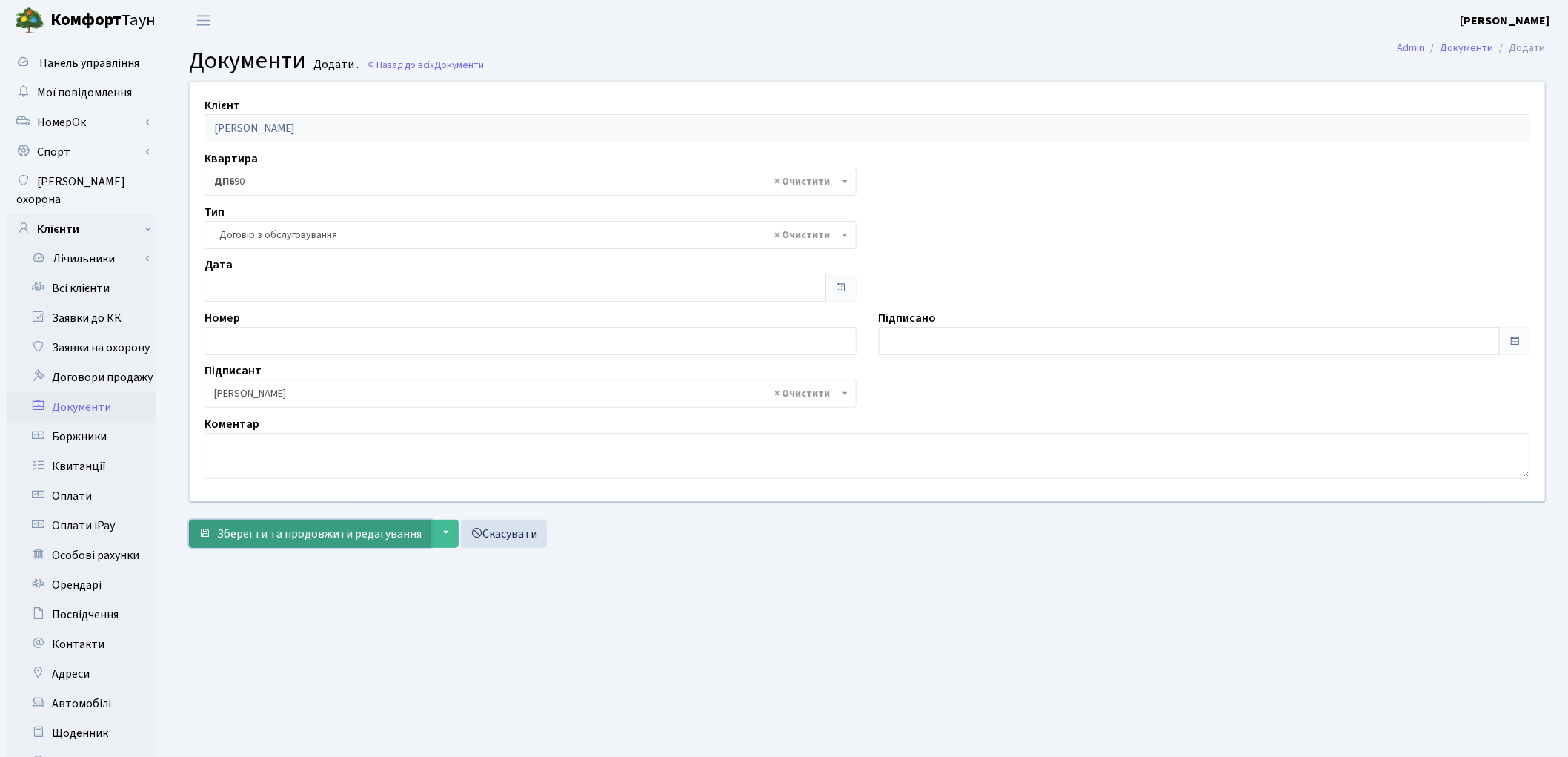
click at [269, 536] on span "Зберегти та продовжити редагування" at bounding box center [319, 533] width 204 height 16
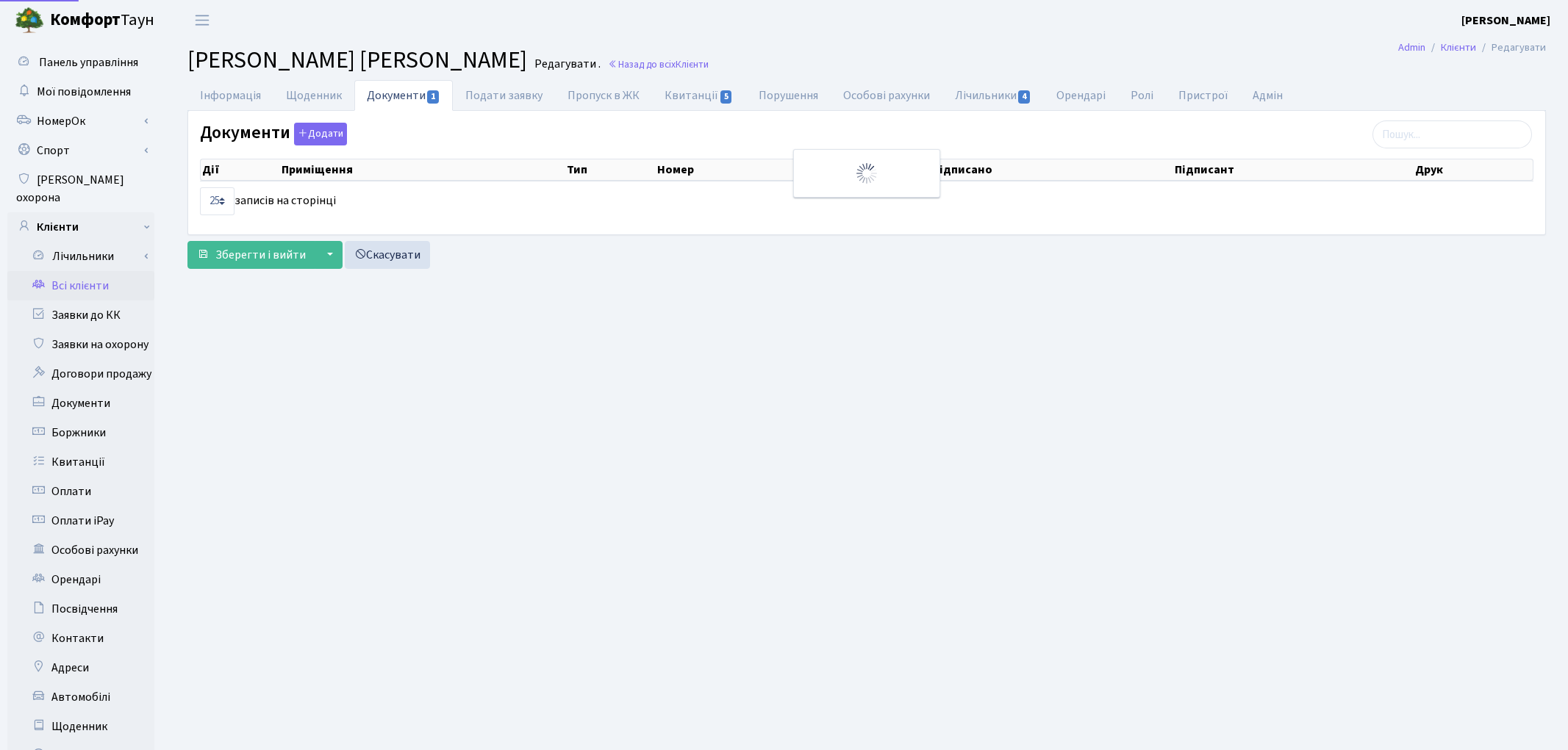
select select "25"
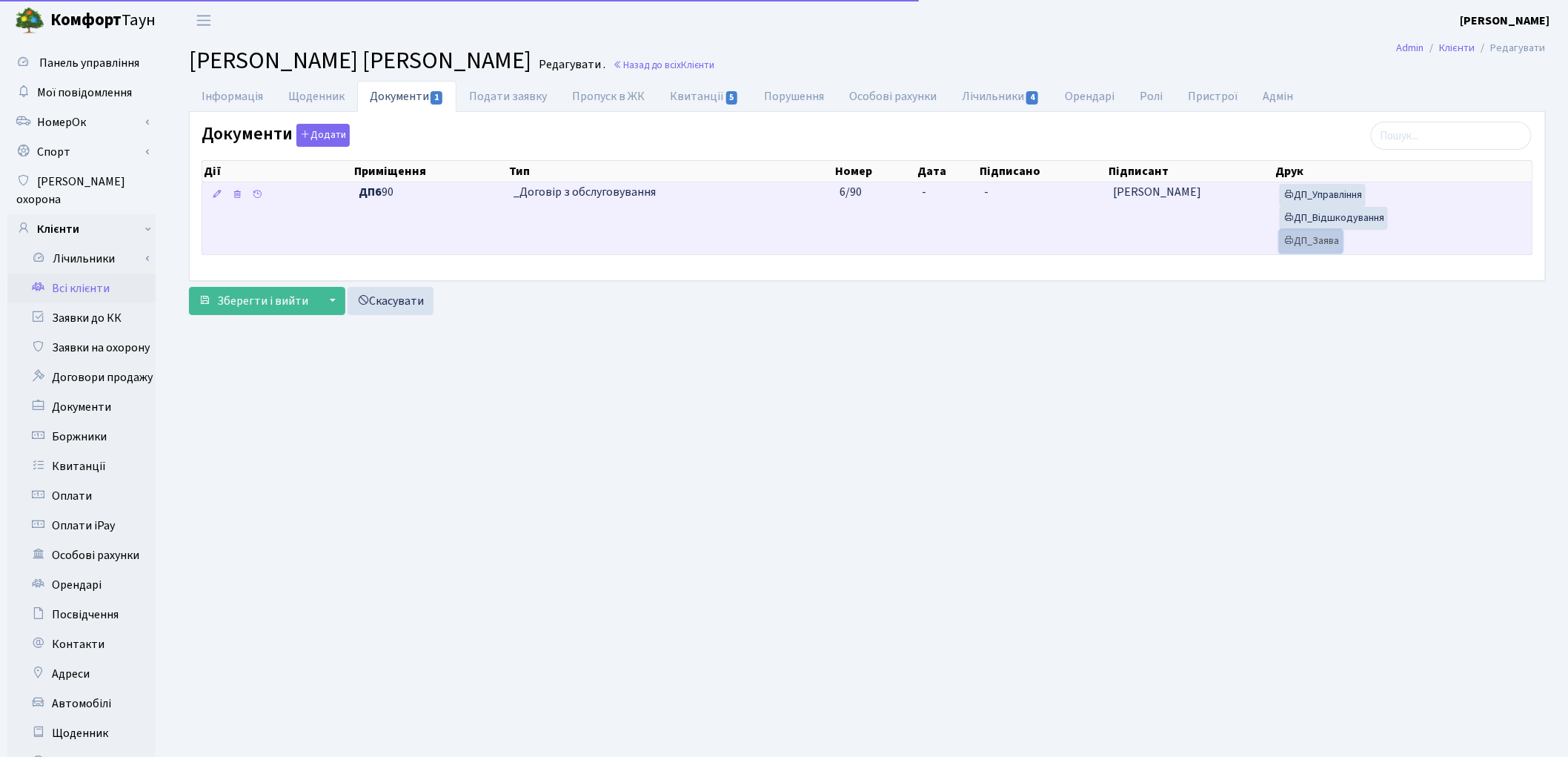
click at [1328, 240] on link "ДП_Заява" at bounding box center [1311, 241] width 63 height 23
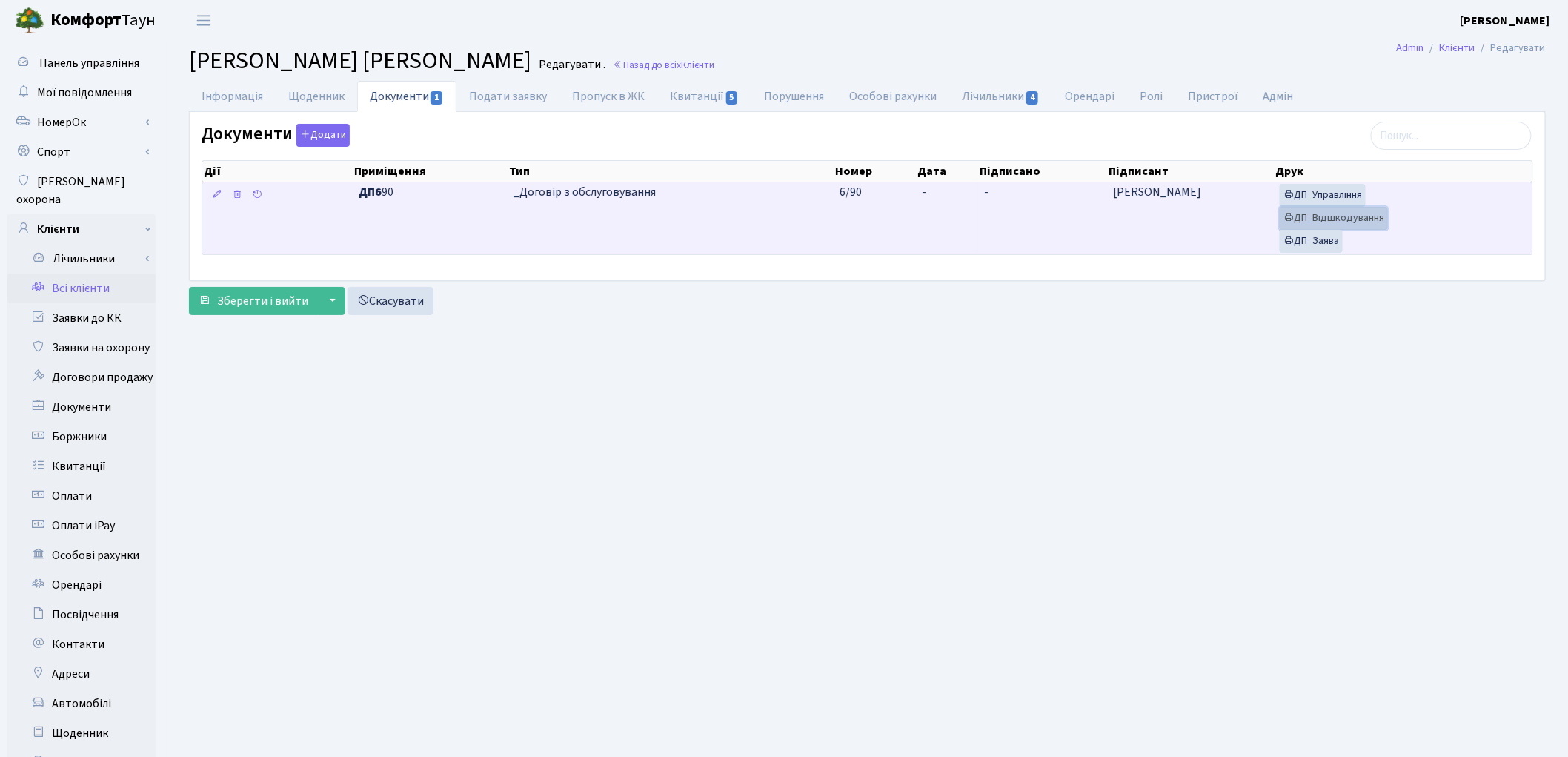
click at [1361, 215] on link "ДП_Відшкодування" at bounding box center [1334, 218] width 108 height 23
click at [1327, 201] on link "ДП_Управління" at bounding box center [1323, 195] width 86 height 23
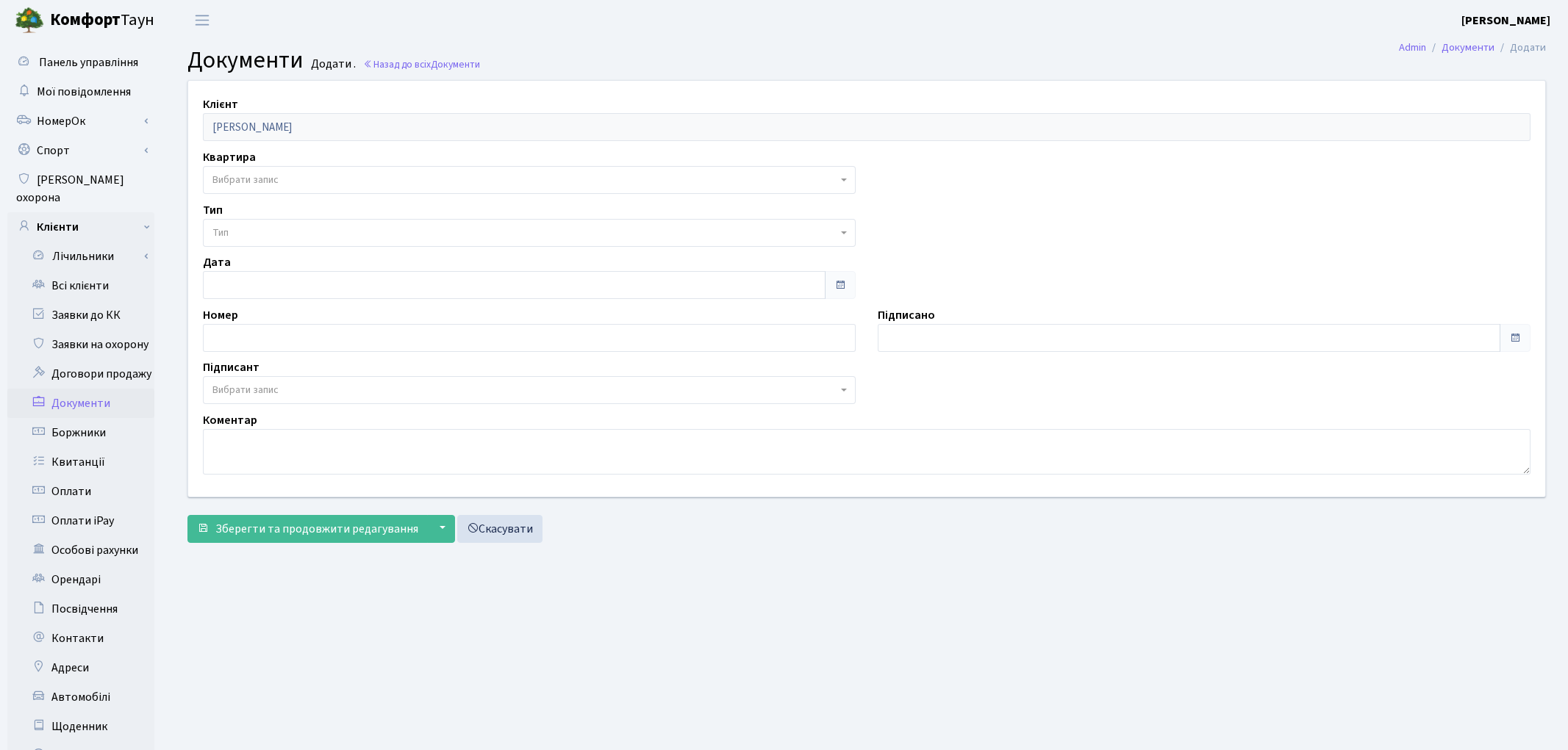
select select "176890"
select select "74"
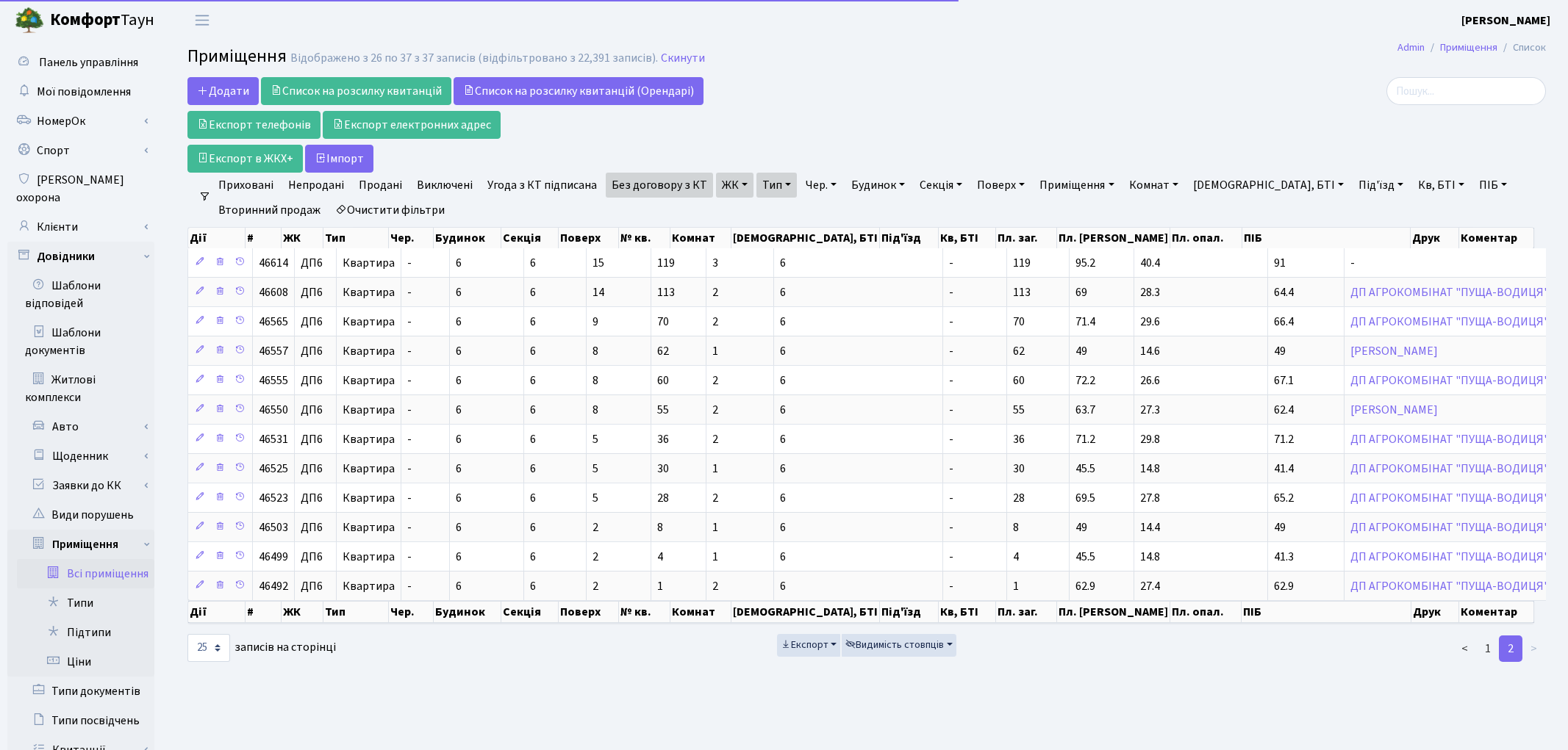
select select "25"
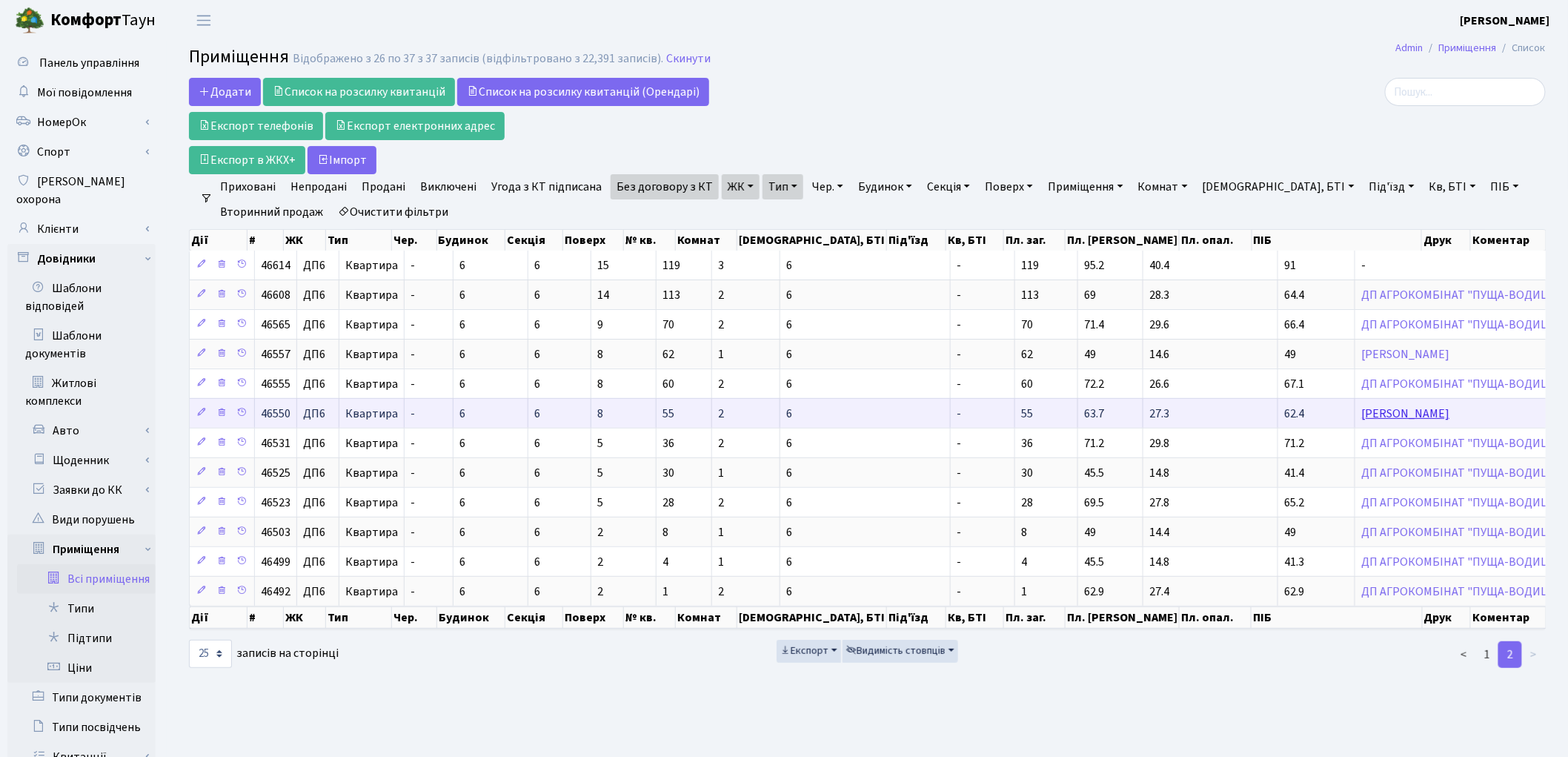
click at [1361, 415] on link "[PERSON_NAME]" at bounding box center [1405, 413] width 88 height 16
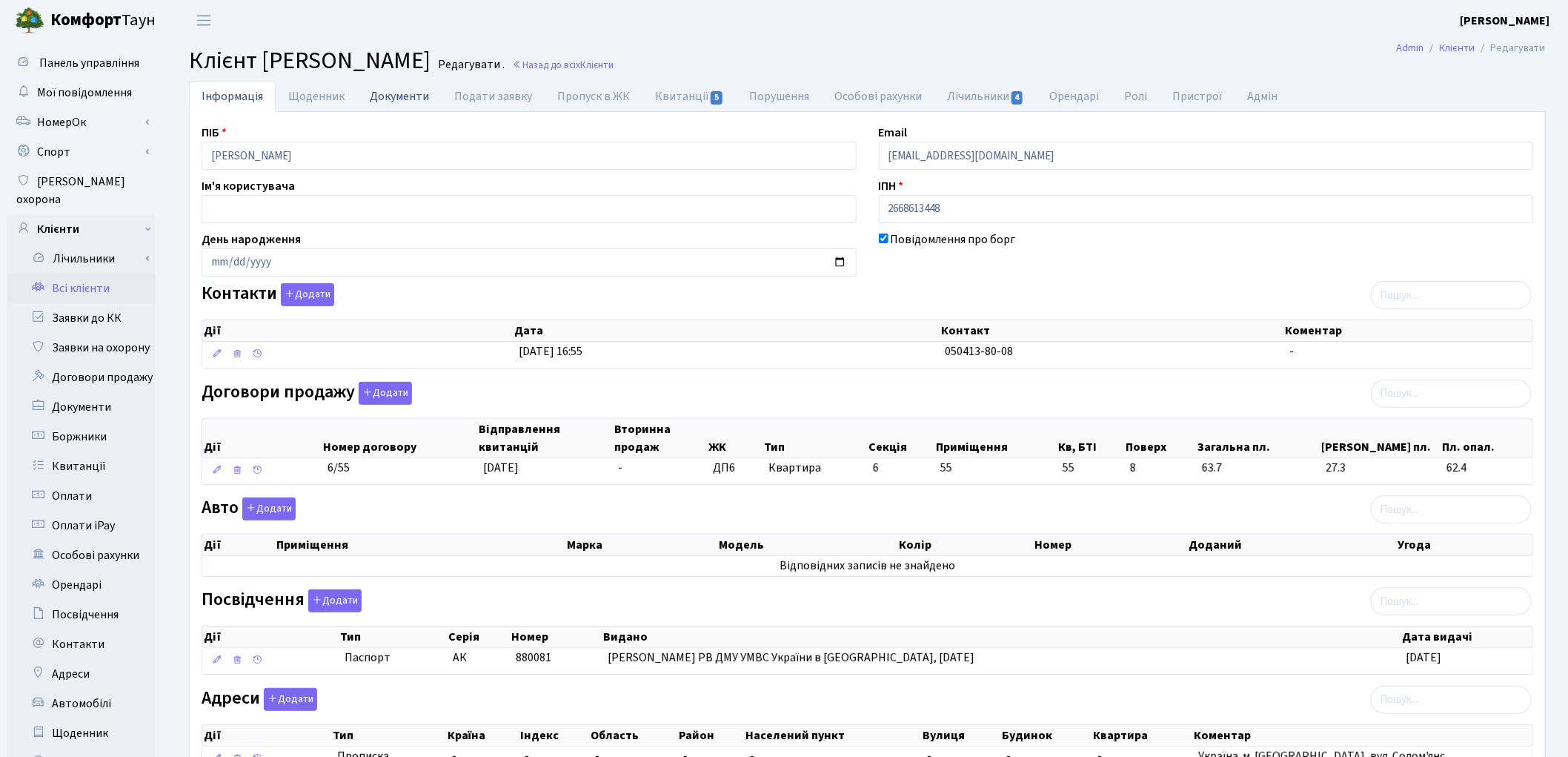
click at [389, 96] on link "Документи" at bounding box center [399, 96] width 84 height 30
select select "25"
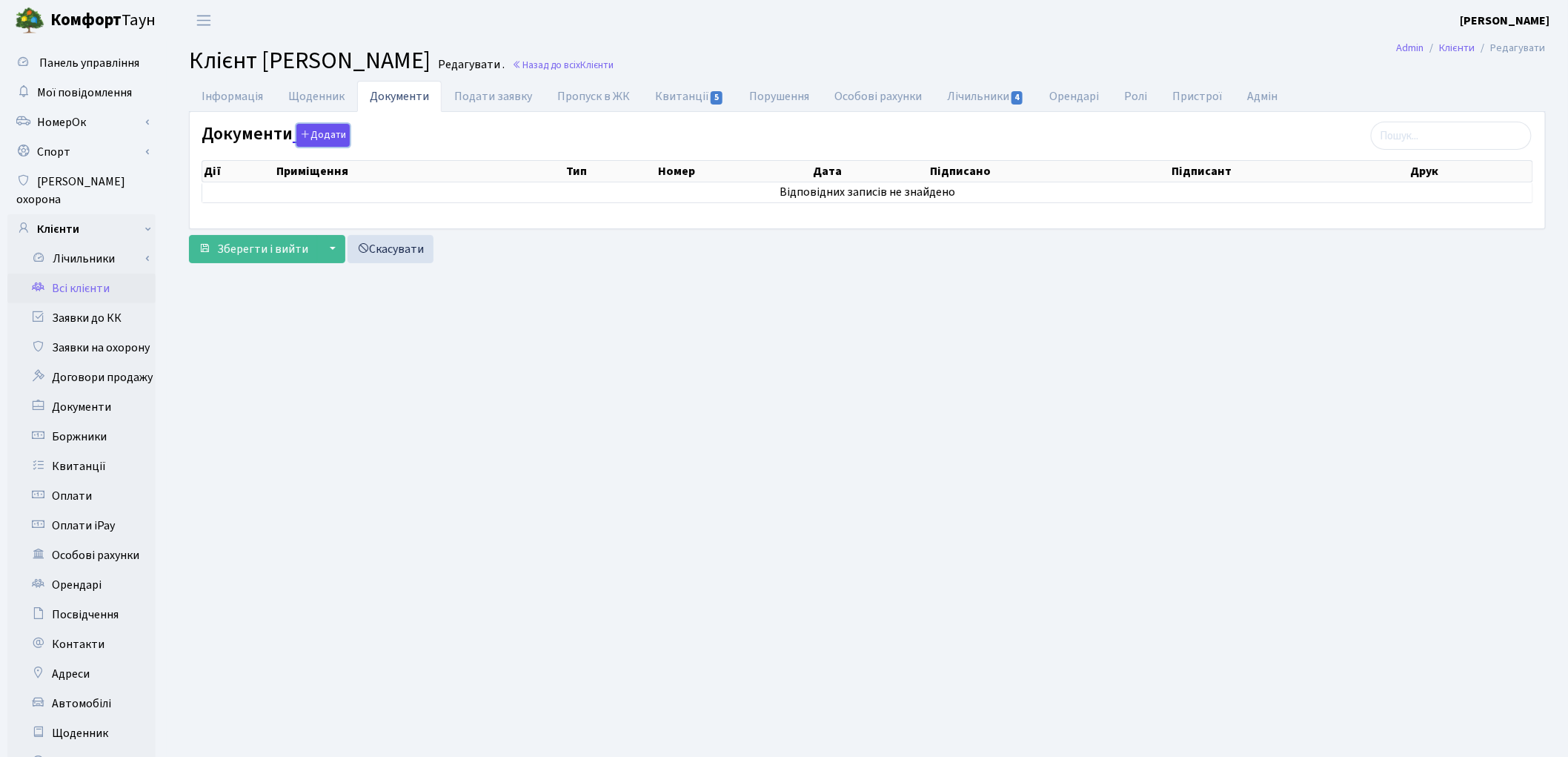
click at [316, 127] on button "Додати" at bounding box center [323, 135] width 53 height 23
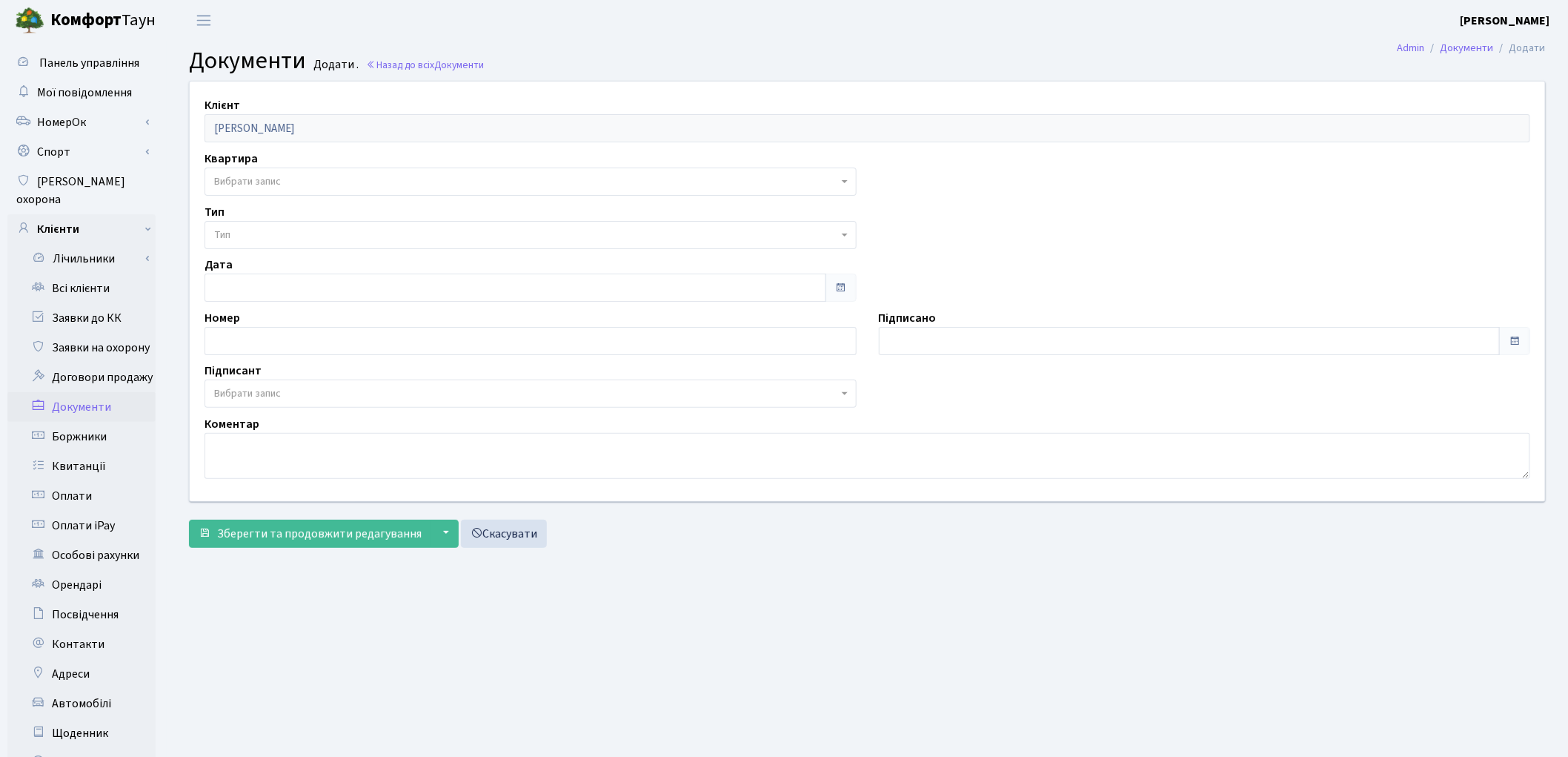
click at [259, 179] on span "Вибрати запис" at bounding box center [247, 182] width 67 height 15
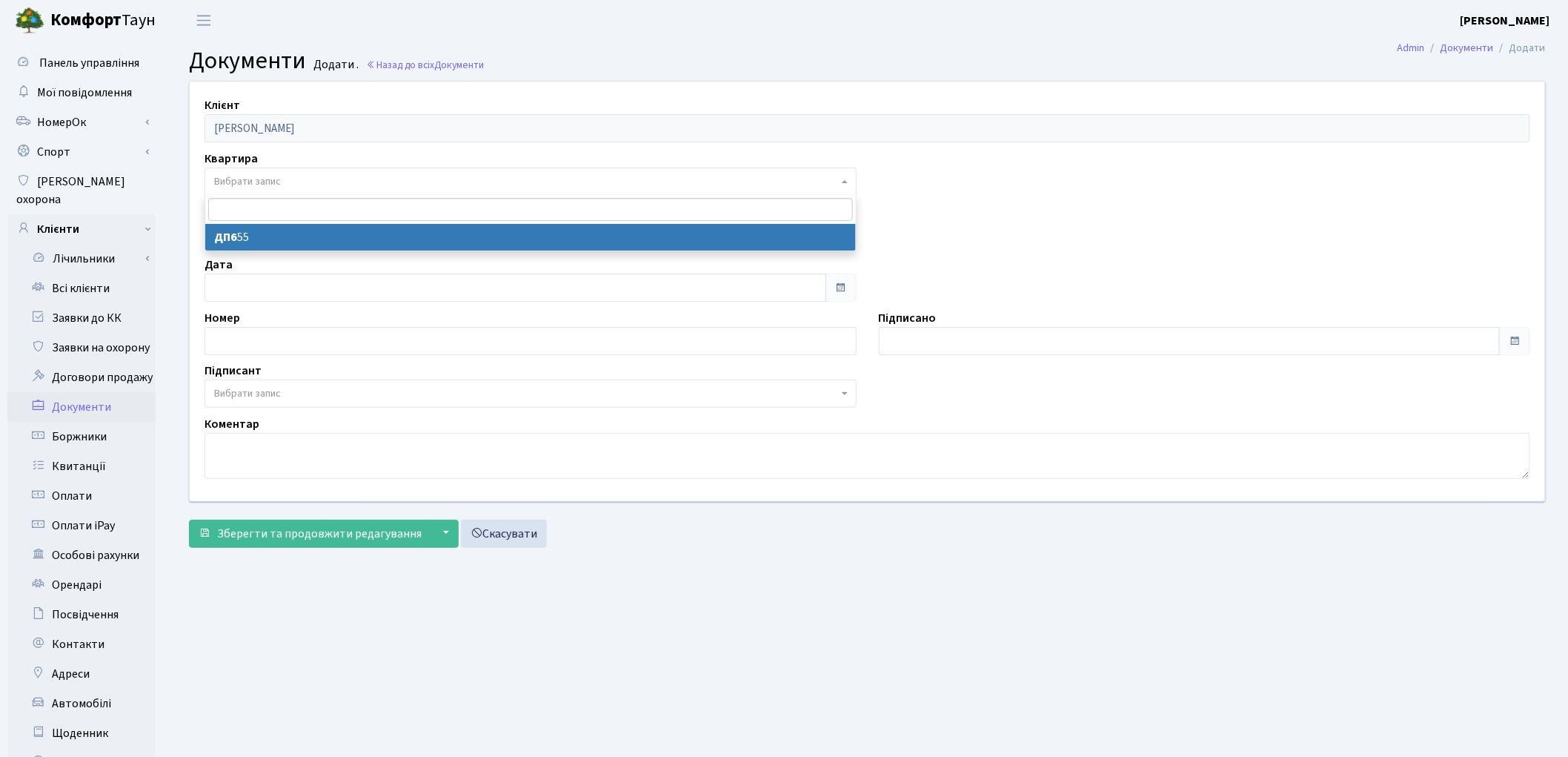
select select "176857"
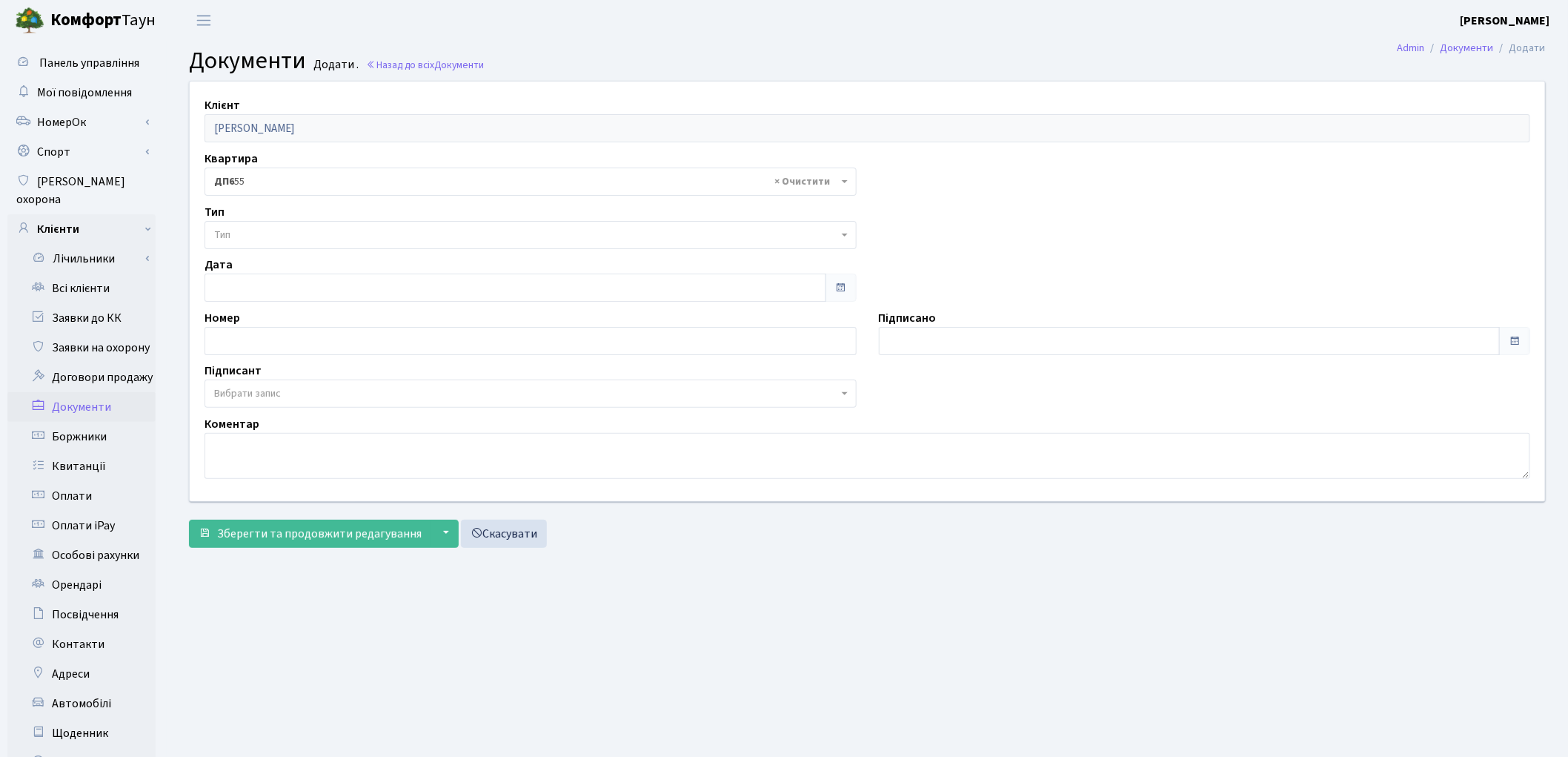
click at [250, 242] on span "Тип" at bounding box center [526, 235] width 624 height 15
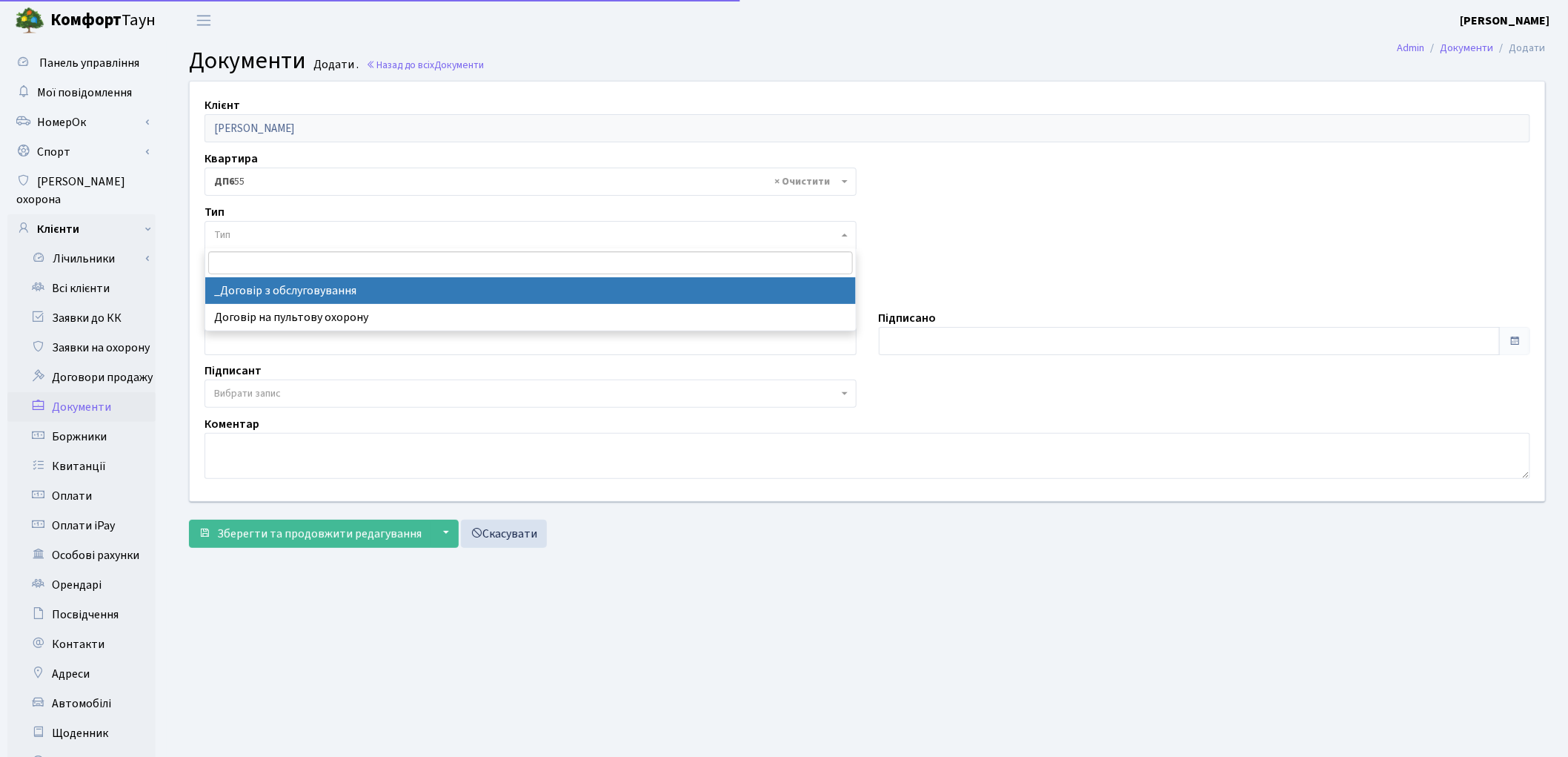
select select "289"
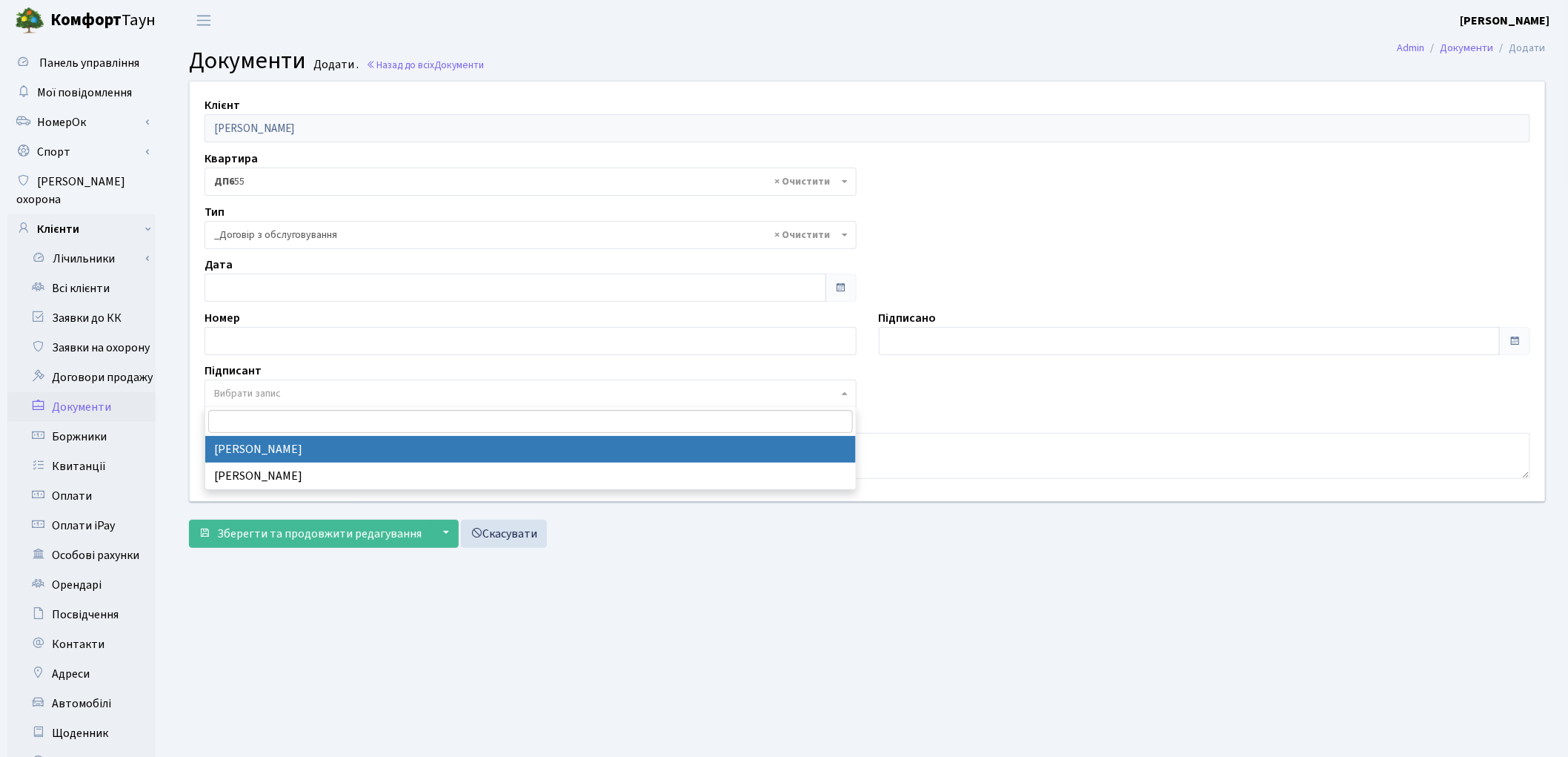
click at [285, 391] on span "Вибрати запис" at bounding box center [526, 394] width 624 height 15
select select "74"
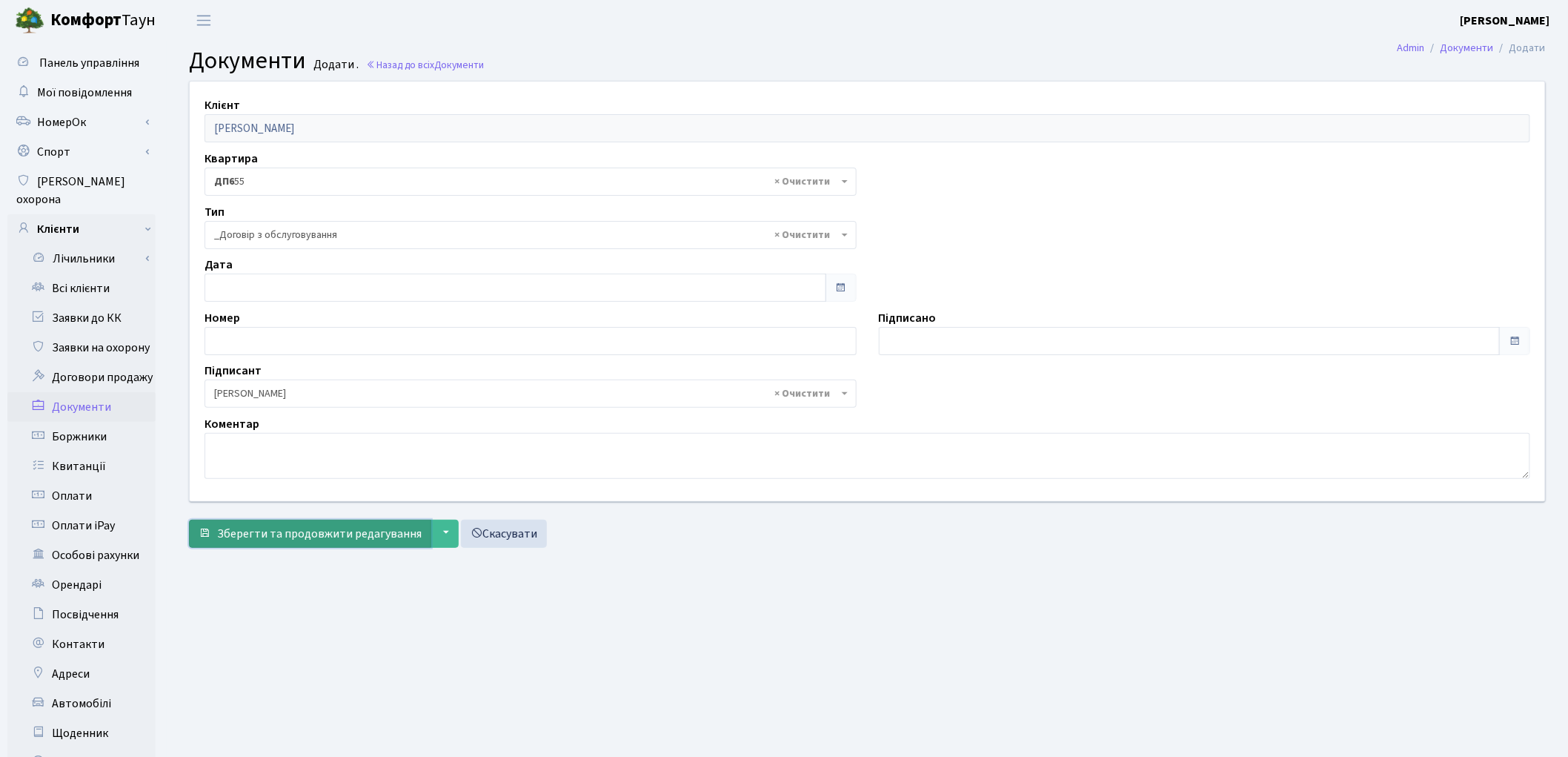
click at [345, 532] on span "Зберегти та продовжити редагування" at bounding box center [319, 533] width 204 height 16
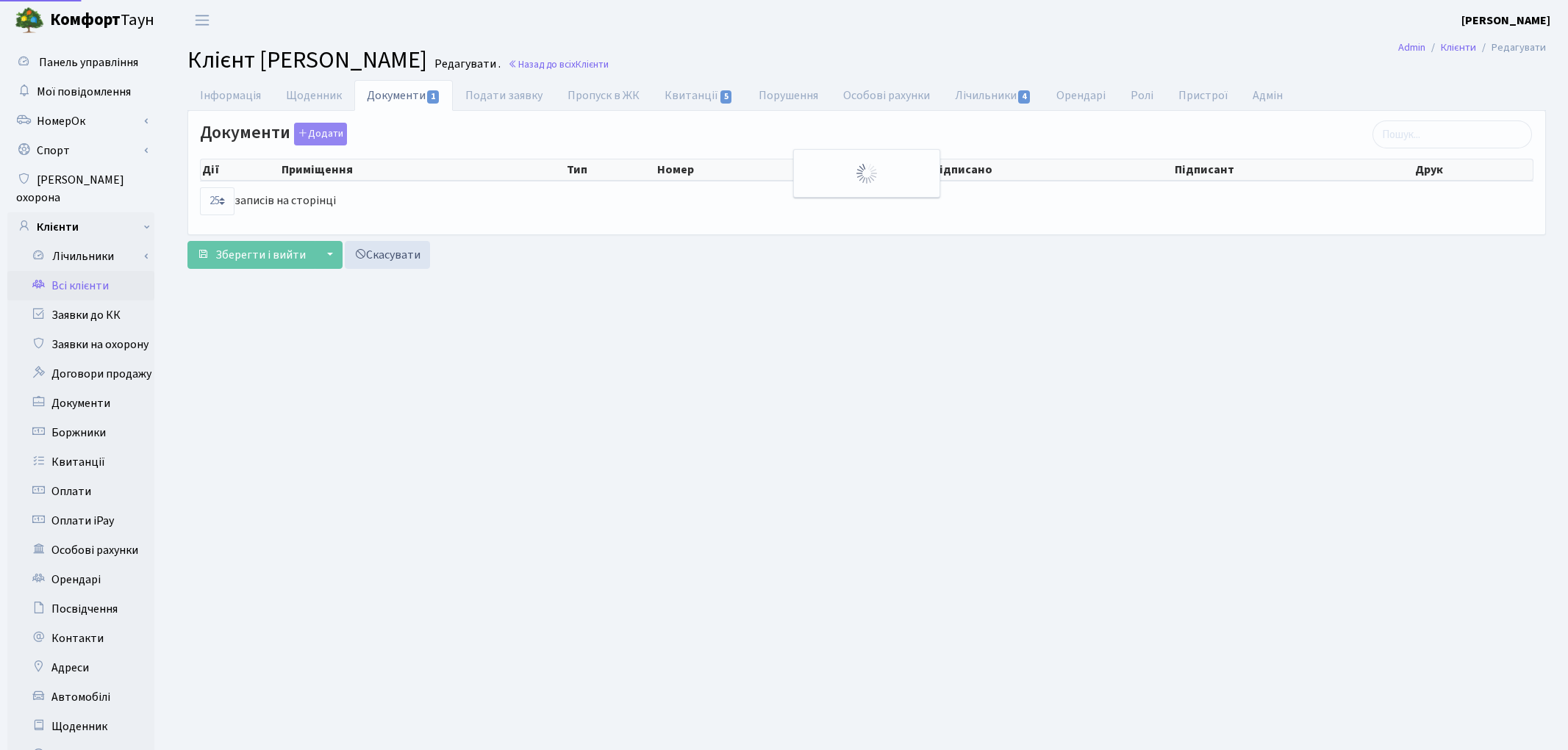
select select "25"
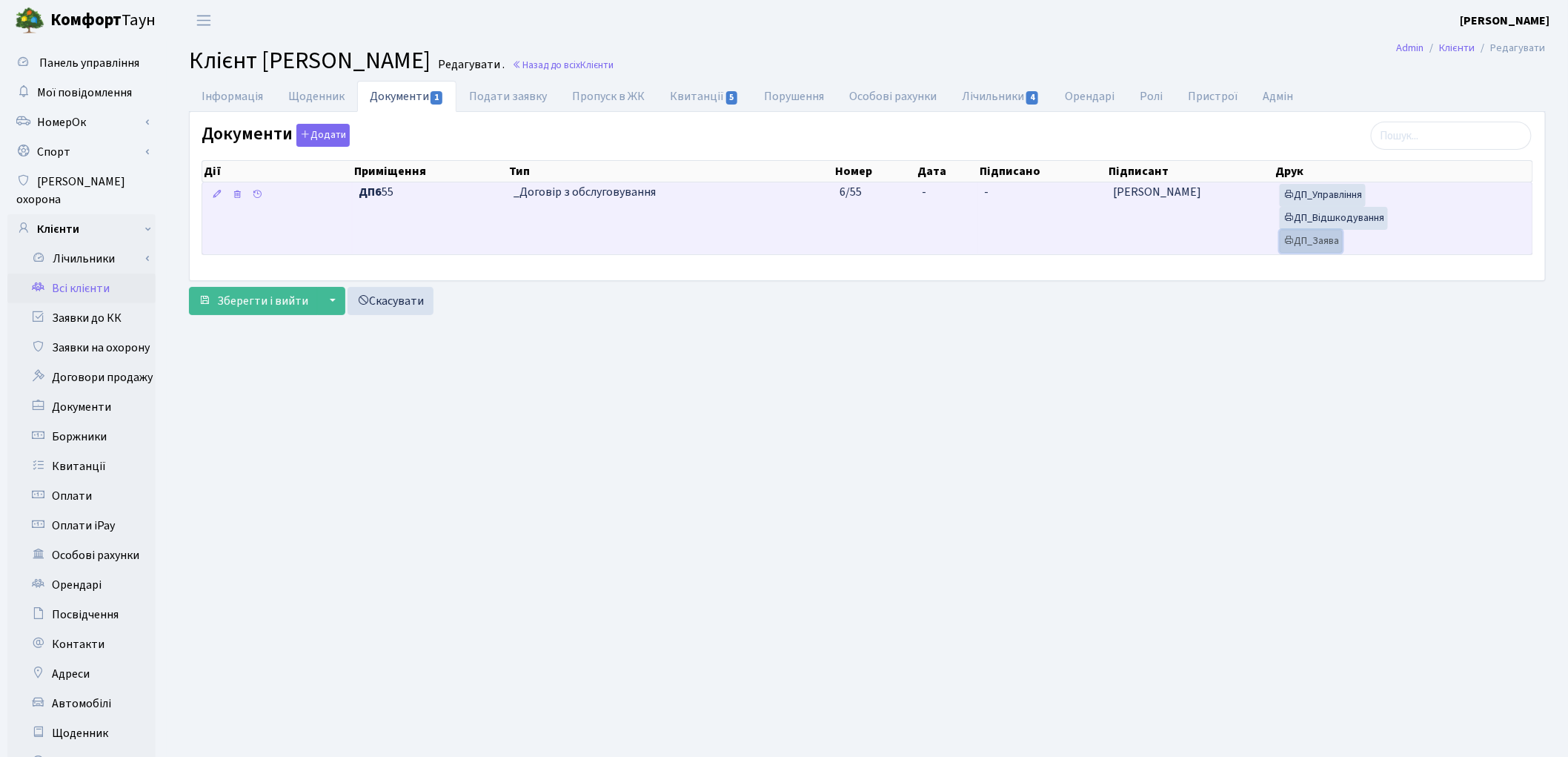
click at [1316, 251] on link "ДП_Заява" at bounding box center [1311, 241] width 63 height 23
click at [1364, 220] on link "ДП_Відшкодування" at bounding box center [1334, 218] width 108 height 23
click at [1321, 200] on link "ДП_Управління" at bounding box center [1323, 195] width 86 height 23
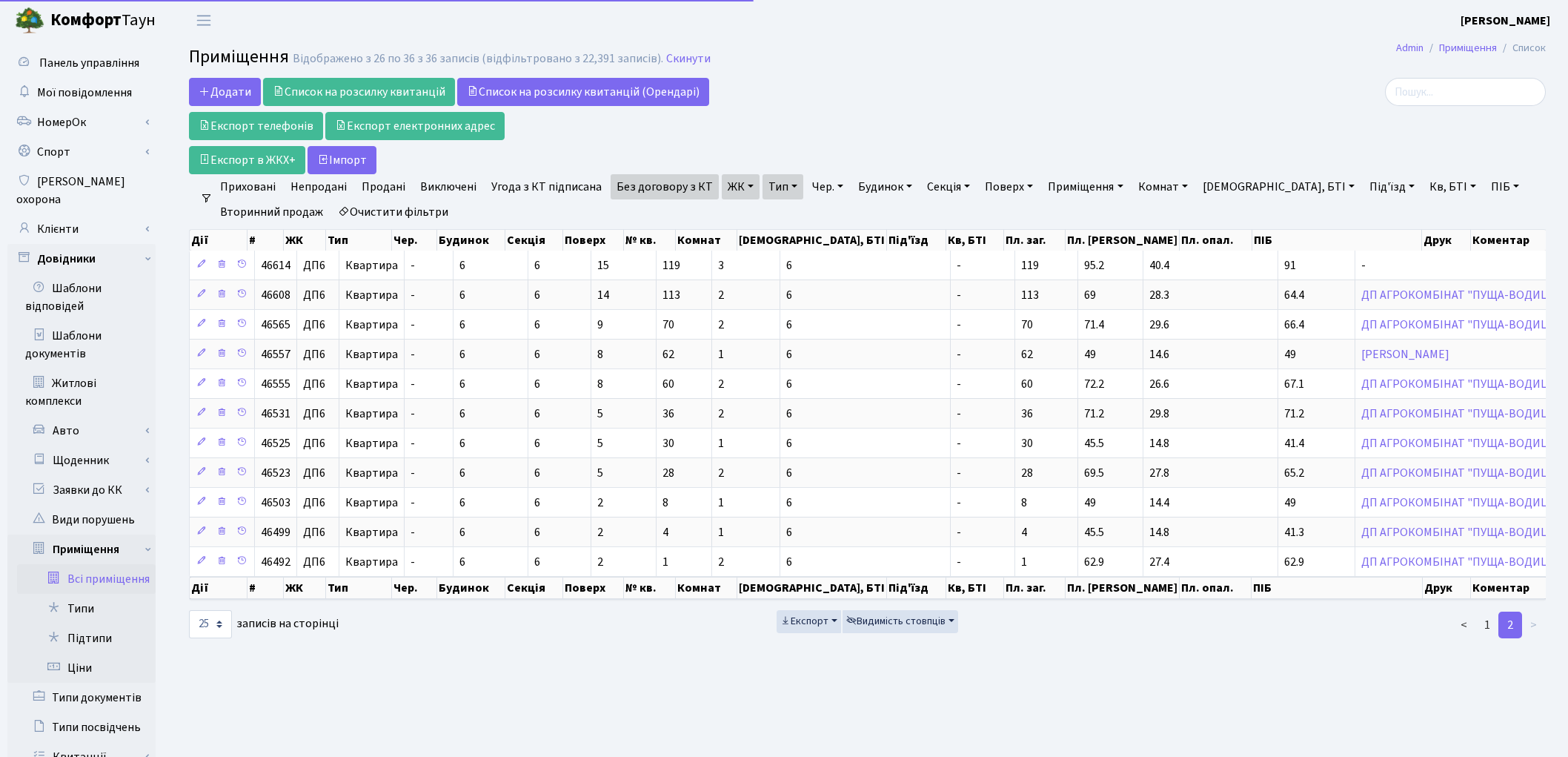
select select "25"
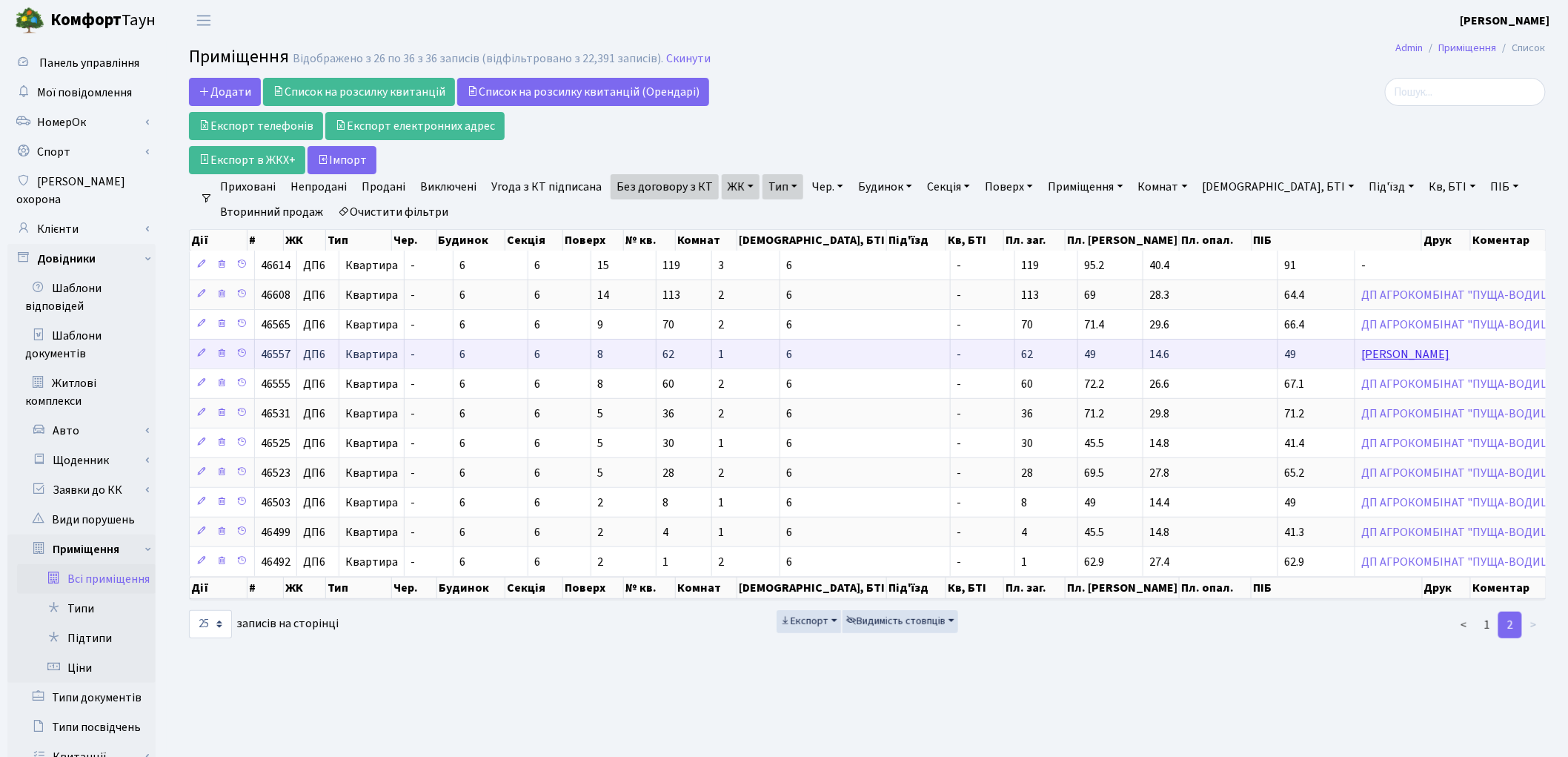
click at [1361, 357] on link "[PERSON_NAME]" at bounding box center [1405, 354] width 88 height 16
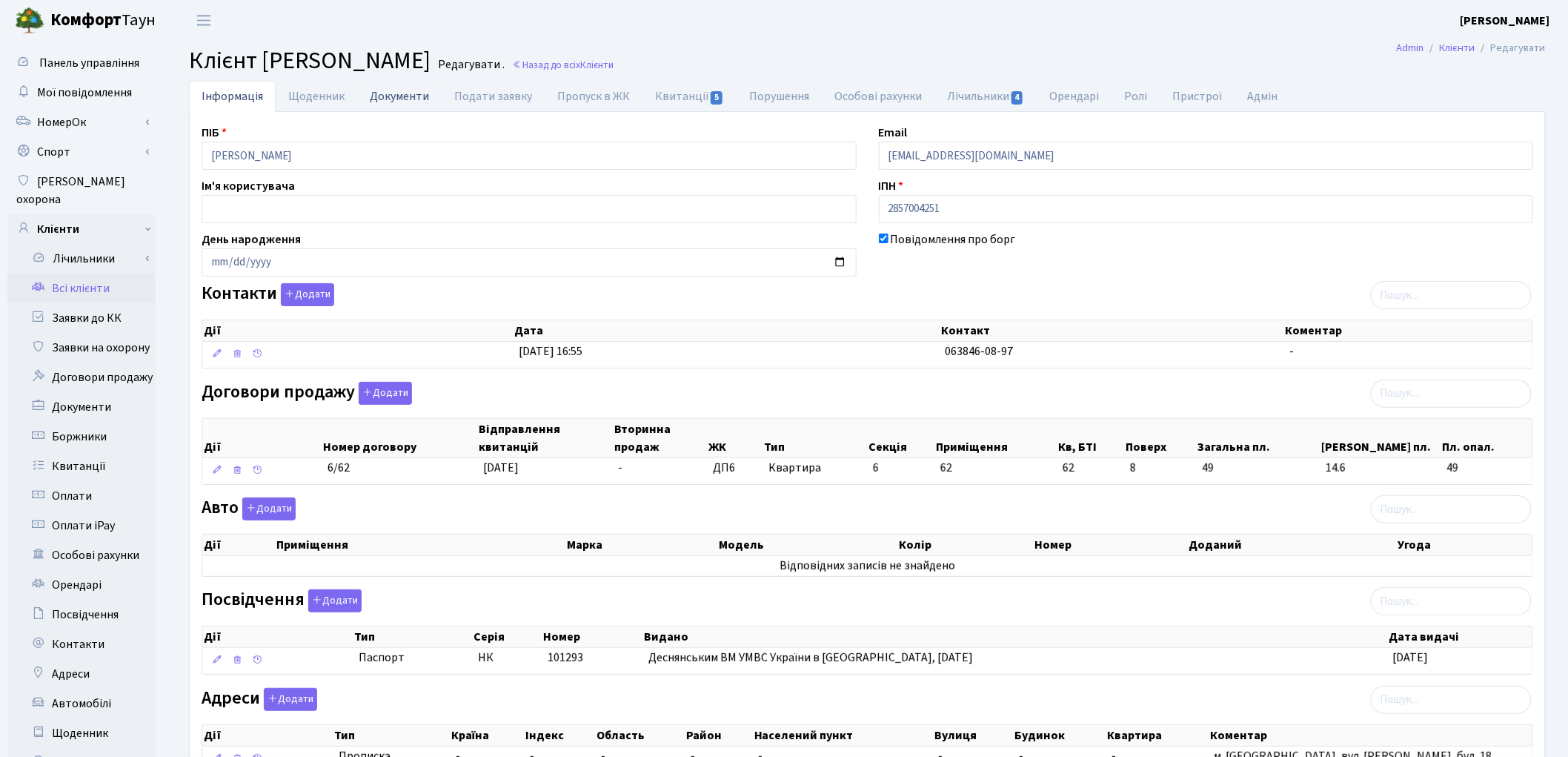
click at [372, 94] on link "Документи" at bounding box center [399, 96] width 84 height 30
select select "25"
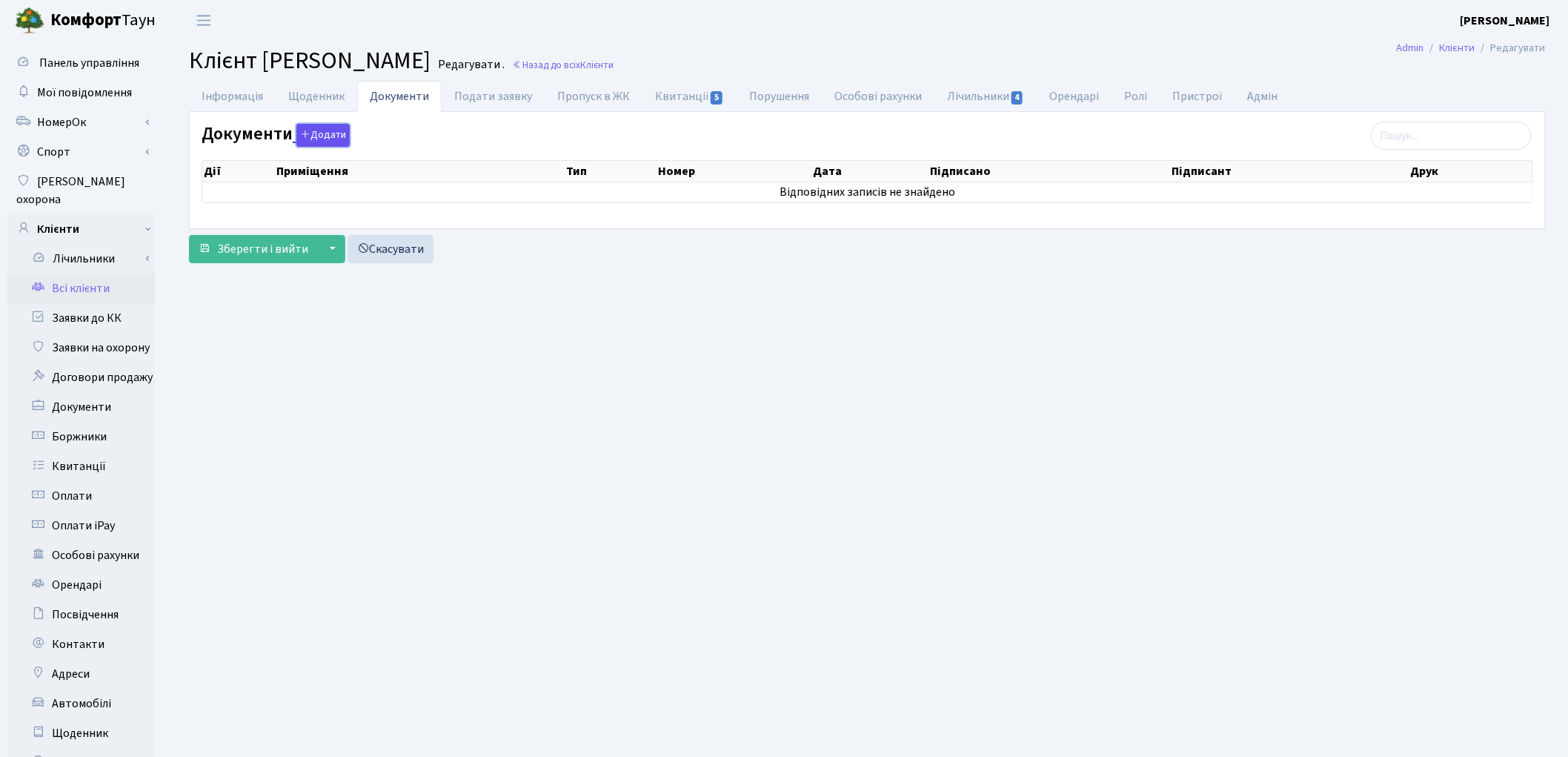
click at [321, 132] on button "Додати" at bounding box center [323, 135] width 53 height 23
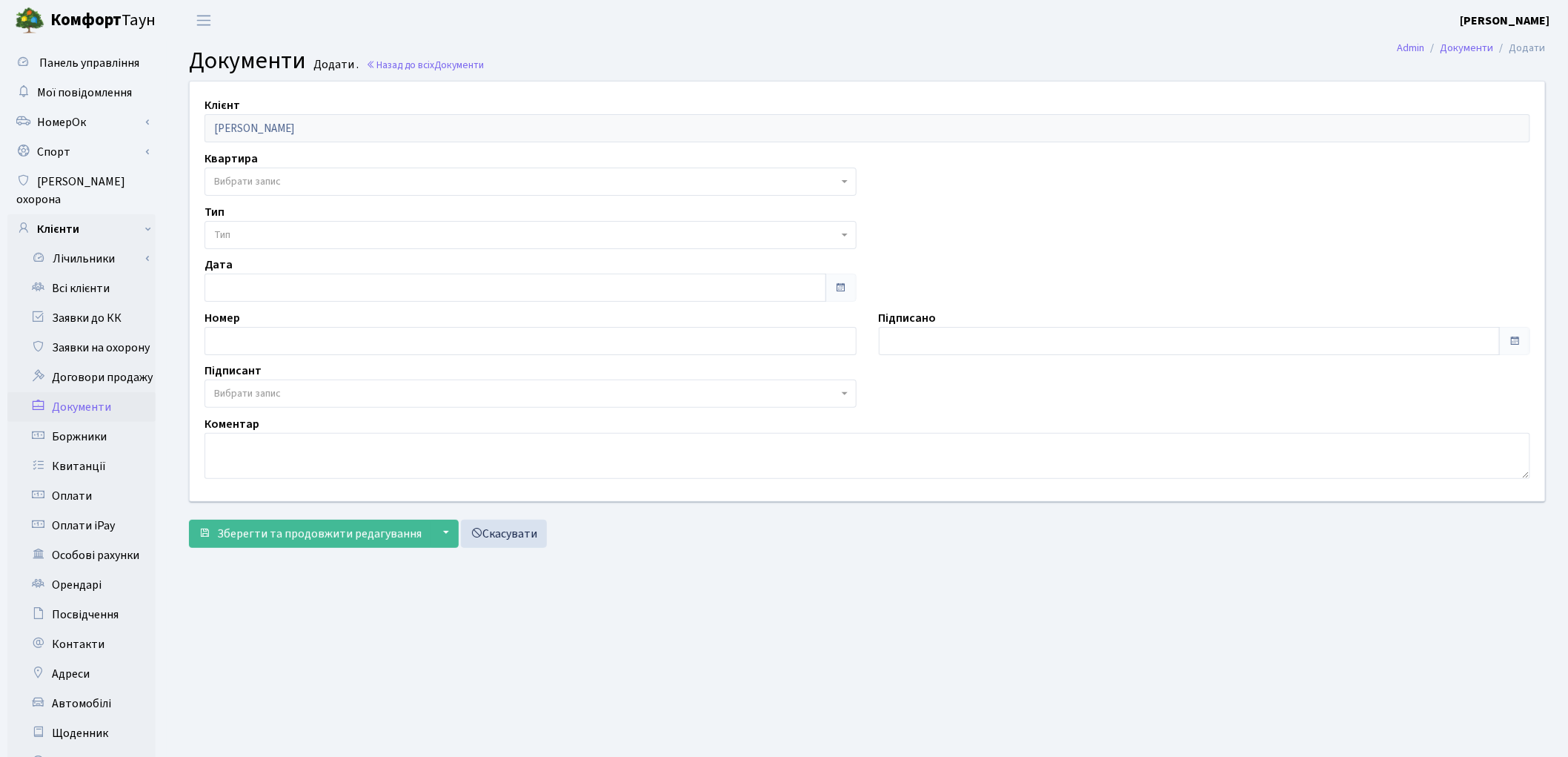
click at [268, 179] on span "Вибрати запис" at bounding box center [247, 182] width 67 height 15
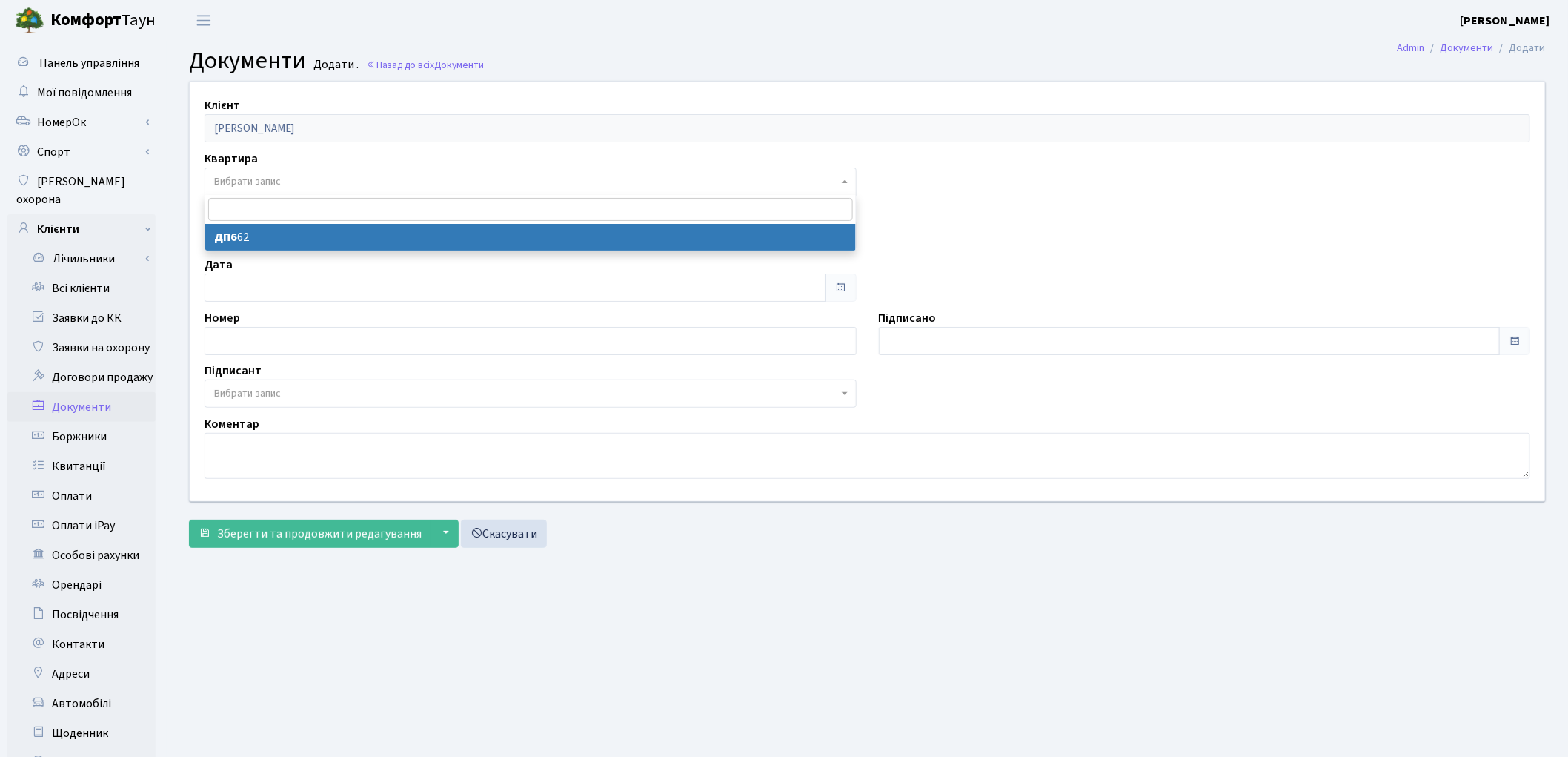
select select "176863"
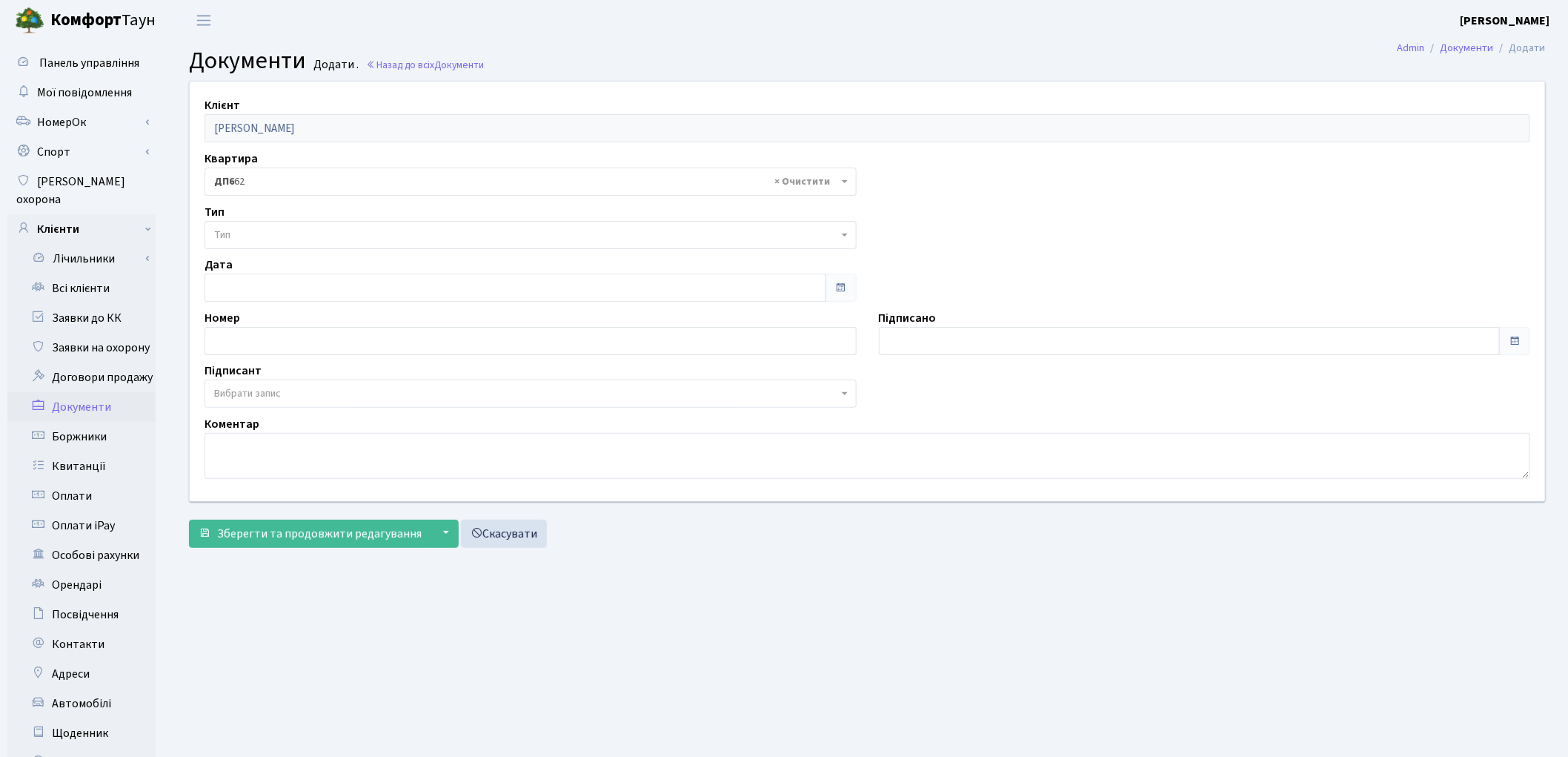
click at [255, 235] on span "Тип" at bounding box center [526, 235] width 624 height 15
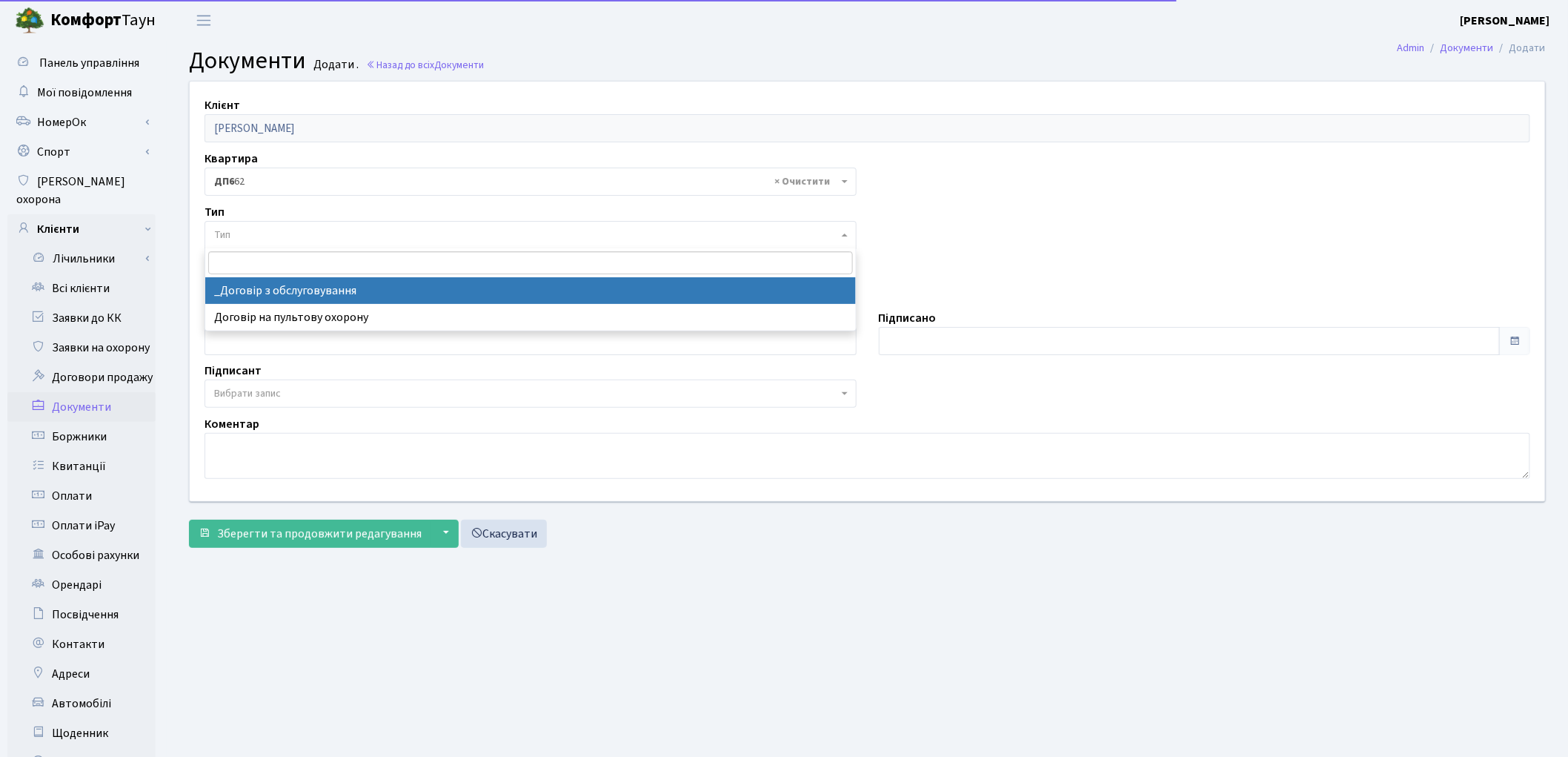
select select "289"
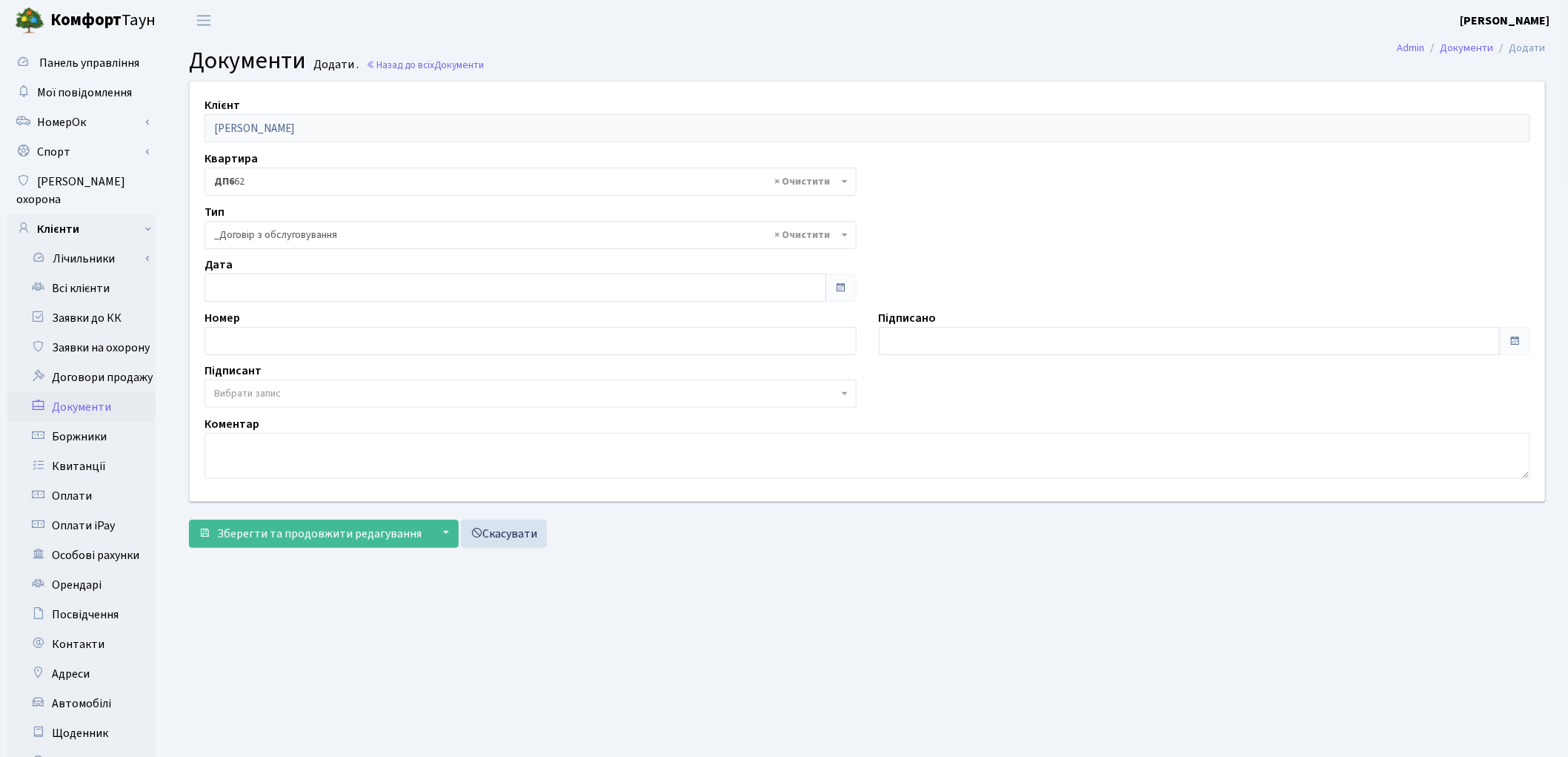
click at [272, 395] on span "Вибрати запис" at bounding box center [247, 394] width 67 height 15
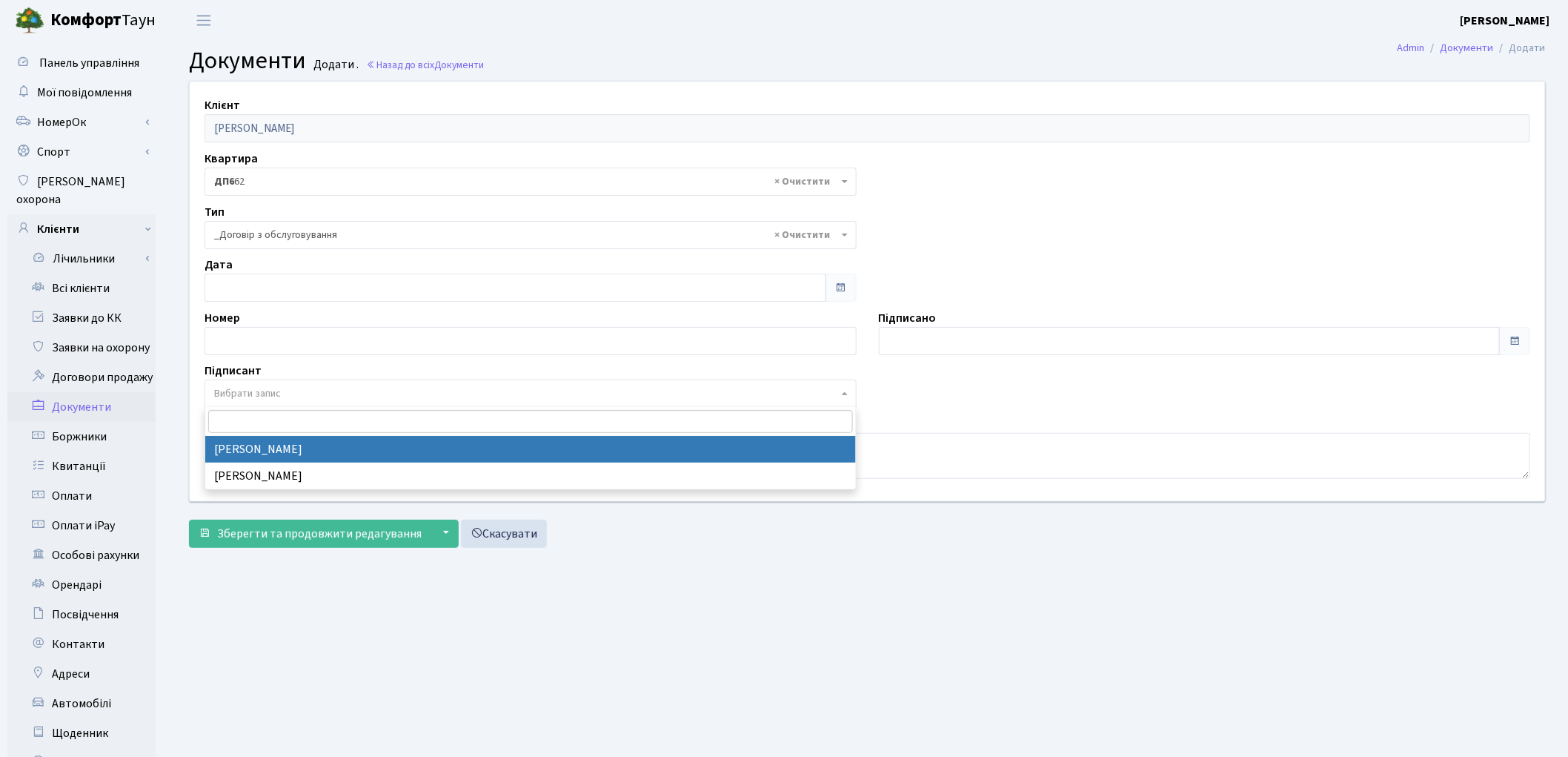
select select "74"
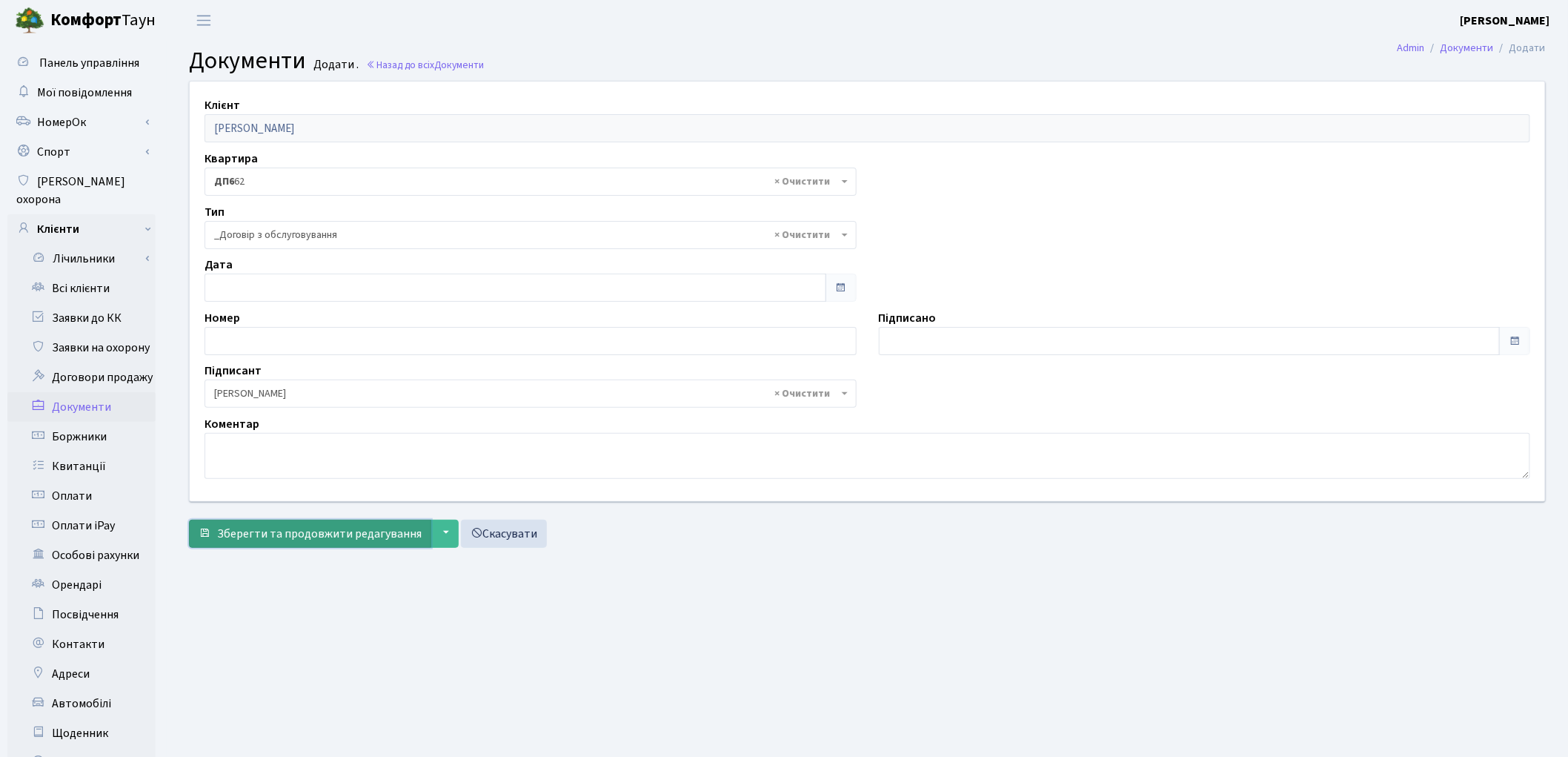
click at [293, 526] on span "Зберегти та продовжити редагування" at bounding box center [319, 533] width 204 height 16
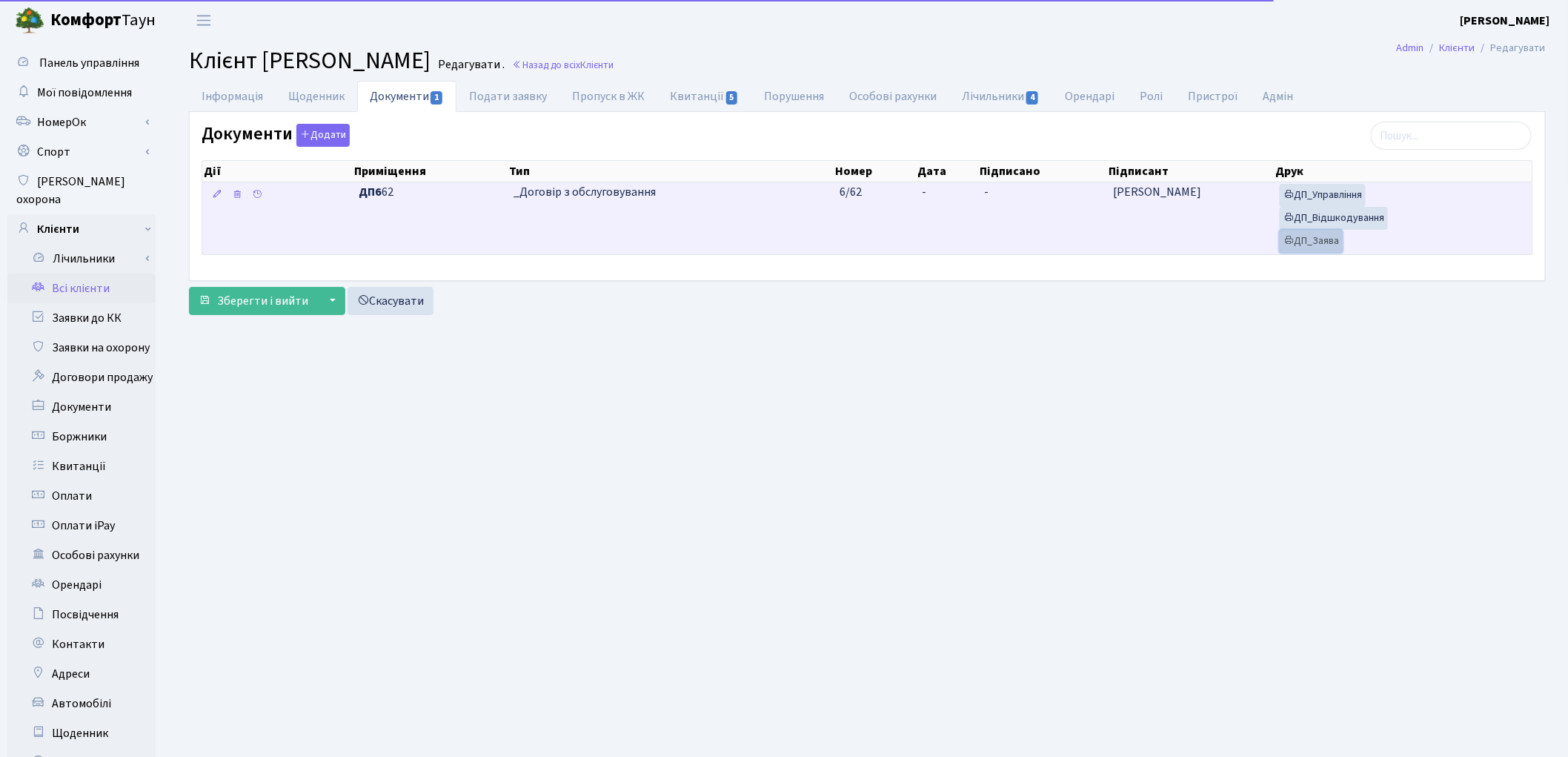
click at [1312, 245] on link "ДП_Заява" at bounding box center [1311, 241] width 63 height 23
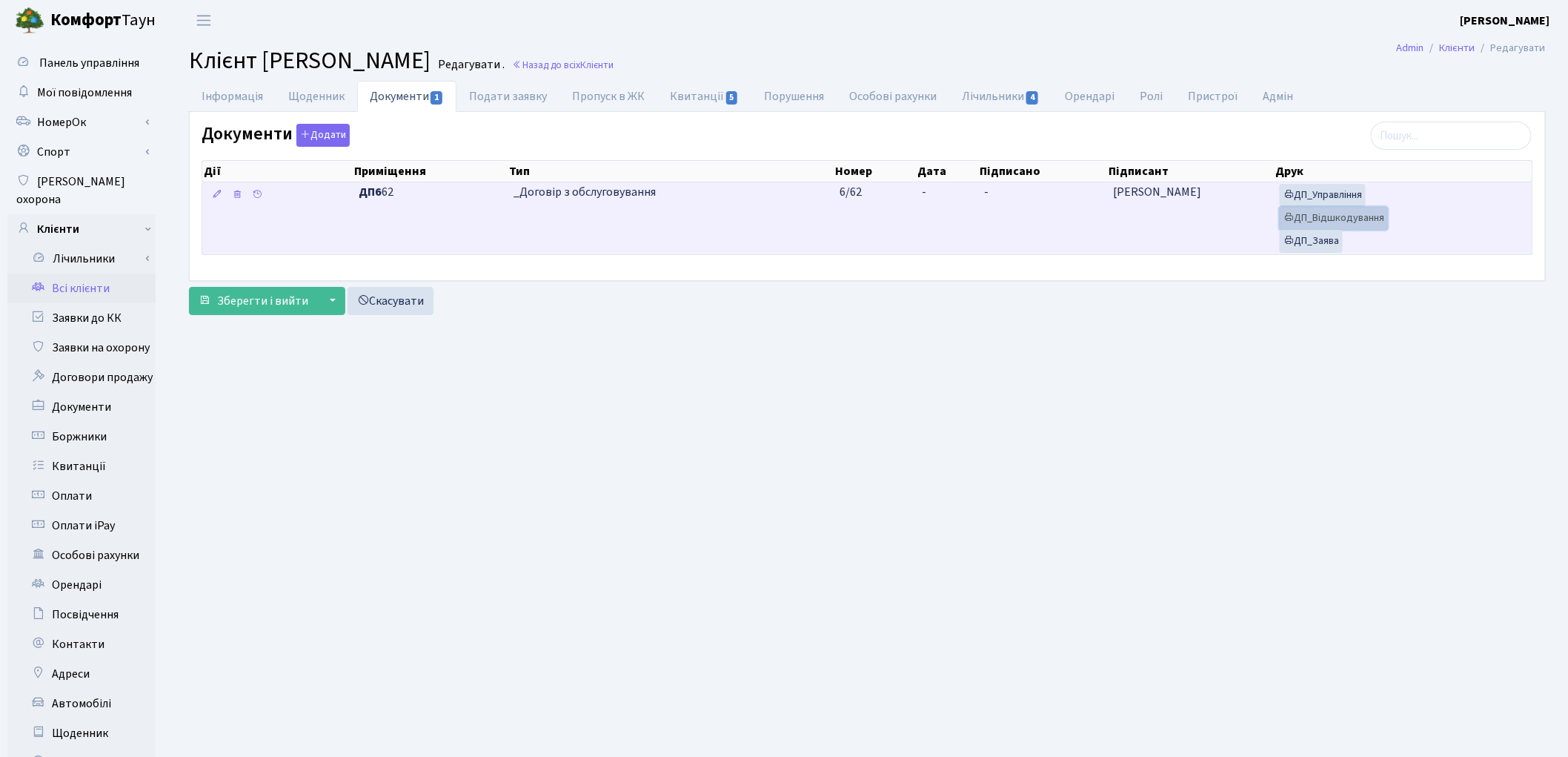
click at [1321, 222] on link "ДП_Відшкодування" at bounding box center [1334, 218] width 108 height 23
click at [1354, 202] on link "ДП_Управління" at bounding box center [1323, 195] width 86 height 23
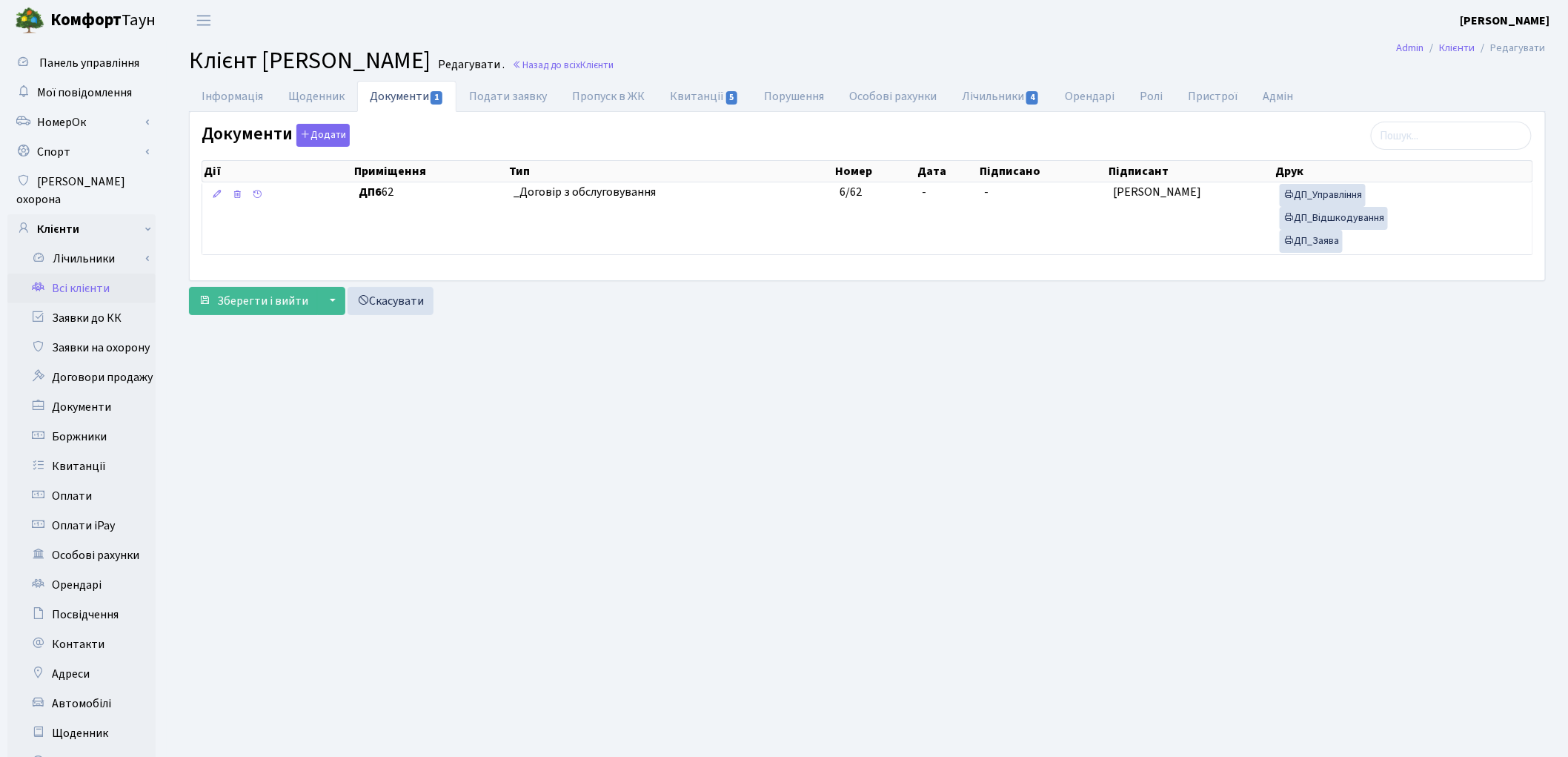
click at [1069, 543] on main "Admin Клієнти Редагувати Клієнт [PERSON_NAME] . Назад до всіх Клієнти Інформаці…" at bounding box center [867, 472] width 1402 height 863
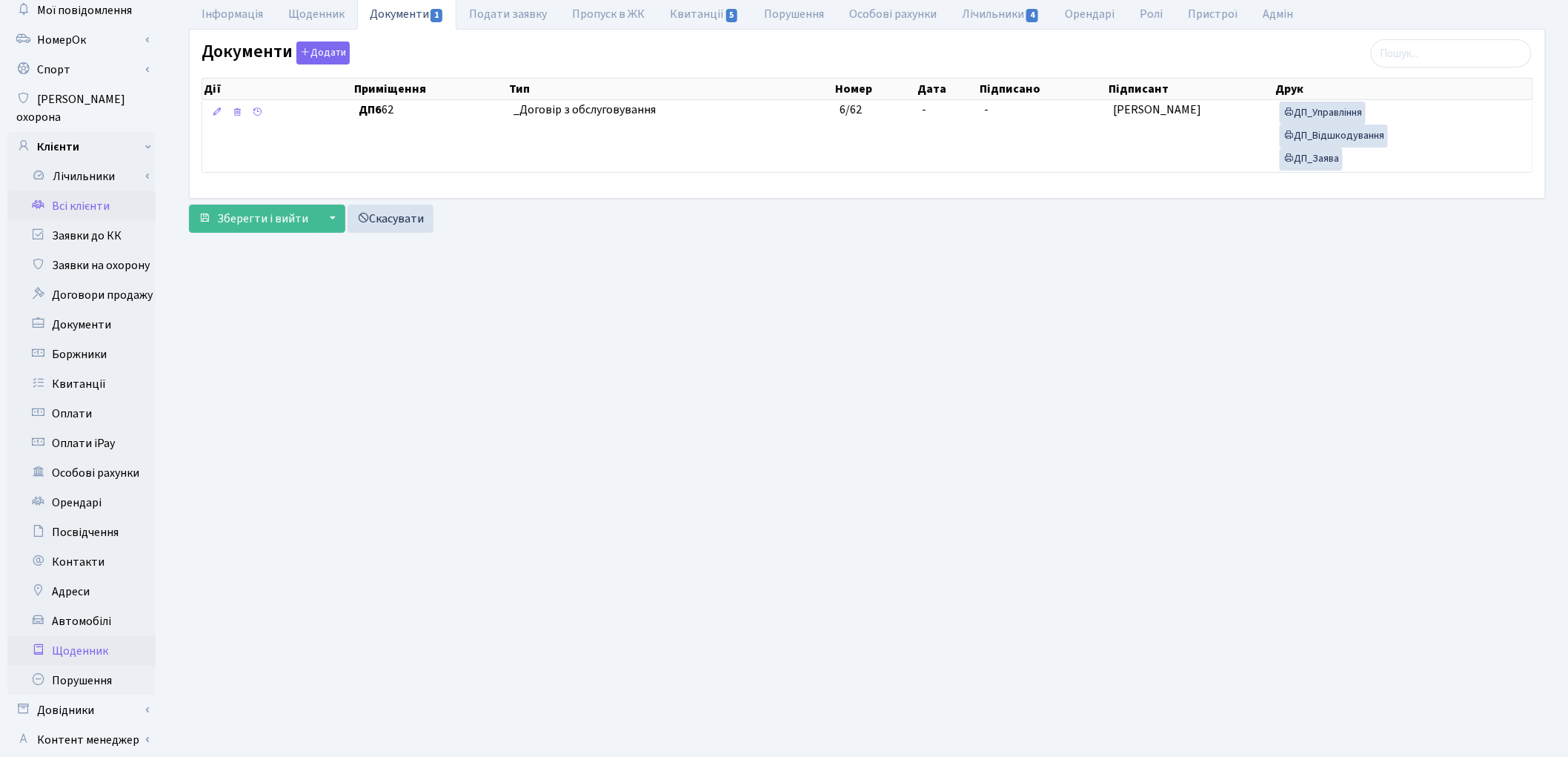
scroll to position [166, 0]
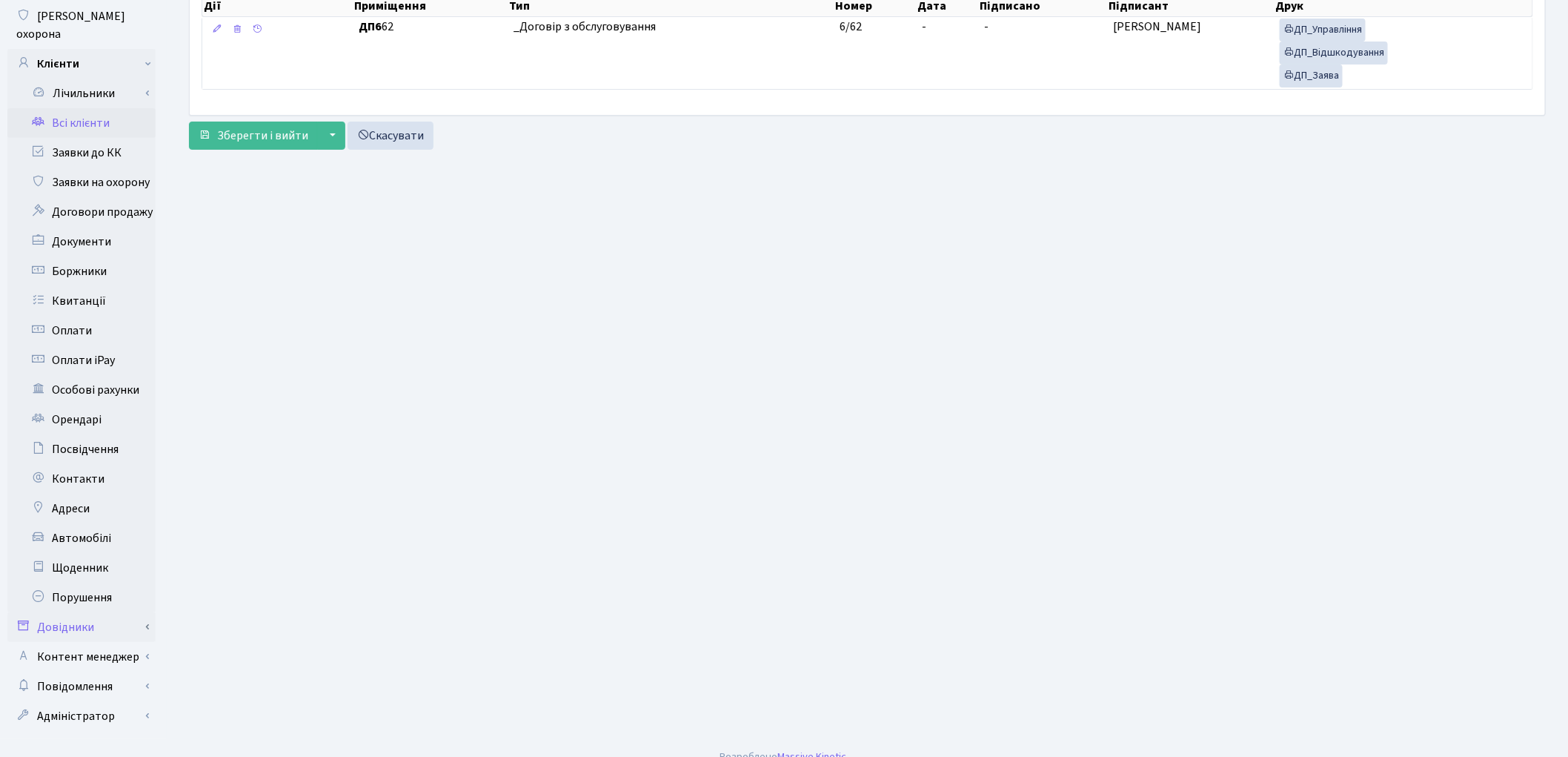
click at [90, 613] on link "Довідники" at bounding box center [82, 627] width 149 height 30
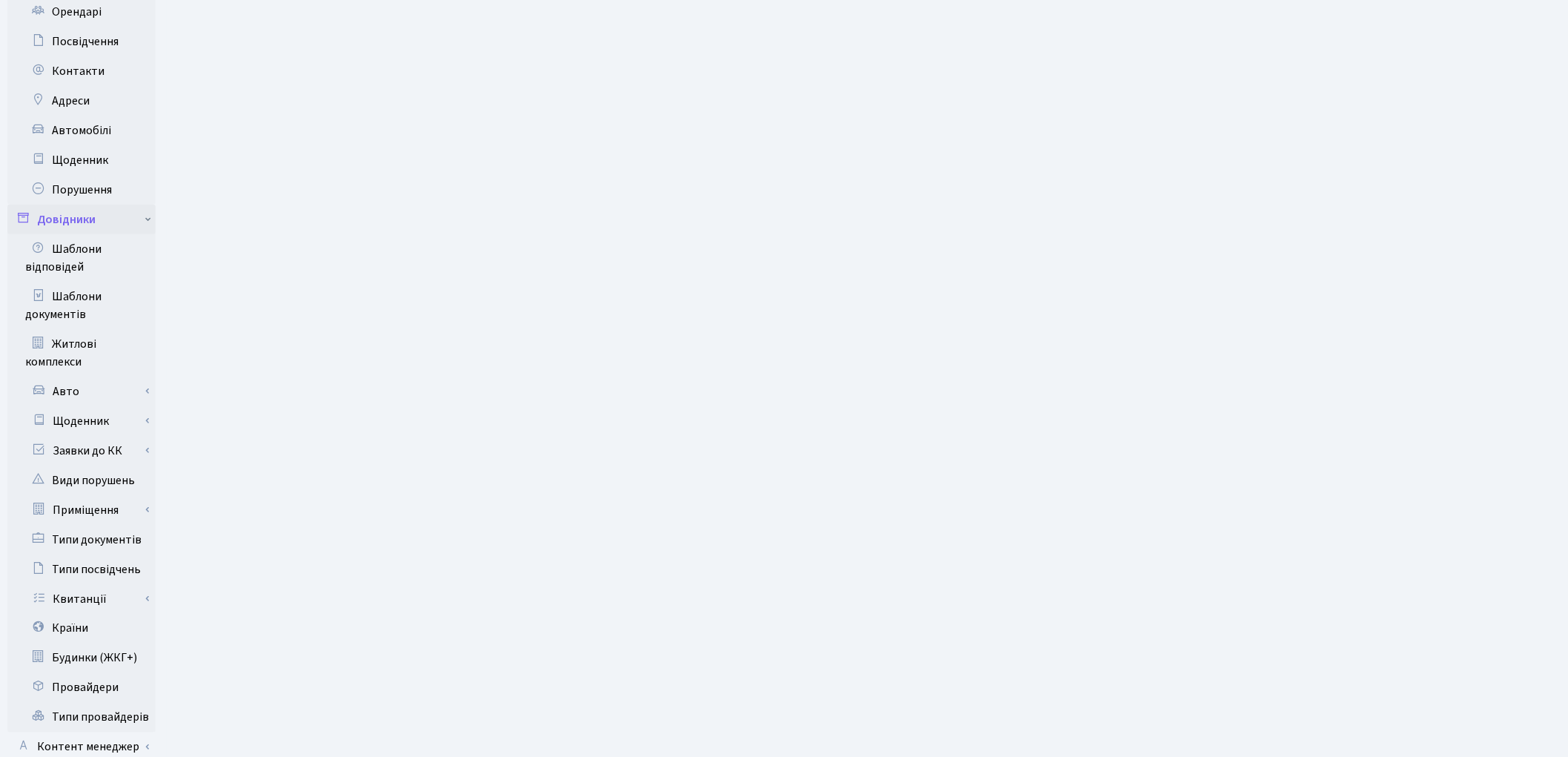
scroll to position [577, 0]
click at [109, 493] on link "Приміщення" at bounding box center [86, 506] width 138 height 30
click at [116, 521] on link "Всі приміщення" at bounding box center [86, 536] width 138 height 30
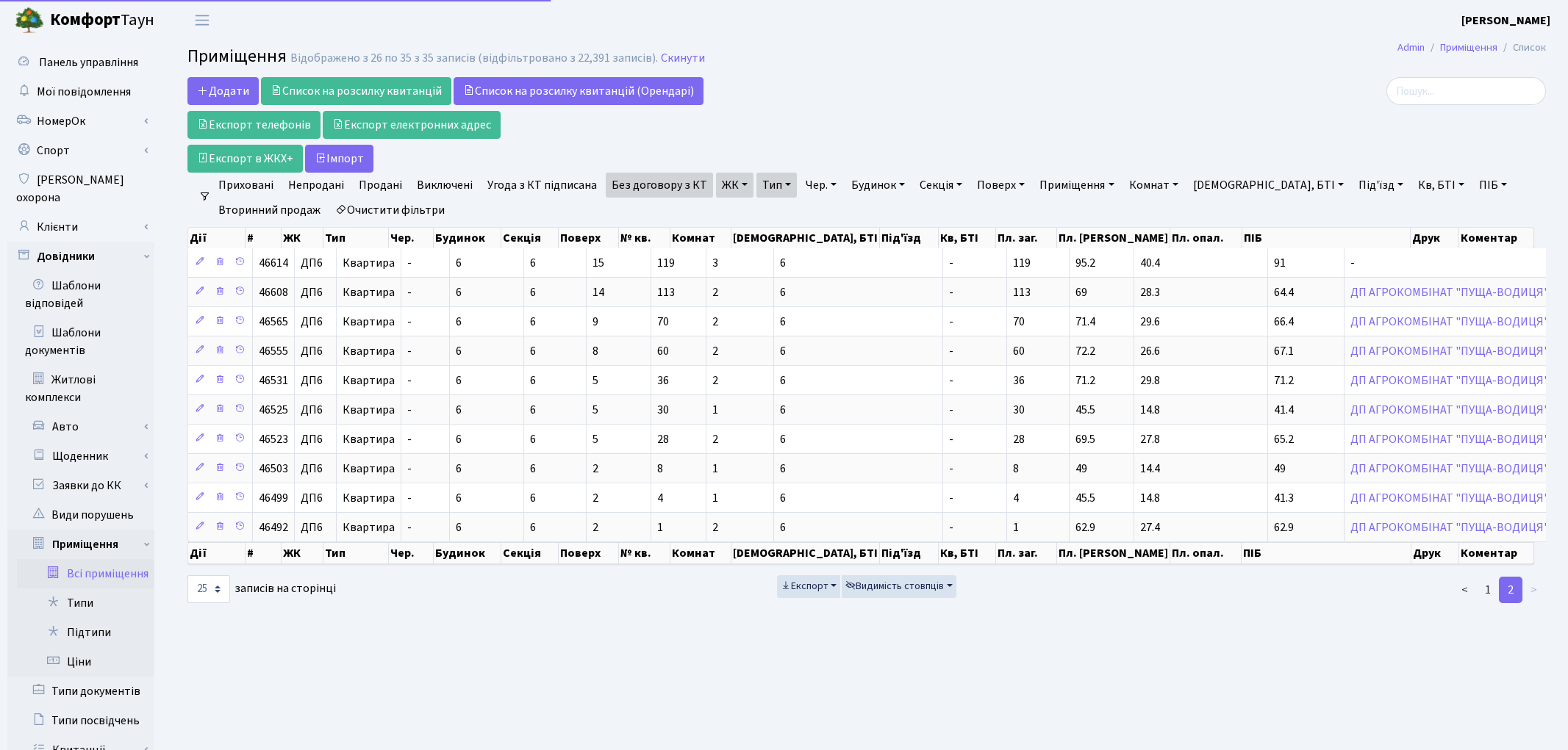
select select "25"
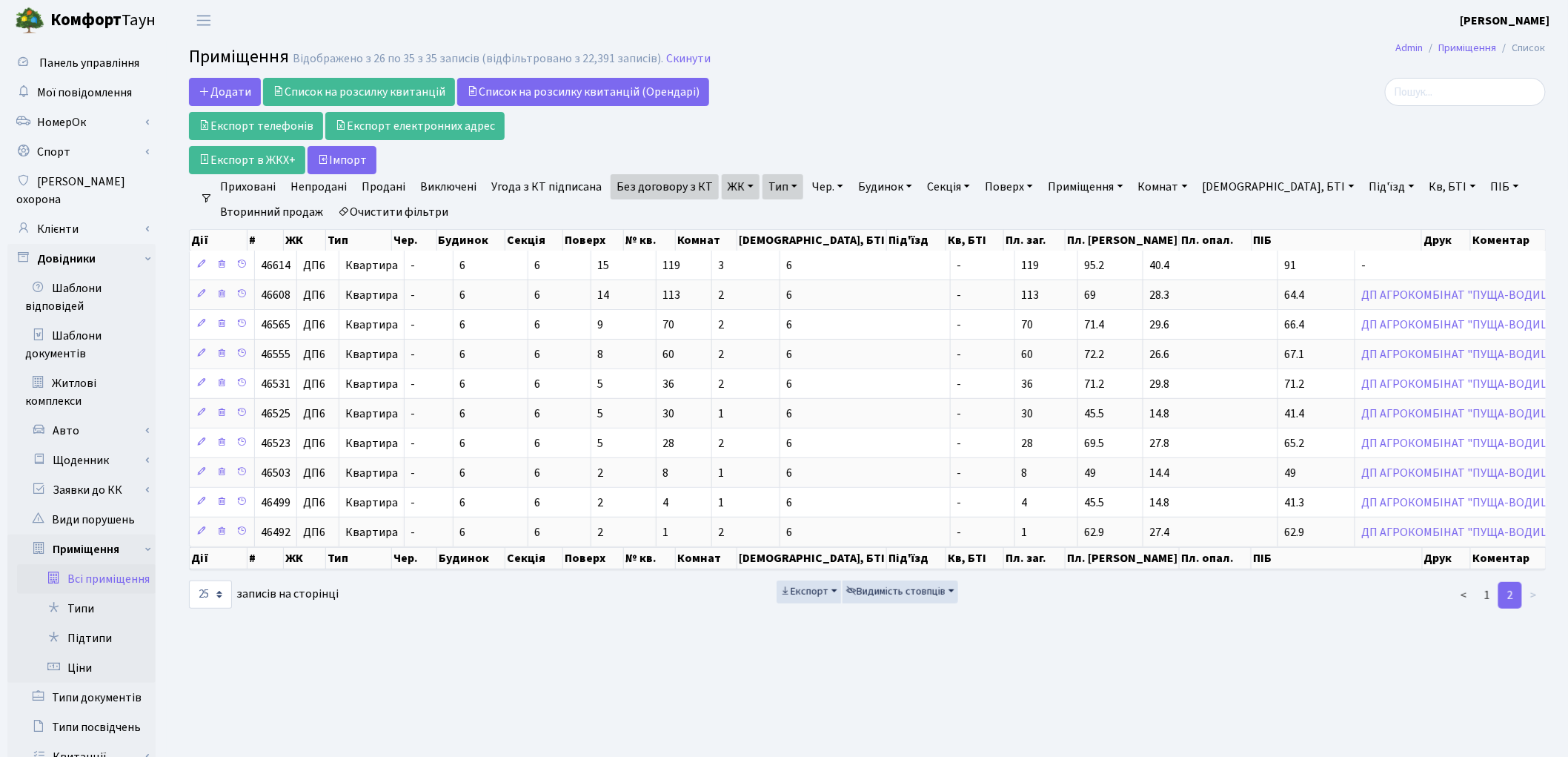
click at [735, 193] on link "ЖК" at bounding box center [741, 187] width 38 height 25
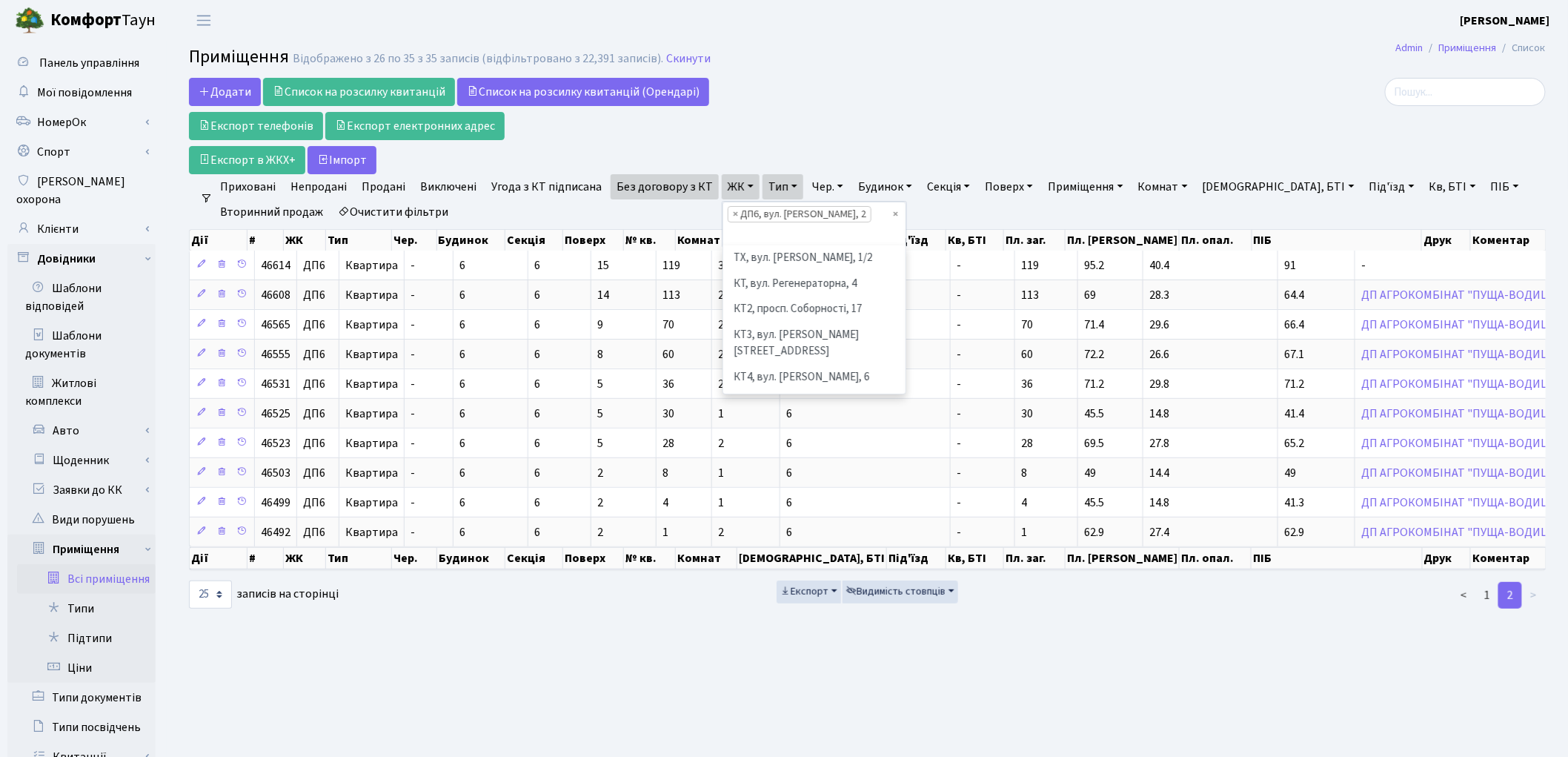
scroll to position [536, 0]
click at [742, 405] on li "ДП5, вул. Некрасова, 6" at bounding box center [814, 426] width 179 height 42
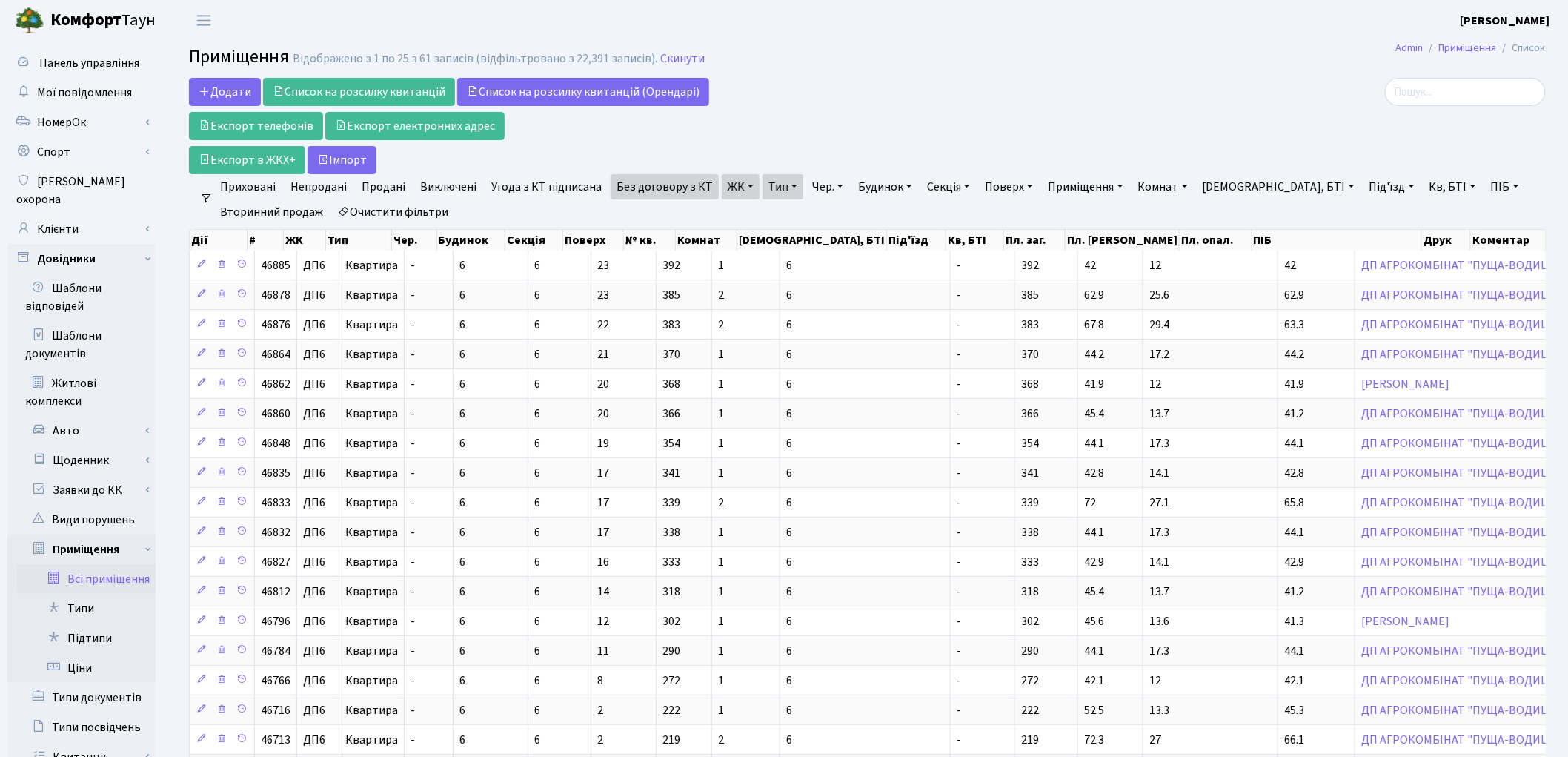
click at [772, 193] on link "Тип" at bounding box center [783, 187] width 41 height 25
click at [680, 195] on link "Без договору з КТ" at bounding box center [665, 187] width 108 height 25
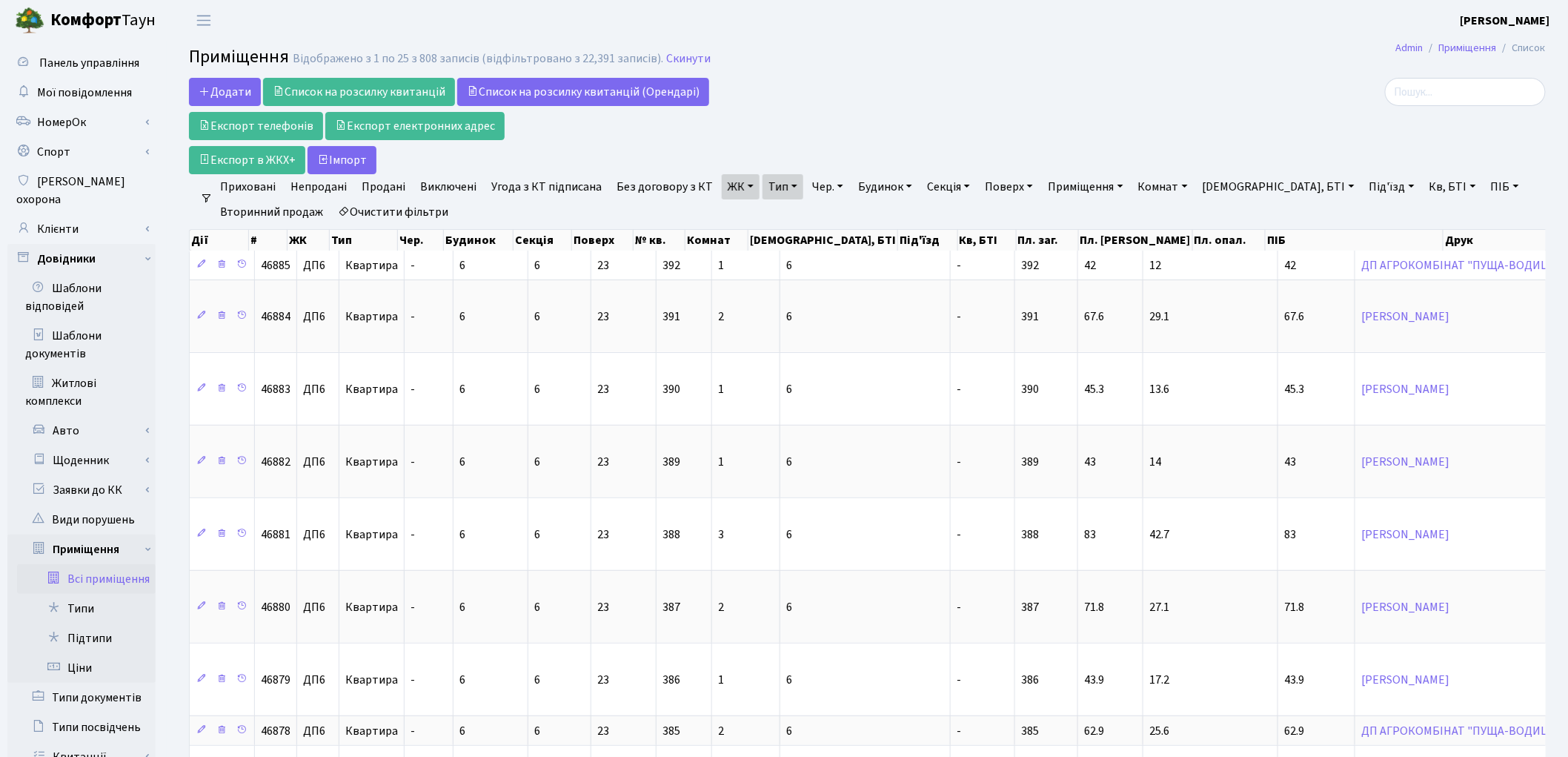
click at [735, 198] on link "ЖК" at bounding box center [741, 187] width 38 height 25
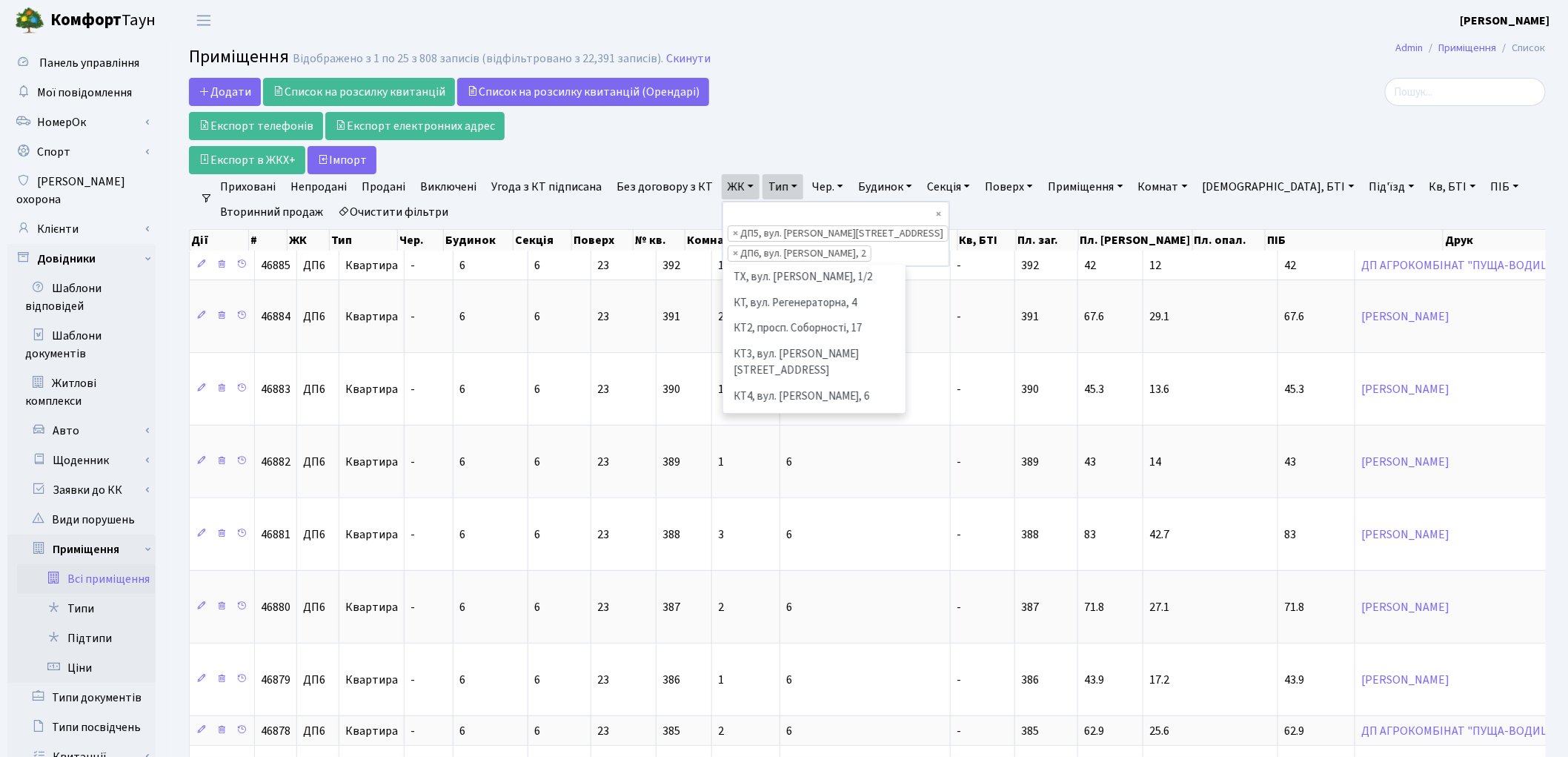
scroll to position [536, 0]
click at [857, 245] on li "× ДП6, вул. Родини Крістерів, 2" at bounding box center [800, 253] width 144 height 16
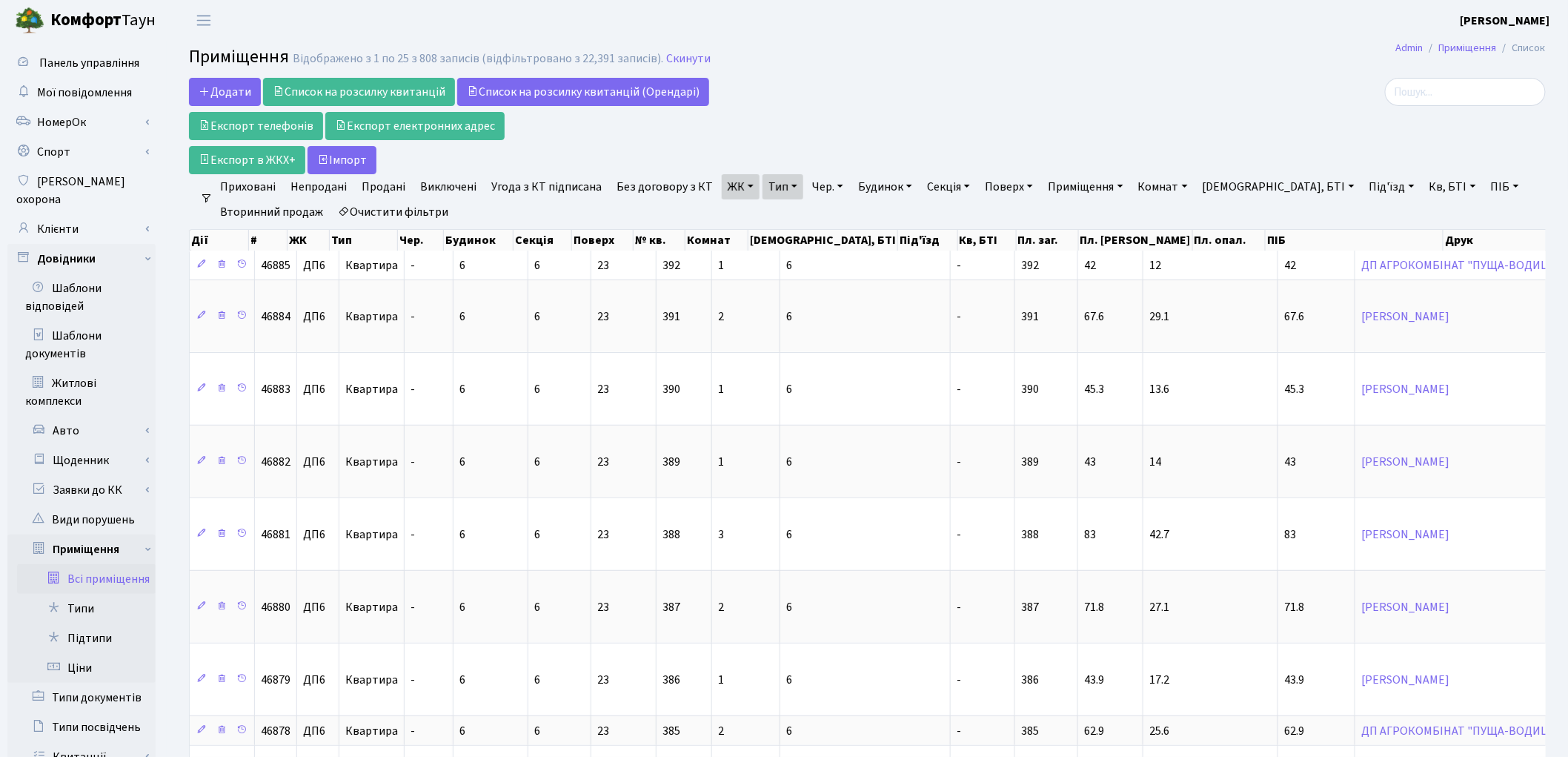
click at [374, 212] on link "Очистити фільтри" at bounding box center [393, 212] width 122 height 25
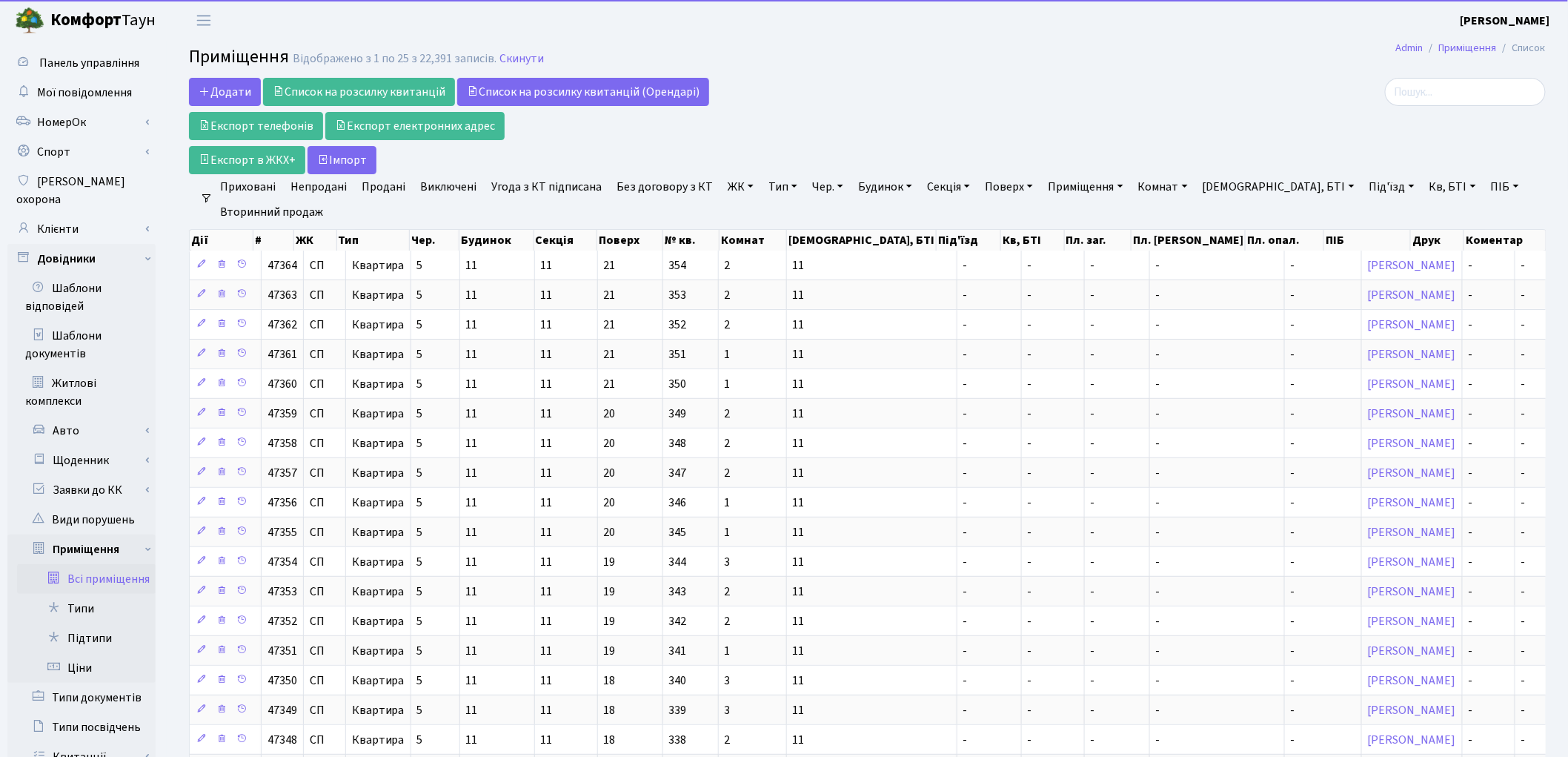
click at [726, 184] on link "ЖК" at bounding box center [741, 187] width 38 height 25
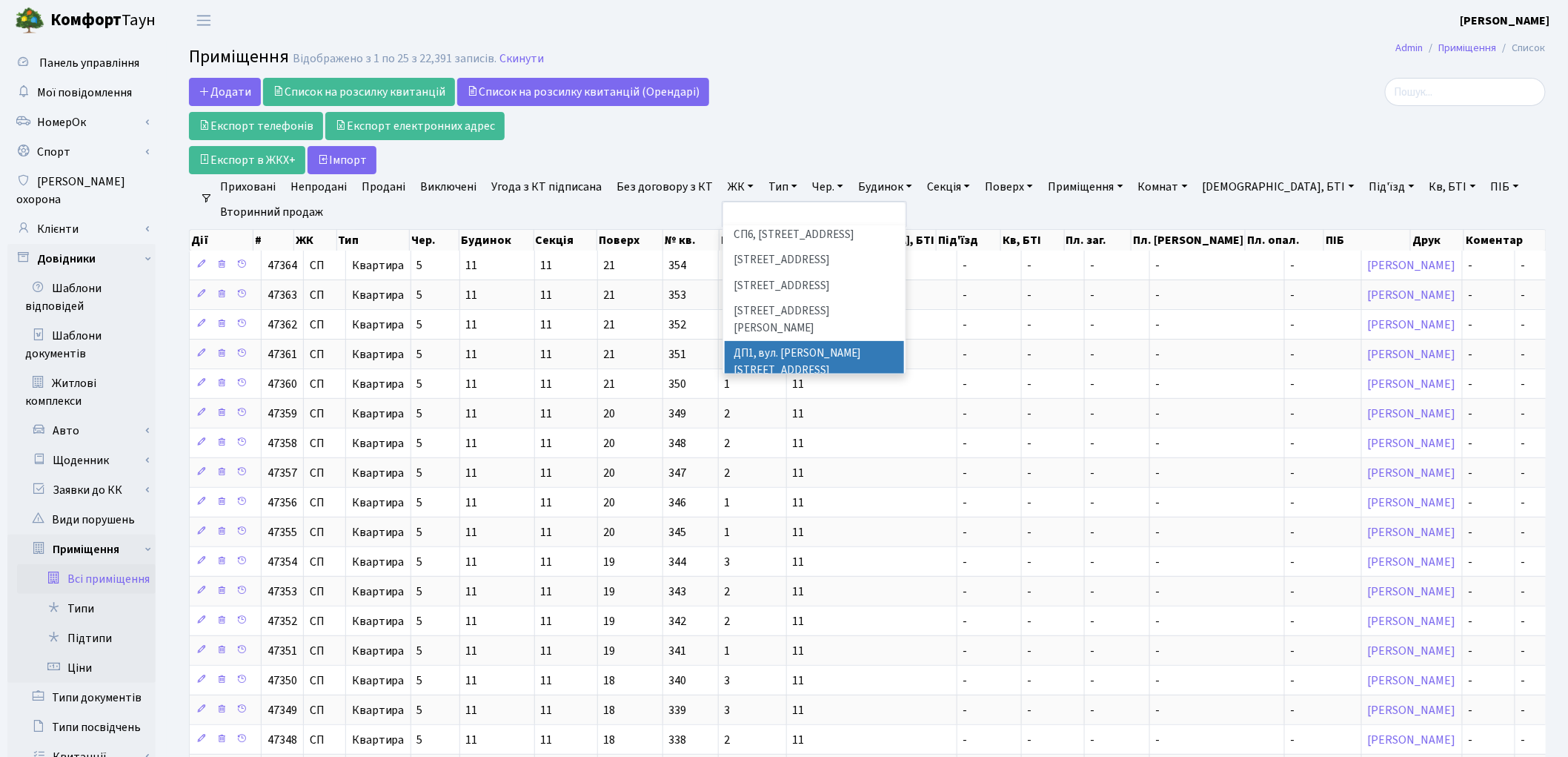
scroll to position [494, 0]
click at [790, 428] on li "ДП5, вул. [PERSON_NAME][STREET_ADDRESS]" at bounding box center [814, 449] width 179 height 42
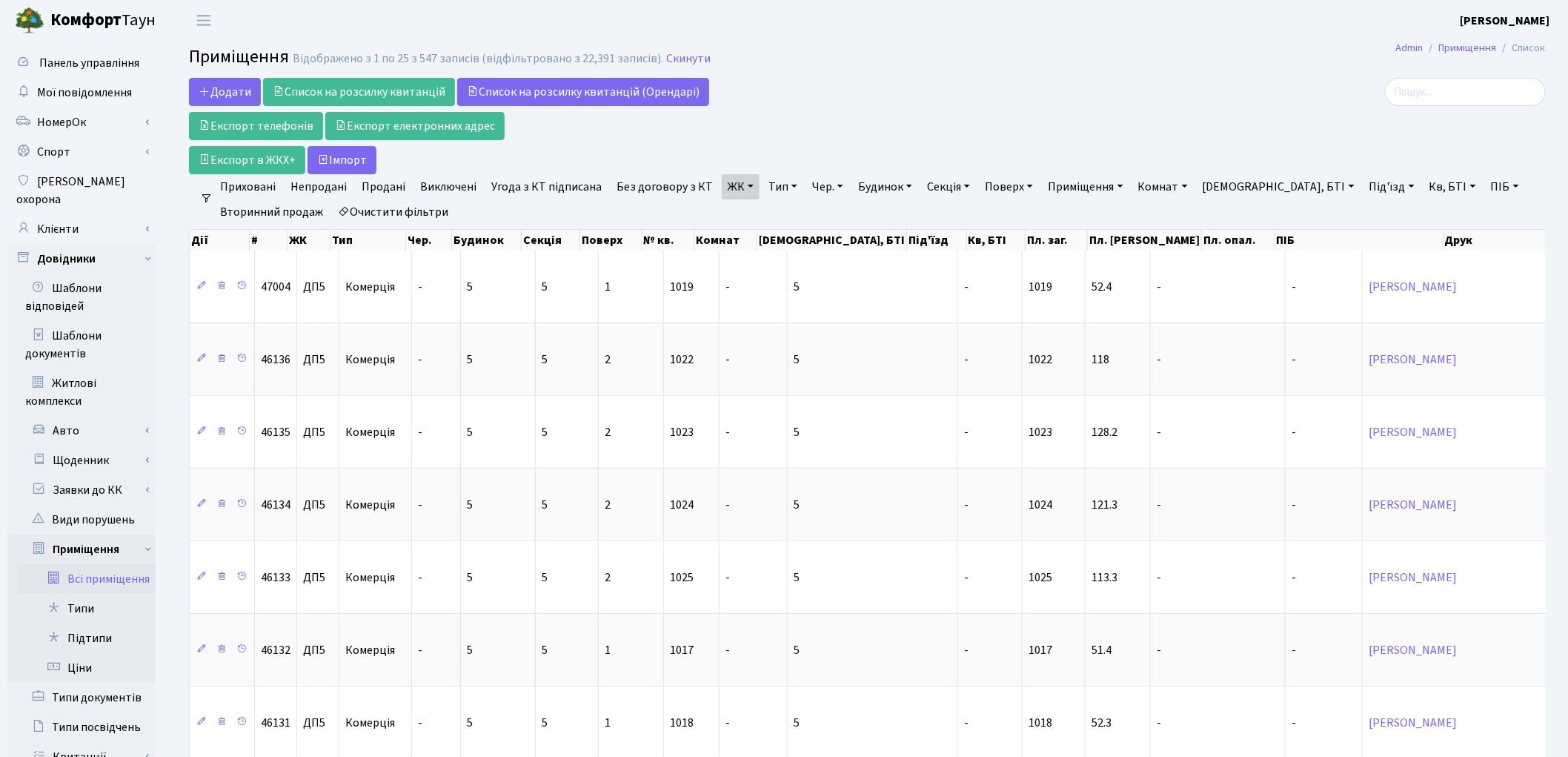
click at [765, 191] on link "Тип" at bounding box center [783, 187] width 41 height 25
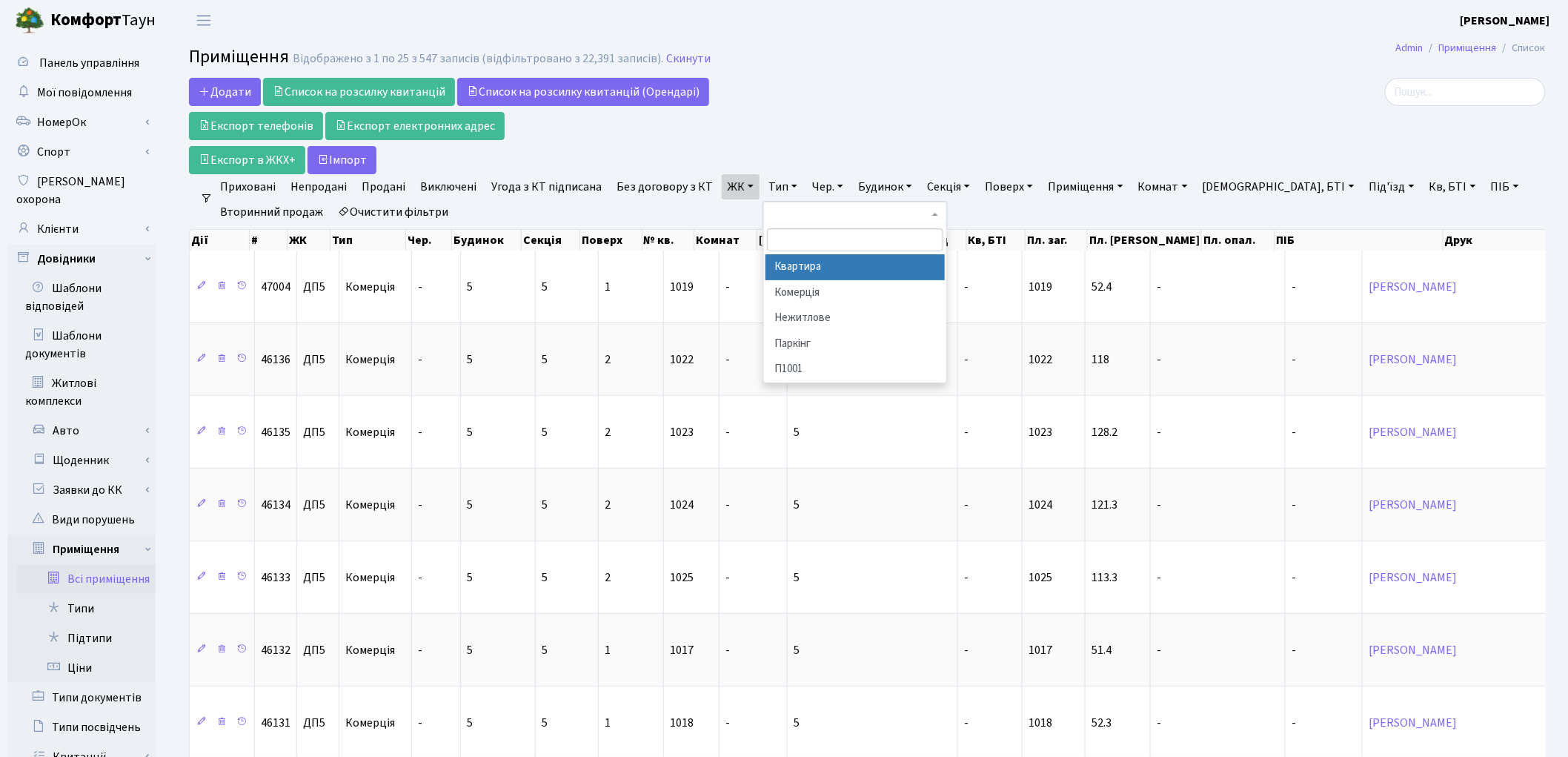
click at [788, 272] on li "Квартира" at bounding box center [855, 267] width 179 height 26
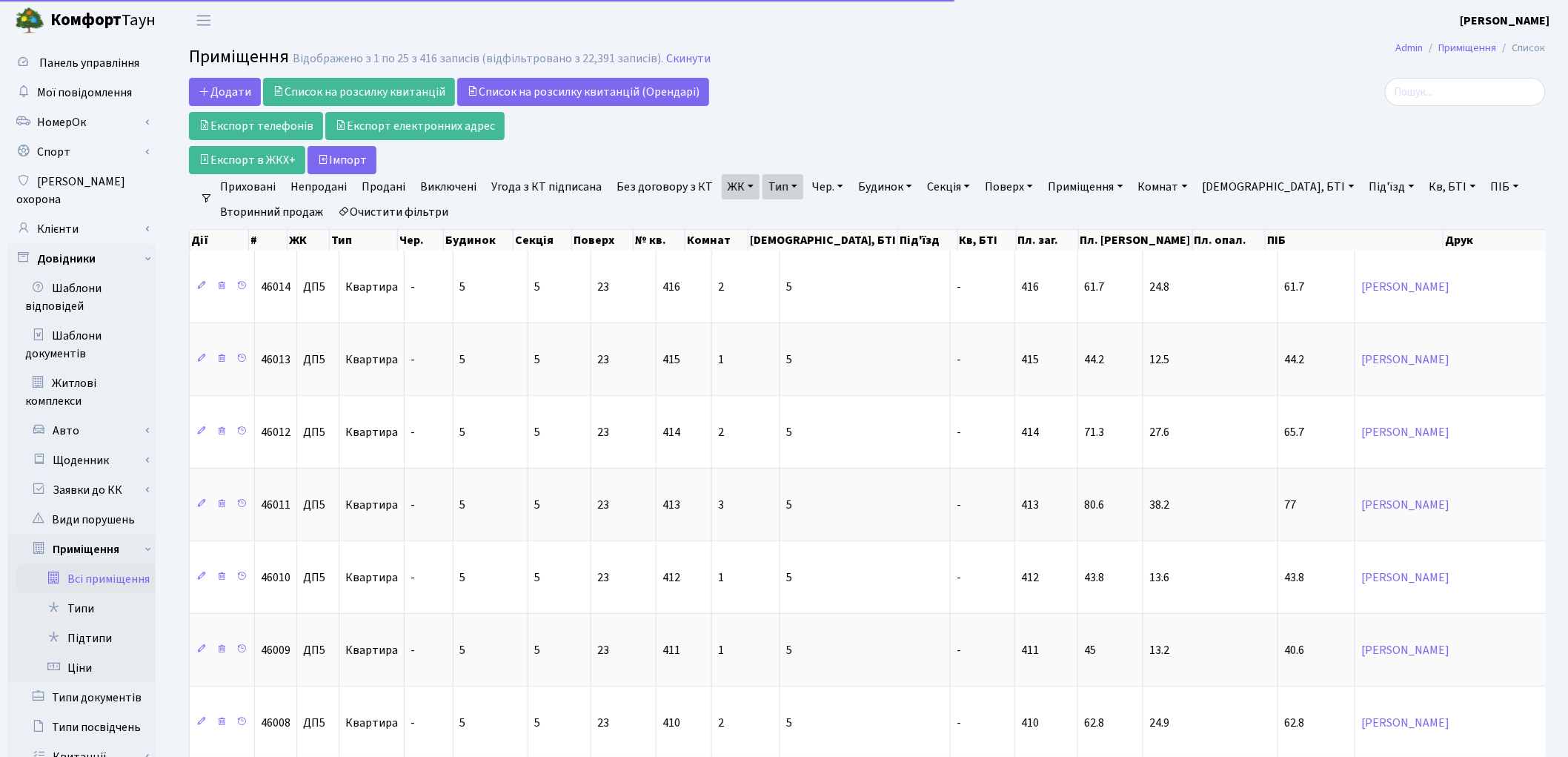
click at [657, 185] on link "Без договору з КТ" at bounding box center [665, 187] width 108 height 25
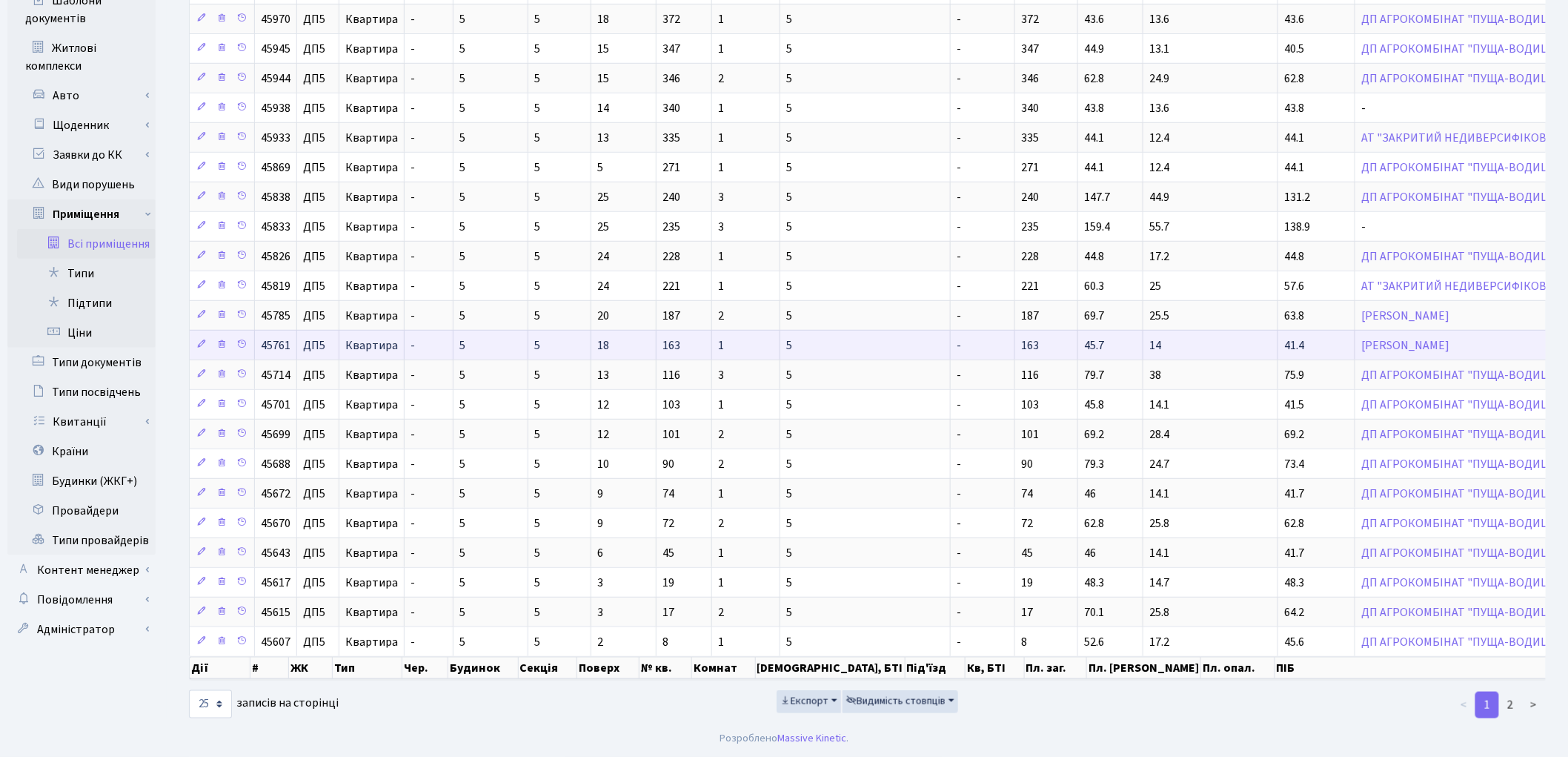
scroll to position [353, 0]
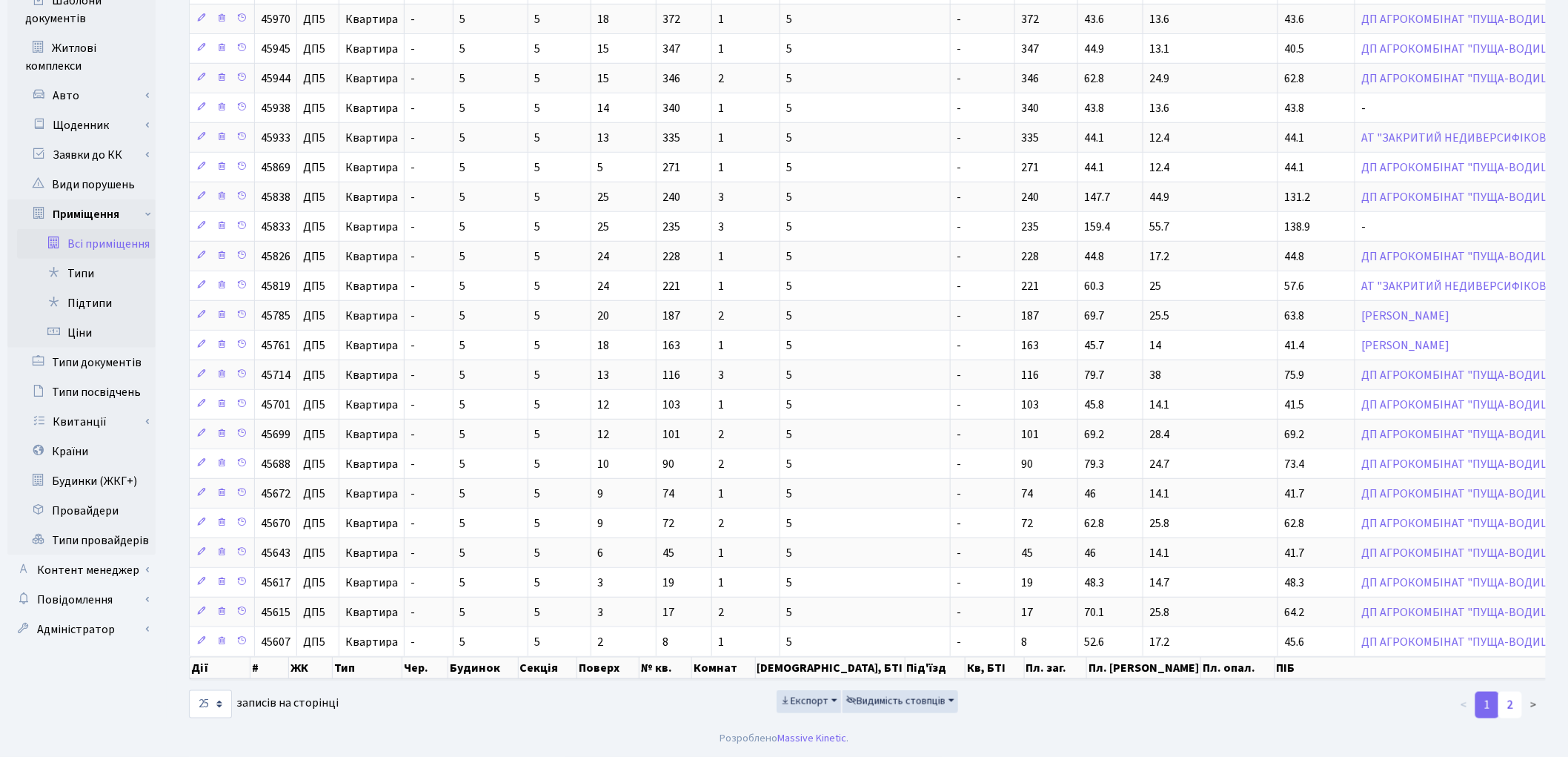
click at [1516, 708] on link "2" at bounding box center [1511, 705] width 24 height 27
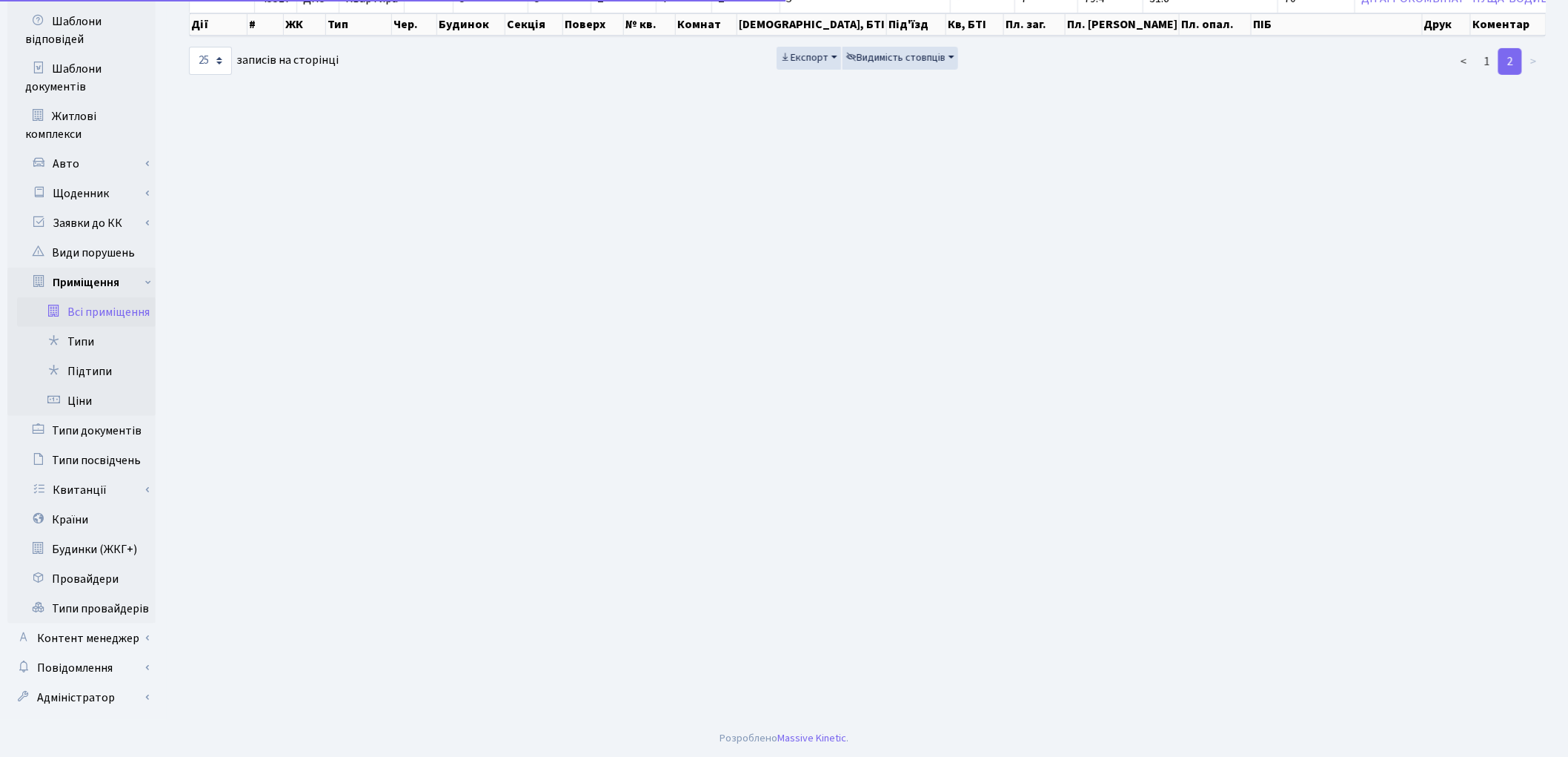
scroll to position [0, 0]
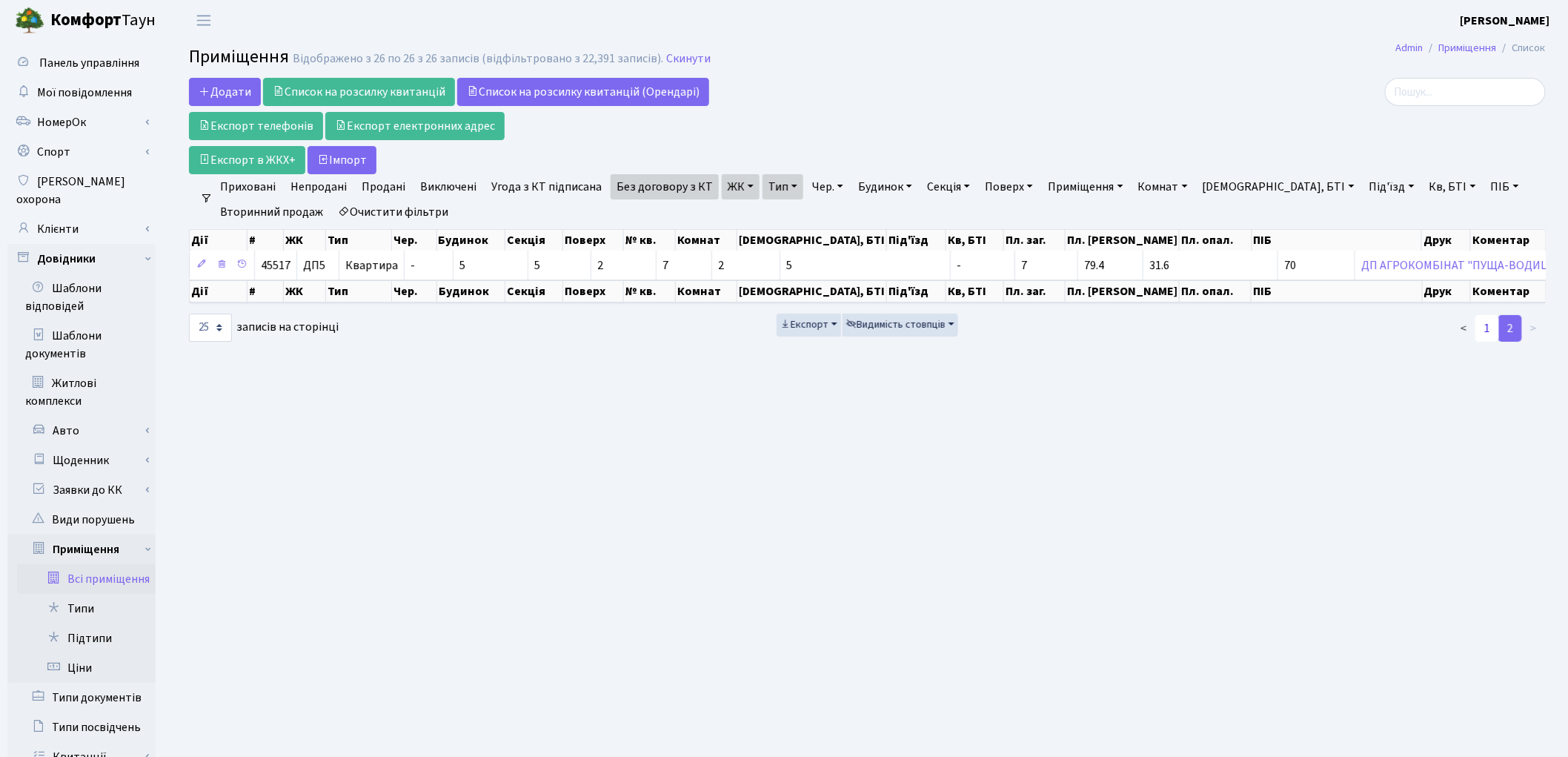
click at [1490, 336] on link "1" at bounding box center [1487, 329] width 24 height 27
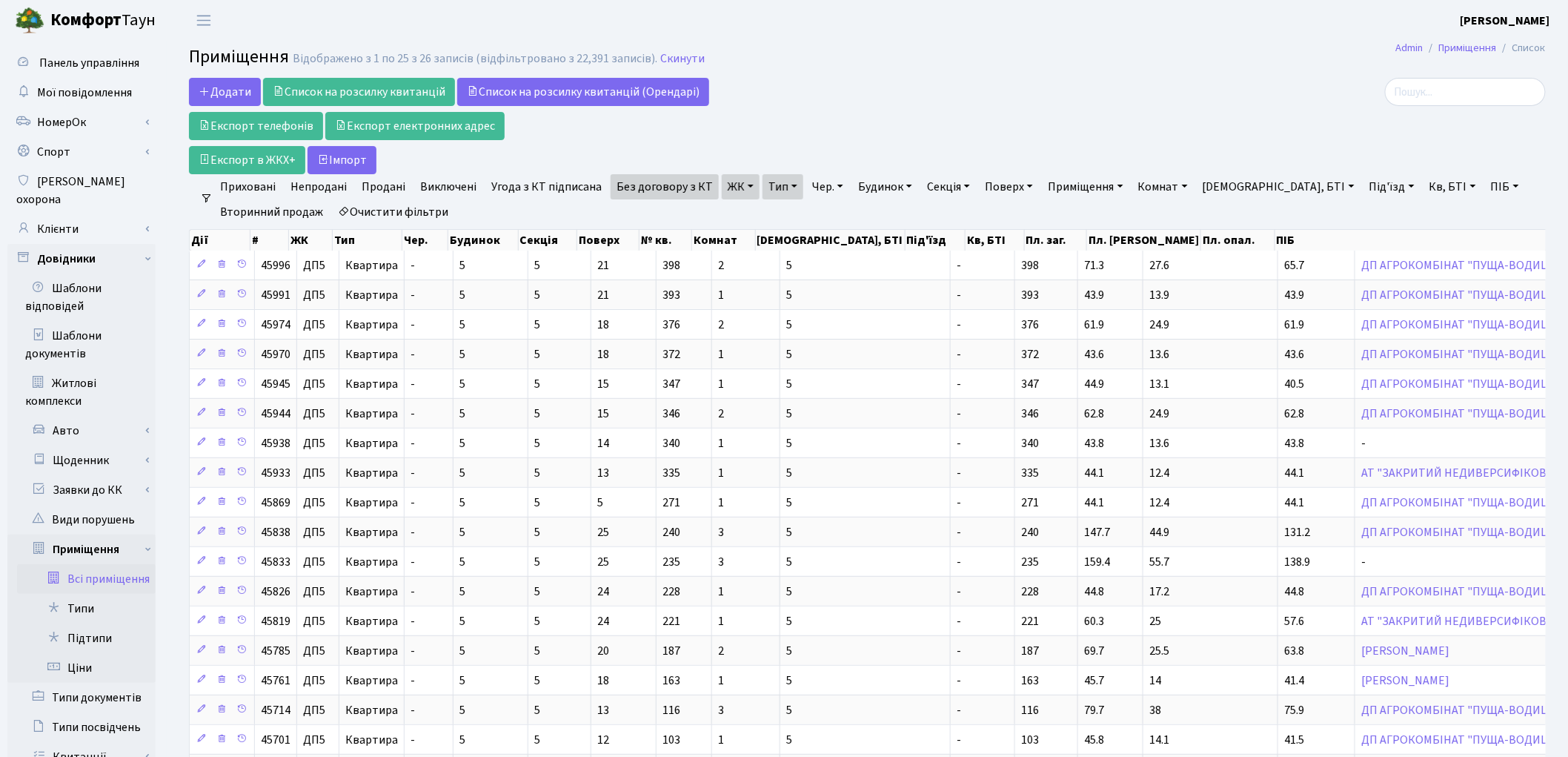
click at [726, 189] on link "ЖК" at bounding box center [741, 187] width 38 height 25
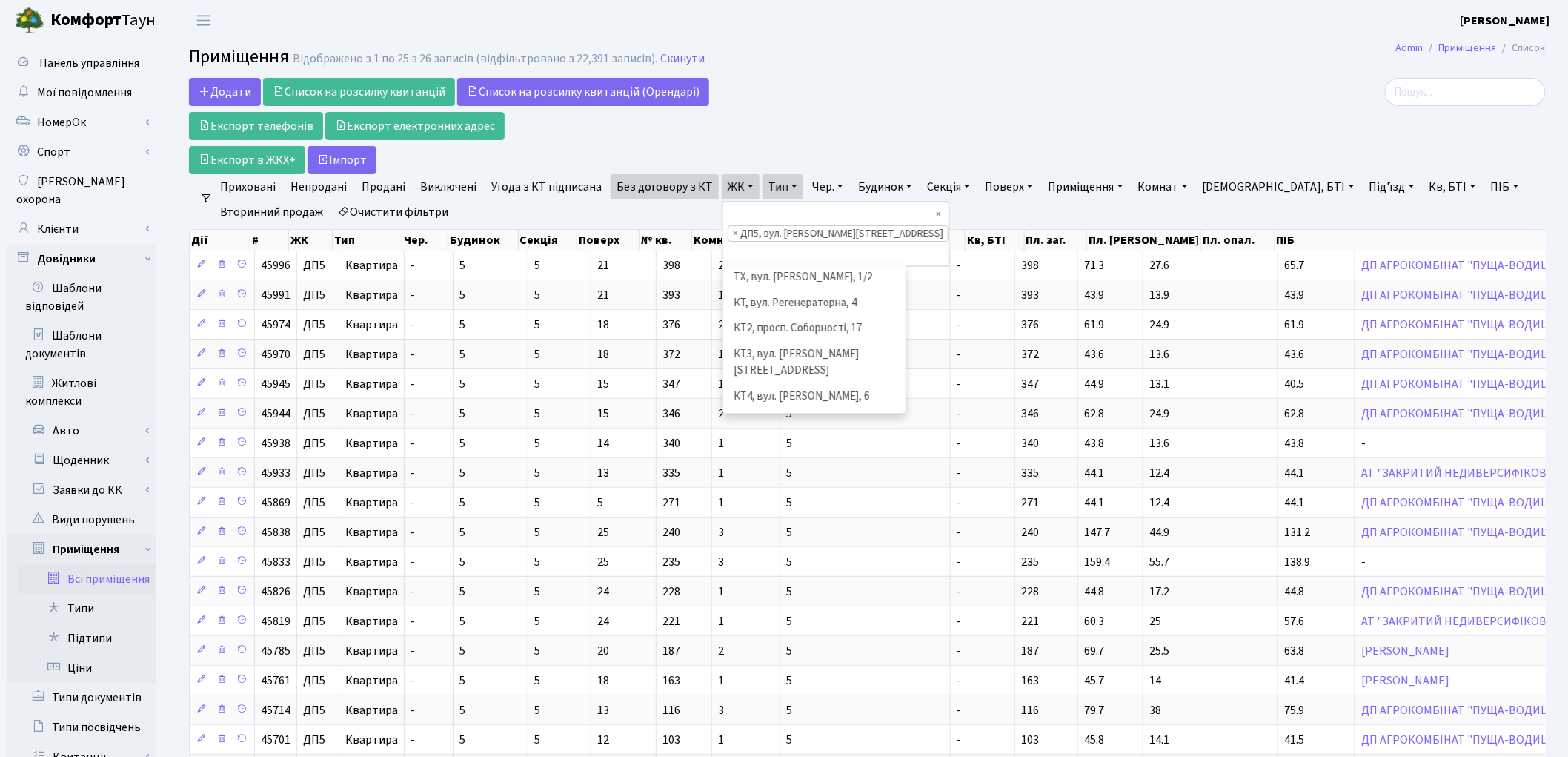
scroll to position [536, 0]
select select
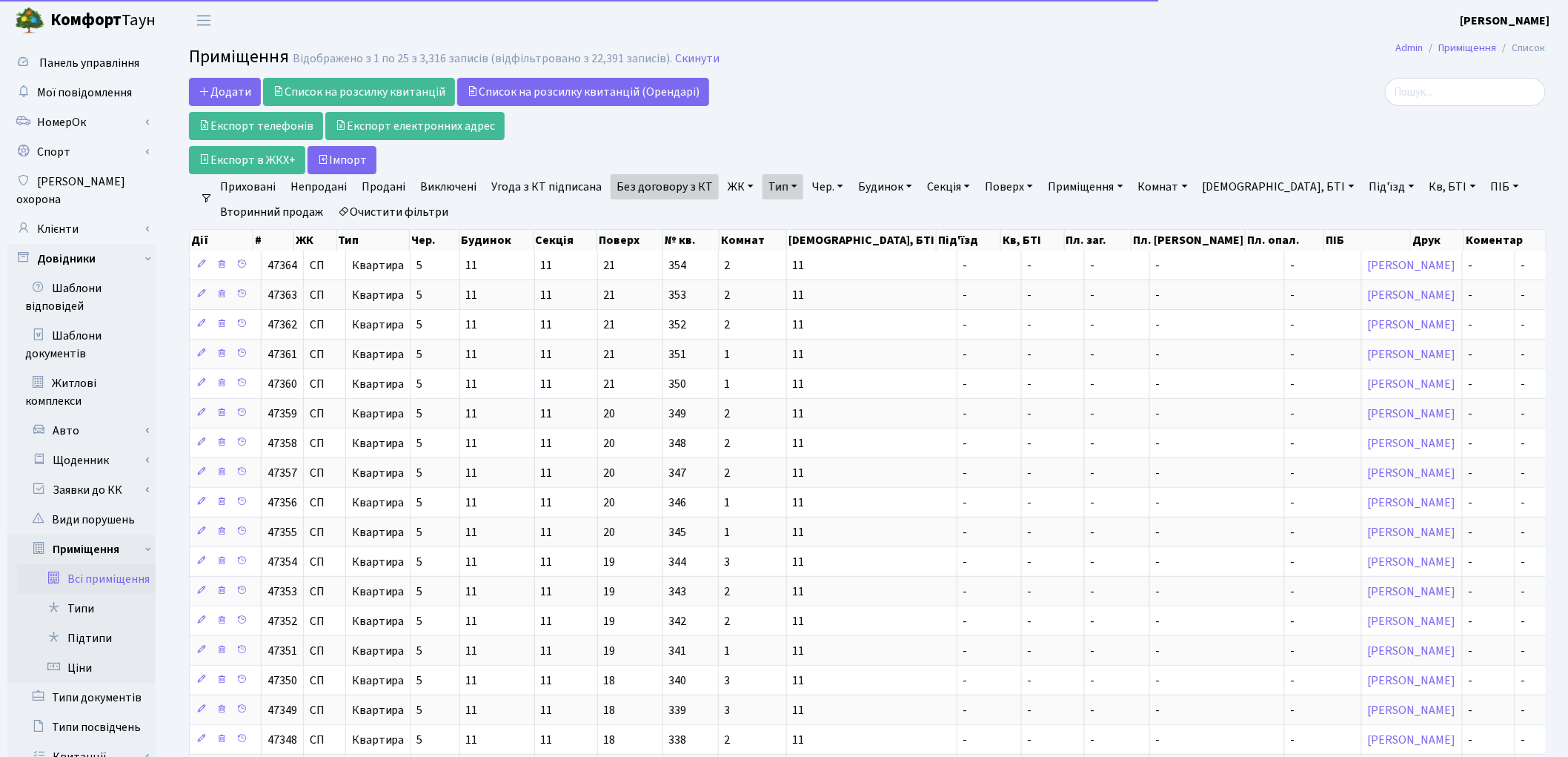
click at [726, 187] on link "ЖК" at bounding box center [741, 187] width 38 height 25
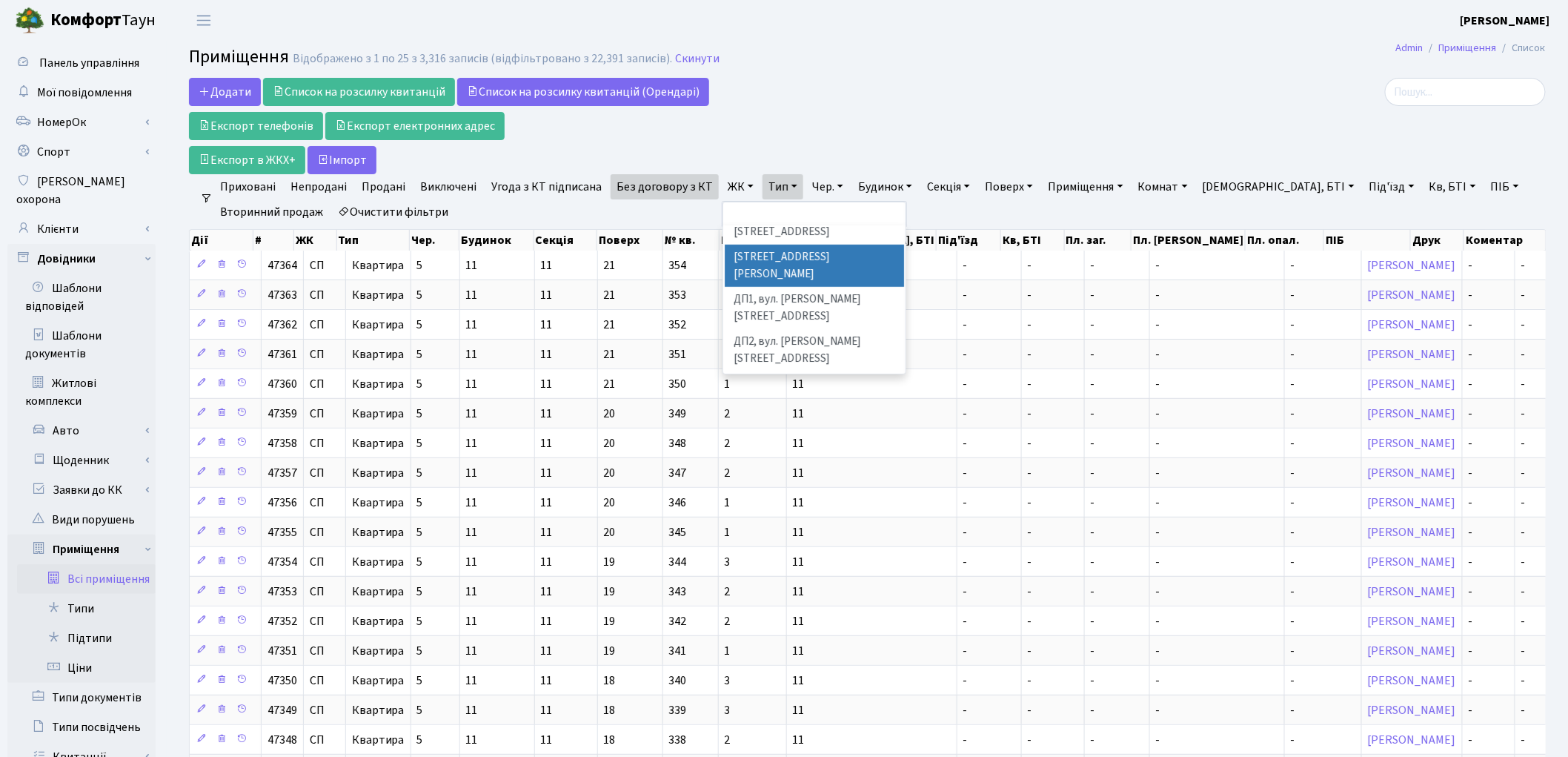
scroll to position [494, 0]
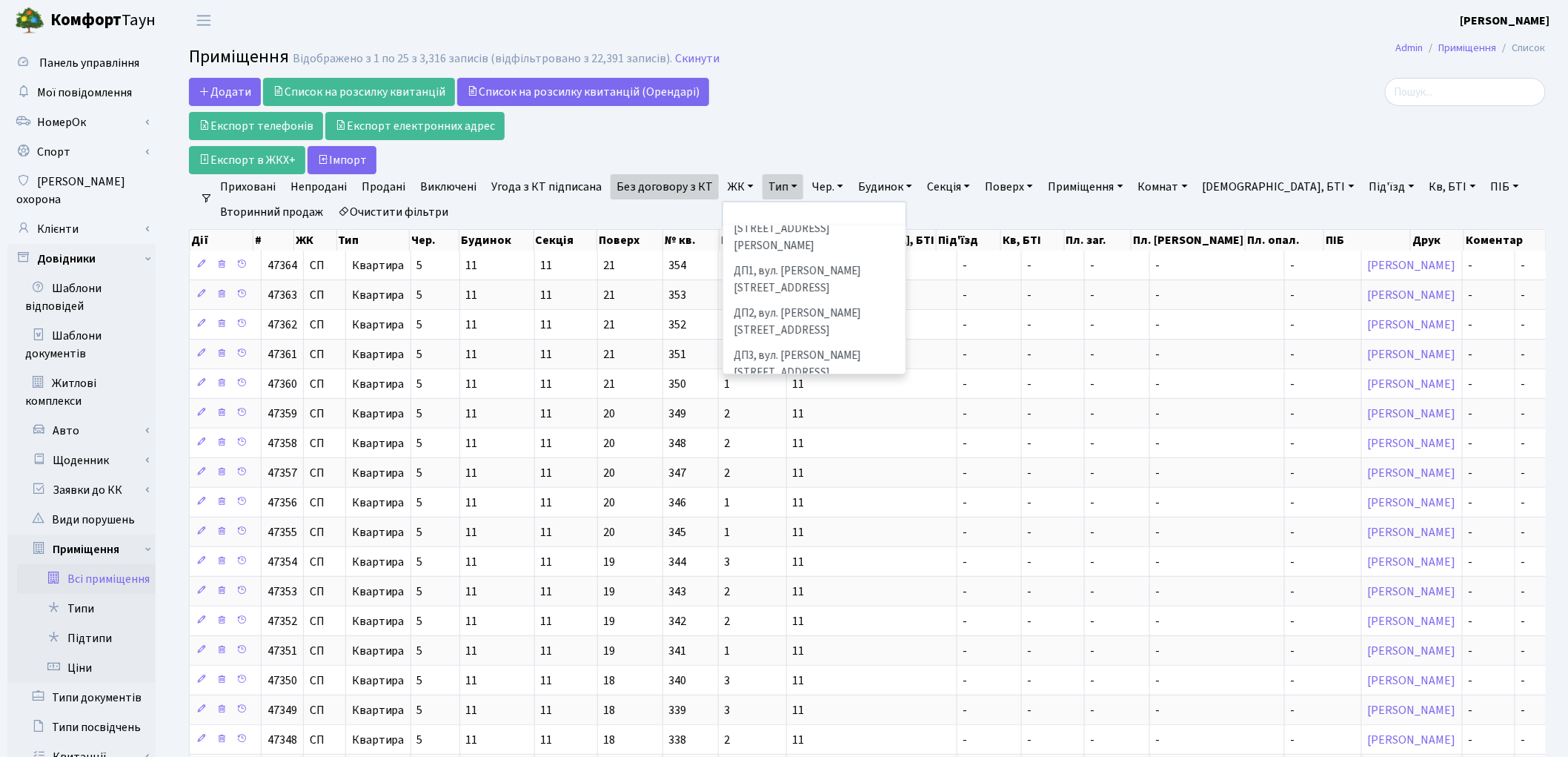
click at [784, 470] on li "ДП6, вул. Родини Крістерів, 2" at bounding box center [814, 482] width 179 height 26
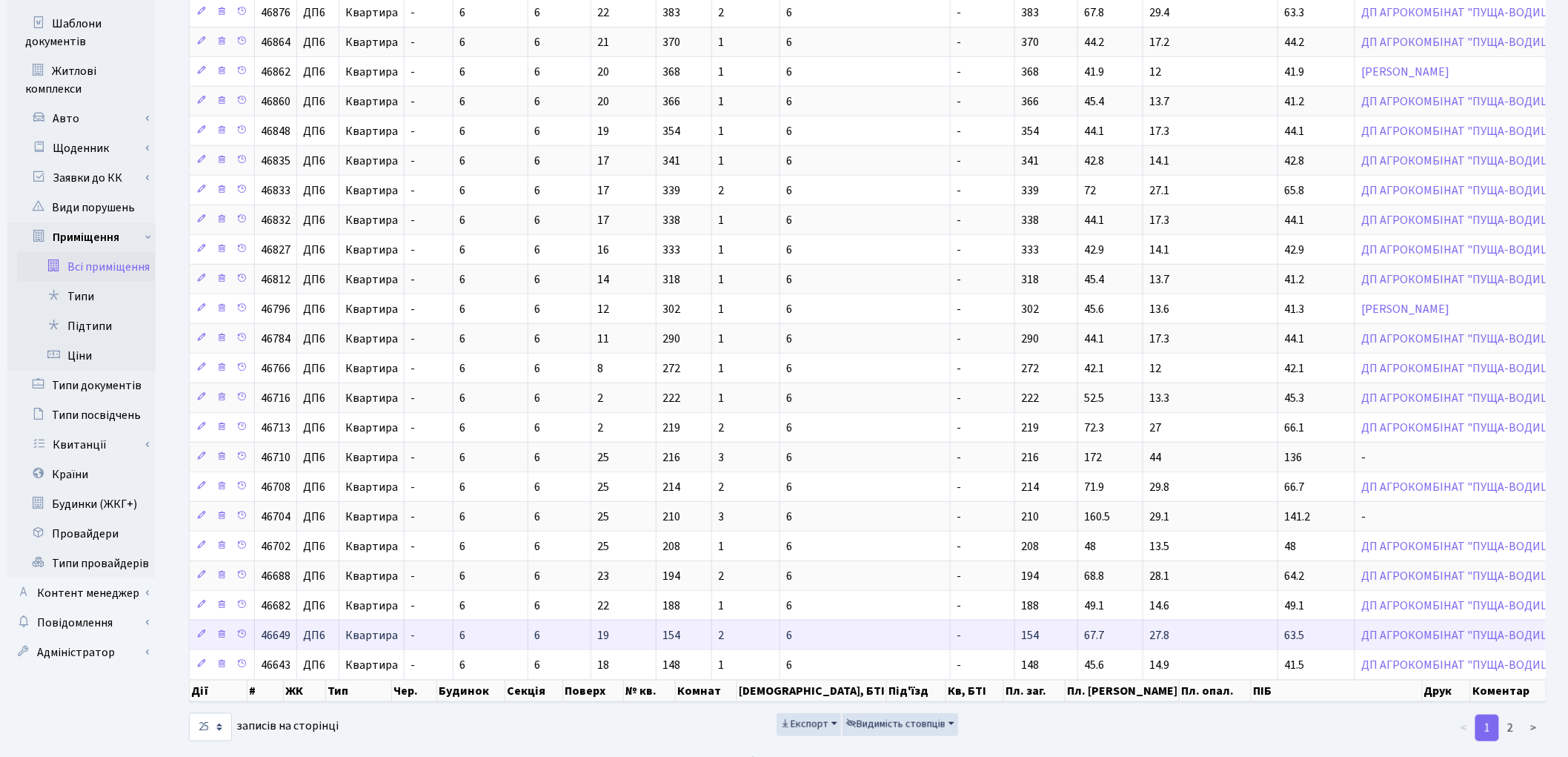
scroll to position [341, 0]
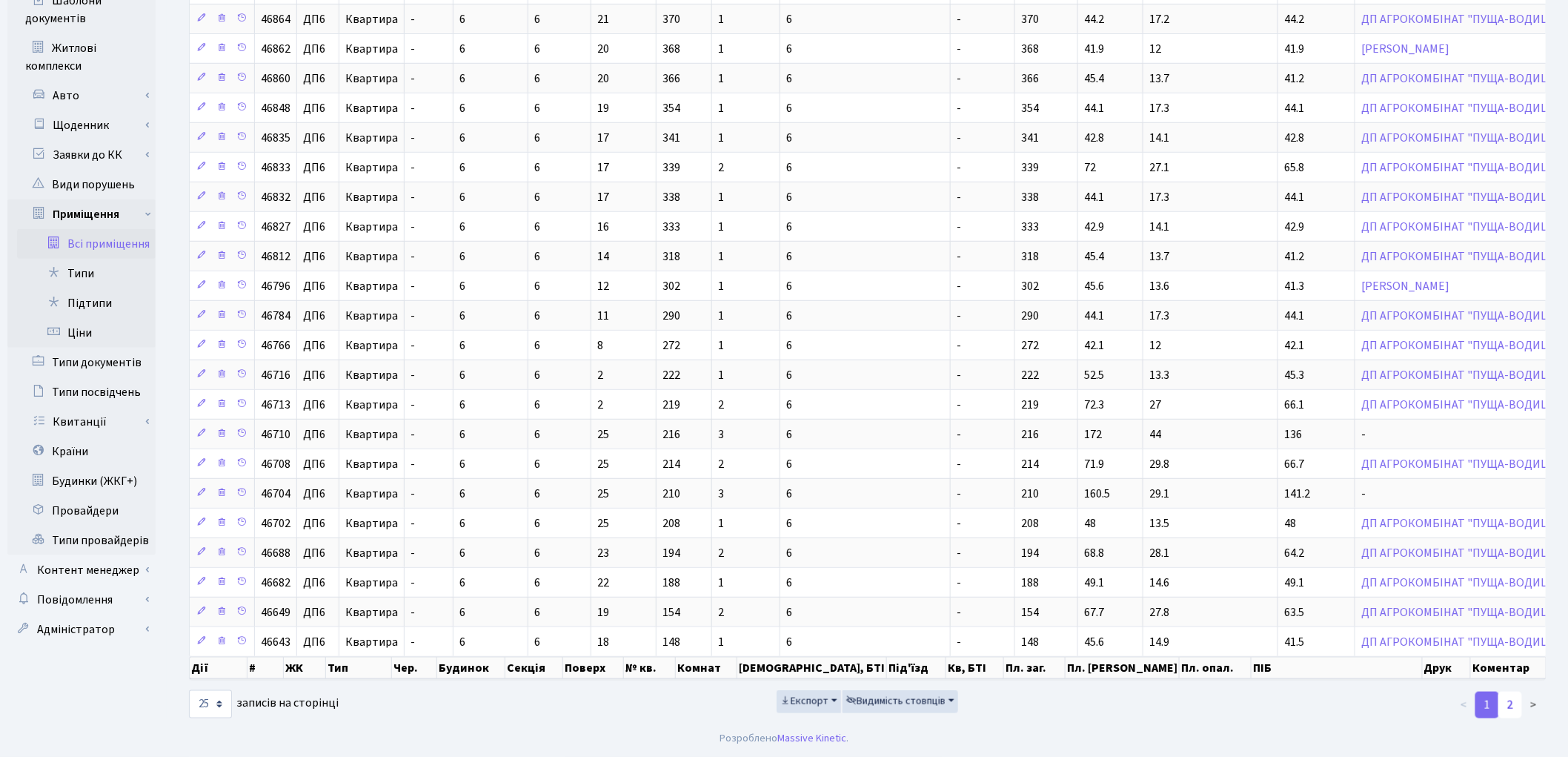
click at [1515, 710] on link "2" at bounding box center [1511, 705] width 24 height 27
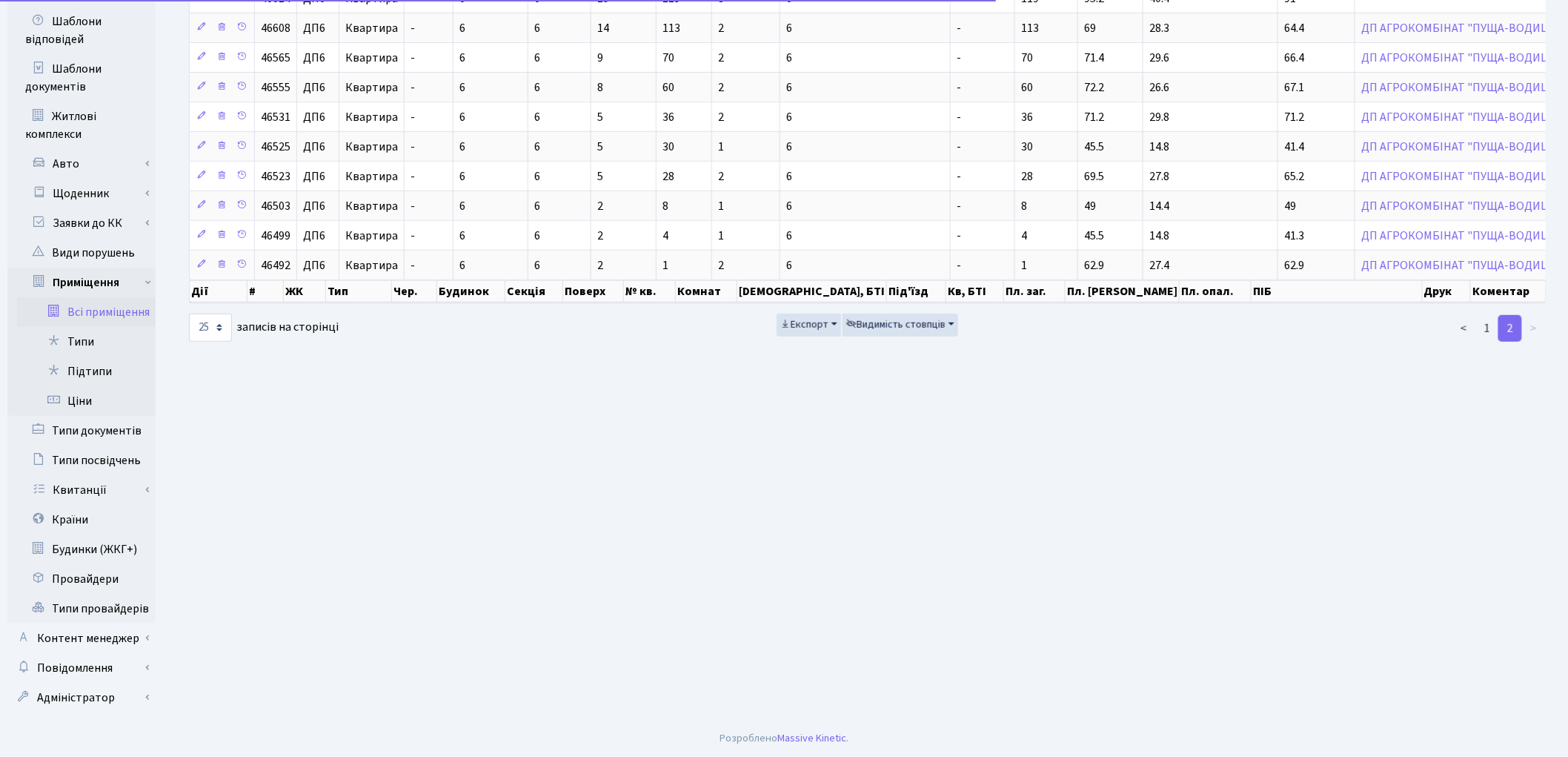
scroll to position [0, 0]
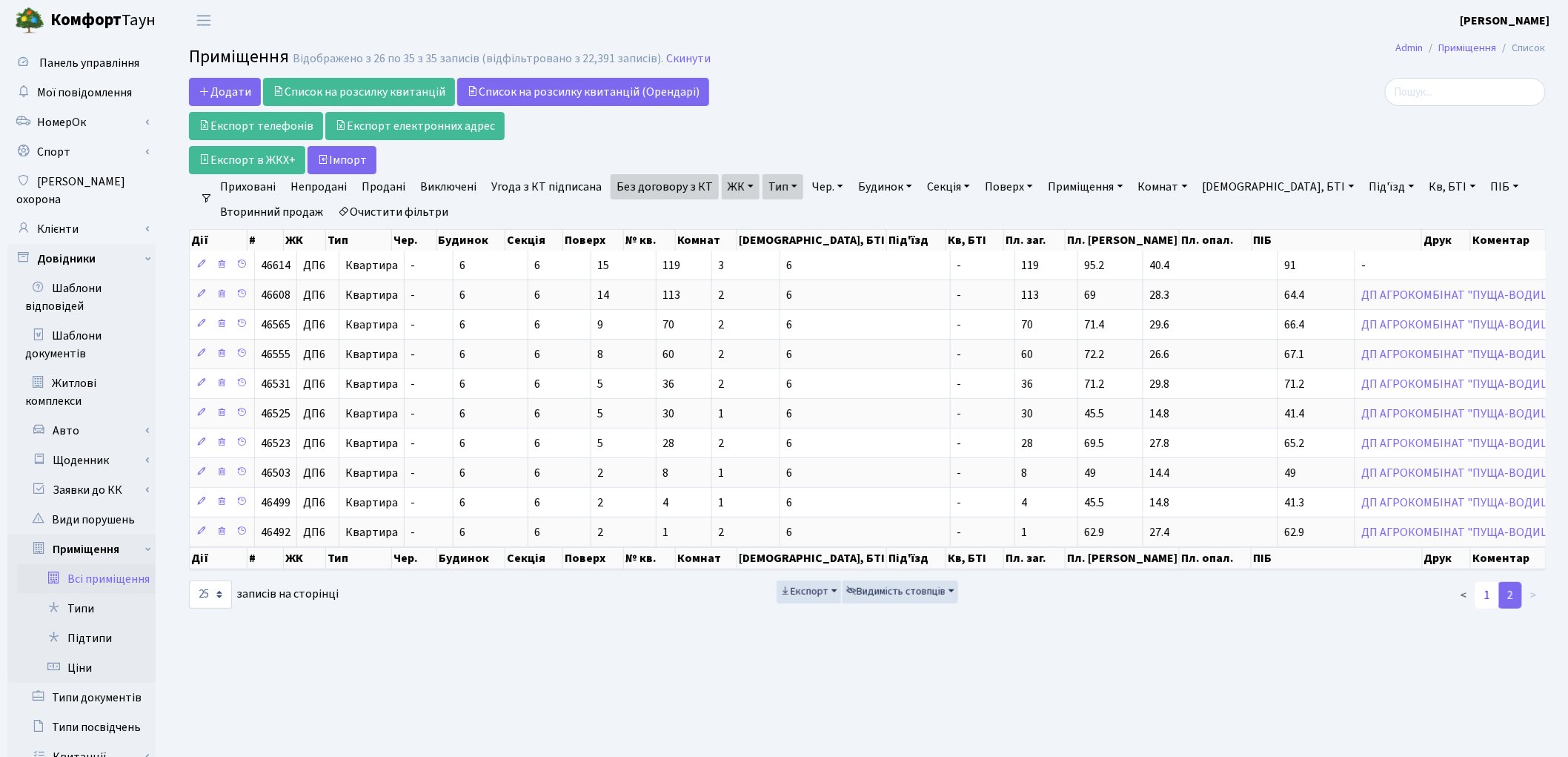
click at [1486, 597] on link "1" at bounding box center [1487, 596] width 24 height 27
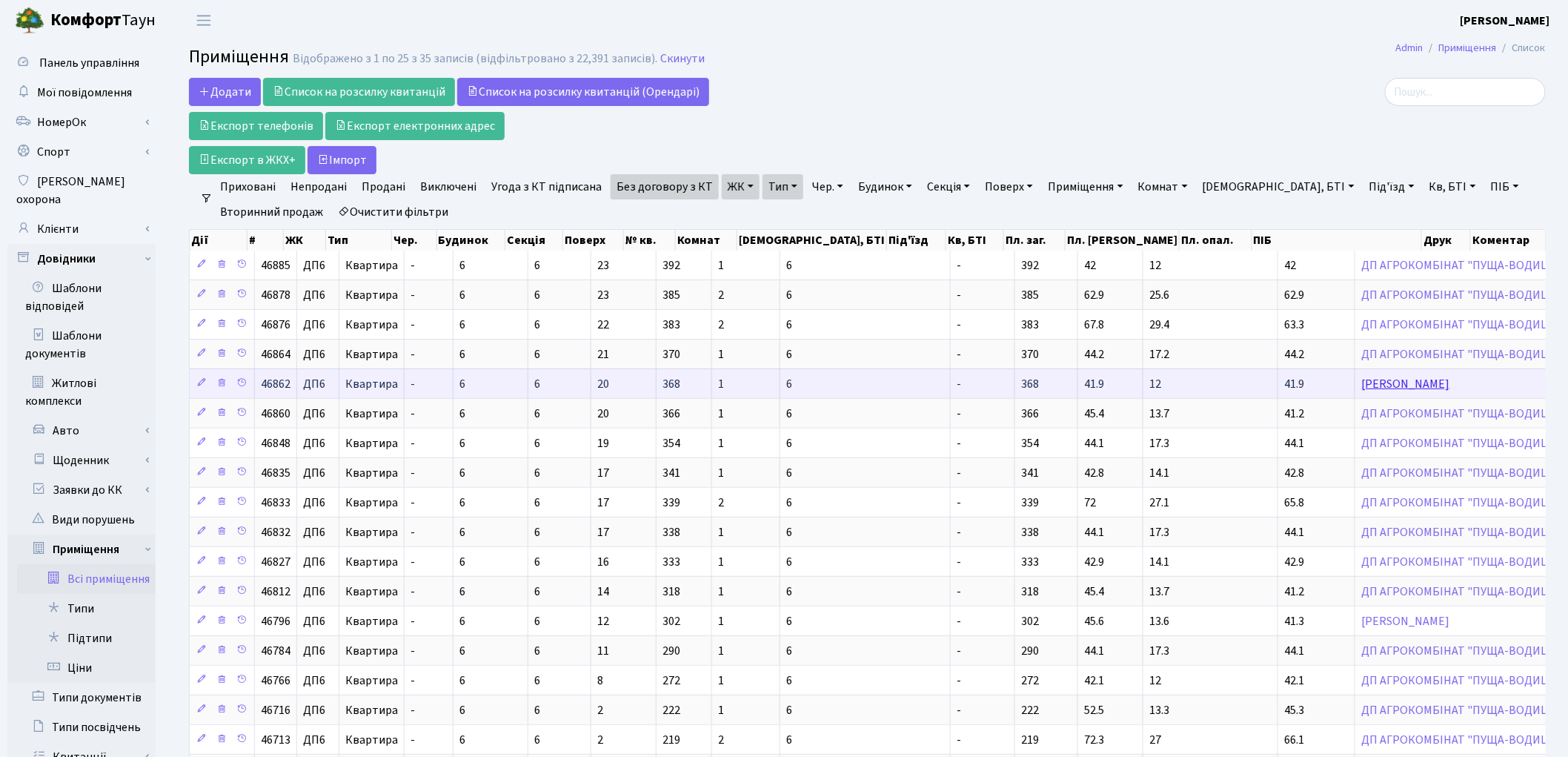
click at [1361, 382] on link "Васильченко Наталія Леонідівна" at bounding box center [1405, 384] width 88 height 16
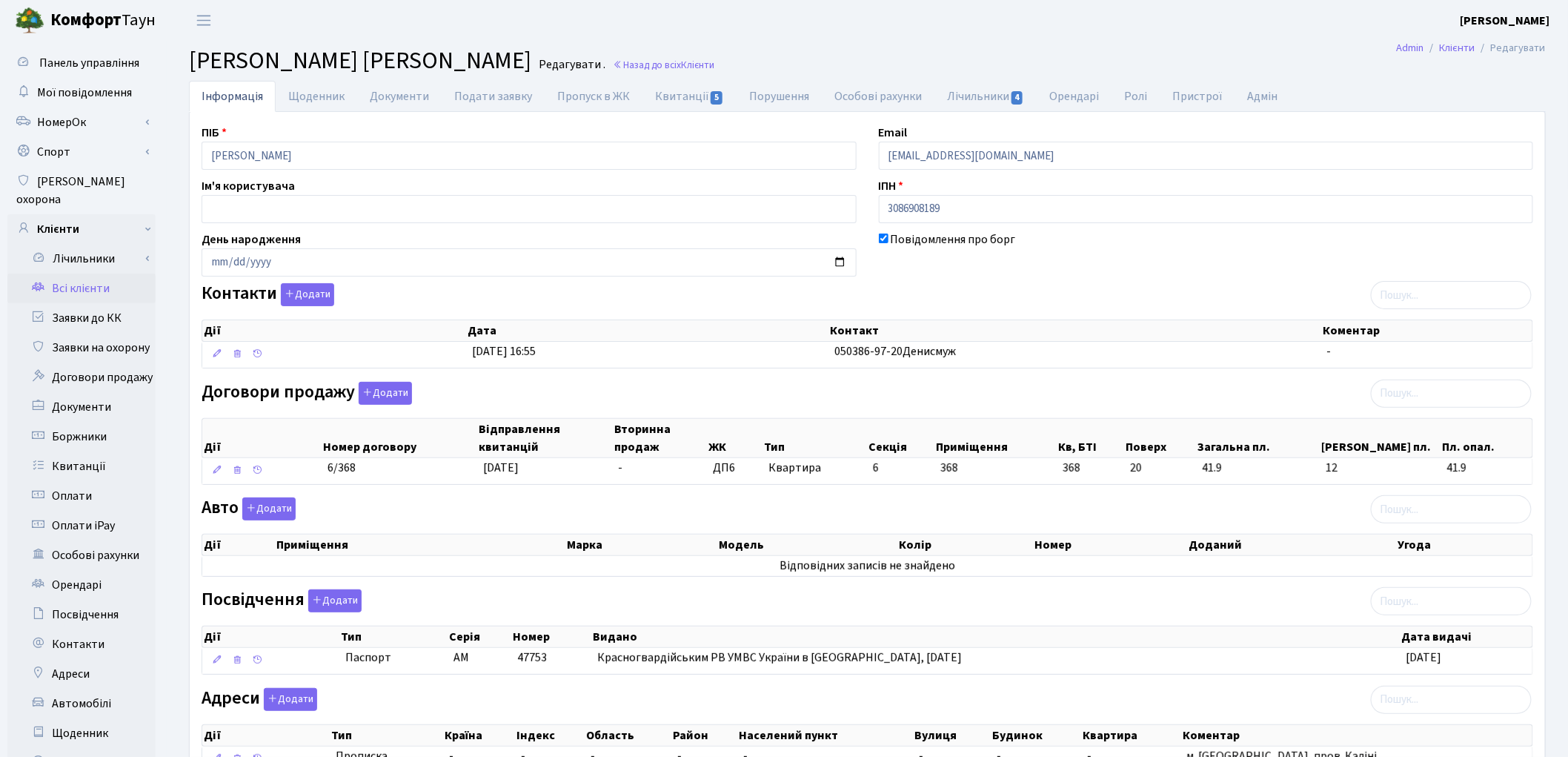
click at [64, 274] on link "Всі клієнти" at bounding box center [82, 288] width 149 height 30
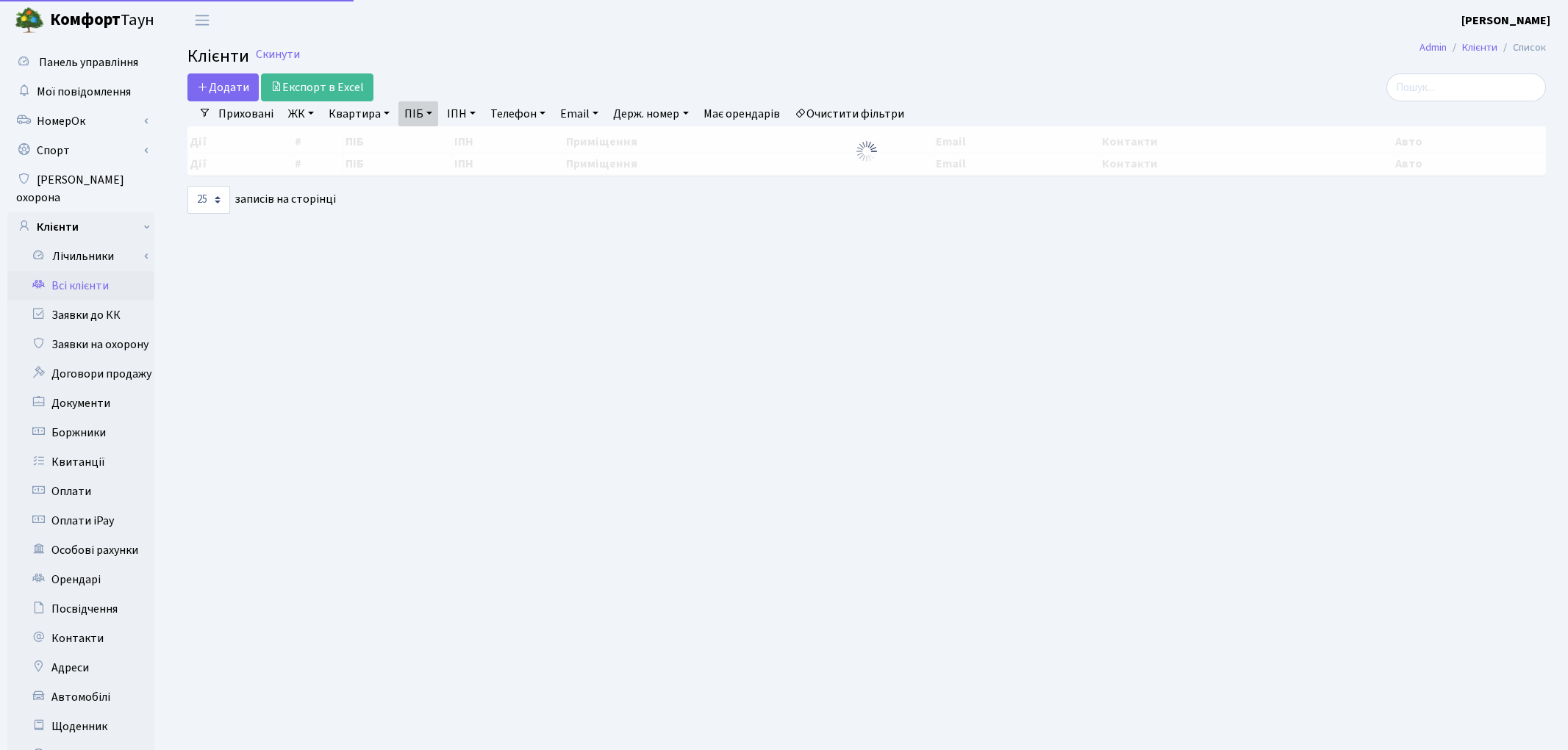
select select "25"
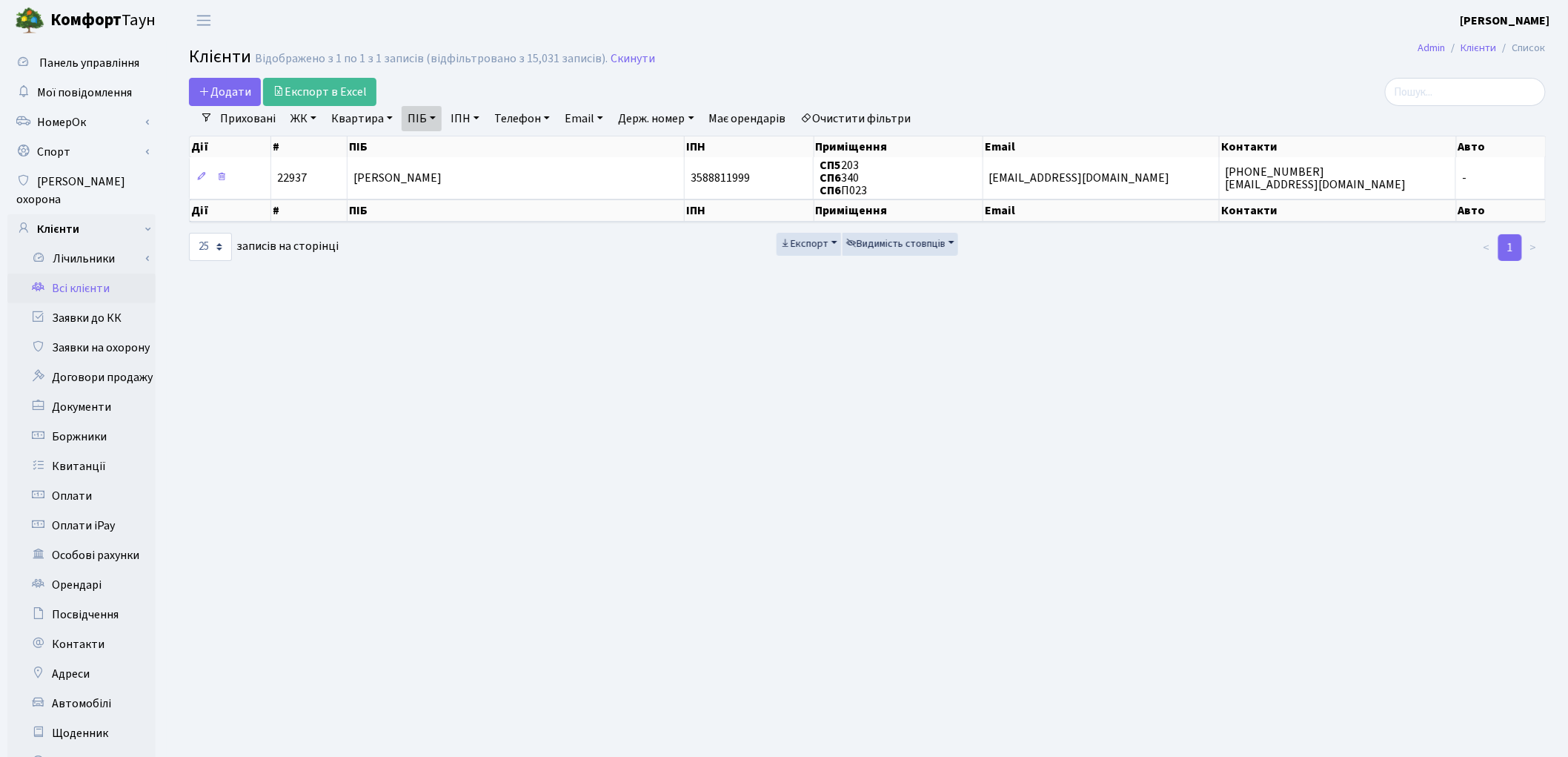
scroll to position [82, 0]
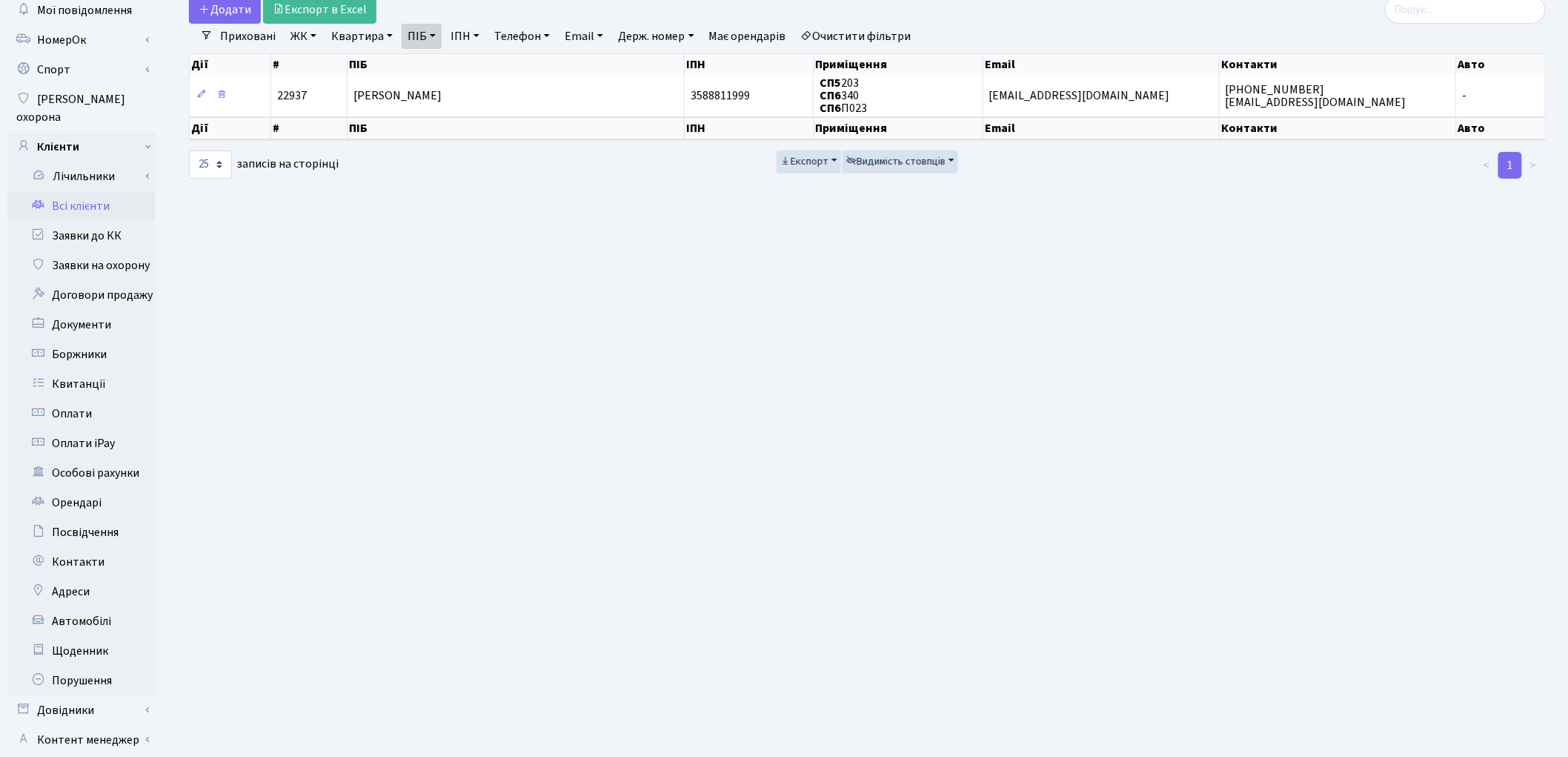
click at [74, 191] on link "Всі клієнти" at bounding box center [82, 205] width 149 height 30
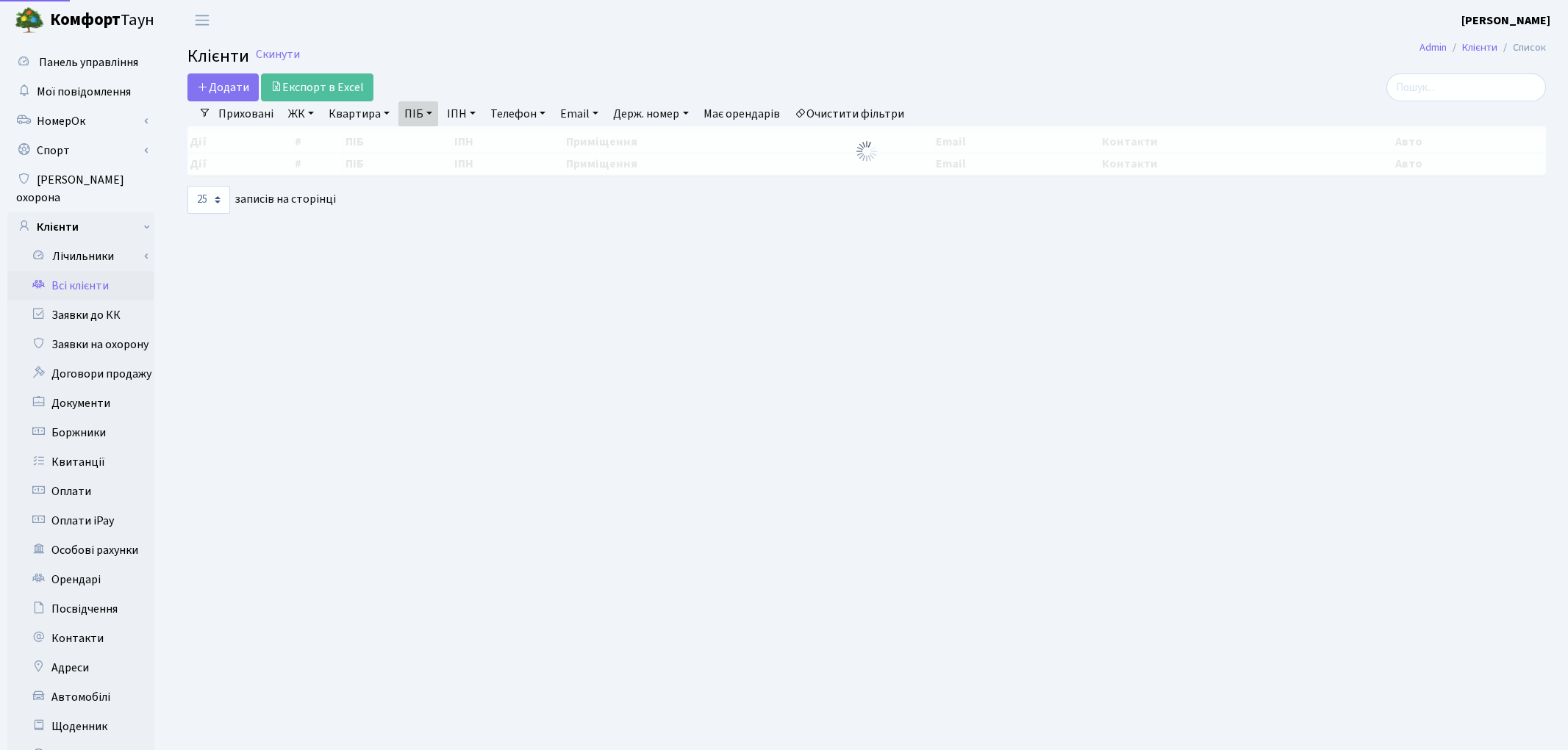
select select "25"
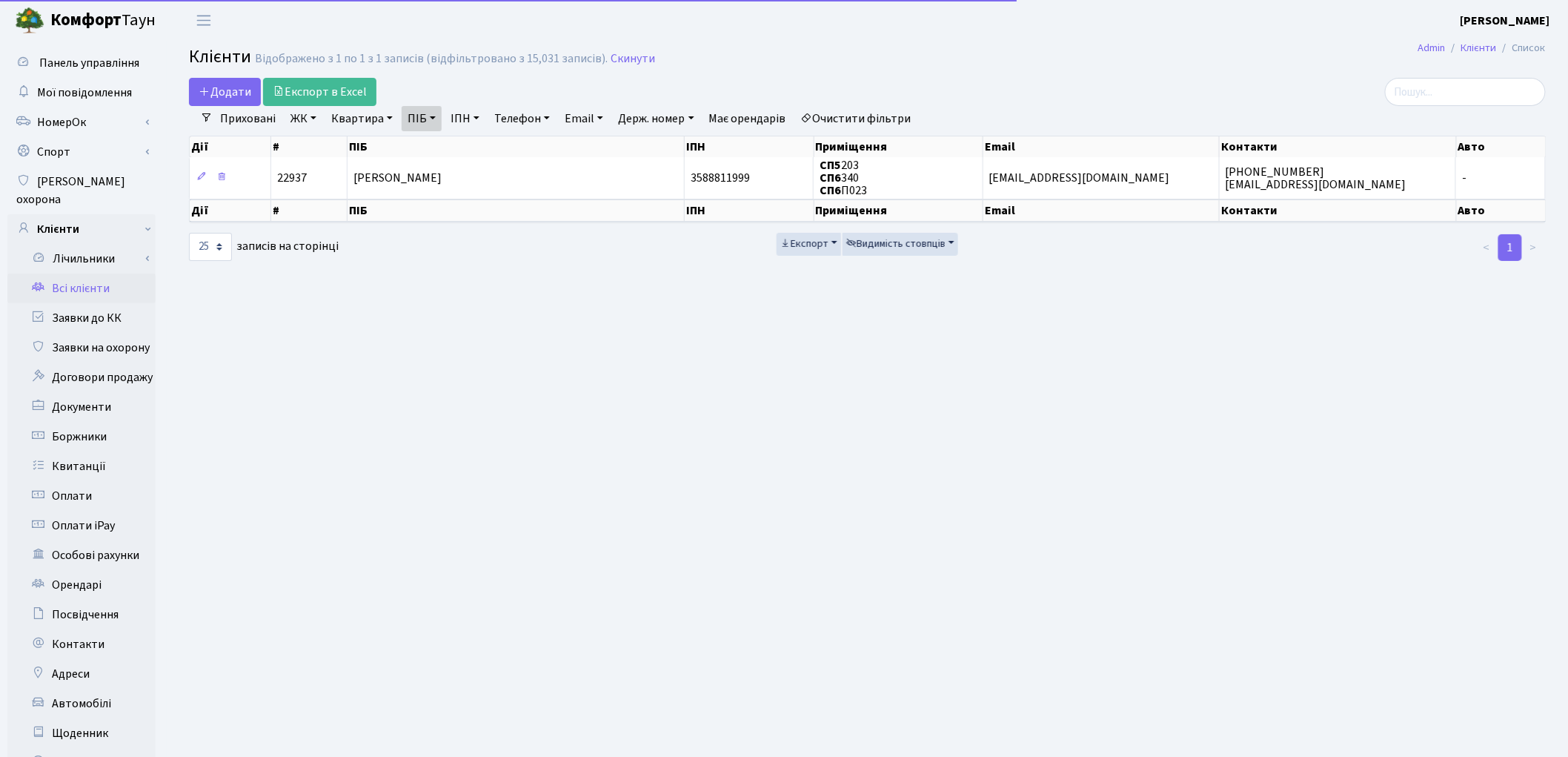
drag, startPoint x: 839, startPoint y: 108, endPoint x: 811, endPoint y: 108, distance: 28.0
click at [840, 108] on link "Очистити фільтри" at bounding box center [856, 119] width 122 height 25
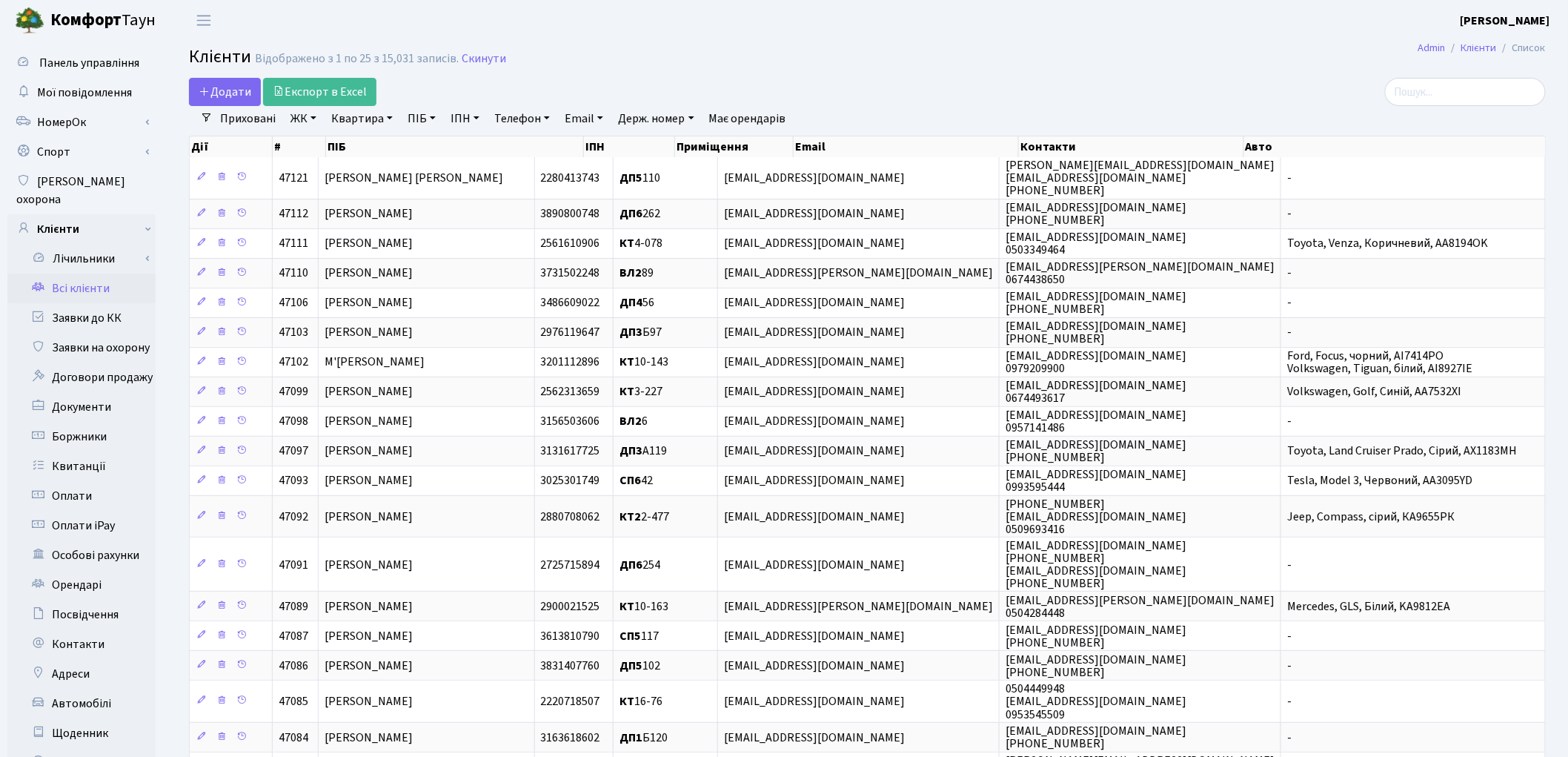
click at [361, 117] on link "Квартира" at bounding box center [361, 119] width 73 height 25
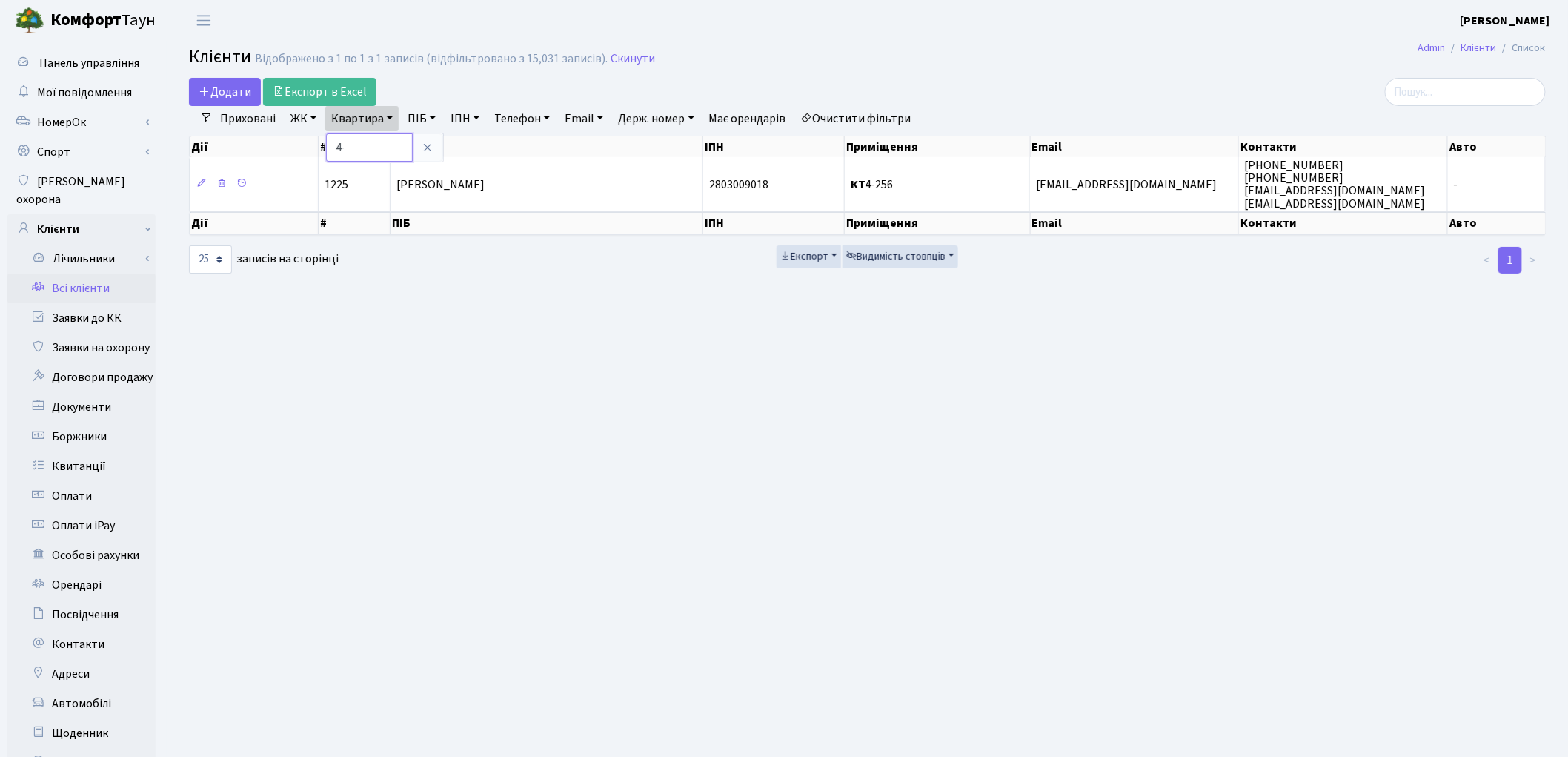
type input "4"
type input "3-389"
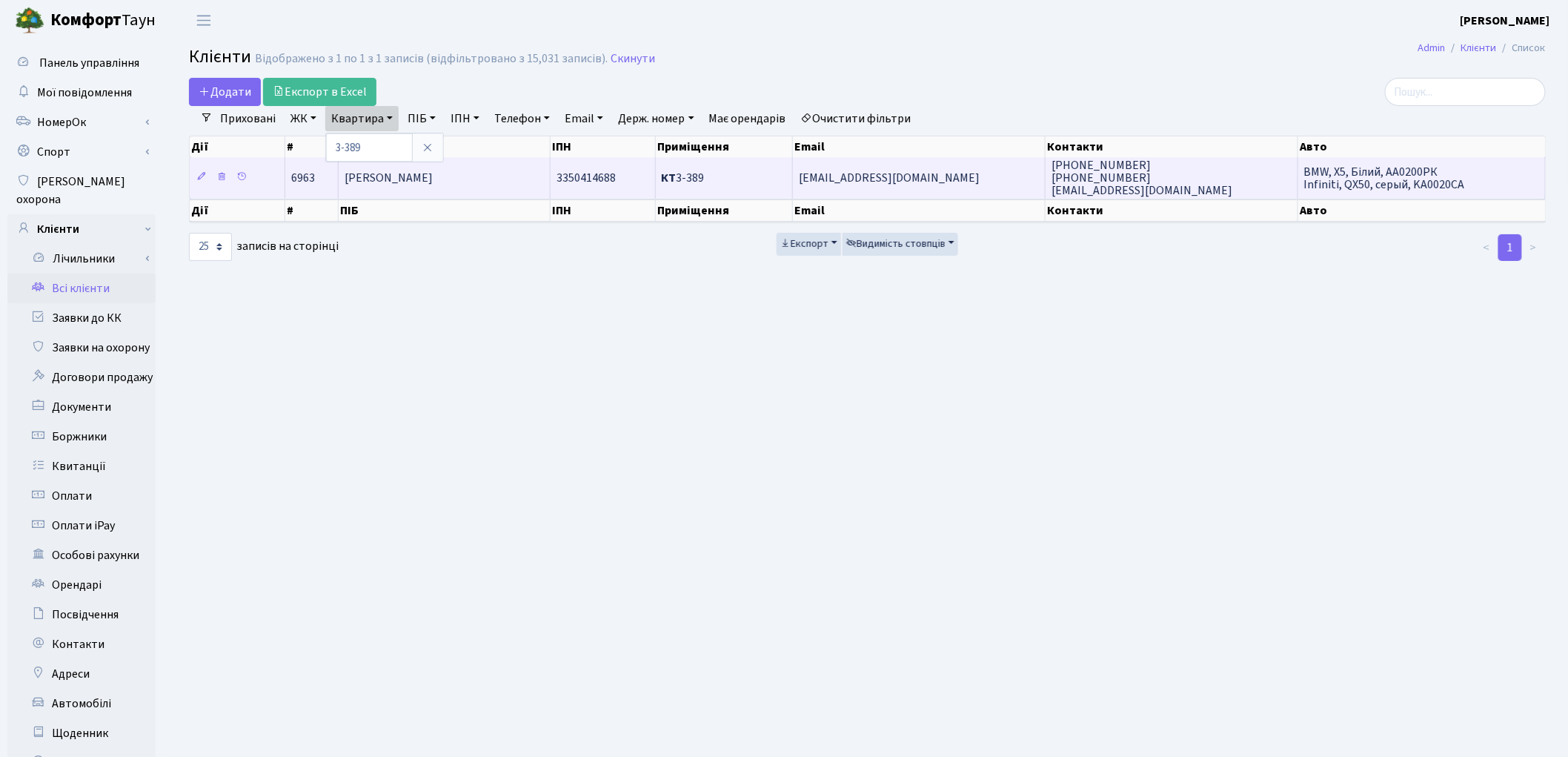
click at [398, 174] on span "[PERSON_NAME]" at bounding box center [388, 177] width 88 height 16
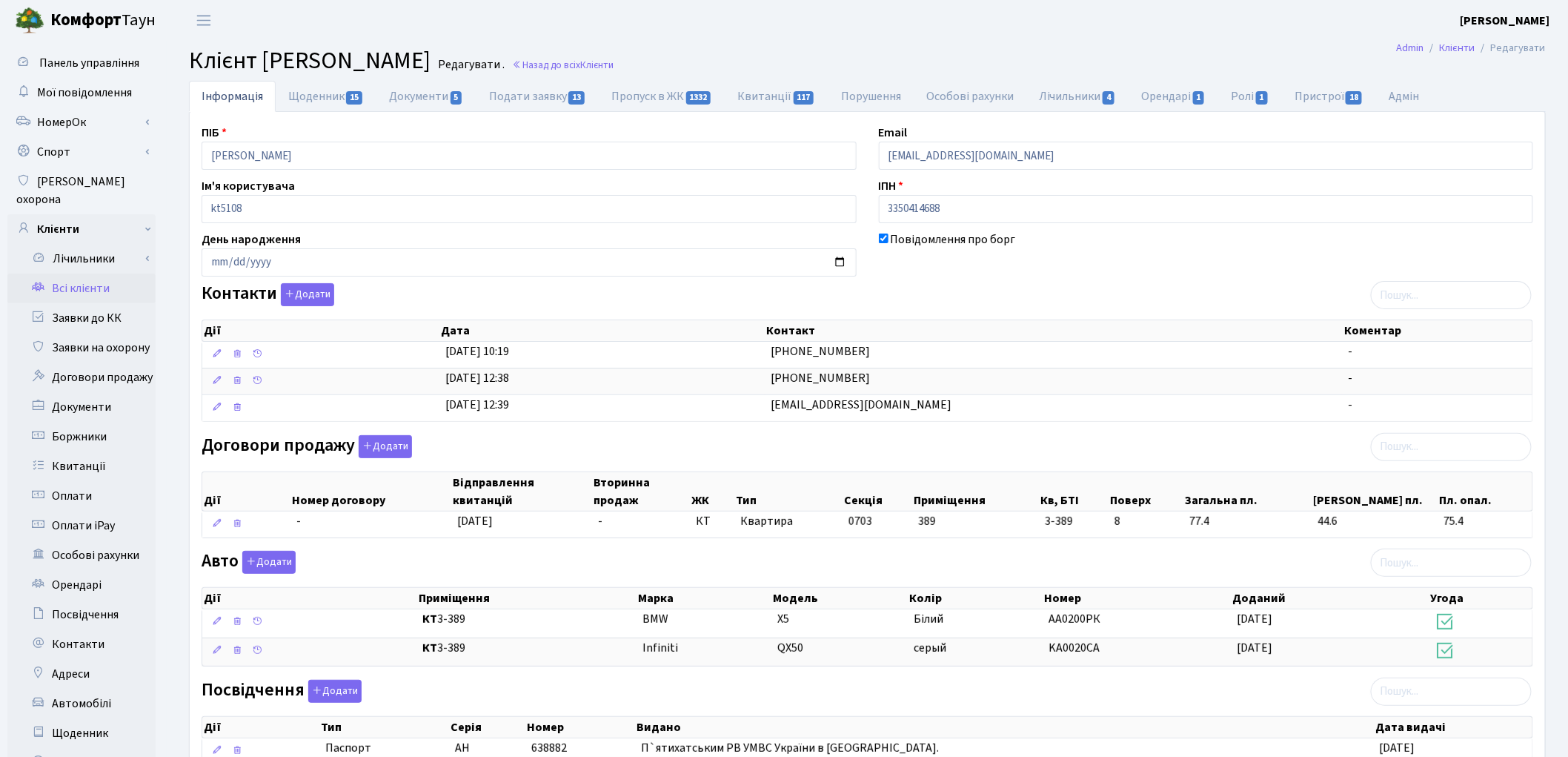
click at [54, 274] on link "Всі клієнти" at bounding box center [82, 288] width 149 height 30
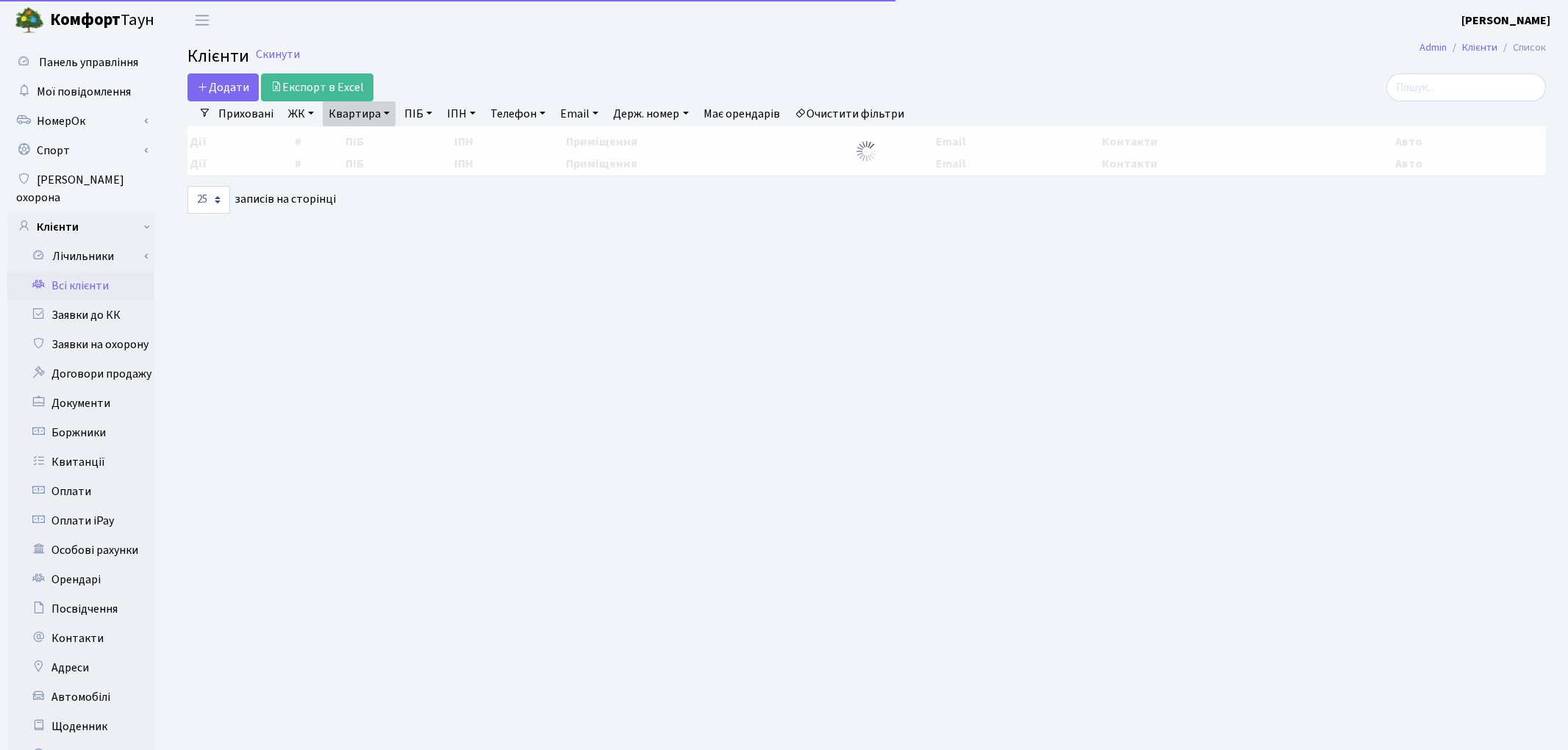
select select "25"
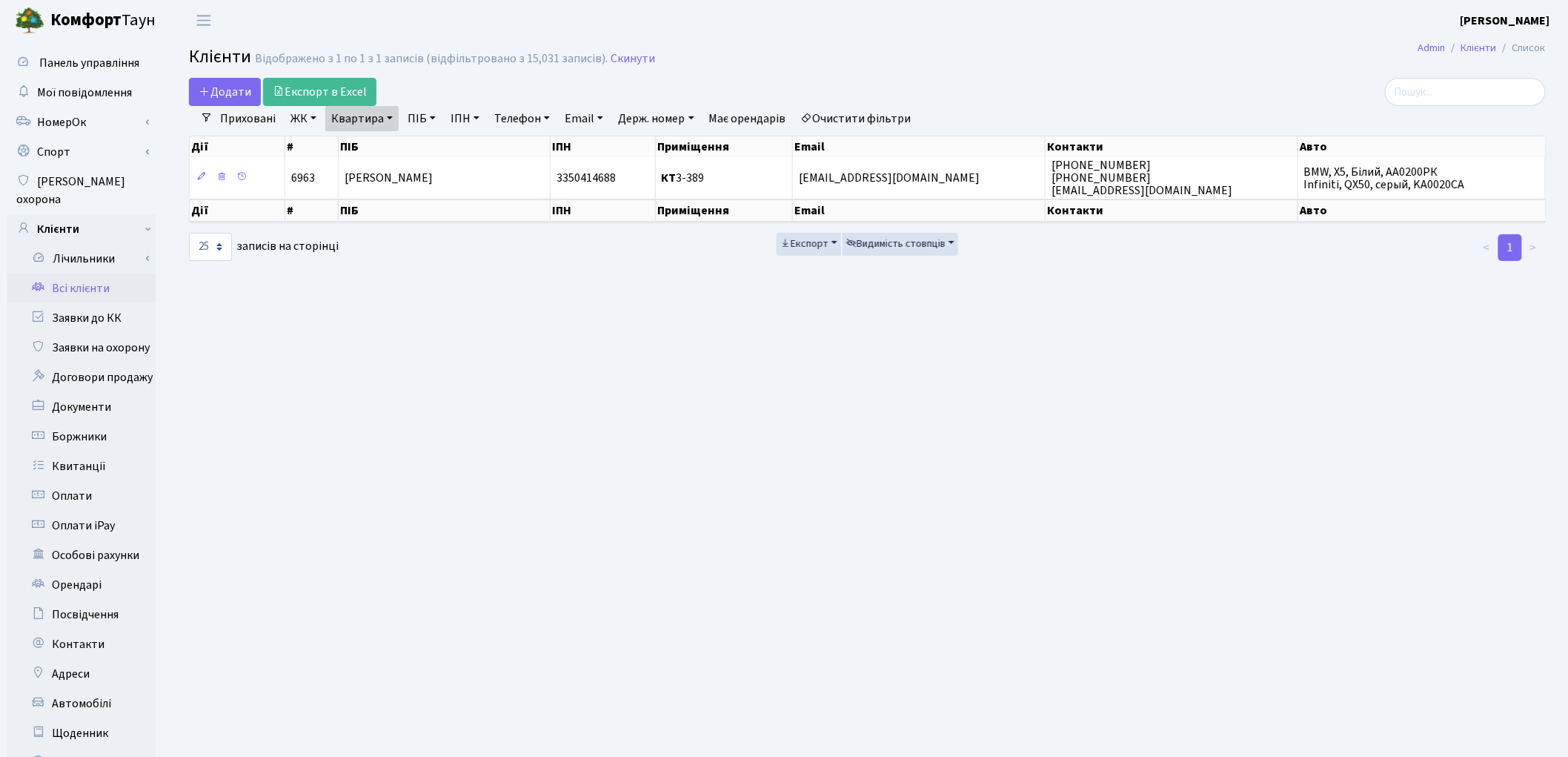
click at [372, 115] on link "Квартира" at bounding box center [361, 119] width 73 height 25
click at [368, 135] on input "3-389" at bounding box center [369, 147] width 87 height 28
type input "3"
type input "4-256"
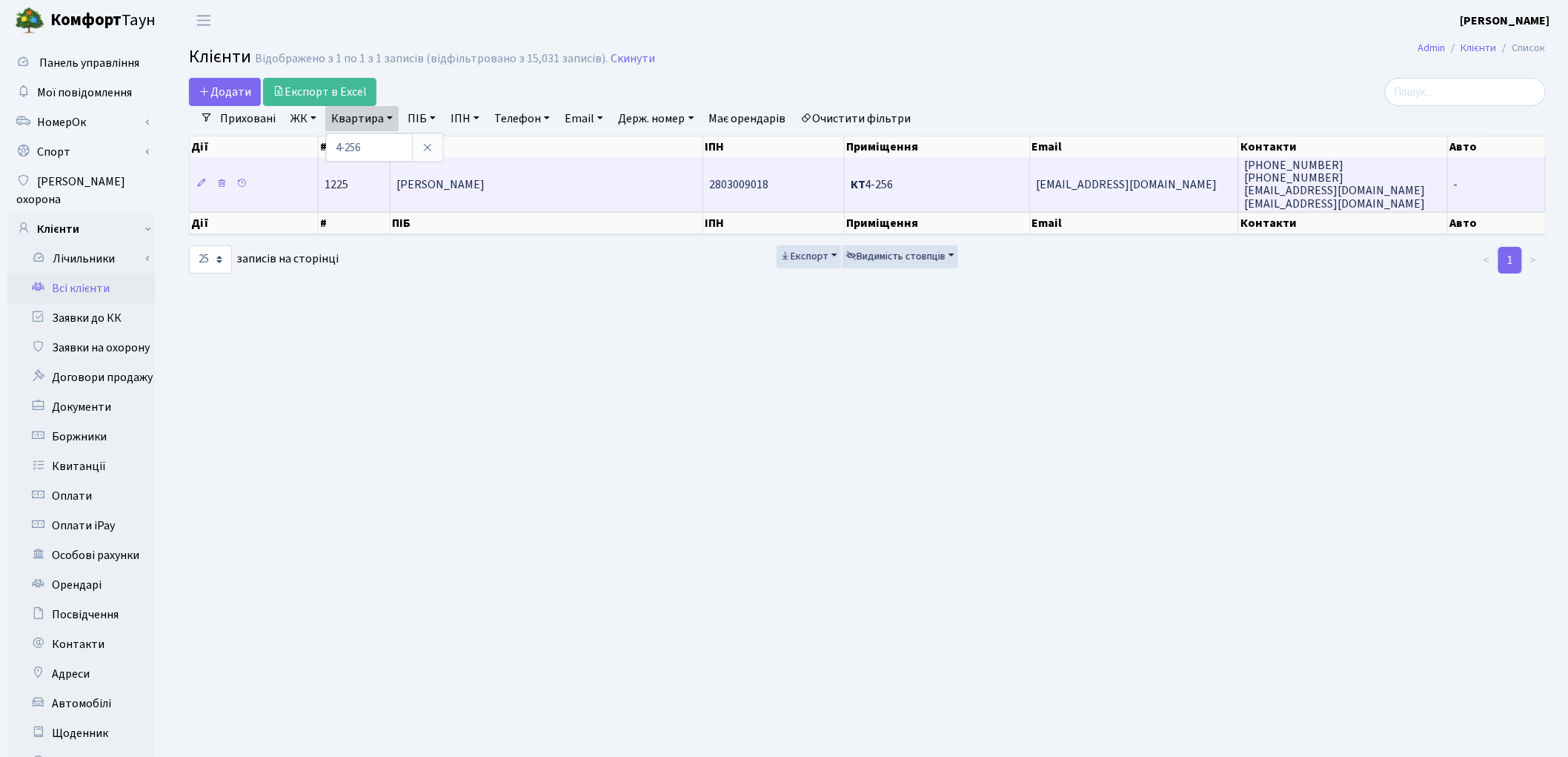
click at [438, 183] on span "[PERSON_NAME]" at bounding box center [441, 184] width 88 height 16
